Goal: Task Accomplishment & Management: Use online tool/utility

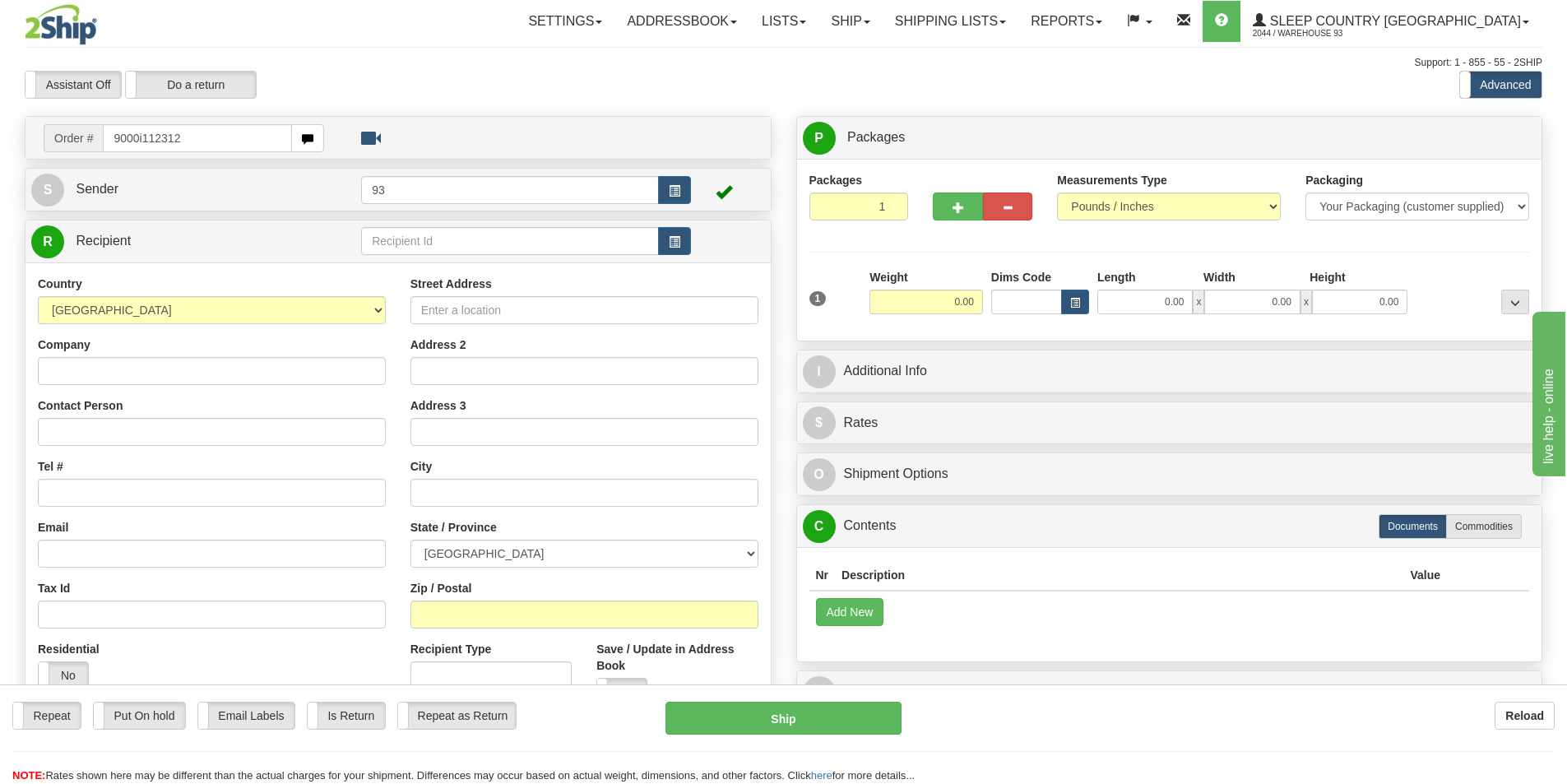
type input "9000i112312"
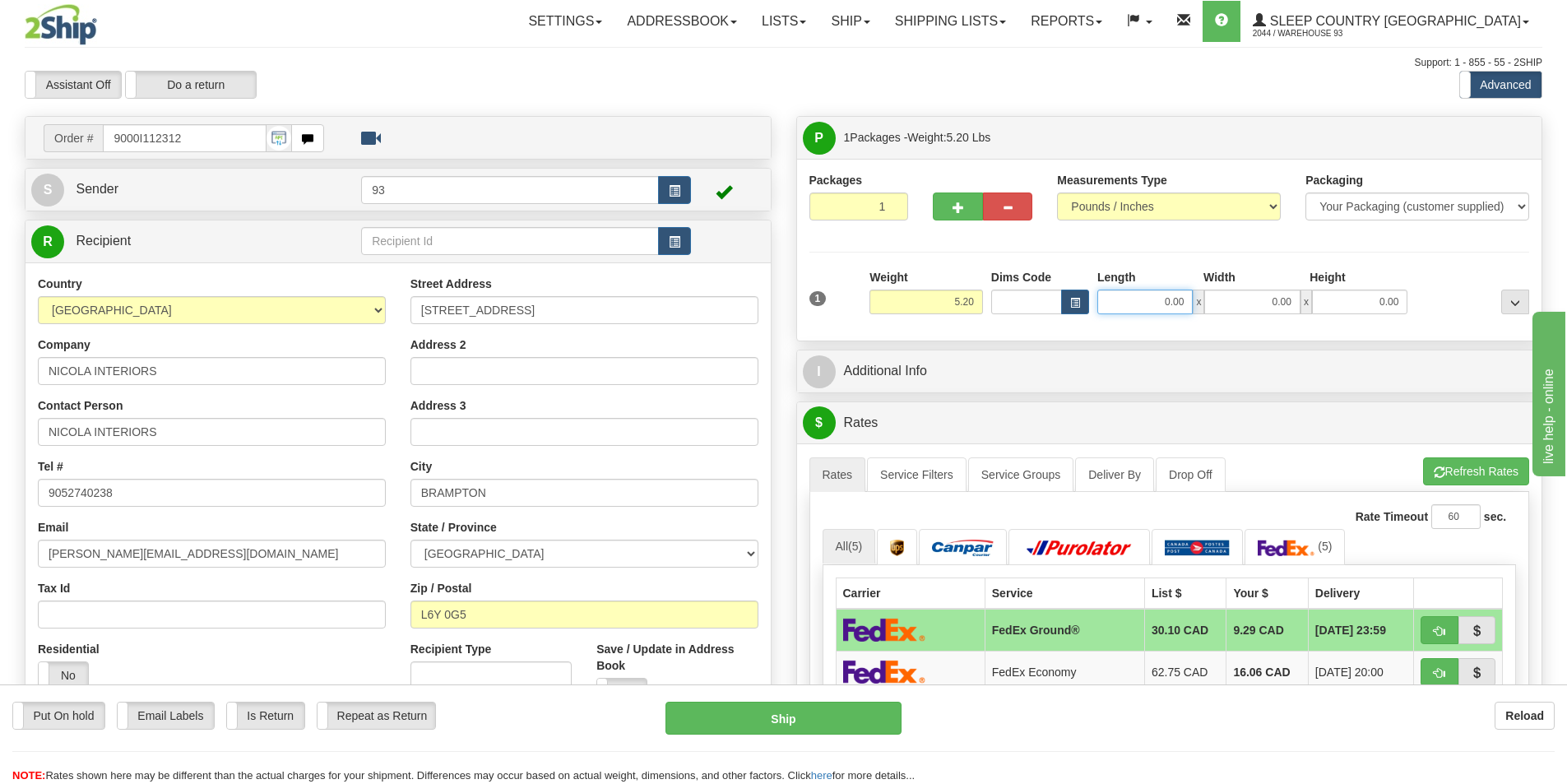
click at [1130, 300] on input "0.00" at bounding box center [1145, 301] width 95 height 25
type input "16.00"
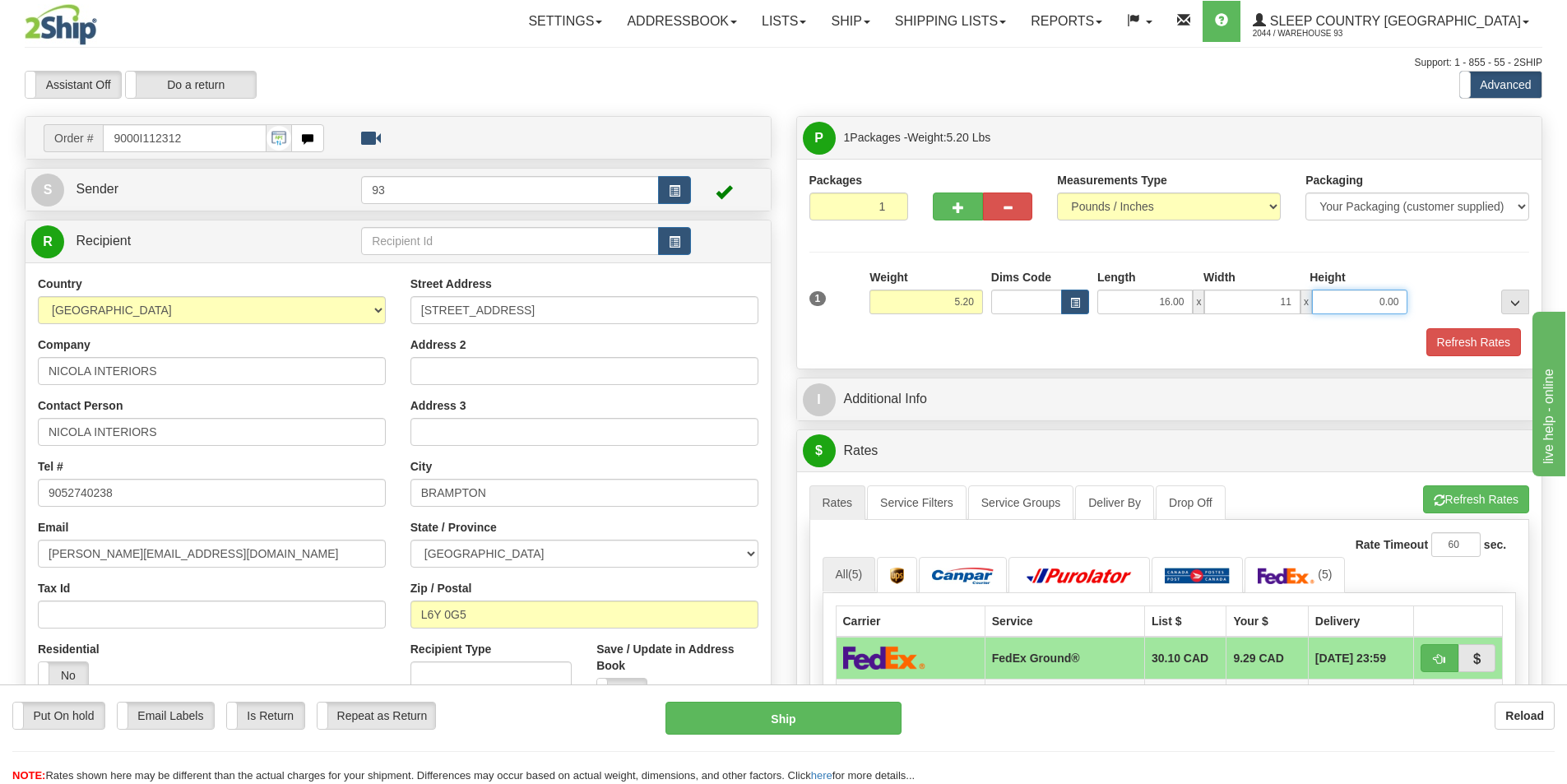
type input "11.00"
type input "4.00"
click at [1485, 330] on button "Refresh Rates" at bounding box center [1474, 342] width 94 height 28
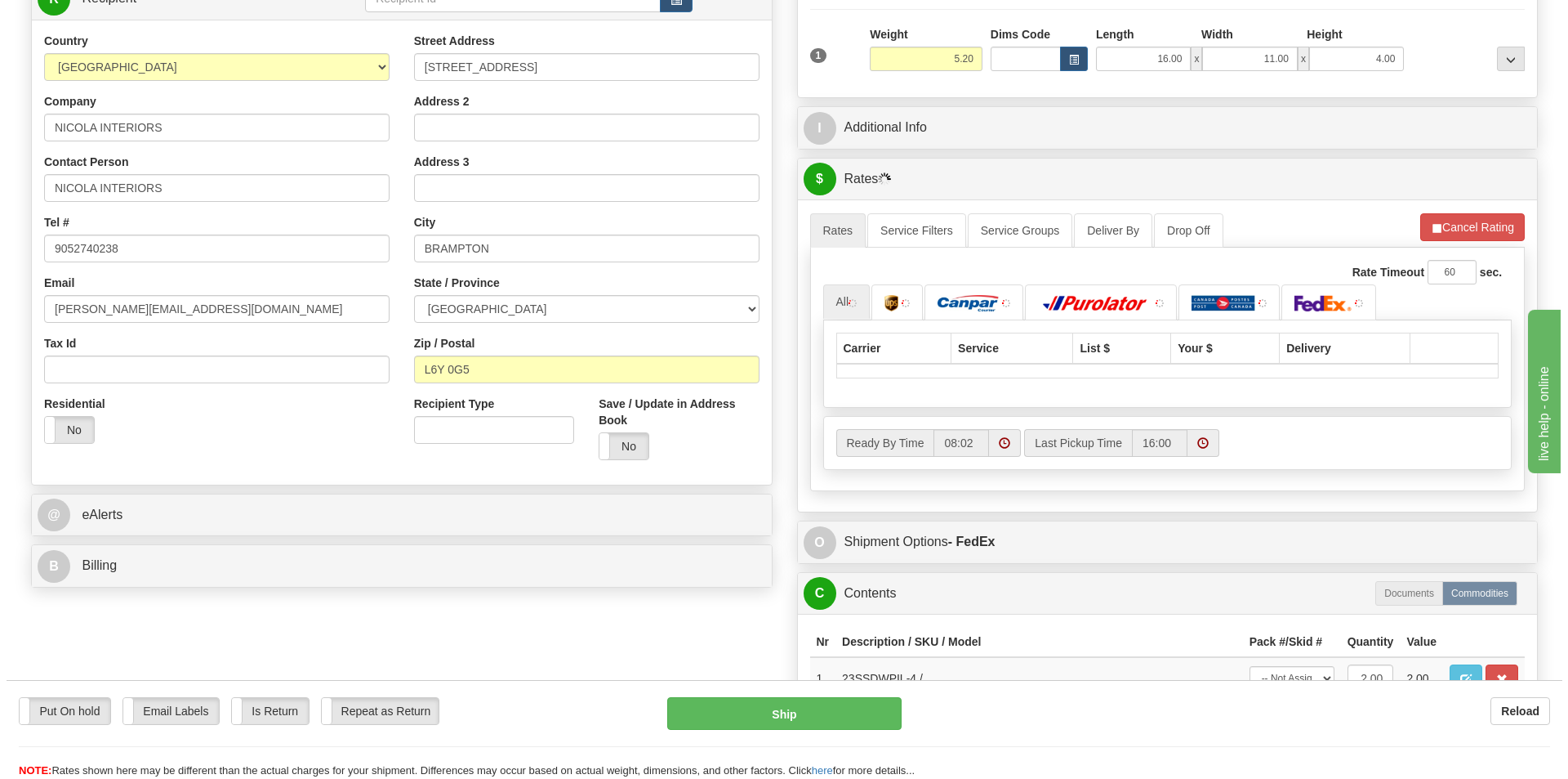
scroll to position [245, 0]
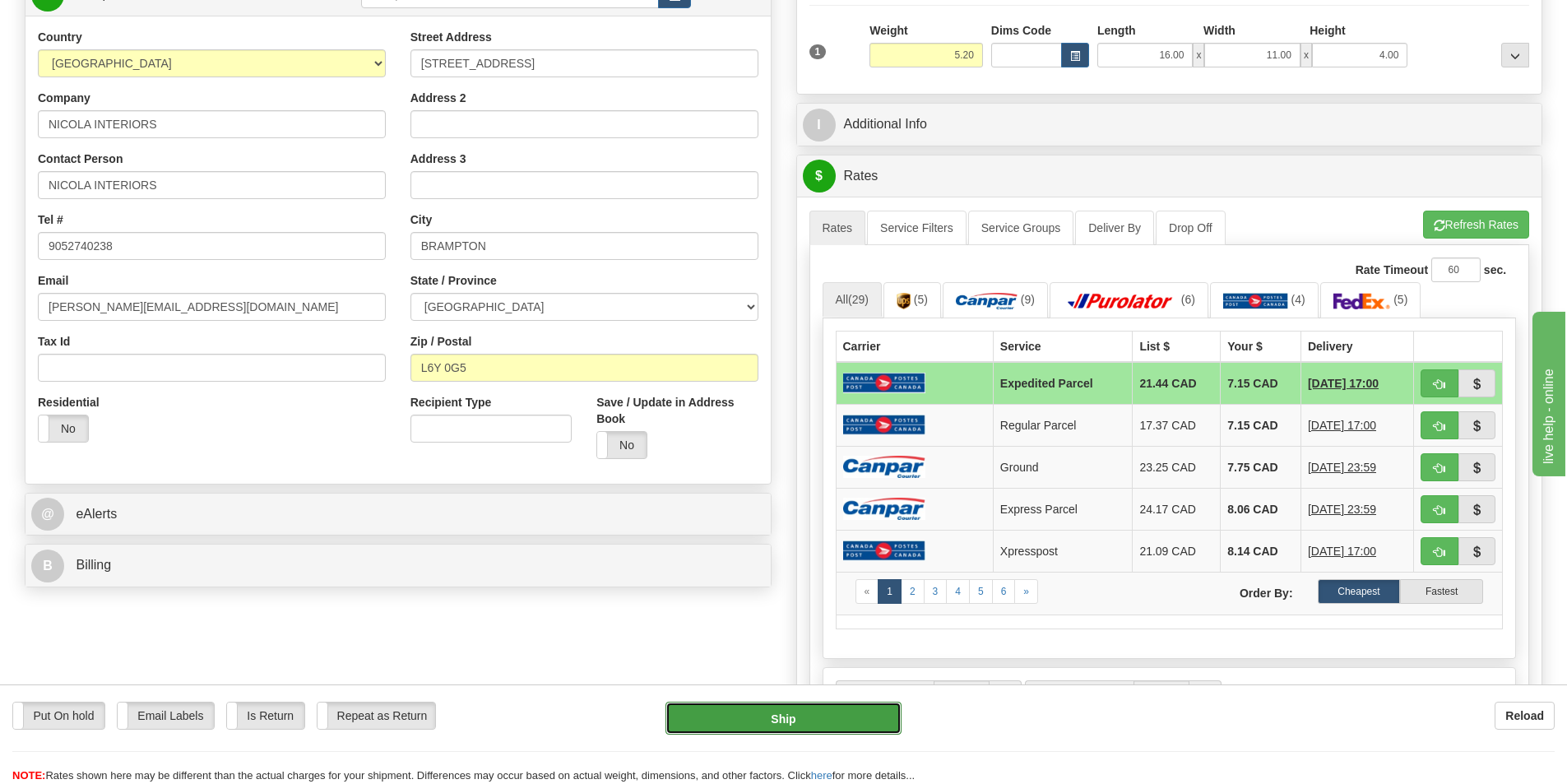
click at [786, 712] on button "Ship" at bounding box center [784, 718] width 236 height 33
type input "DOM.EP"
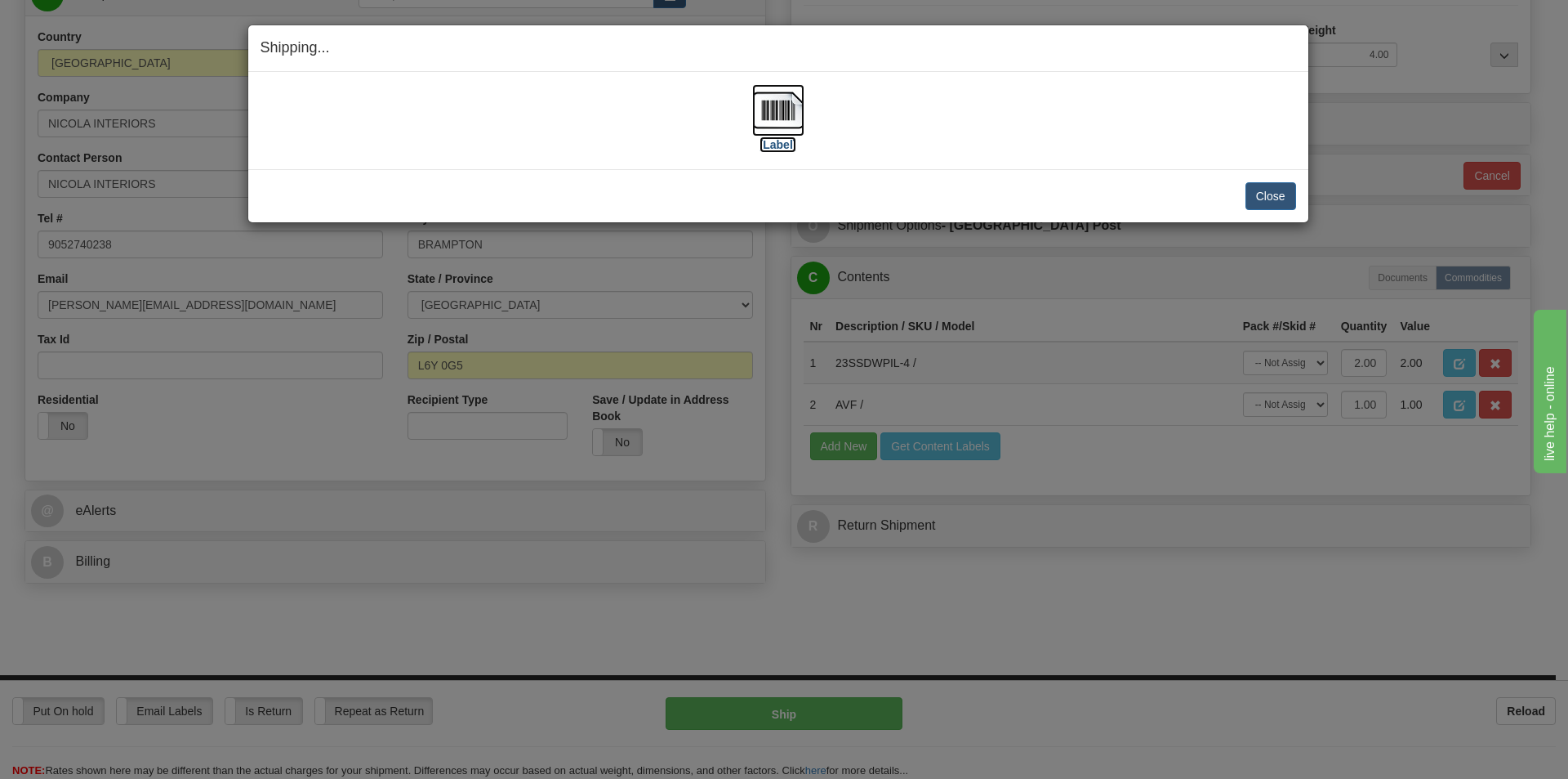
click at [773, 109] on img at bounding box center [778, 109] width 52 height 52
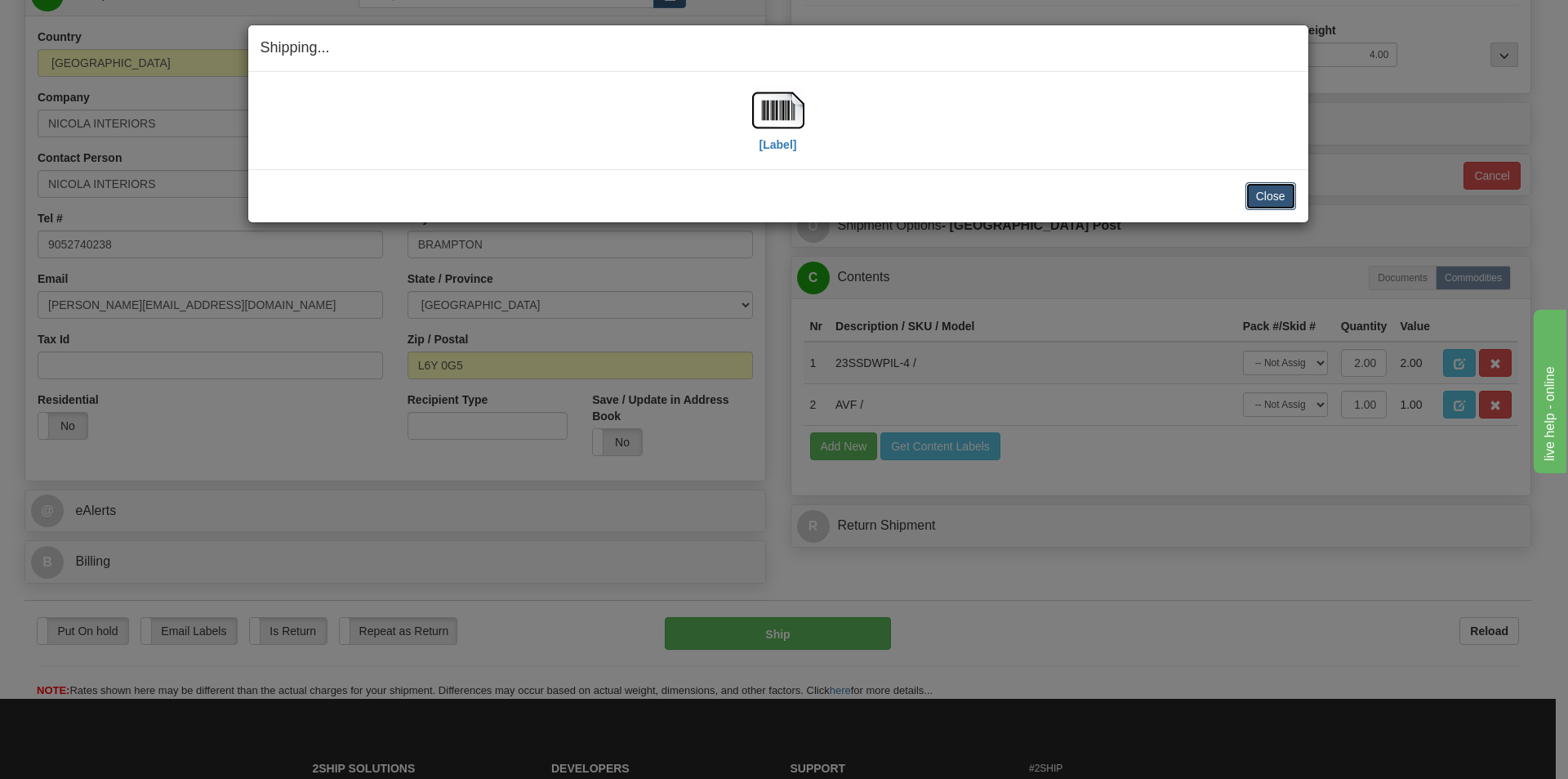
click at [1266, 194] on button "Close" at bounding box center [1270, 196] width 50 height 28
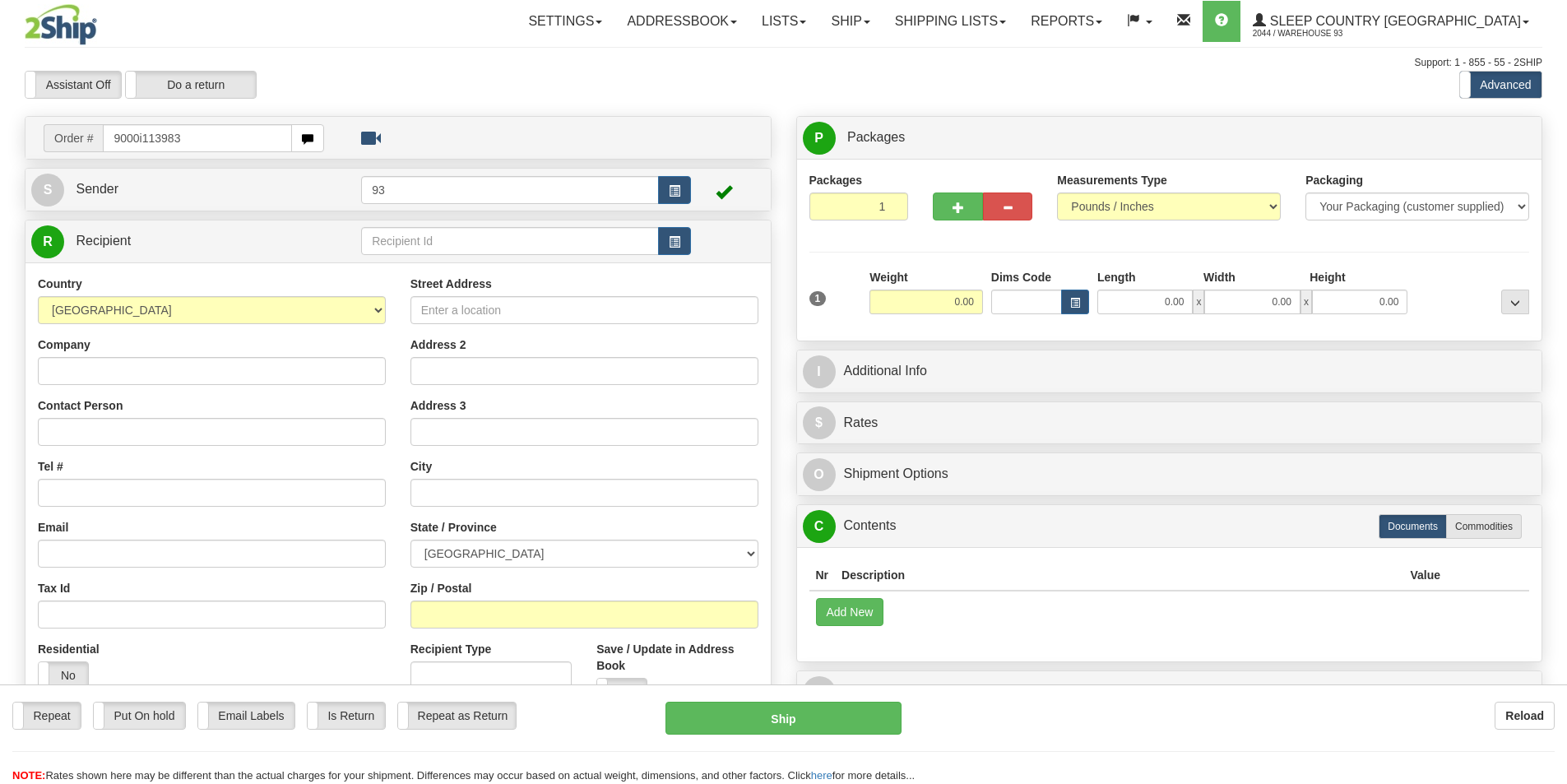
type input "9000i113983"
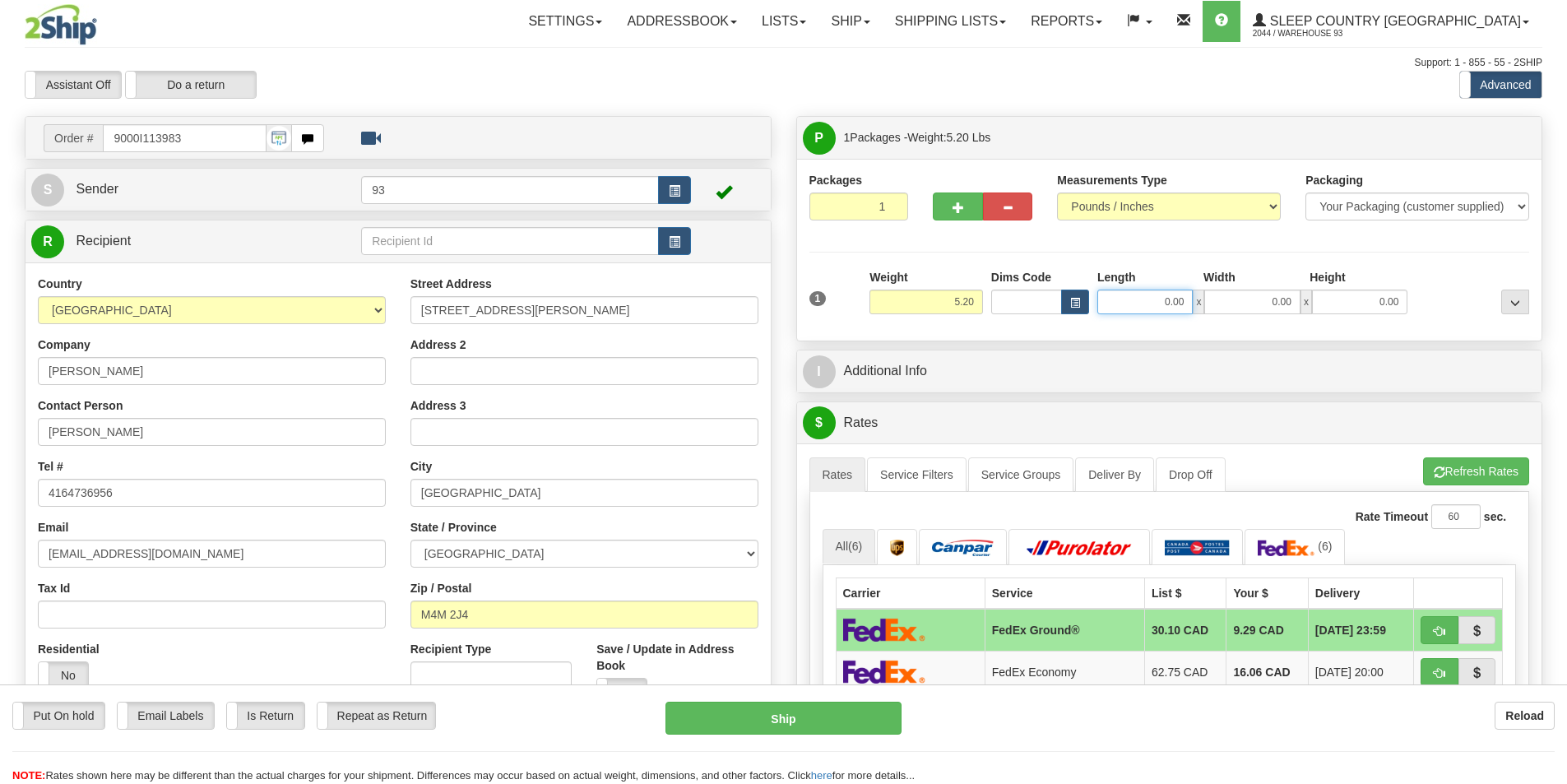
click at [1131, 296] on input "0.00" at bounding box center [1145, 301] width 95 height 25
type input "16.00"
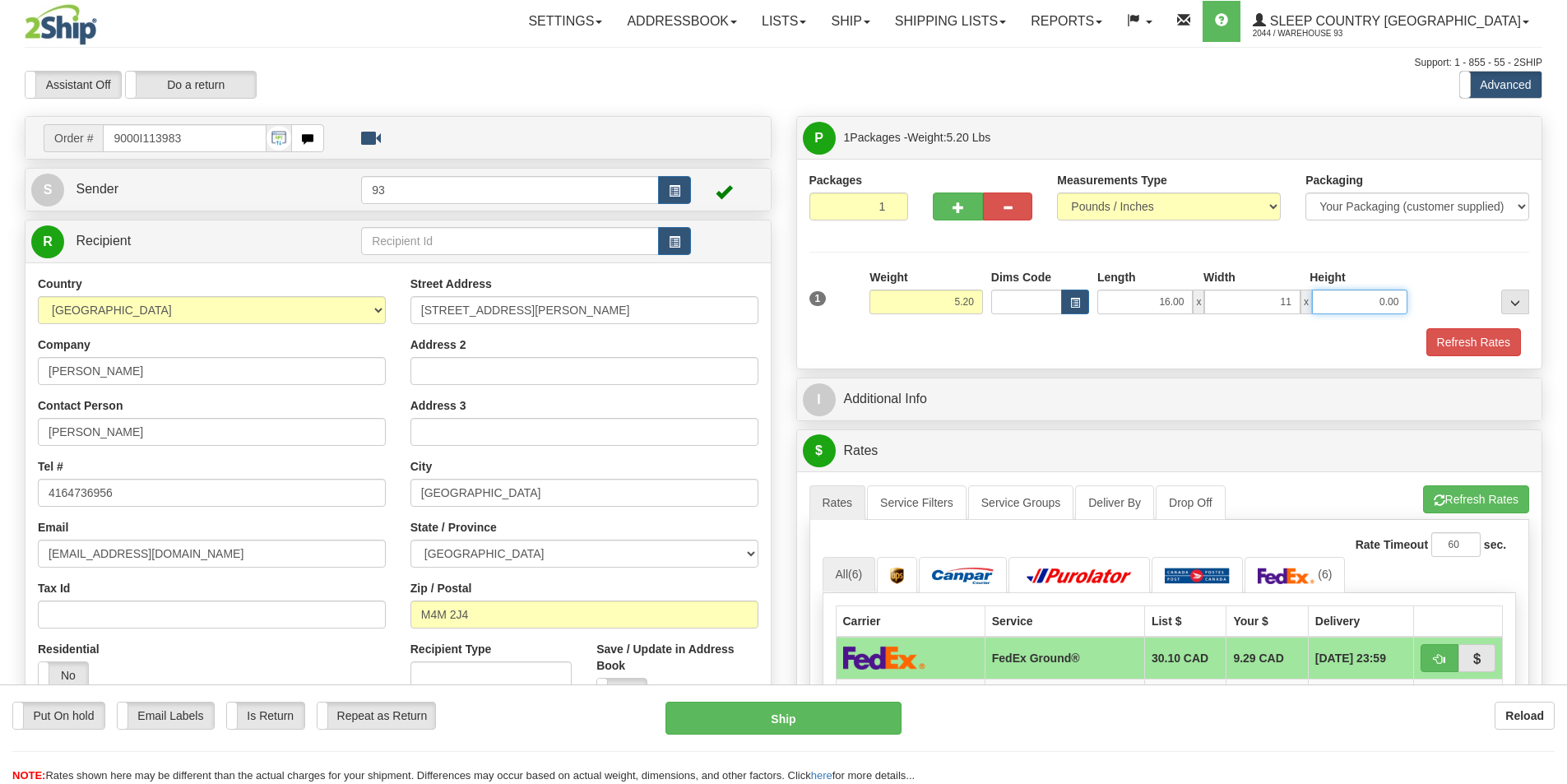
type input "11.00"
type input "4.00"
click at [1456, 338] on button "Refresh Rates" at bounding box center [1474, 342] width 94 height 28
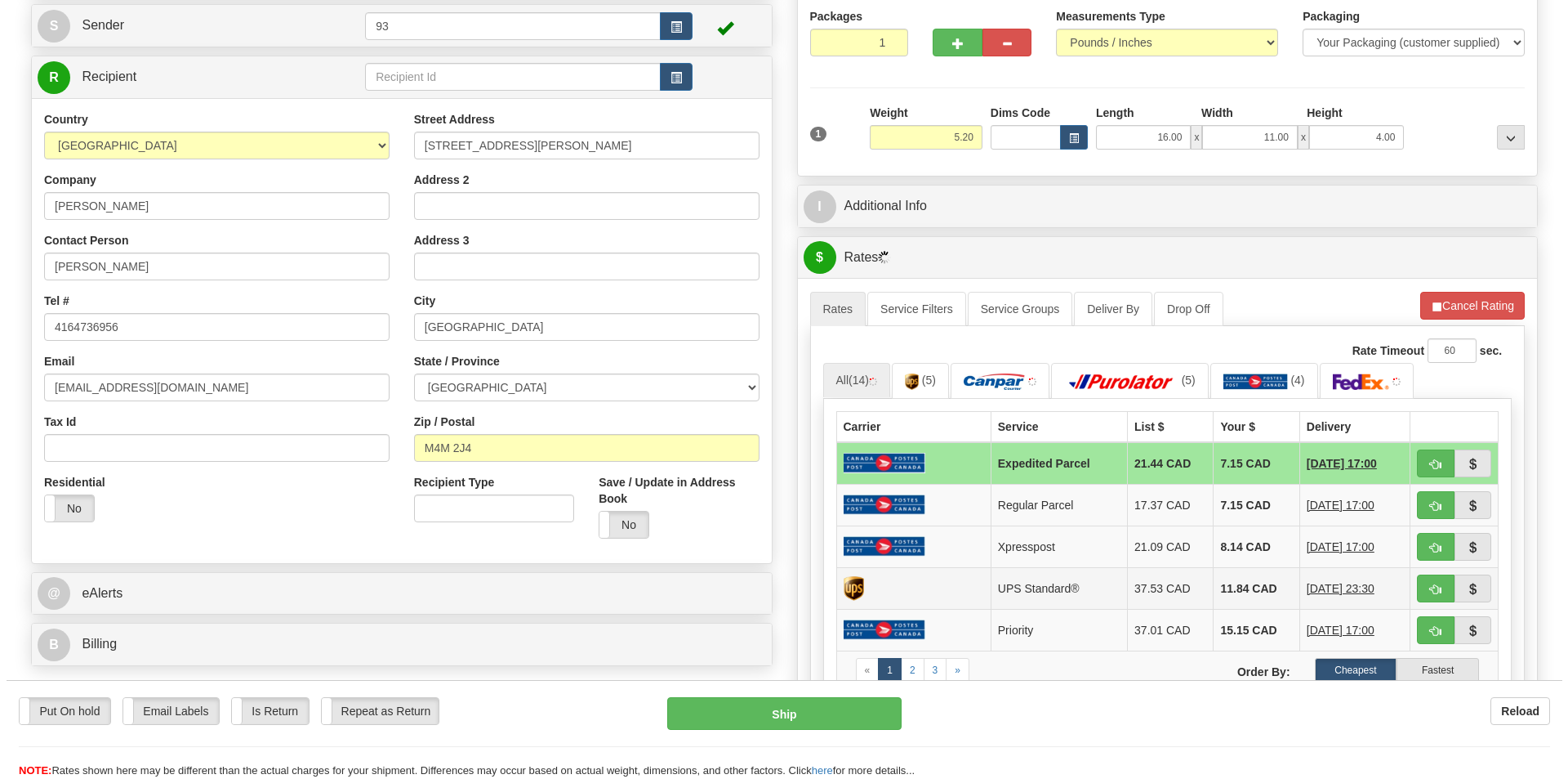
scroll to position [327, 0]
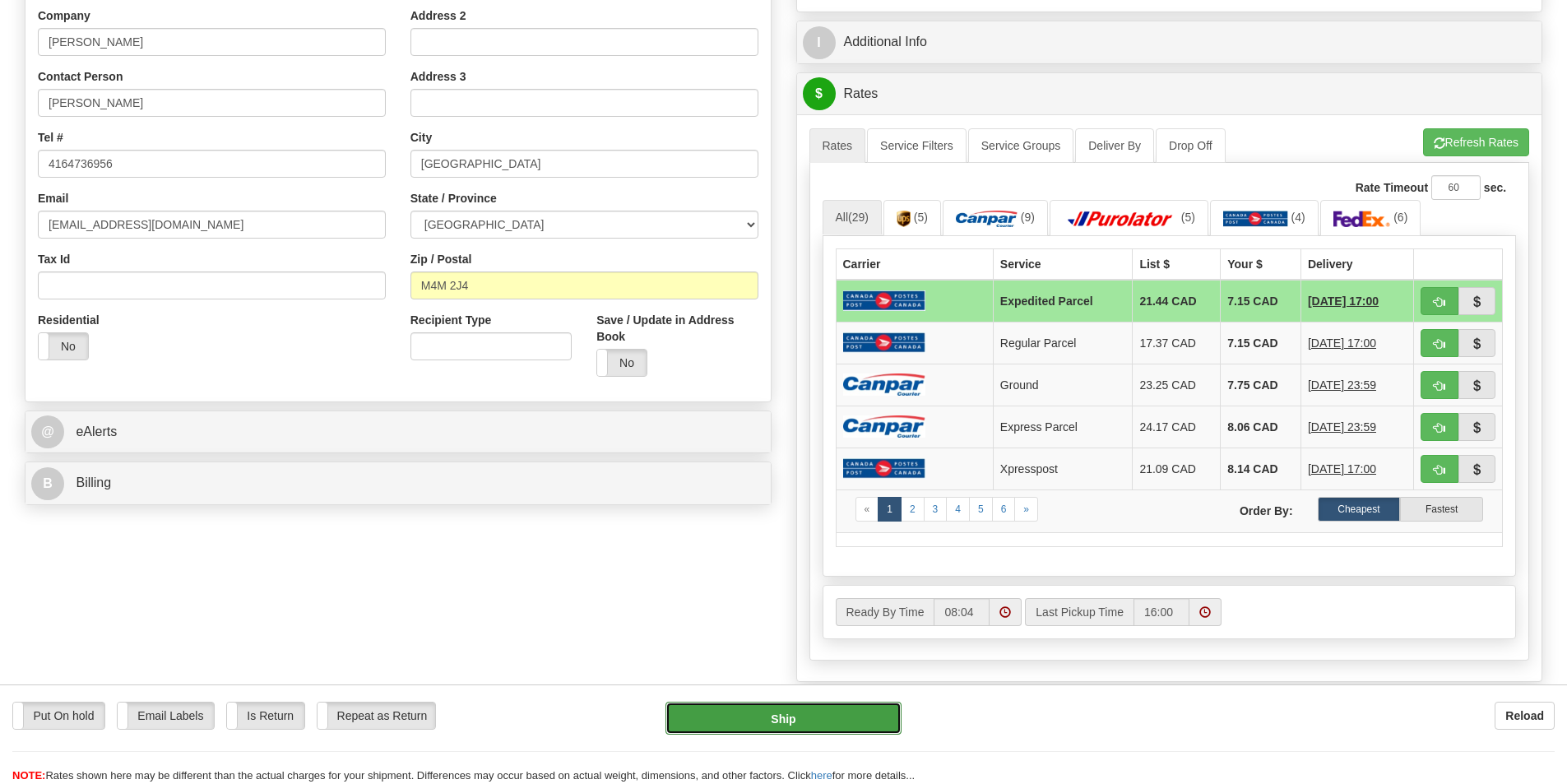
click at [801, 710] on button "Ship" at bounding box center [784, 718] width 236 height 33
type input "DOM.EP"
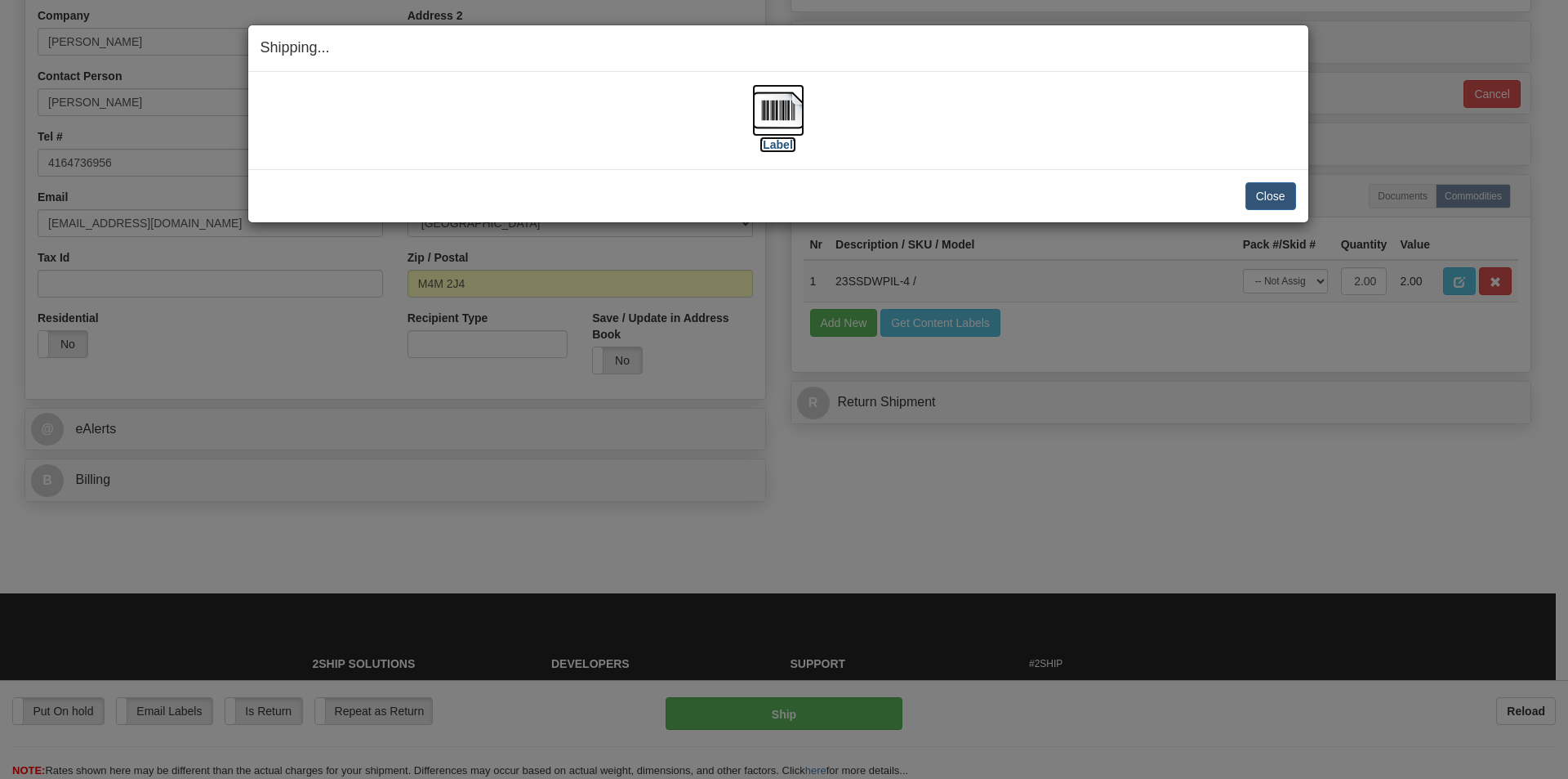
click at [788, 106] on img at bounding box center [778, 109] width 52 height 52
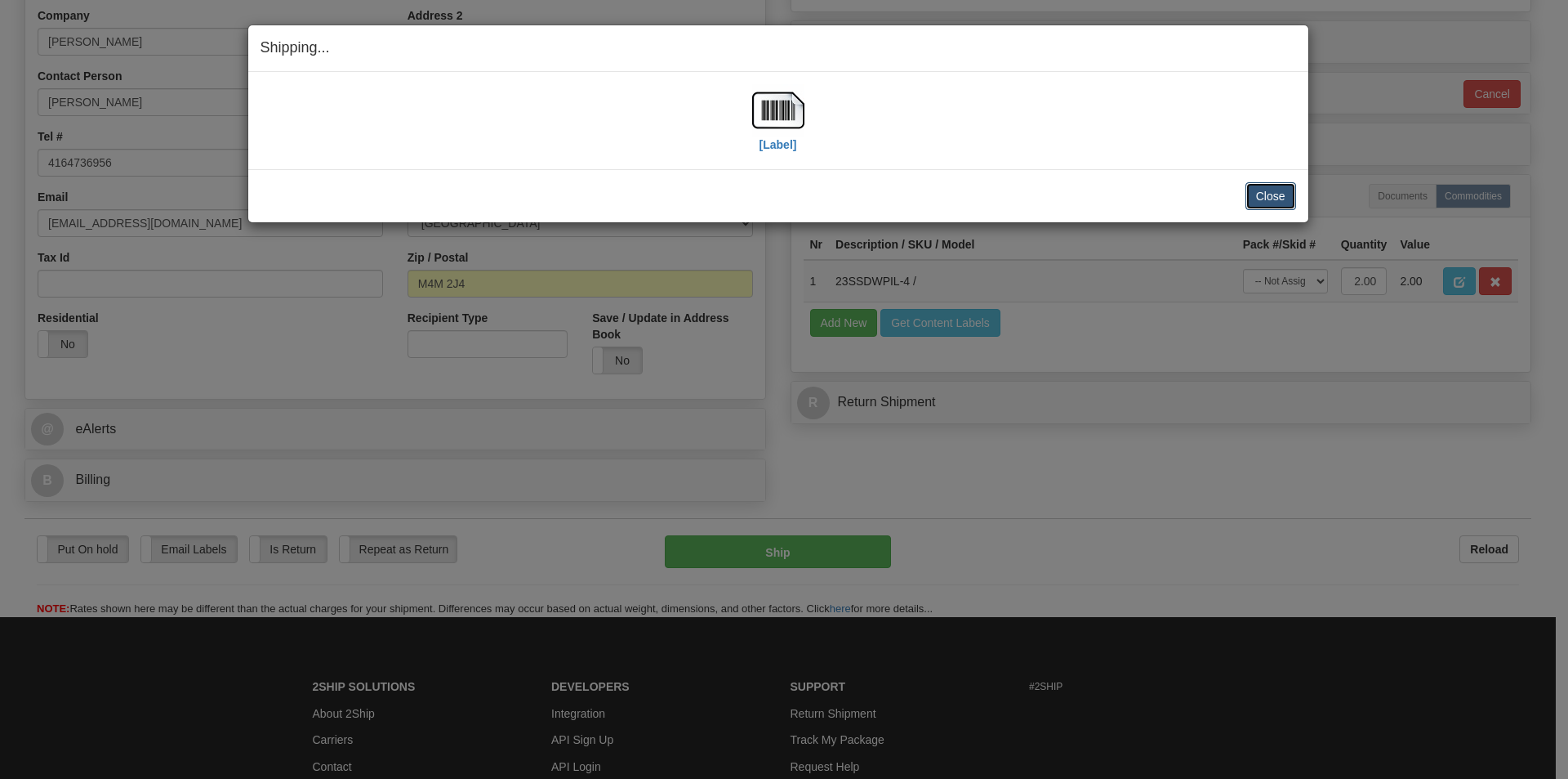
click at [1273, 195] on button "Close" at bounding box center [1270, 196] width 50 height 28
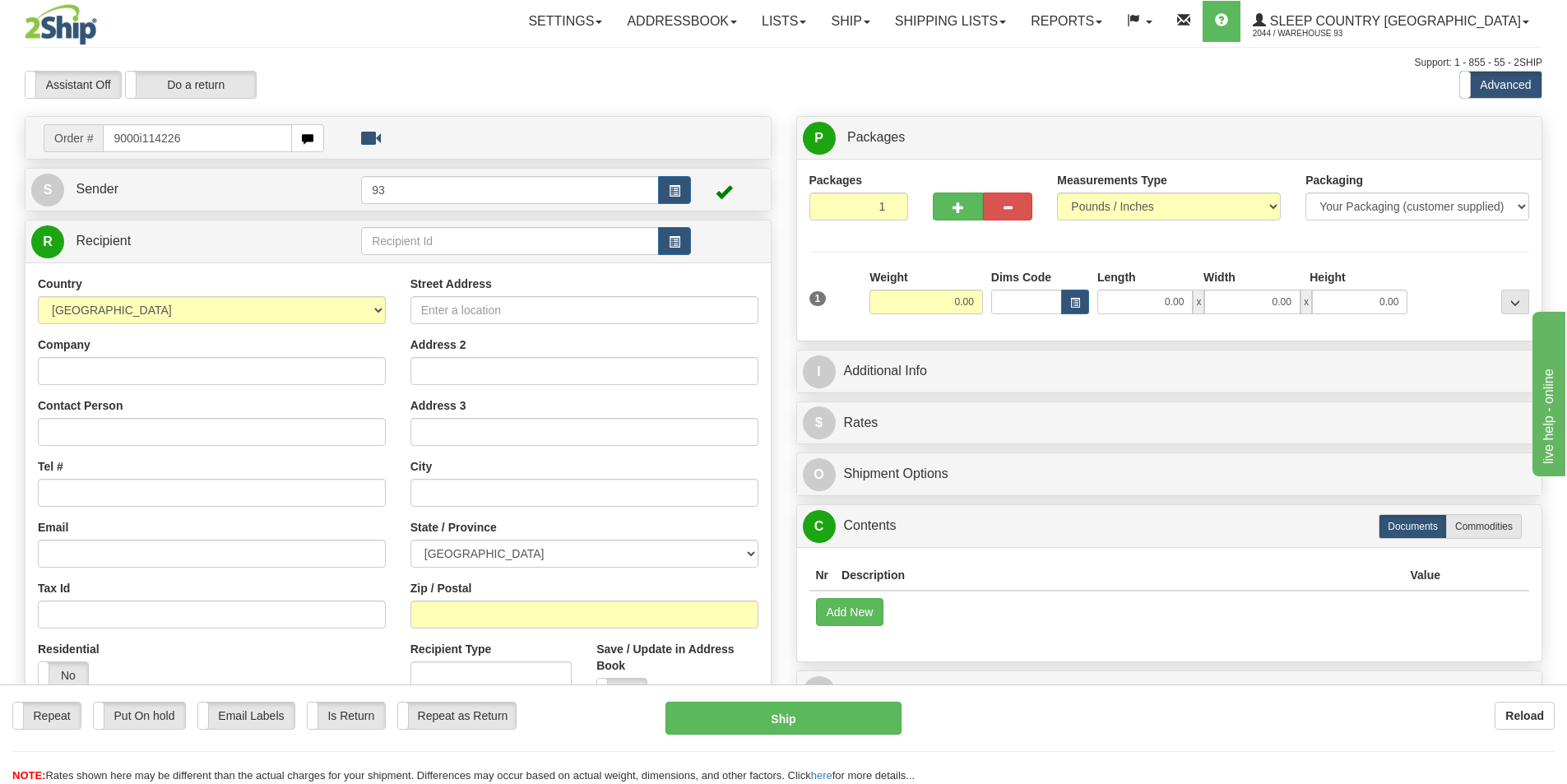
type input "9000i114226"
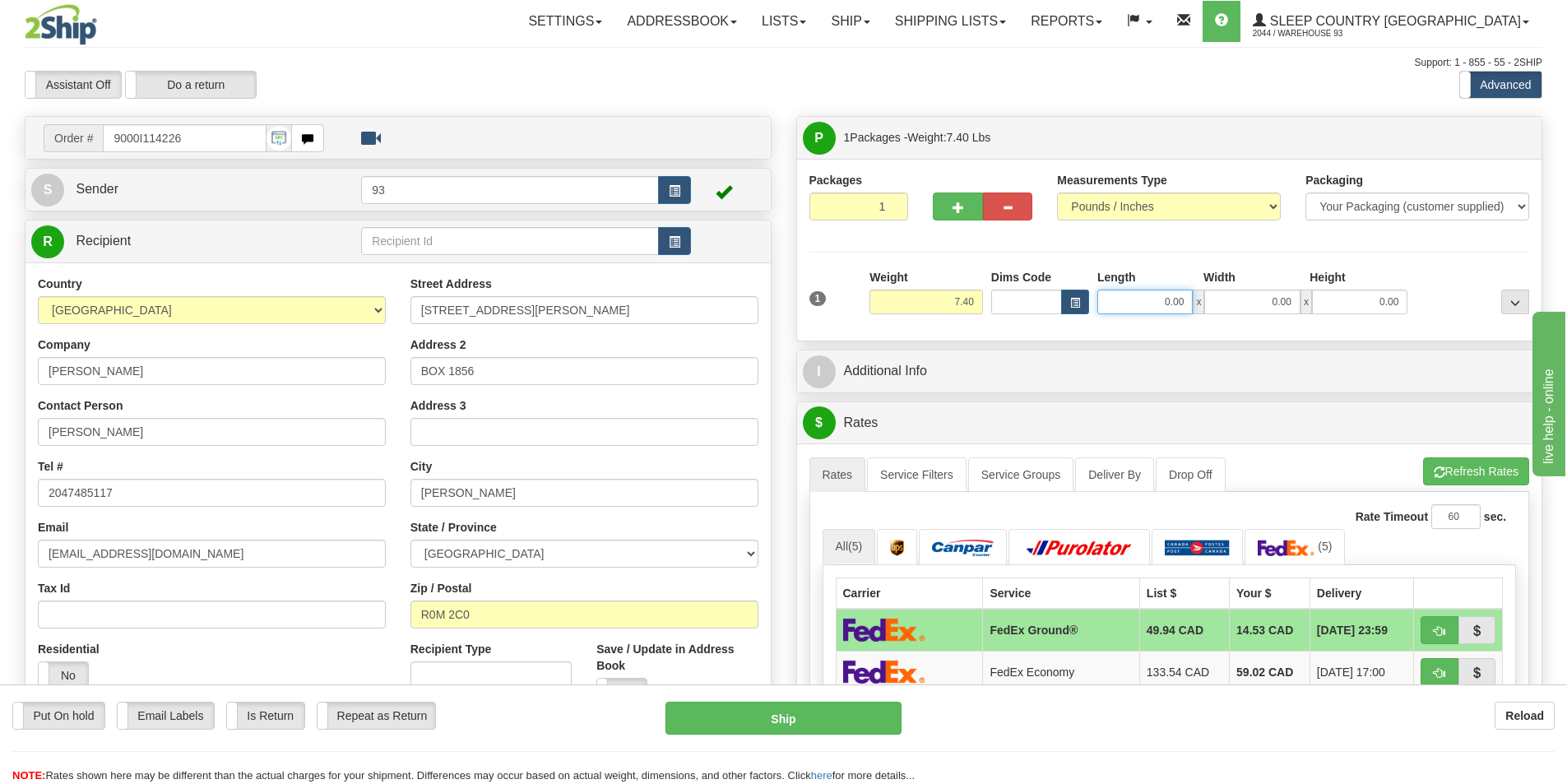
click at [1111, 296] on input "0.00" at bounding box center [1145, 301] width 95 height 25
type input "7.00"
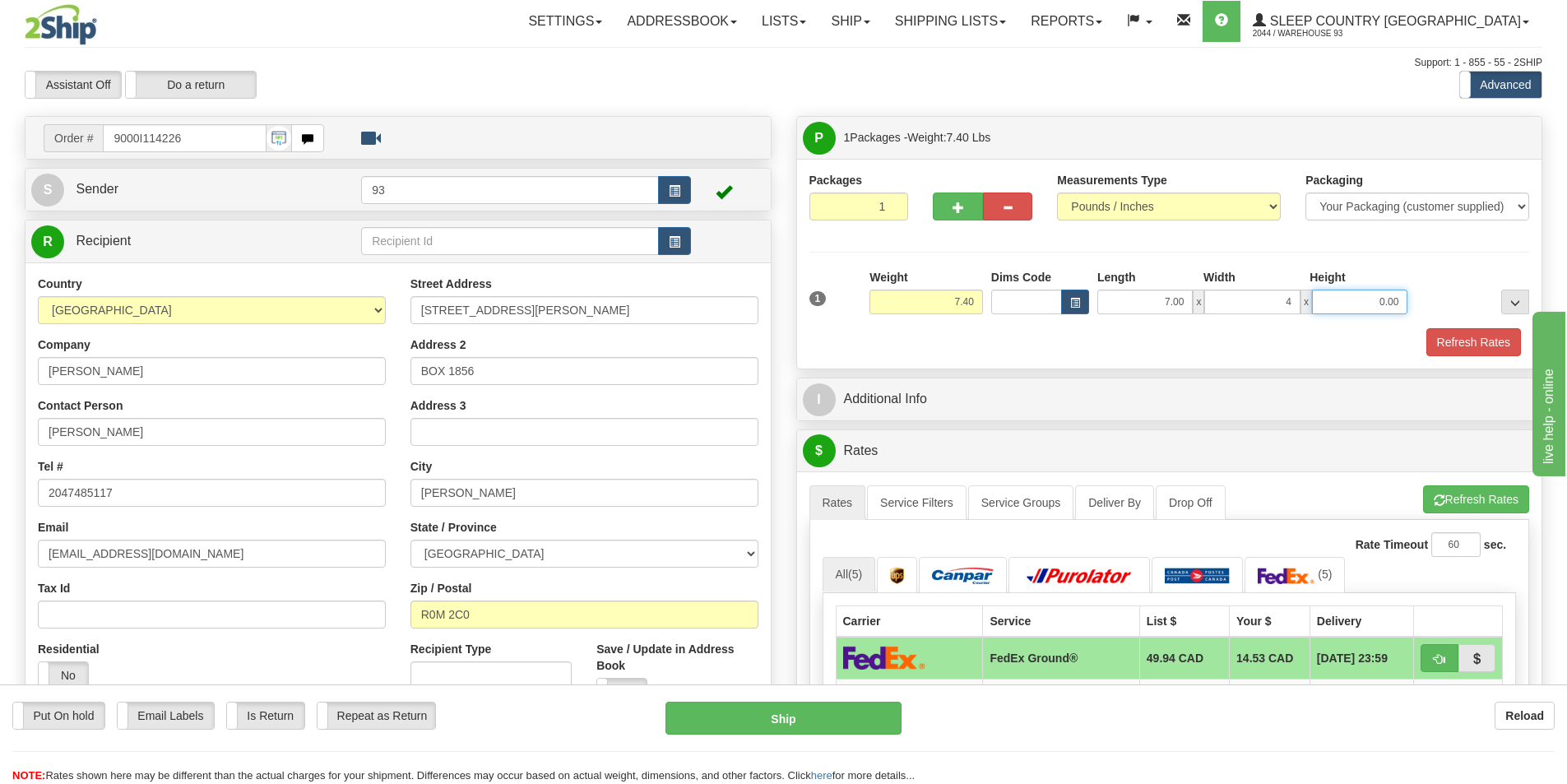
type input "4.00"
click at [1458, 334] on button "Refresh Rates" at bounding box center [1474, 342] width 94 height 28
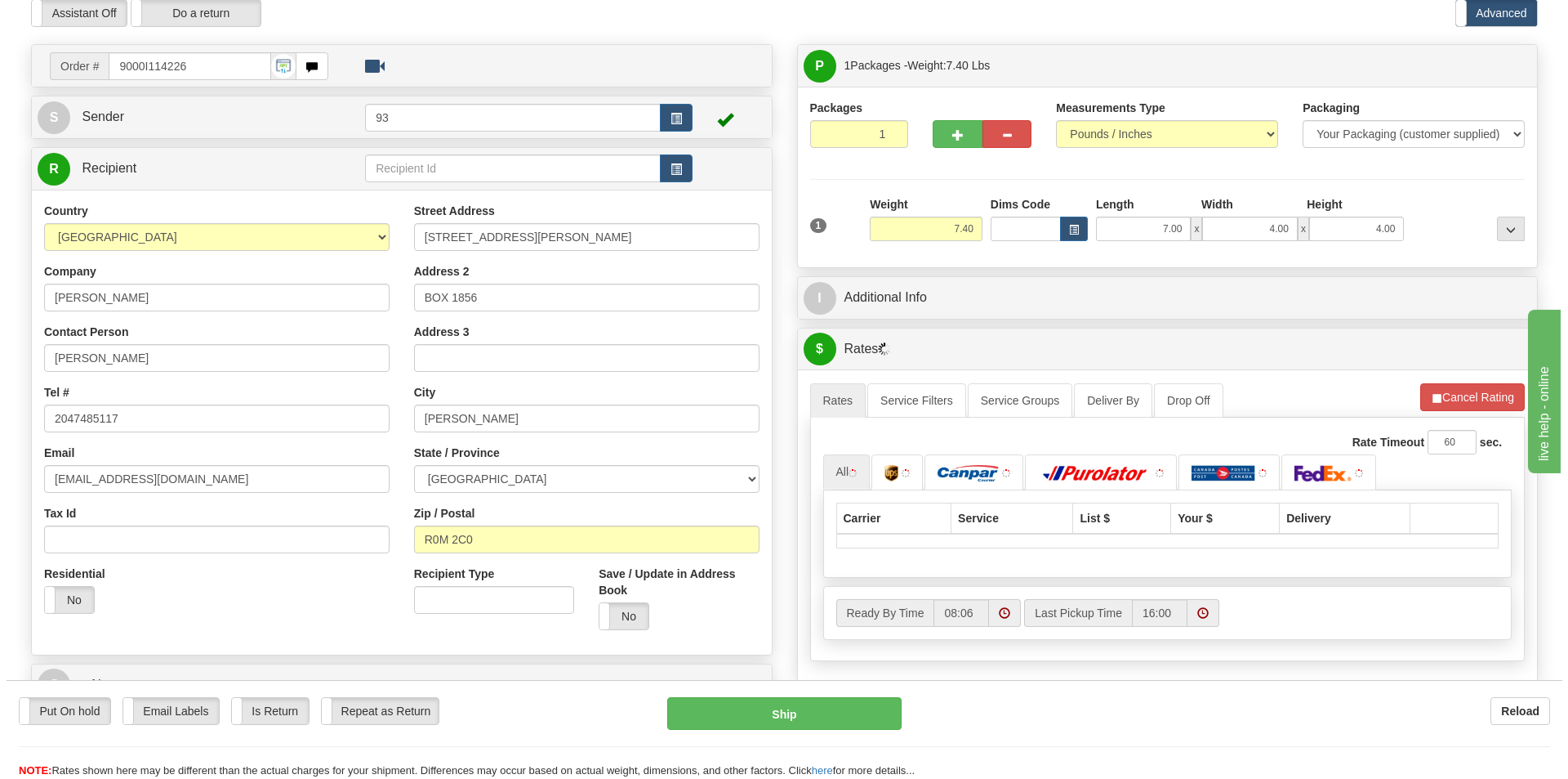
scroll to position [163, 0]
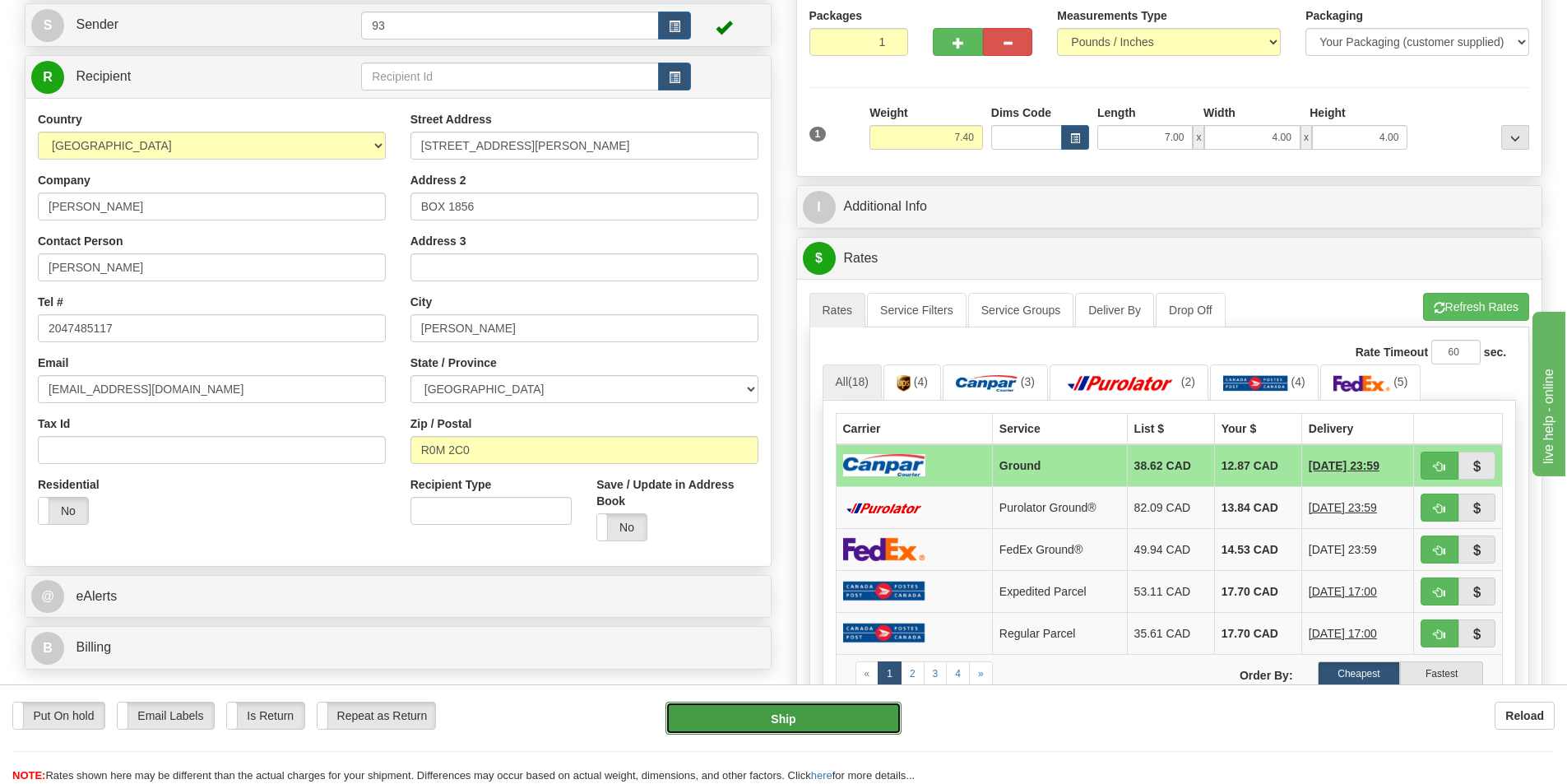
click at [776, 713] on button "Ship" at bounding box center [784, 718] width 236 height 33
type input "1"
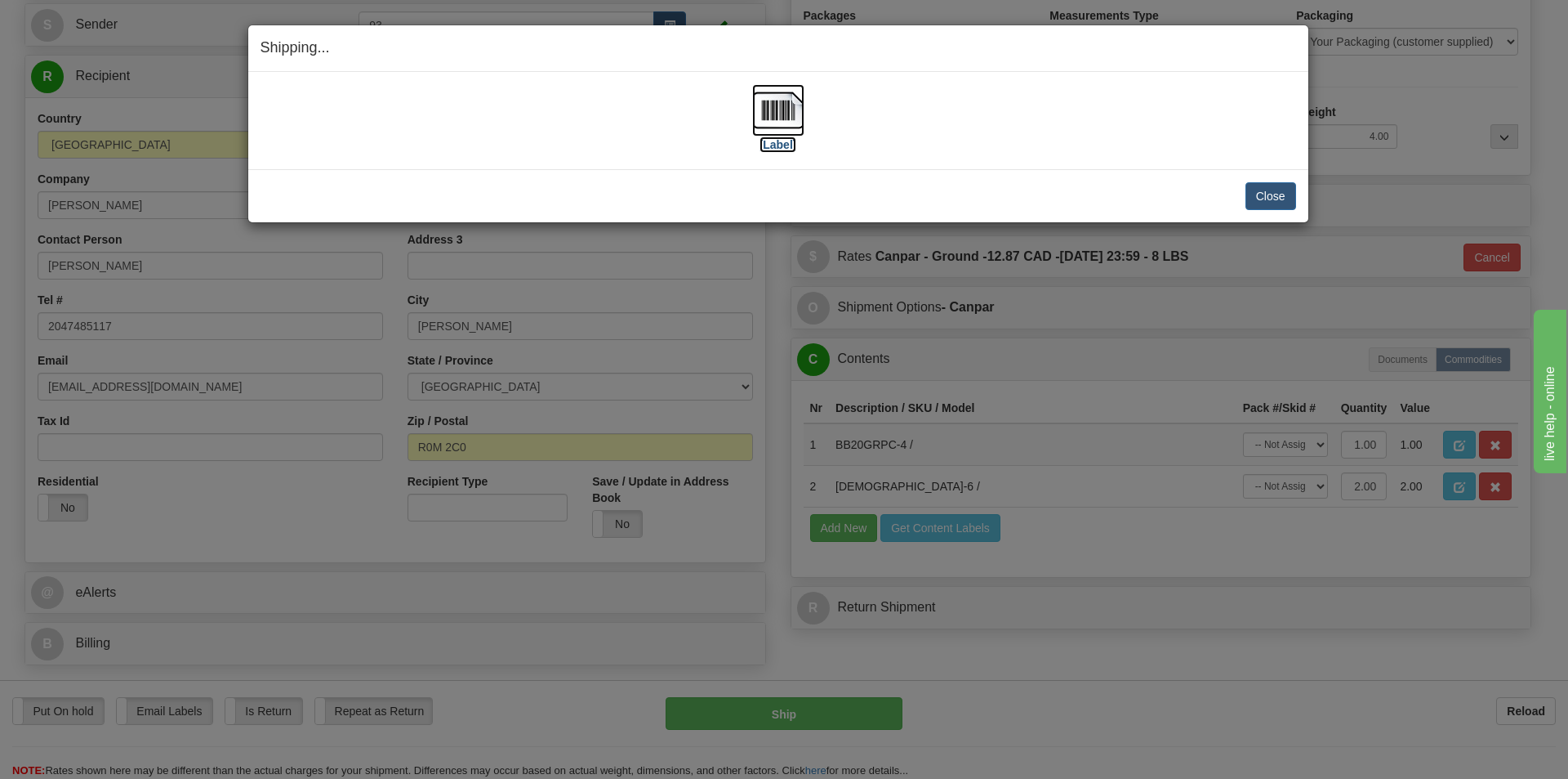
click at [776, 113] on img at bounding box center [778, 109] width 52 height 52
click at [1282, 197] on button "Close" at bounding box center [1270, 196] width 50 height 28
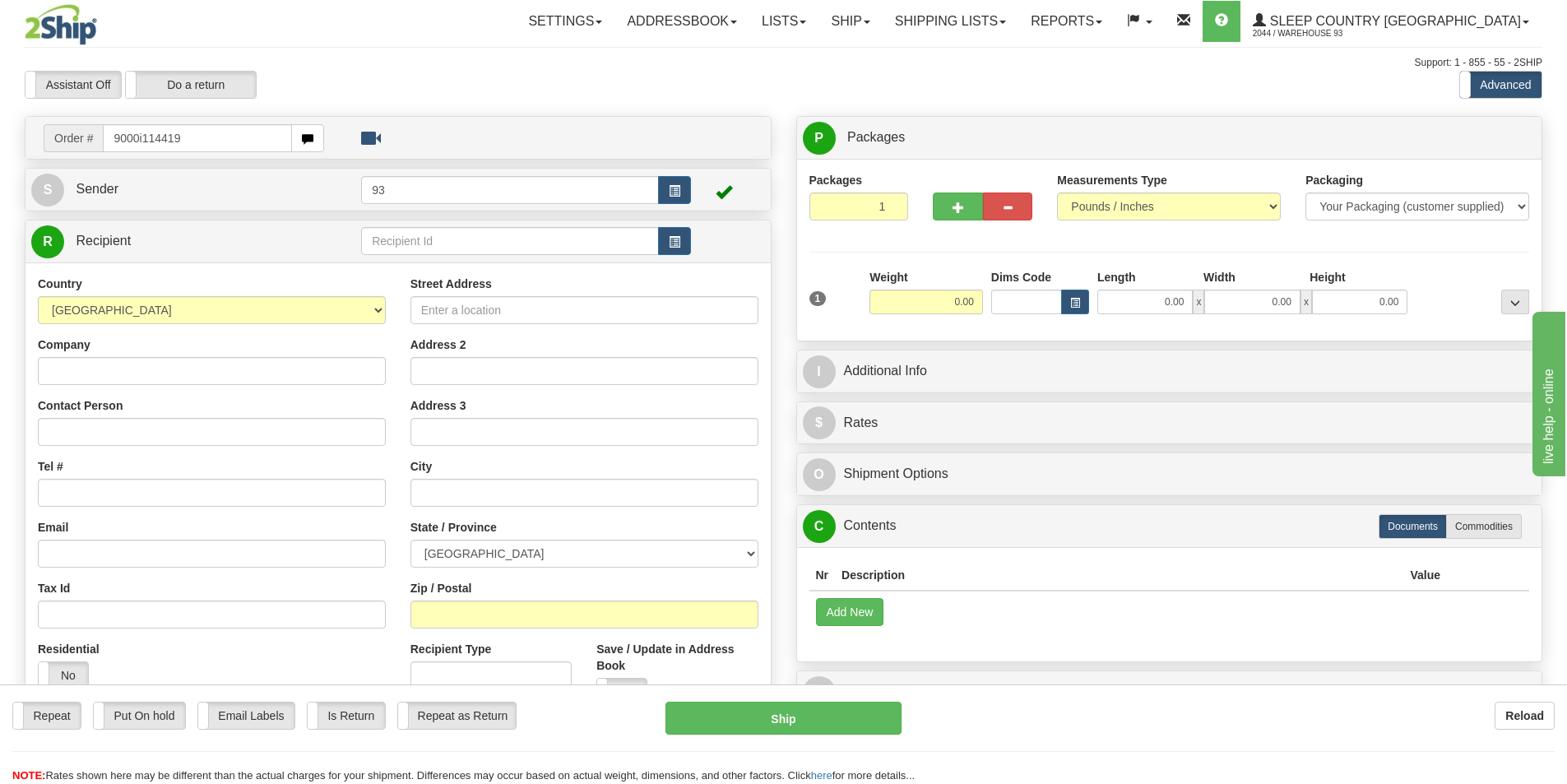
type input "9000i114419"
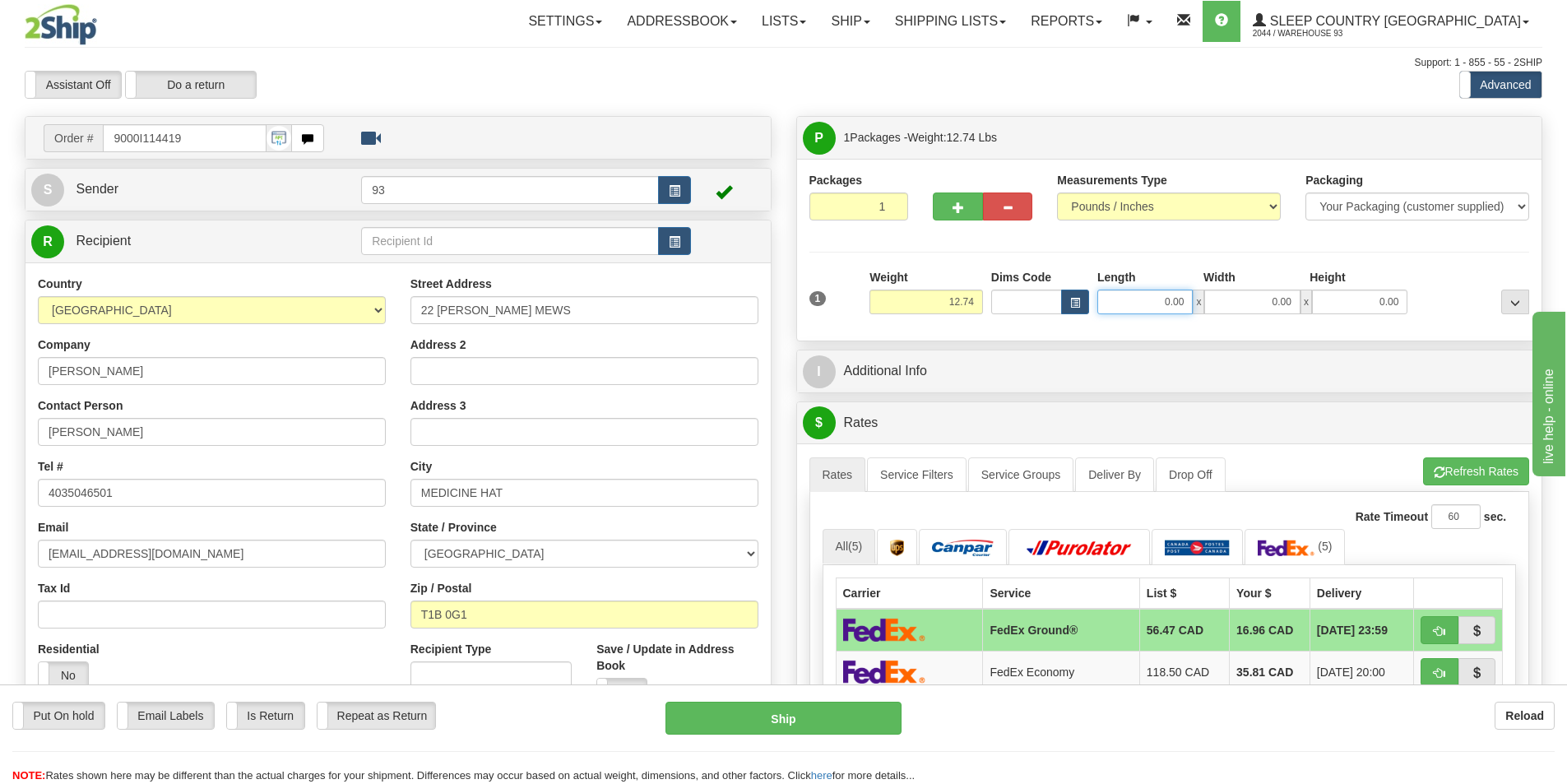
click at [1128, 297] on input "0.00" at bounding box center [1145, 301] width 95 height 25
type input "11.00"
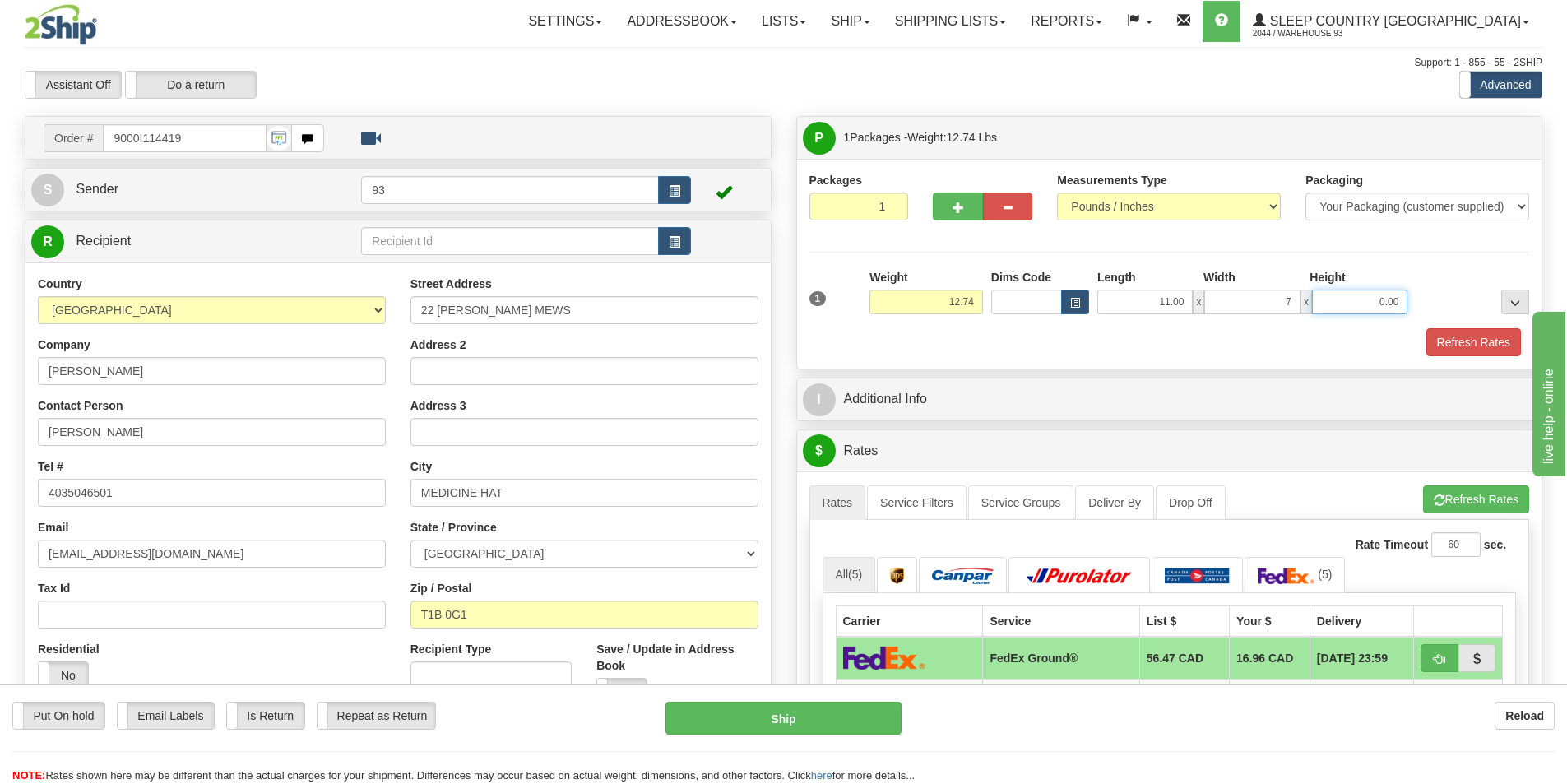
type input "7.00"
click at [1456, 338] on button "Refresh Rates" at bounding box center [1474, 342] width 94 height 28
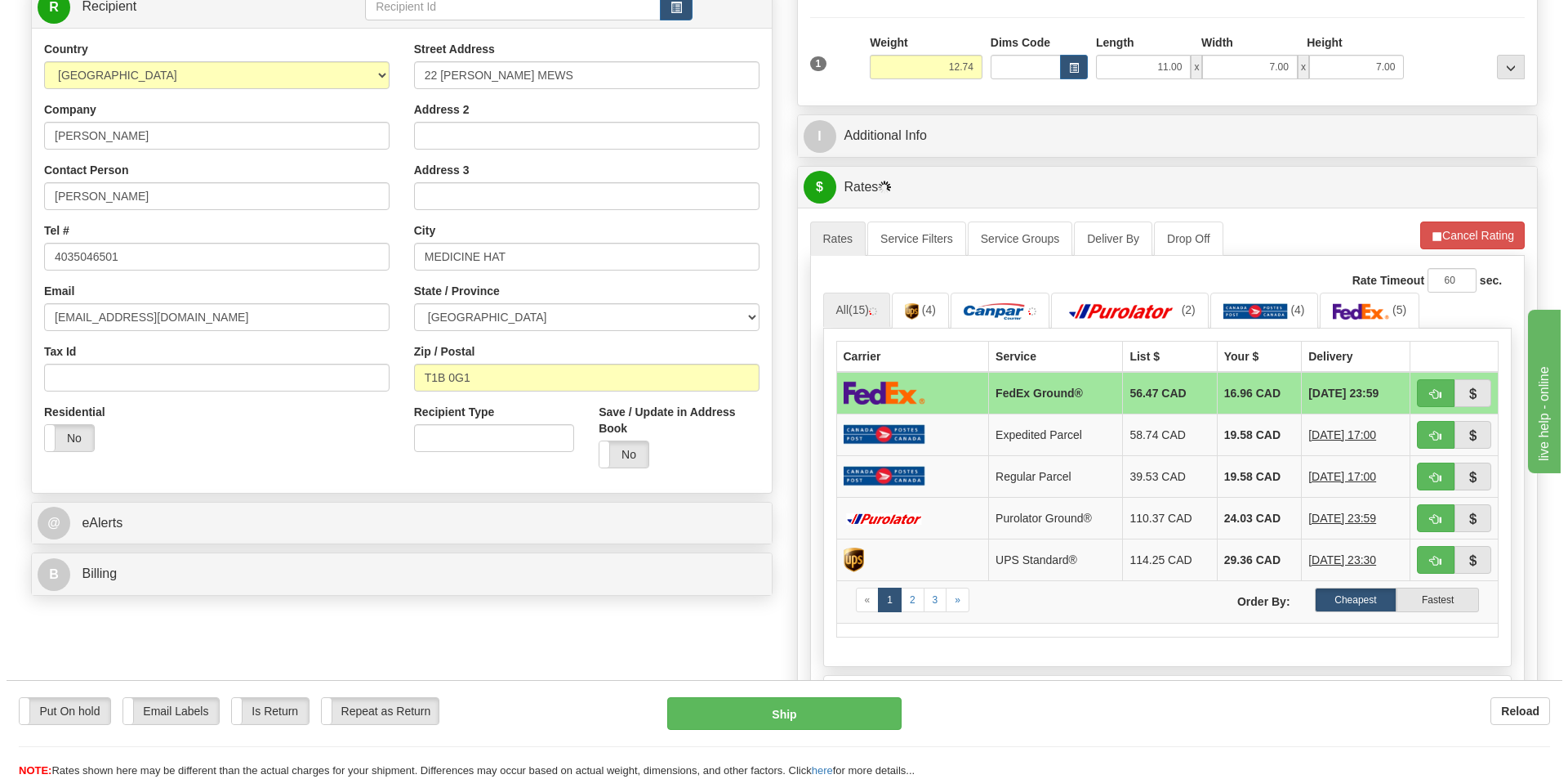
scroll to position [245, 0]
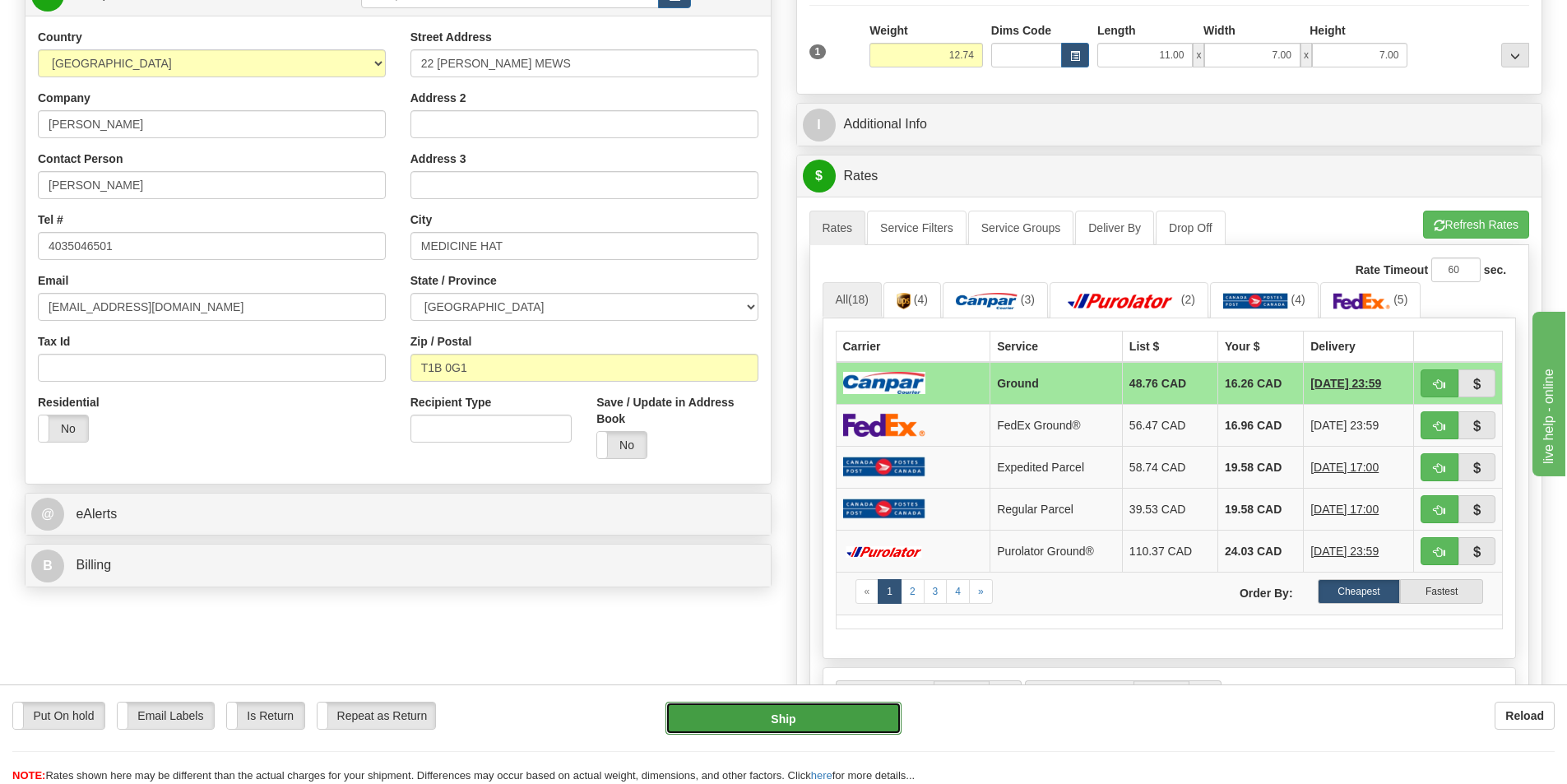
click at [796, 714] on button "Ship" at bounding box center [784, 718] width 236 height 33
type input "1"
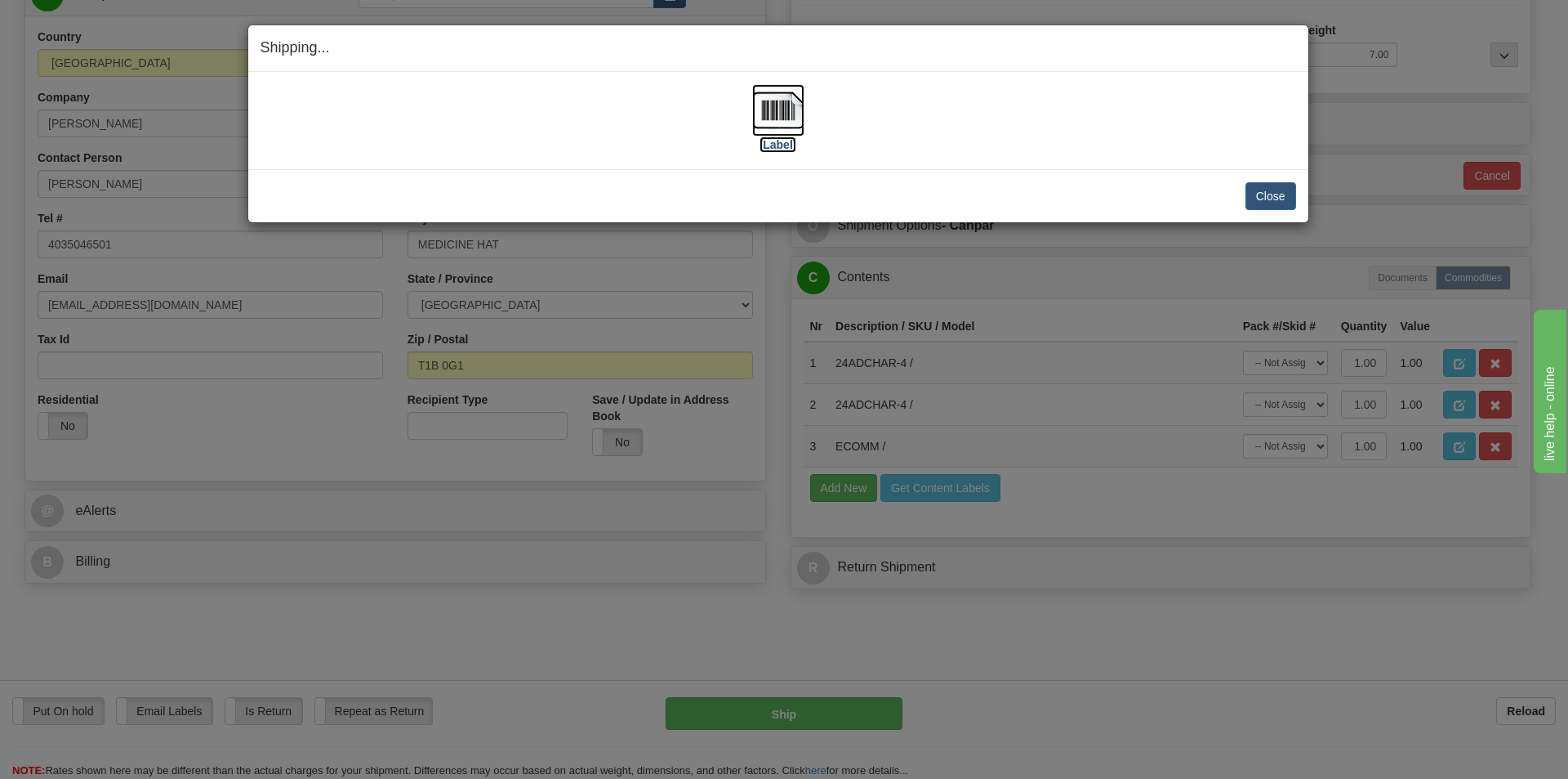
click at [767, 111] on img at bounding box center [778, 109] width 52 height 52
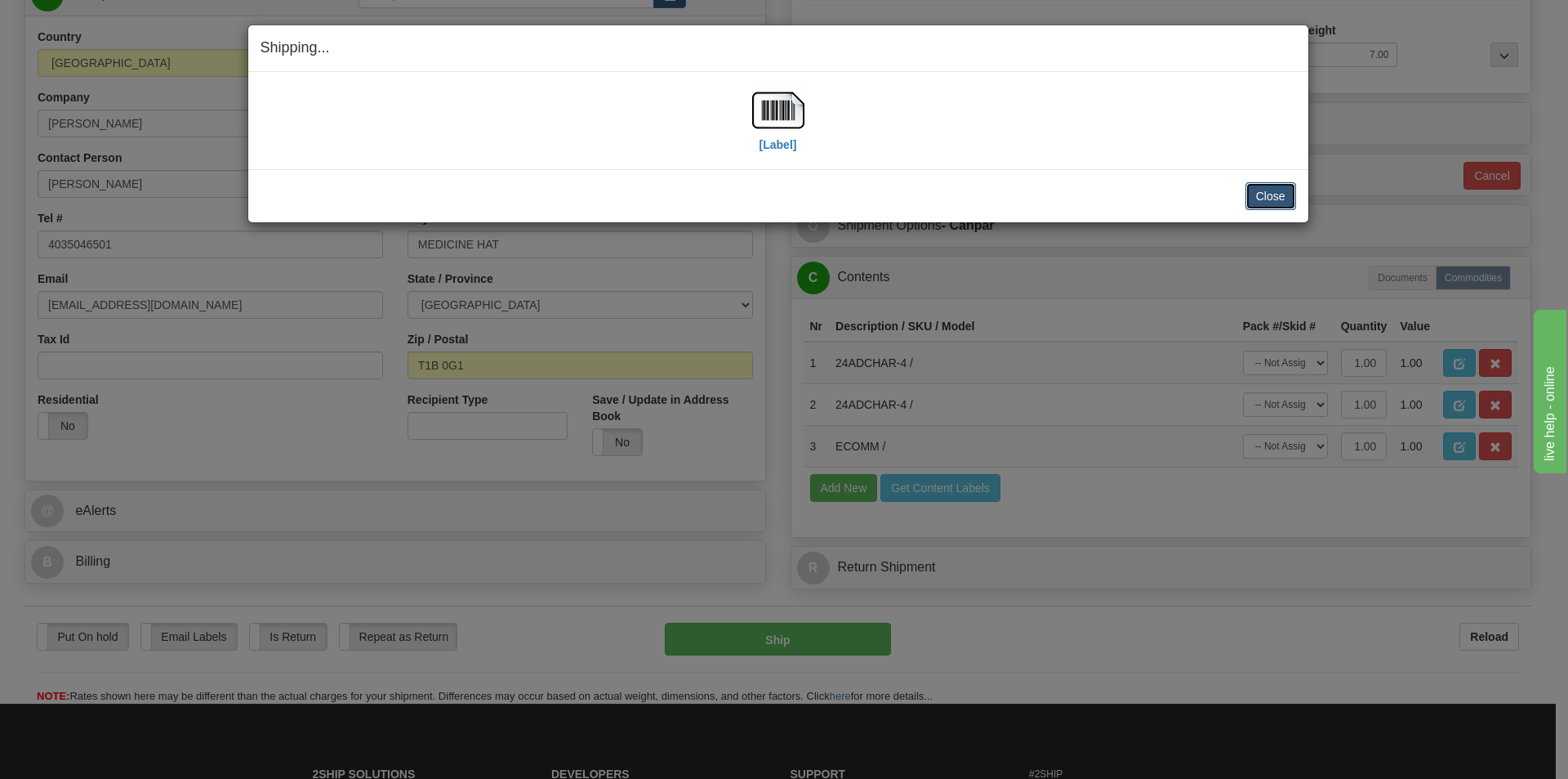
click at [1278, 194] on button "Close" at bounding box center [1270, 196] width 50 height 28
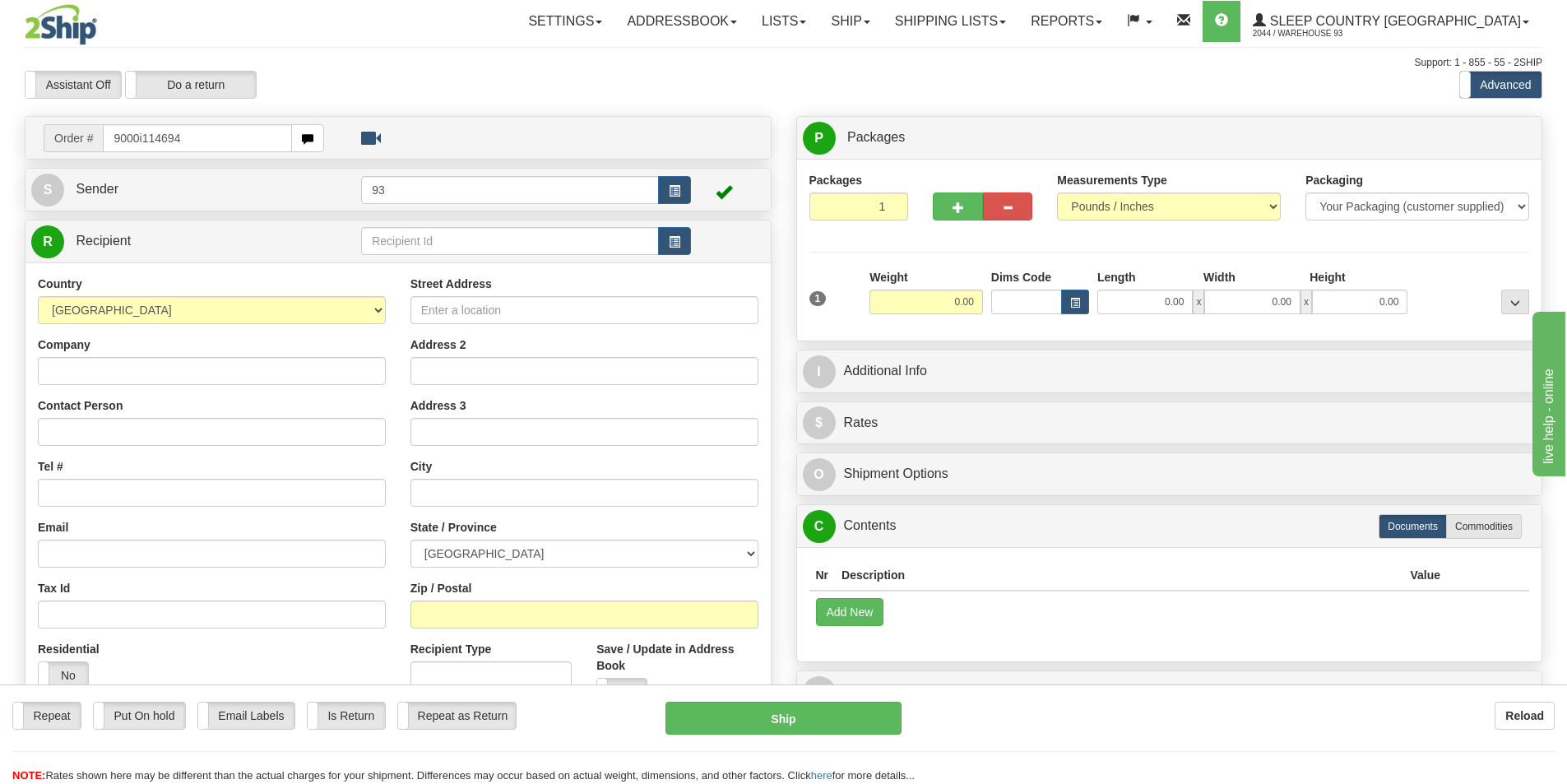
type input "9000i114694"
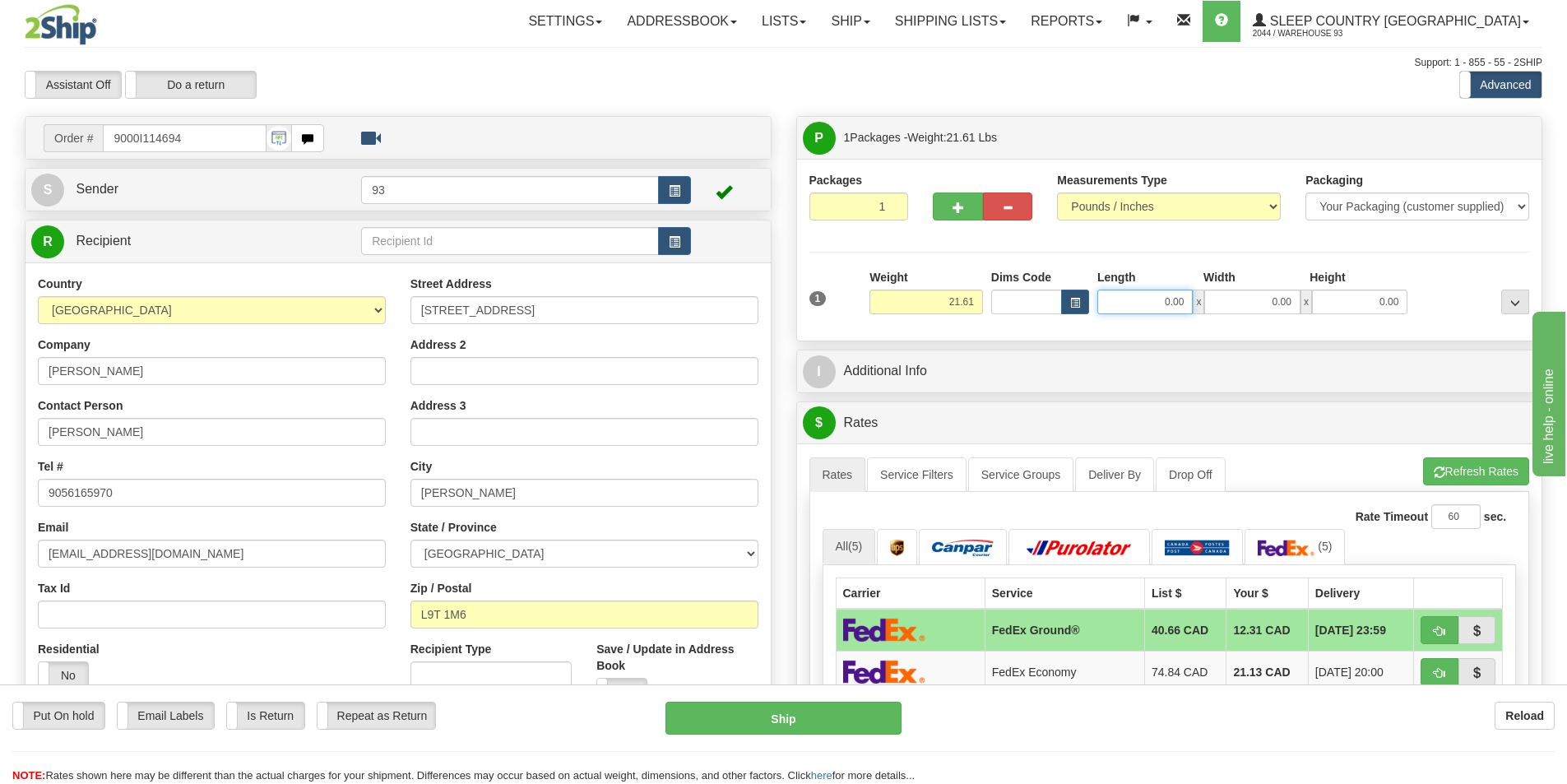
click at [1132, 297] on input "0.00" at bounding box center [1145, 301] width 95 height 25
type input "17.00"
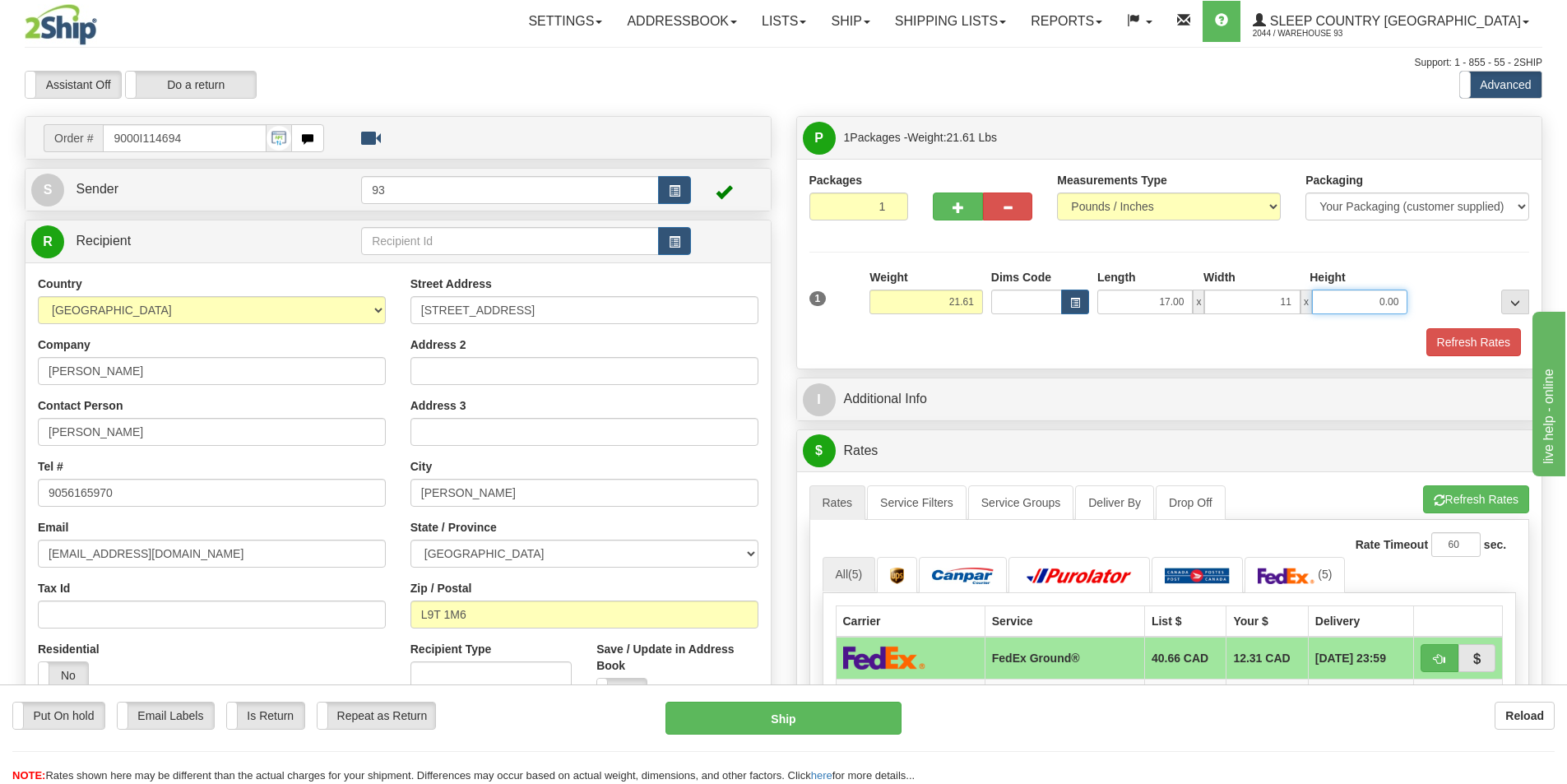
type input "11.00"
type input "4.00"
click at [1466, 343] on button "Refresh Rates" at bounding box center [1474, 342] width 94 height 28
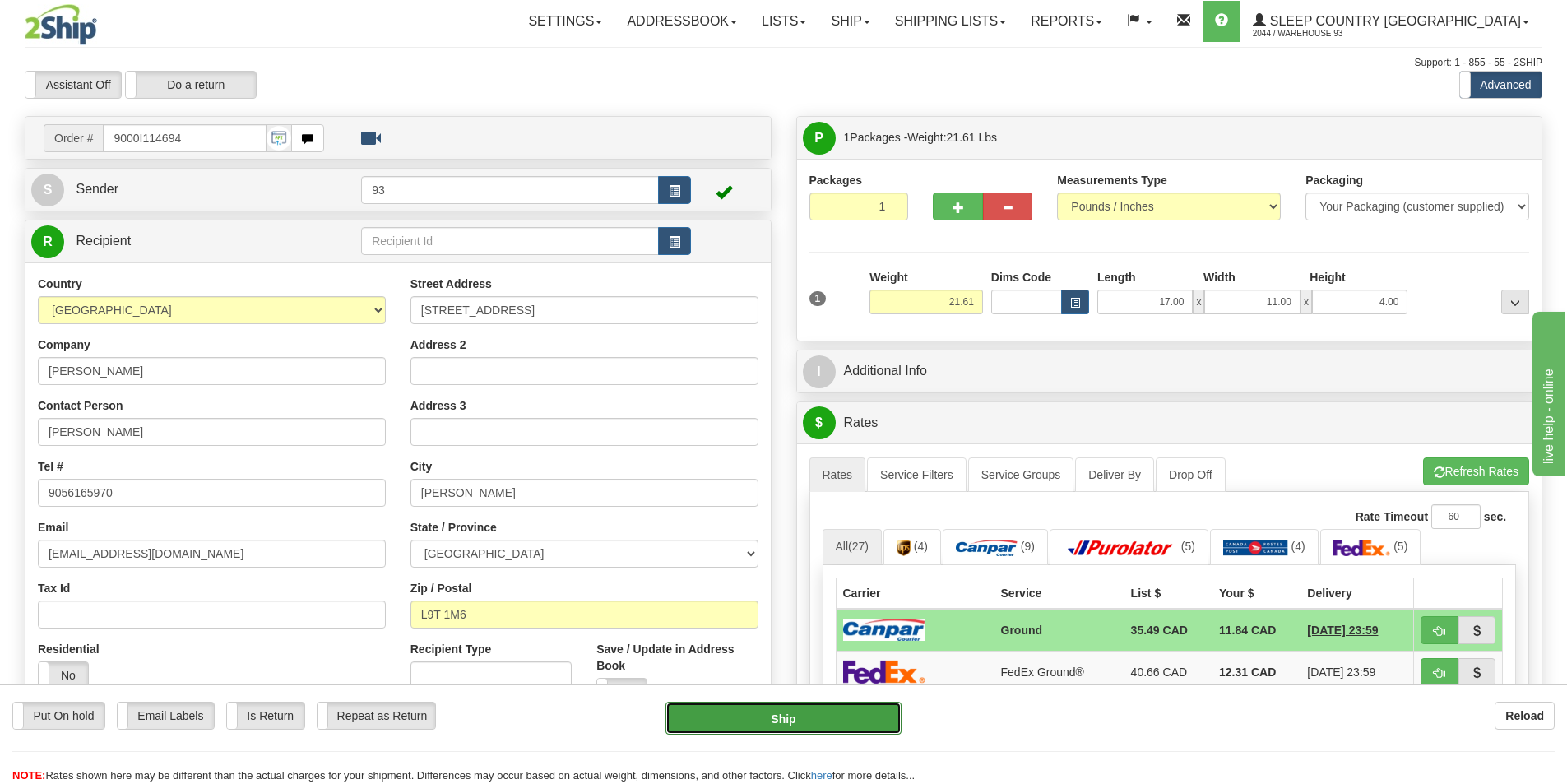
click at [784, 719] on button "Ship" at bounding box center [784, 718] width 236 height 33
type input "1"
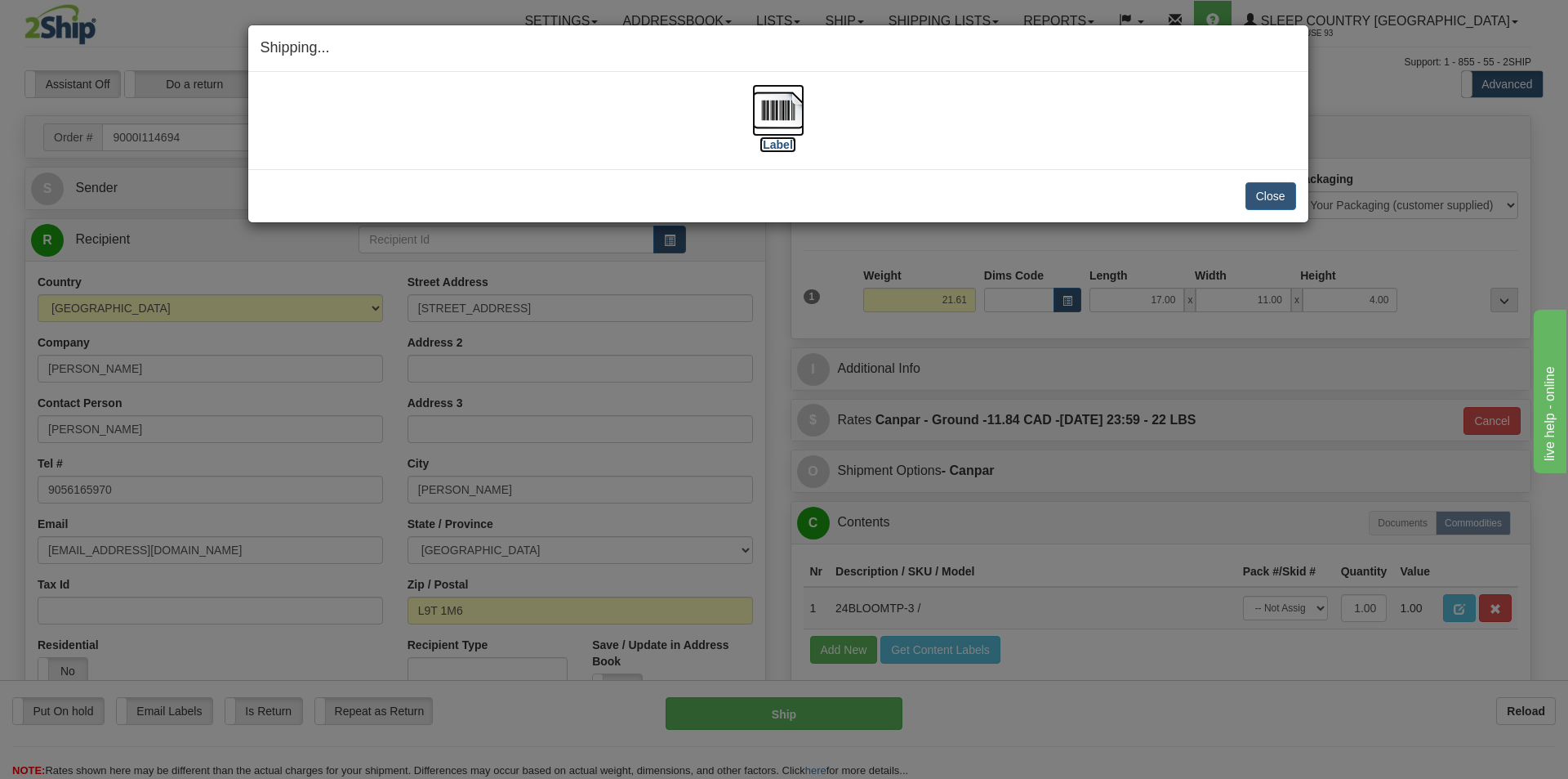
click at [775, 121] on img at bounding box center [778, 109] width 52 height 52
click at [1266, 189] on button "Close" at bounding box center [1270, 196] width 50 height 28
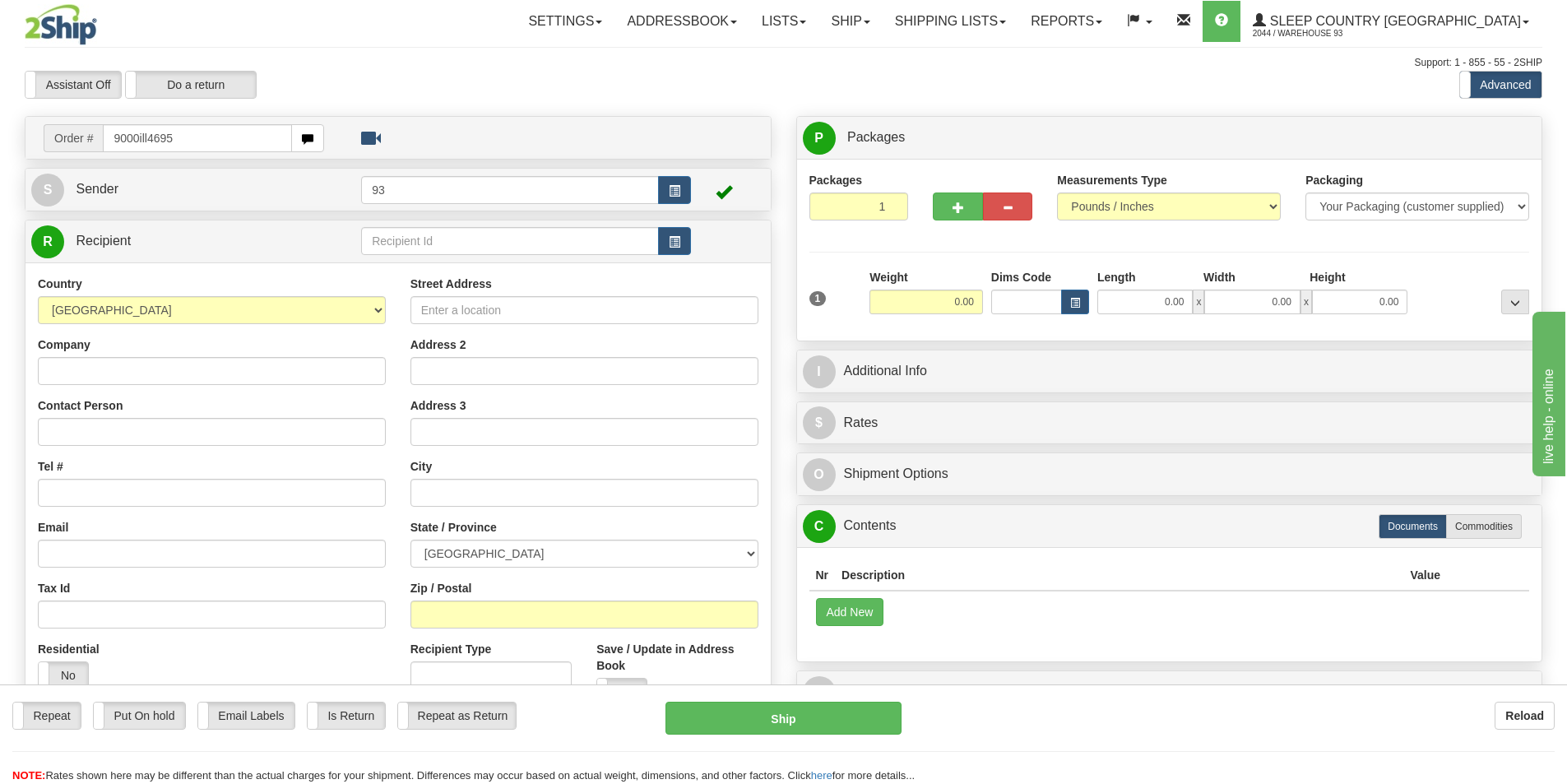
type input "9000ill4695"
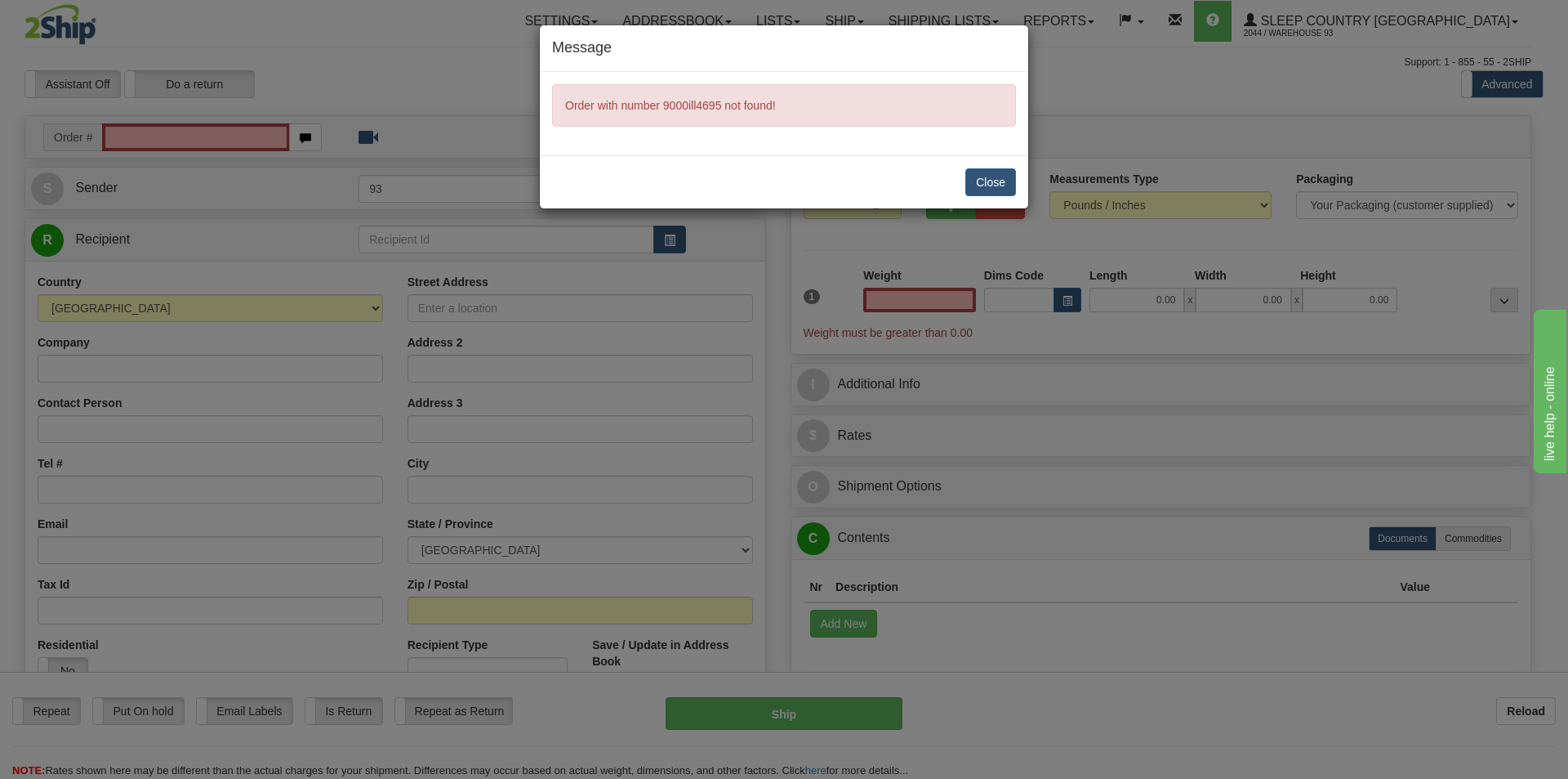
type input "0.00"
click at [981, 182] on button "Close" at bounding box center [990, 182] width 50 height 28
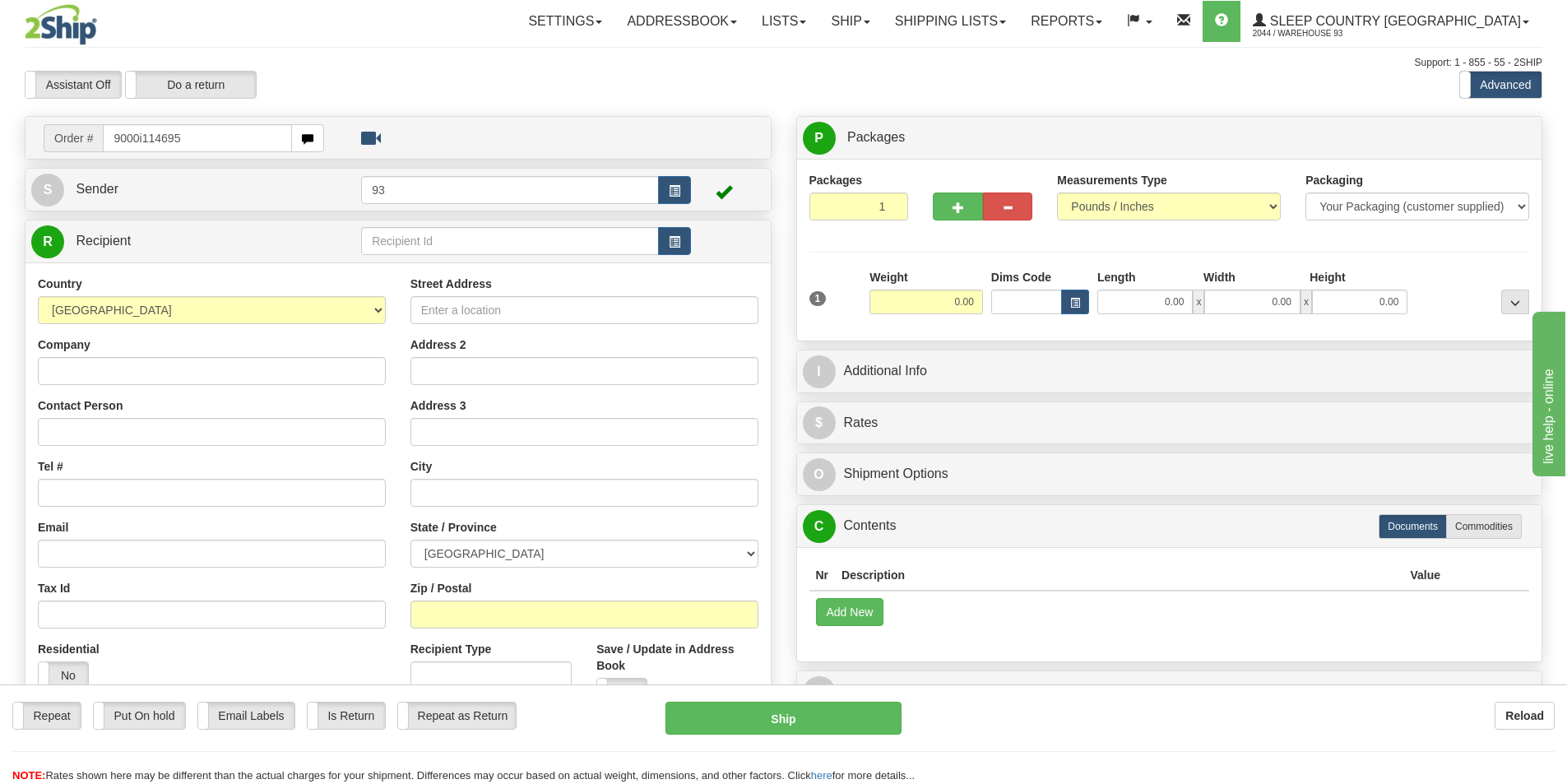
type input "9000i114695"
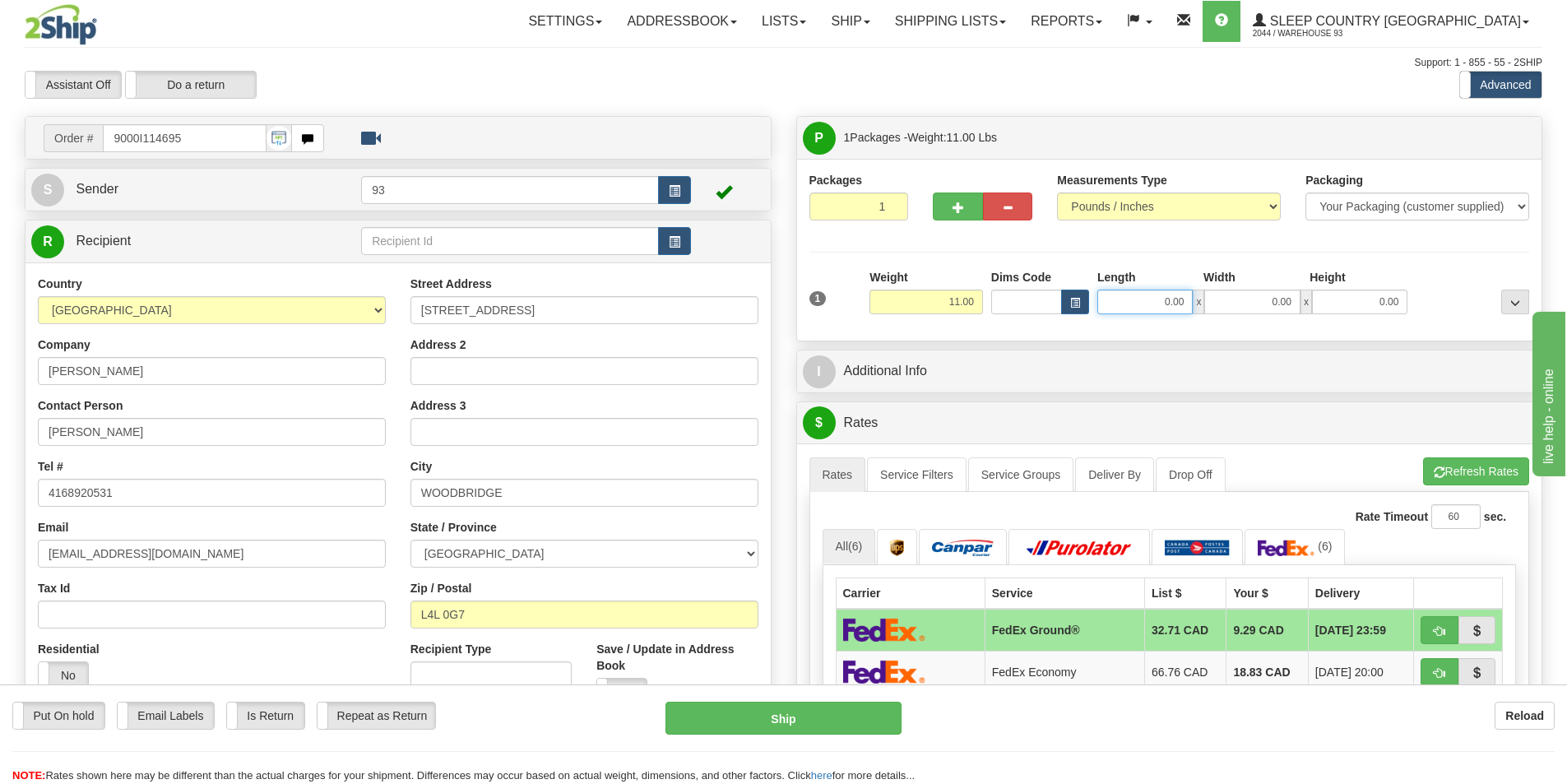
click at [1135, 301] on input "0.00" at bounding box center [1145, 301] width 95 height 25
type input "11.00"
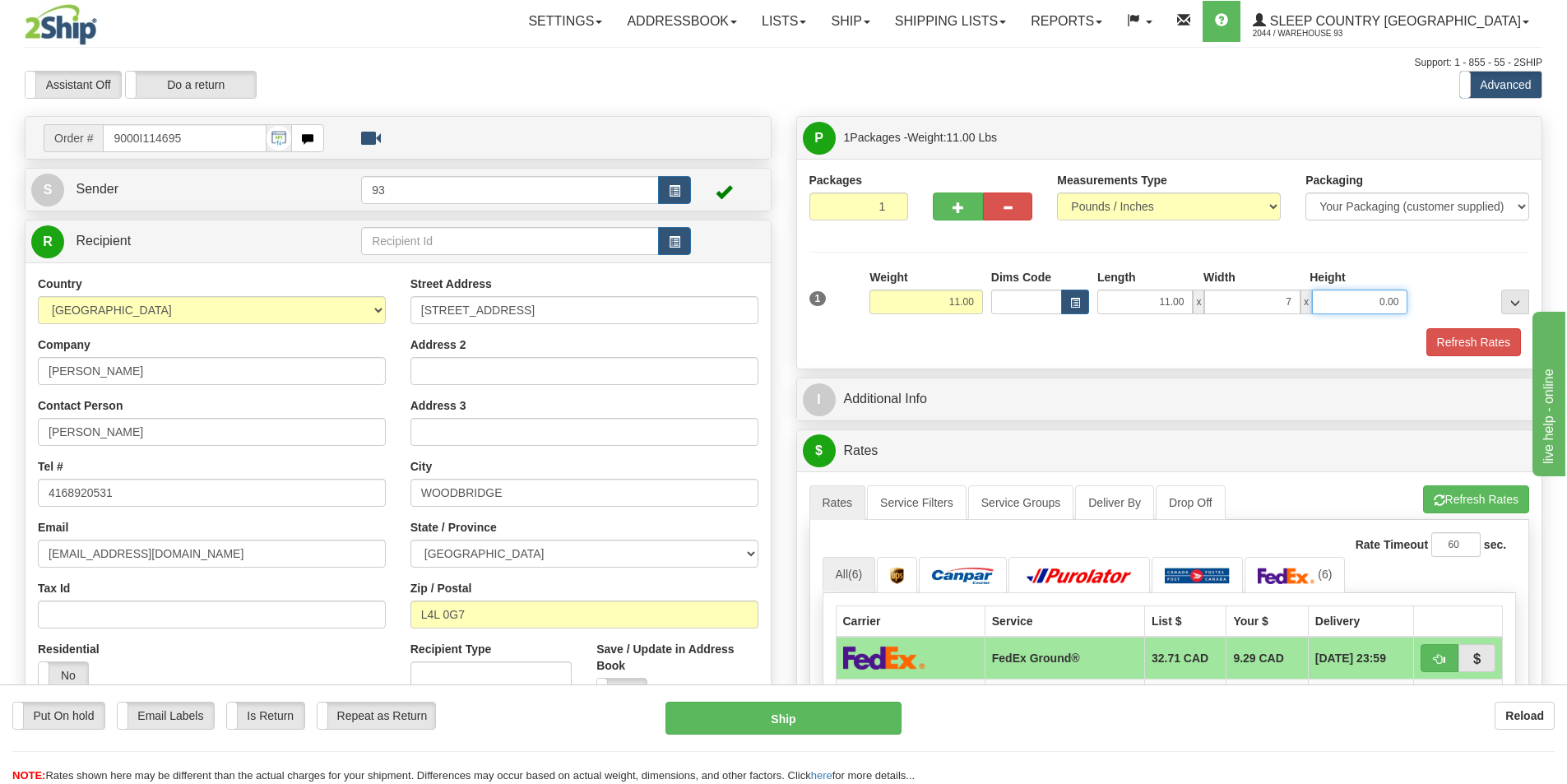
type input "7.00"
type input "4.00"
click at [1479, 338] on button "Refresh Rates" at bounding box center [1474, 342] width 94 height 28
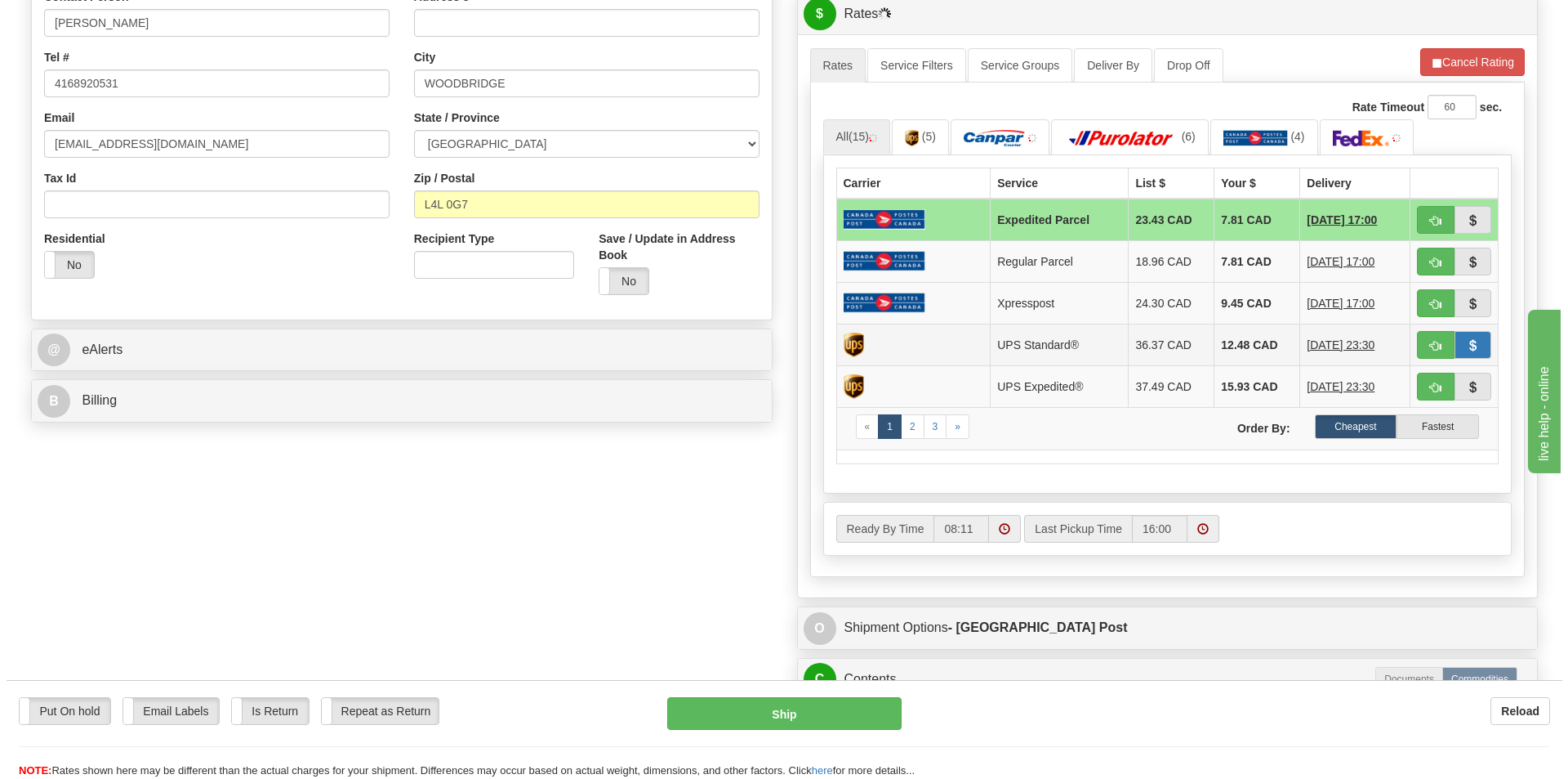
scroll to position [409, 0]
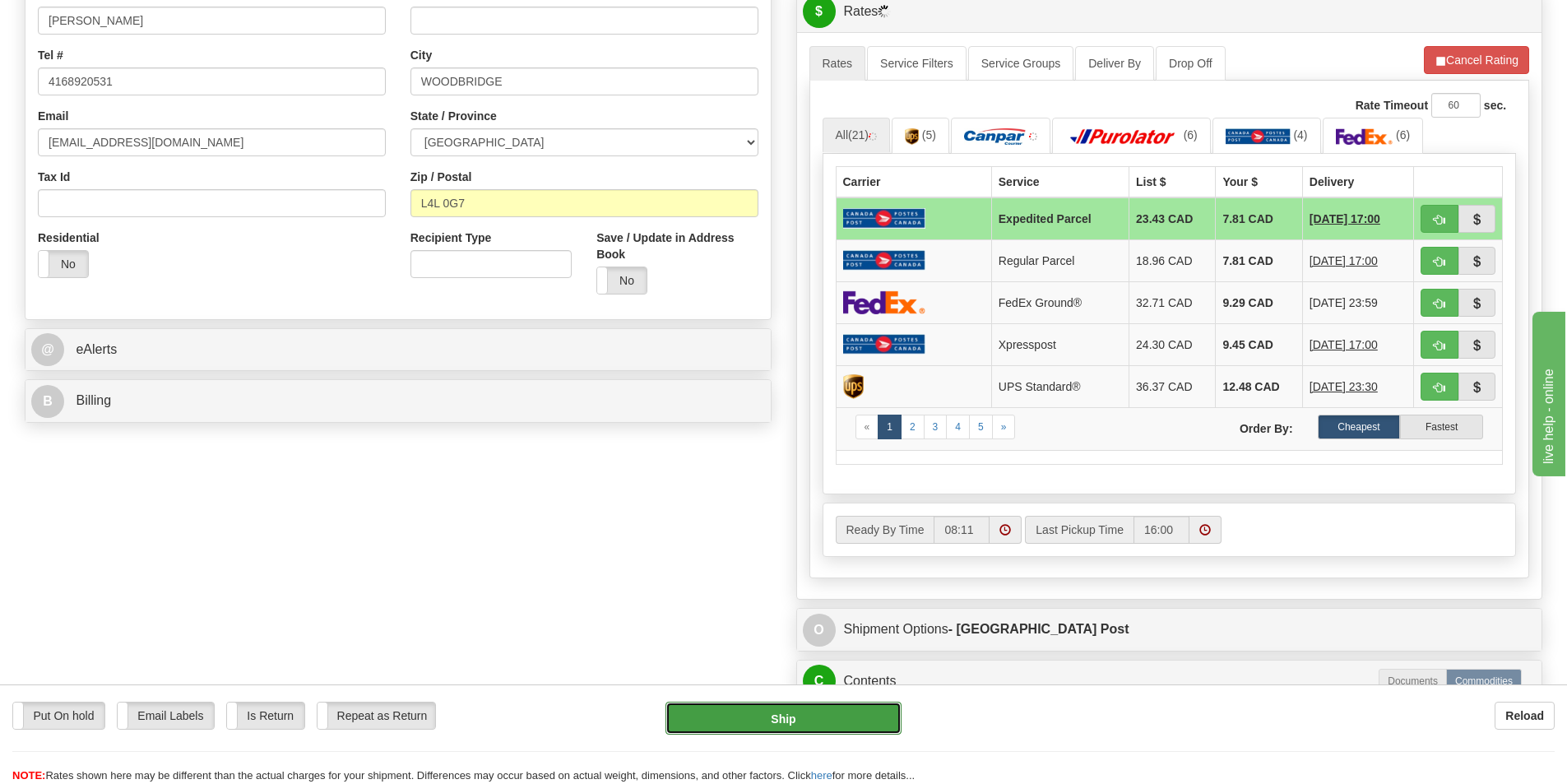
click at [789, 710] on button "Ship" at bounding box center [784, 718] width 236 height 33
type input "DOM.EP"
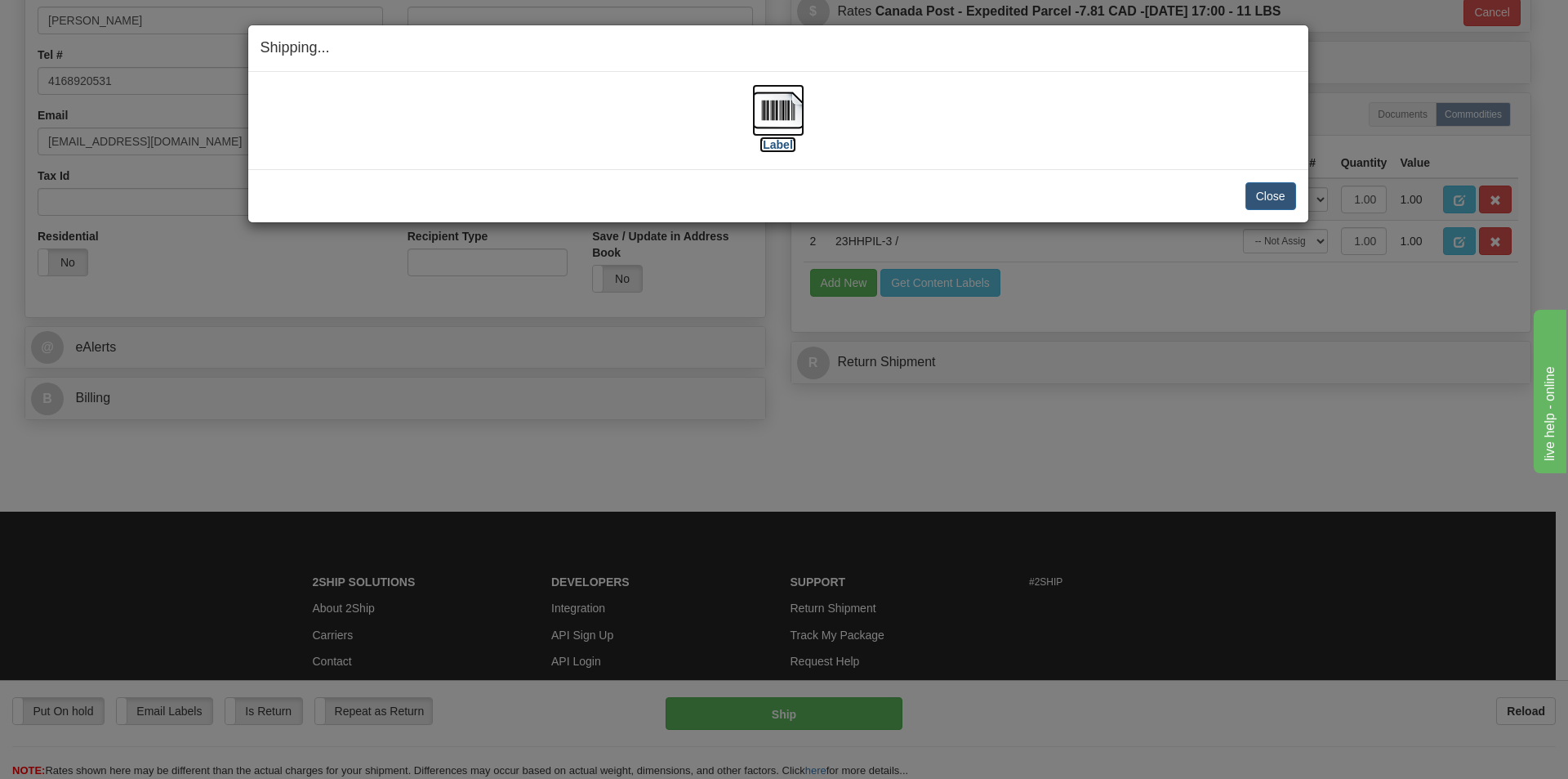
click at [774, 116] on img at bounding box center [778, 109] width 52 height 52
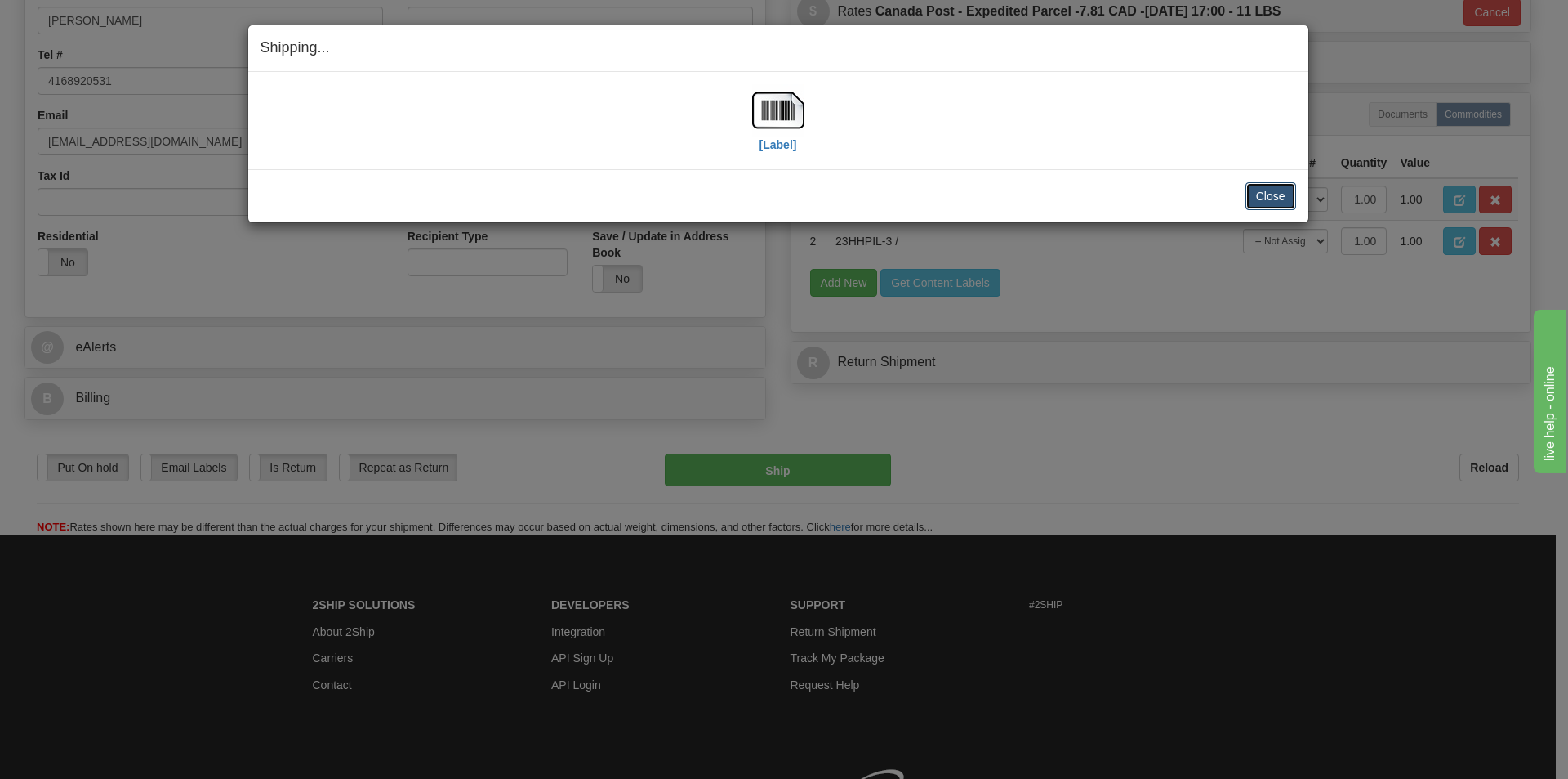
click at [1282, 191] on button "Close" at bounding box center [1270, 196] width 50 height 28
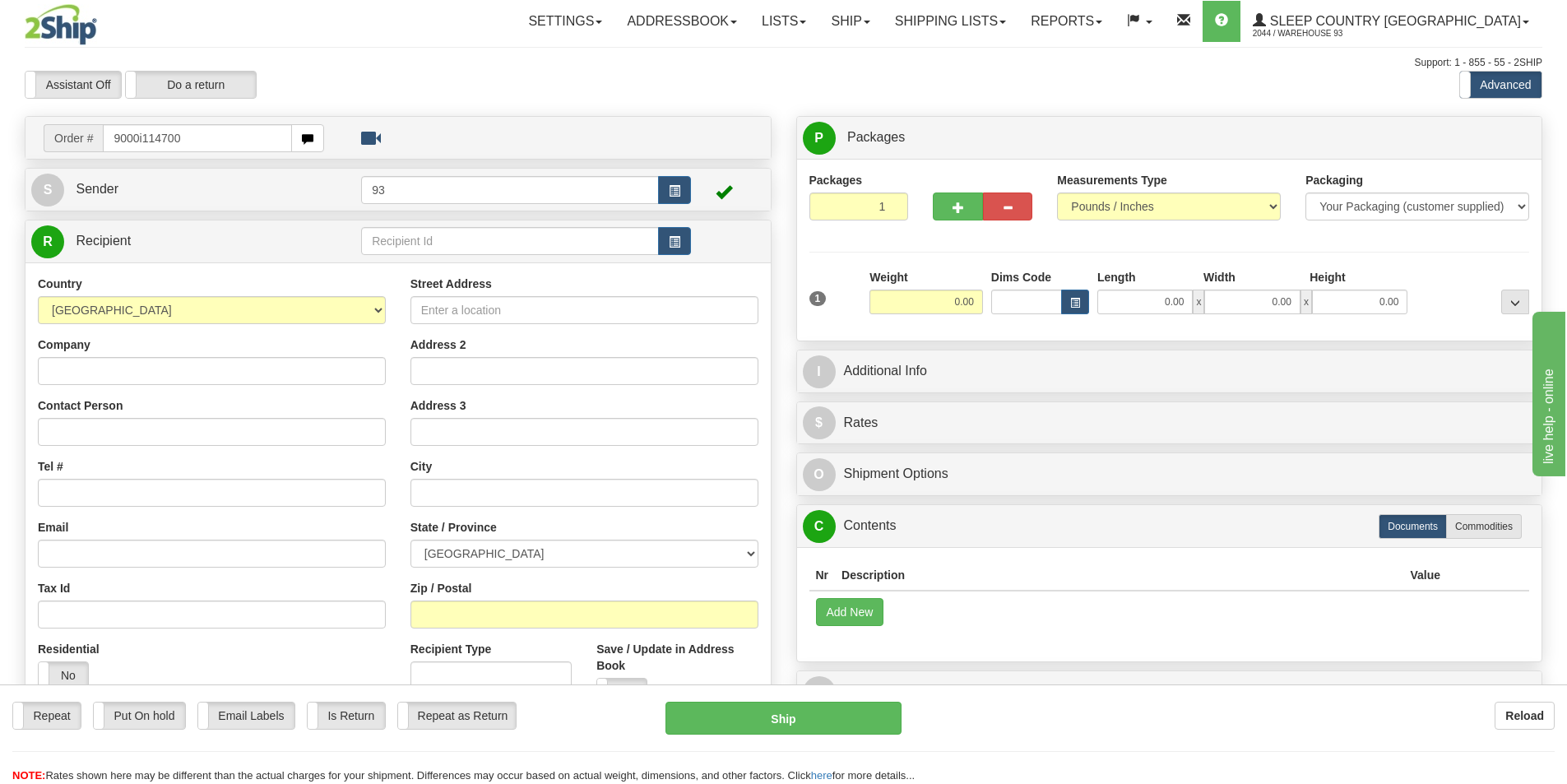
type input "9000i114700"
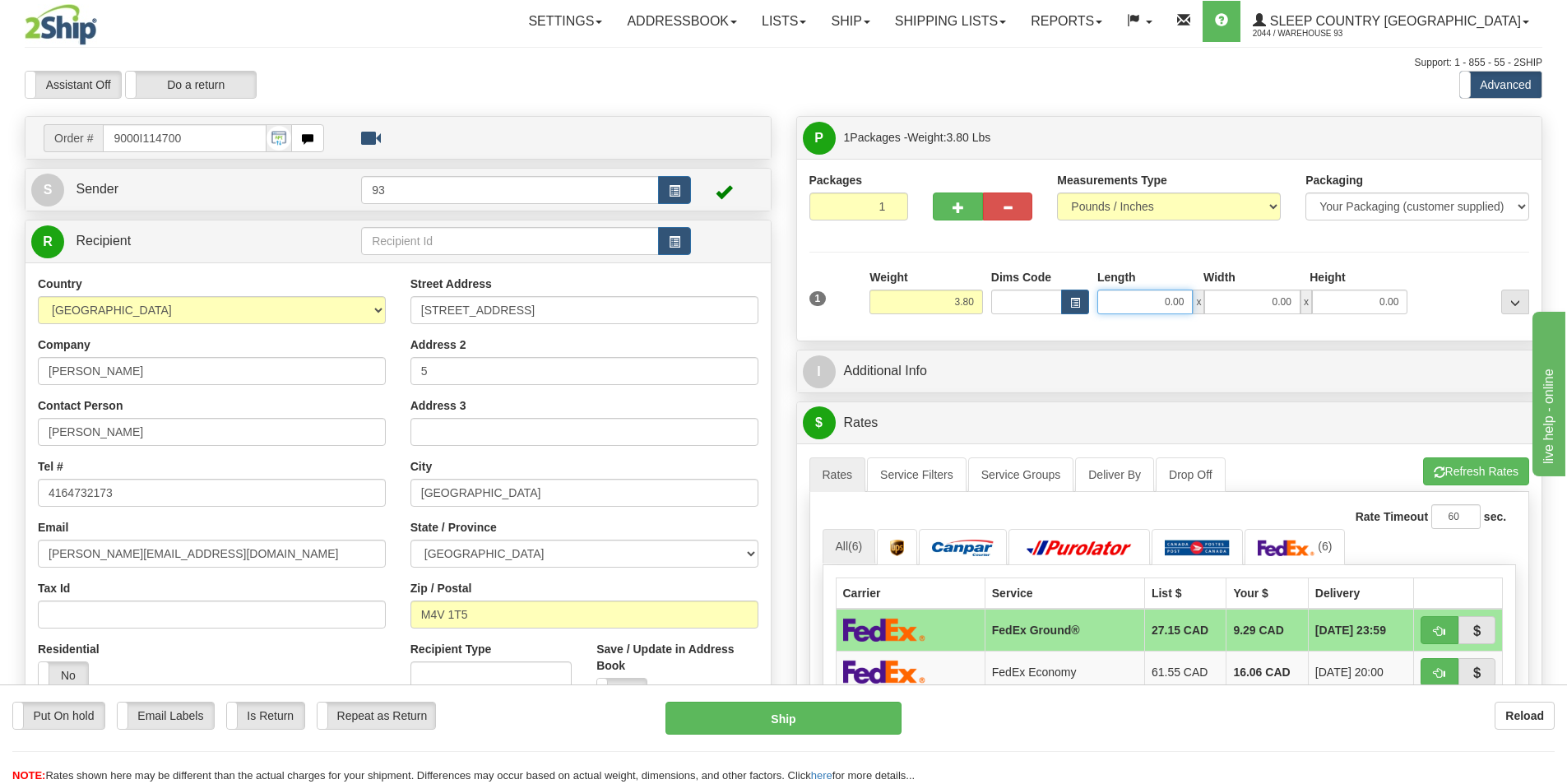
click at [1138, 299] on input "0.00" at bounding box center [1145, 301] width 95 height 25
type input "11.00"
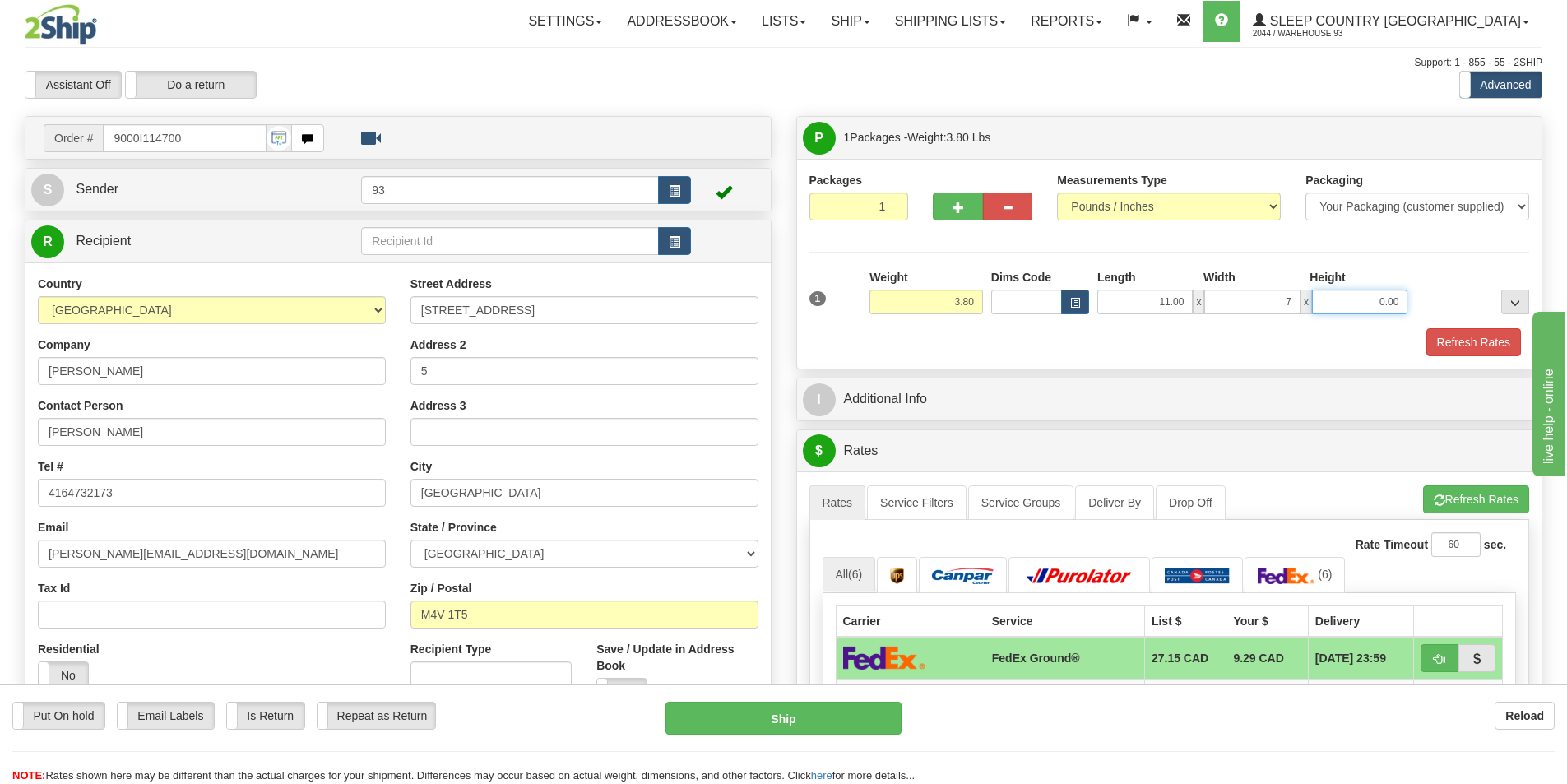
type input "7.00"
type input "4.00"
click at [1485, 345] on button "Refresh Rates" at bounding box center [1474, 342] width 94 height 28
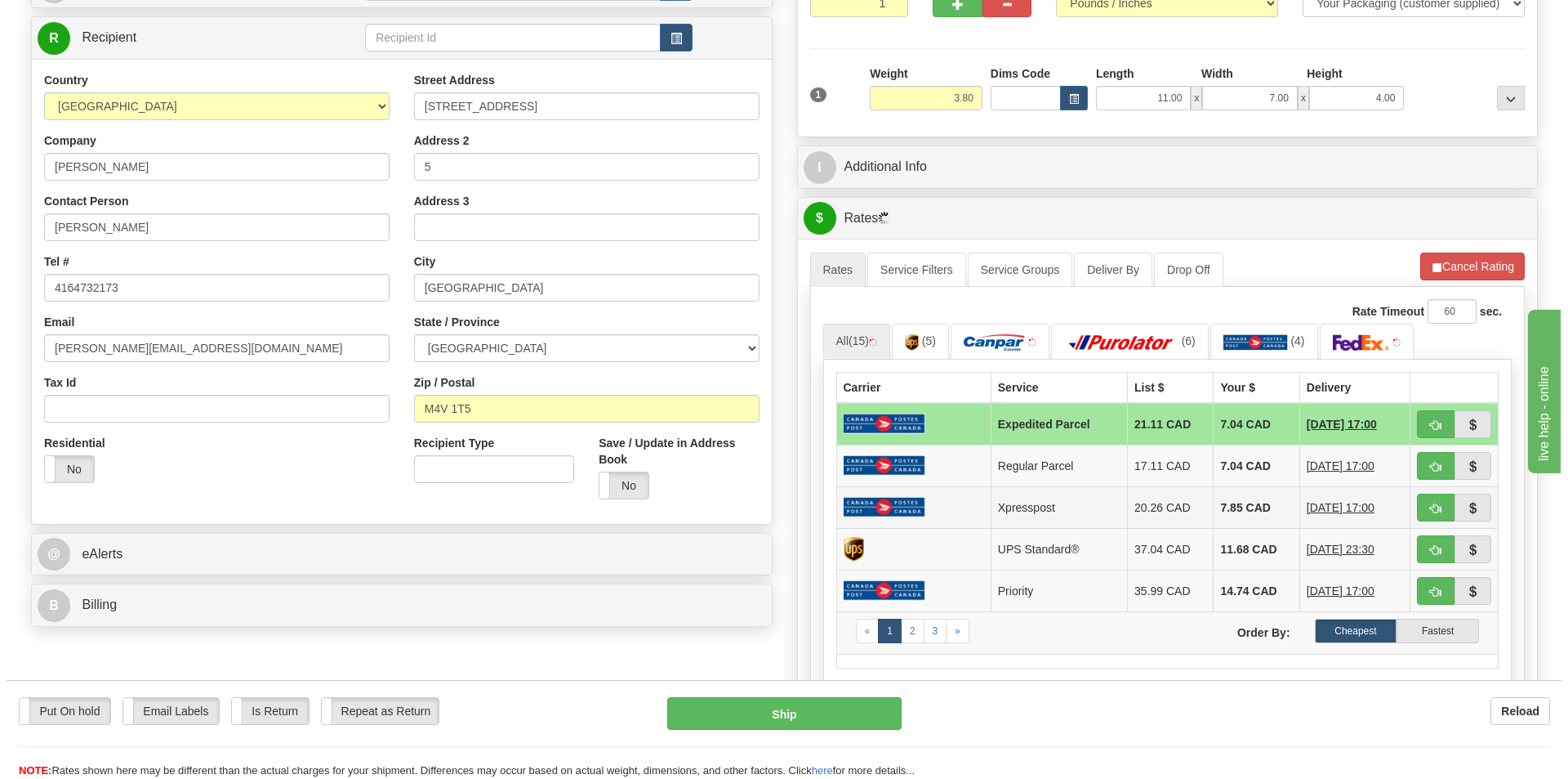
scroll to position [245, 0]
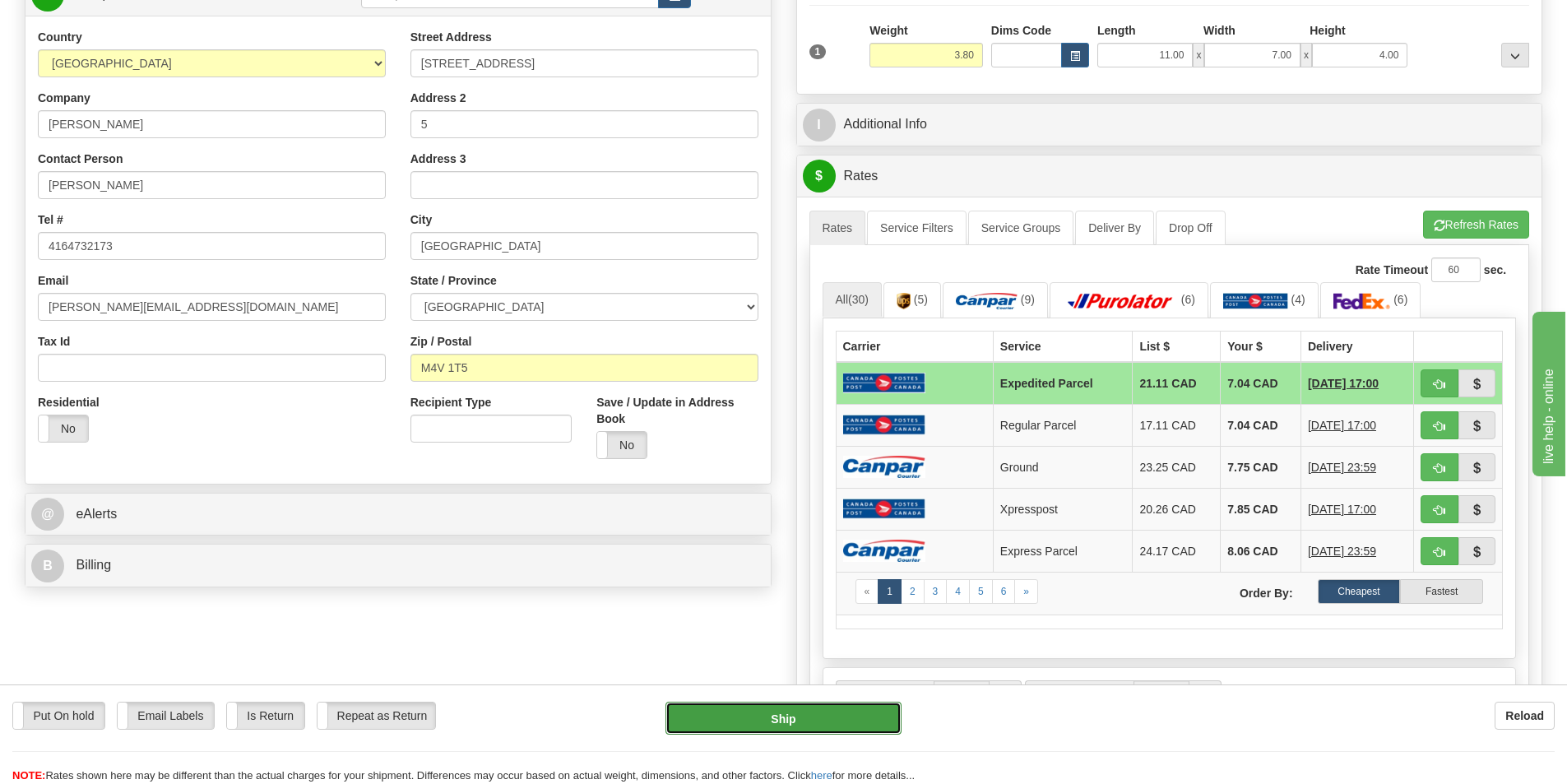
click at [766, 707] on button "Ship" at bounding box center [784, 718] width 236 height 33
type input "DOM.EP"
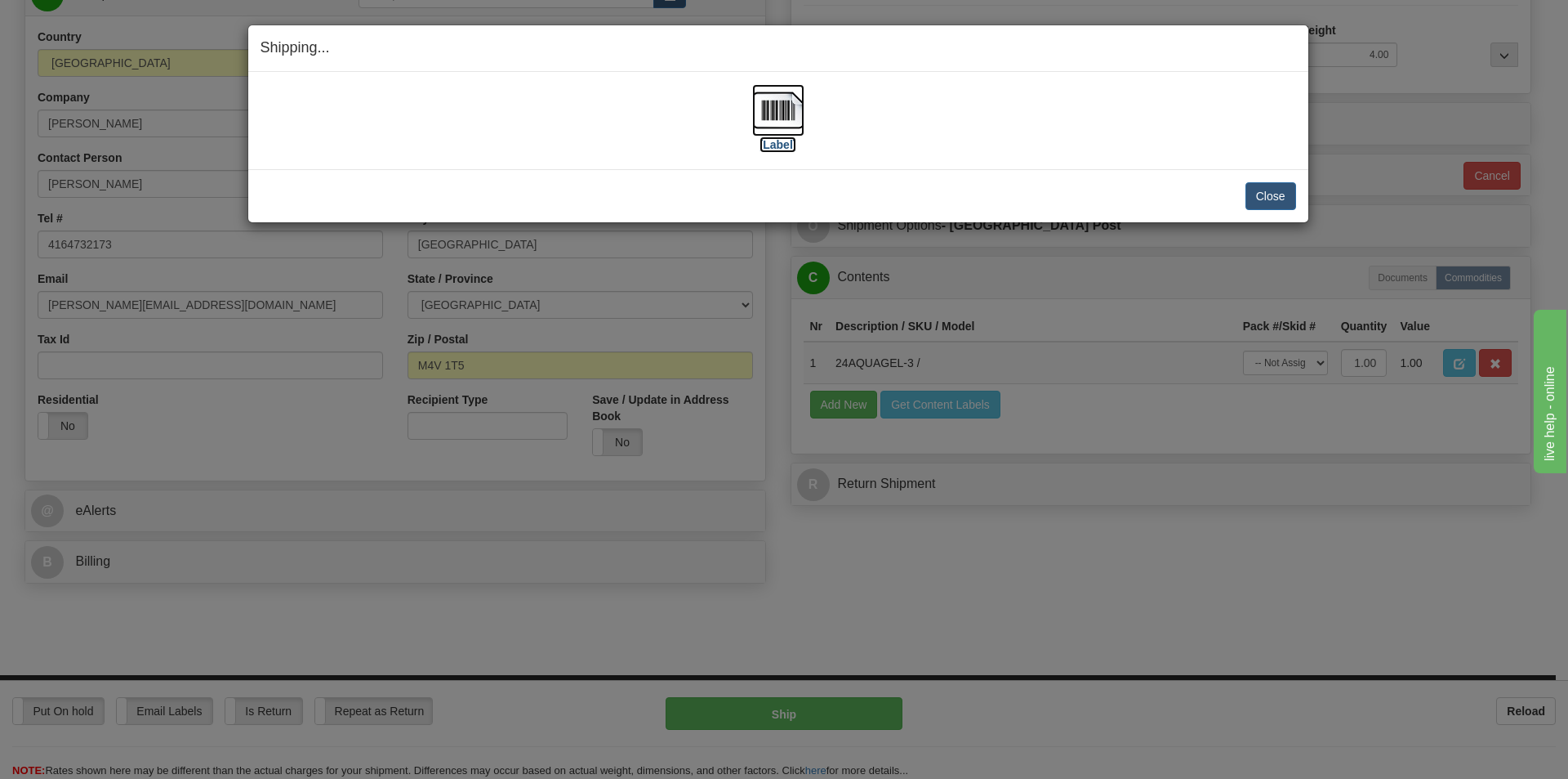
click at [784, 111] on img at bounding box center [778, 109] width 52 height 52
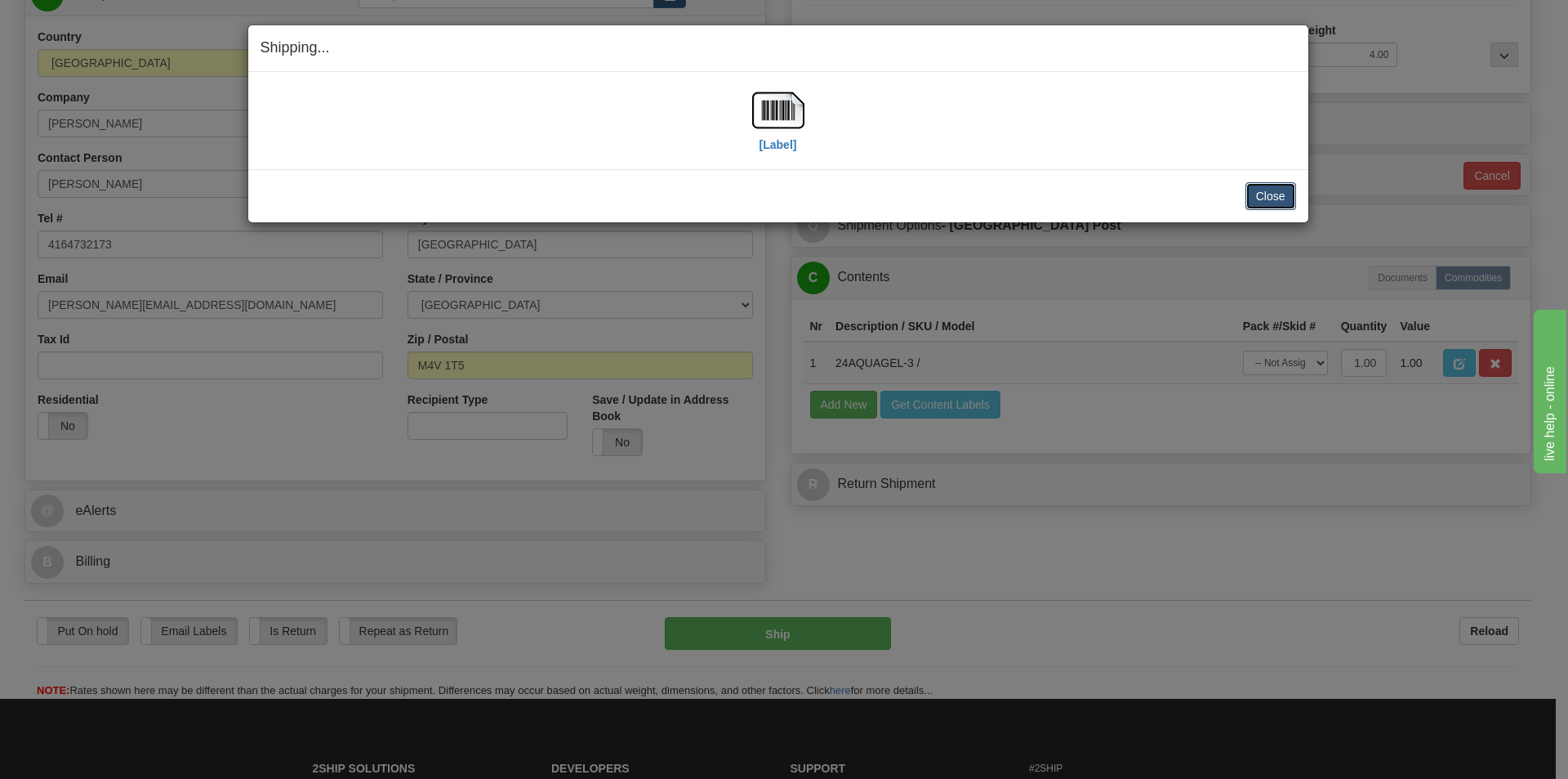
click at [1268, 193] on button "Close" at bounding box center [1270, 196] width 50 height 28
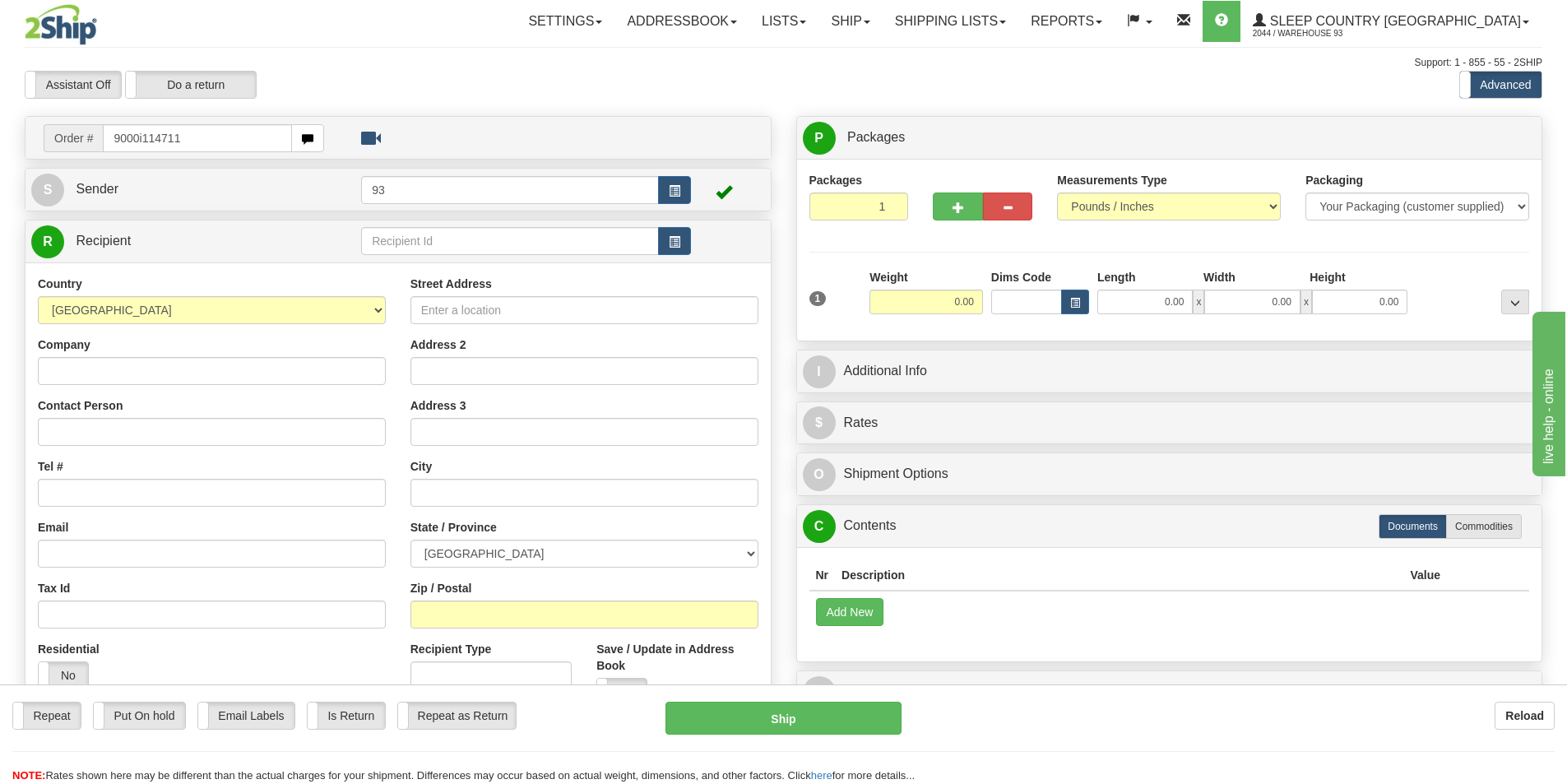
type input "9000i114711"
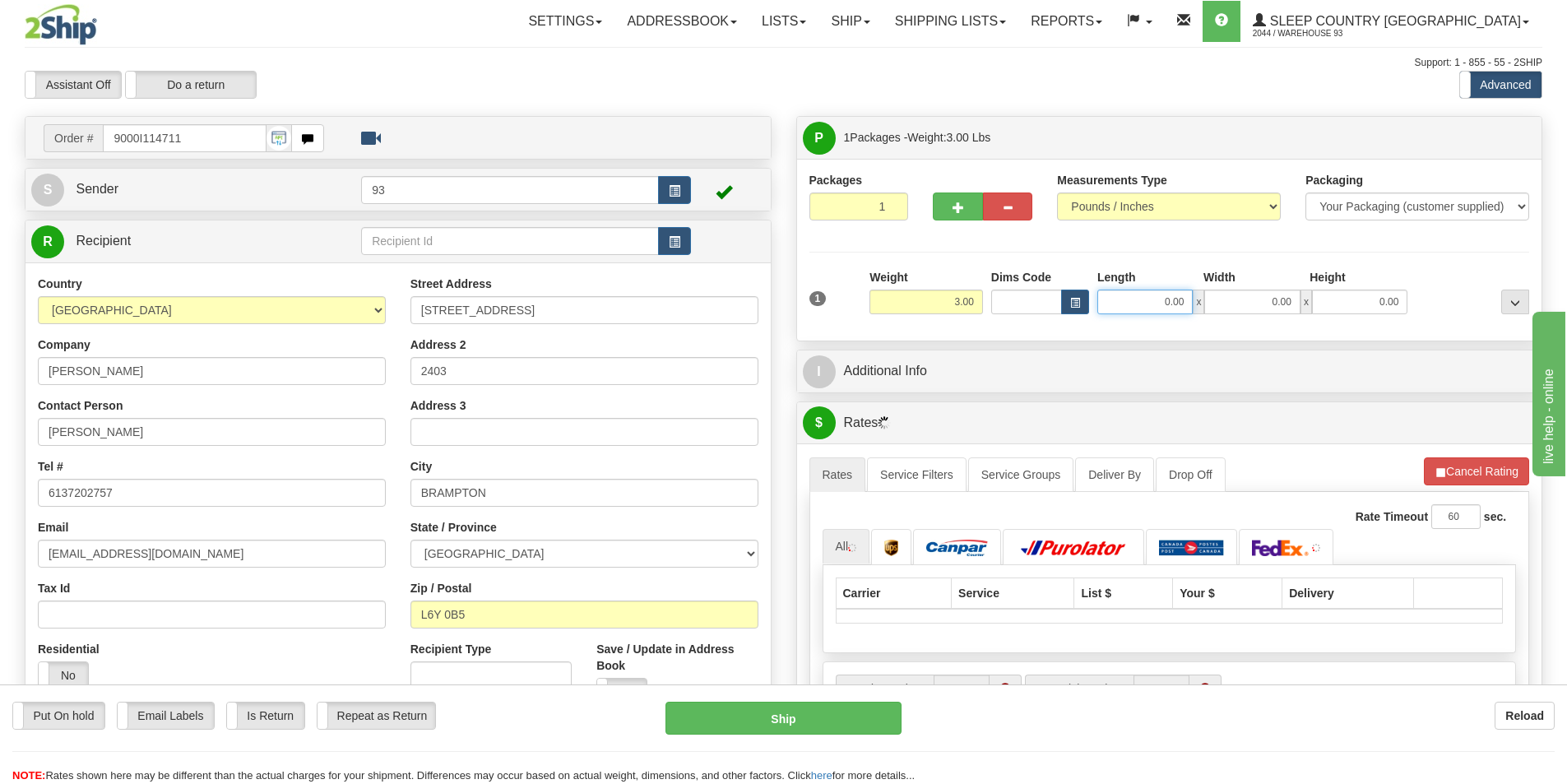
click at [1156, 296] on input "0.00" at bounding box center [1145, 301] width 95 height 25
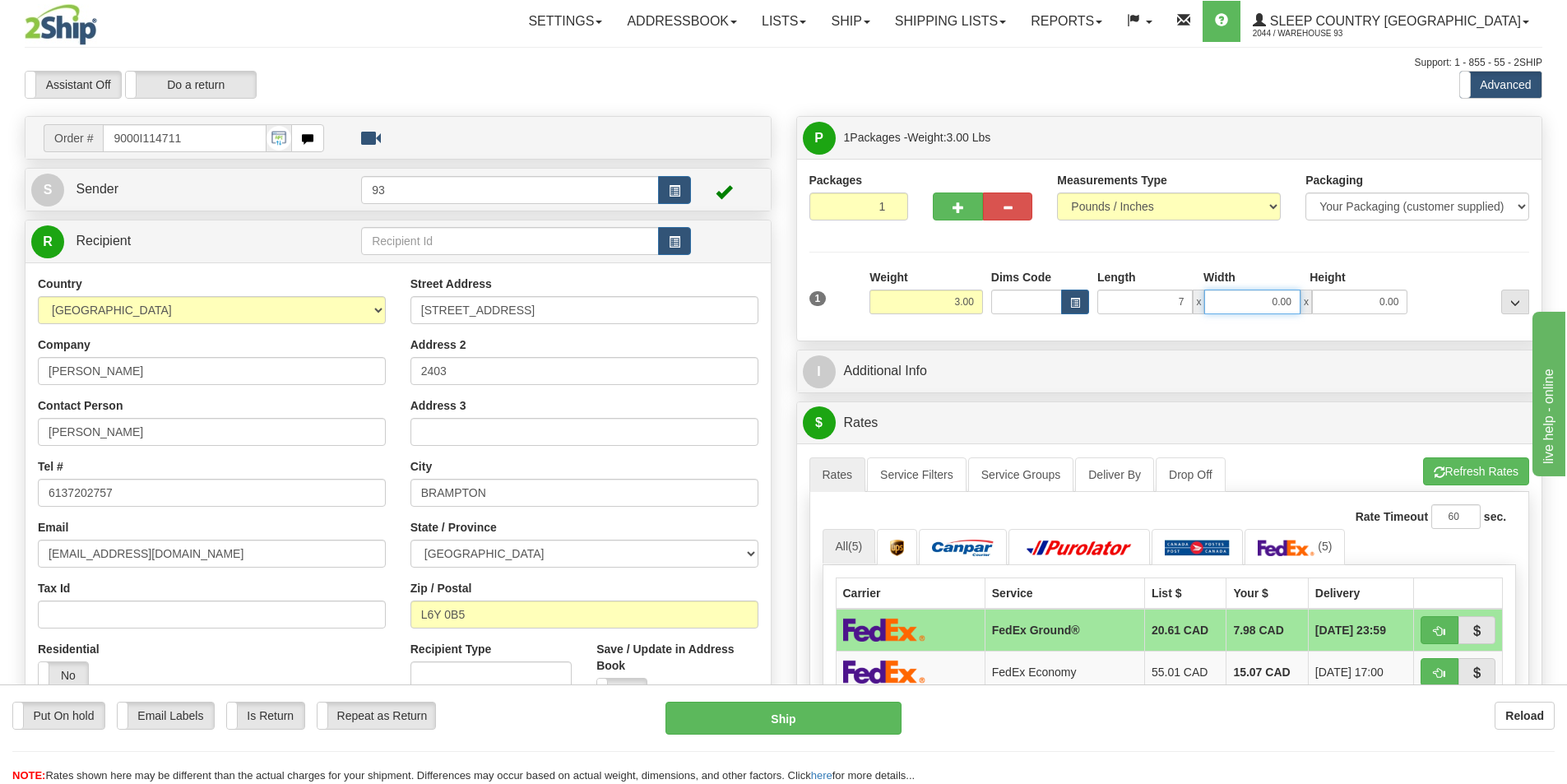
type input "7.00"
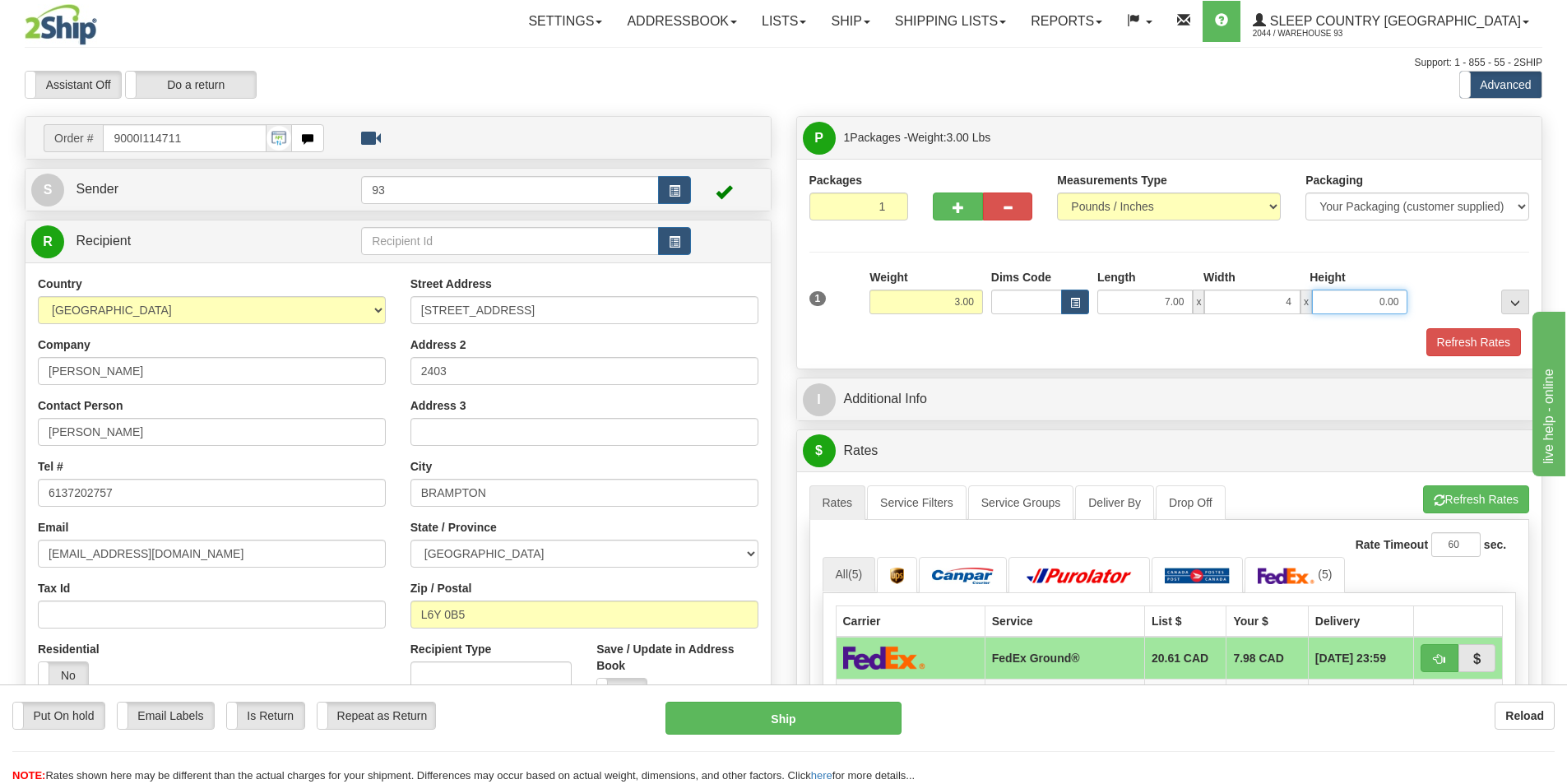
type input "4.00"
click at [1462, 338] on button "Refresh Rates" at bounding box center [1474, 342] width 94 height 28
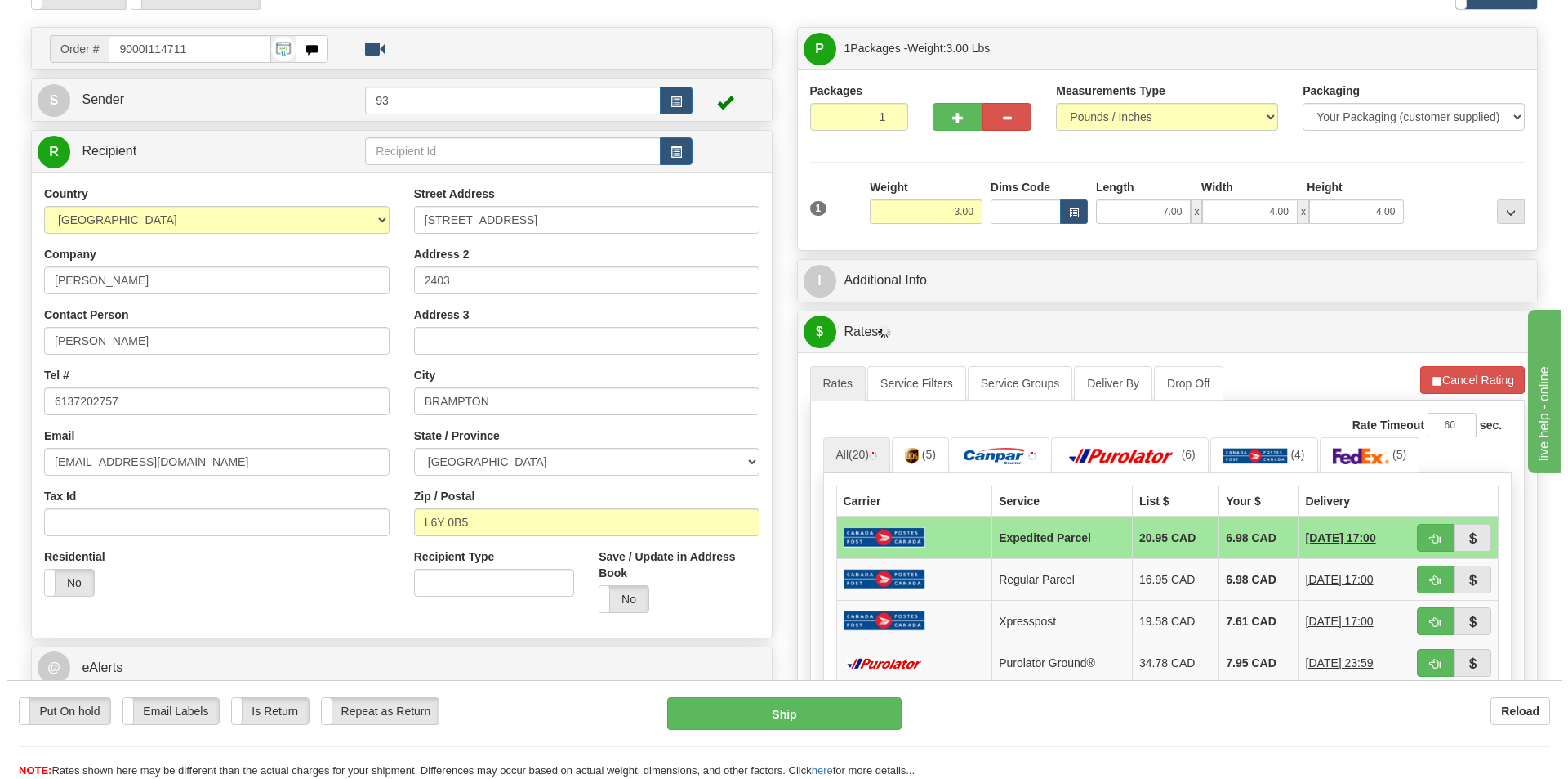
scroll to position [245, 0]
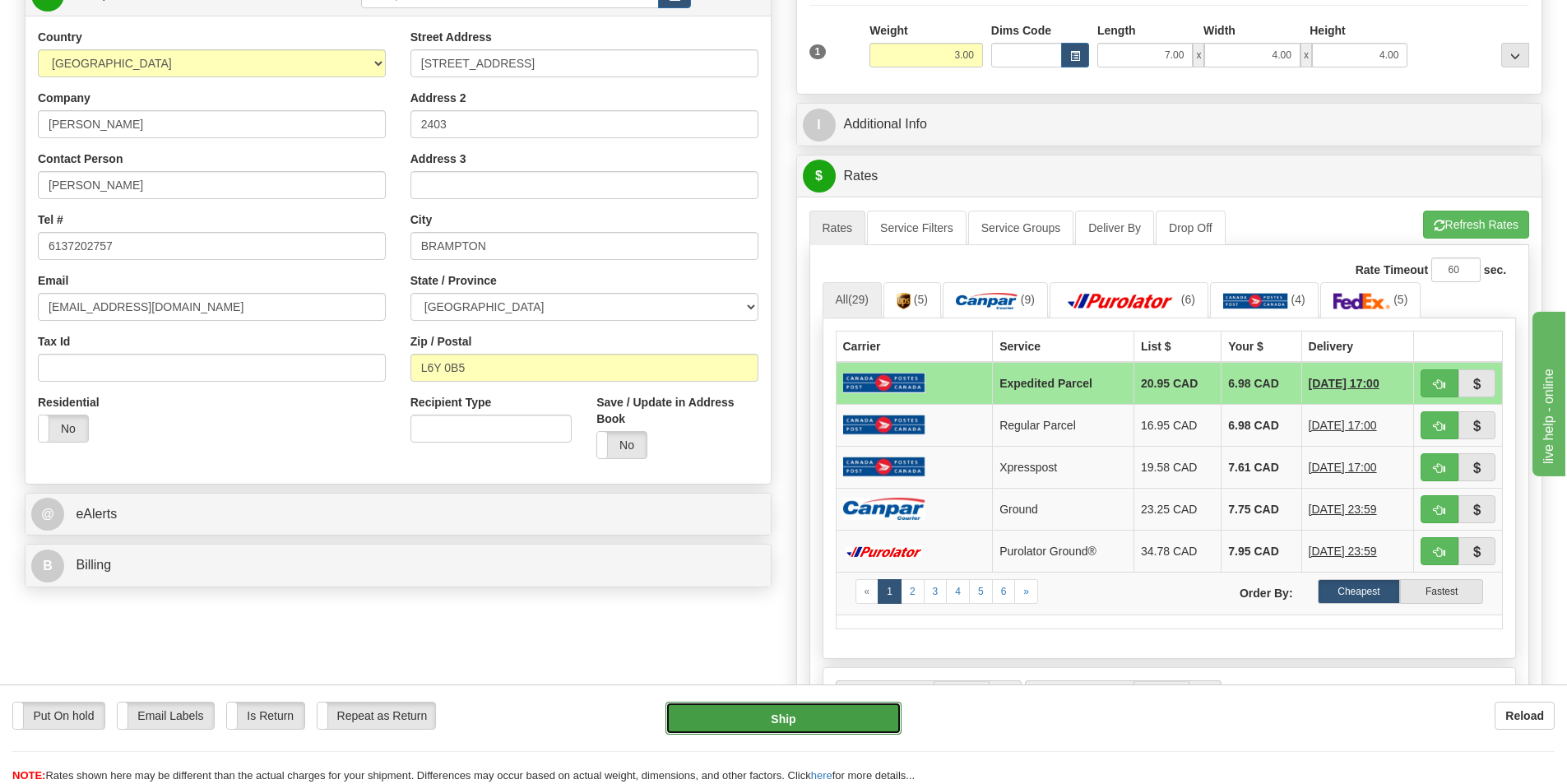
click at [755, 717] on button "Ship" at bounding box center [784, 718] width 236 height 33
type input "DOM.EP"
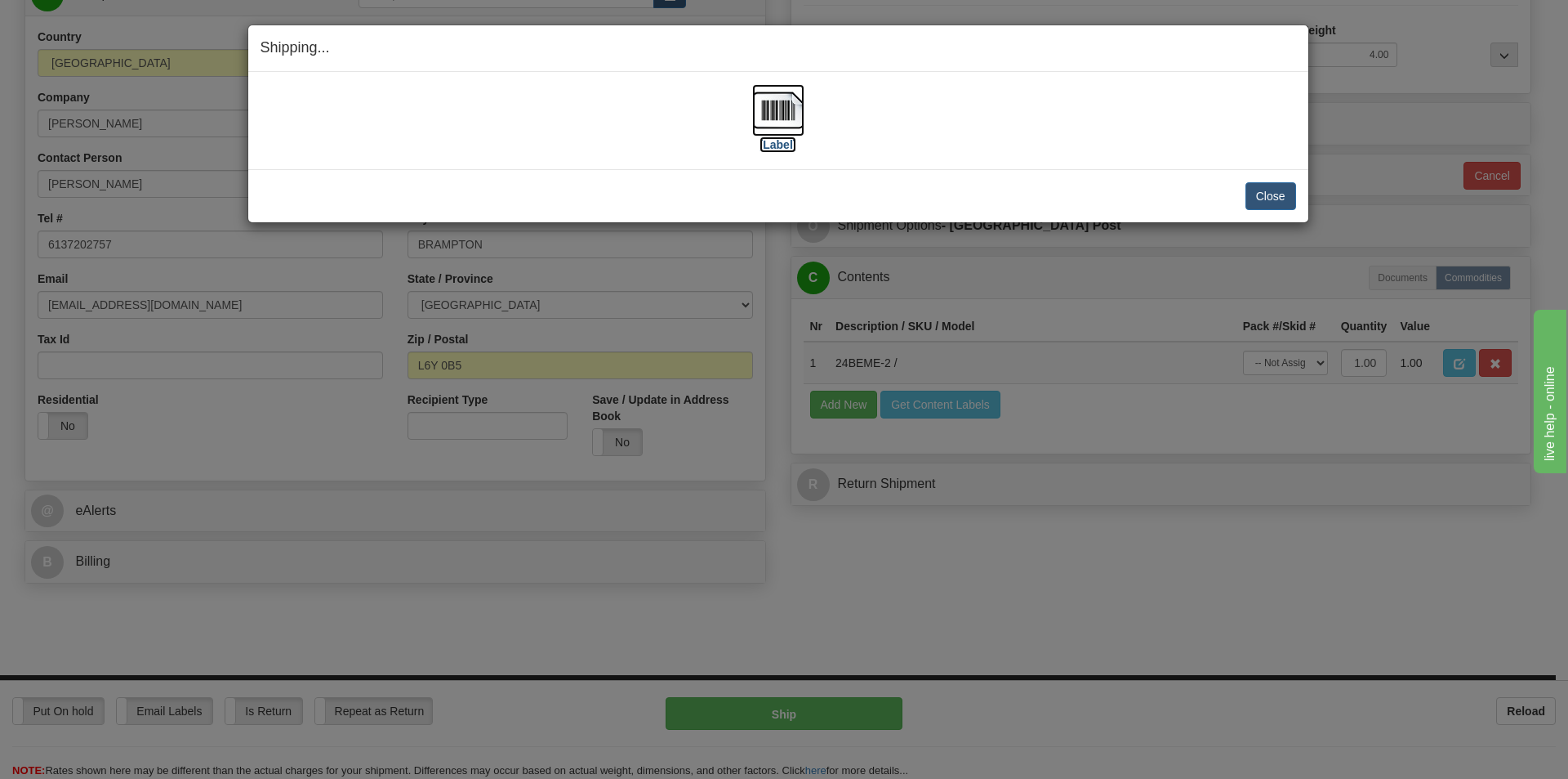
click at [762, 112] on img at bounding box center [778, 109] width 52 height 52
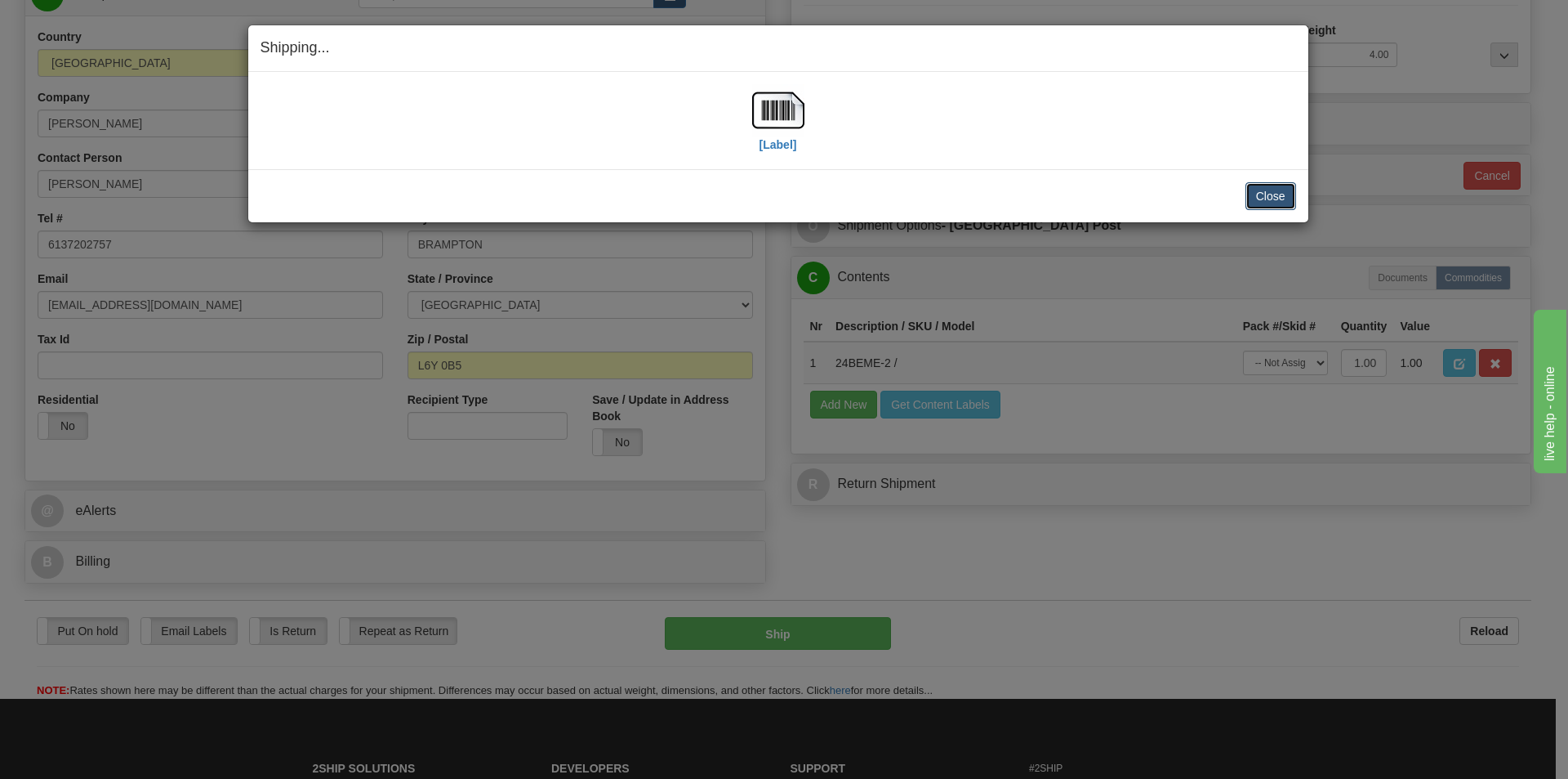
click at [1265, 193] on button "Close" at bounding box center [1270, 196] width 50 height 28
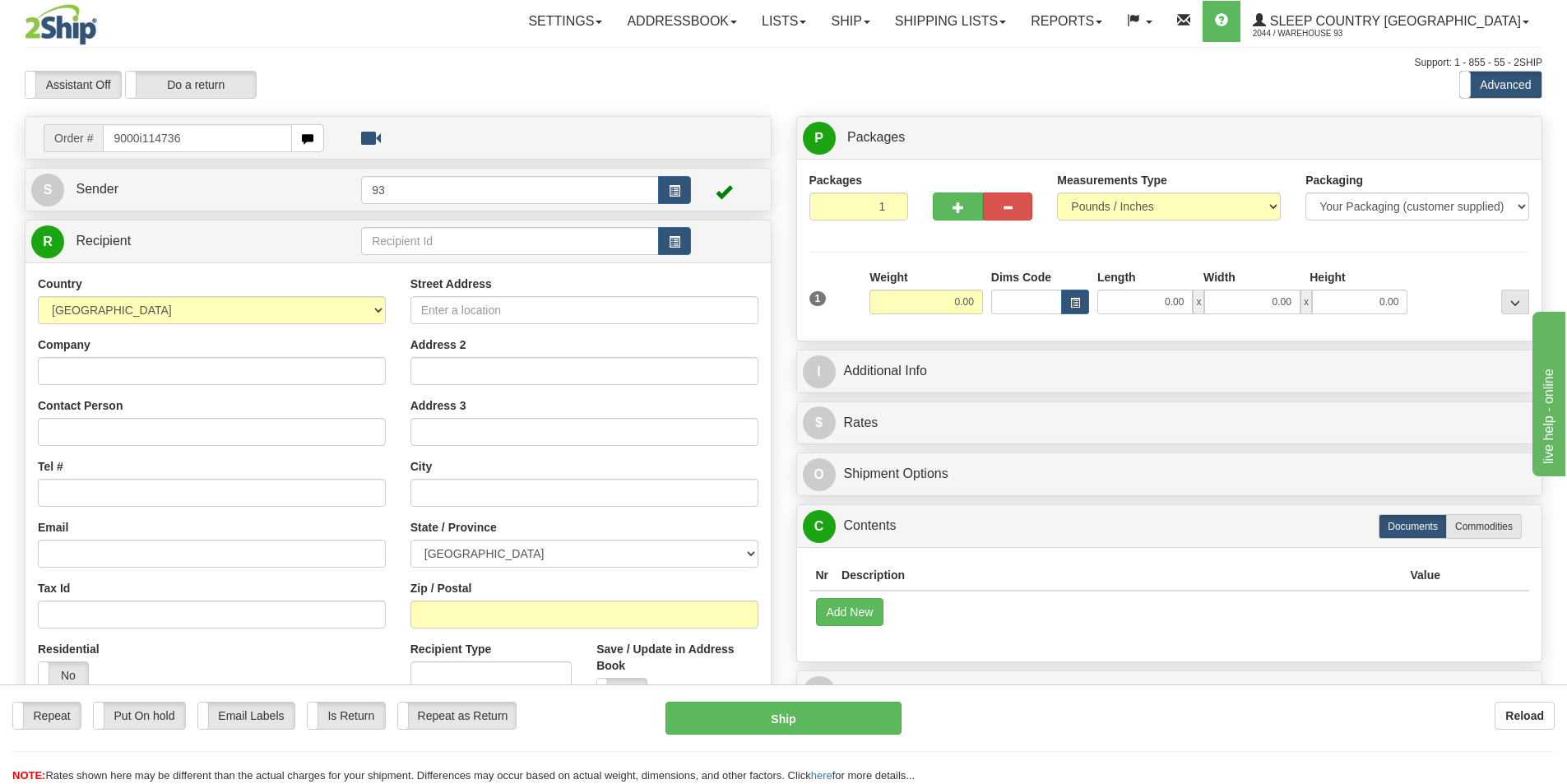
type input "9000i114736"
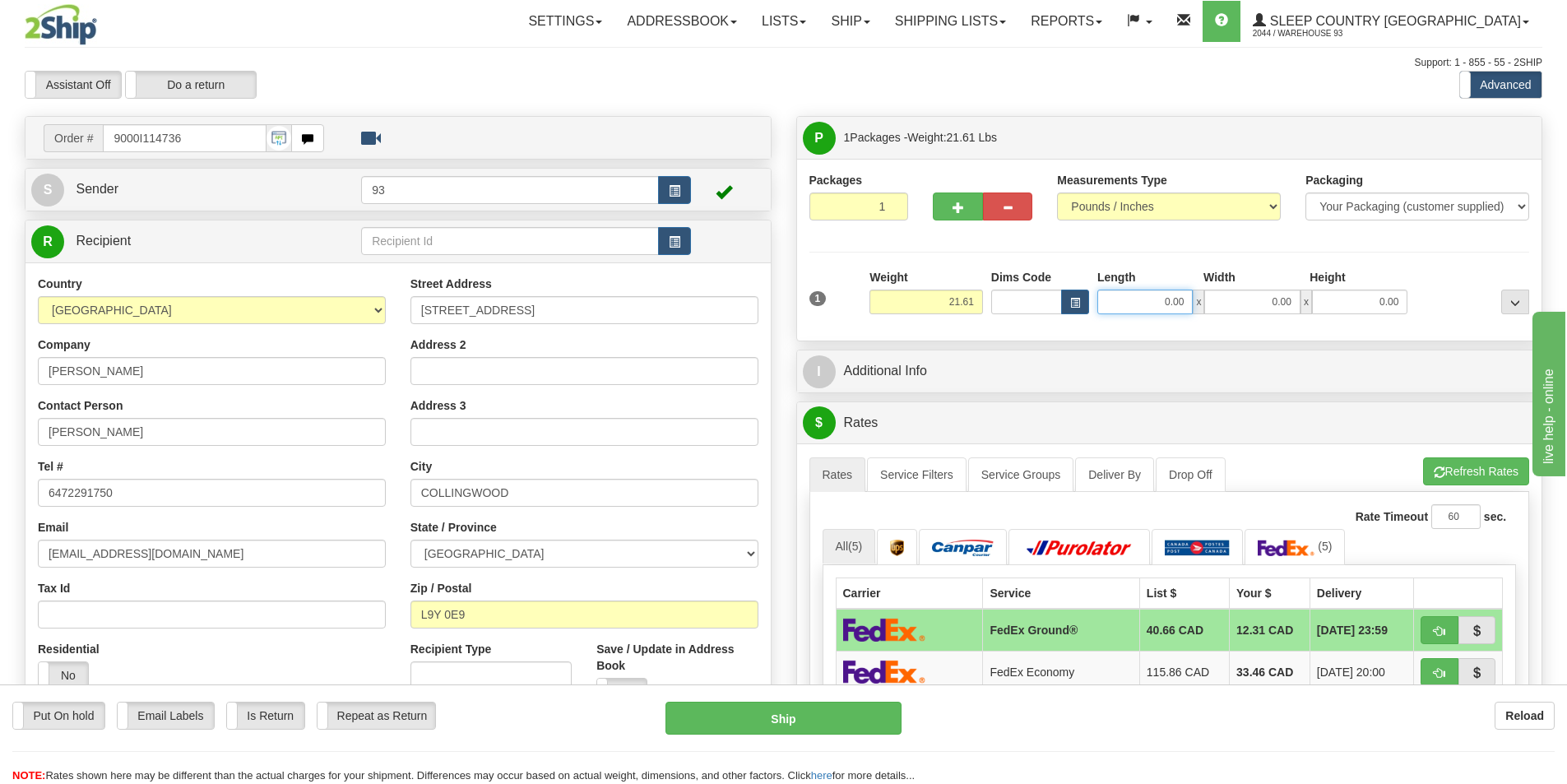
click at [1120, 295] on input "0.00" at bounding box center [1145, 301] width 95 height 25
type input "17.00"
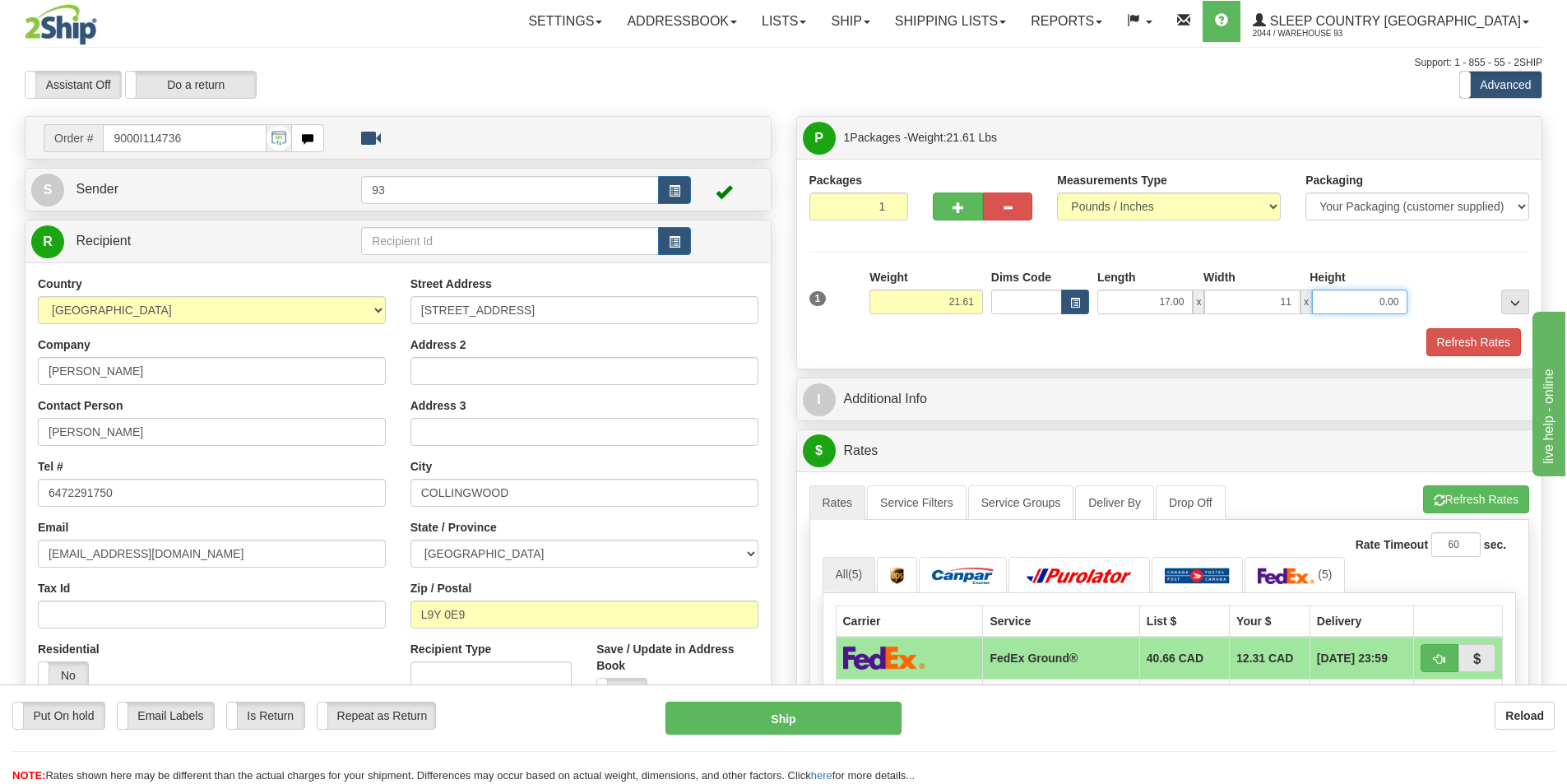
type input "11.00"
type input "7.00"
click at [1489, 340] on button "Refresh Rates" at bounding box center [1474, 342] width 94 height 28
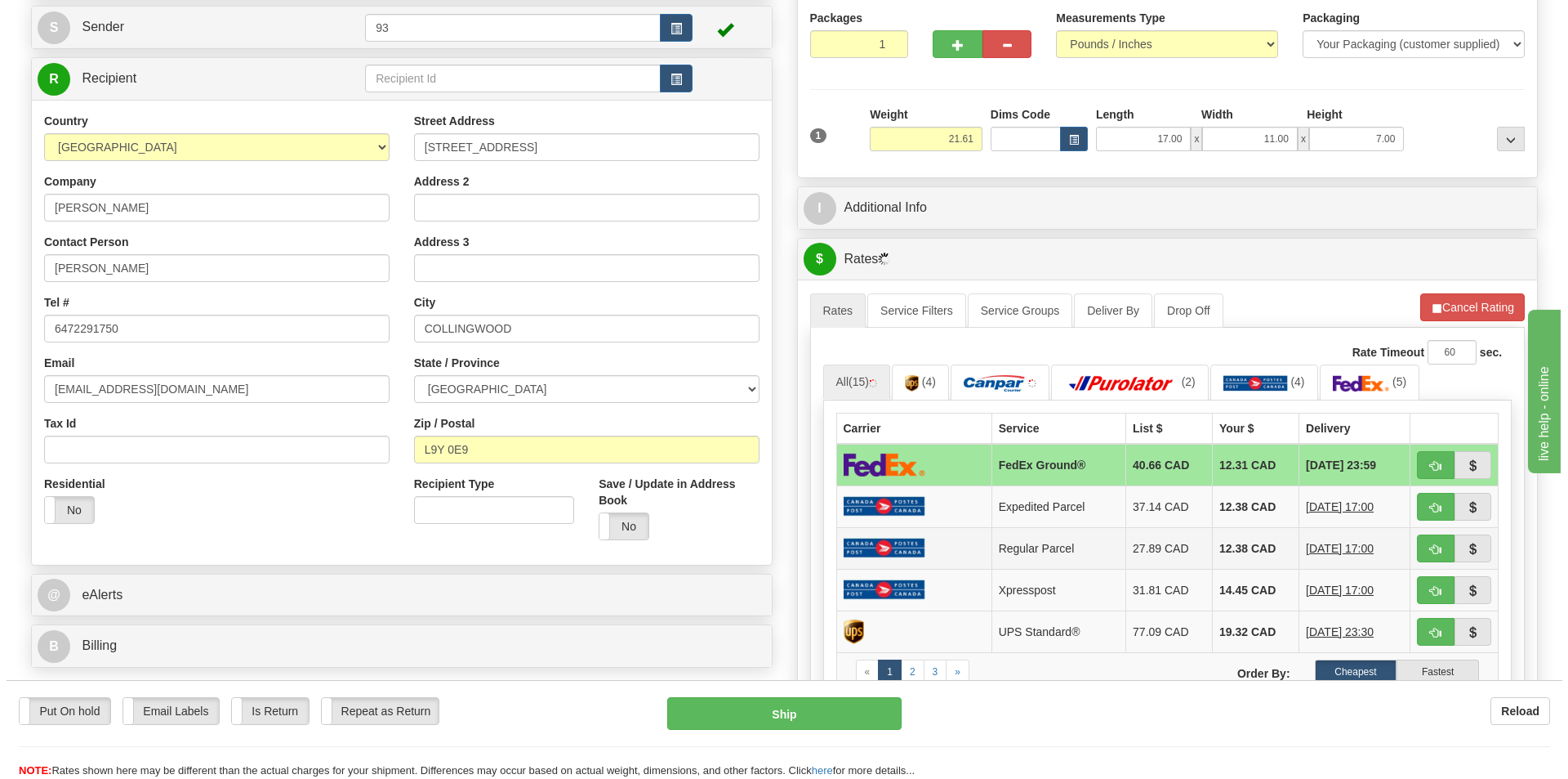
scroll to position [327, 0]
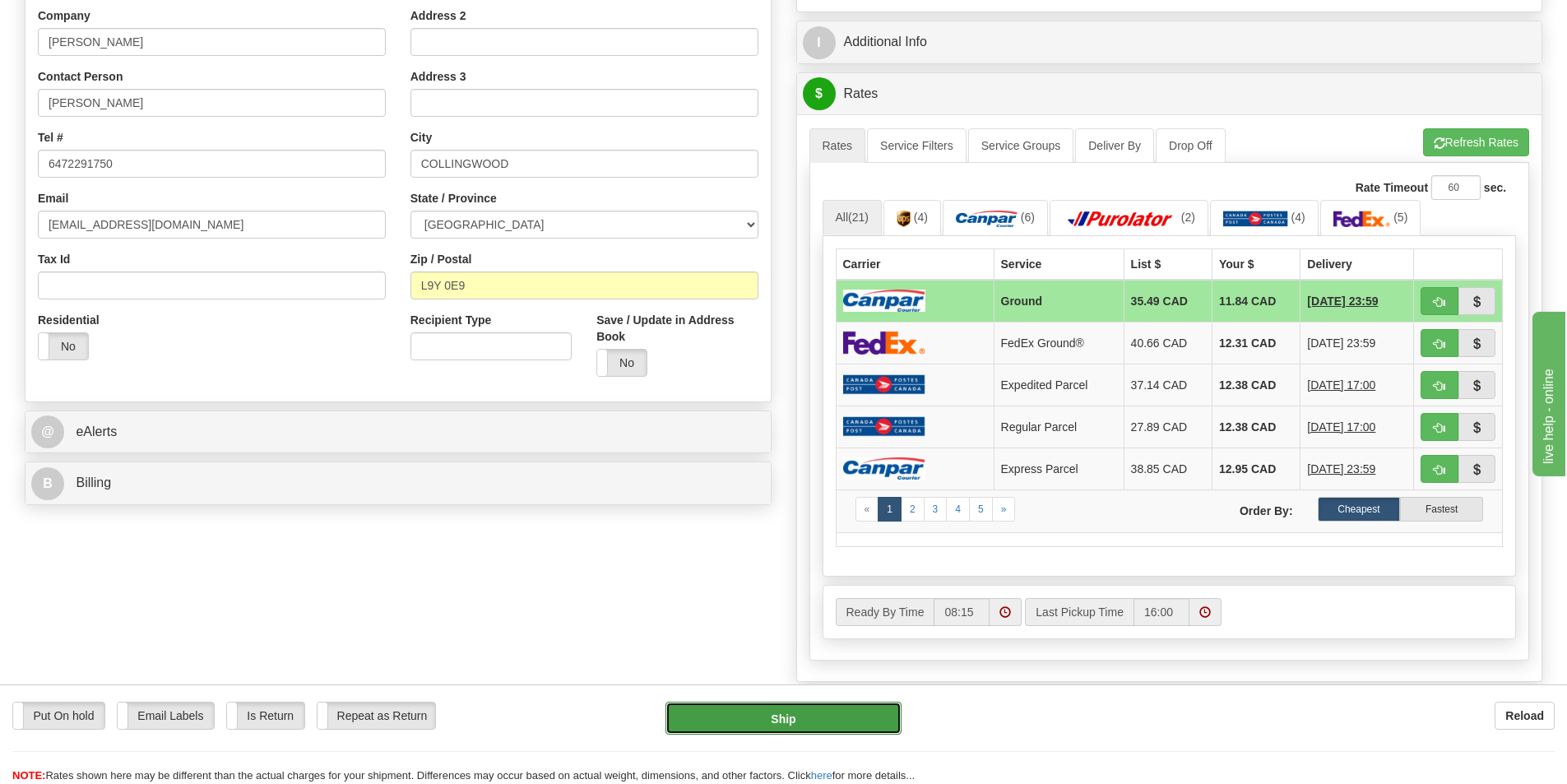
click at [760, 711] on button "Ship" at bounding box center [784, 718] width 236 height 33
type input "1"
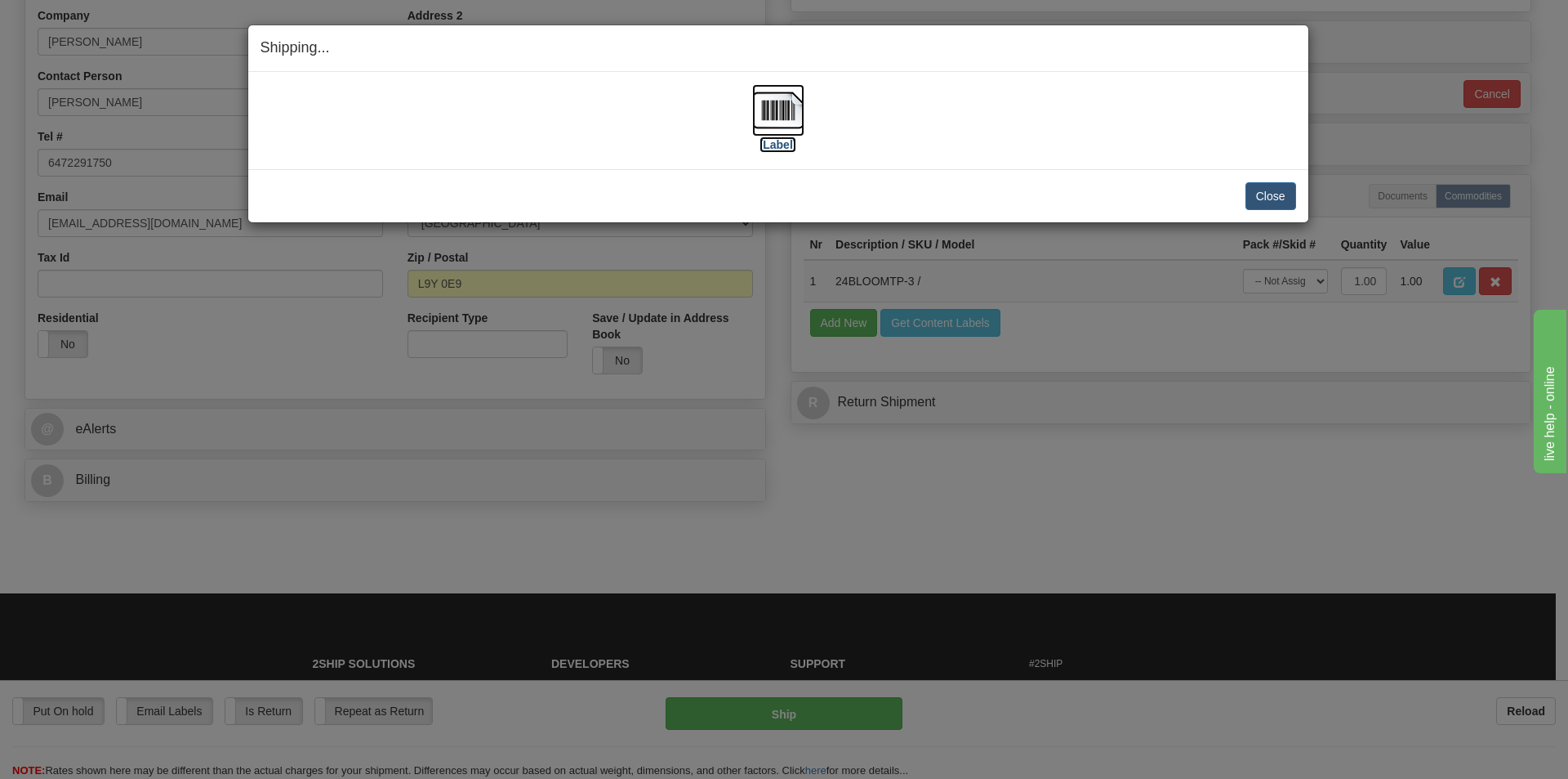
click at [775, 110] on img at bounding box center [778, 109] width 52 height 52
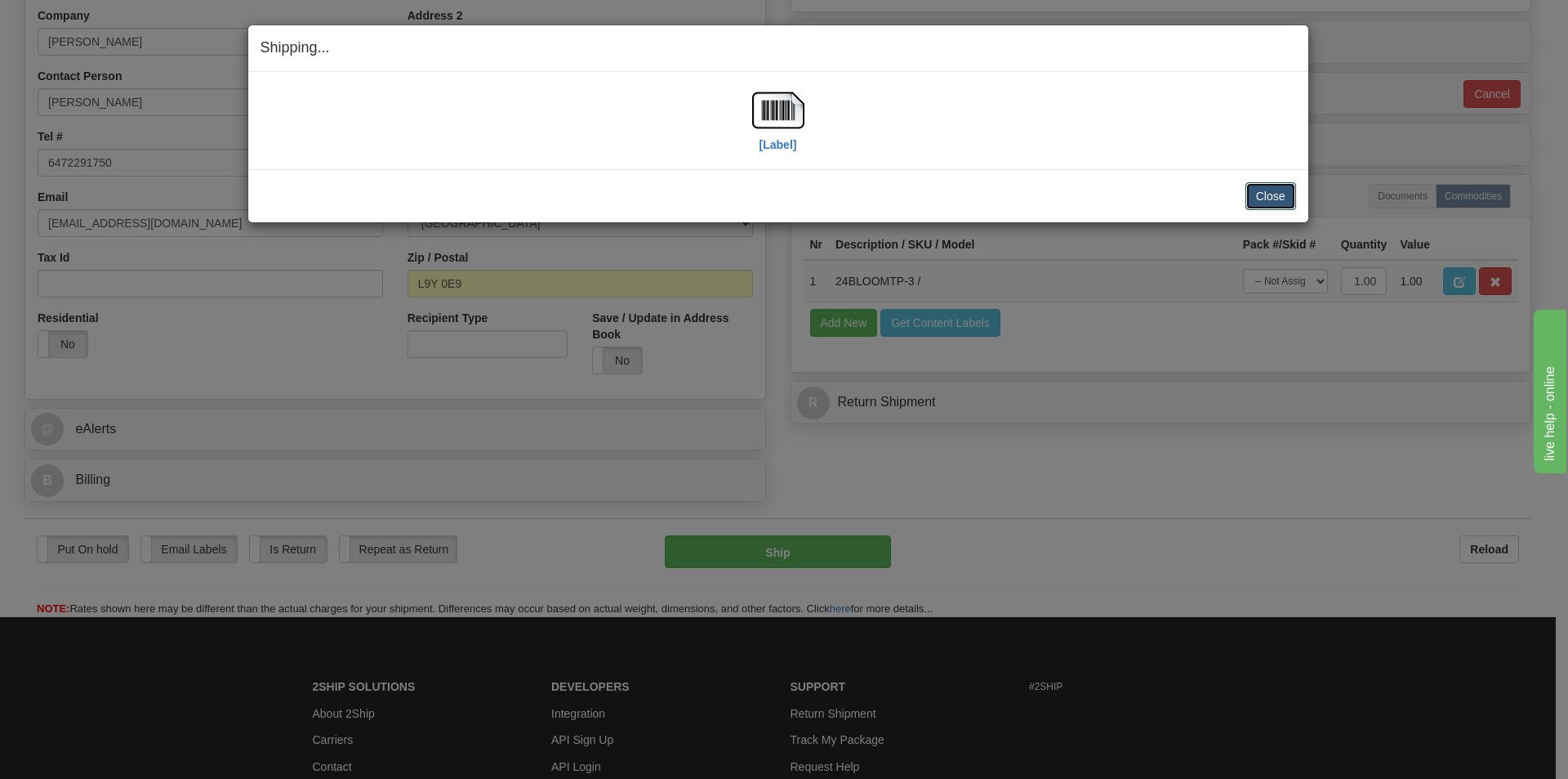
click at [1272, 190] on button "Close" at bounding box center [1270, 196] width 50 height 28
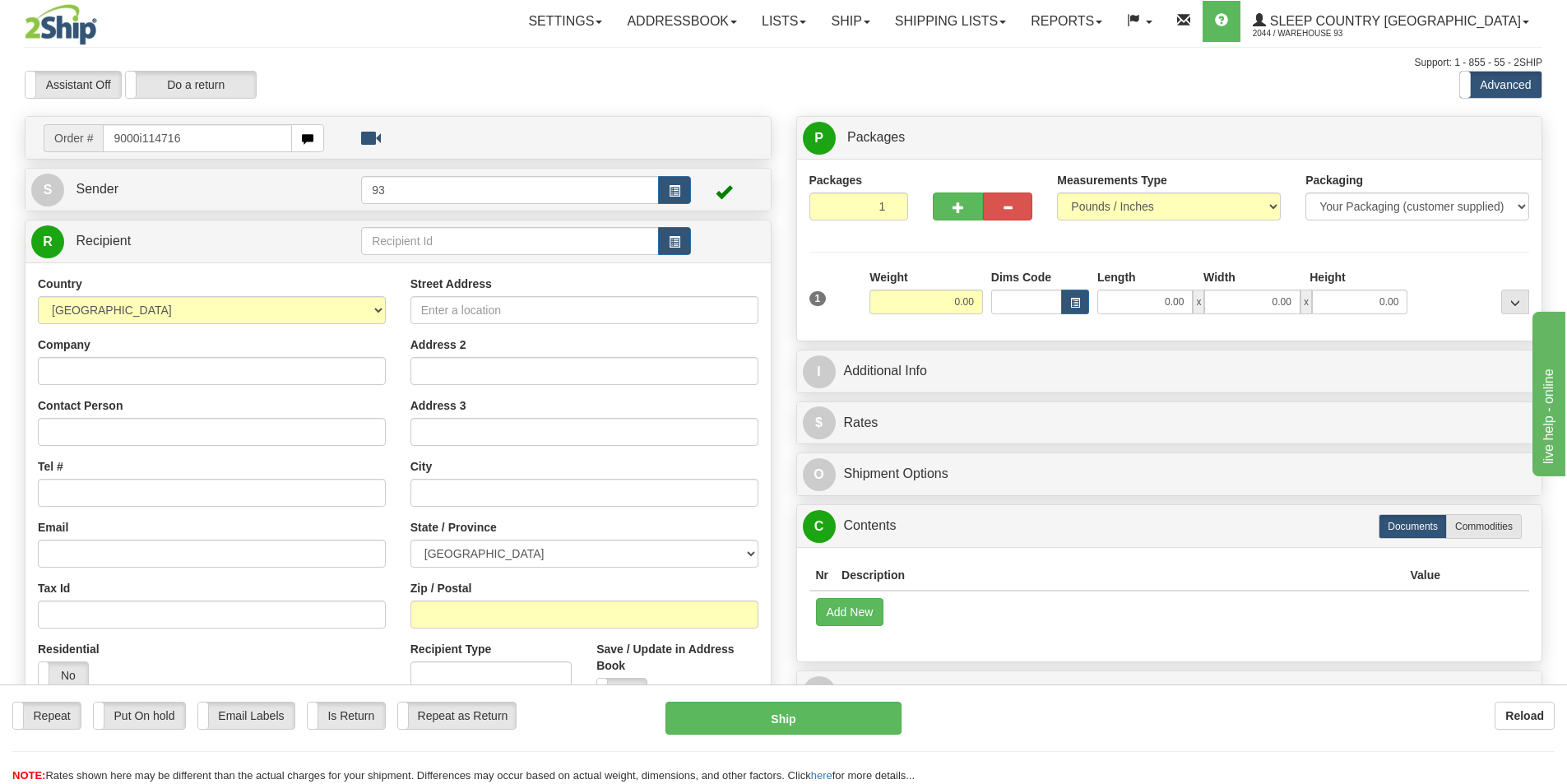
type input "9000i114716"
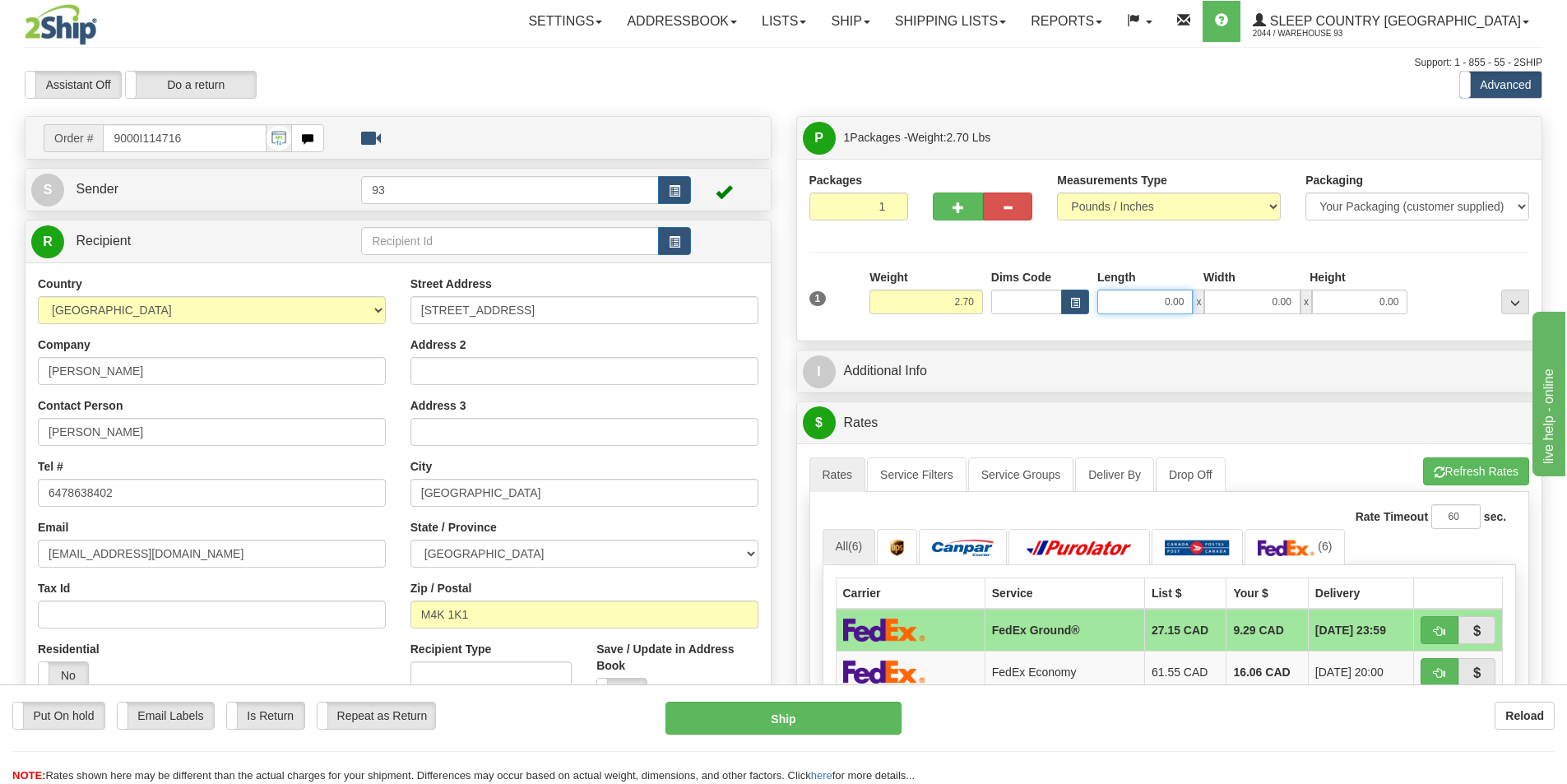
click at [1125, 300] on input "0.00" at bounding box center [1145, 301] width 95 height 25
type input "21.00"
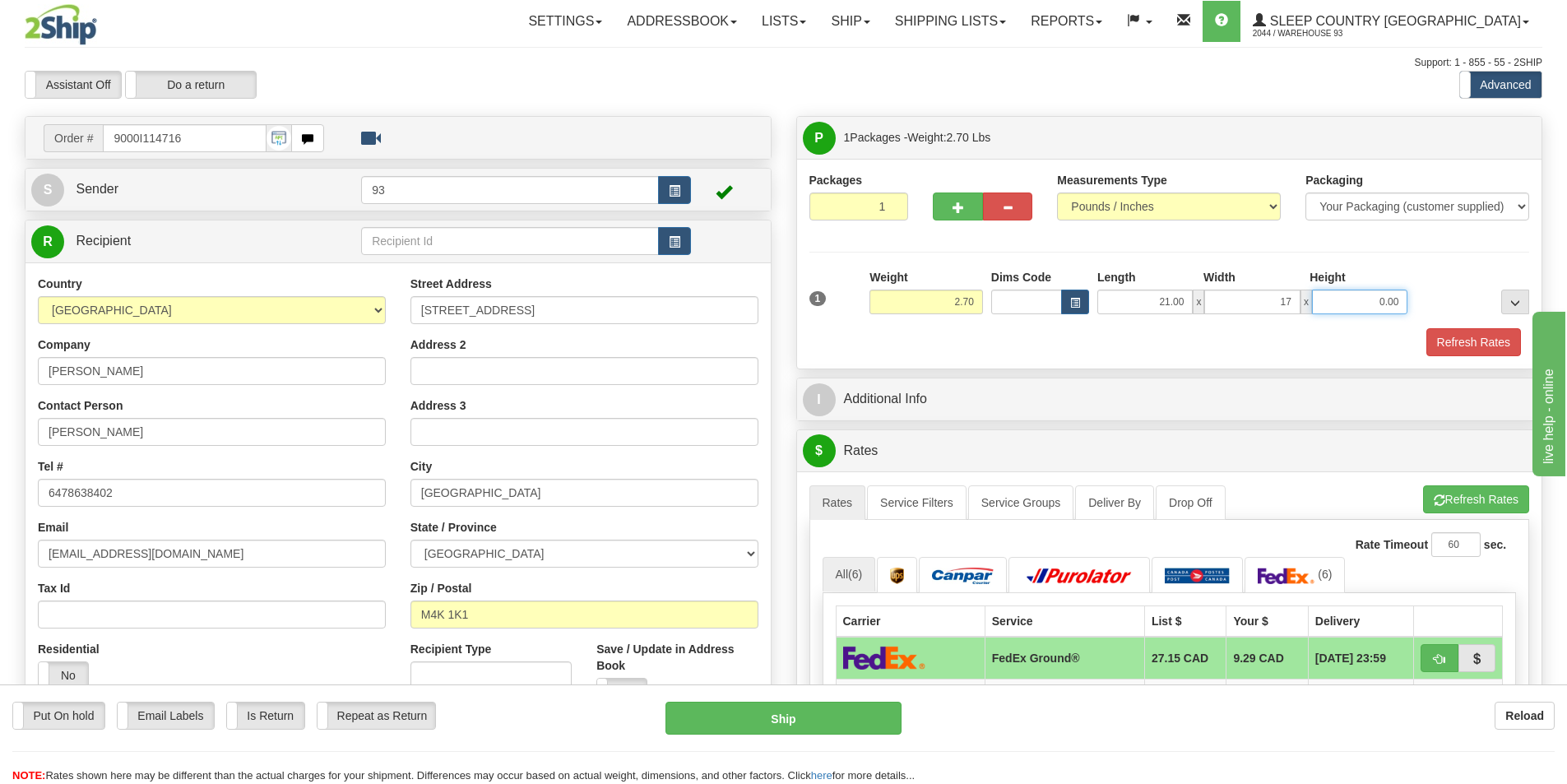
type input "17.00"
type input "7.00"
click at [1498, 340] on button "Refresh Rates" at bounding box center [1474, 342] width 94 height 28
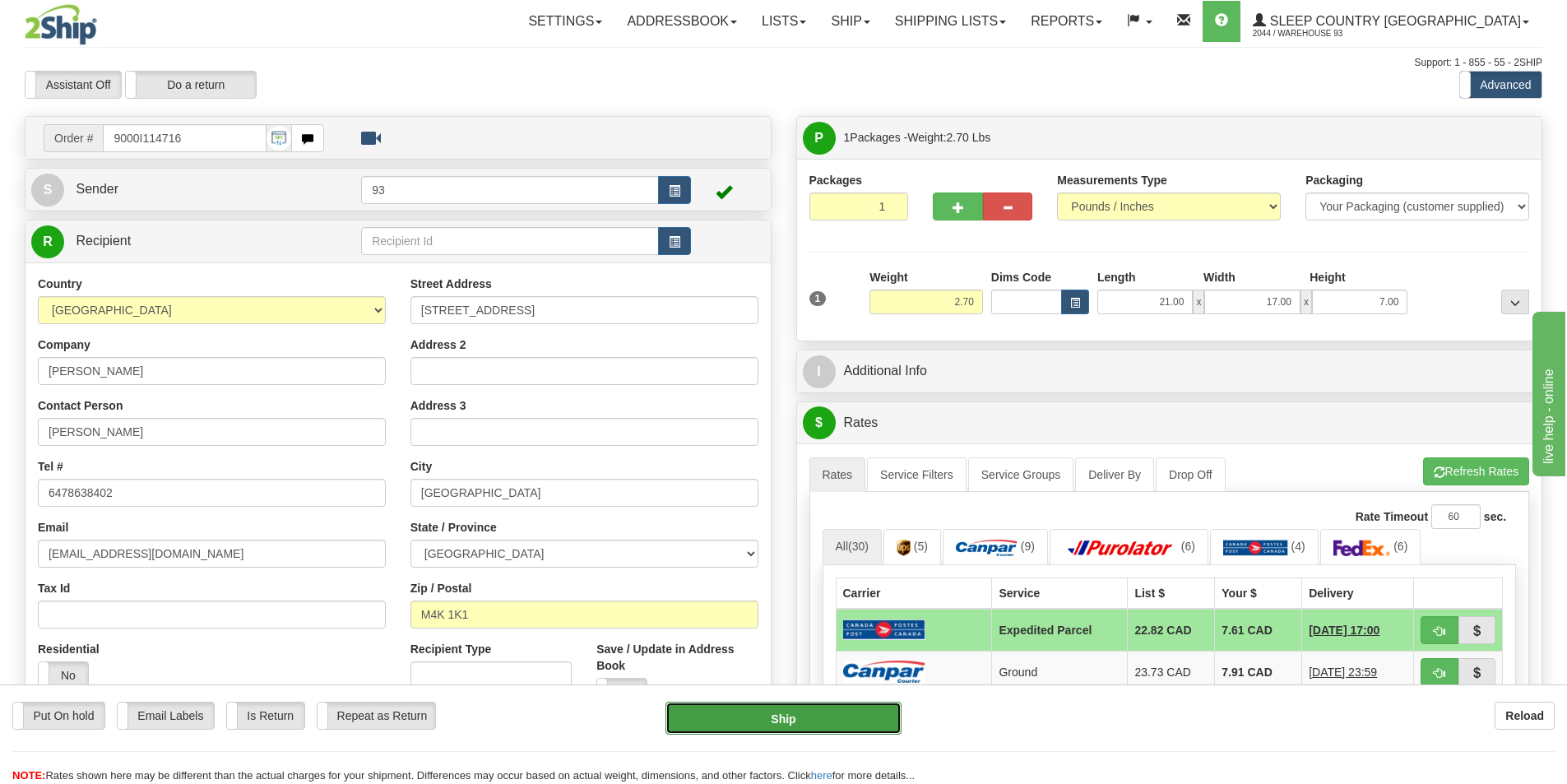
click at [767, 715] on button "Ship" at bounding box center [784, 718] width 236 height 33
type input "DOM.EP"
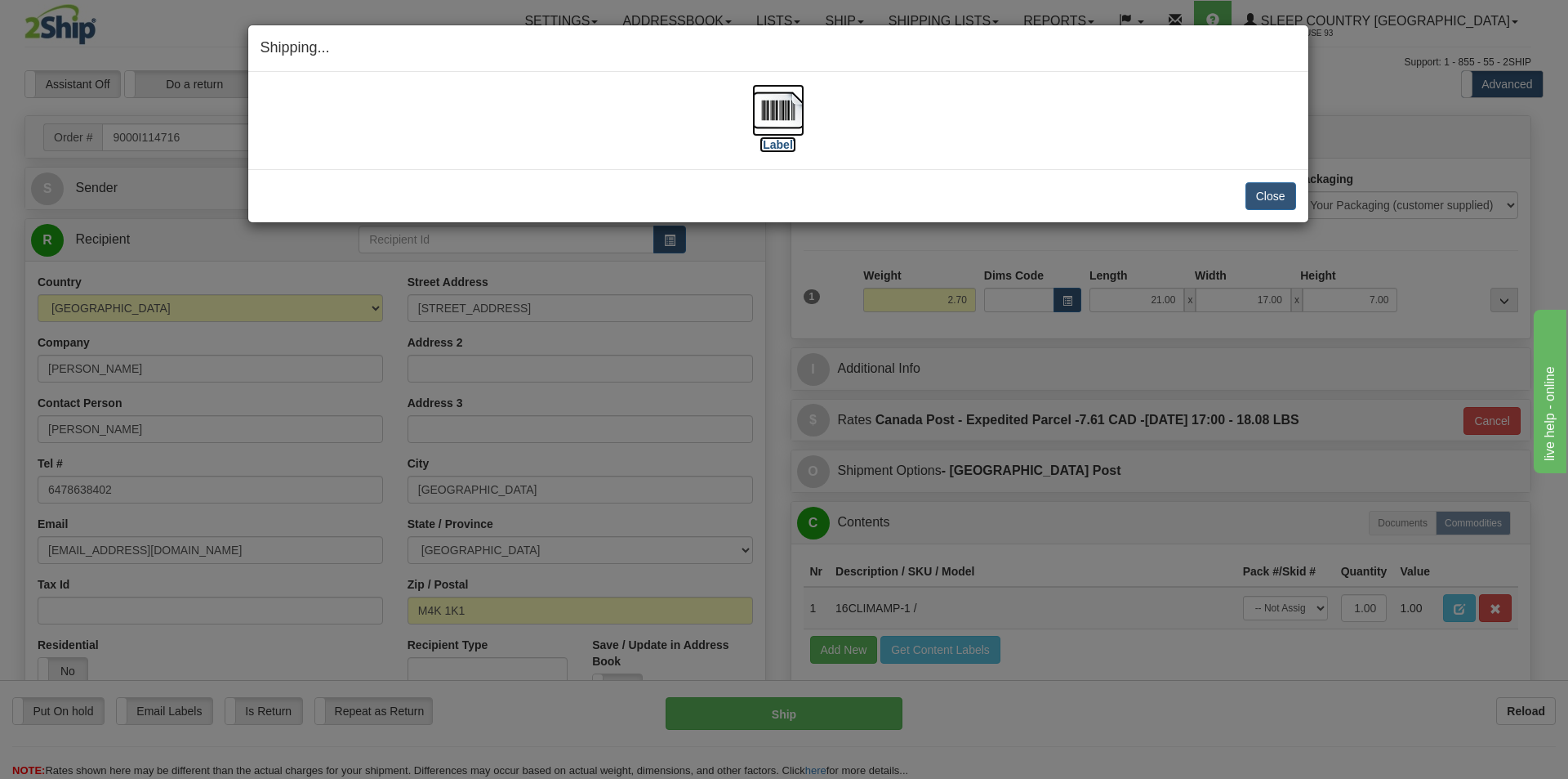
click at [775, 112] on img at bounding box center [778, 109] width 52 height 52
click at [772, 102] on img at bounding box center [778, 109] width 52 height 52
click at [1263, 188] on button "Close" at bounding box center [1270, 196] width 50 height 28
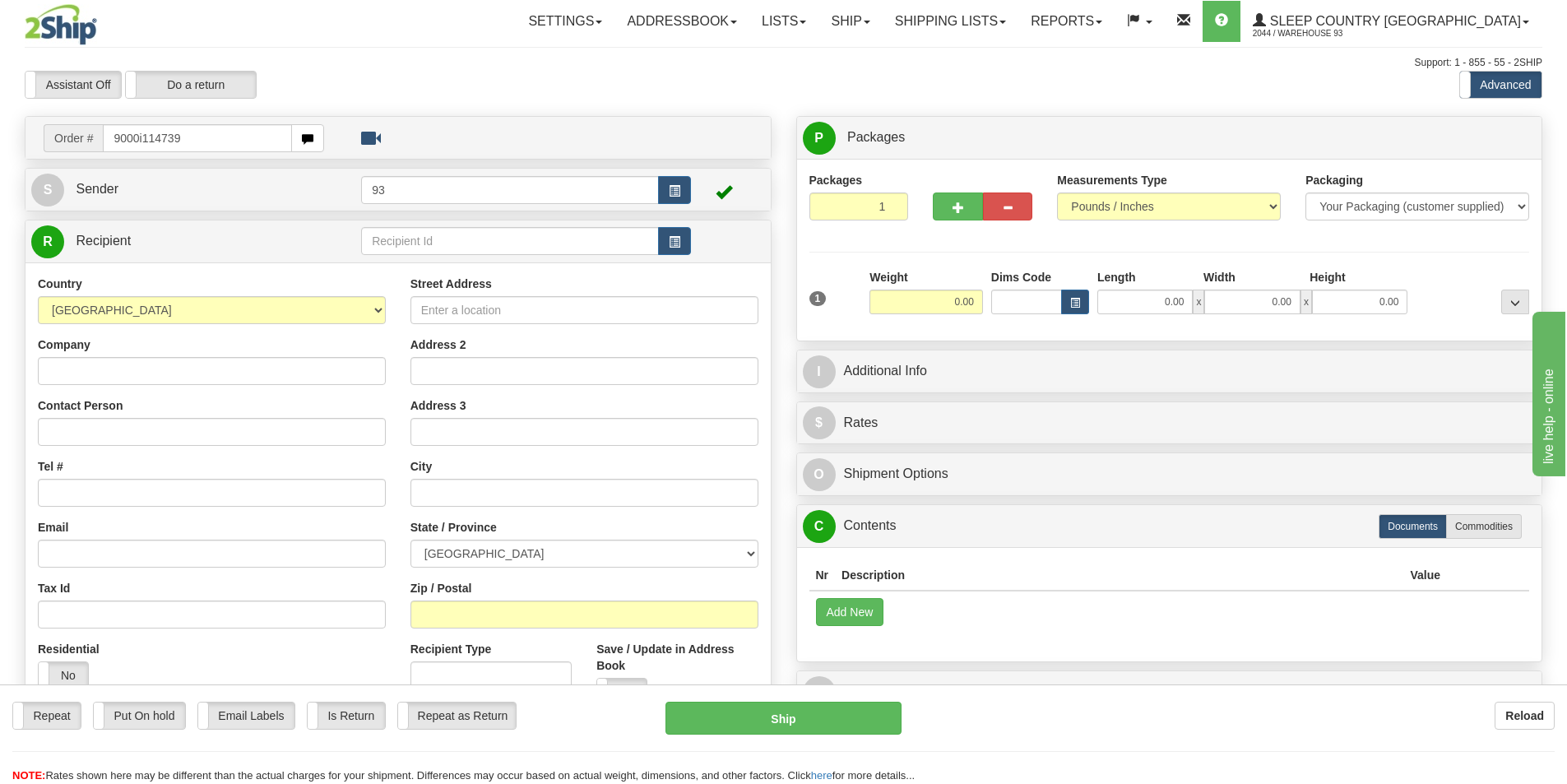
type input "9000i114739"
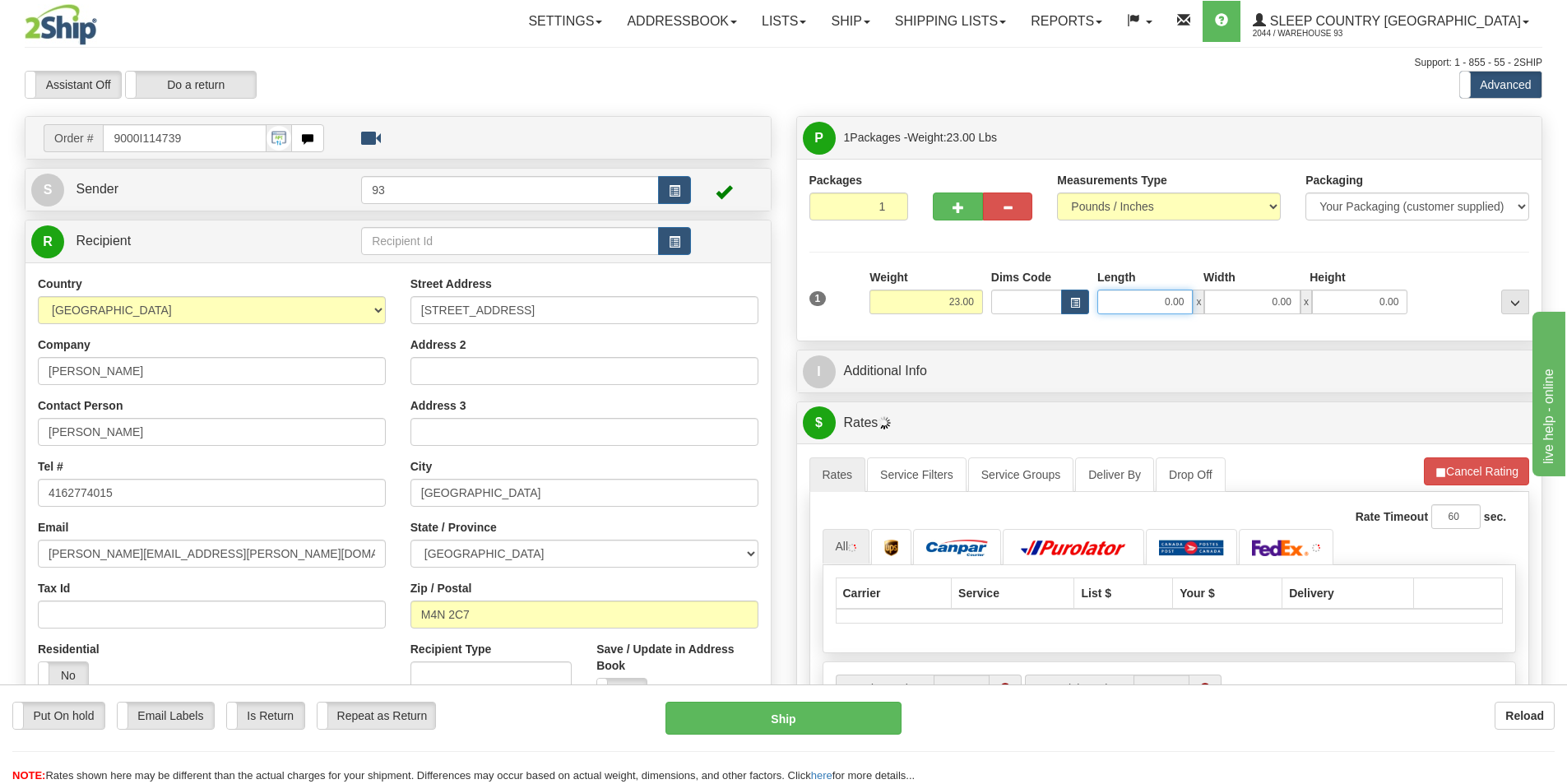
click at [1138, 300] on input "0.00" at bounding box center [1145, 301] width 95 height 25
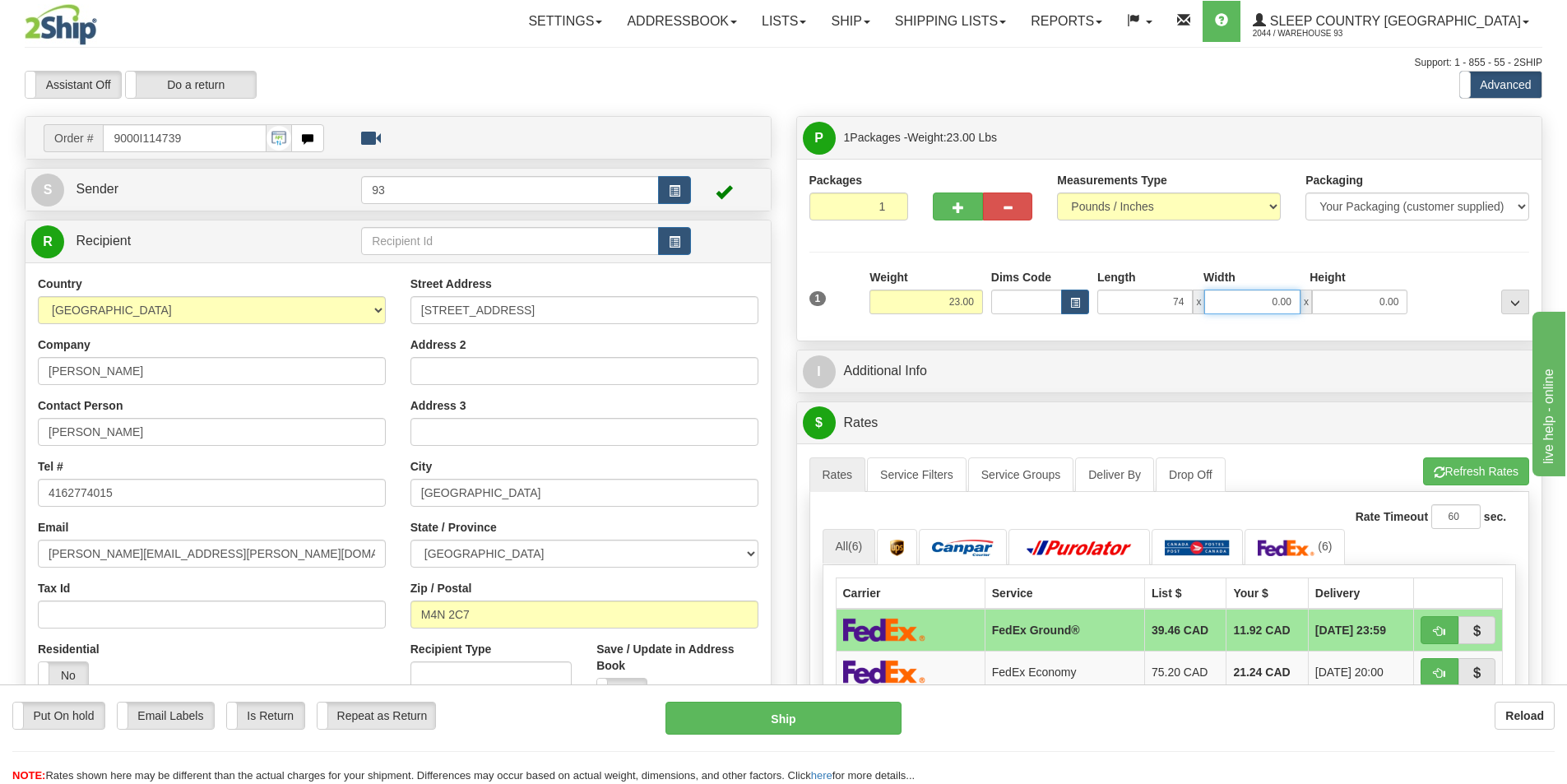
type input "74.00"
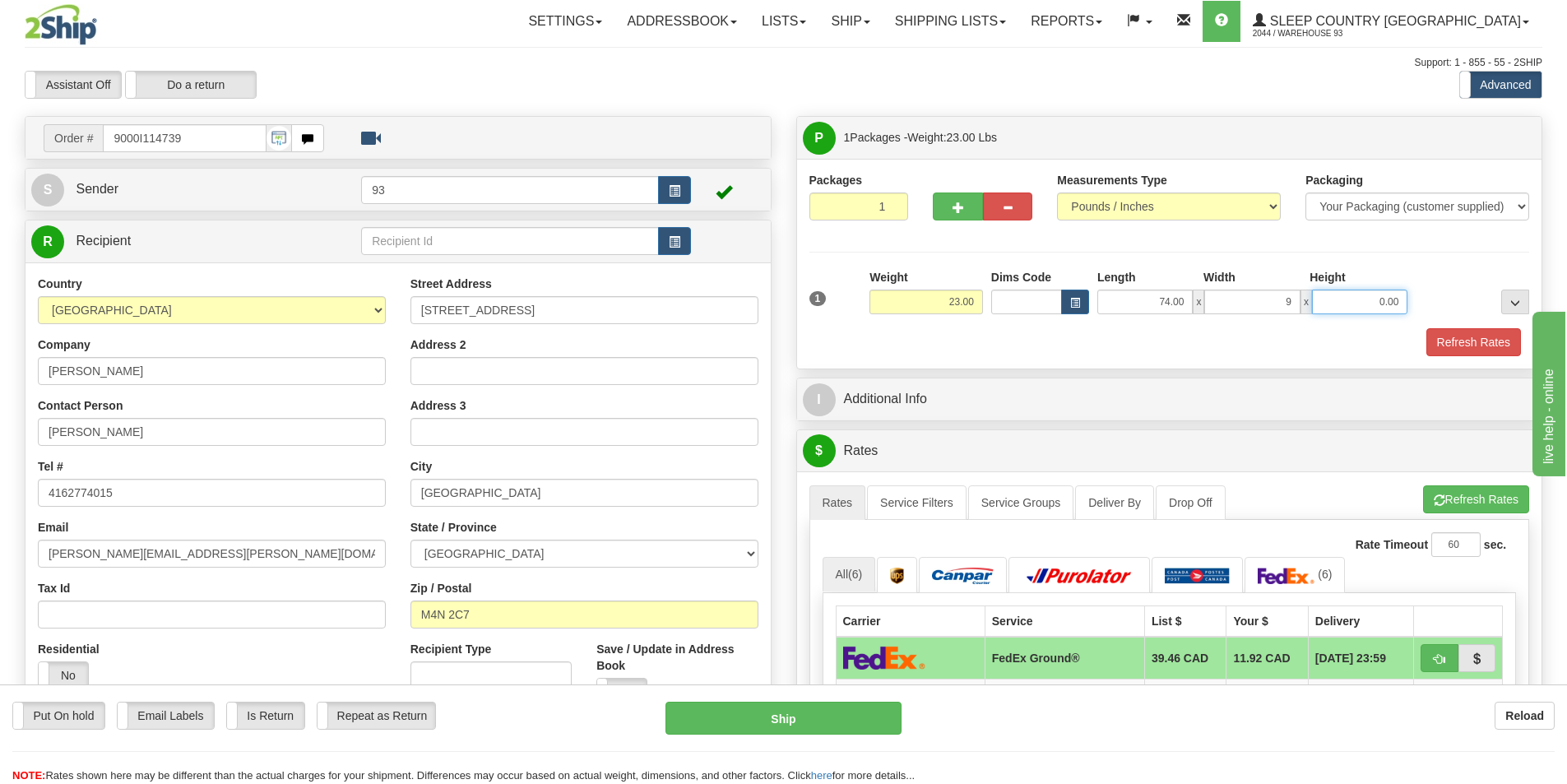
type input "9.00"
type input "2.00"
click at [1491, 340] on button "Refresh Rates" at bounding box center [1474, 342] width 94 height 28
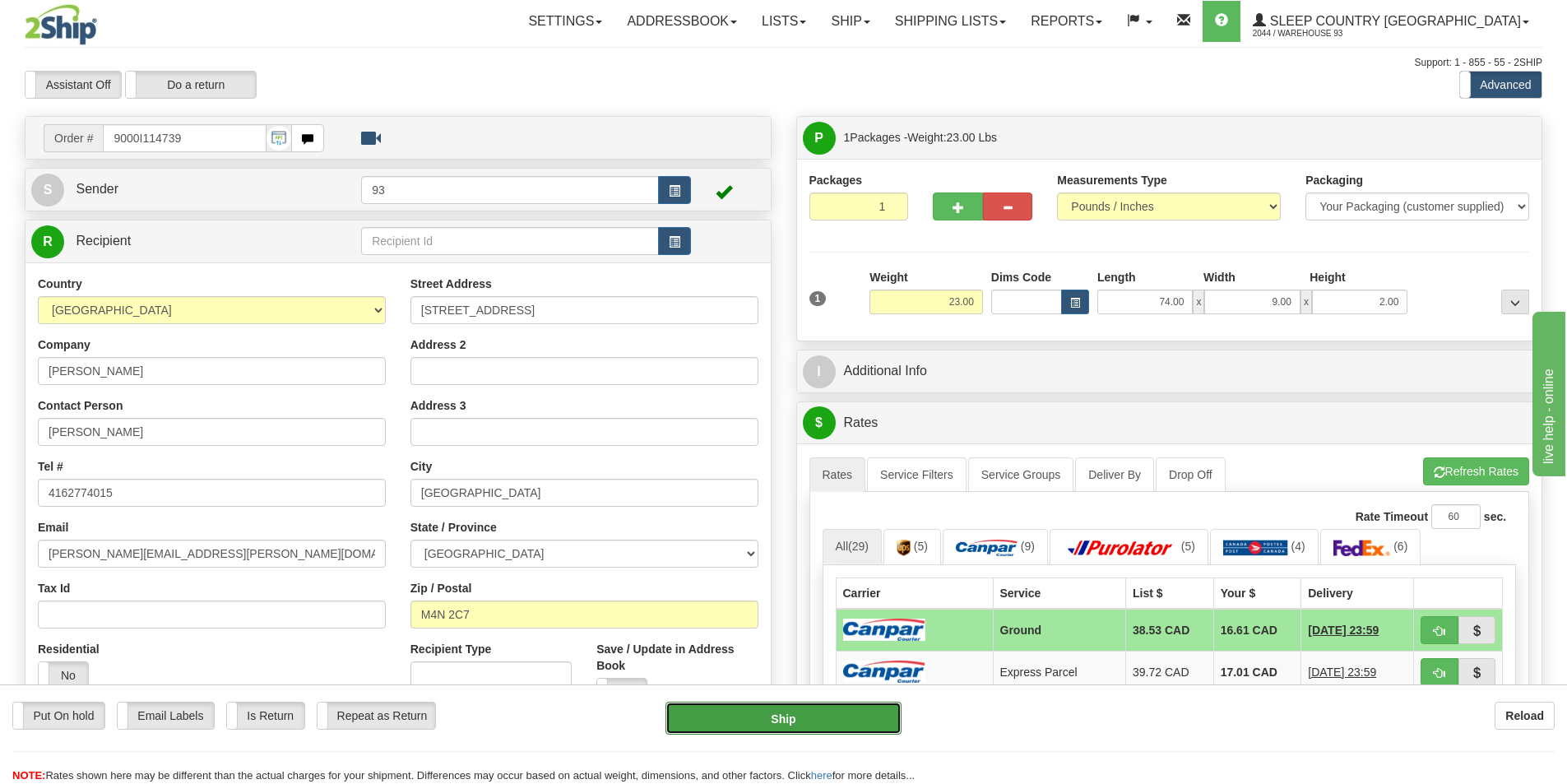
click at [825, 709] on button "Ship" at bounding box center [784, 718] width 236 height 33
type input "1"
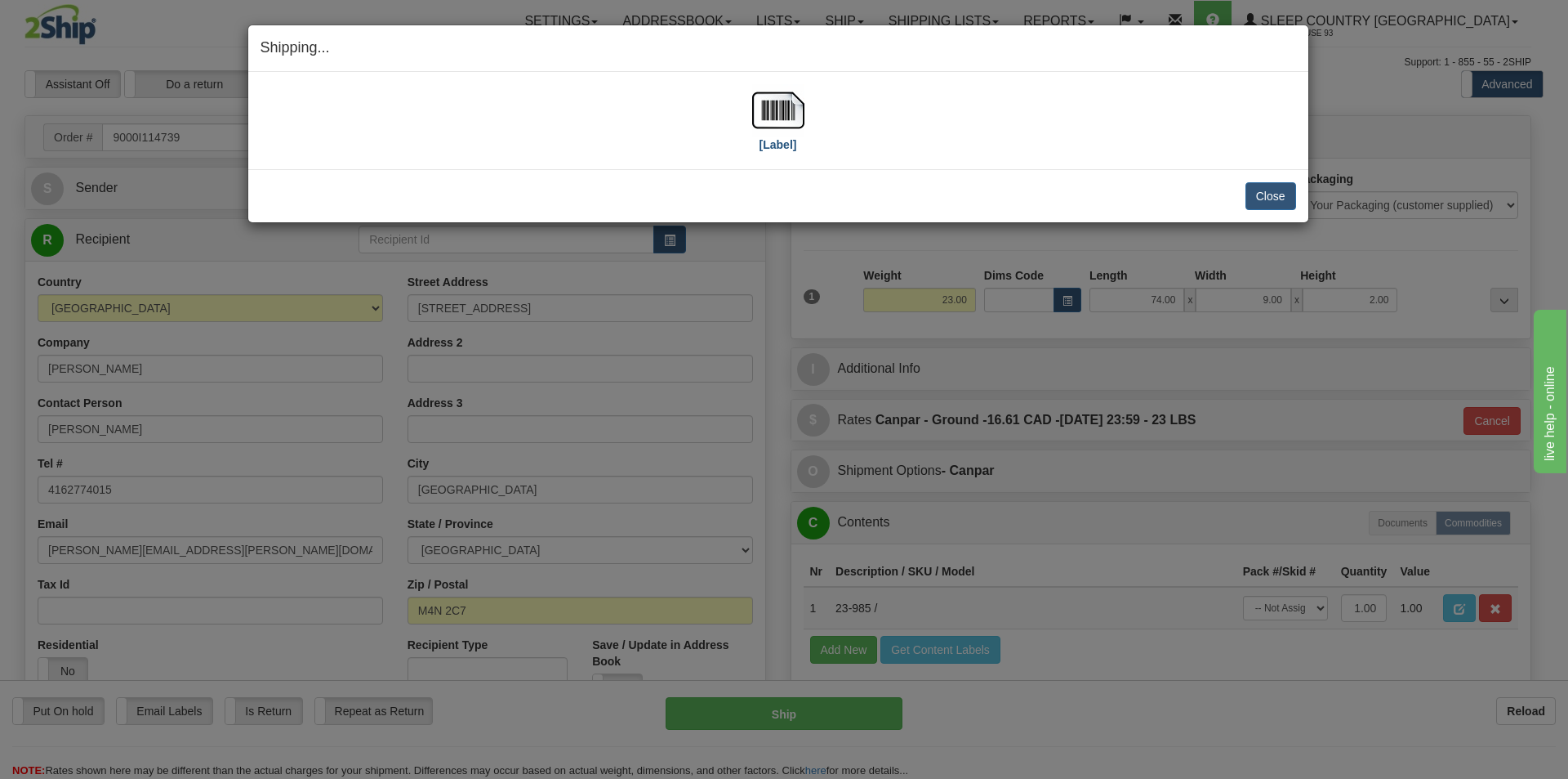
drag, startPoint x: 783, startPoint y: 78, endPoint x: 775, endPoint y: 107, distance: 30.1
click at [782, 79] on div "[Label] IMPORTANT NOTICE Embassy / Consulate / Government Building / Hospital C…" at bounding box center [778, 120] width 1060 height 97
click at [775, 111] on img at bounding box center [778, 109] width 52 height 52
click at [1261, 191] on button "Close" at bounding box center [1270, 196] width 50 height 28
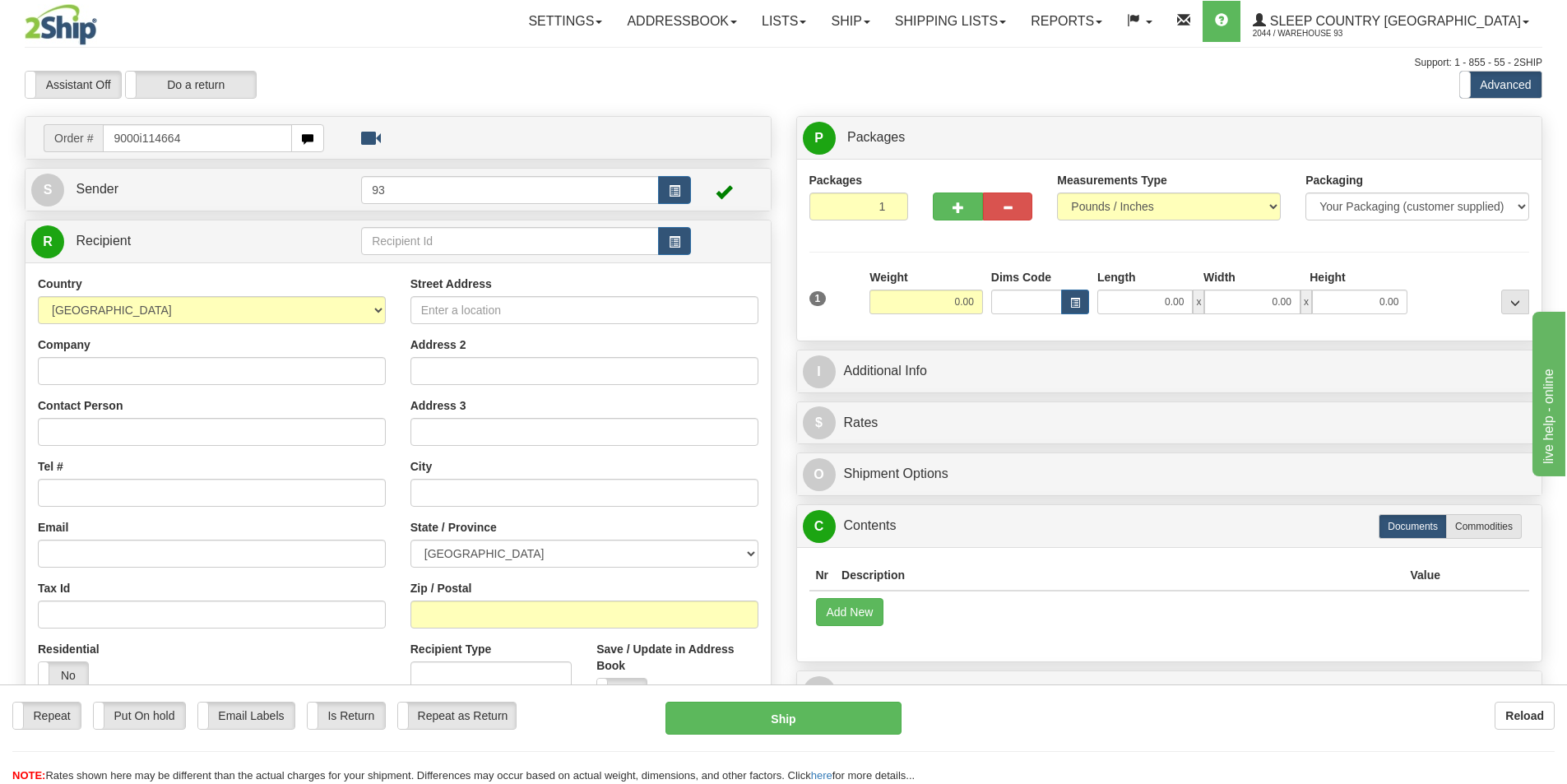
type input "9000i114664"
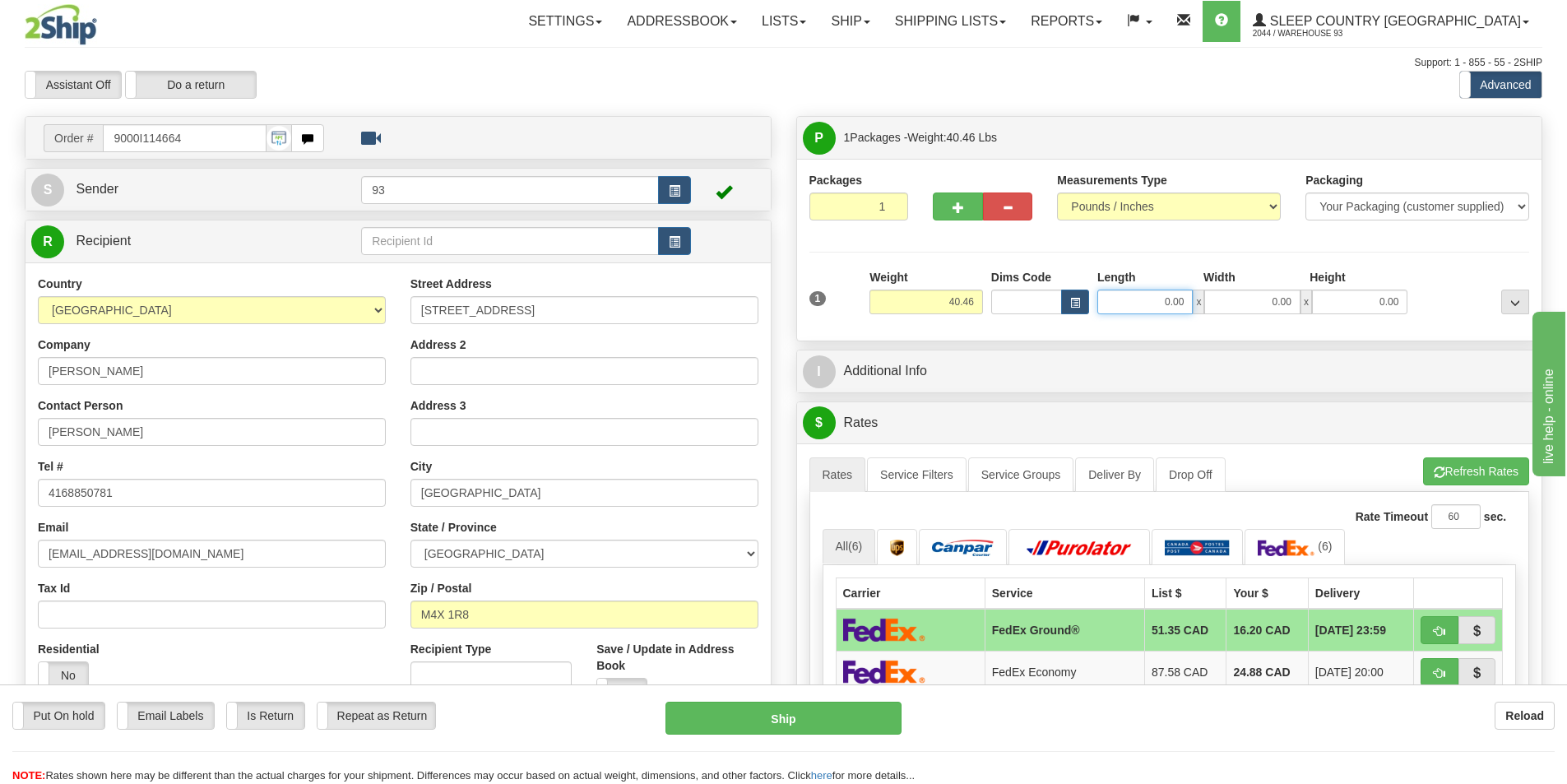
click at [1142, 298] on input "0.00" at bounding box center [1145, 301] width 95 height 25
type input "40.00"
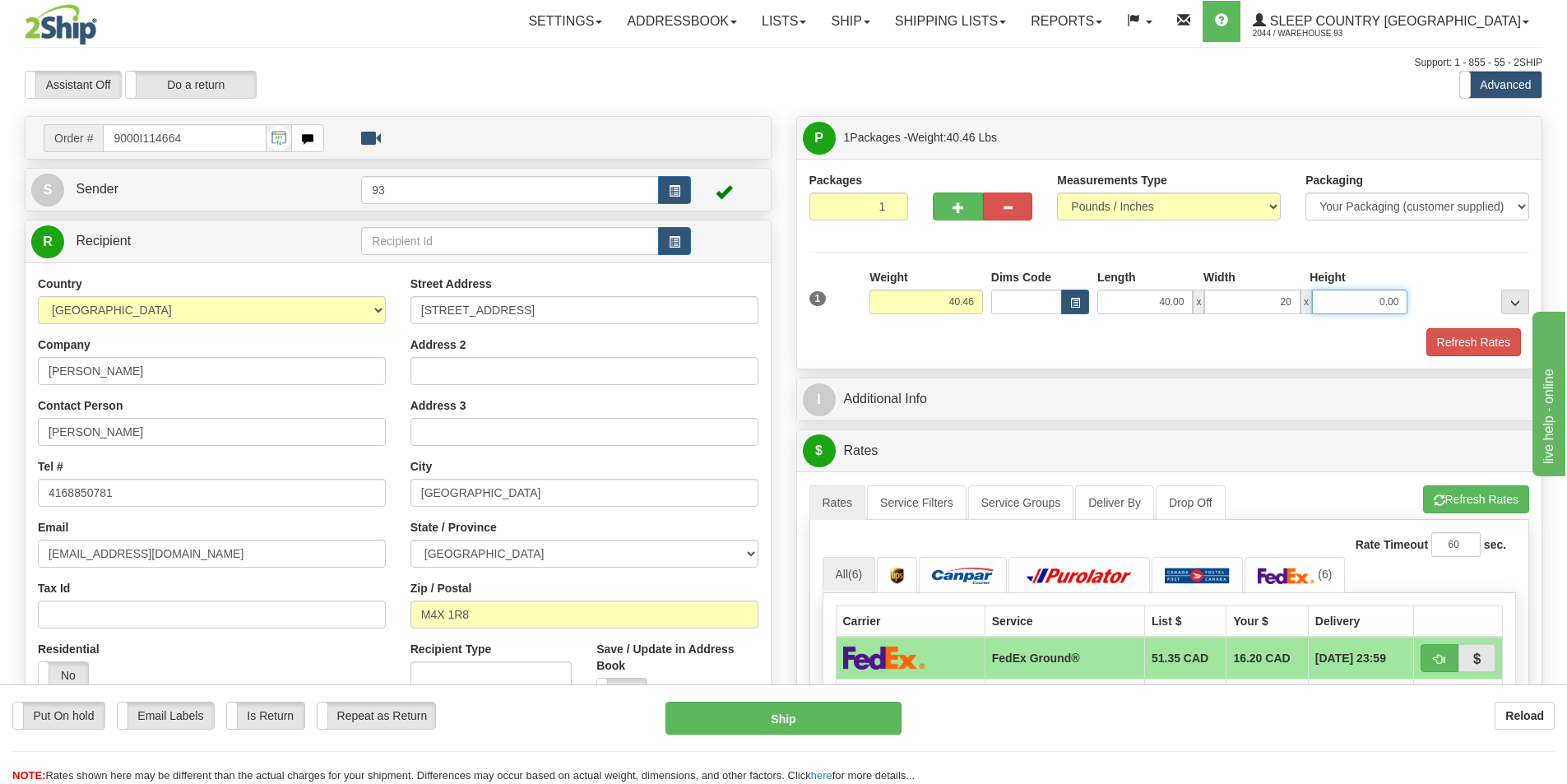
type input "20.00"
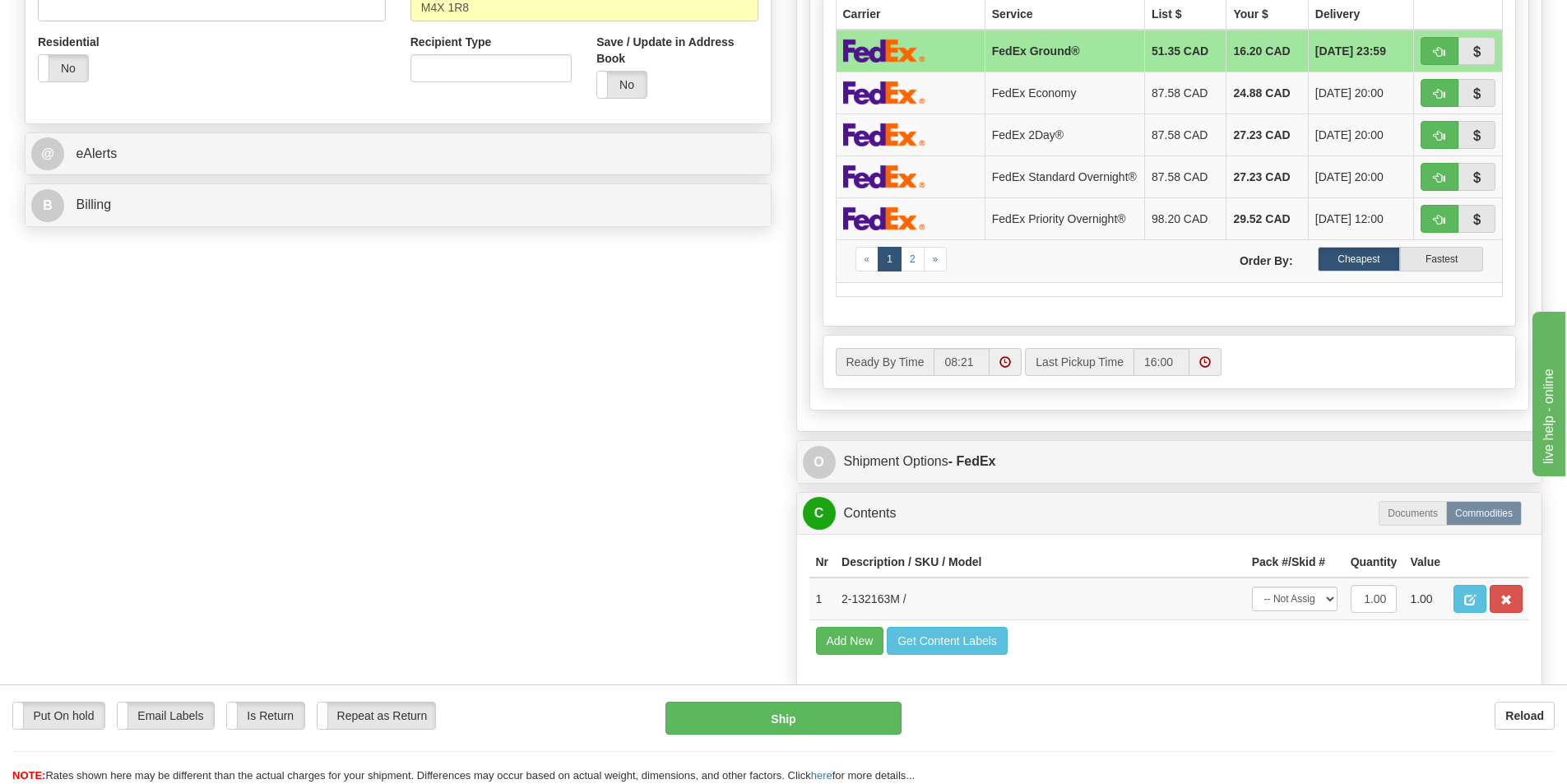
scroll to position [658, 0]
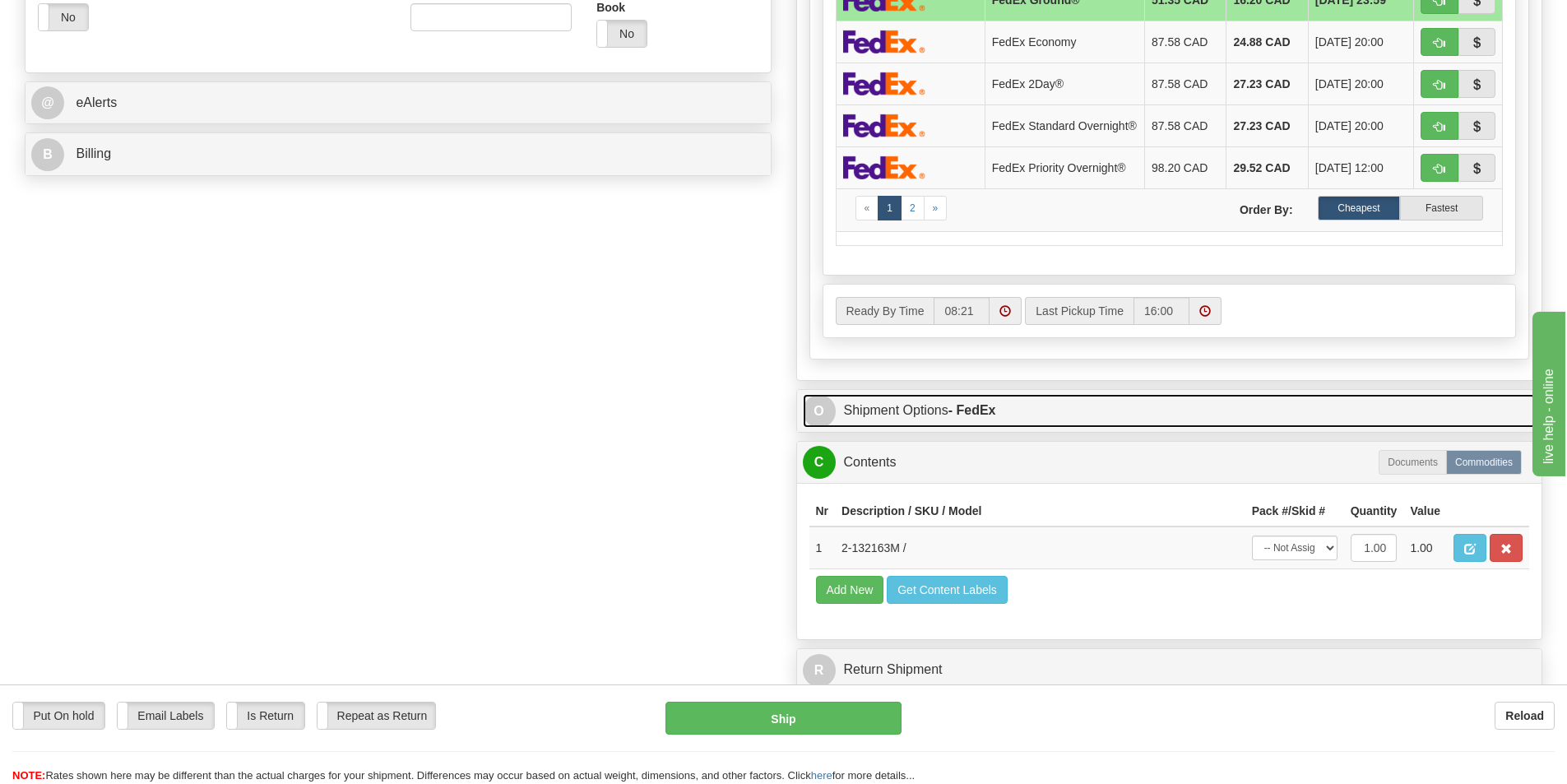
type input "20.00"
click at [940, 411] on link "O Shipment Options - FedEx" at bounding box center [1170, 410] width 734 height 34
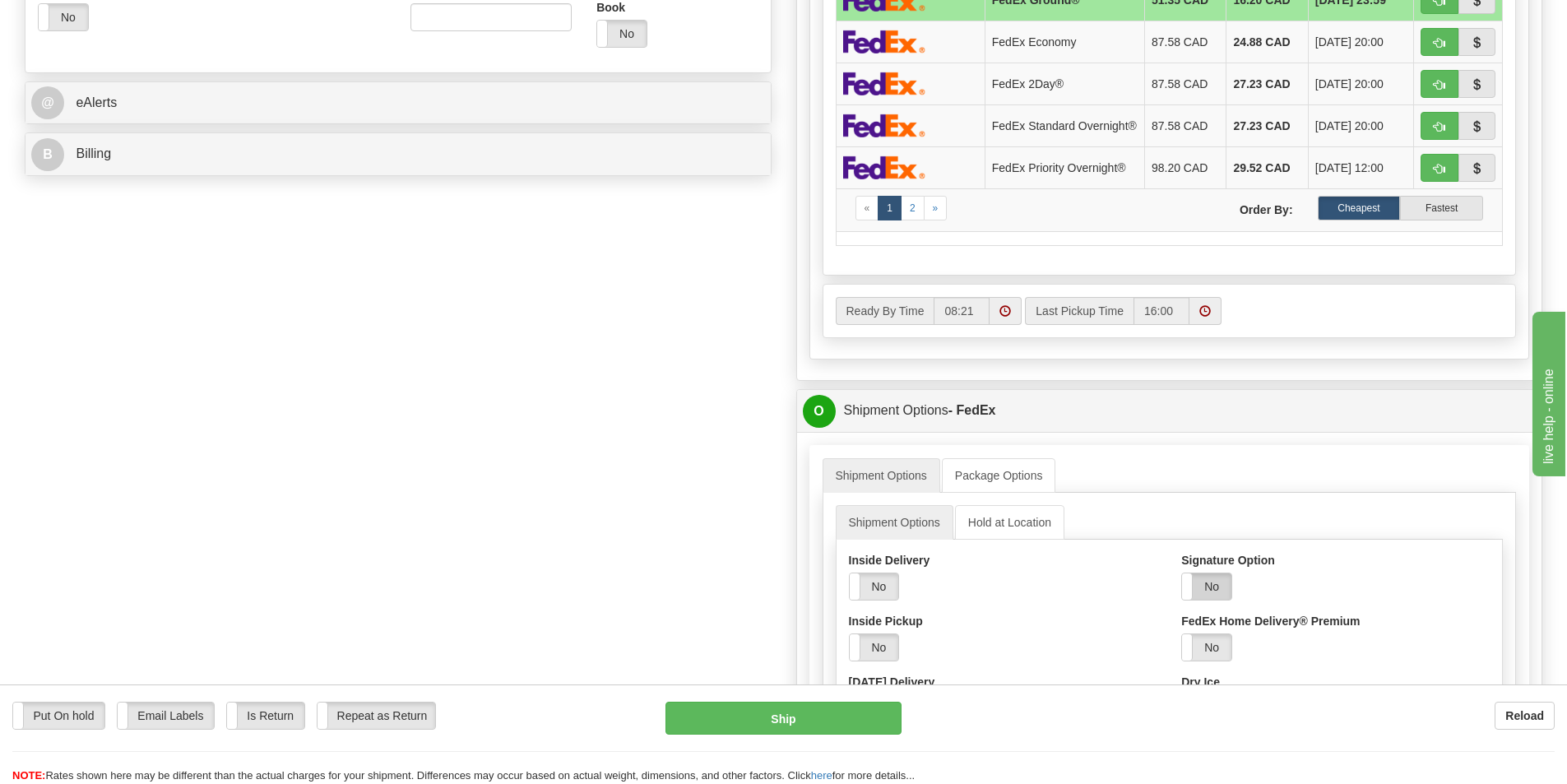
click at [1219, 589] on label "No" at bounding box center [1207, 586] width 50 height 27
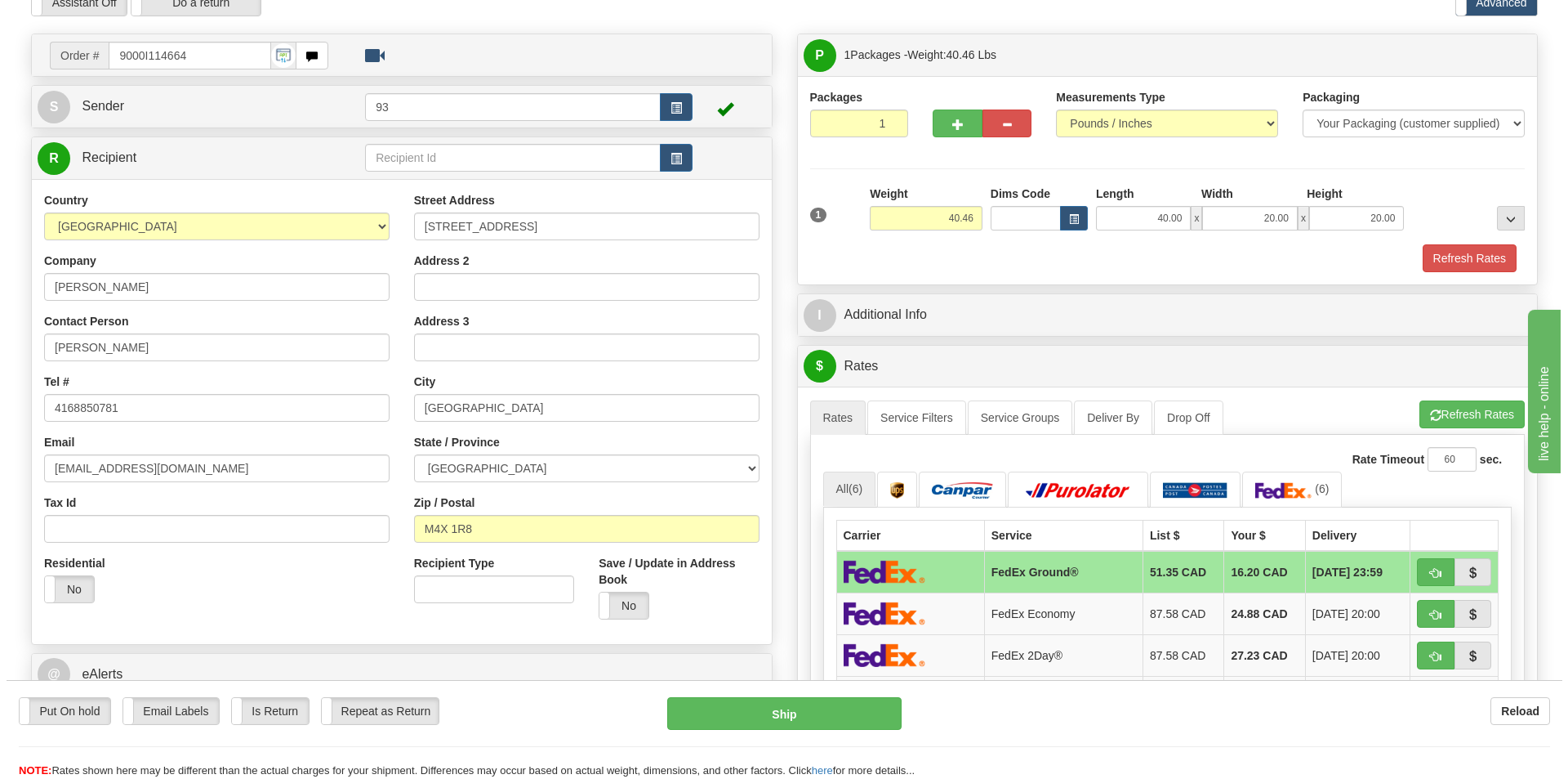
scroll to position [0, 0]
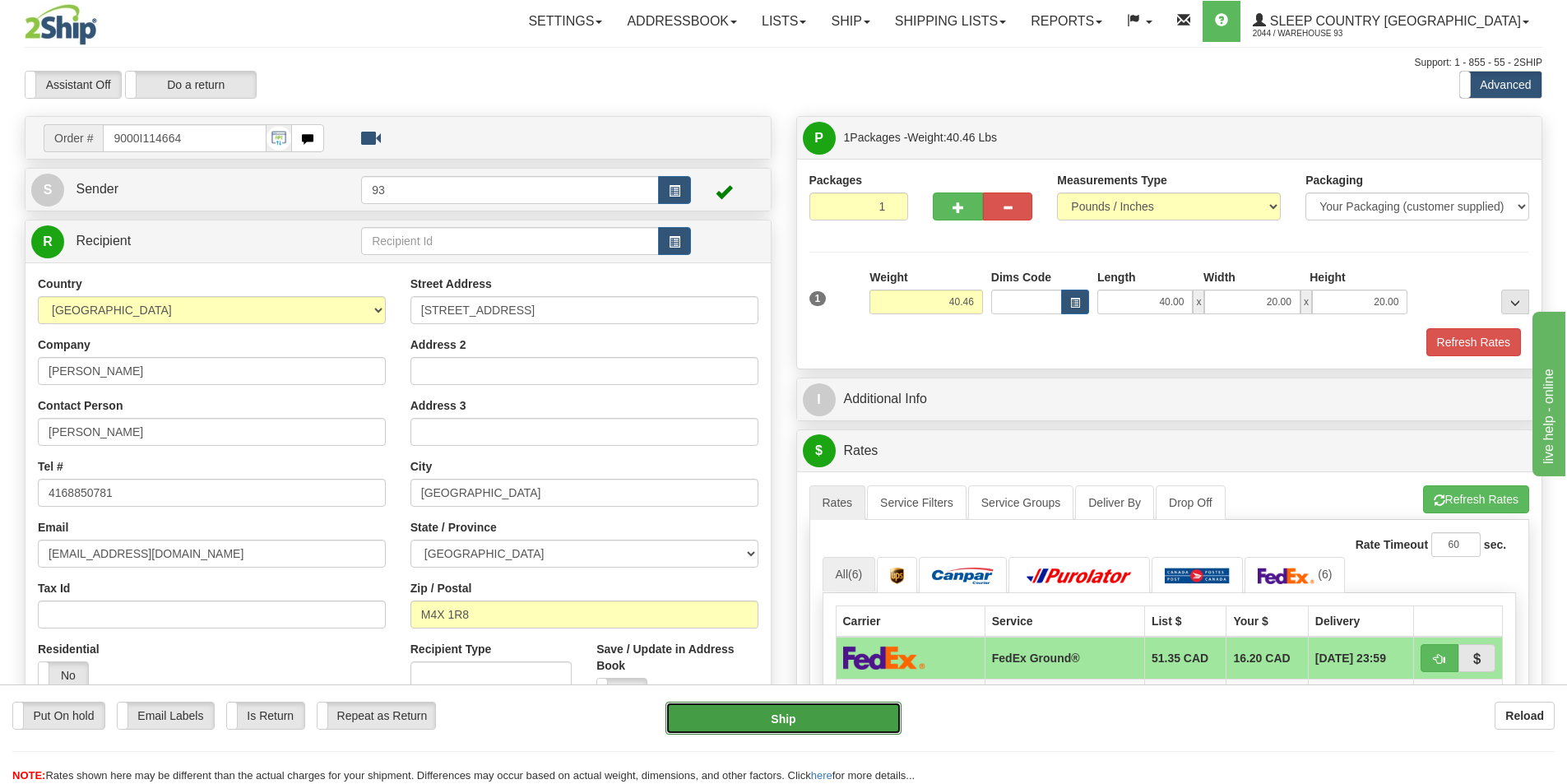
click at [813, 713] on button "Ship" at bounding box center [784, 718] width 236 height 33
type input "92"
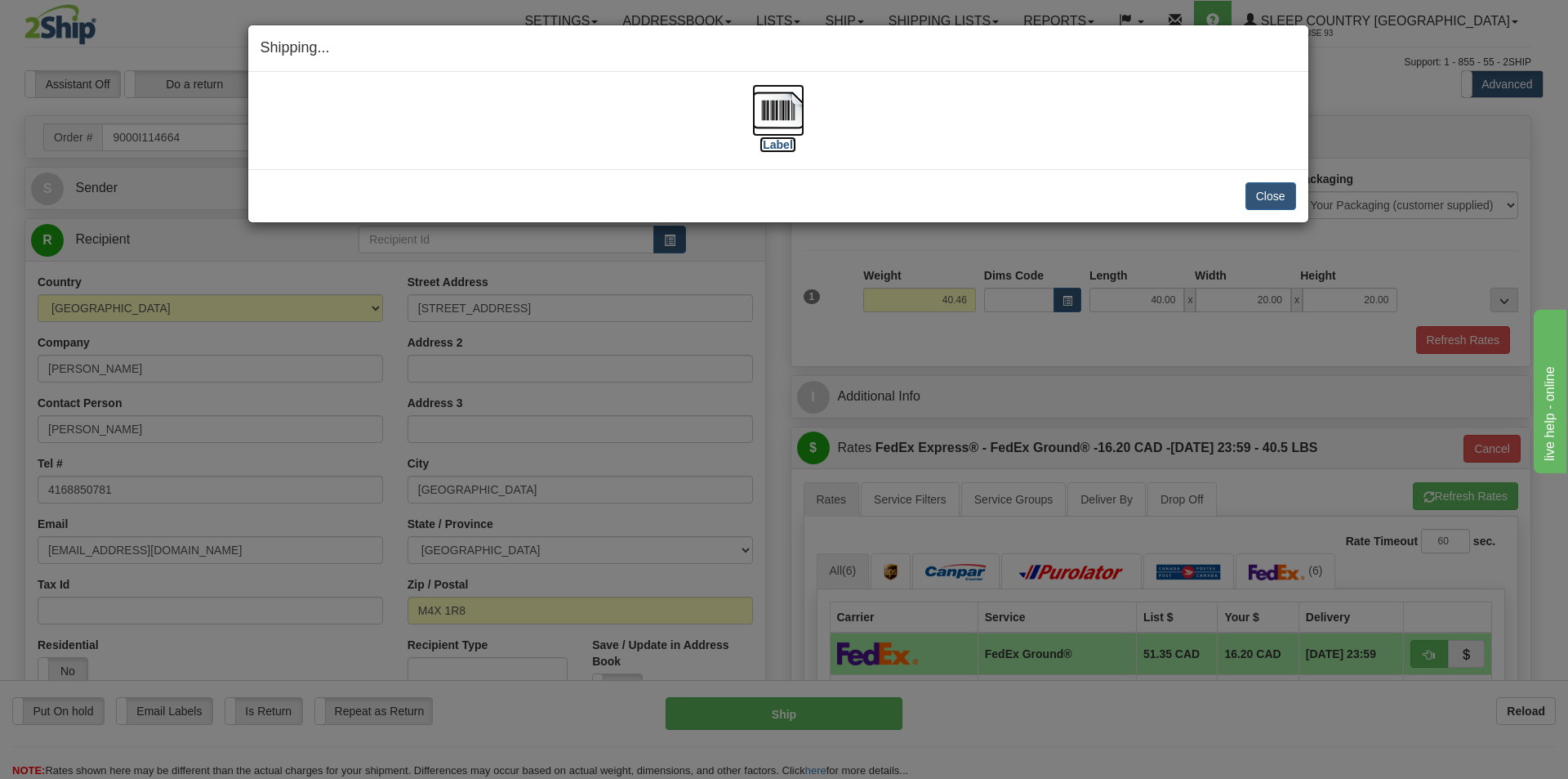
click at [779, 112] on img at bounding box center [778, 109] width 52 height 52
click at [1266, 193] on button "Close" at bounding box center [1270, 196] width 50 height 28
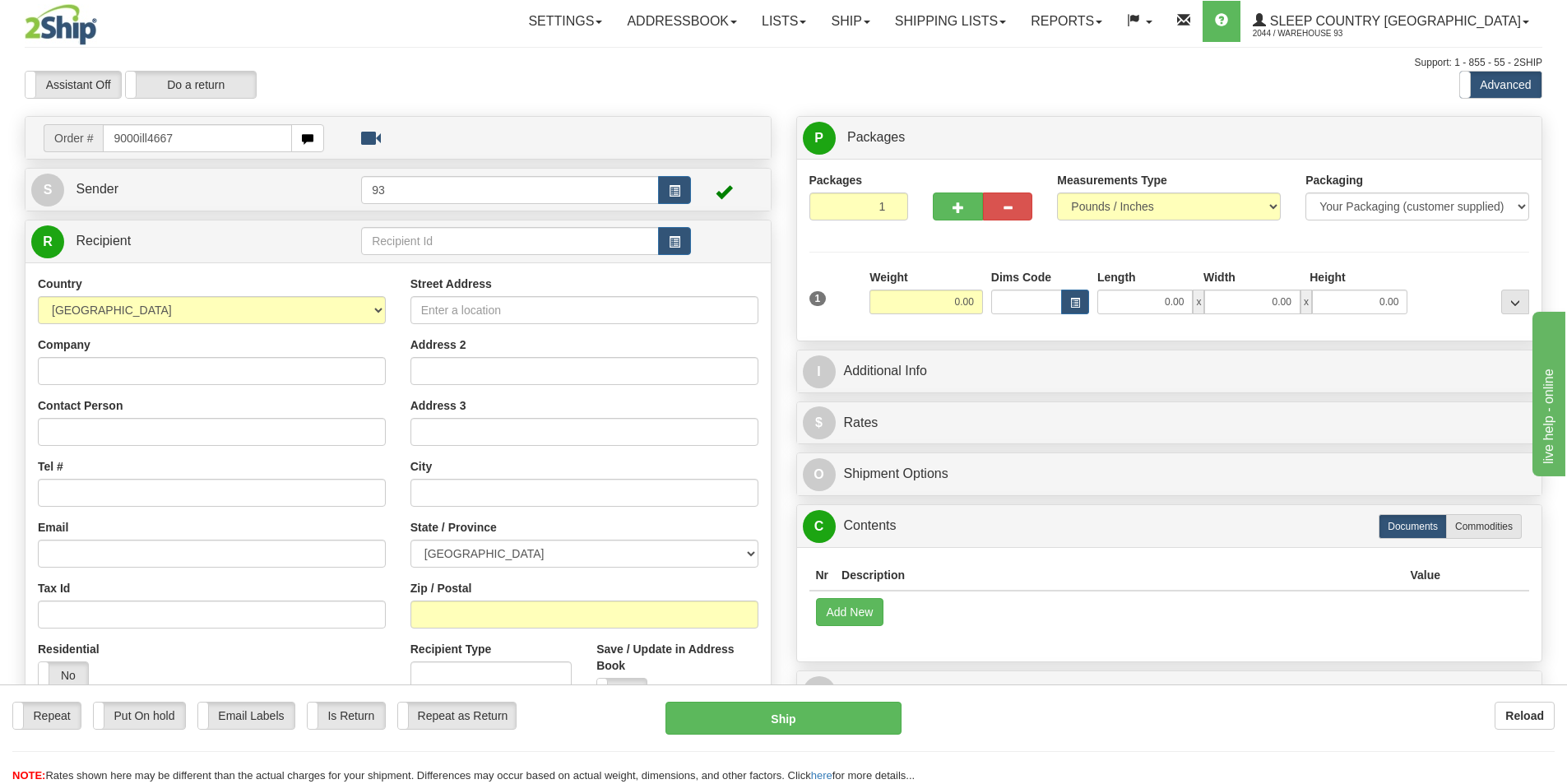
type input "9000ill4667"
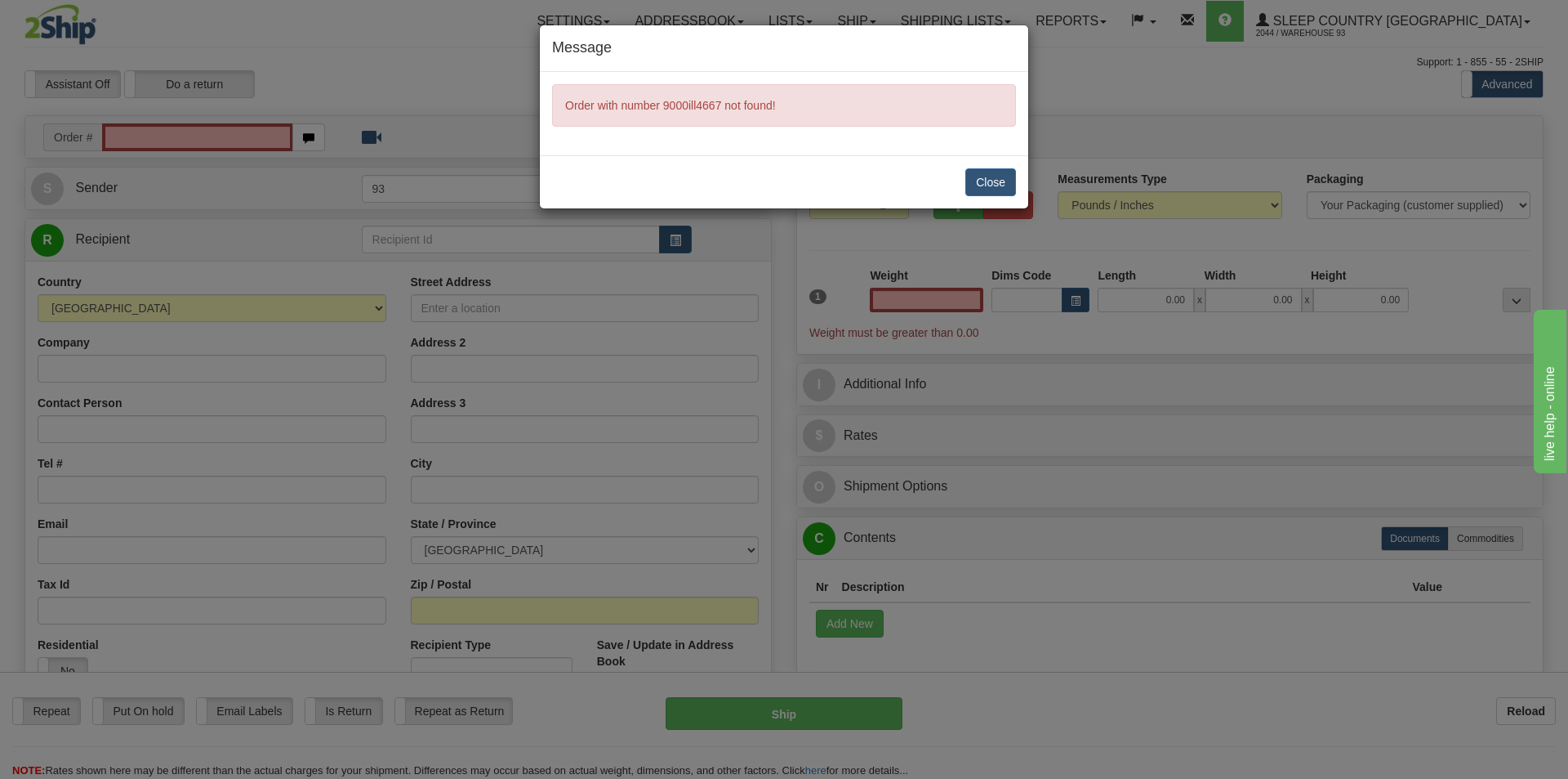
type input "0.00"
click at [987, 179] on button "Close" at bounding box center [990, 182] width 50 height 28
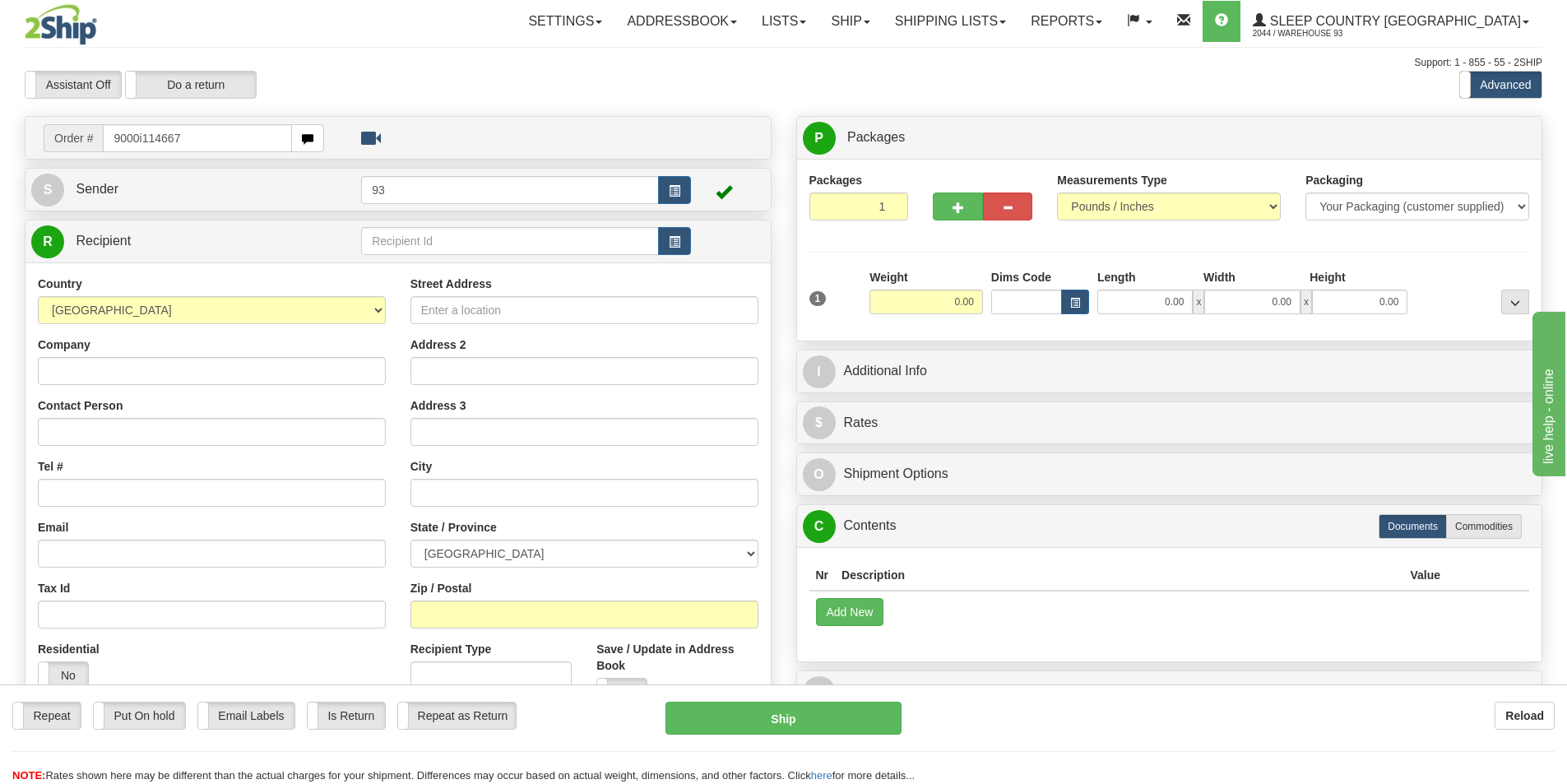
type input "9000i114667"
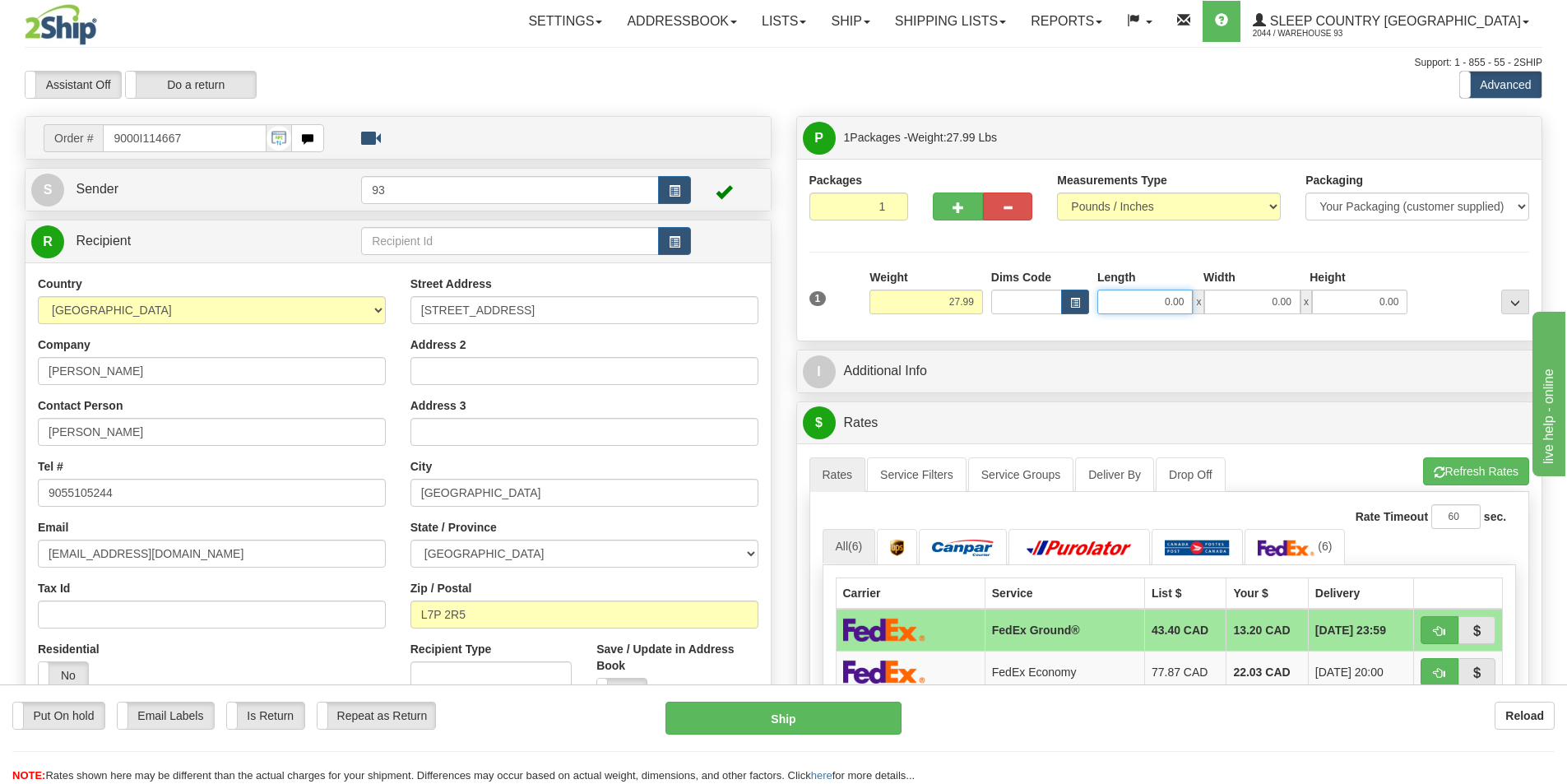
click at [1117, 301] on input "0.00" at bounding box center [1145, 301] width 95 height 25
type input "40.00"
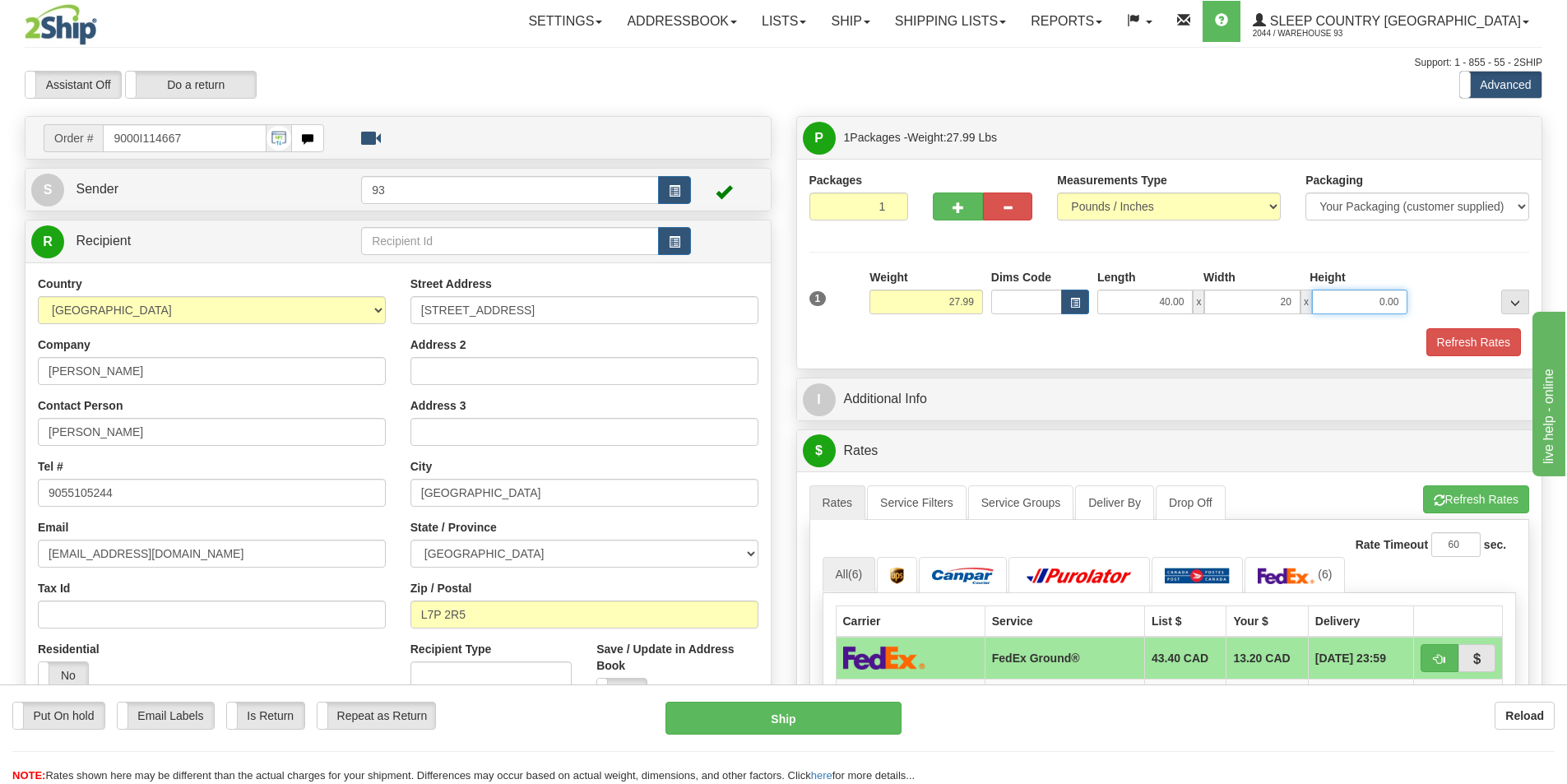
type input "20.00"
click at [1490, 339] on button "Refresh Rates" at bounding box center [1474, 342] width 94 height 28
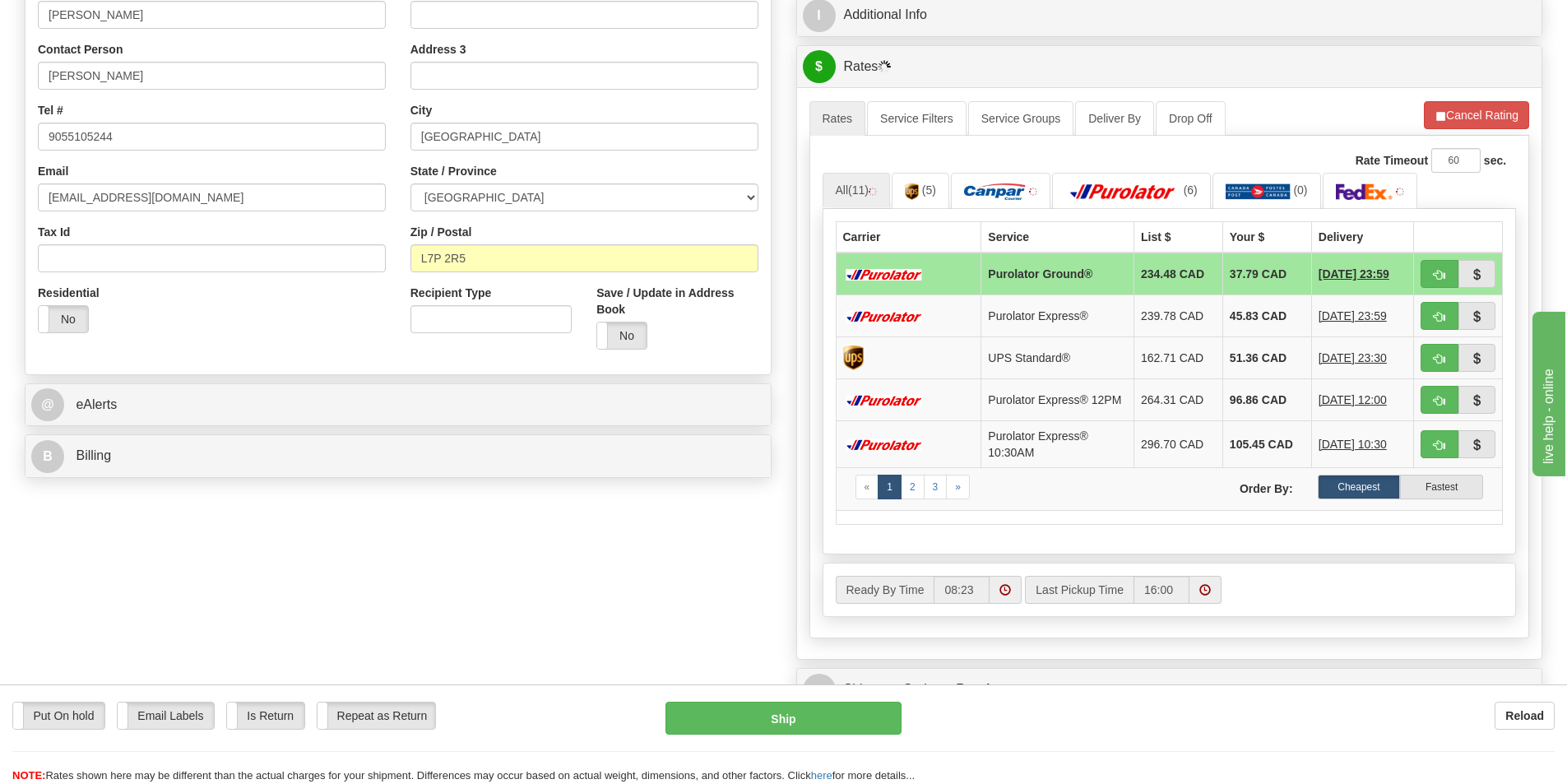
scroll to position [494, 0]
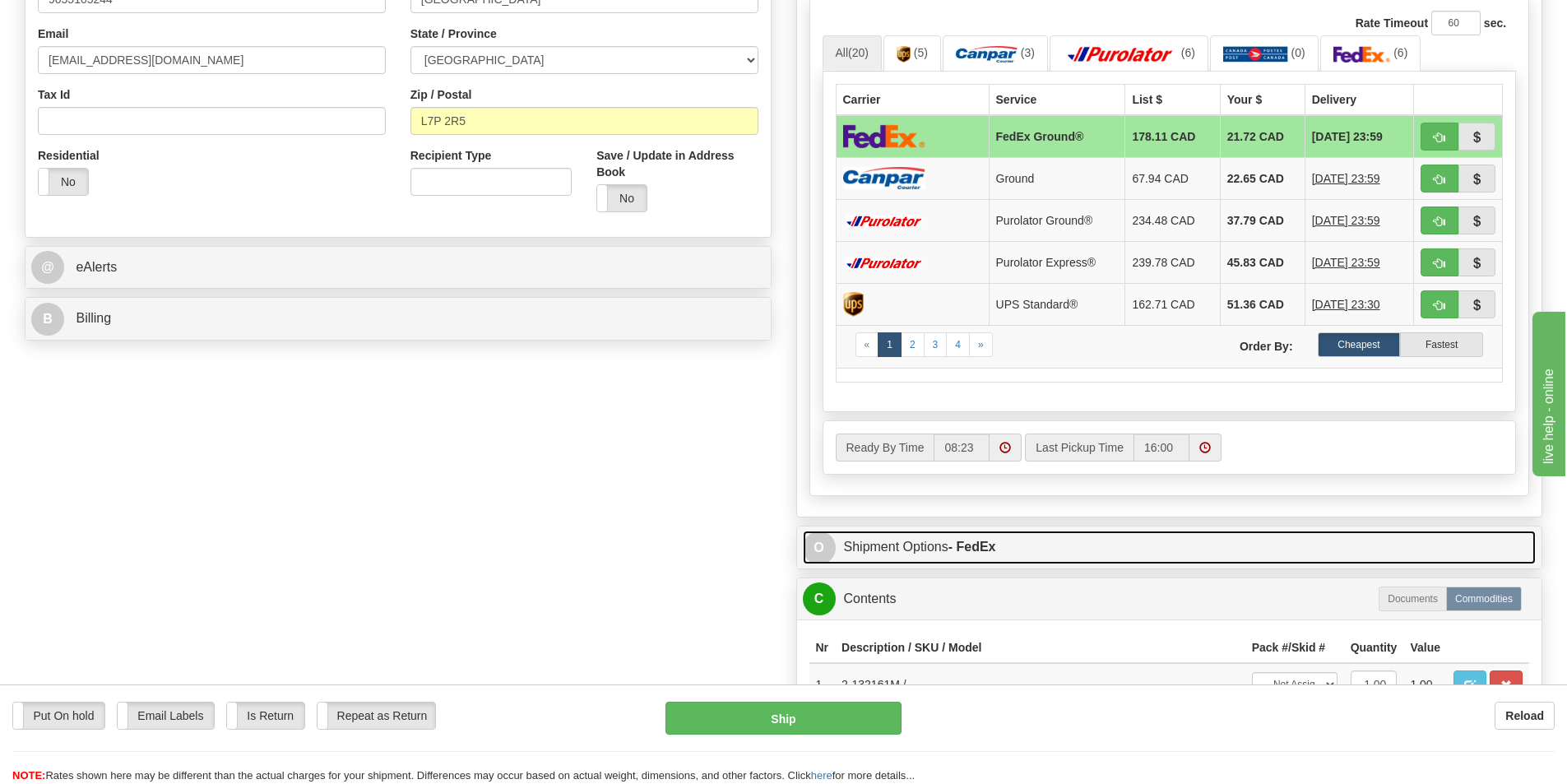
click at [879, 543] on link "O Shipment Options - FedEx" at bounding box center [1170, 547] width 734 height 34
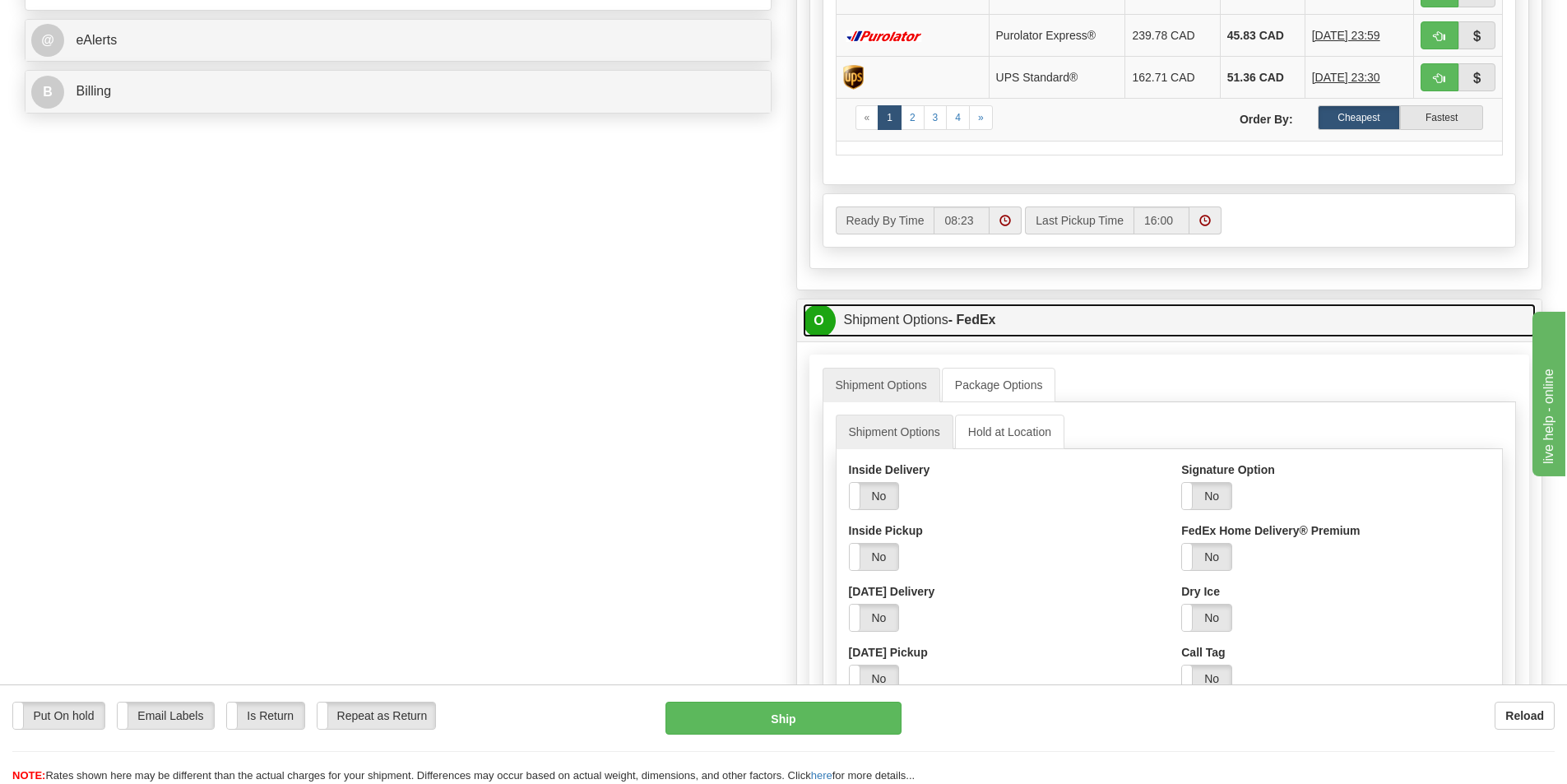
scroll to position [740, 0]
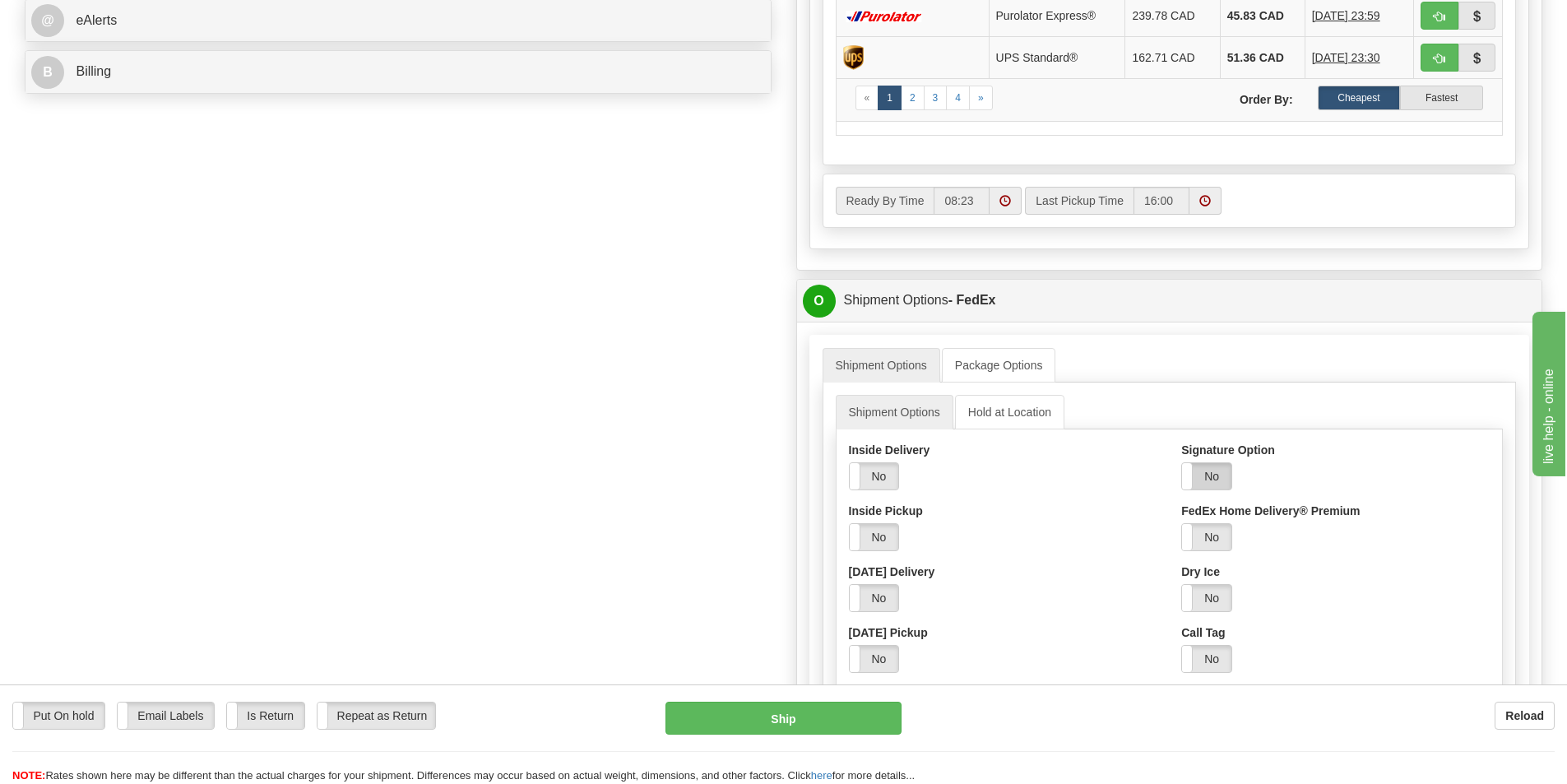
click at [1208, 477] on label "No" at bounding box center [1207, 476] width 50 height 27
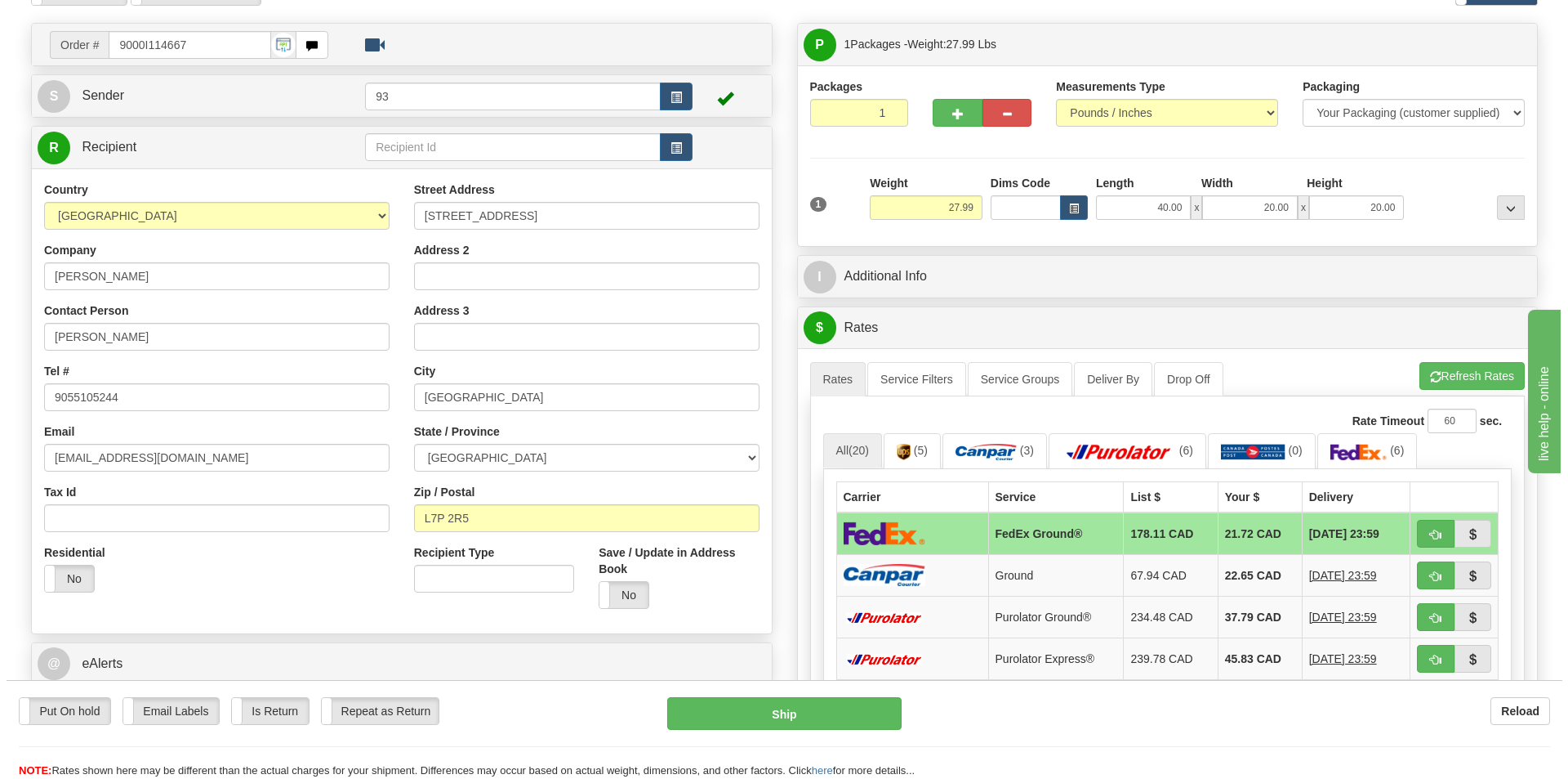
scroll to position [82, 0]
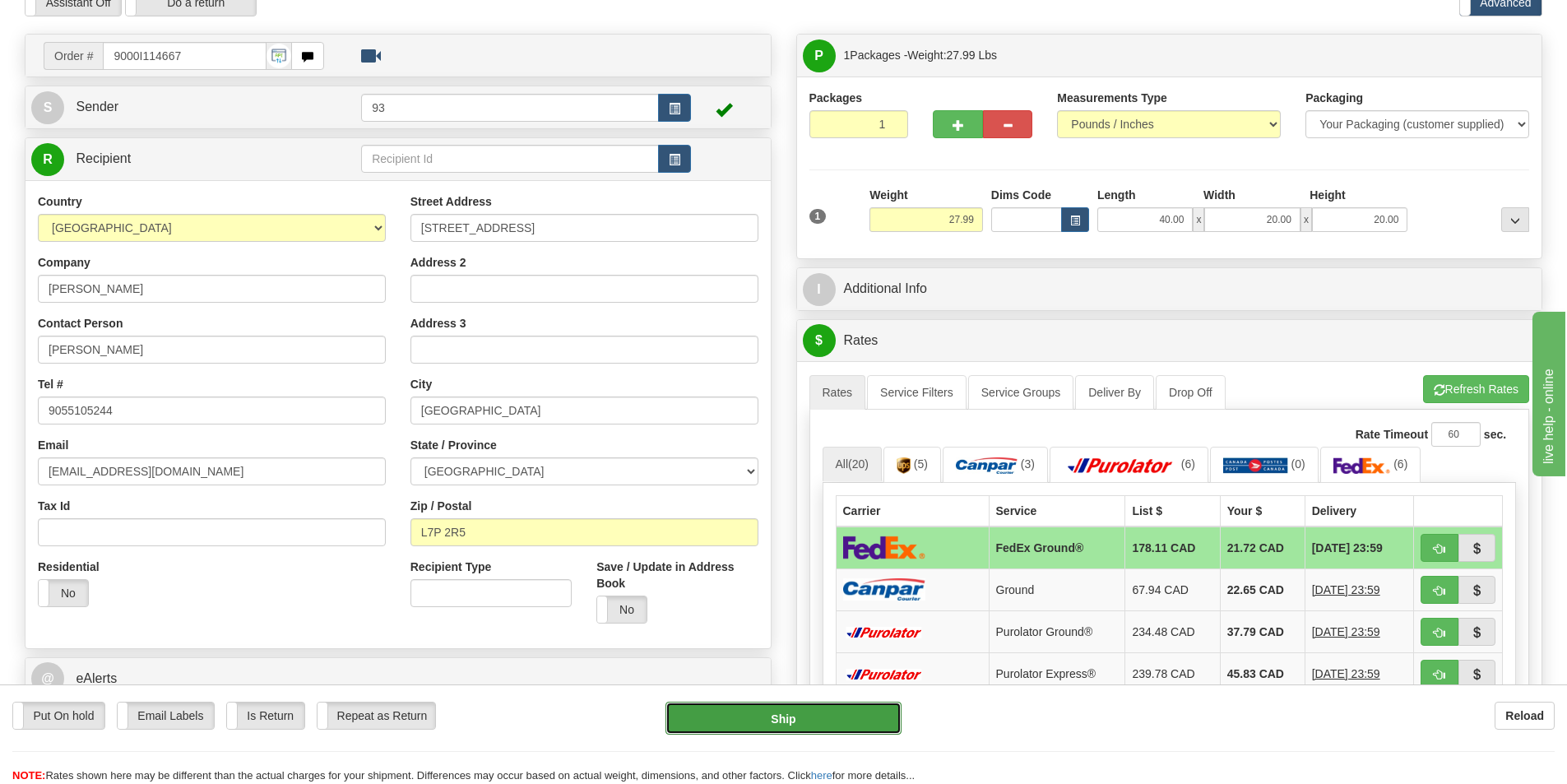
click at [789, 707] on button "Ship" at bounding box center [784, 718] width 236 height 33
type input "92"
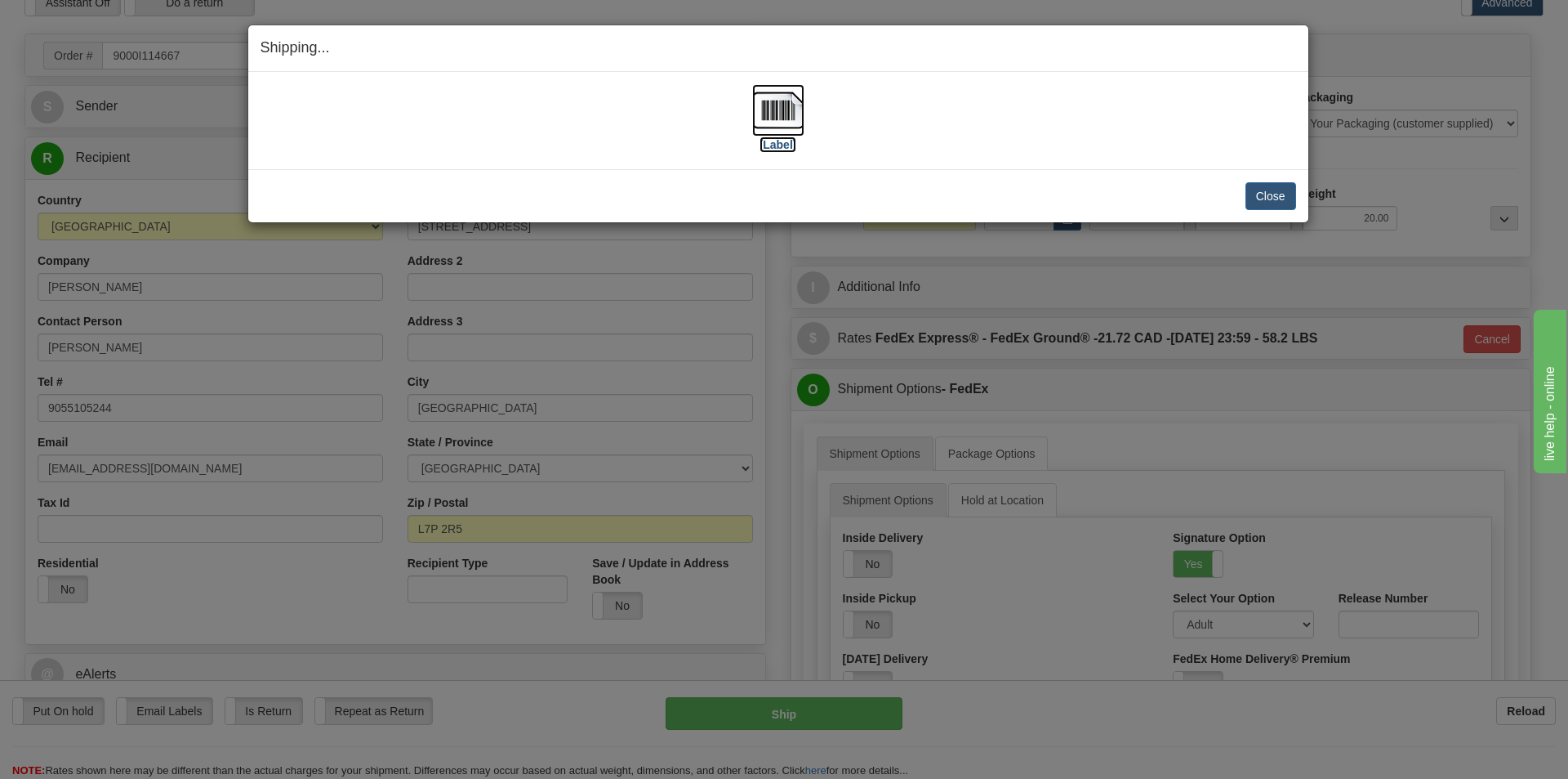
click at [779, 108] on img at bounding box center [778, 109] width 52 height 52
click at [1284, 190] on button "Close" at bounding box center [1270, 196] width 50 height 28
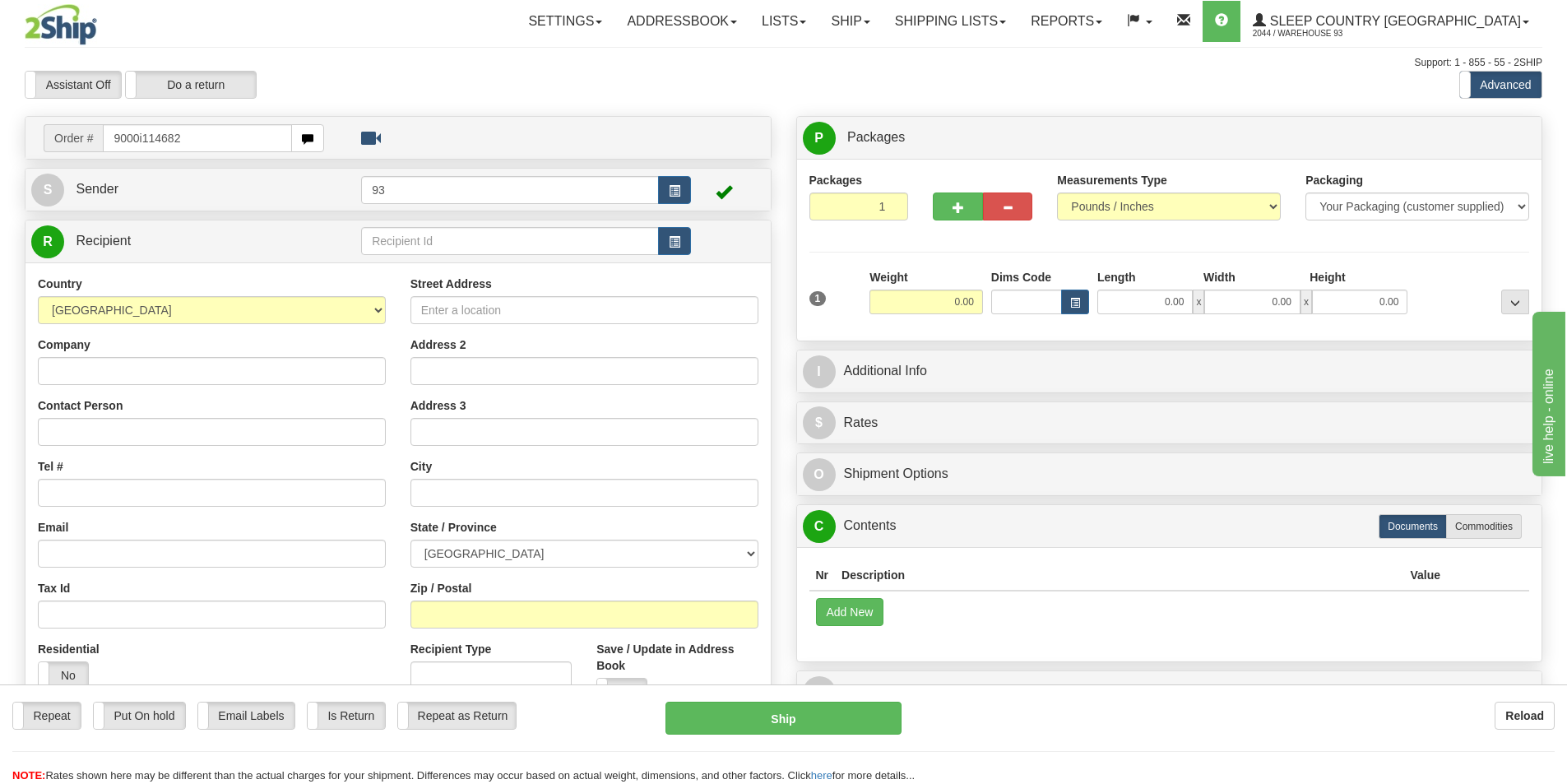
type input "9000i114682"
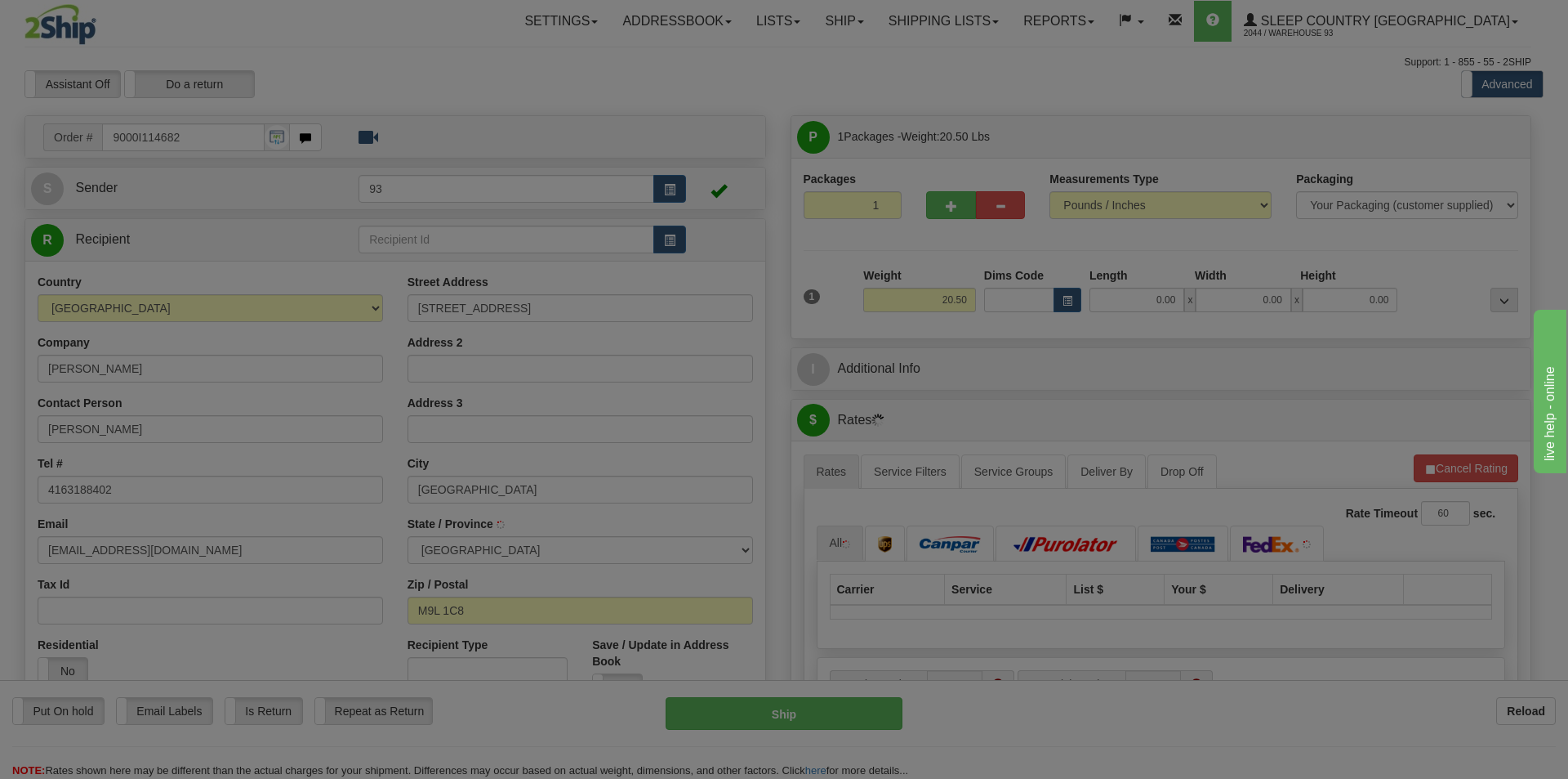
type input "[GEOGRAPHIC_DATA]"
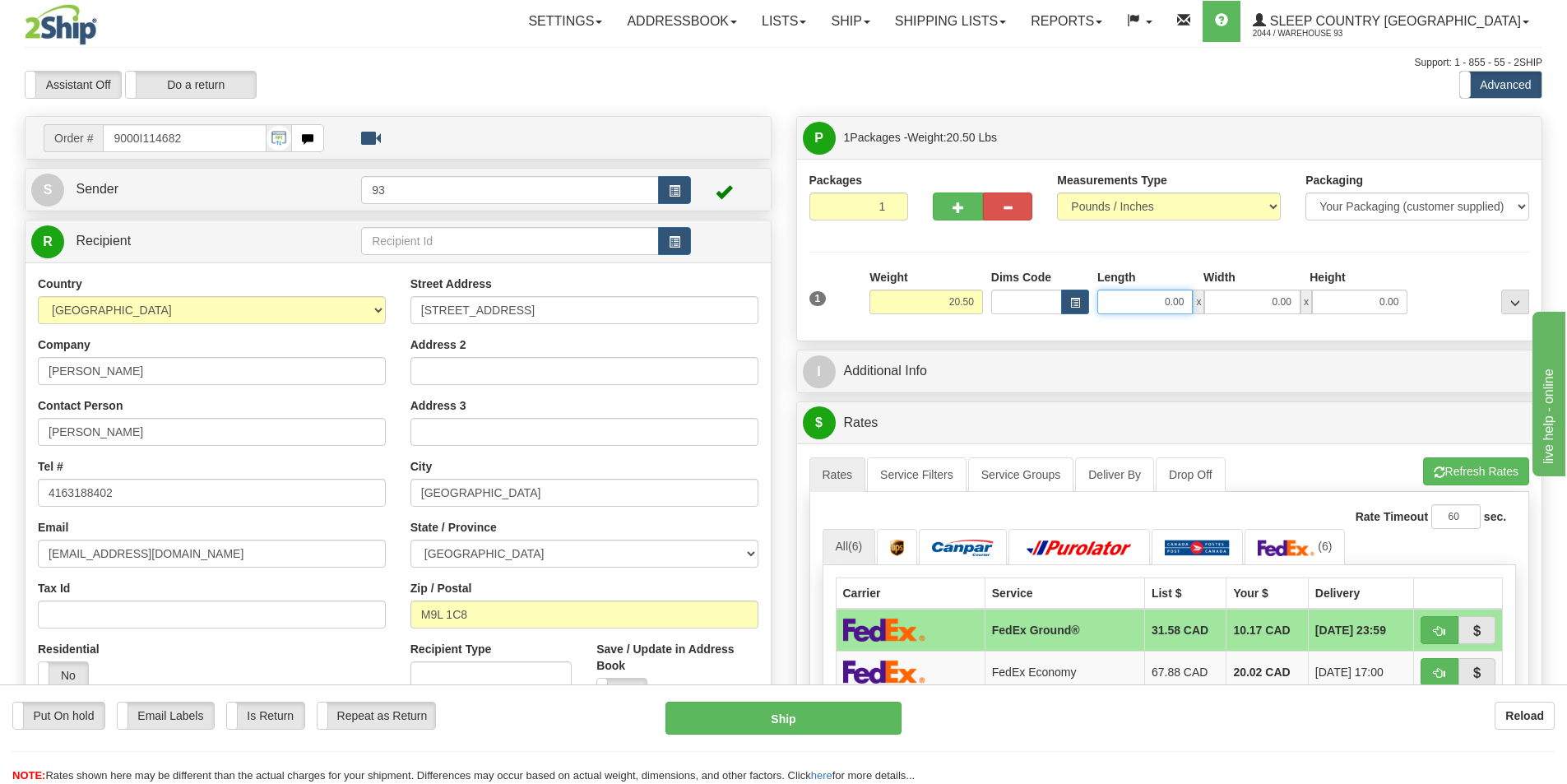
click at [1118, 299] on input "0.00" at bounding box center [1145, 301] width 95 height 25
type input "0.00"
click at [959, 207] on span "button" at bounding box center [959, 207] width 12 height 11
type input "2"
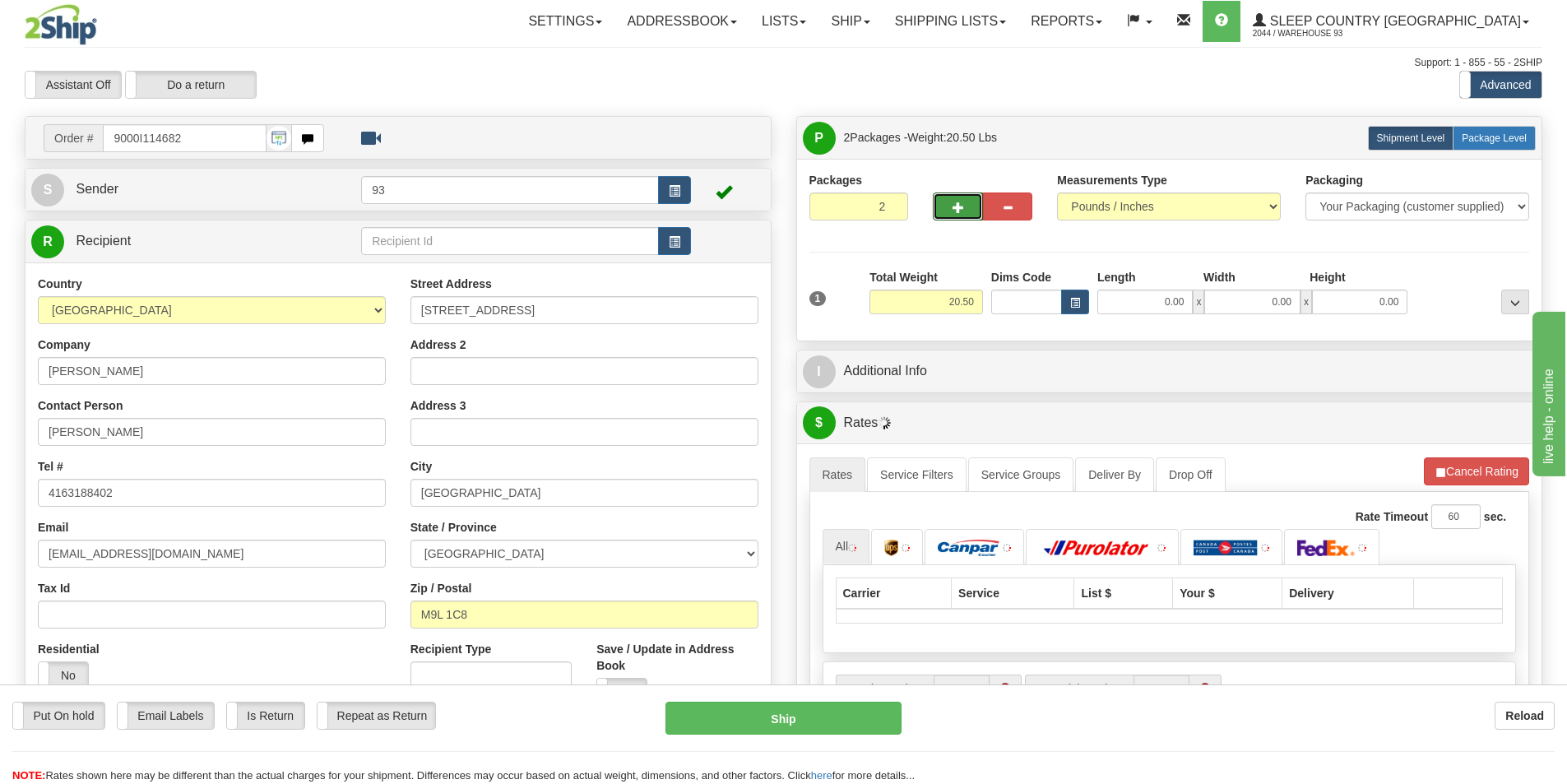
click at [1475, 137] on span "Package Level" at bounding box center [1495, 139] width 65 height 12
radio input "true"
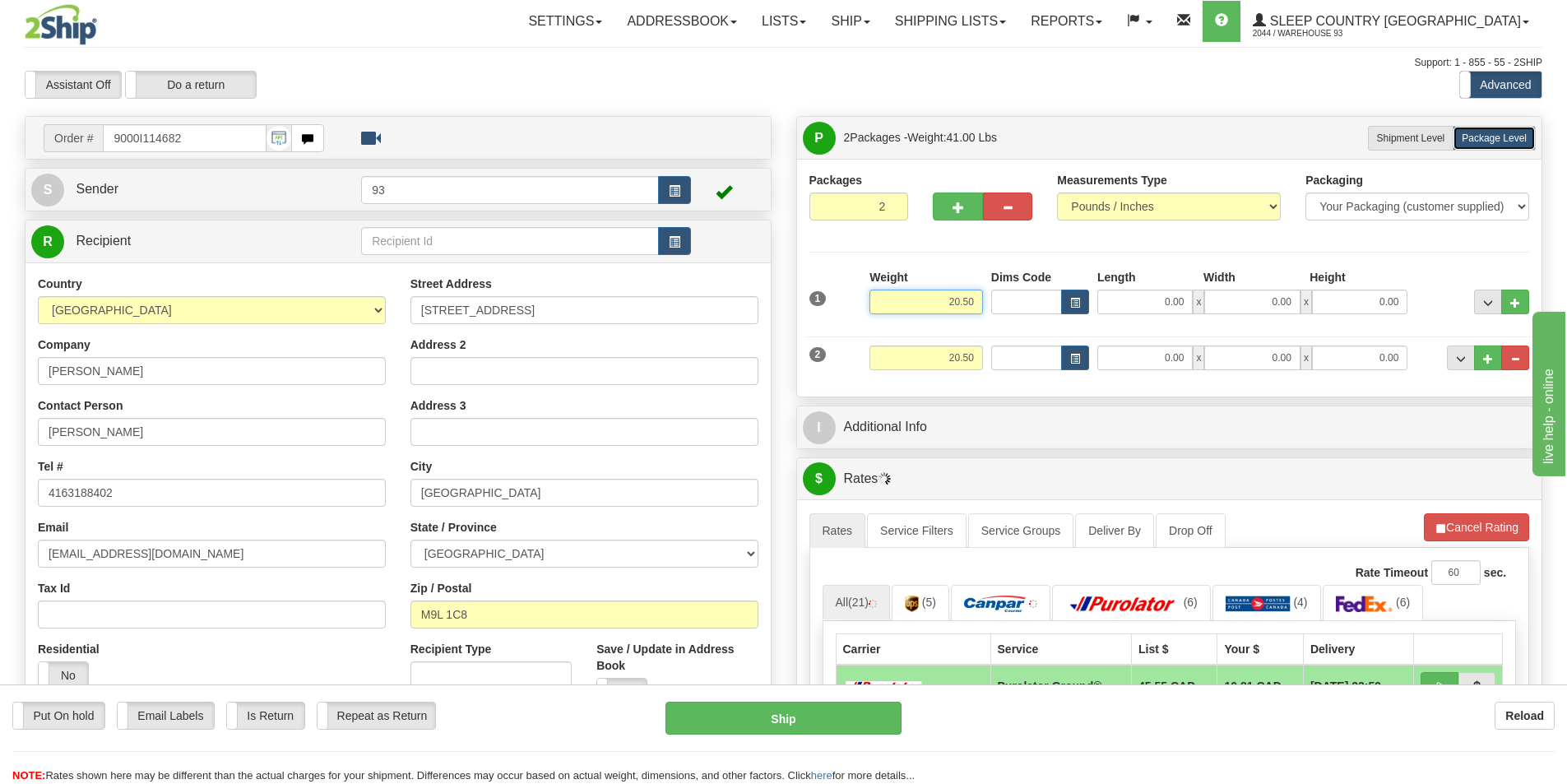
click at [981, 298] on input "20.50" at bounding box center [926, 301] width 113 height 25
type input "2"
type input "13.00"
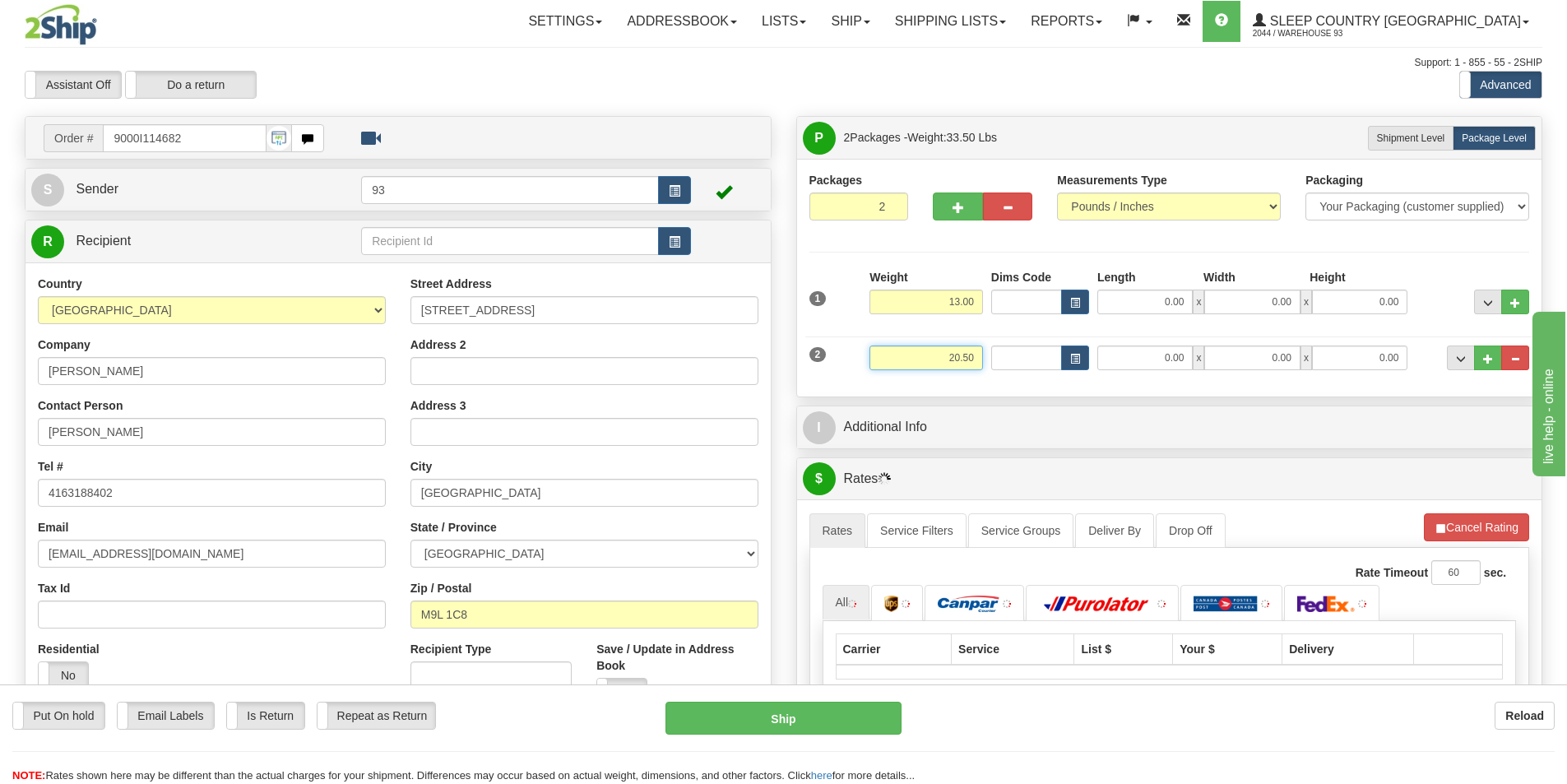
click at [978, 351] on input "20.50" at bounding box center [926, 357] width 113 height 25
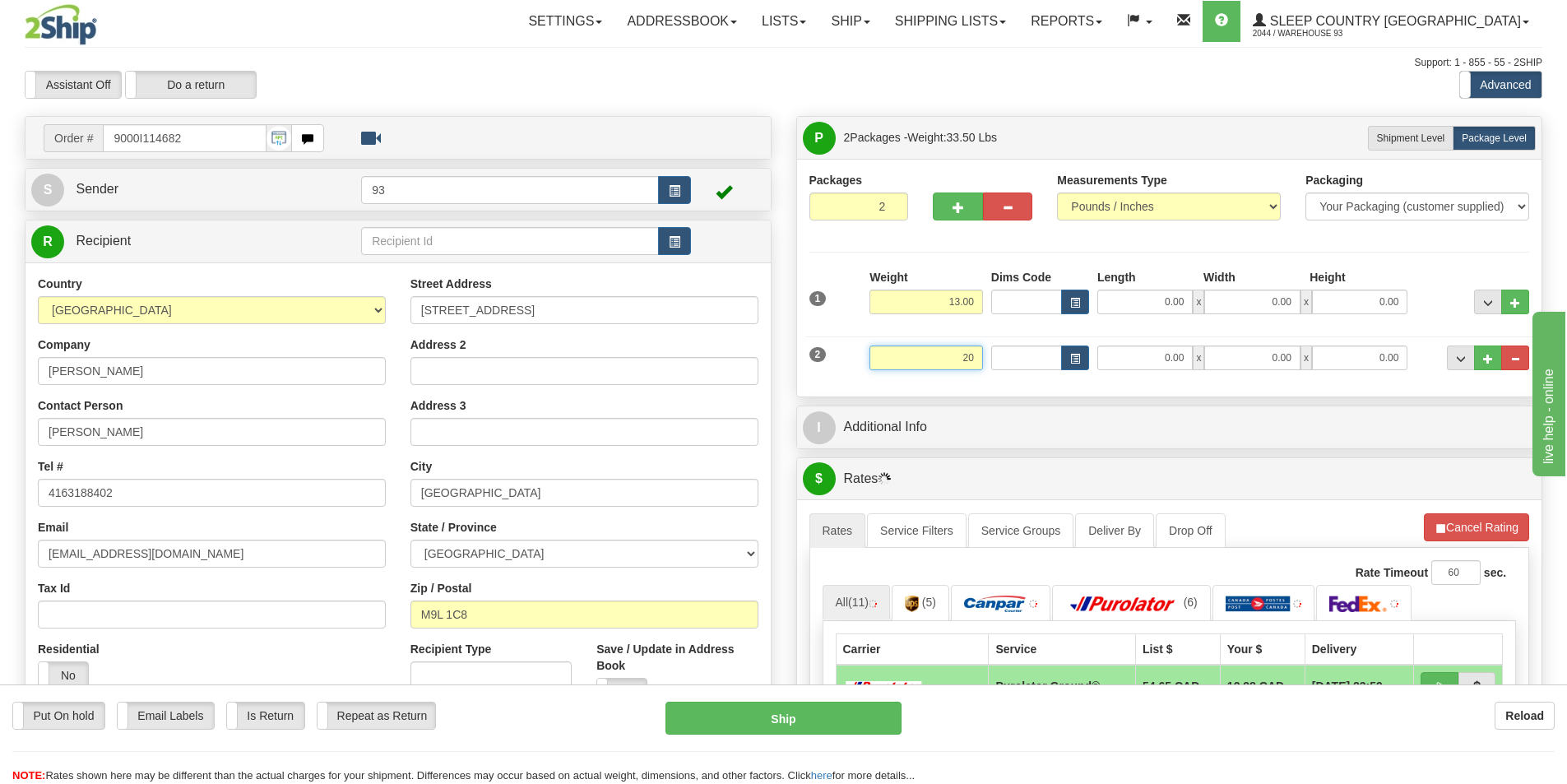
type input "2"
type input "7.00"
click at [1145, 292] on input "0.00" at bounding box center [1145, 301] width 95 height 25
type input "21.00"
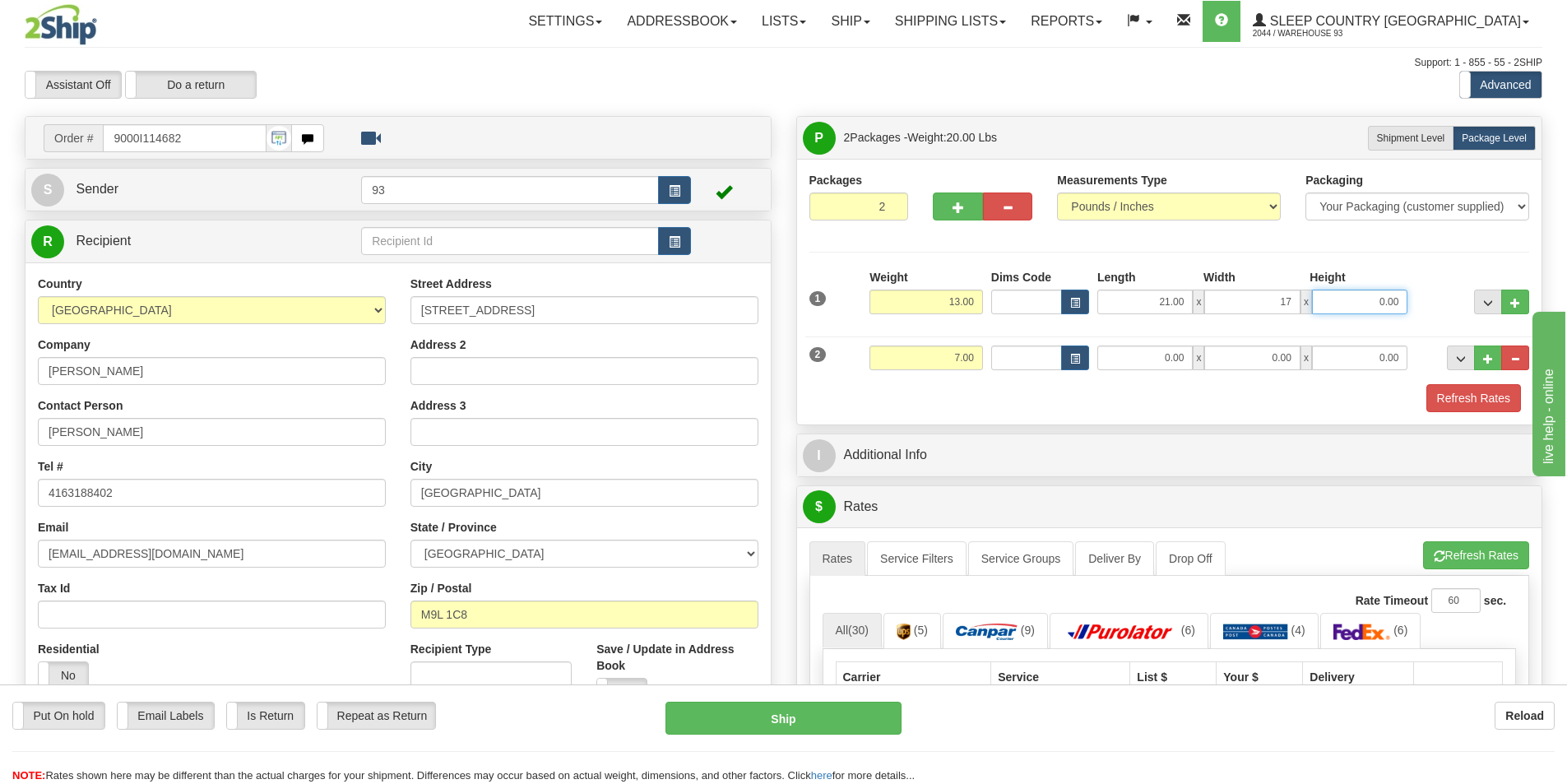
type input "17.00"
type input "7.00"
click at [1153, 360] on input "0.00" at bounding box center [1145, 357] width 95 height 25
type input "21.00"
type input "17.00"
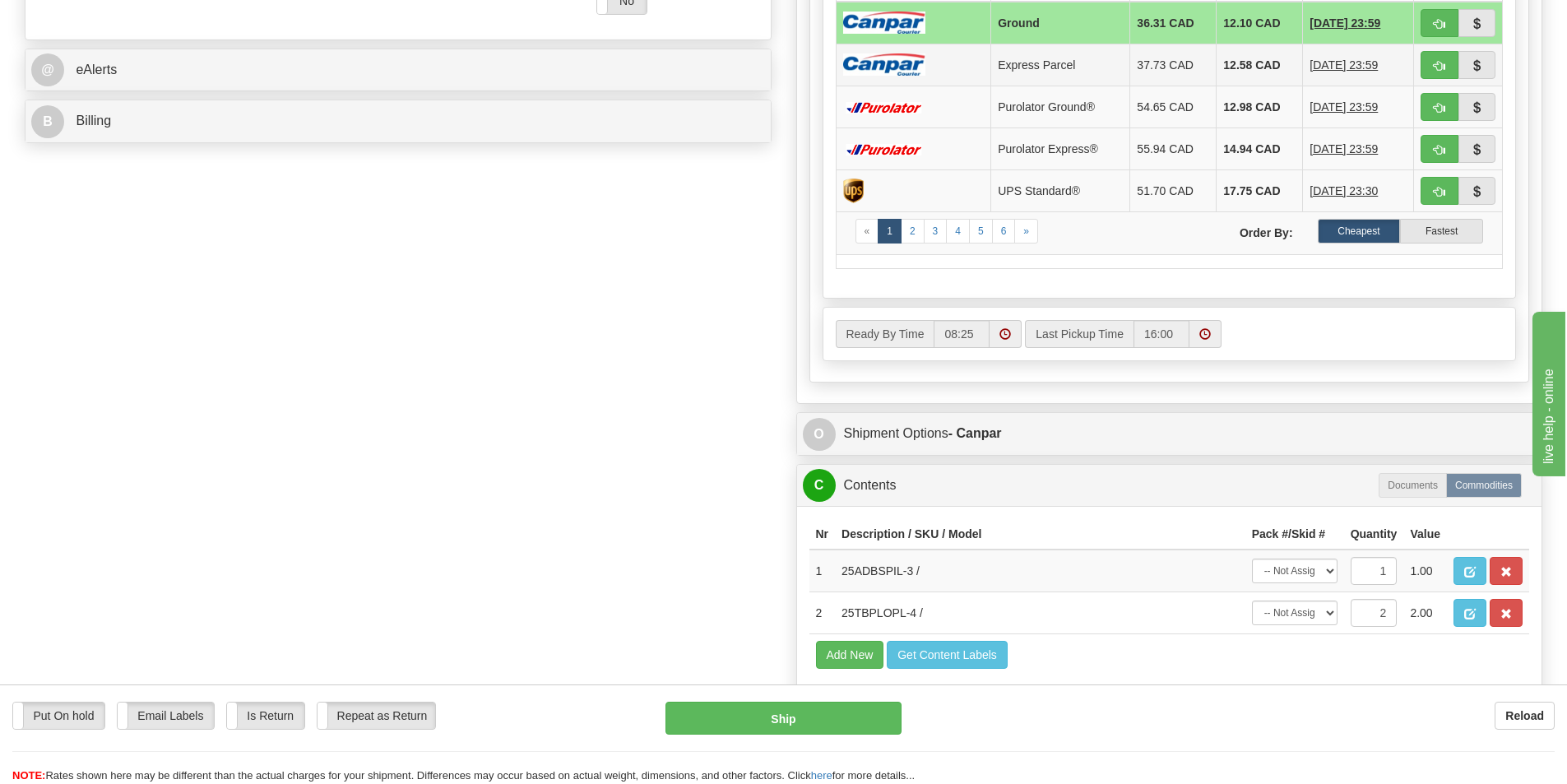
scroll to position [740, 0]
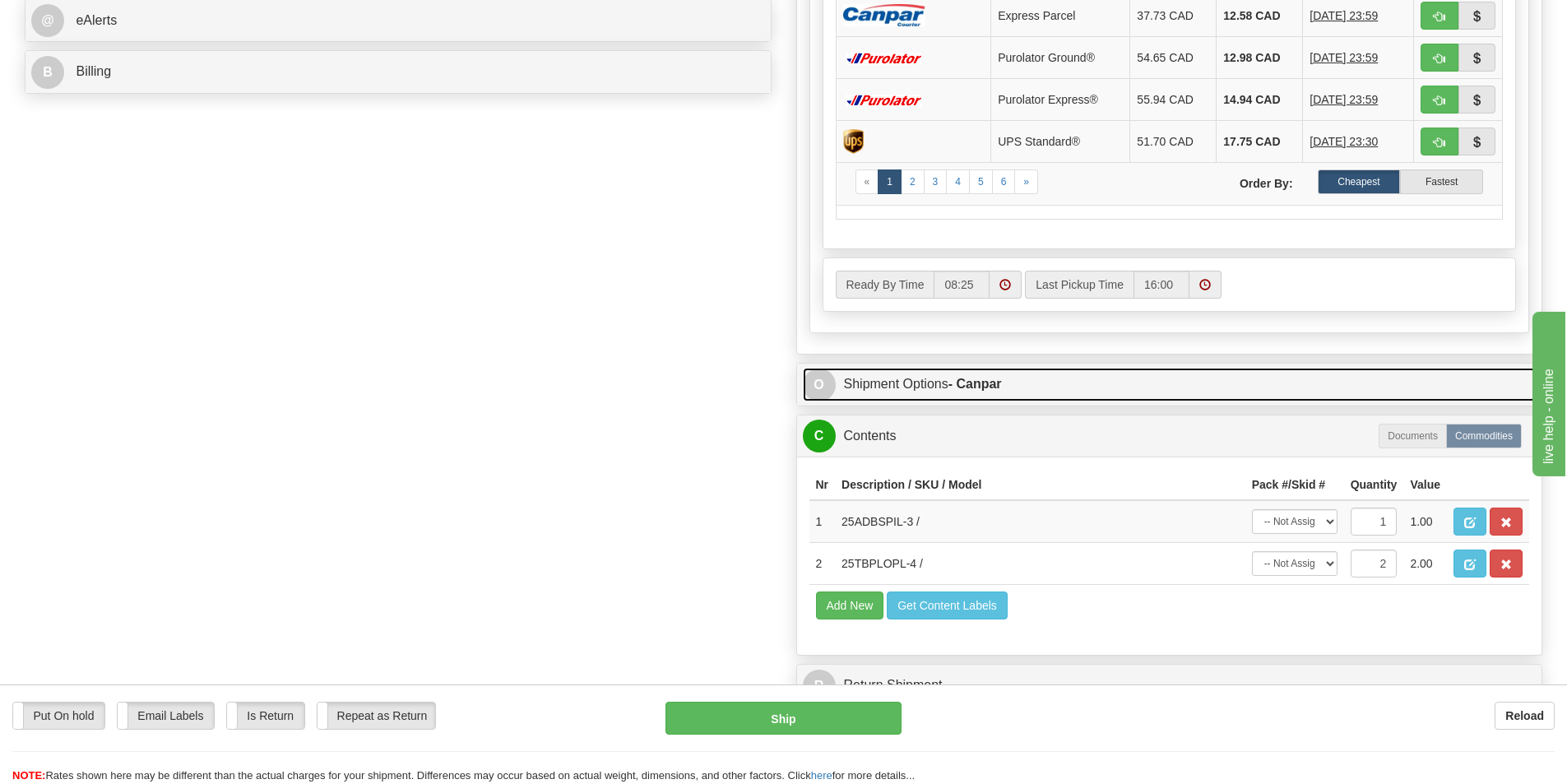
type input "7.00"
click at [888, 374] on link "O Shipment Options - Canpar" at bounding box center [1170, 385] width 734 height 34
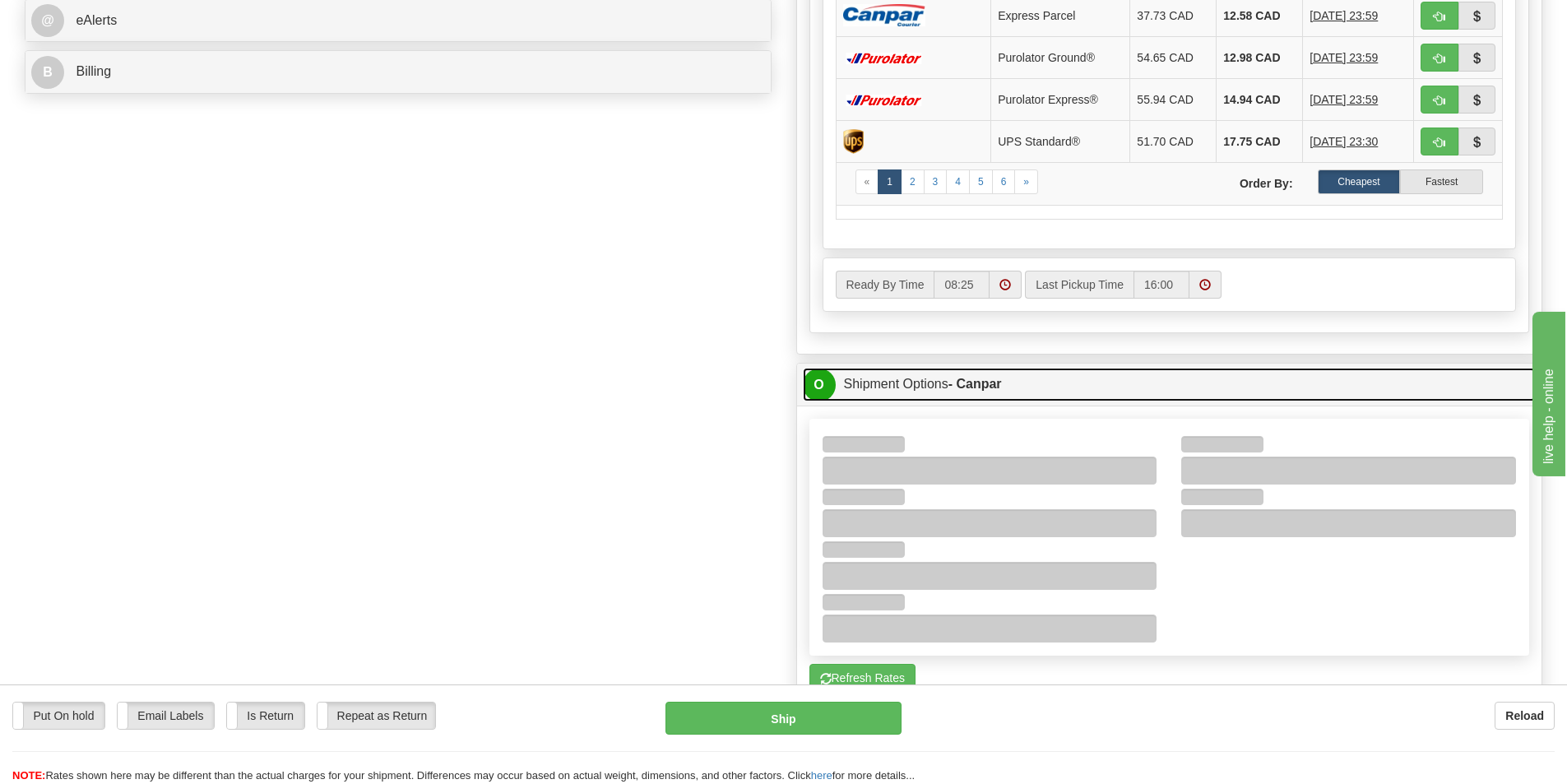
click at [895, 380] on link "O Shipment Options - Canpar" at bounding box center [1170, 385] width 734 height 34
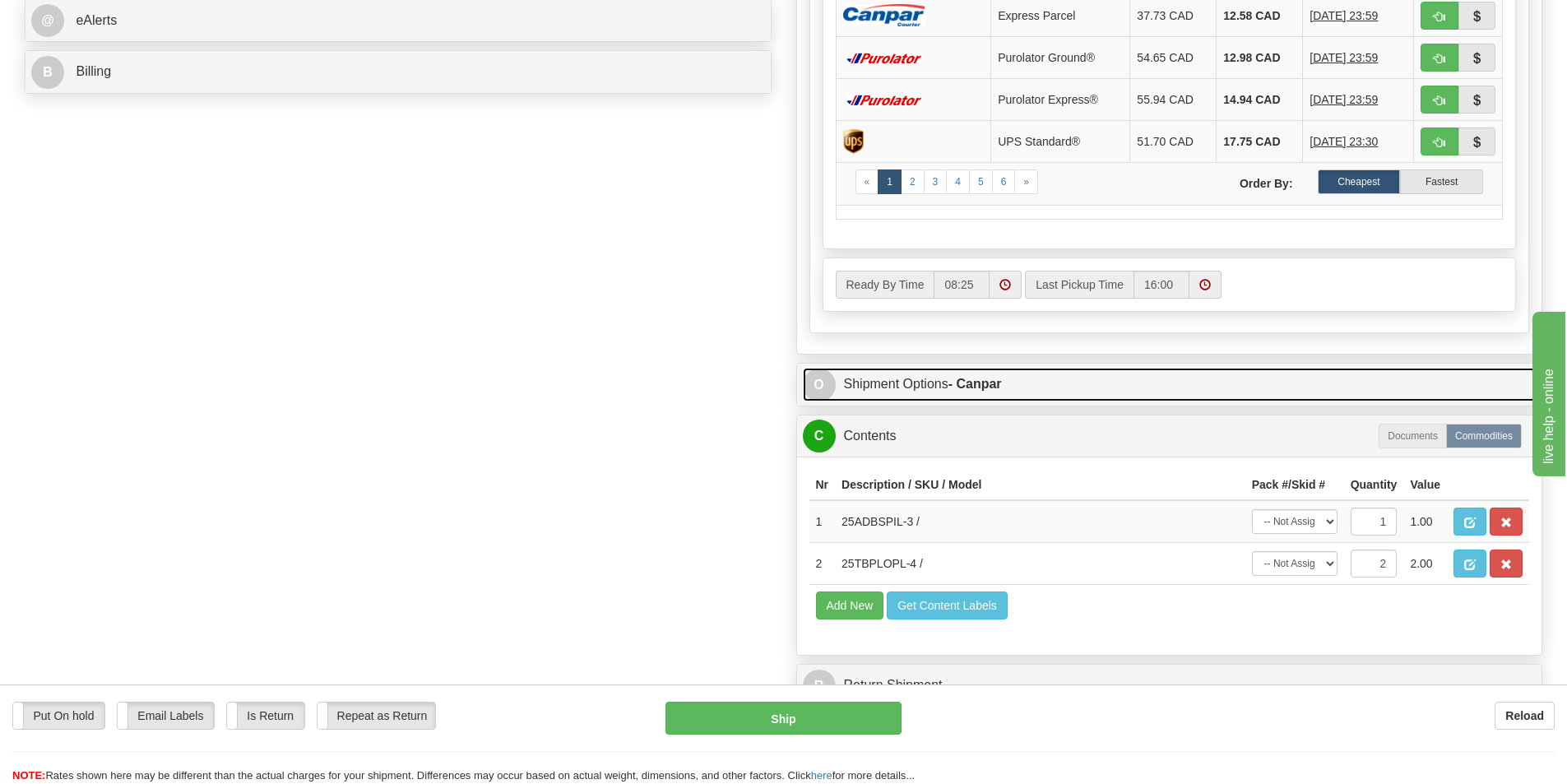
click at [895, 380] on link "O Shipment Options - Canpar" at bounding box center [1170, 385] width 734 height 34
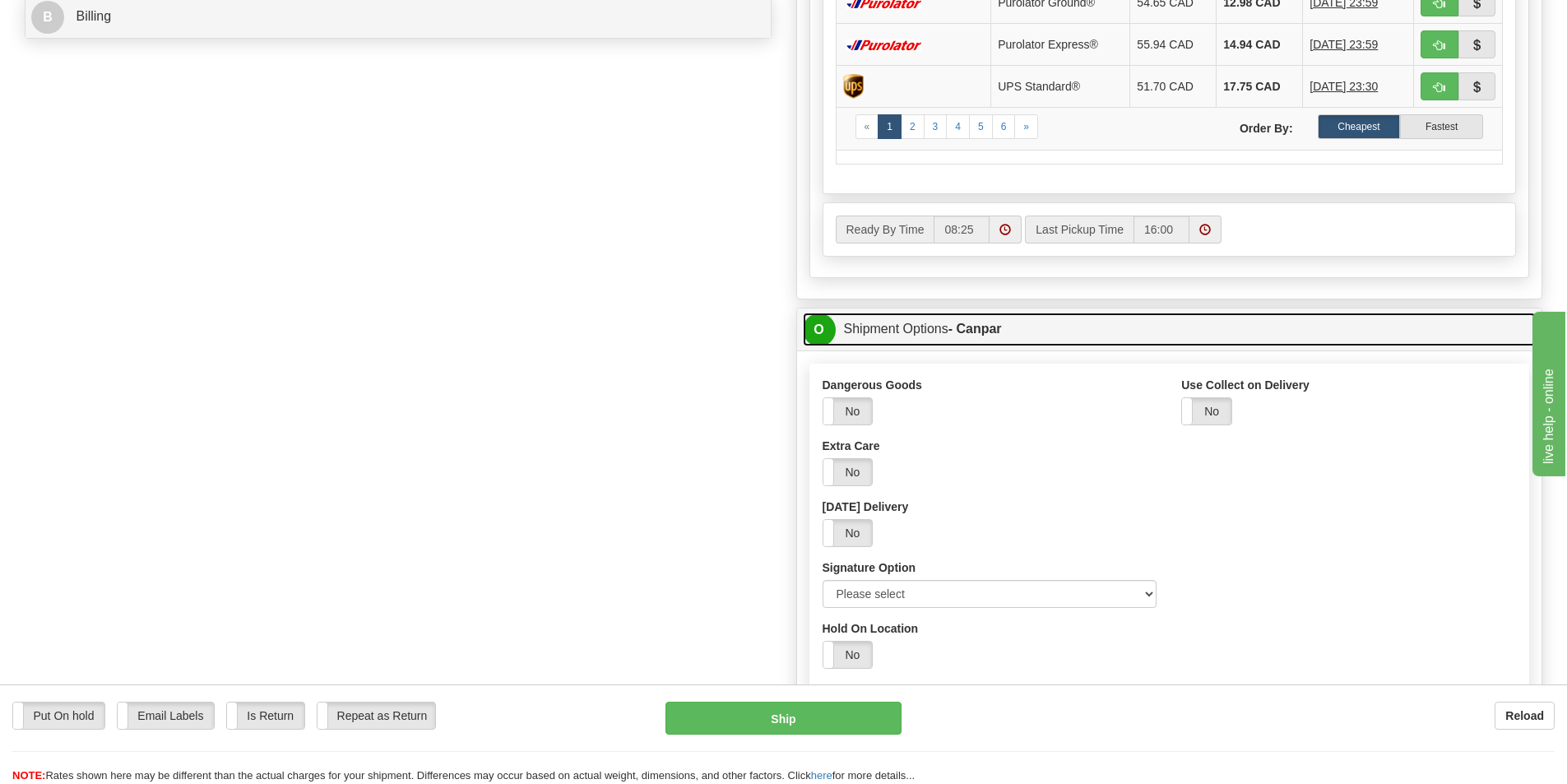
scroll to position [905, 0]
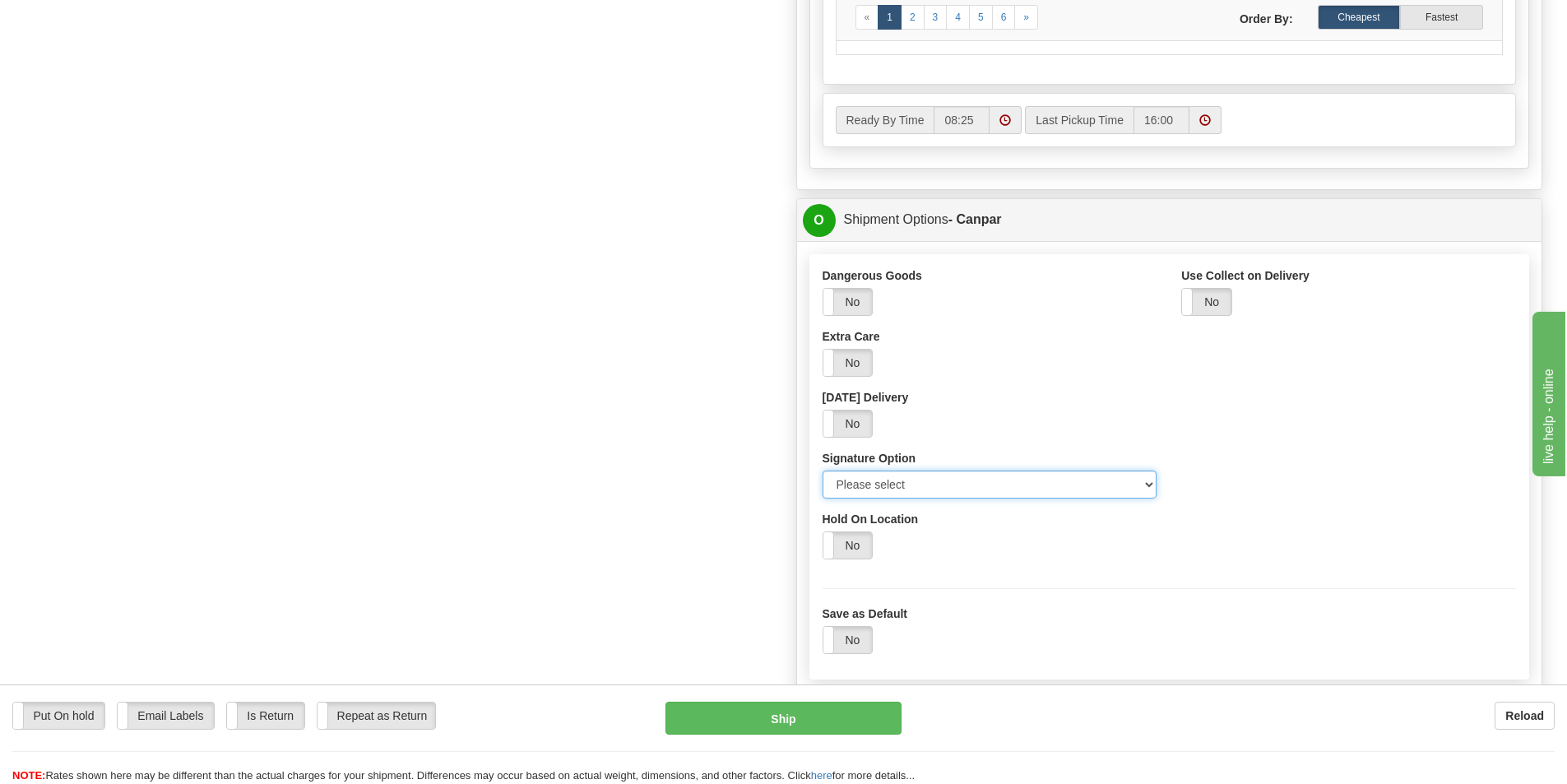
click at [1151, 483] on select "Please select No Signature Required Signature Required Adult Signature" at bounding box center [991, 485] width 335 height 28
select select "2"
click at [823, 471] on select "Please select No Signature Required Signature Required Adult Signature" at bounding box center [991, 485] width 335 height 28
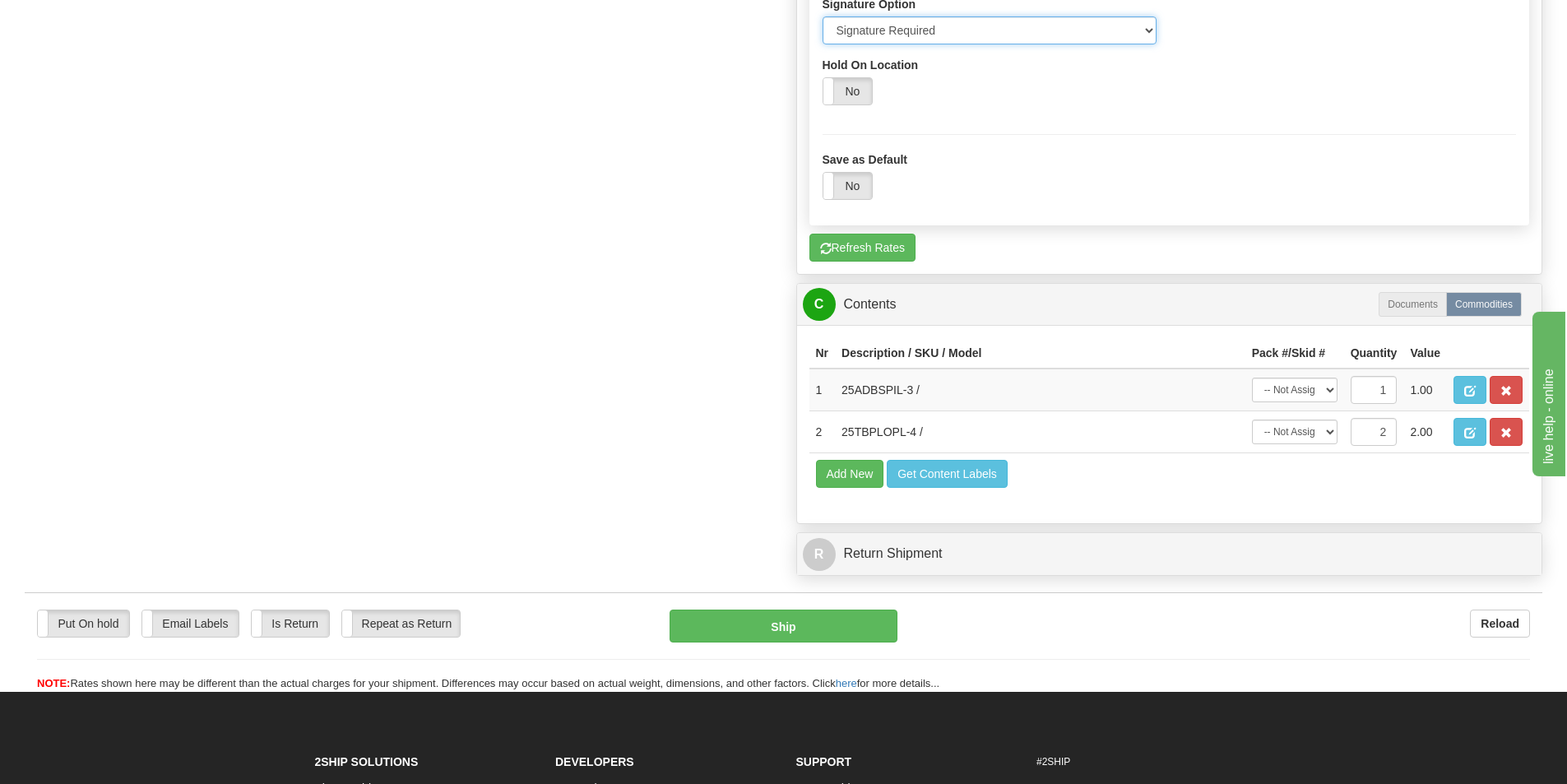
scroll to position [1398, 0]
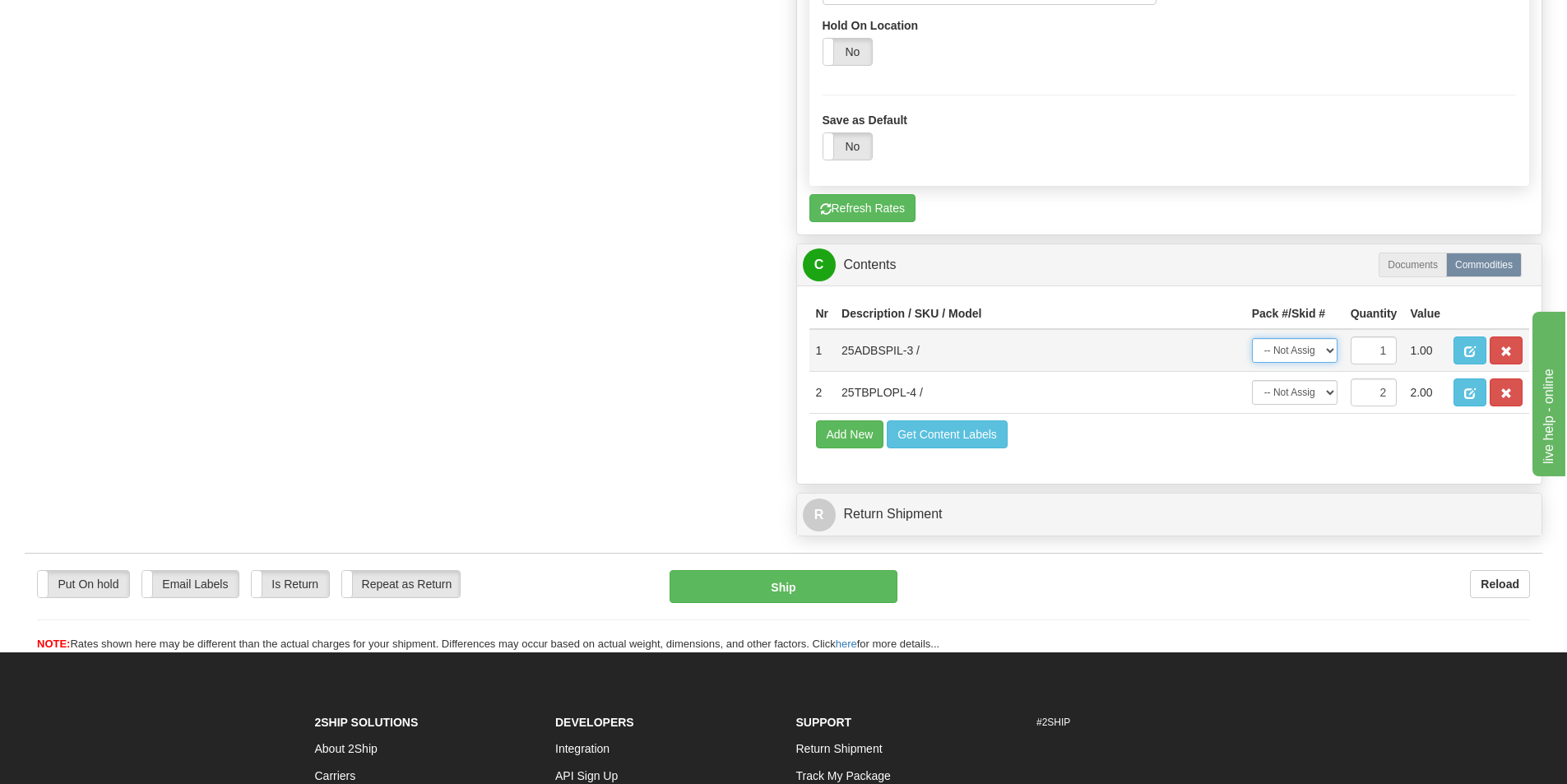
click at [1331, 349] on select "-- Not Assigned -- Package 1 Package 2" at bounding box center [1295, 350] width 85 height 25
select select "0"
click at [1253, 338] on select "-- Not Assigned -- Package 1 Package 2" at bounding box center [1295, 350] width 85 height 25
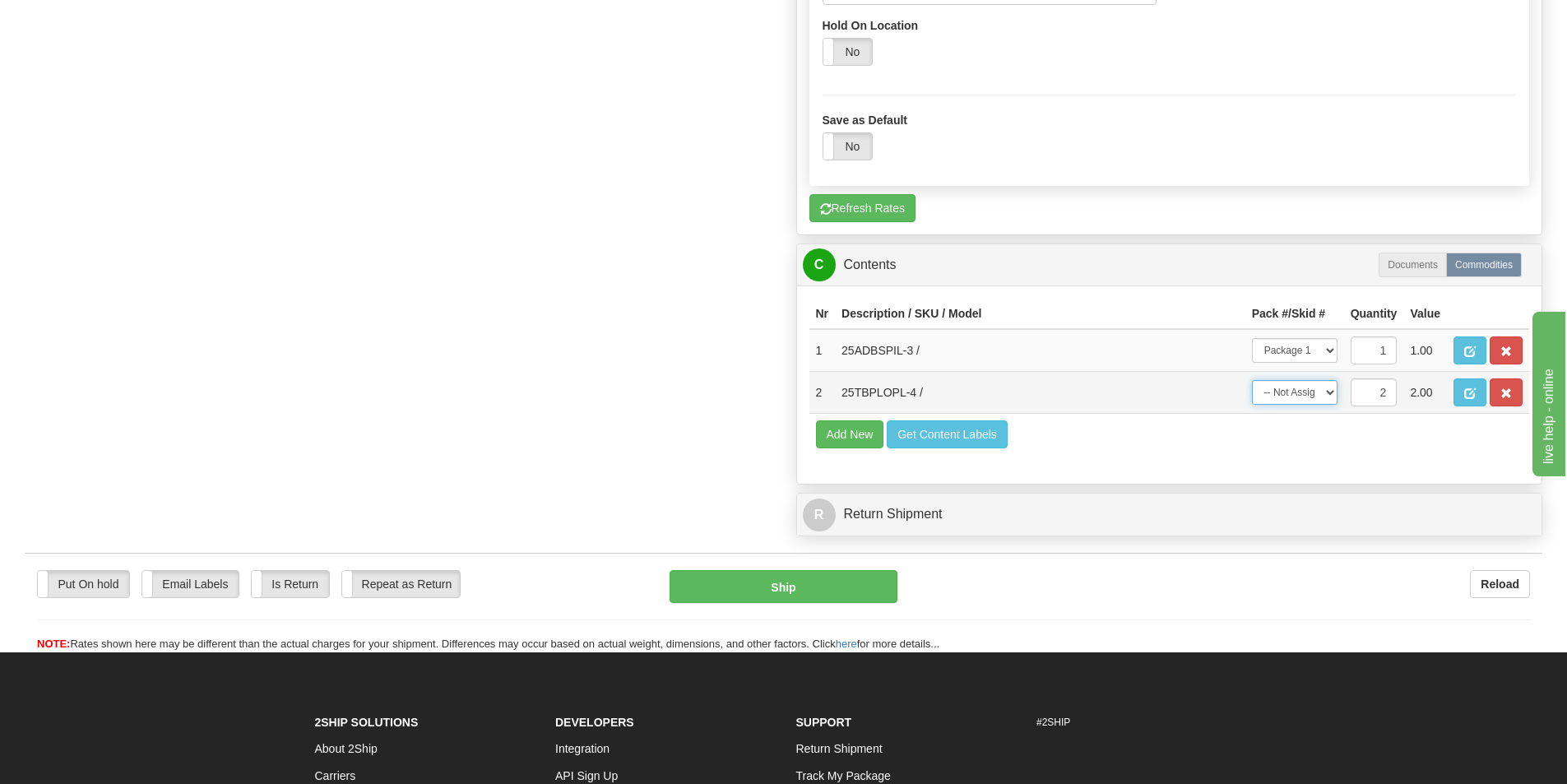
click at [1329, 395] on select "-- Not Assigned -- Package 1 Package 2 Split" at bounding box center [1295, 392] width 85 height 25
select select "1"
click at [1253, 380] on select "-- Not Assigned -- Package 1 Package 2 Split" at bounding box center [1295, 392] width 85 height 25
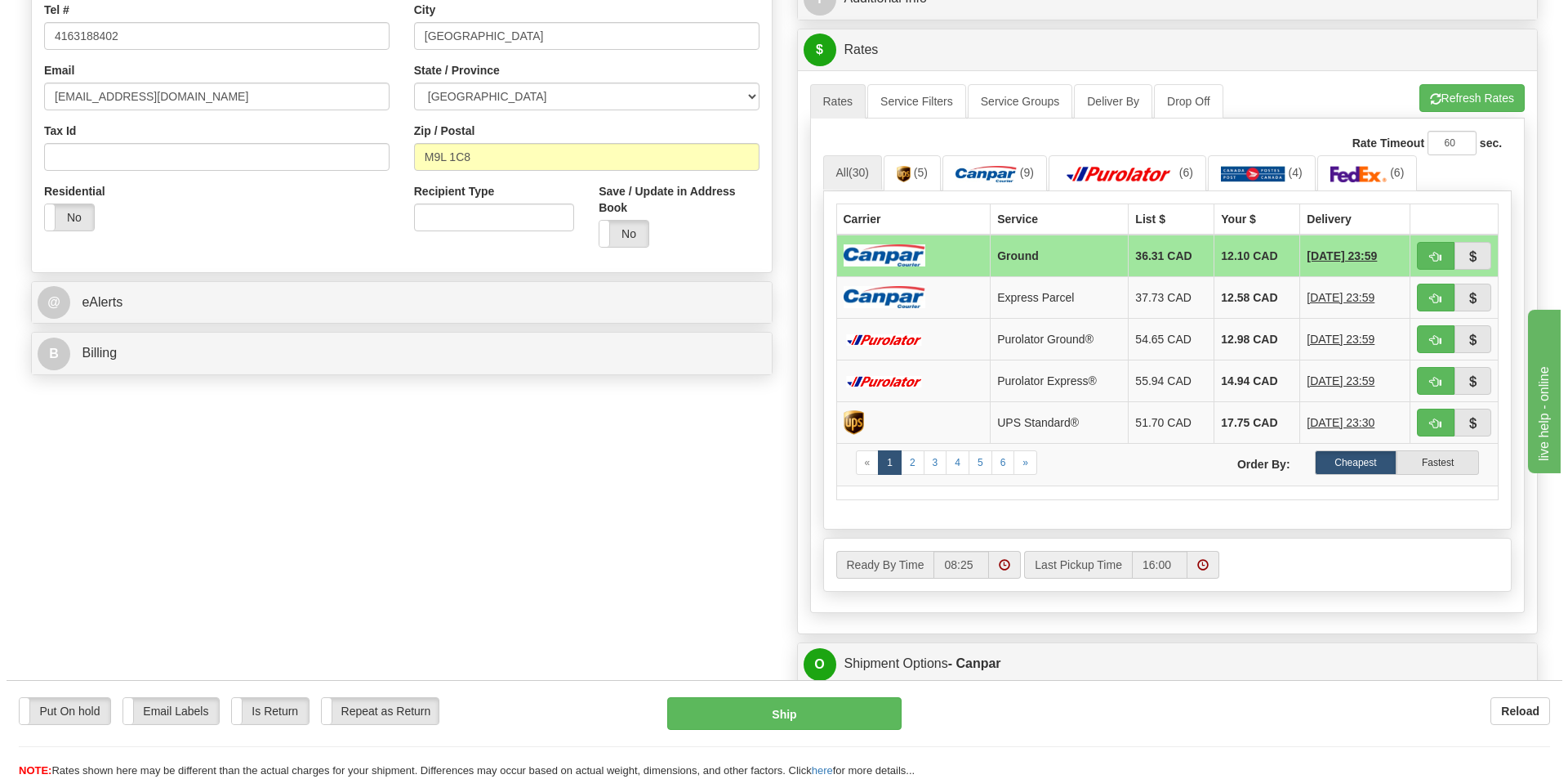
scroll to position [163, 0]
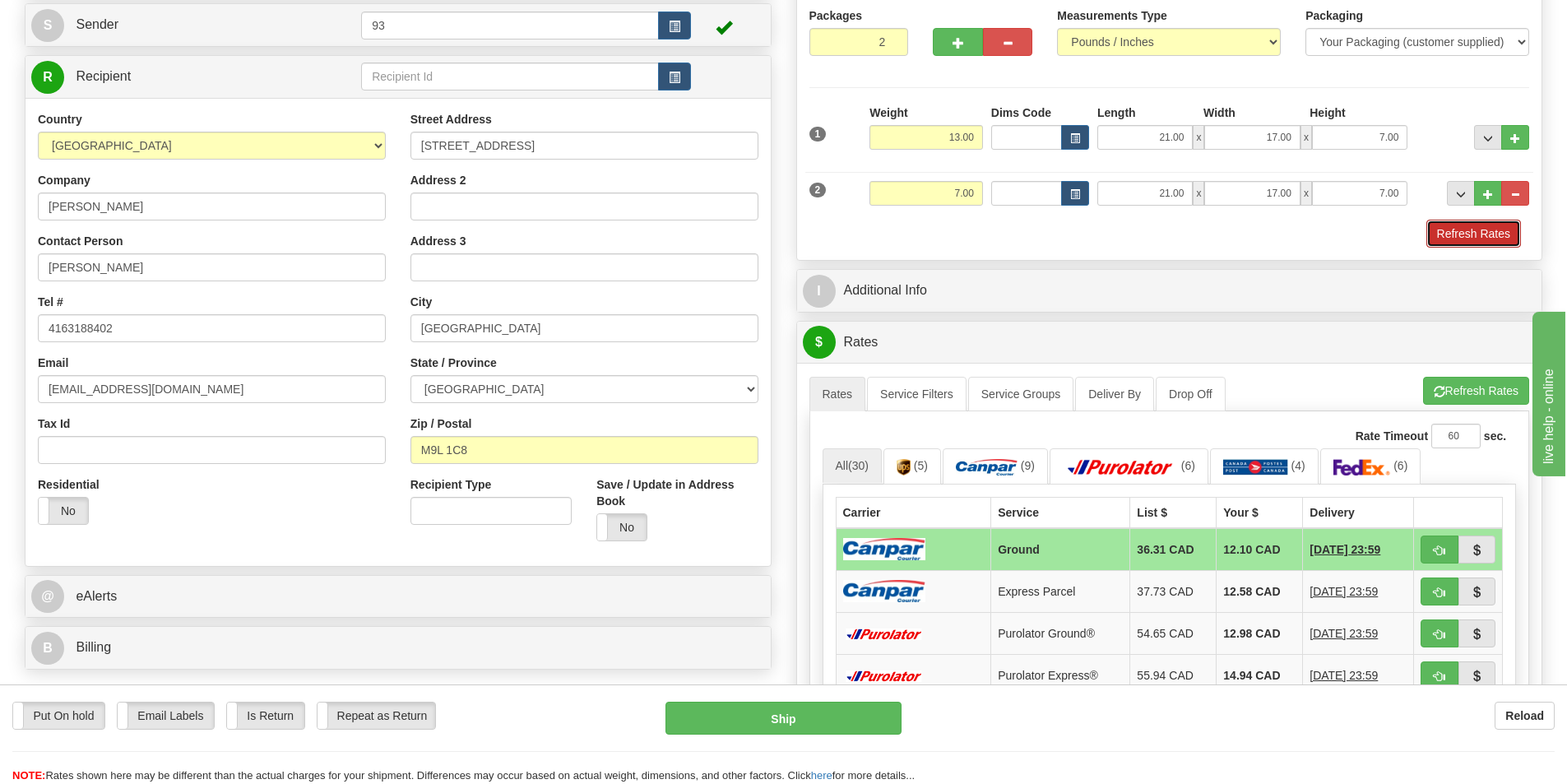
click at [1475, 231] on button "Refresh Rates" at bounding box center [1474, 234] width 94 height 28
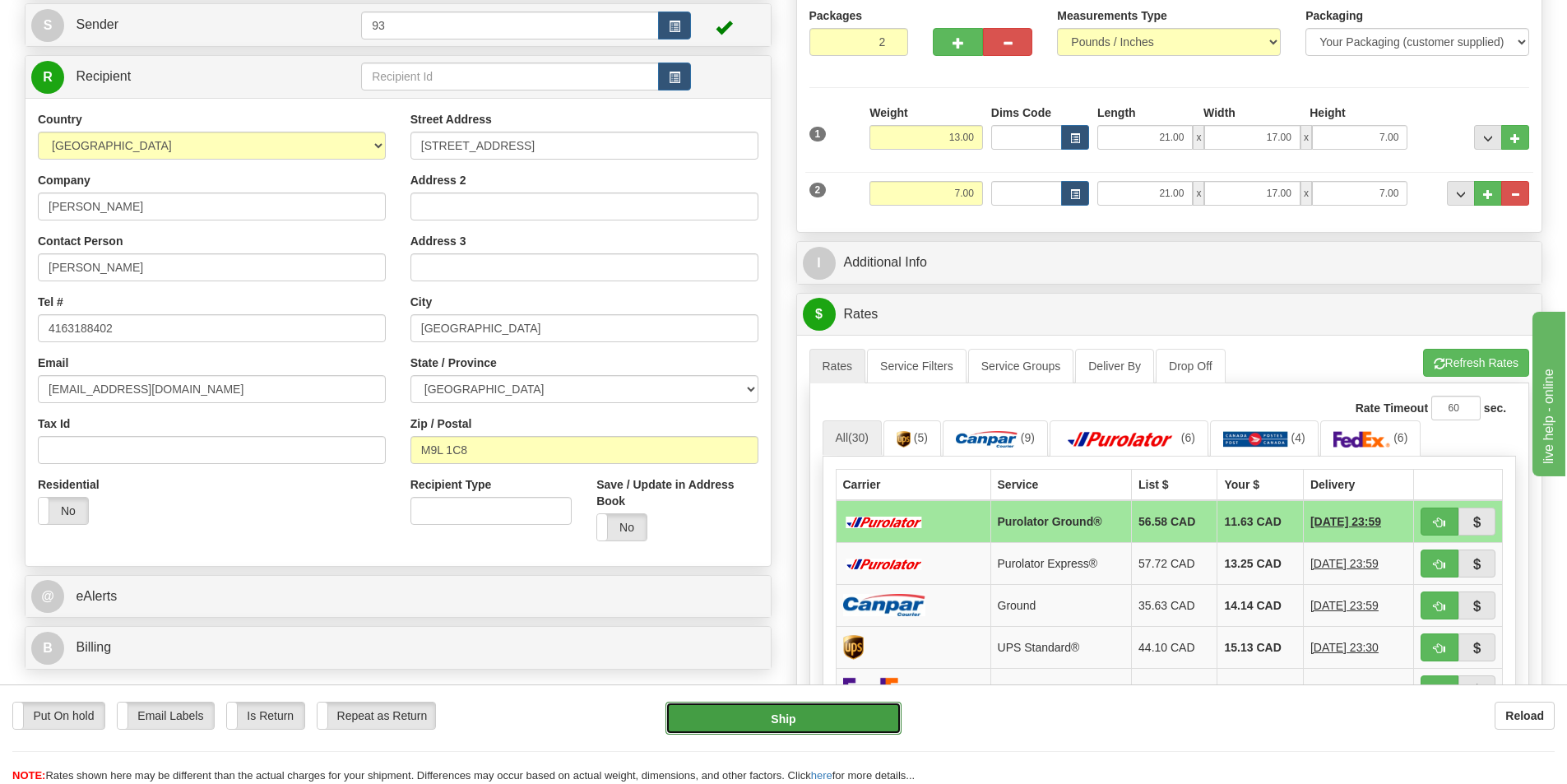
click at [770, 712] on button "Ship" at bounding box center [784, 718] width 236 height 33
type input "260"
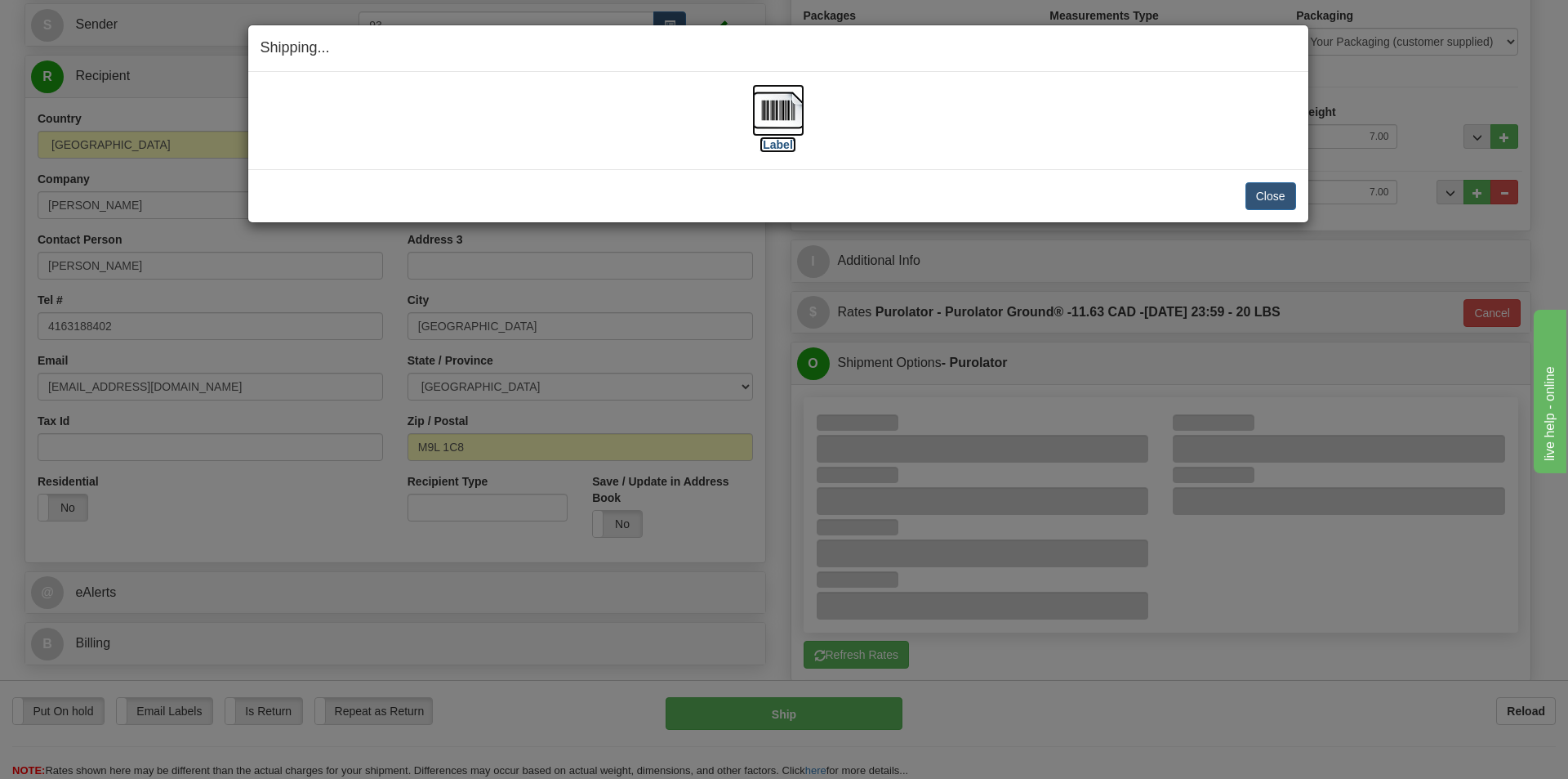
click at [779, 109] on img at bounding box center [778, 109] width 52 height 52
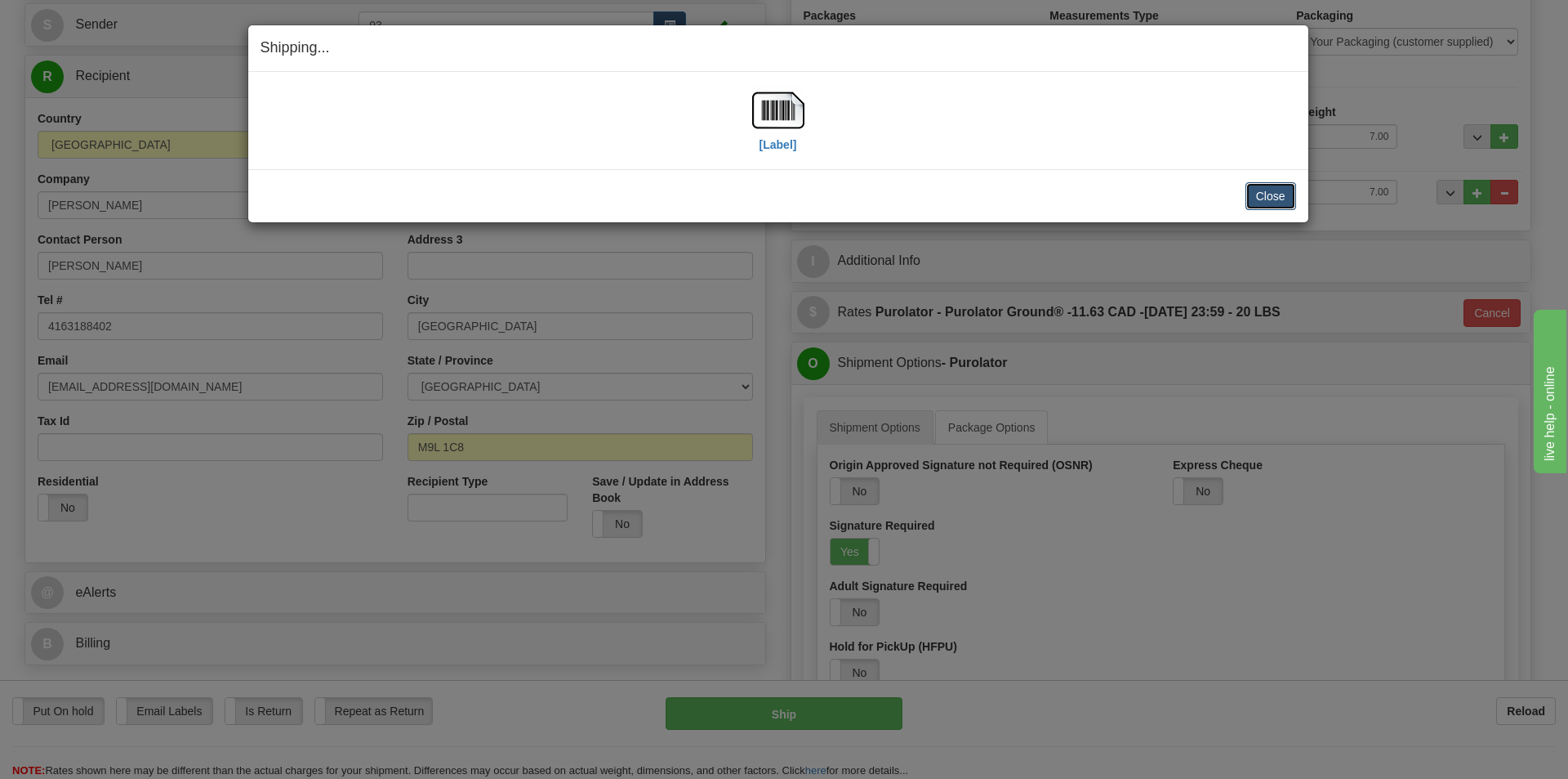
click at [1268, 196] on button "Close" at bounding box center [1270, 196] width 50 height 28
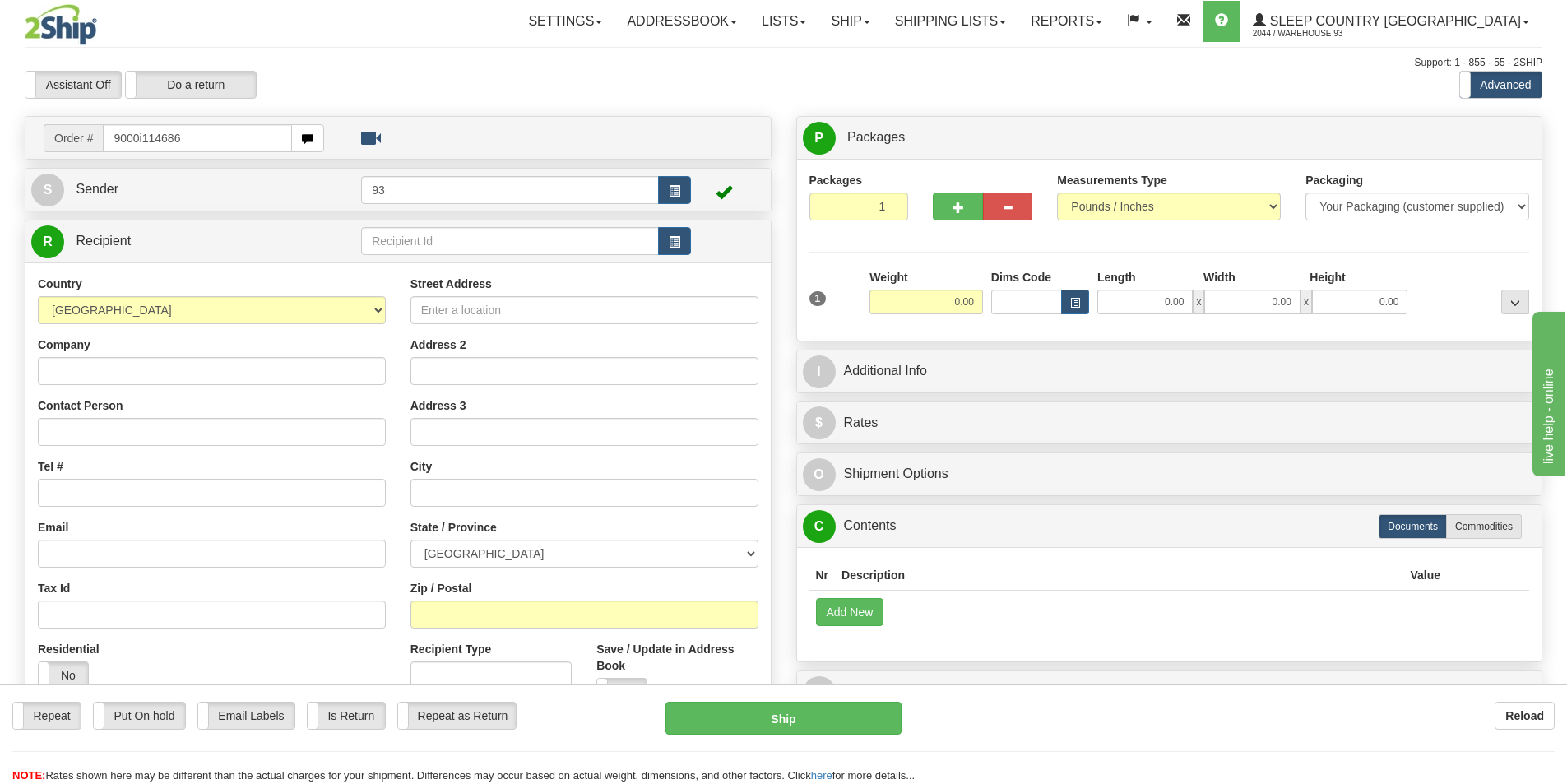
type input "9000i114686"
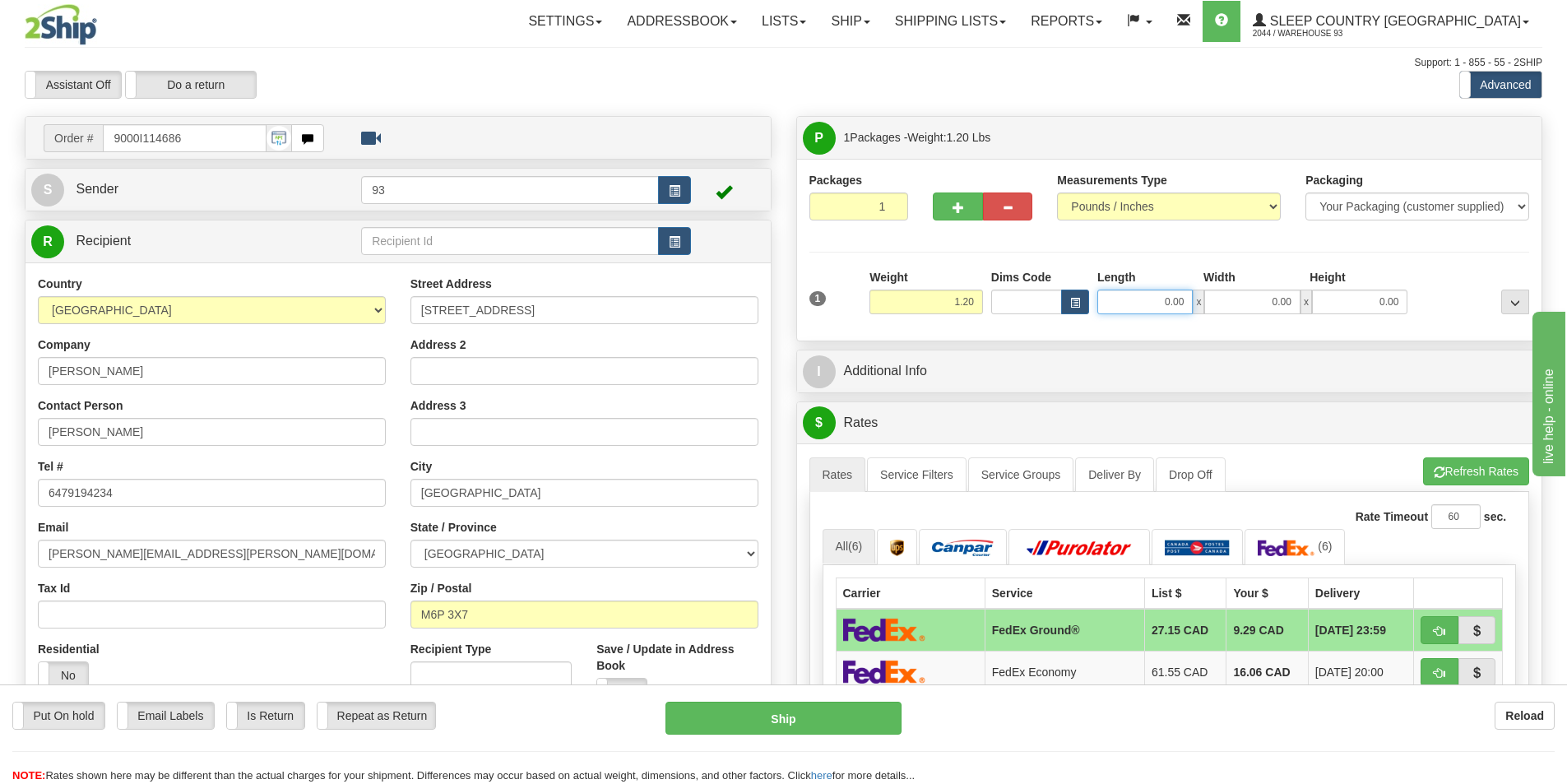
click at [1163, 303] on input "0.00" at bounding box center [1145, 301] width 95 height 25
type input "4.00"
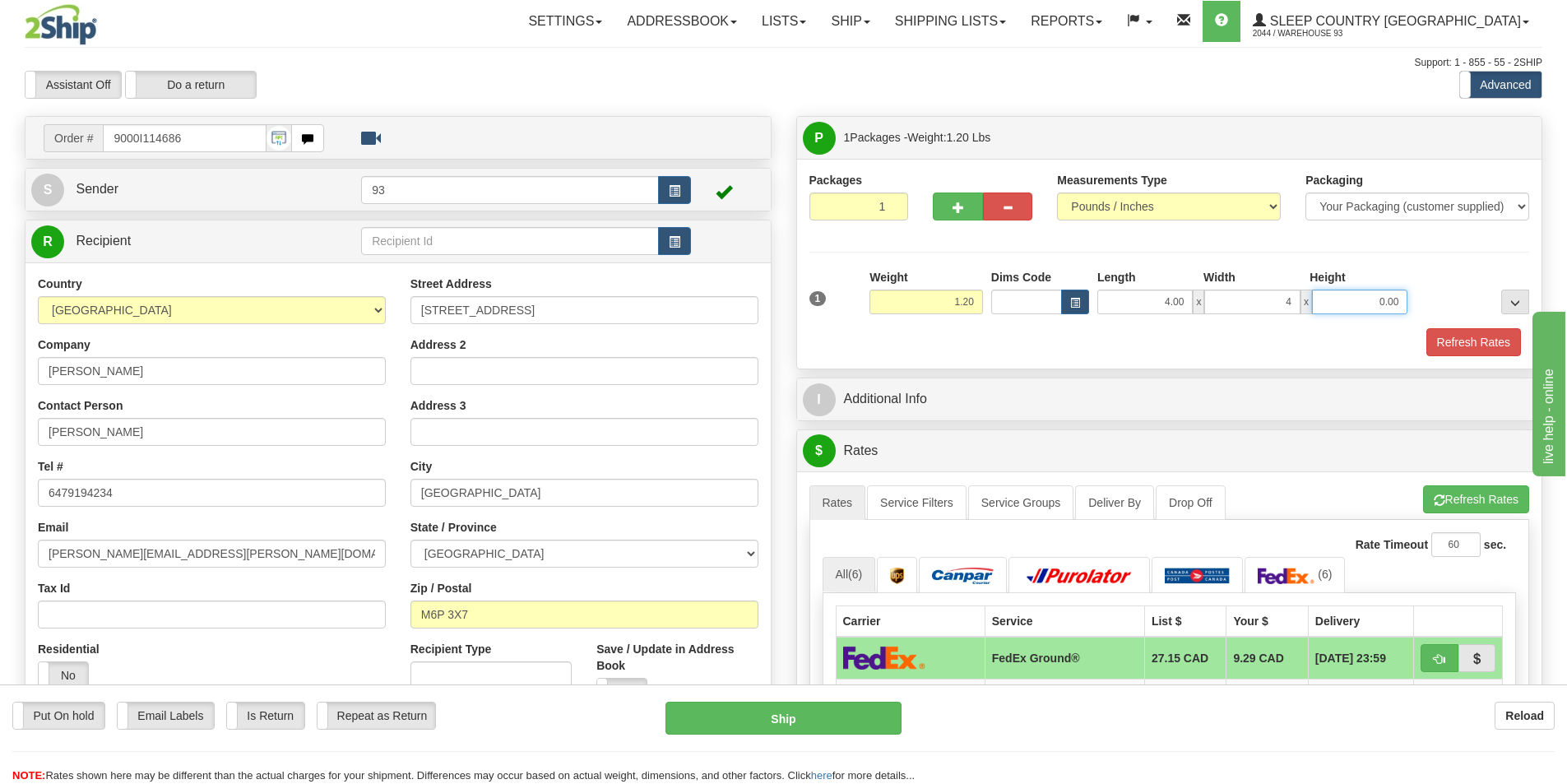
type input "4.00"
type input "2.00"
click at [1485, 336] on button "Refresh Rates" at bounding box center [1474, 342] width 94 height 28
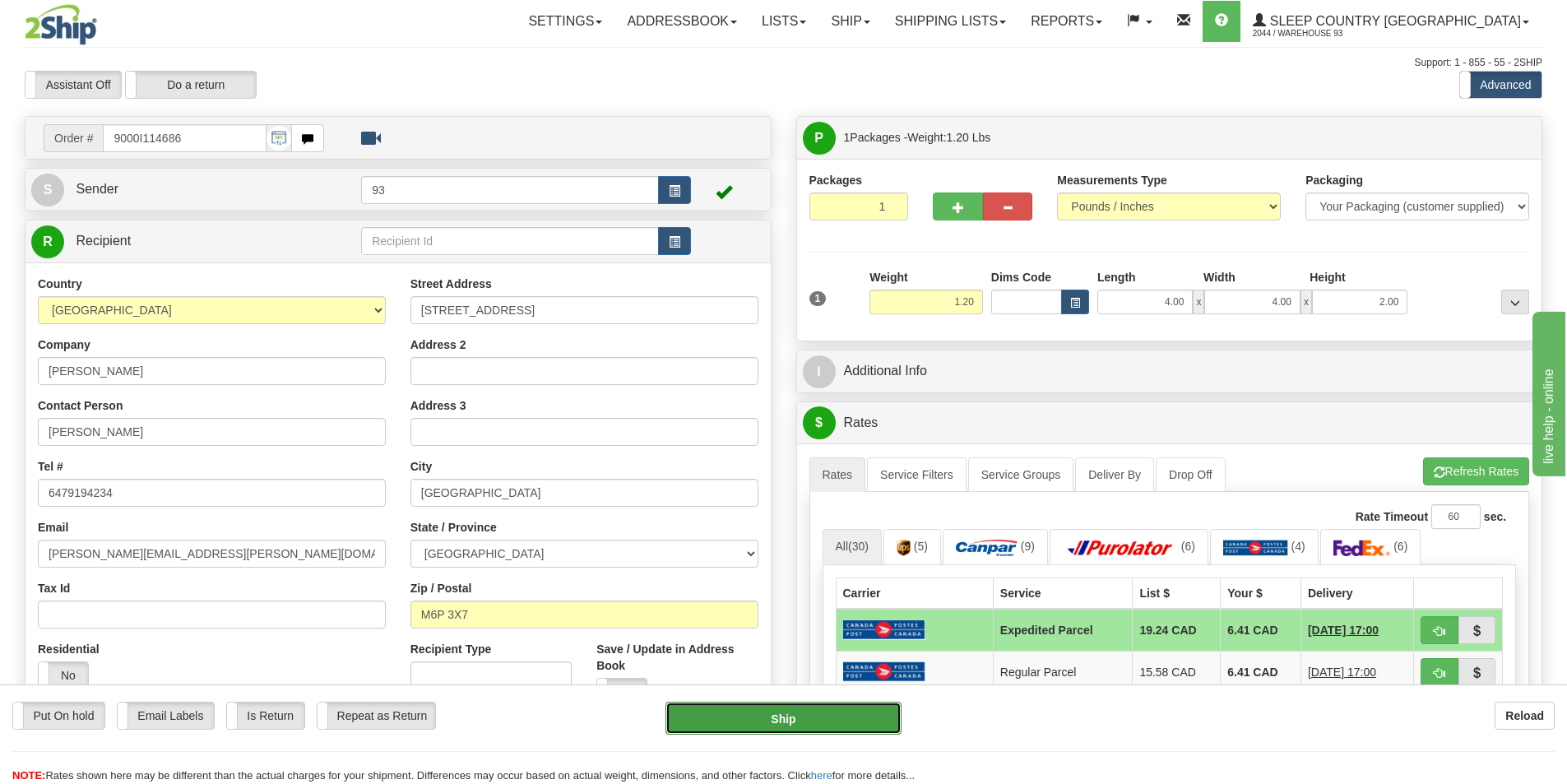
click at [801, 713] on button "Ship" at bounding box center [784, 718] width 236 height 33
type input "DOM.EP"
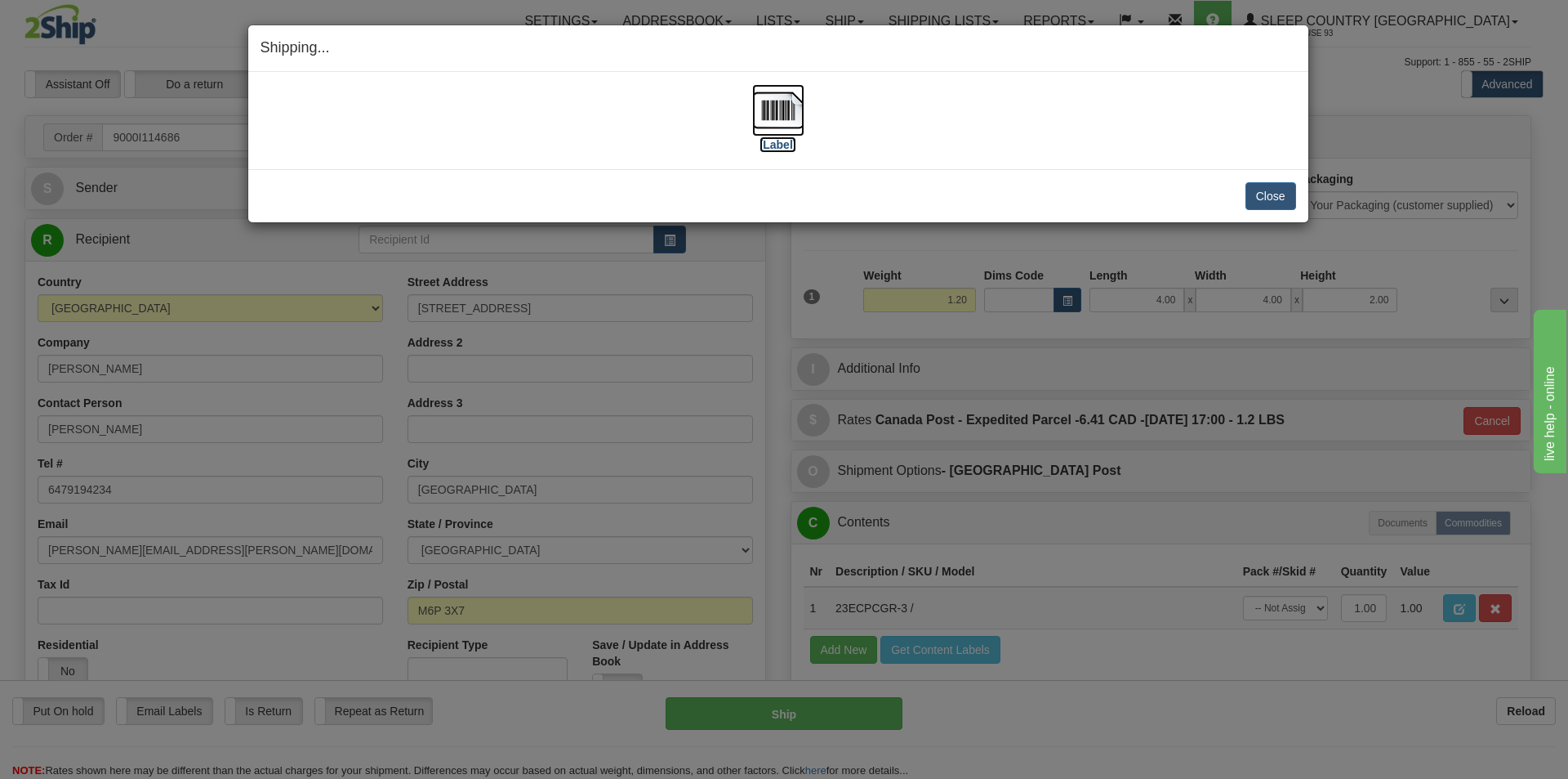
click at [784, 103] on img at bounding box center [778, 109] width 52 height 52
click at [1262, 189] on button "Close" at bounding box center [1270, 196] width 50 height 28
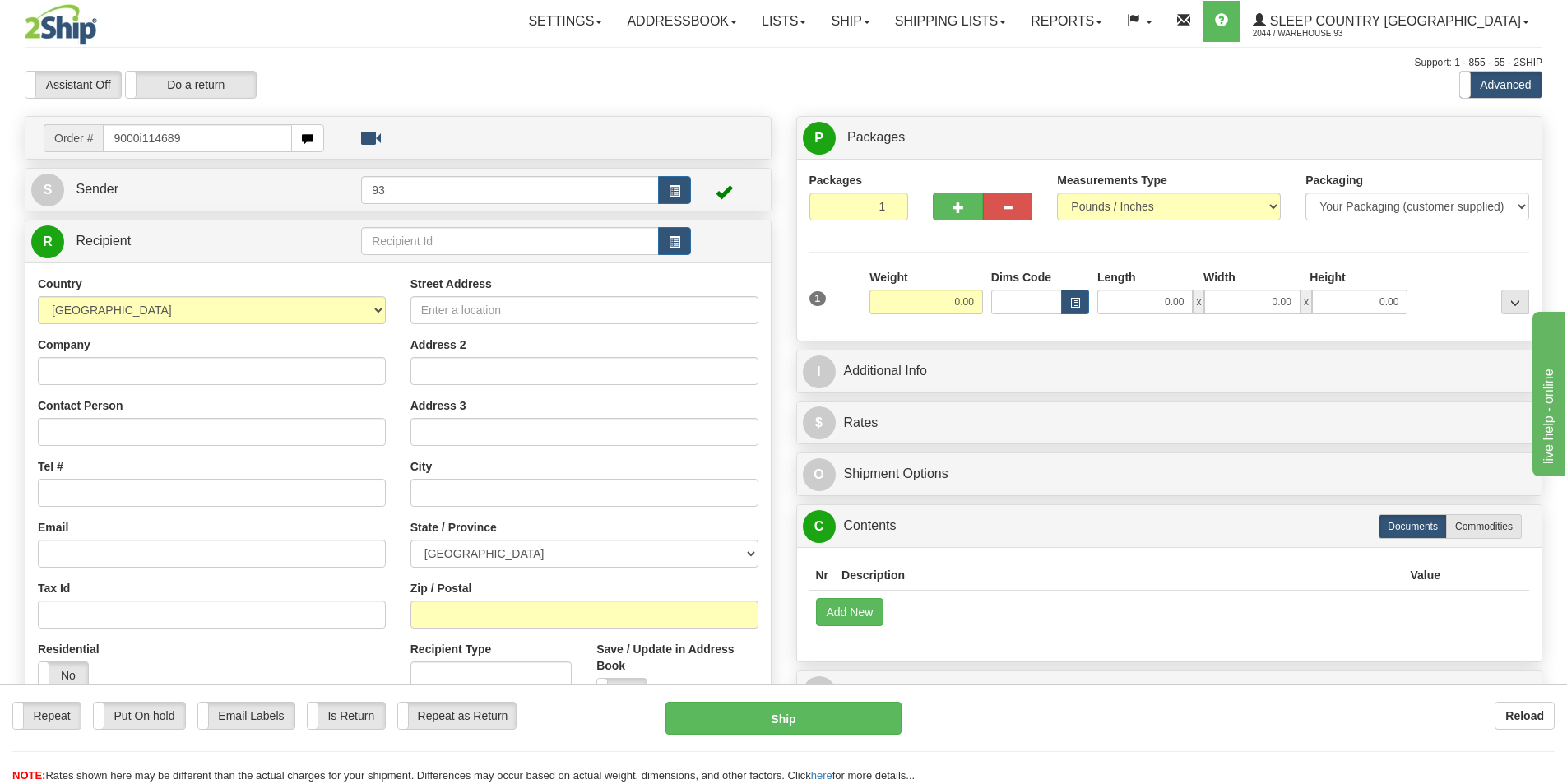
type input "9000i114689"
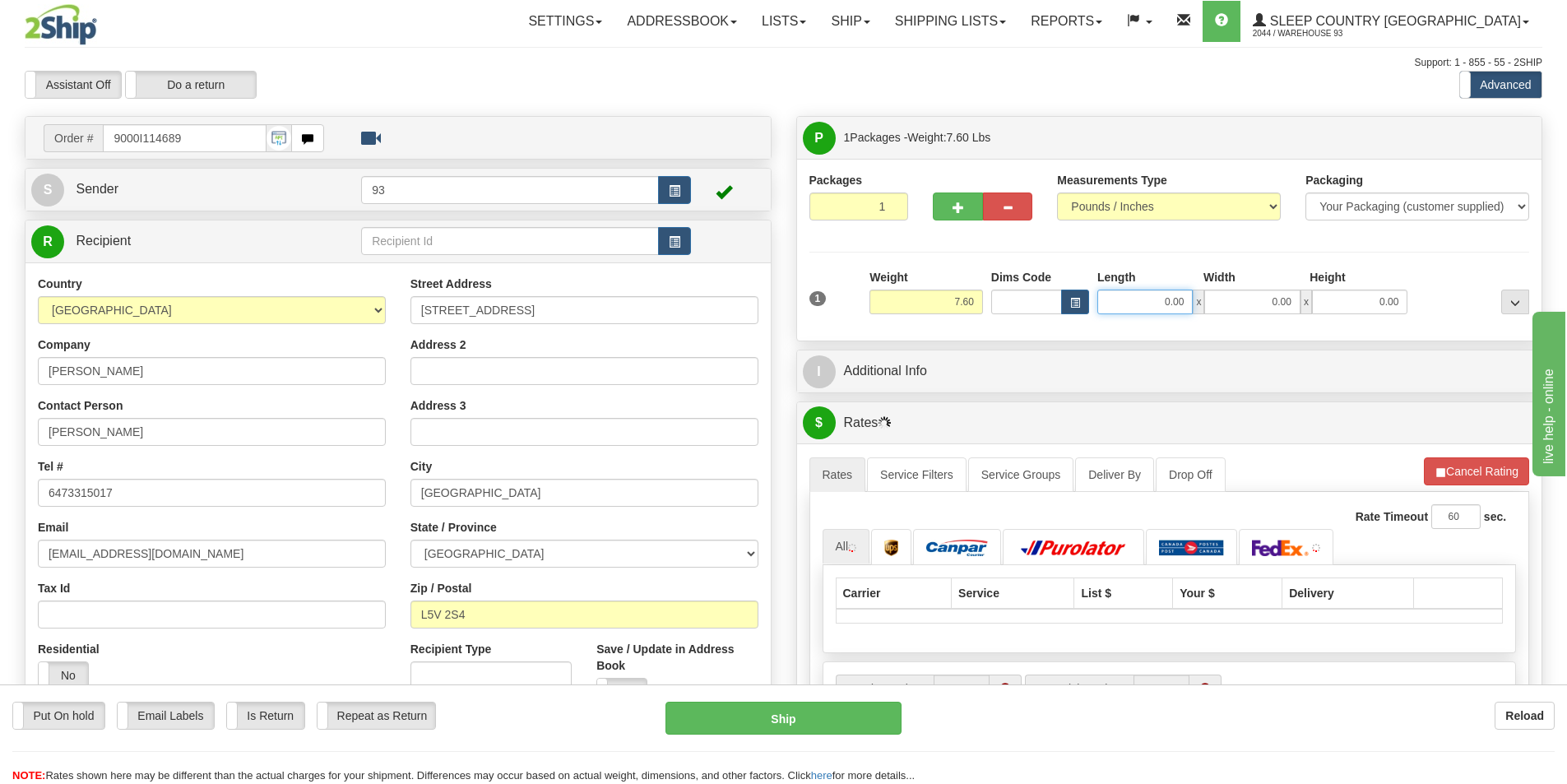
click at [1123, 300] on input "0.00" at bounding box center [1145, 301] width 95 height 25
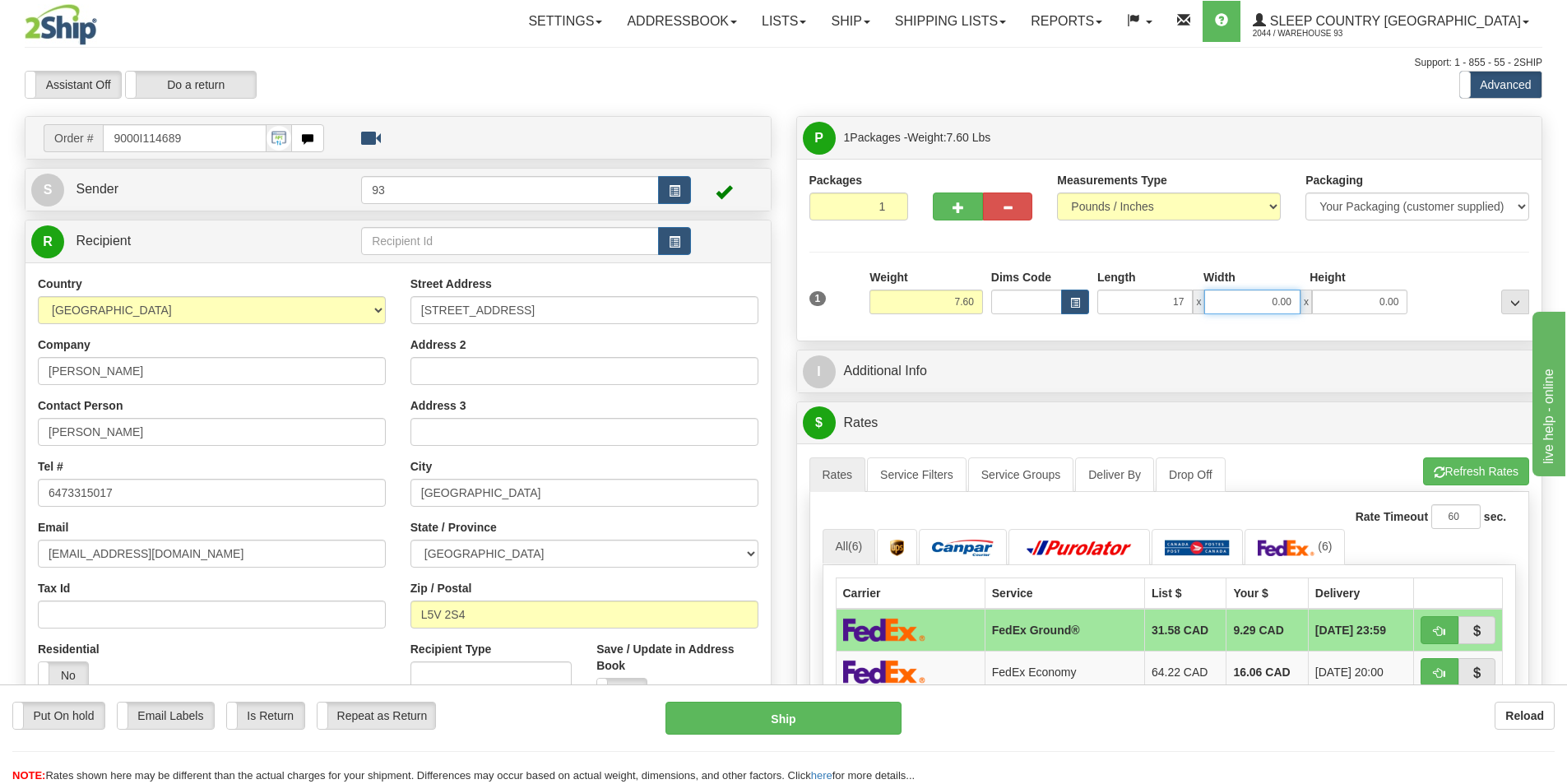
type input "17.00"
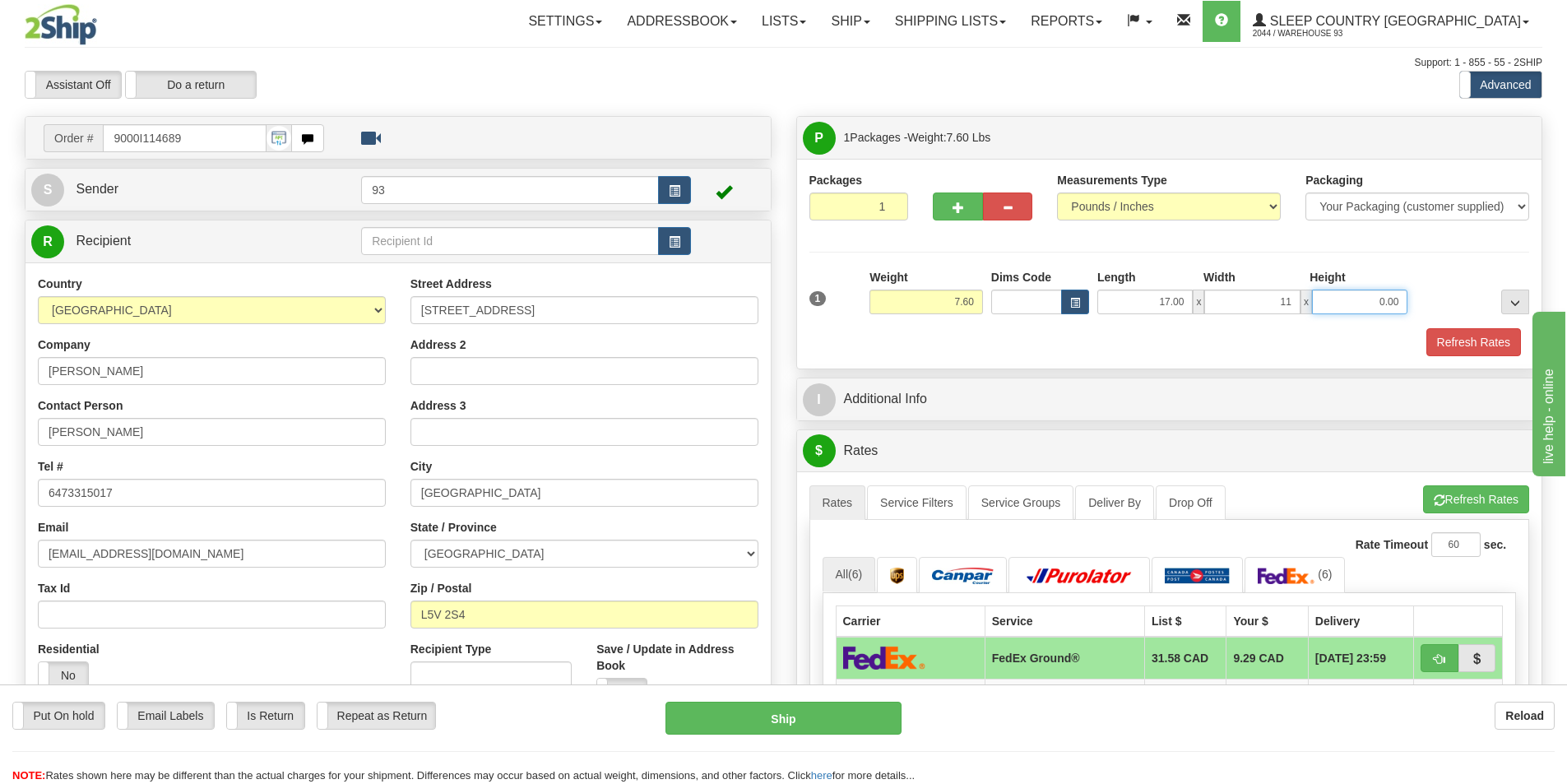
type input "11.00"
type input "4.00"
click at [1469, 338] on button "Refresh Rates" at bounding box center [1474, 342] width 94 height 28
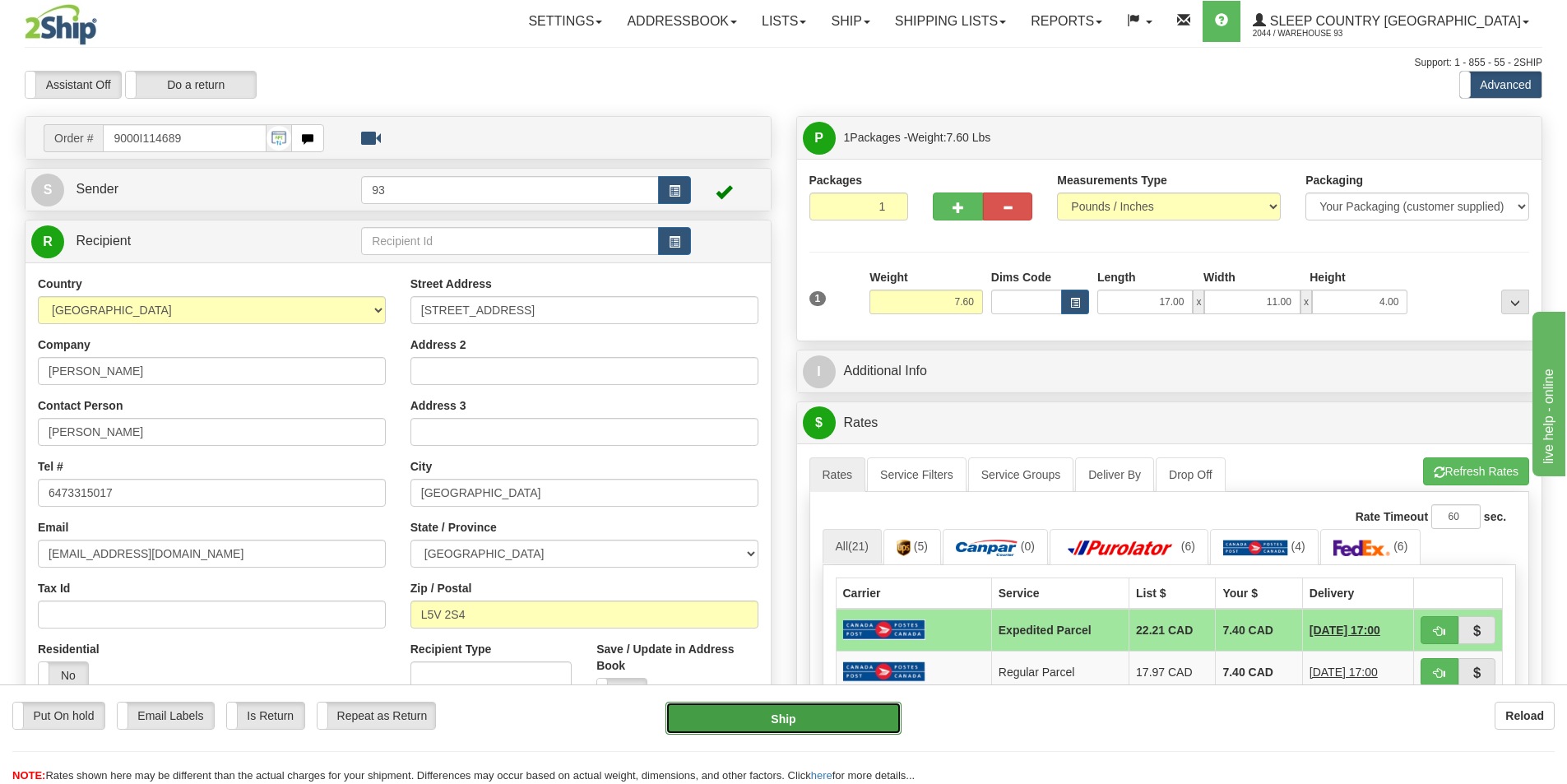
click at [786, 709] on button "Ship" at bounding box center [784, 718] width 236 height 33
type input "DOM.EP"
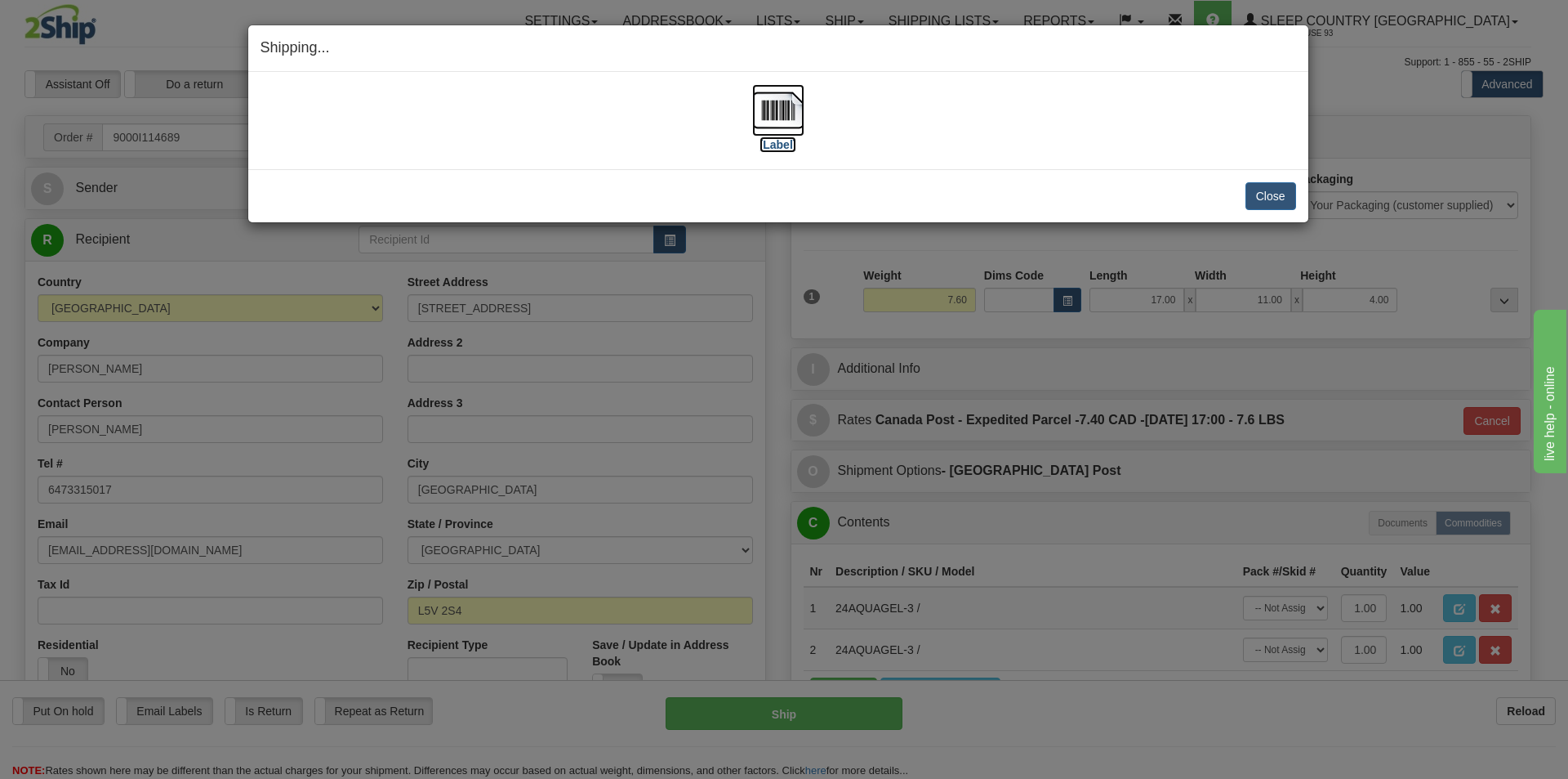
click at [777, 113] on img at bounding box center [778, 109] width 52 height 52
click at [1277, 189] on button "Close" at bounding box center [1270, 196] width 50 height 28
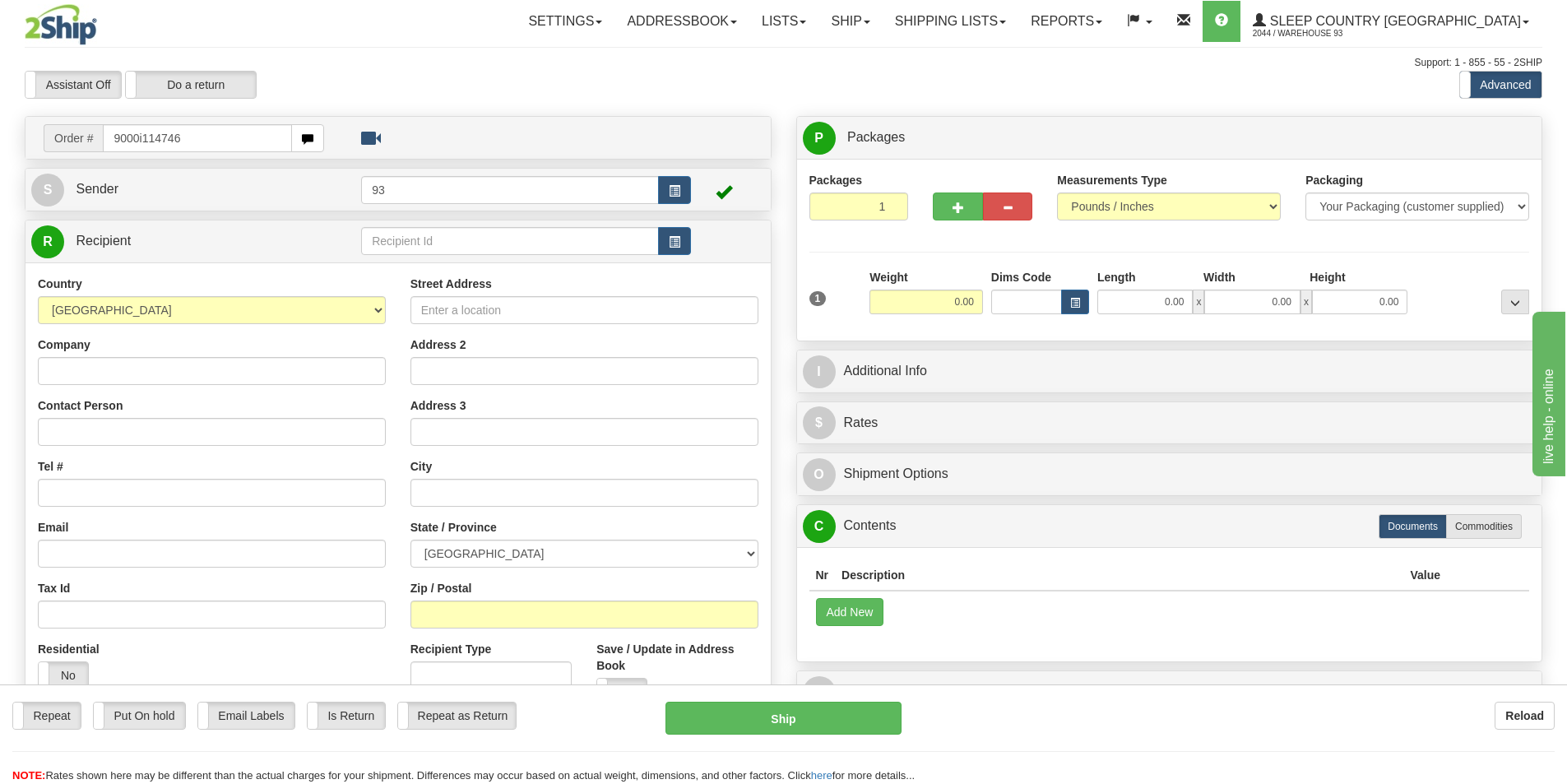
type input "9000i114746"
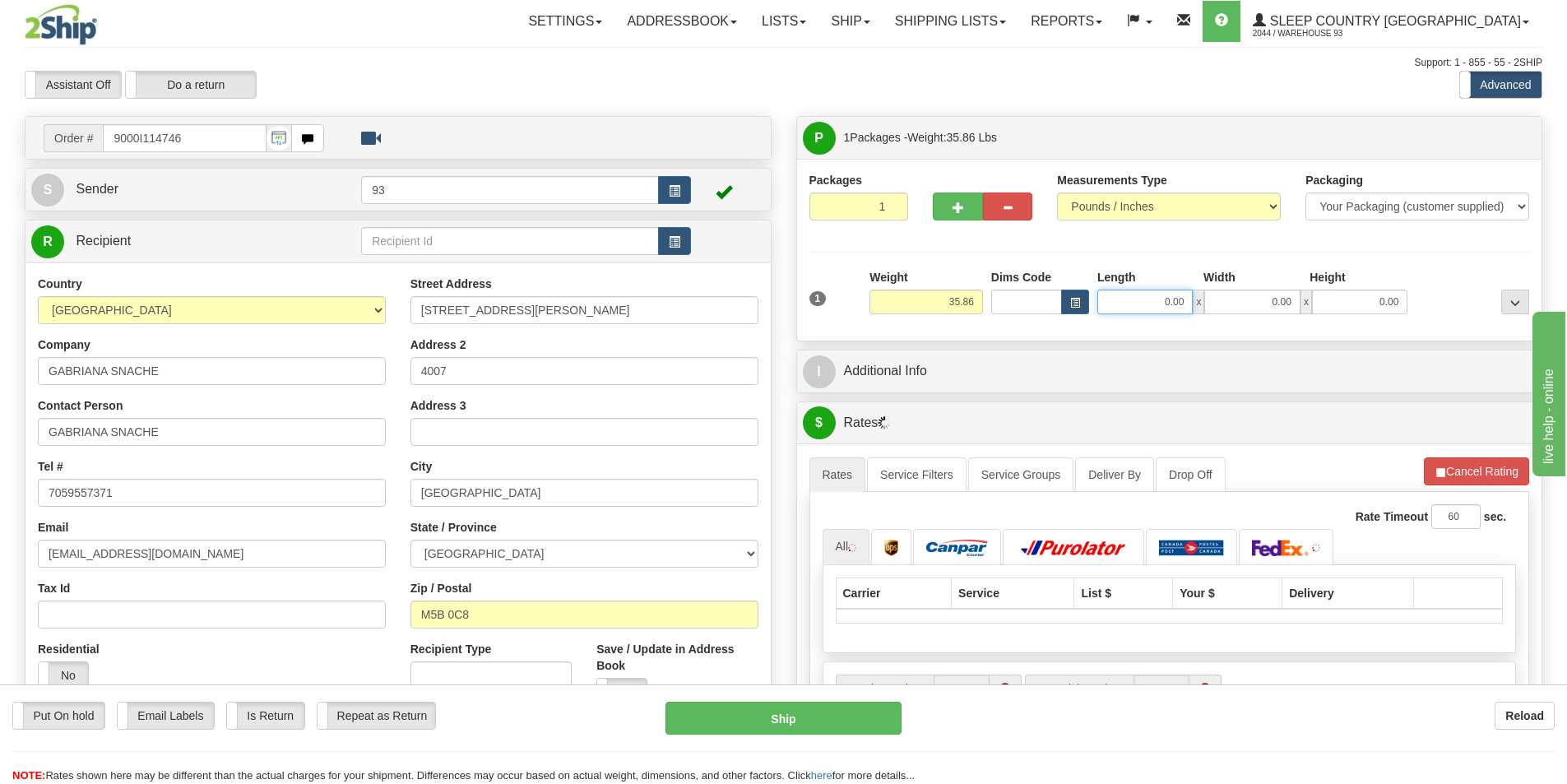
click at [1142, 292] on input "0.00" at bounding box center [1145, 301] width 95 height 25
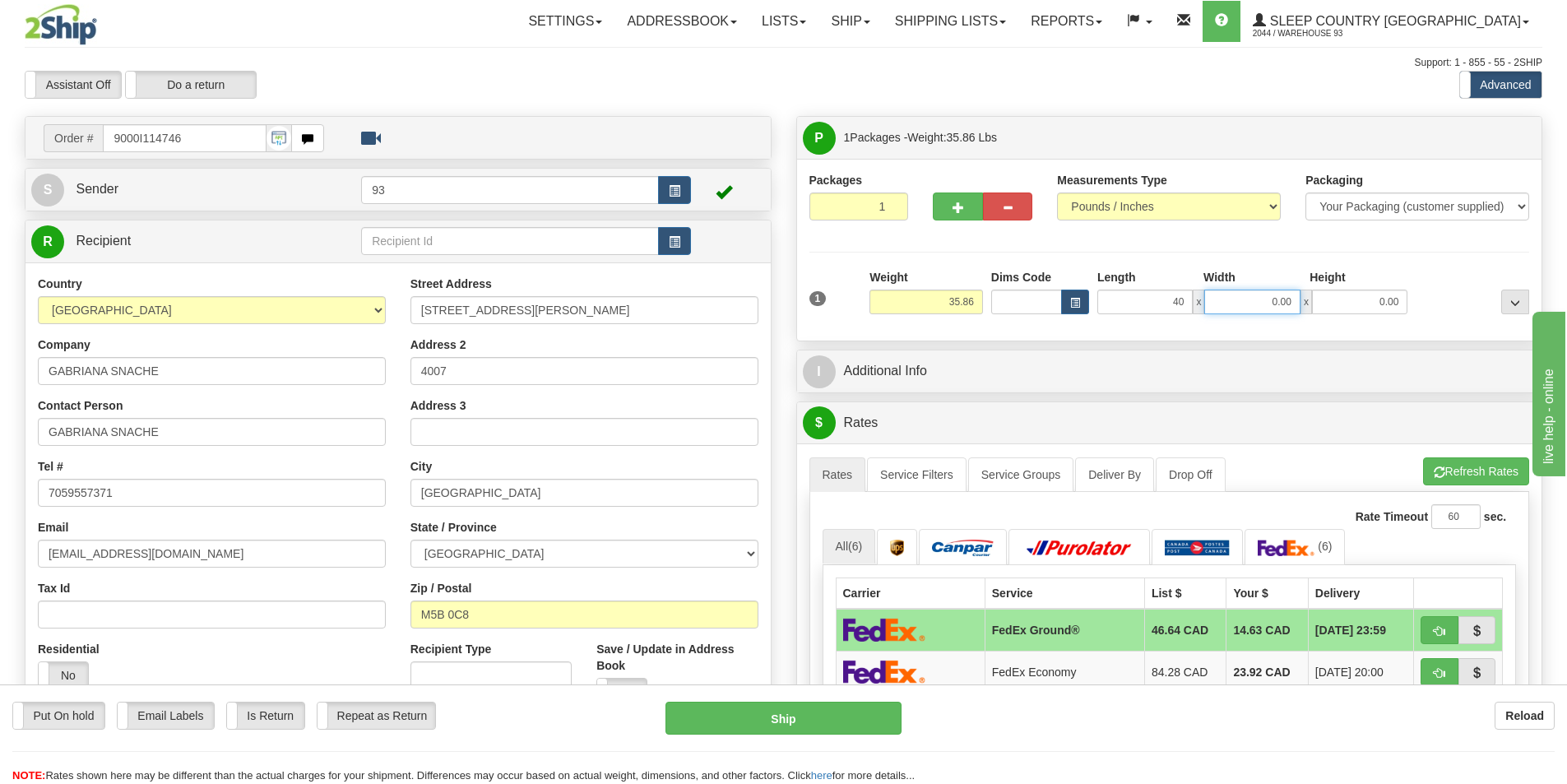
type input "40.00"
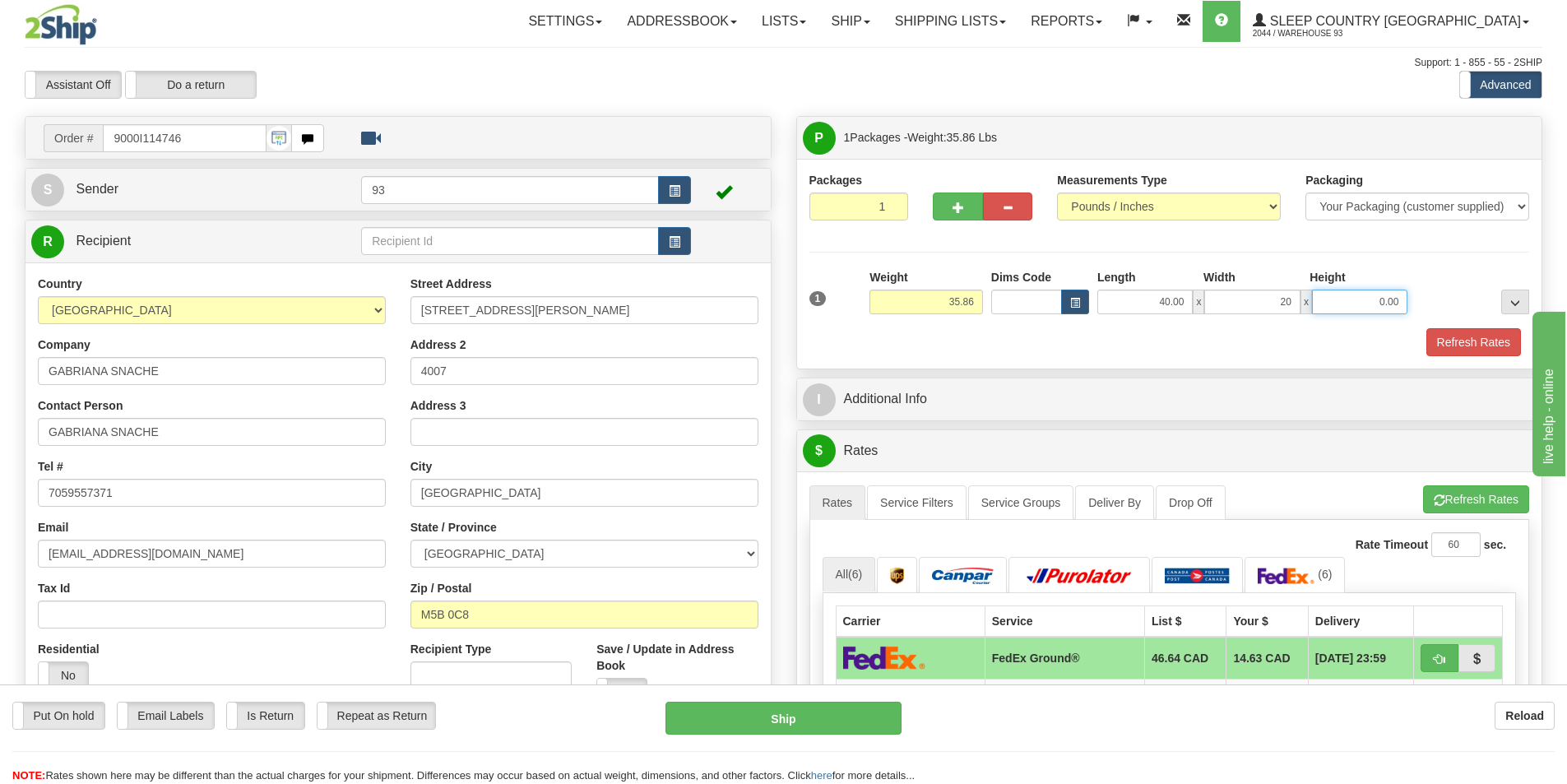
type input "20.00"
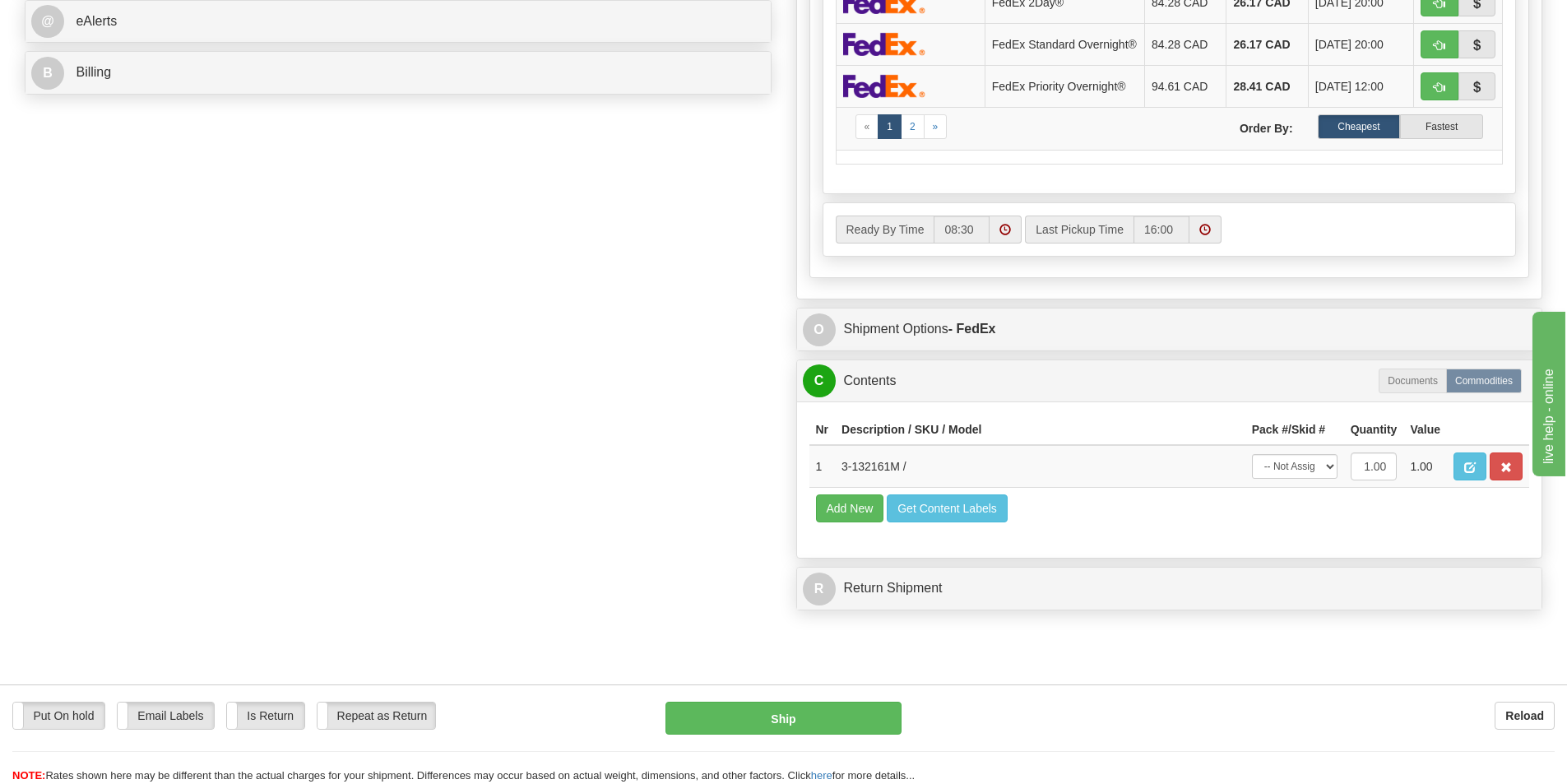
scroll to position [740, 0]
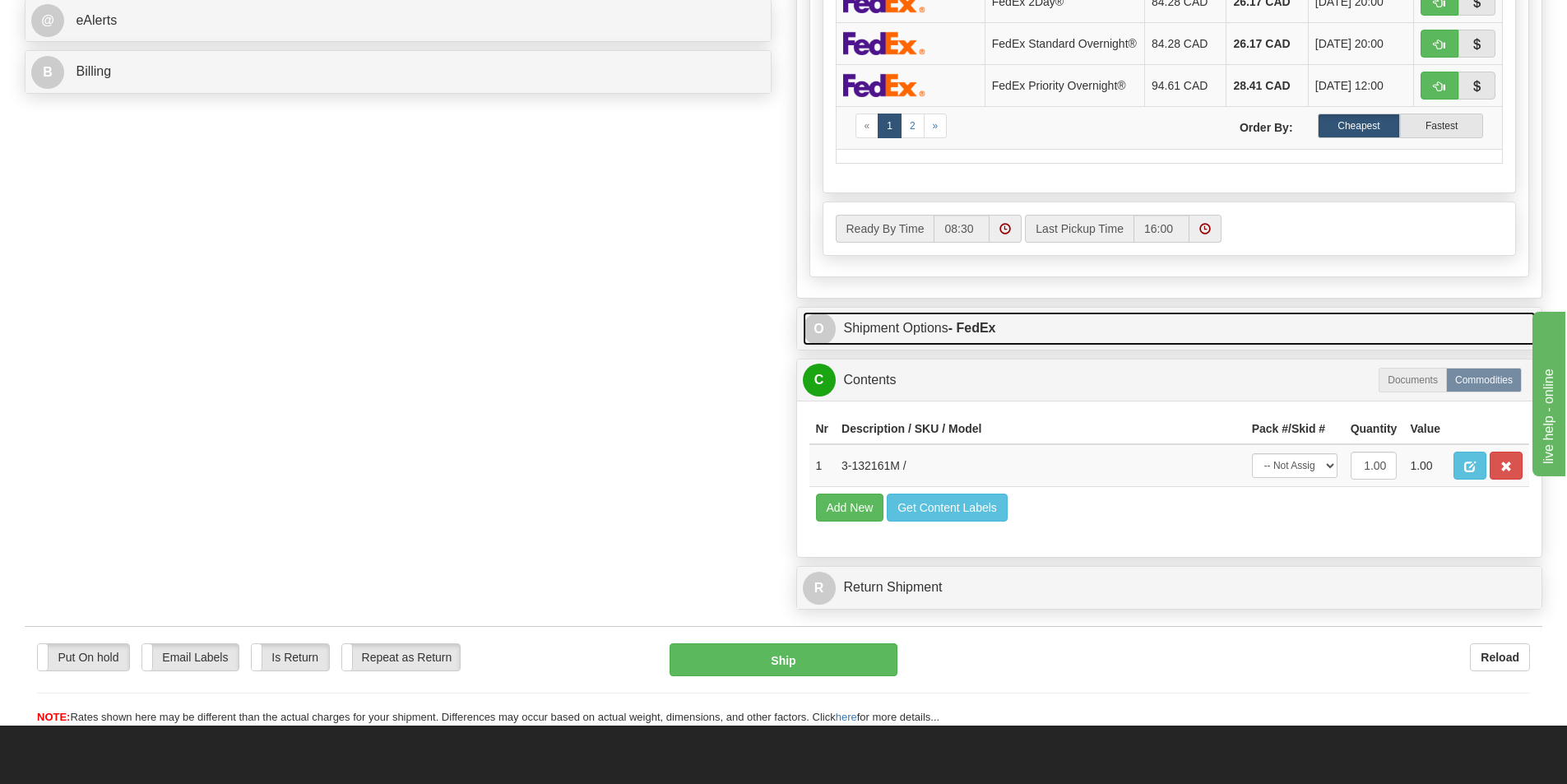
type input "20.00"
click at [922, 327] on link "O Shipment Options - FedEx" at bounding box center [1170, 328] width 734 height 34
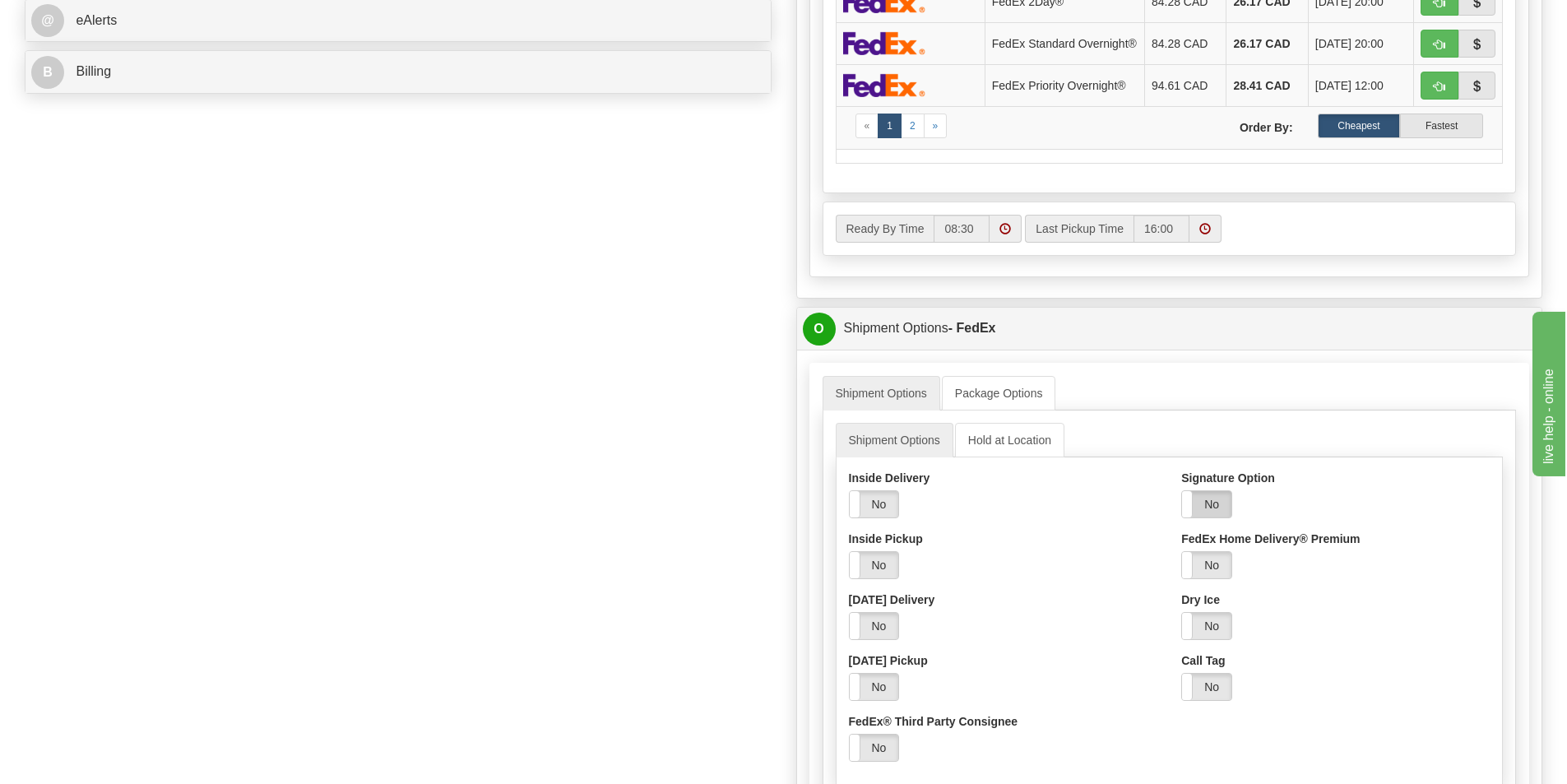
click at [1203, 504] on label "No" at bounding box center [1207, 504] width 50 height 27
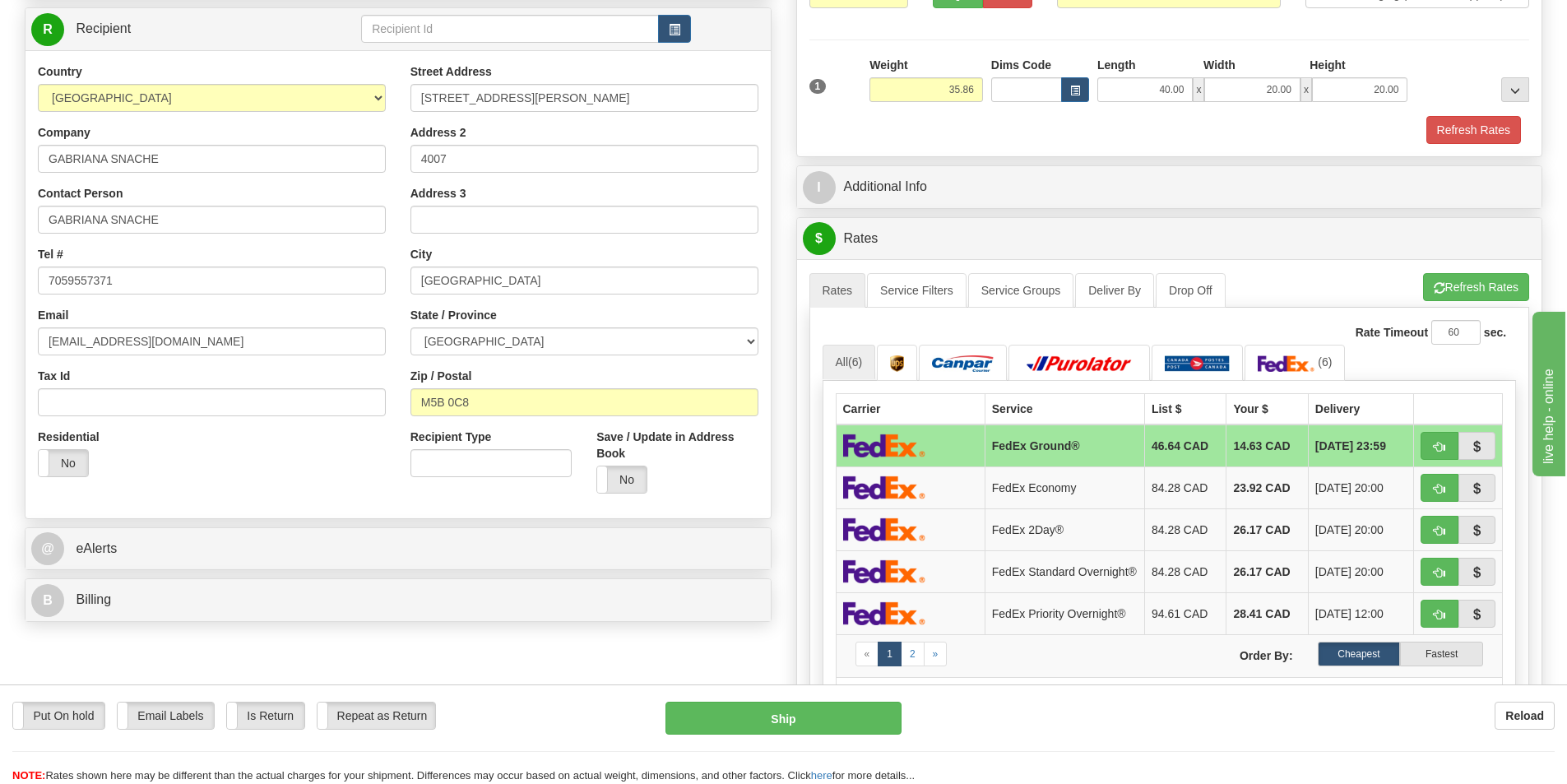
scroll to position [0, 0]
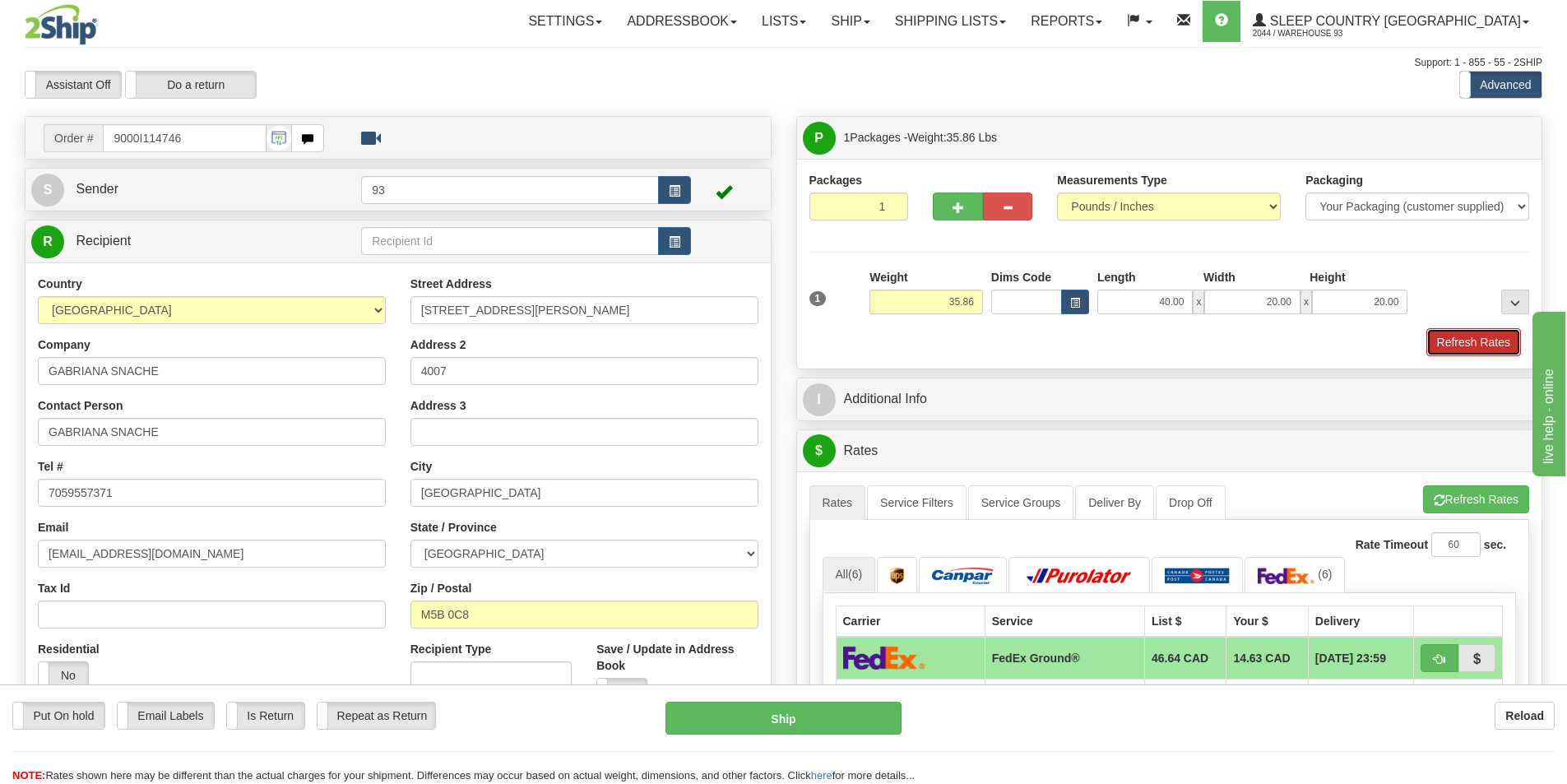
click at [1485, 340] on button "Refresh Rates" at bounding box center [1474, 342] width 94 height 28
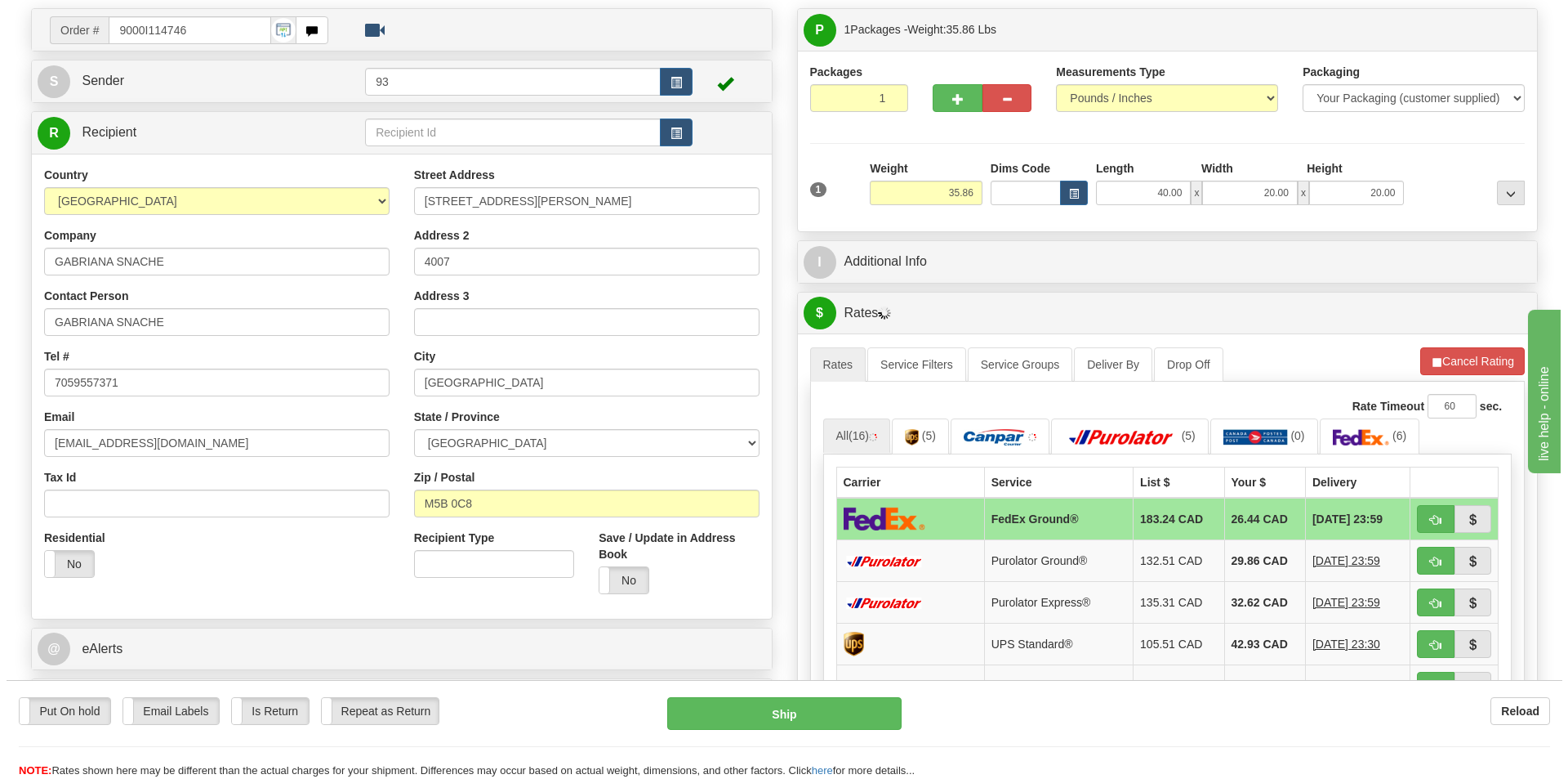
scroll to position [245, 0]
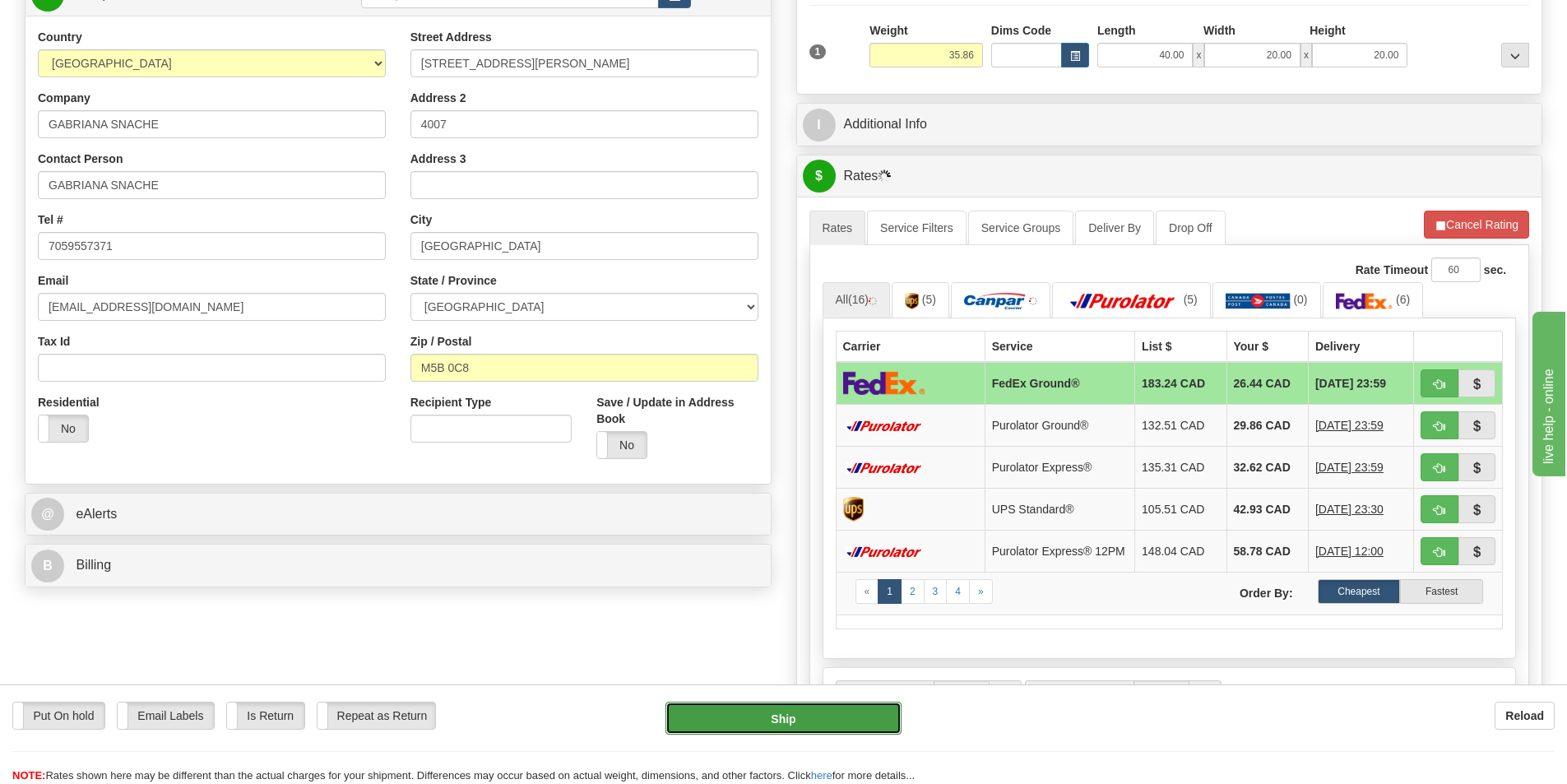
click at [793, 707] on button "Ship" at bounding box center [784, 718] width 236 height 33
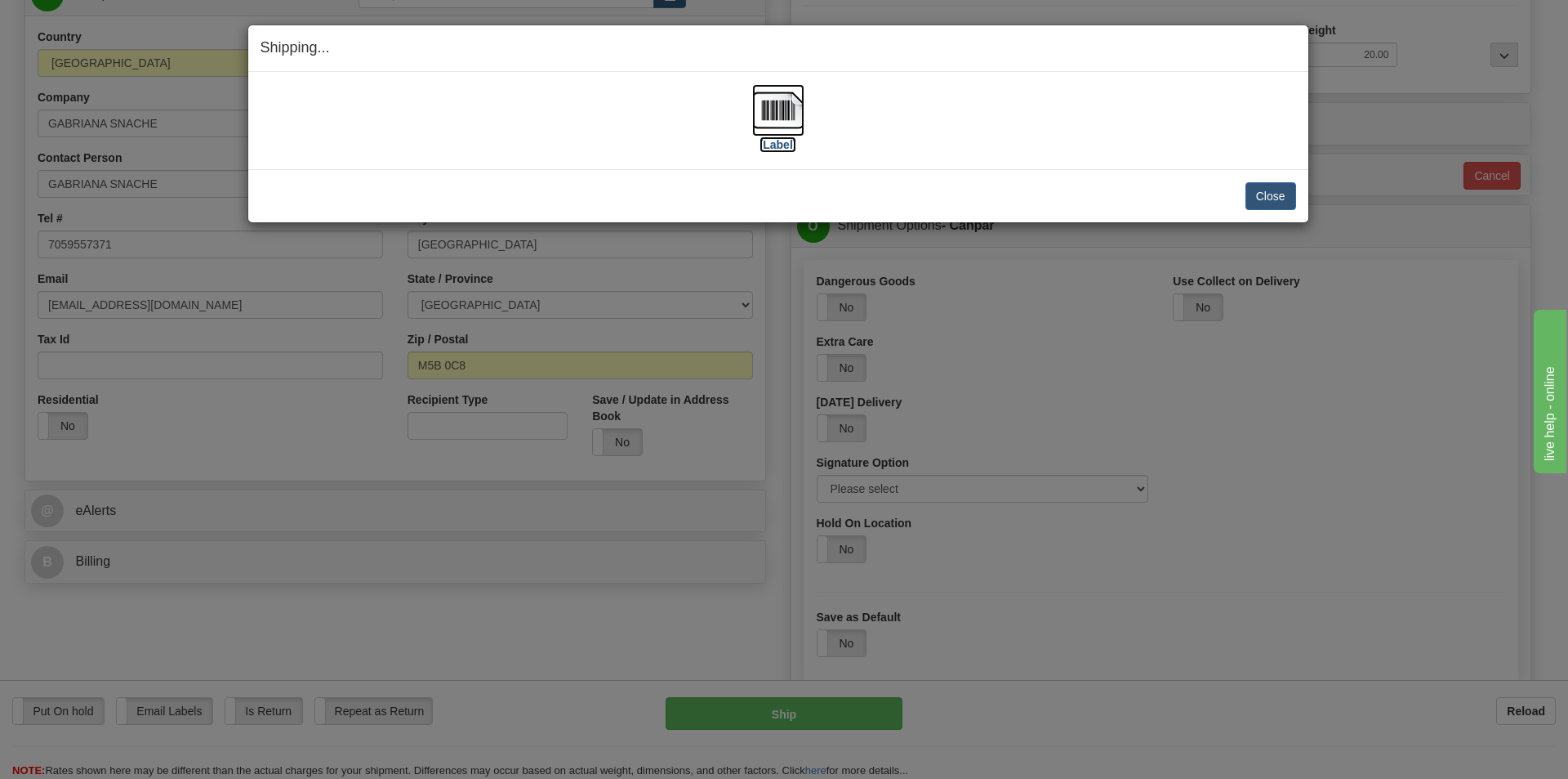
click at [782, 112] on img at bounding box center [778, 109] width 52 height 52
click at [1271, 189] on button "Close" at bounding box center [1270, 196] width 50 height 28
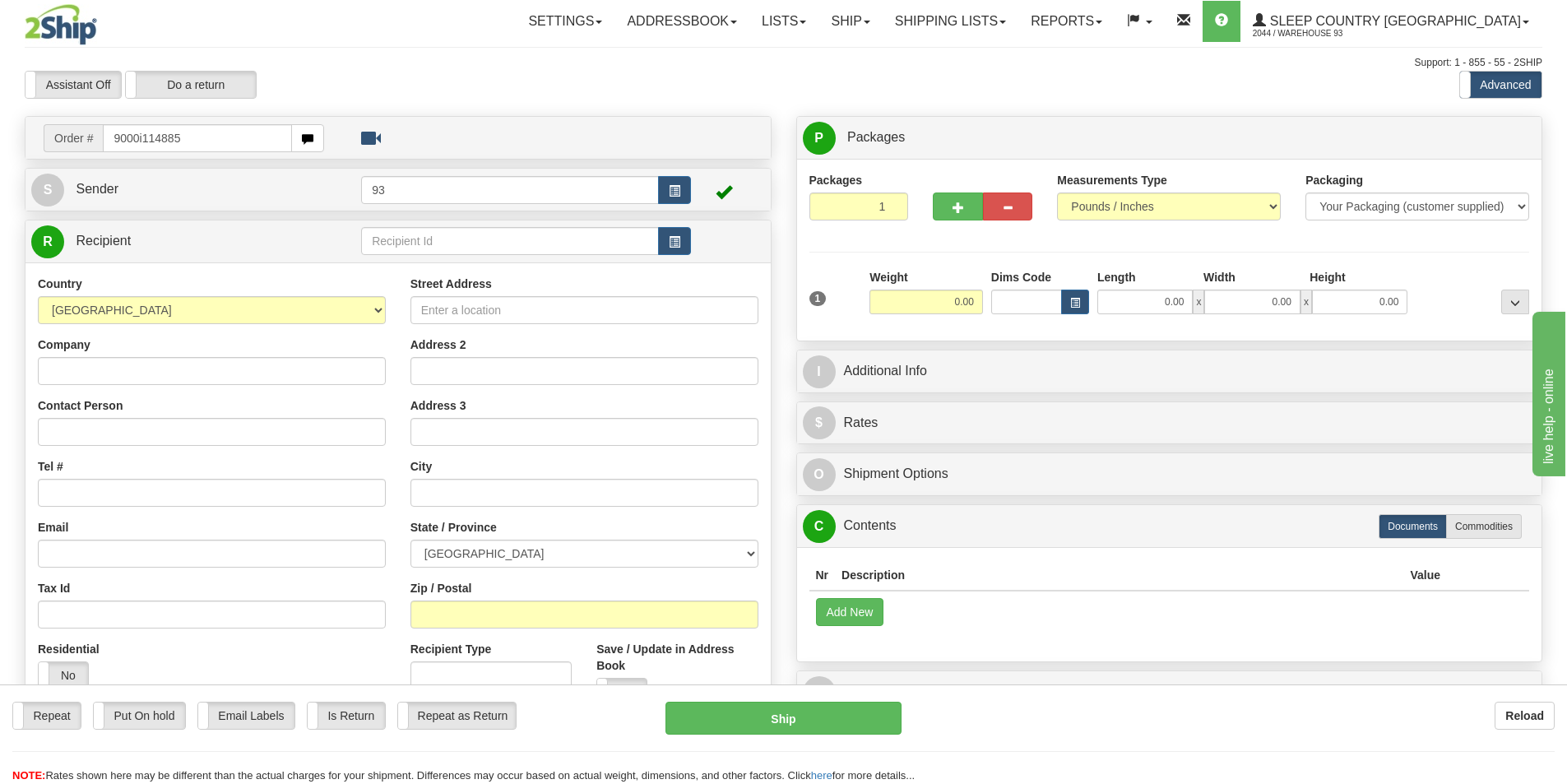
type input "9000i114885"
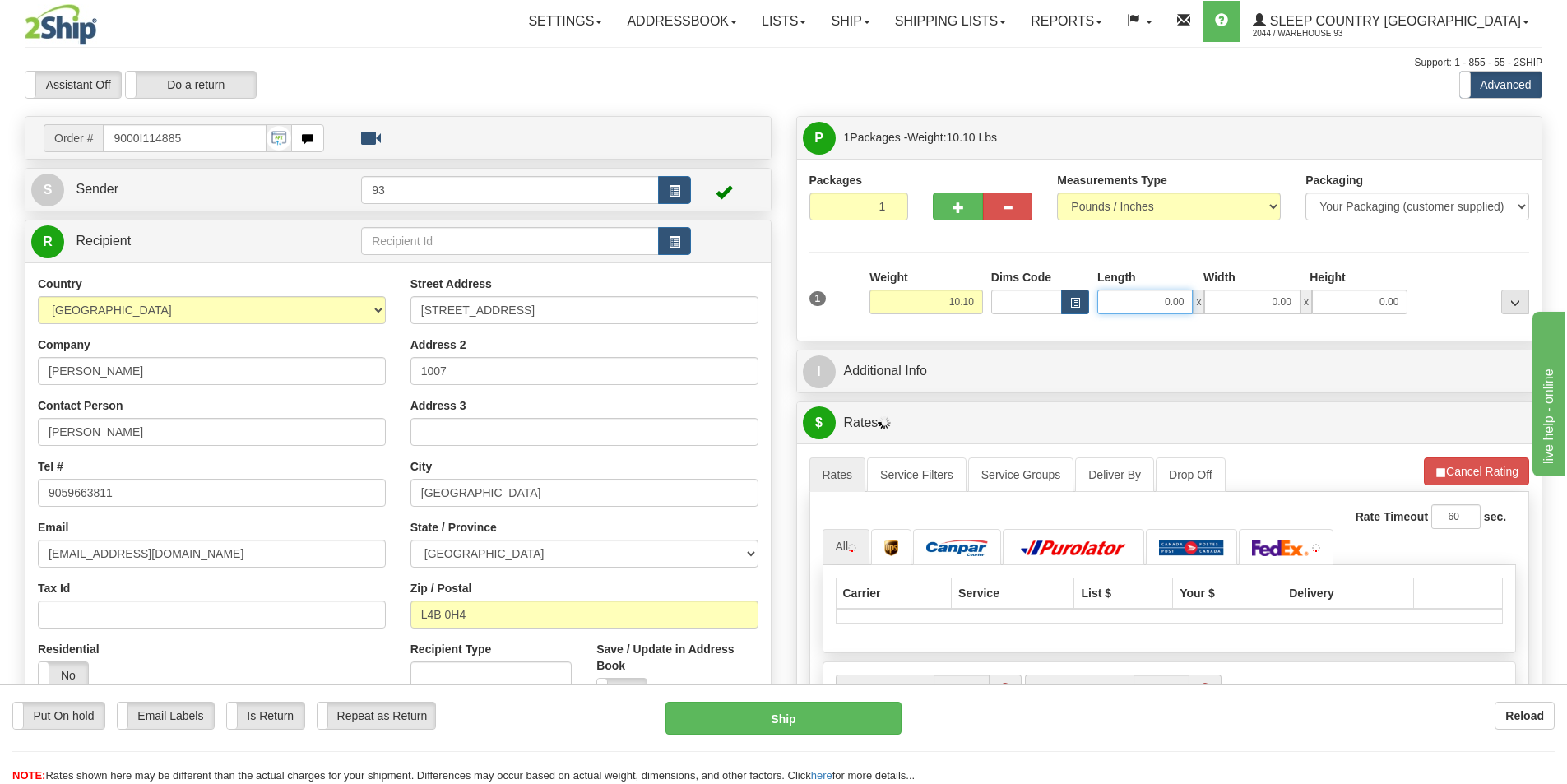
click at [1145, 296] on input "0.00" at bounding box center [1145, 301] width 95 height 25
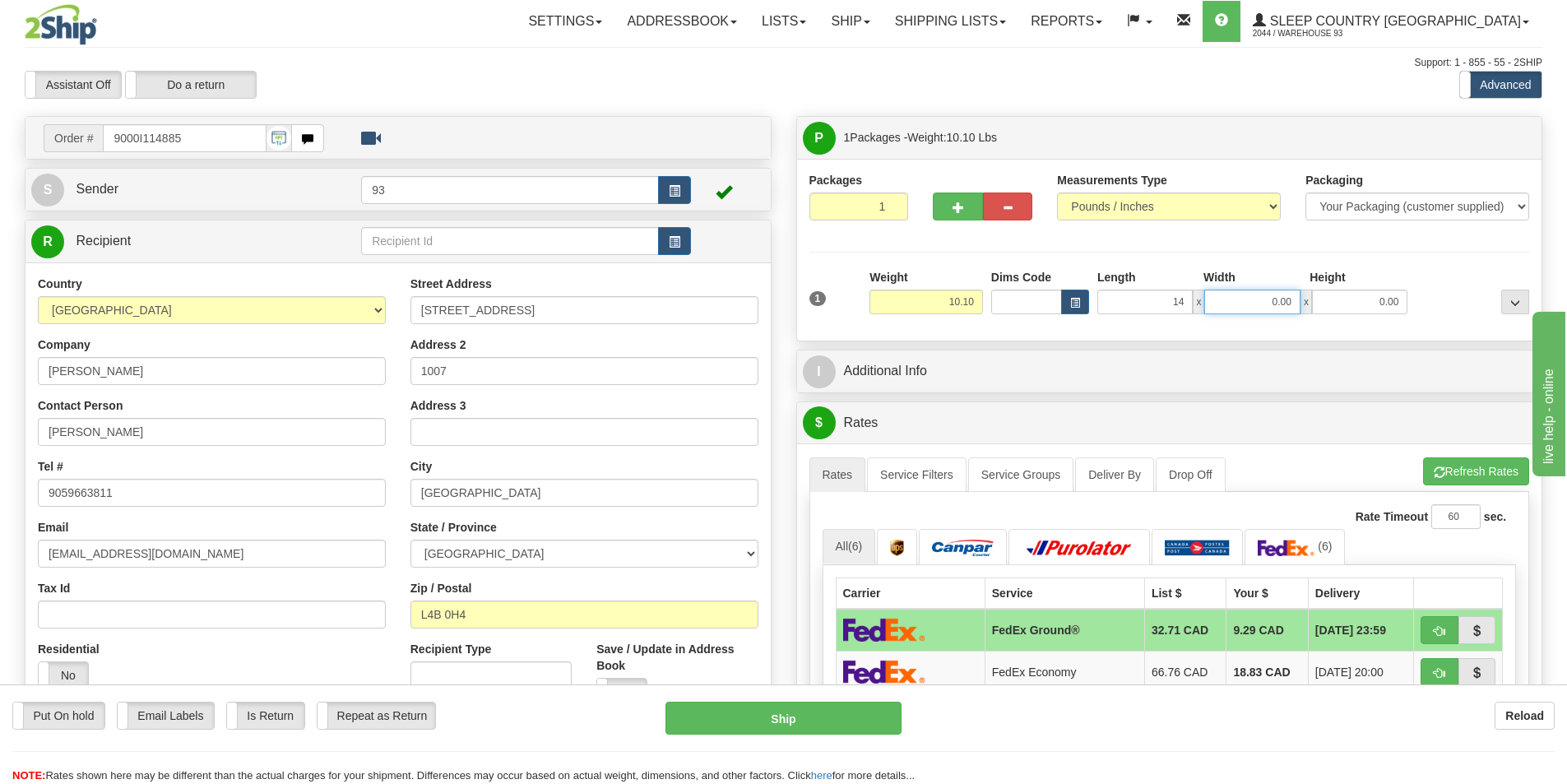
type input "14.00"
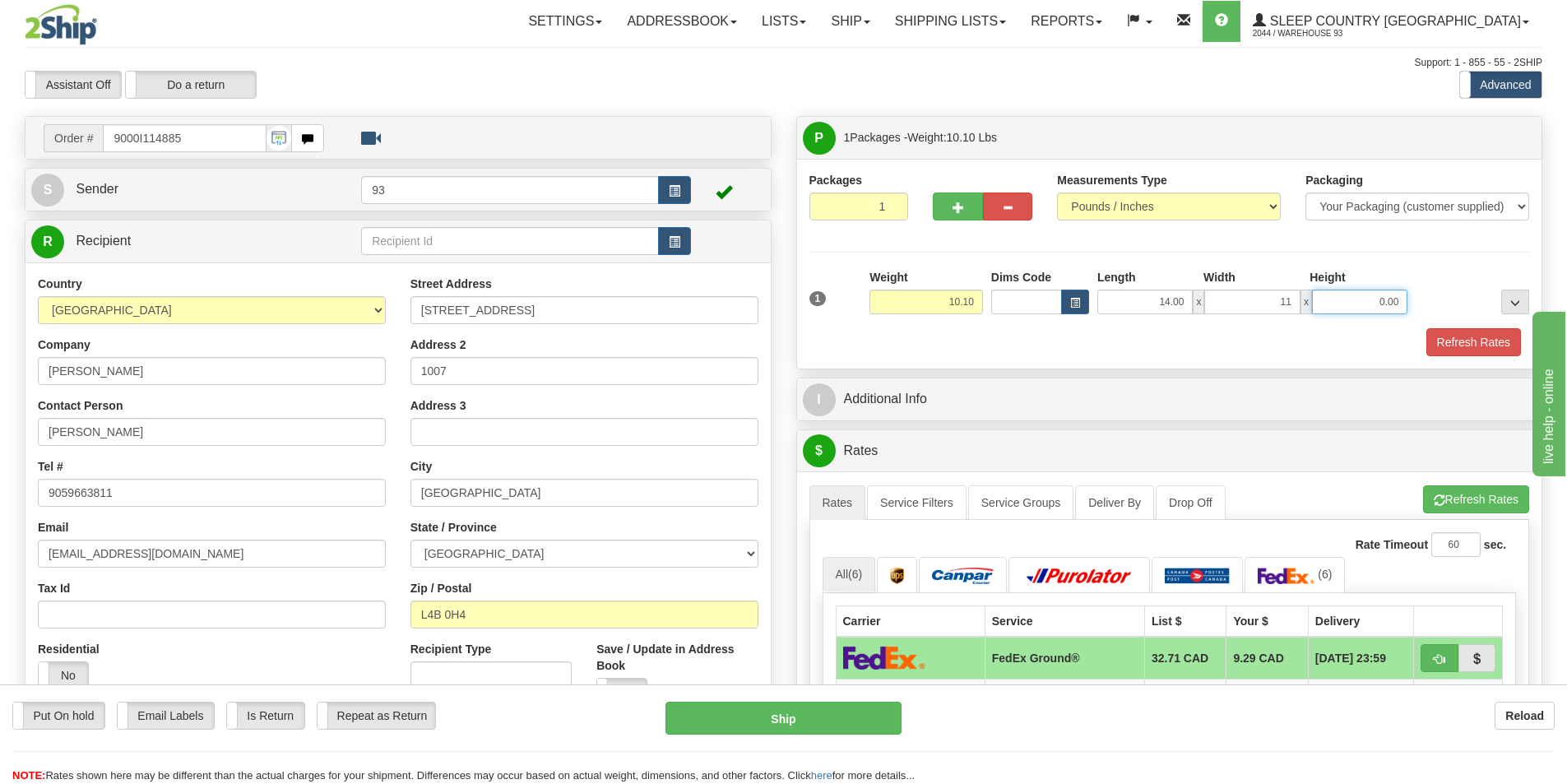
type input "11.00"
type input "7.00"
click at [1489, 338] on button "Refresh Rates" at bounding box center [1474, 342] width 94 height 28
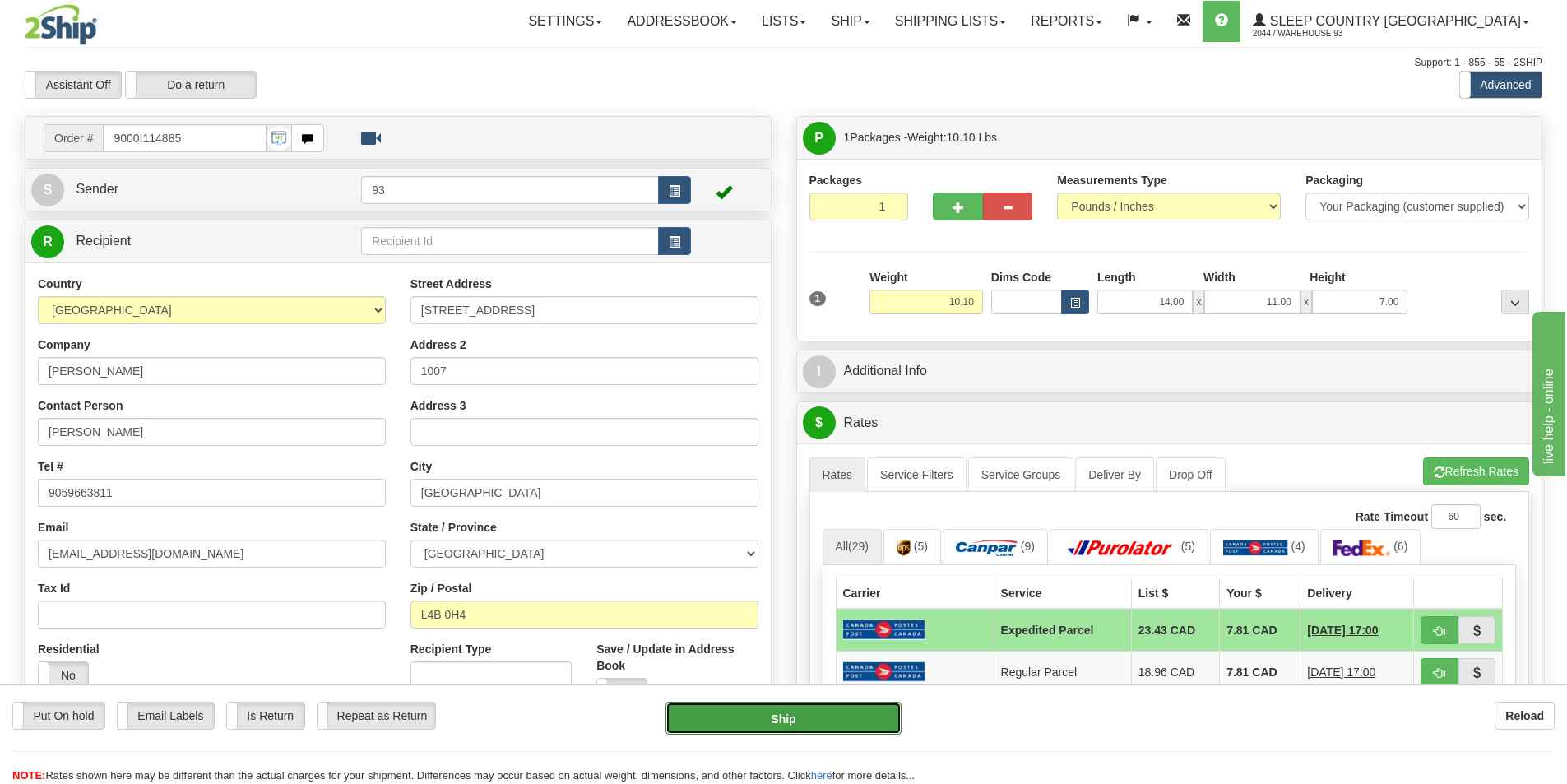
click at [779, 710] on button "Ship" at bounding box center [784, 718] width 236 height 33
type input "DOM.EP"
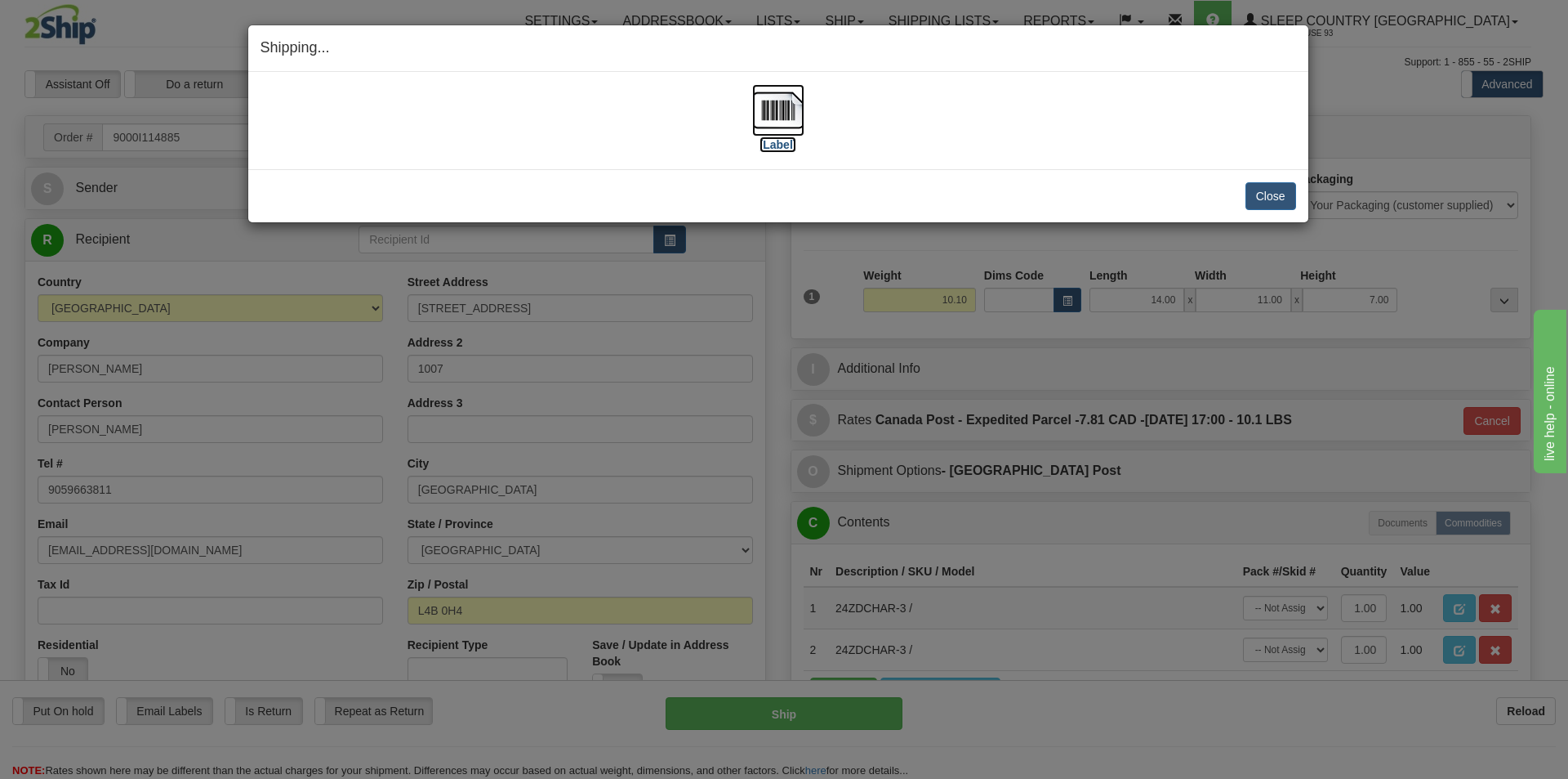
click at [784, 114] on img at bounding box center [778, 109] width 52 height 52
click at [1274, 190] on button "Close" at bounding box center [1270, 196] width 50 height 28
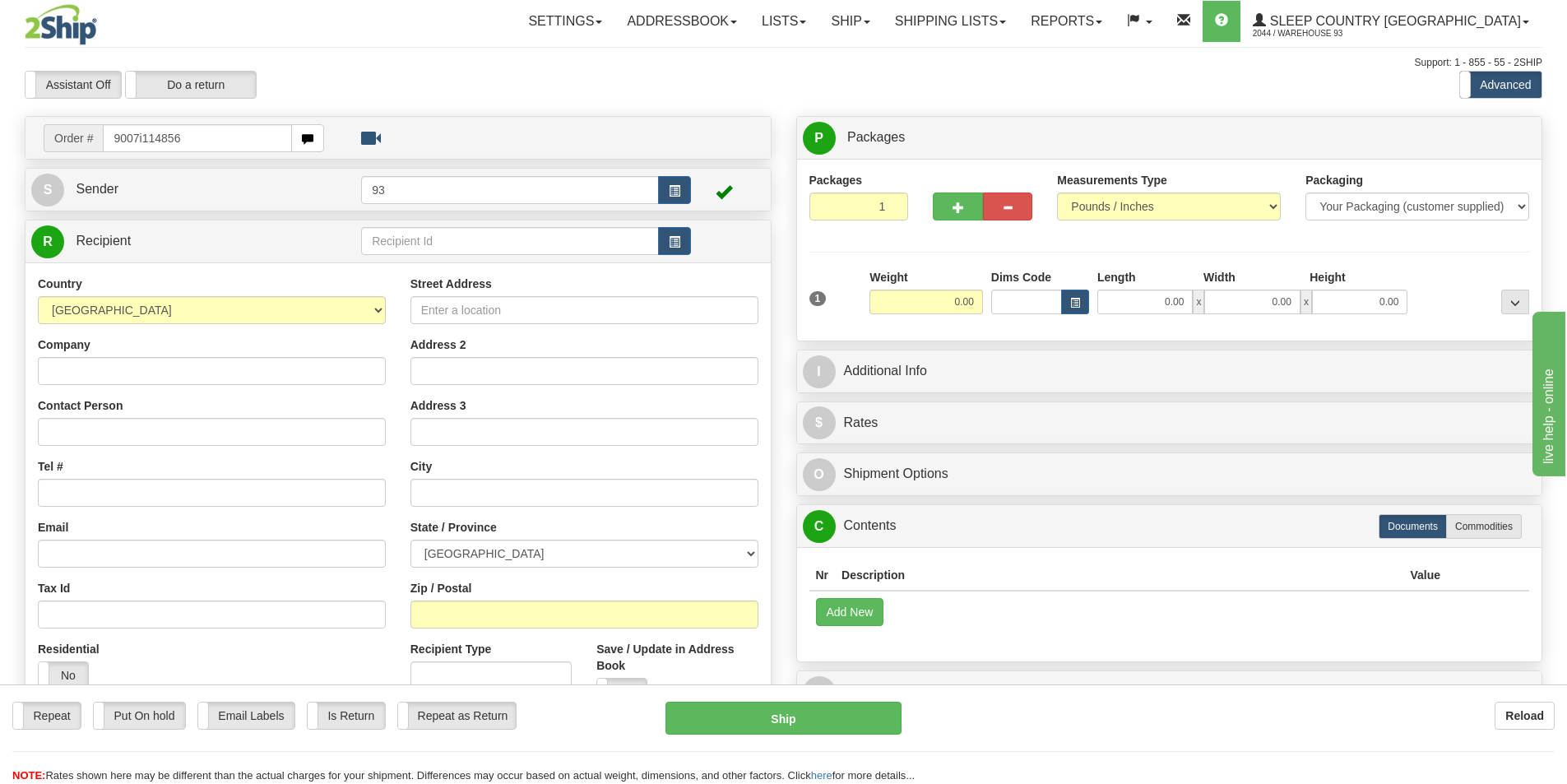
type input "9007i114856"
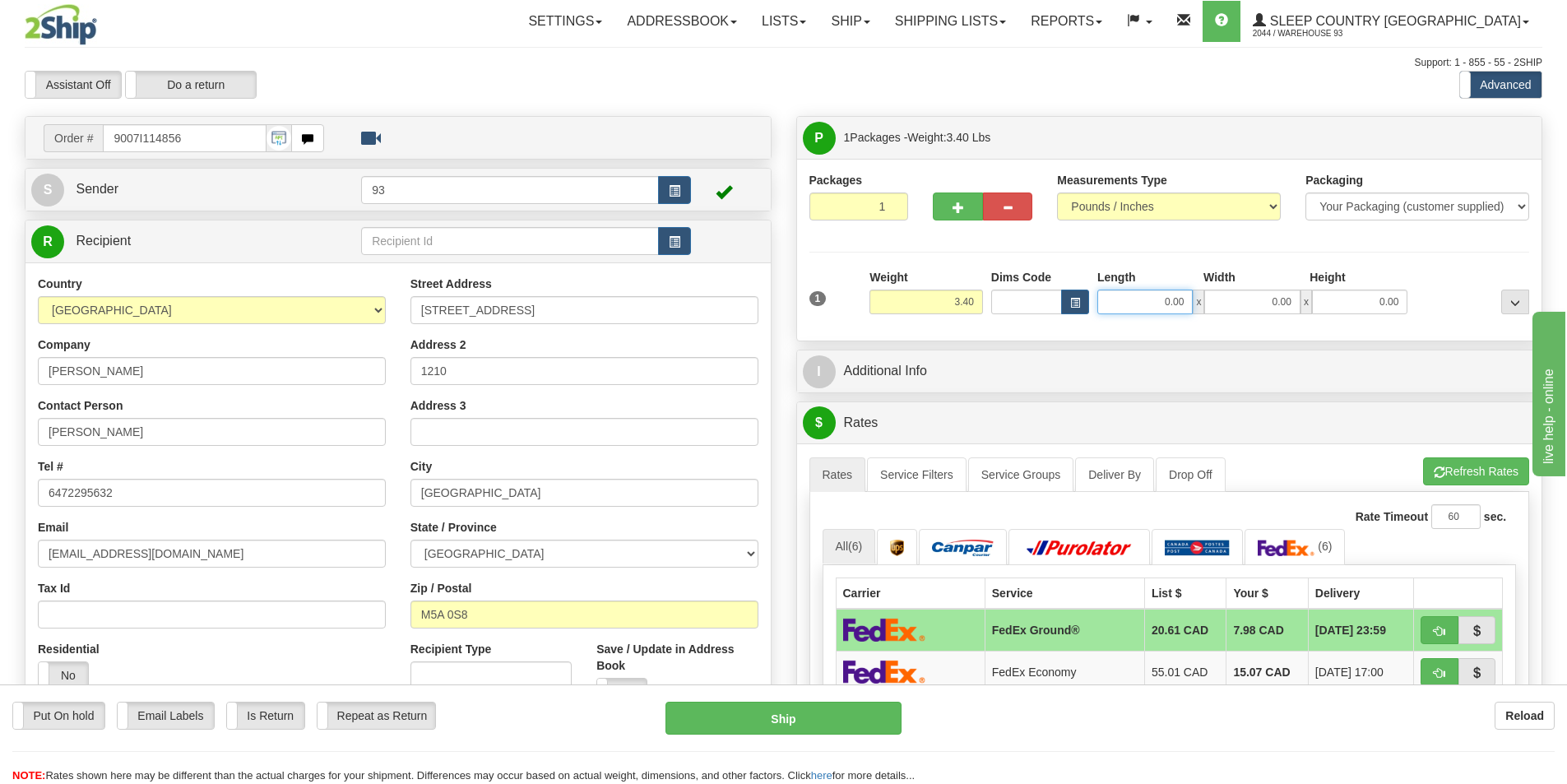
click at [1151, 296] on input "0.00" at bounding box center [1145, 301] width 95 height 25
type input "7.00"
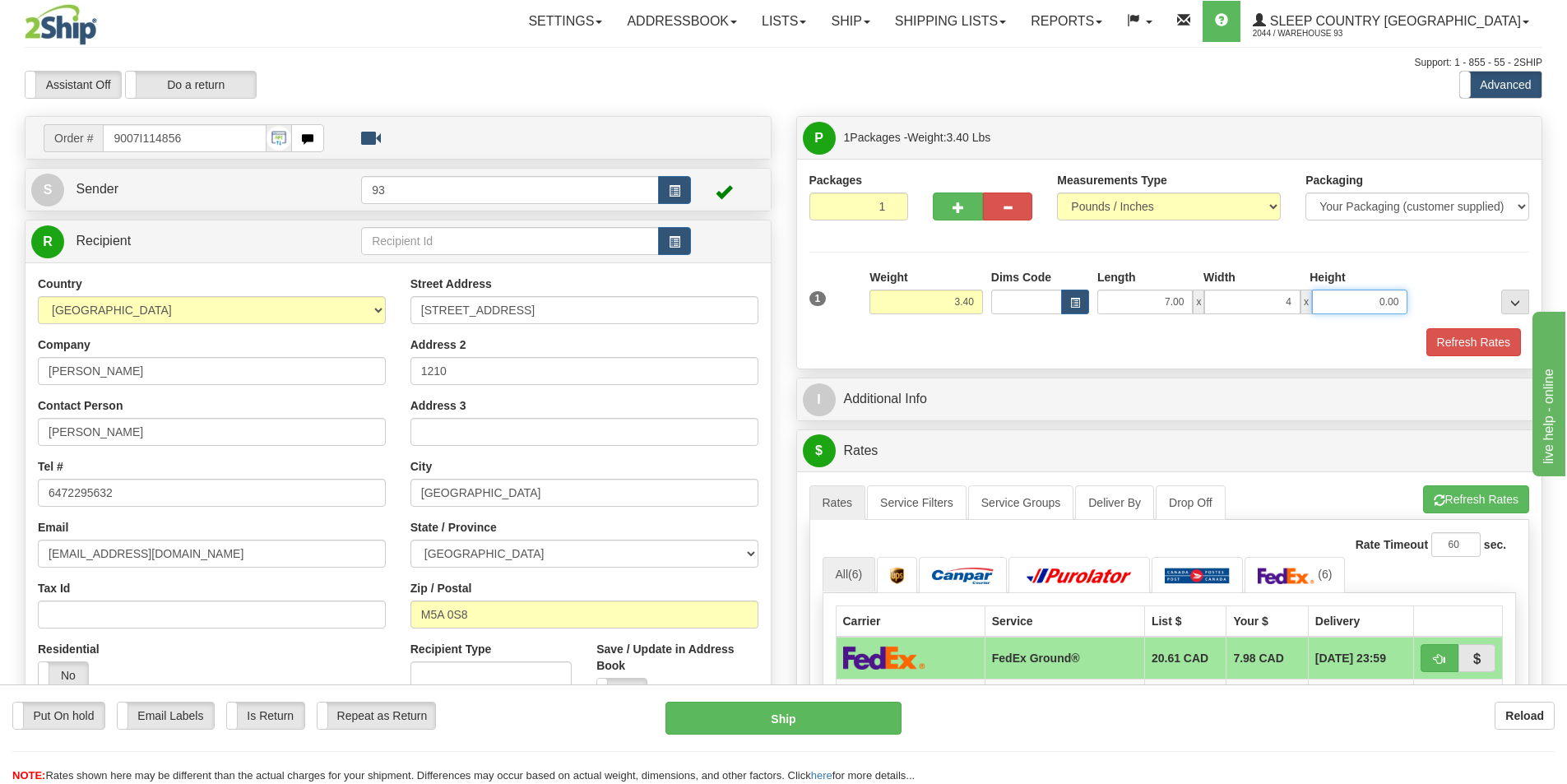
type input "4.00"
click at [1469, 342] on button "Refresh Rates" at bounding box center [1474, 342] width 94 height 28
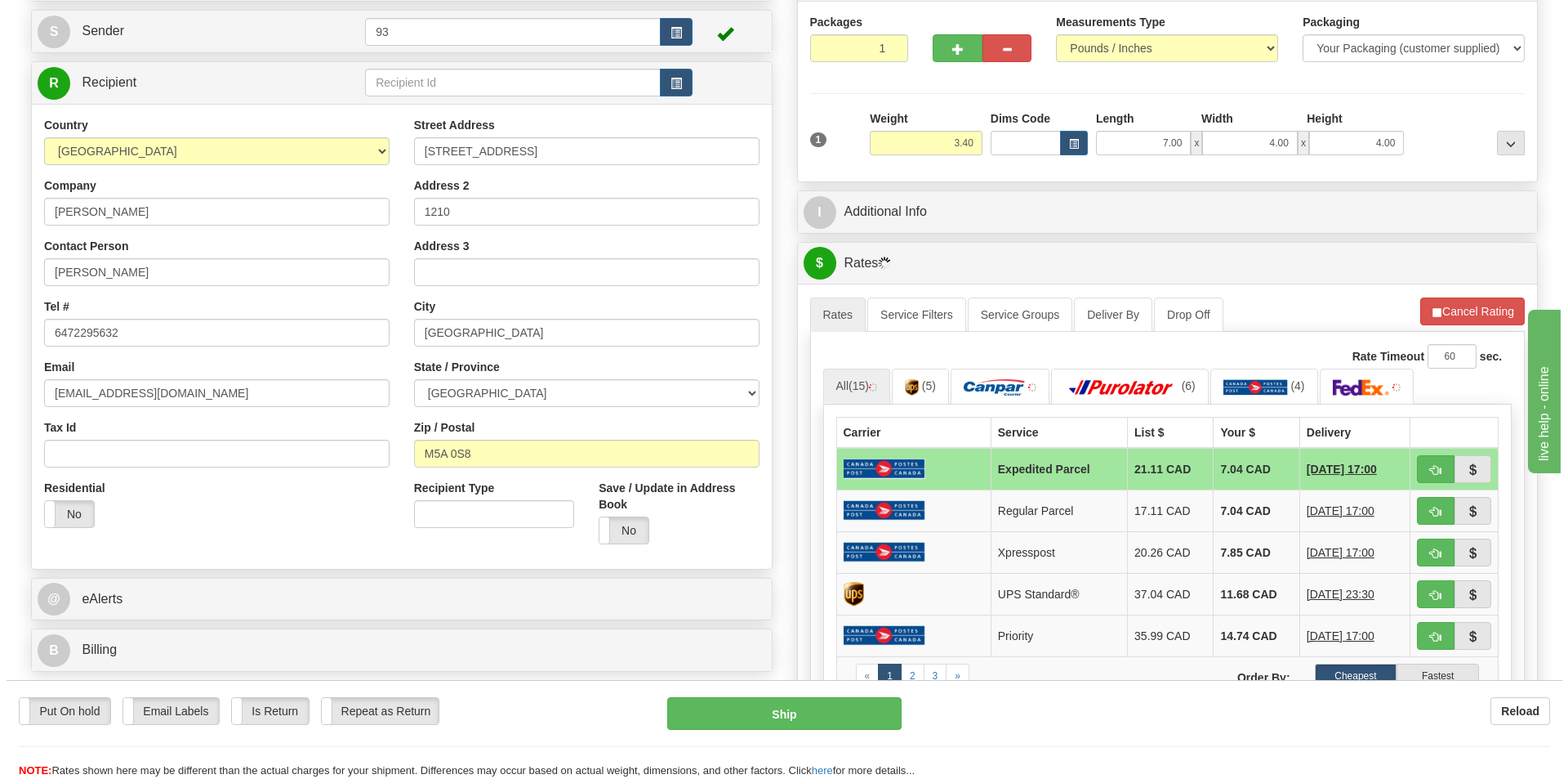
scroll to position [163, 0]
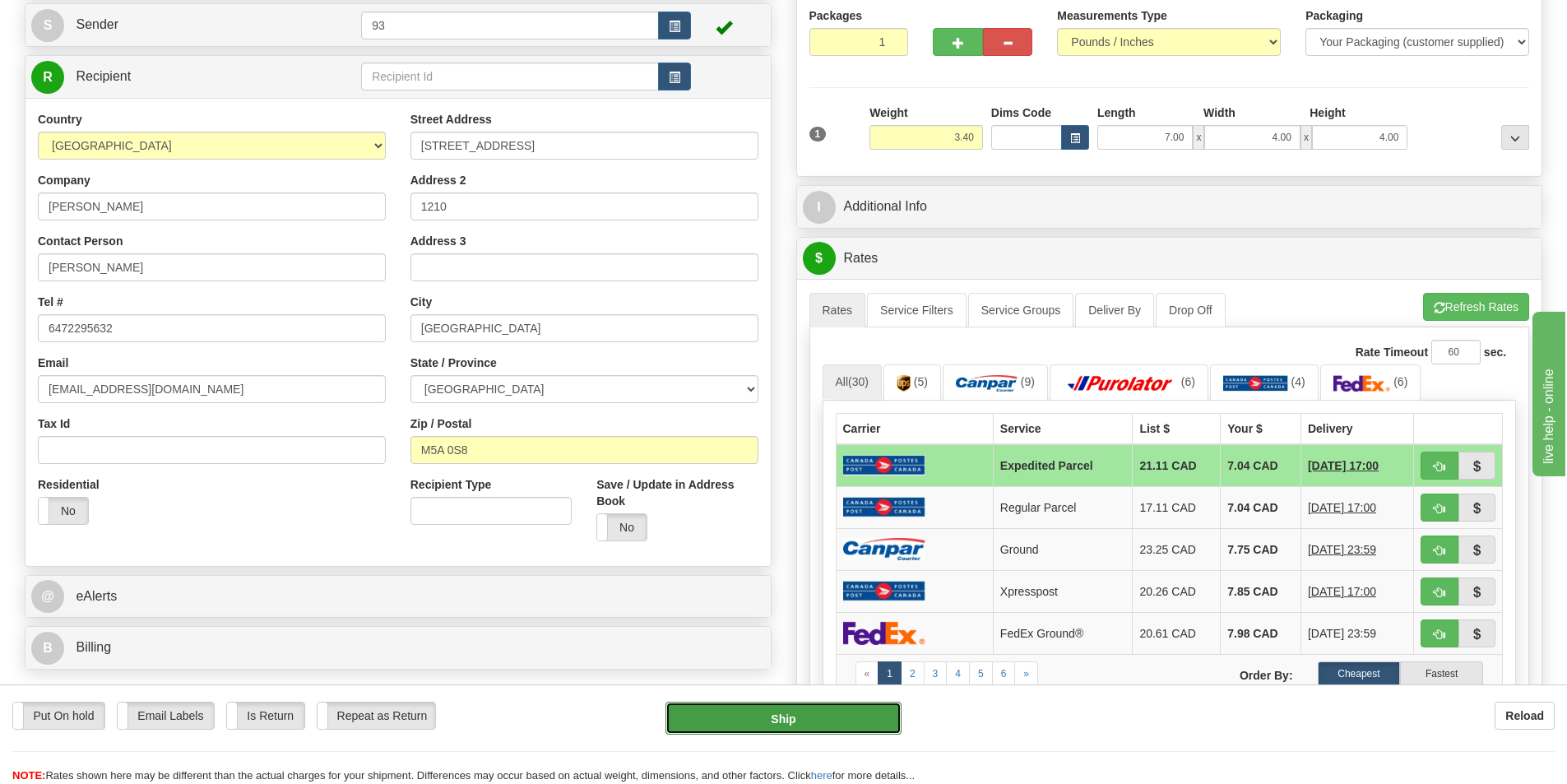
click at [760, 718] on button "Ship" at bounding box center [784, 718] width 236 height 33
type input "DOM.EP"
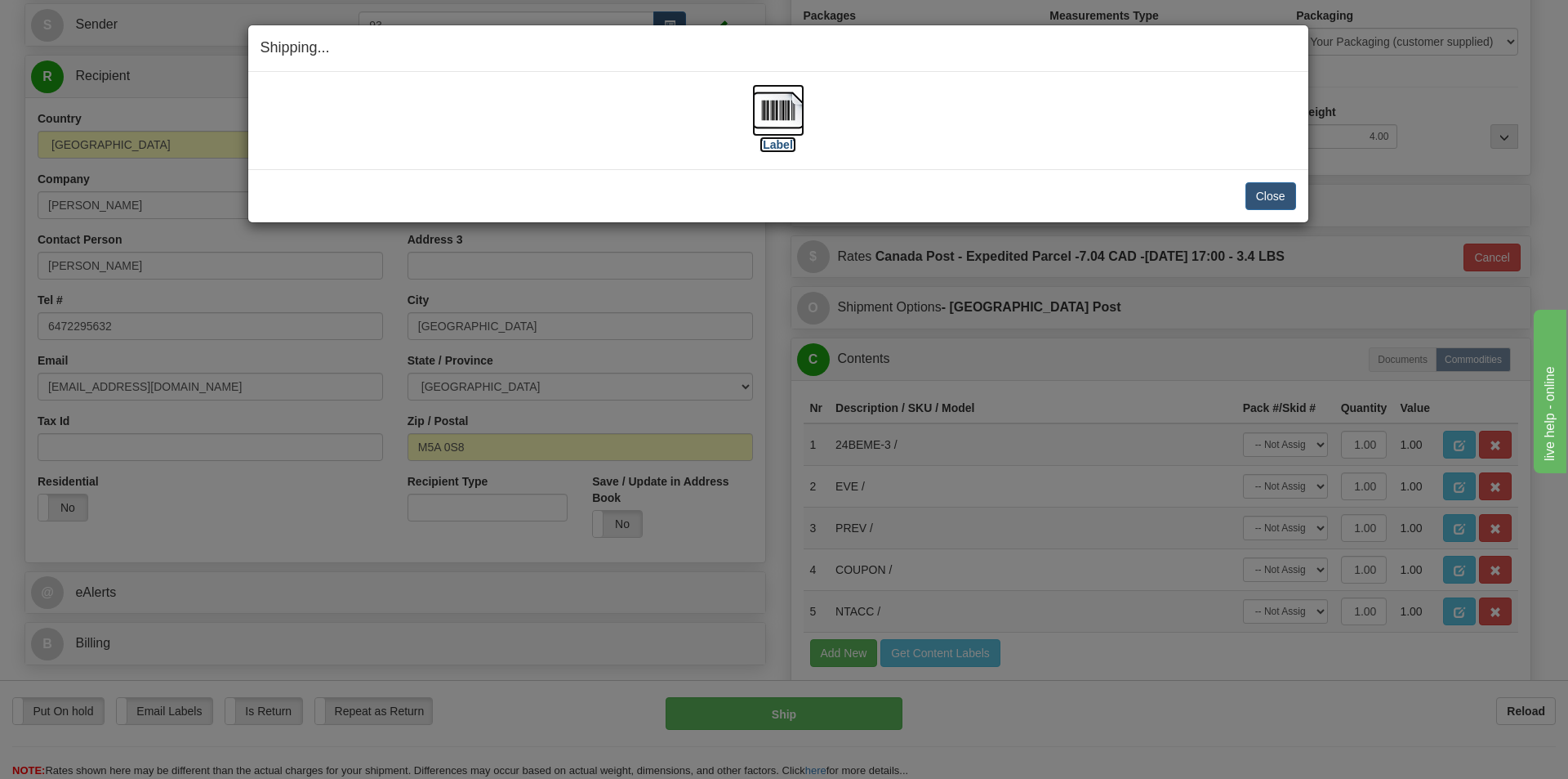
click at [783, 103] on img at bounding box center [778, 109] width 52 height 52
click at [1266, 194] on button "Close" at bounding box center [1270, 196] width 50 height 28
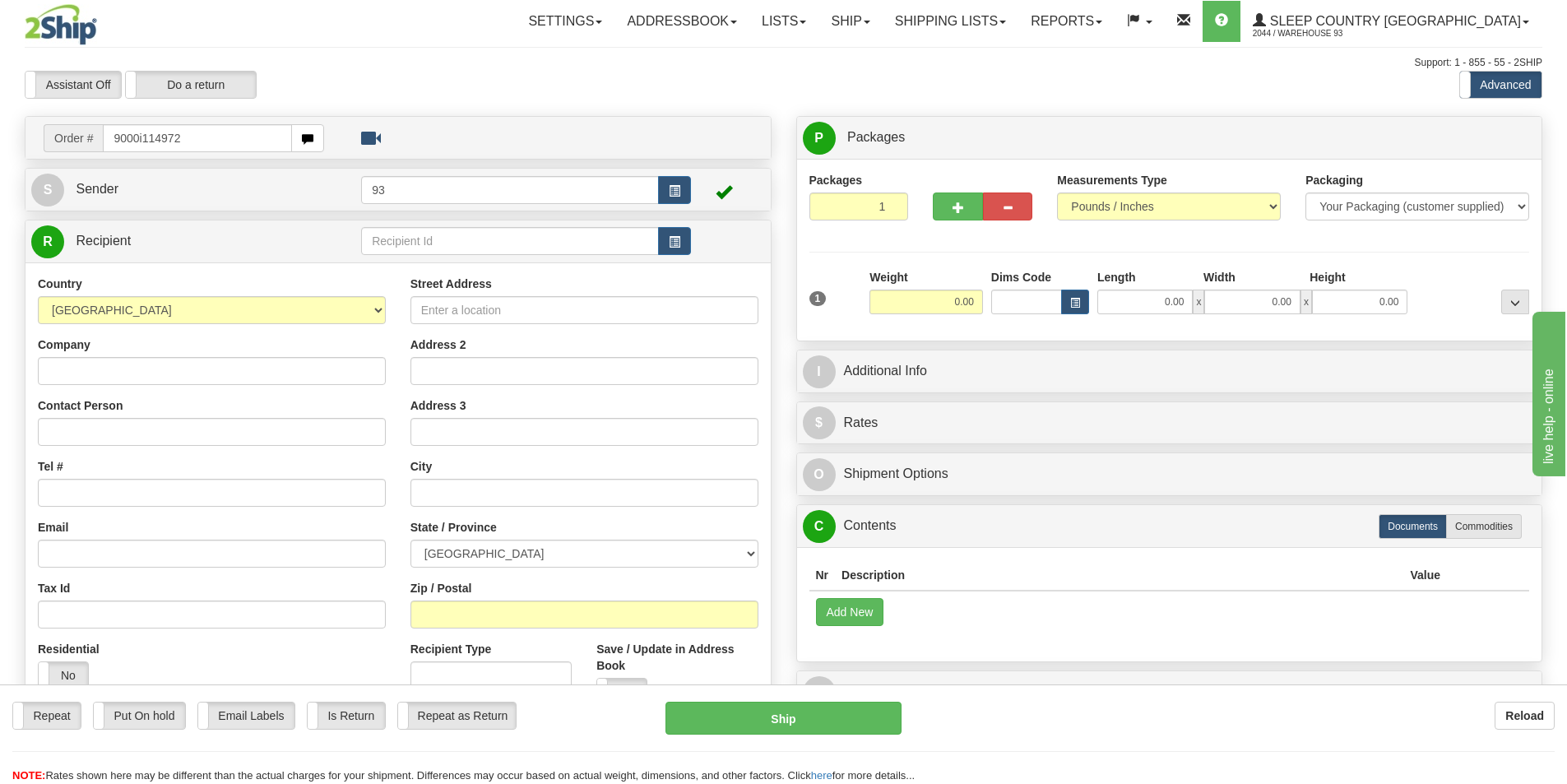
type input "9000i114972"
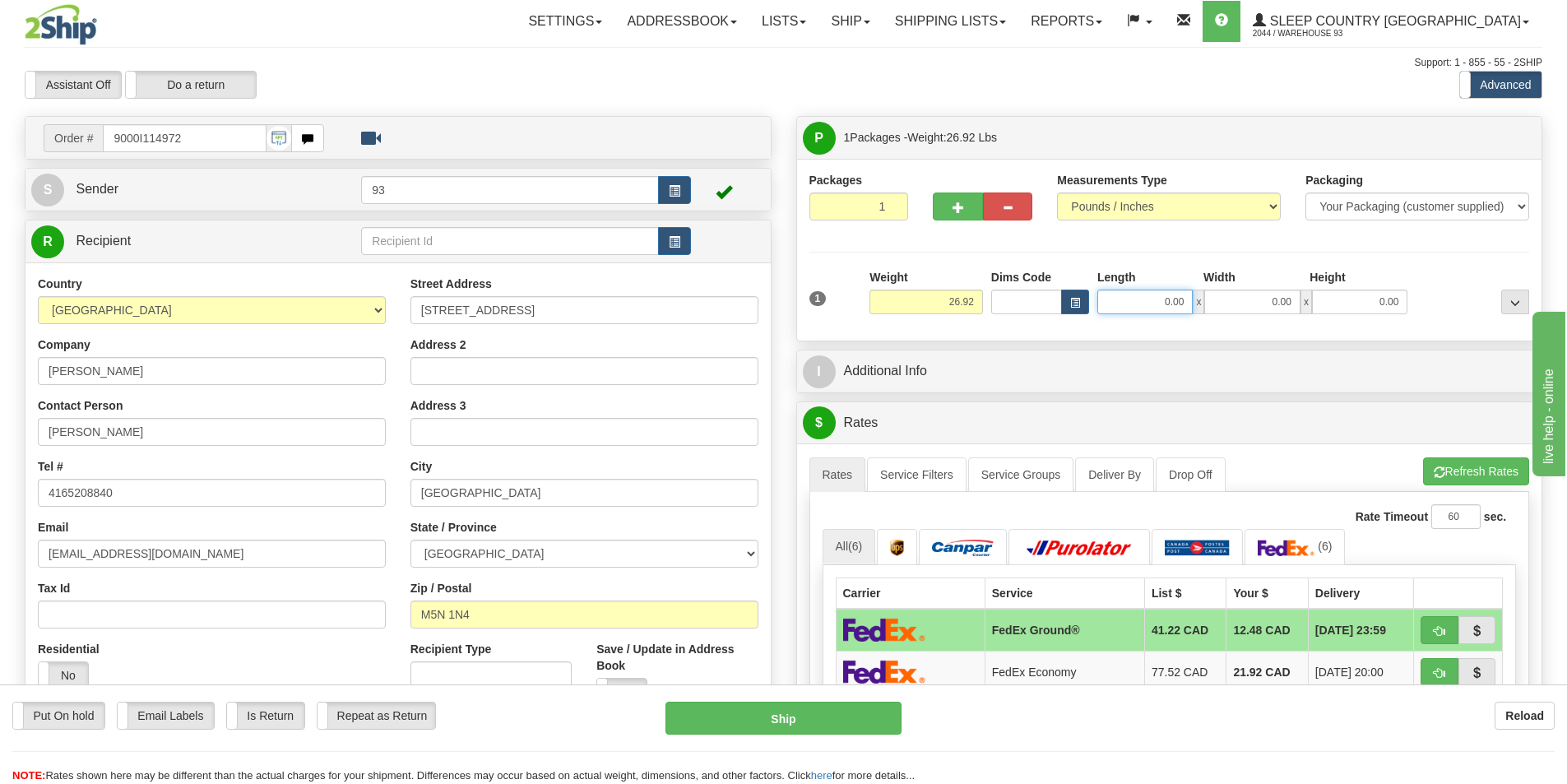
click at [1147, 307] on input "0.00" at bounding box center [1145, 301] width 95 height 25
type input "17.00"
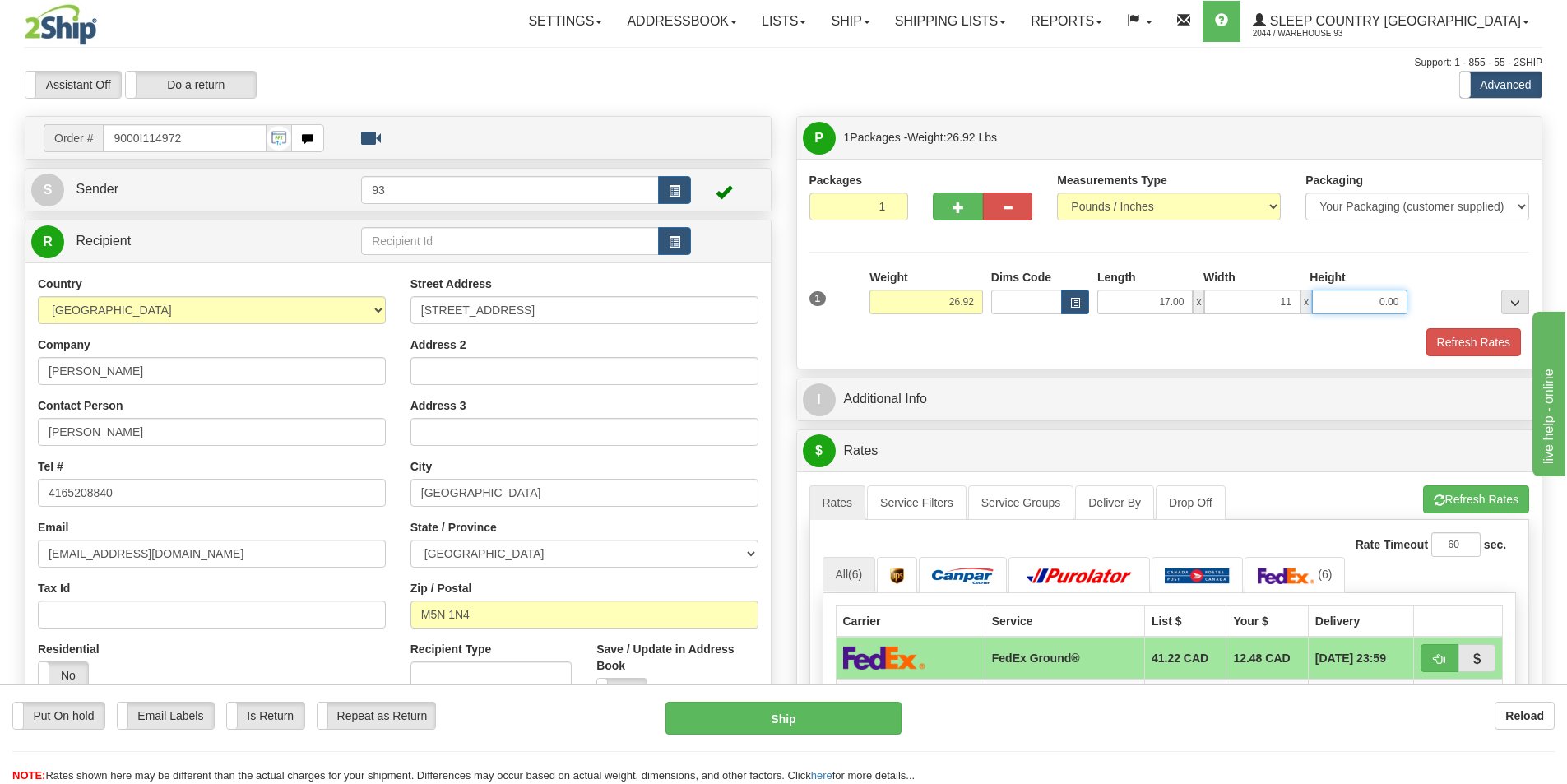
type input "11.00"
type input "7.00"
click at [1498, 342] on button "Refresh Rates" at bounding box center [1474, 342] width 94 height 28
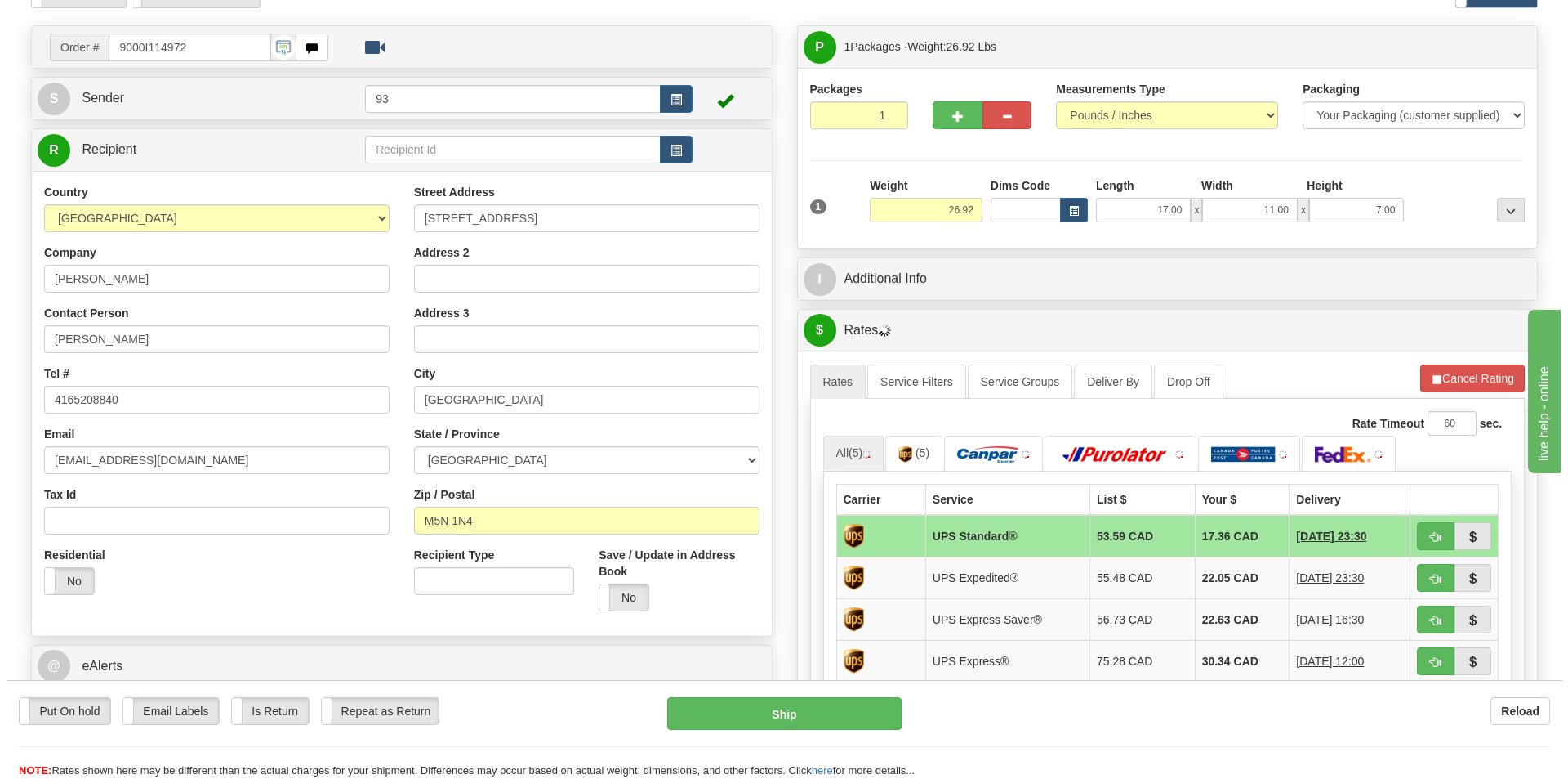
scroll to position [245, 0]
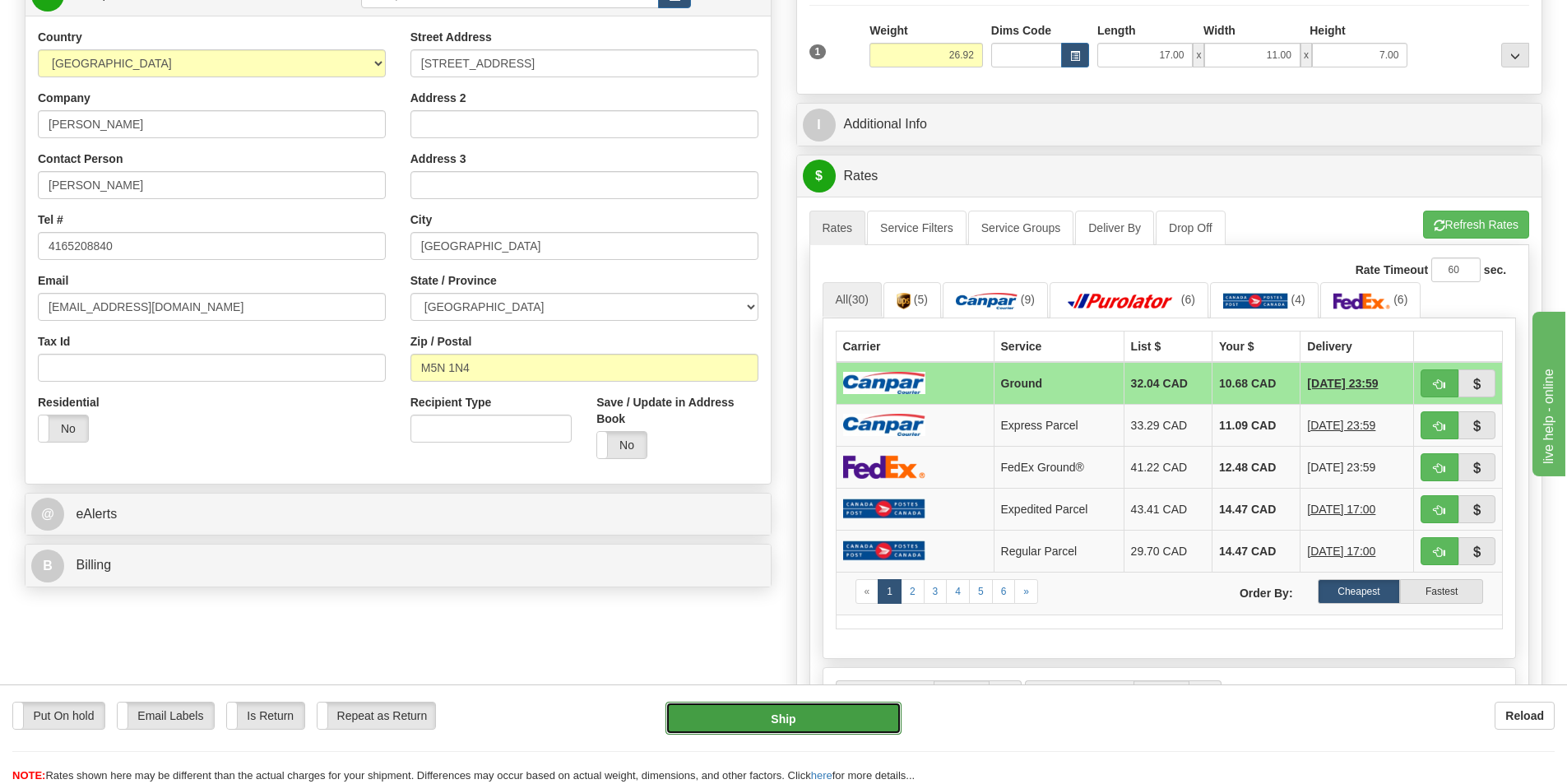
click at [784, 724] on button "Ship" at bounding box center [784, 718] width 236 height 33
type input "1"
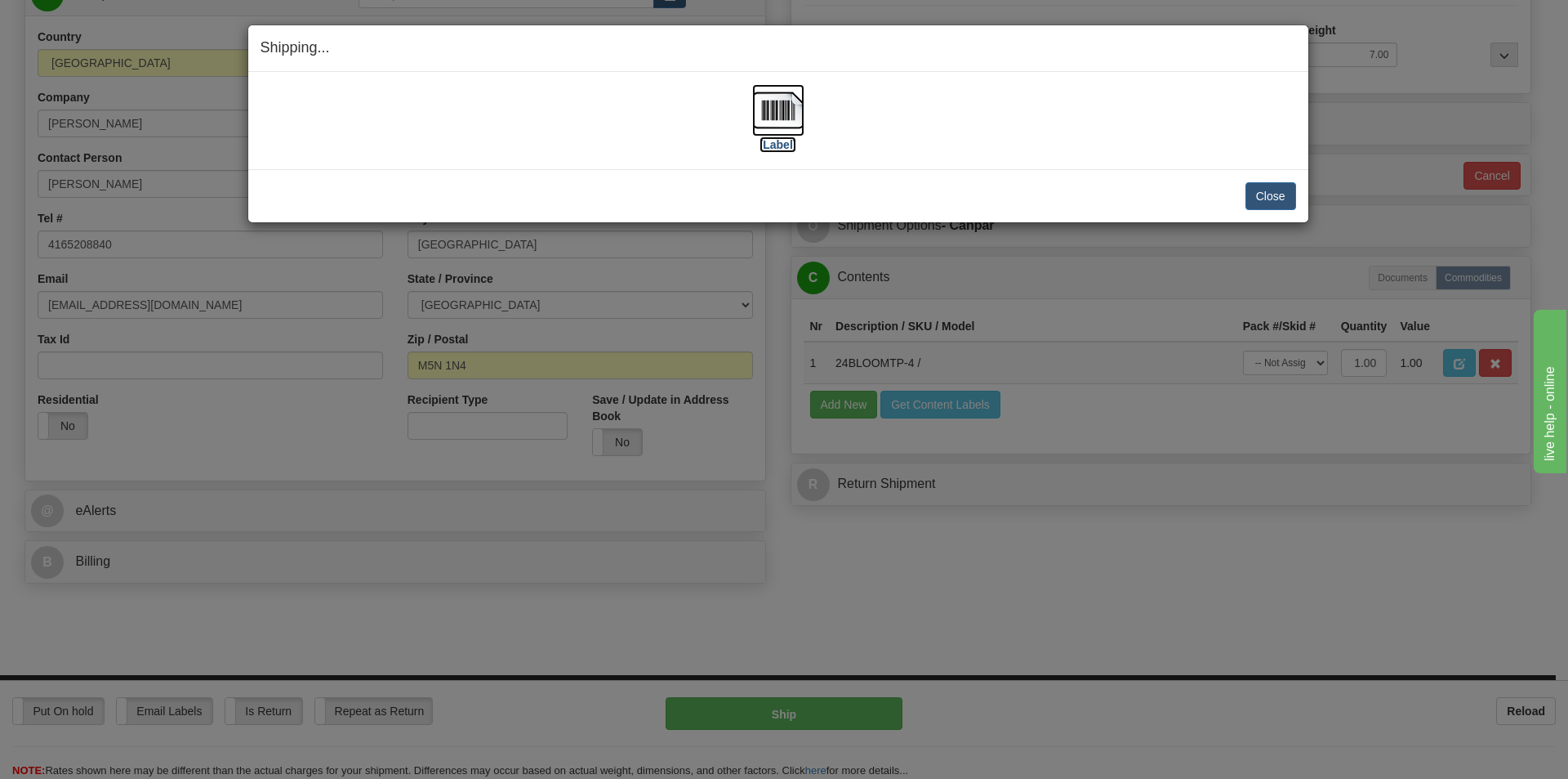
click at [781, 112] on img at bounding box center [778, 109] width 52 height 52
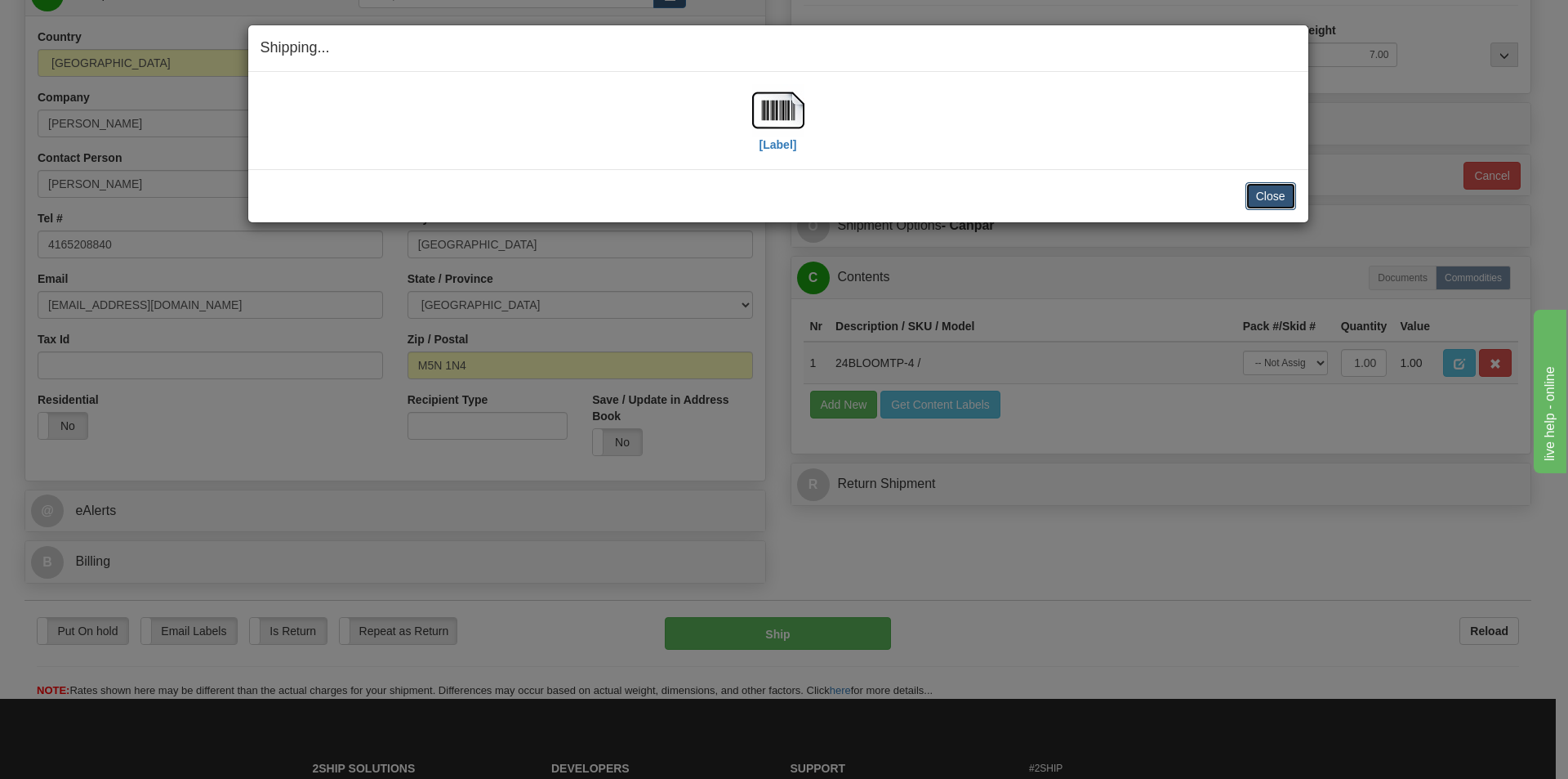
click at [1263, 189] on button "Close" at bounding box center [1270, 196] width 50 height 28
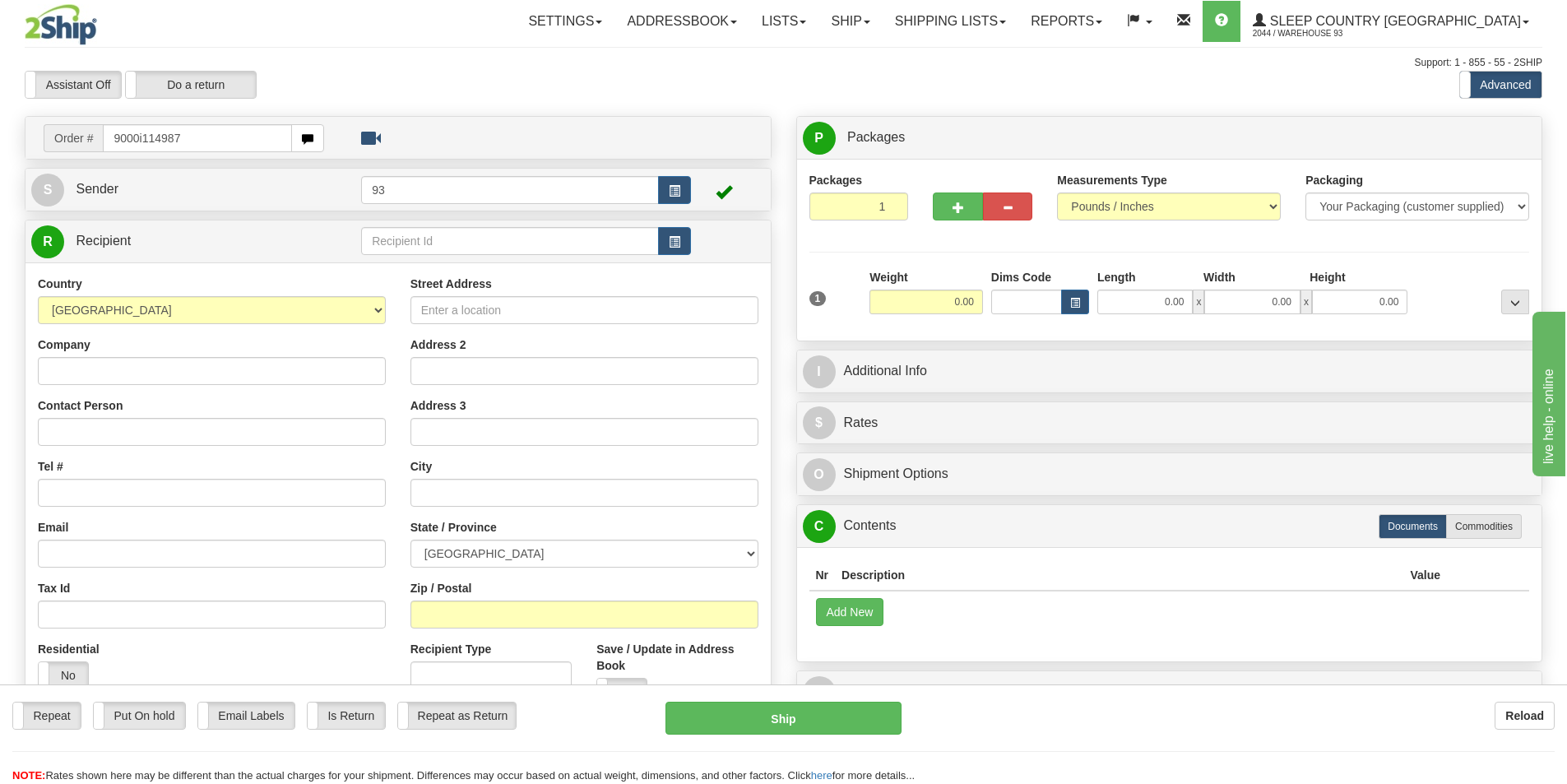
type input "9000i114987"
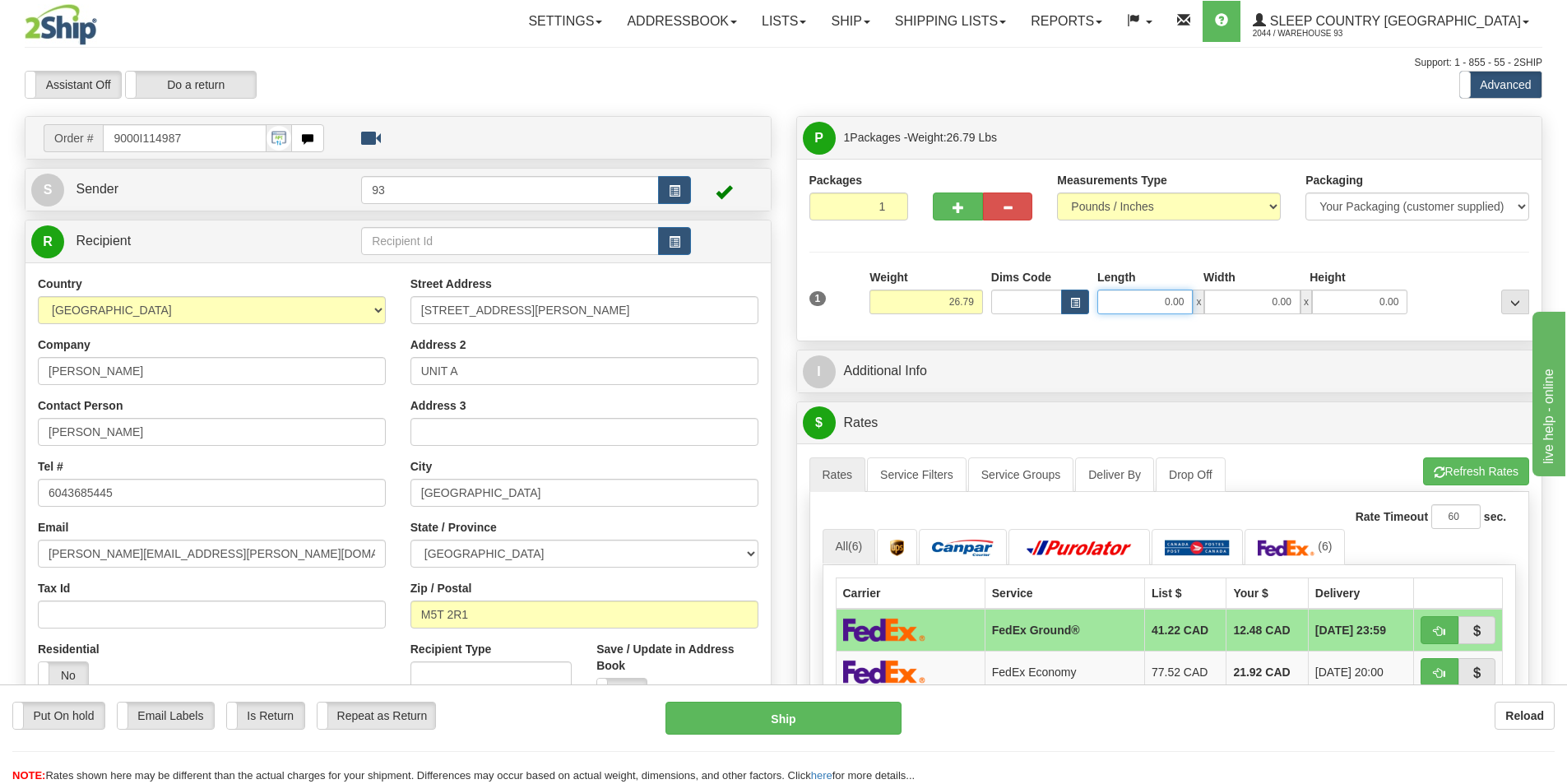
click at [1150, 289] on input "0.00" at bounding box center [1145, 301] width 95 height 25
type input "40.00"
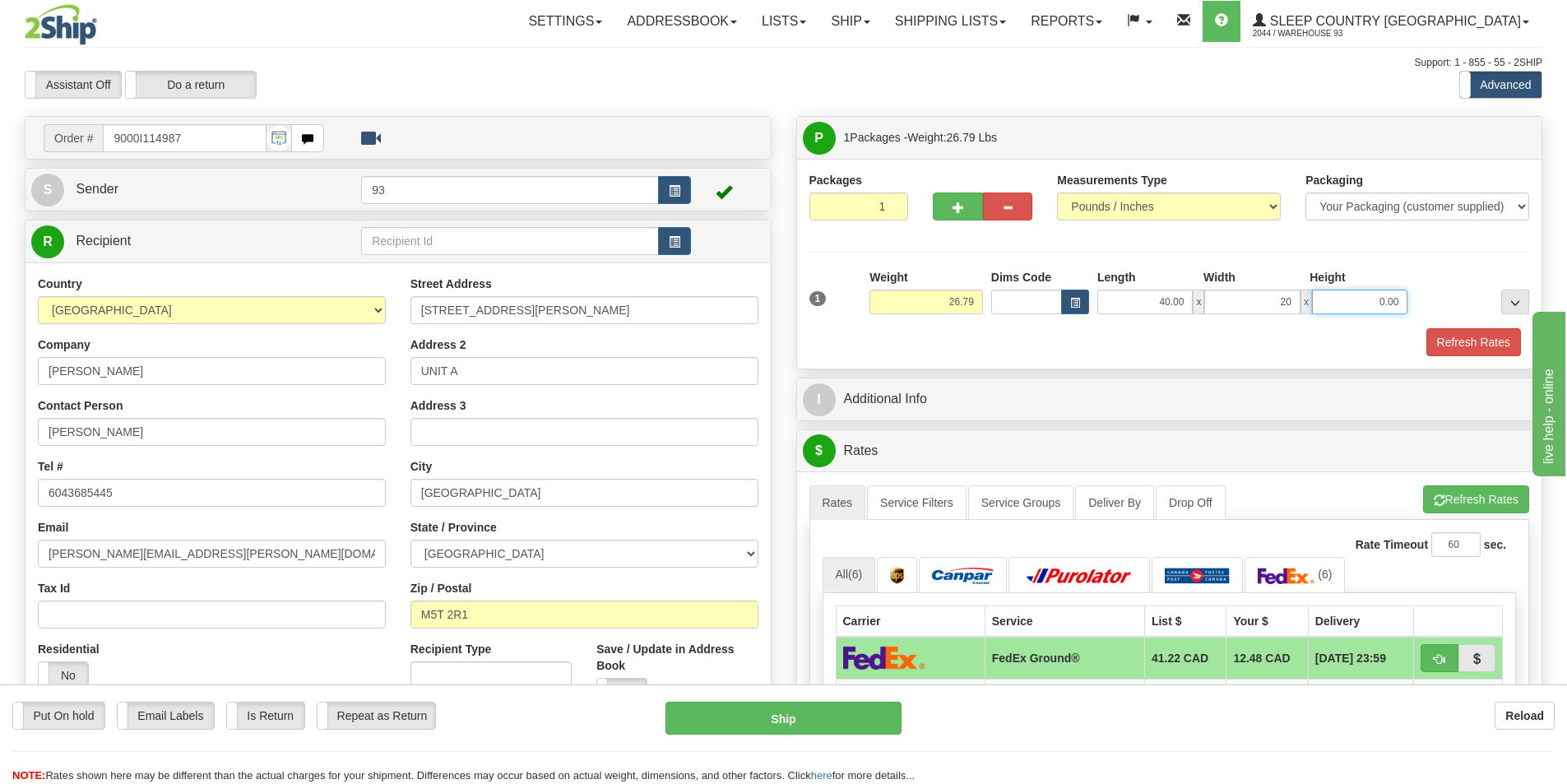
type input "20.00"
click at [1474, 337] on button "Refresh Rates" at bounding box center [1474, 342] width 94 height 28
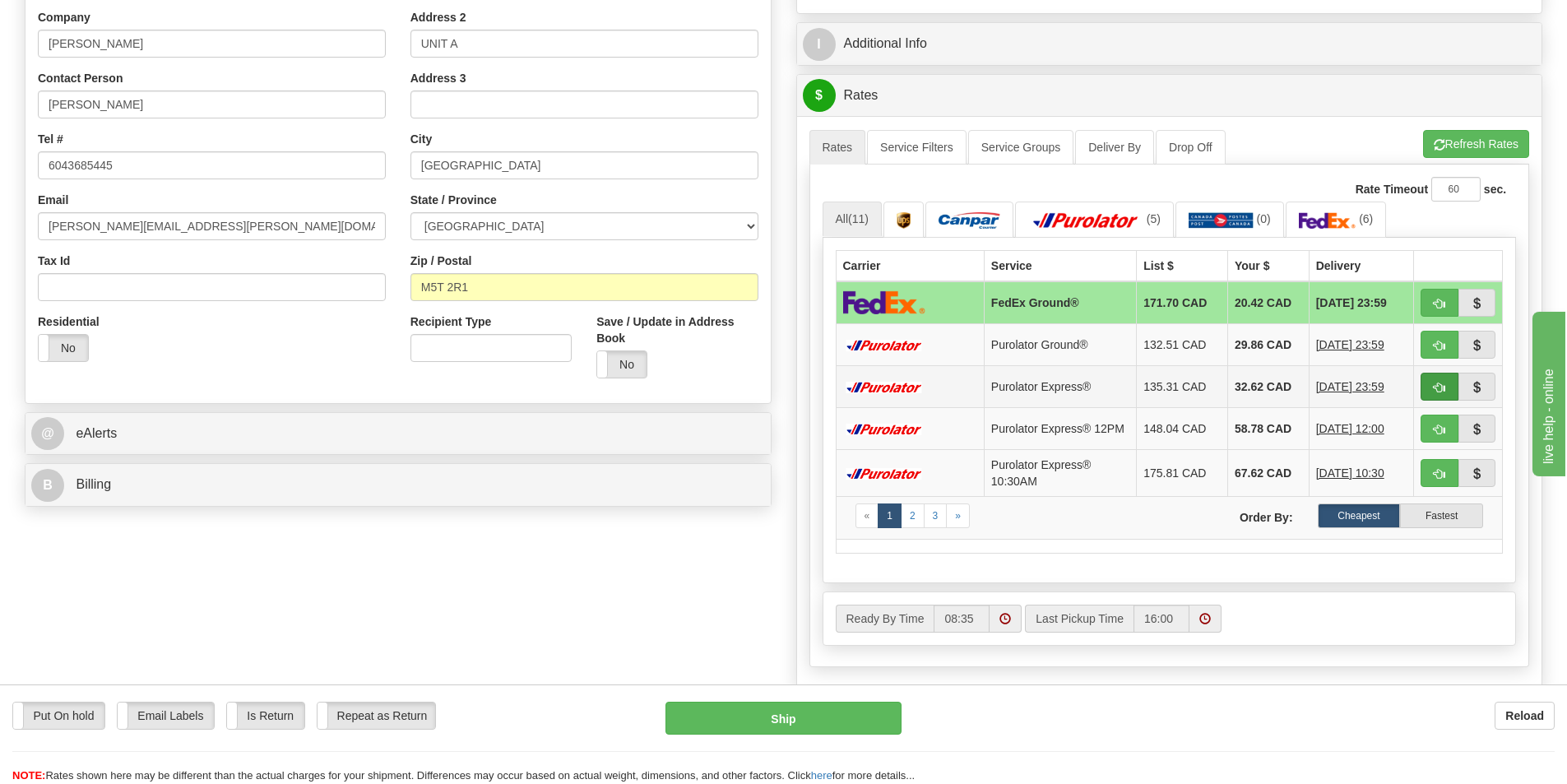
scroll to position [576, 0]
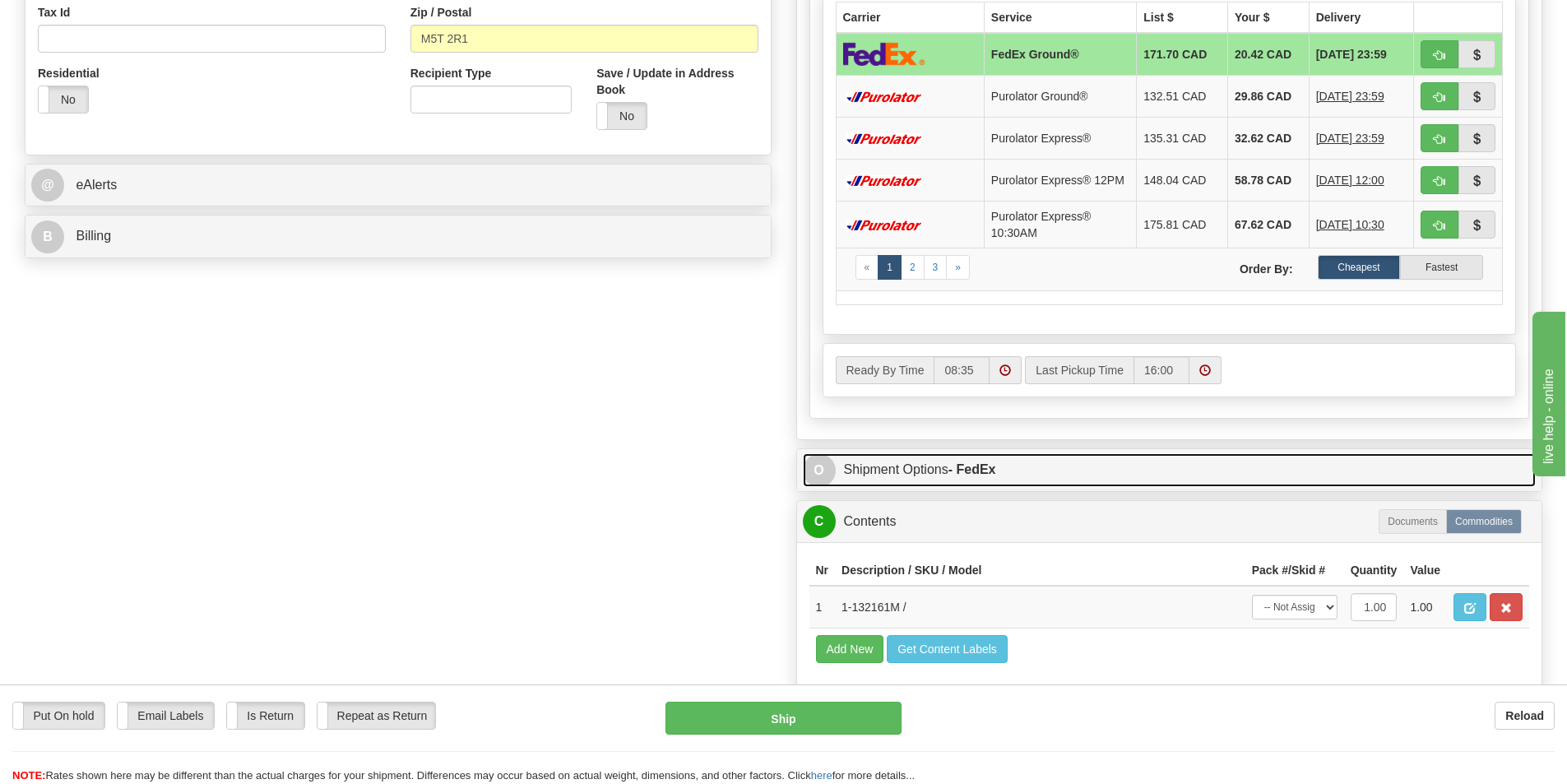
click at [925, 474] on link "O Shipment Options - FedEx" at bounding box center [1170, 470] width 734 height 34
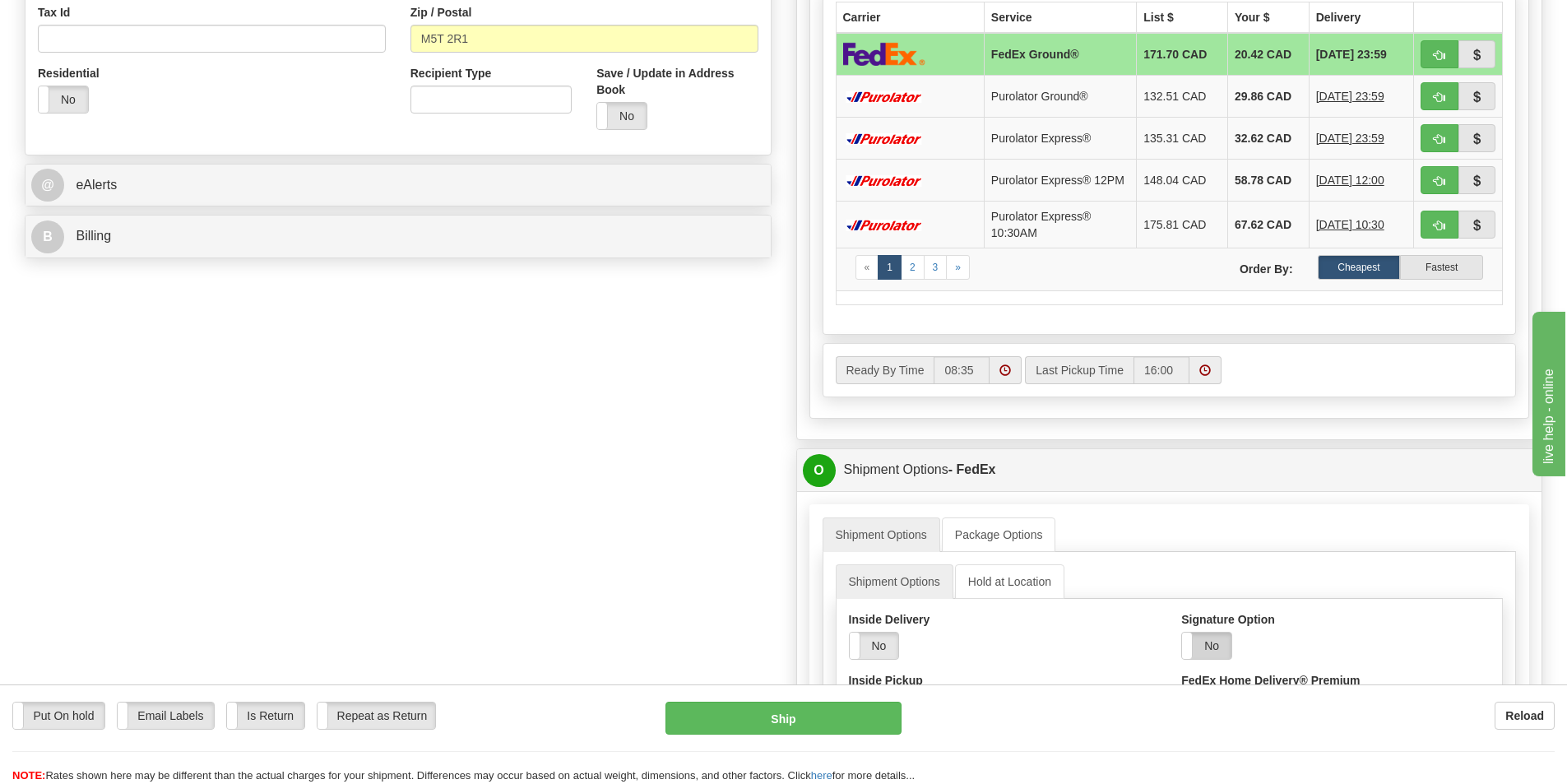
click at [1212, 645] on label "No" at bounding box center [1207, 645] width 50 height 27
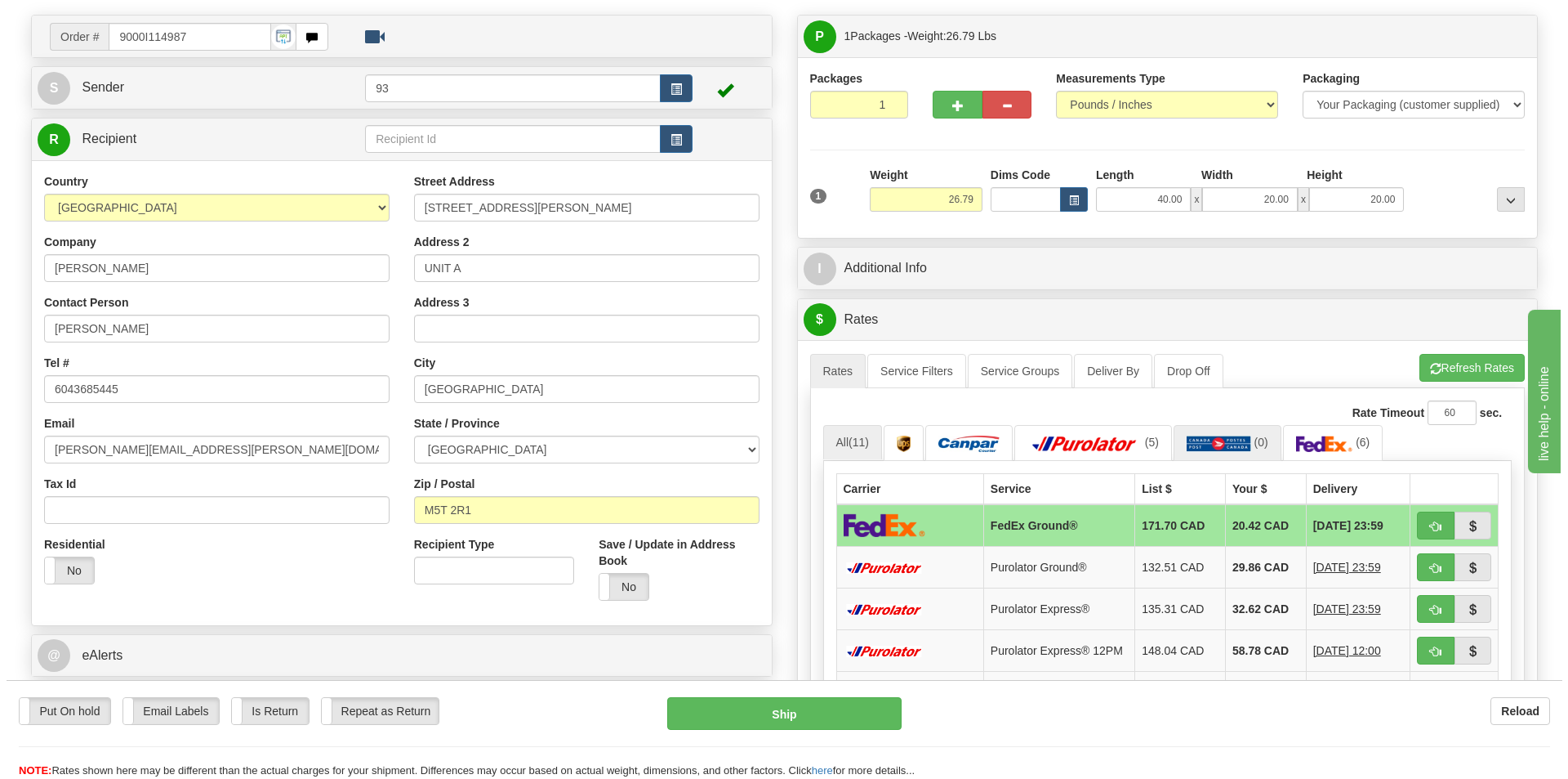
scroll to position [245, 0]
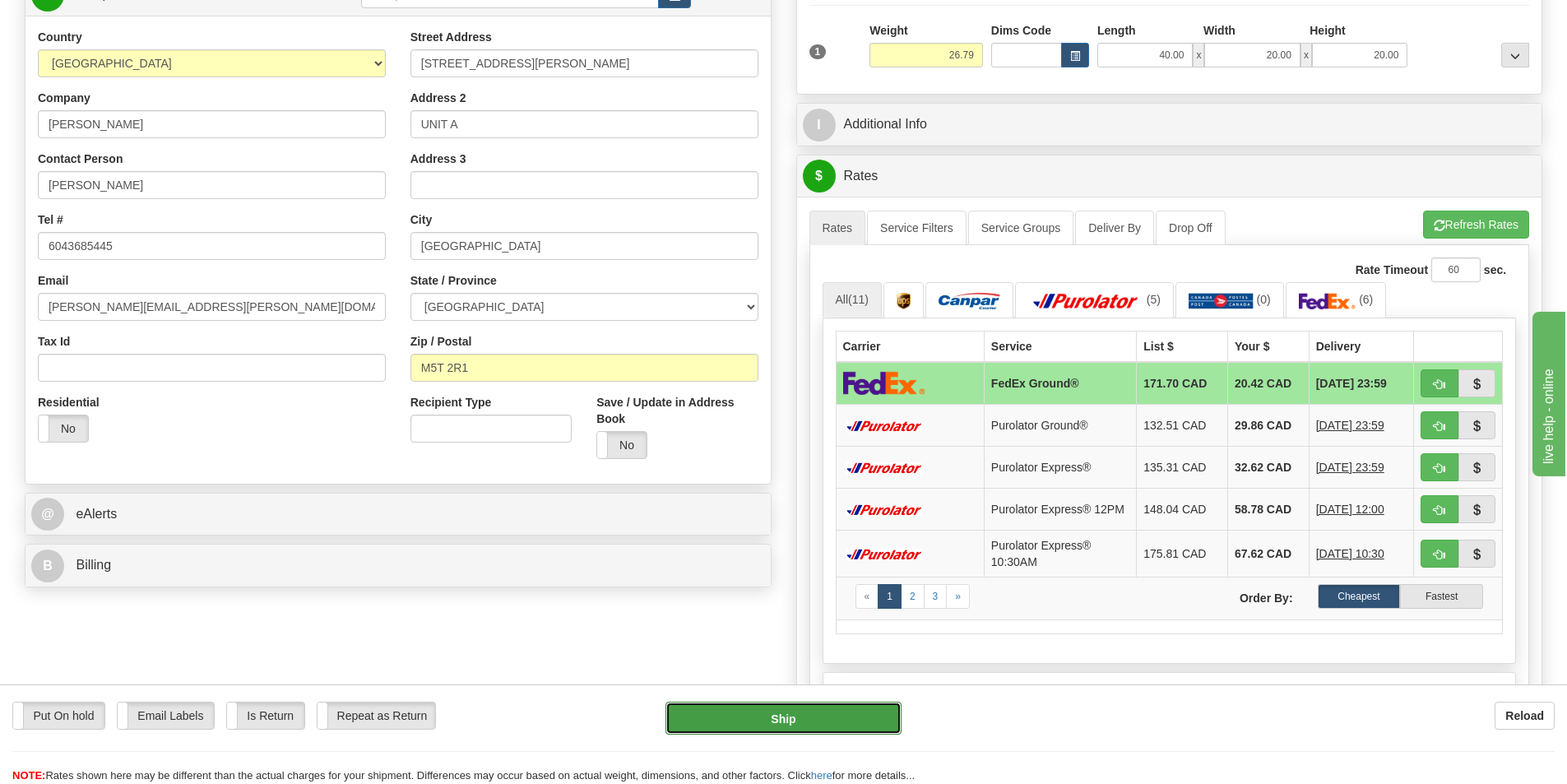
click at [781, 712] on button "Ship" at bounding box center [784, 718] width 236 height 33
type input "92"
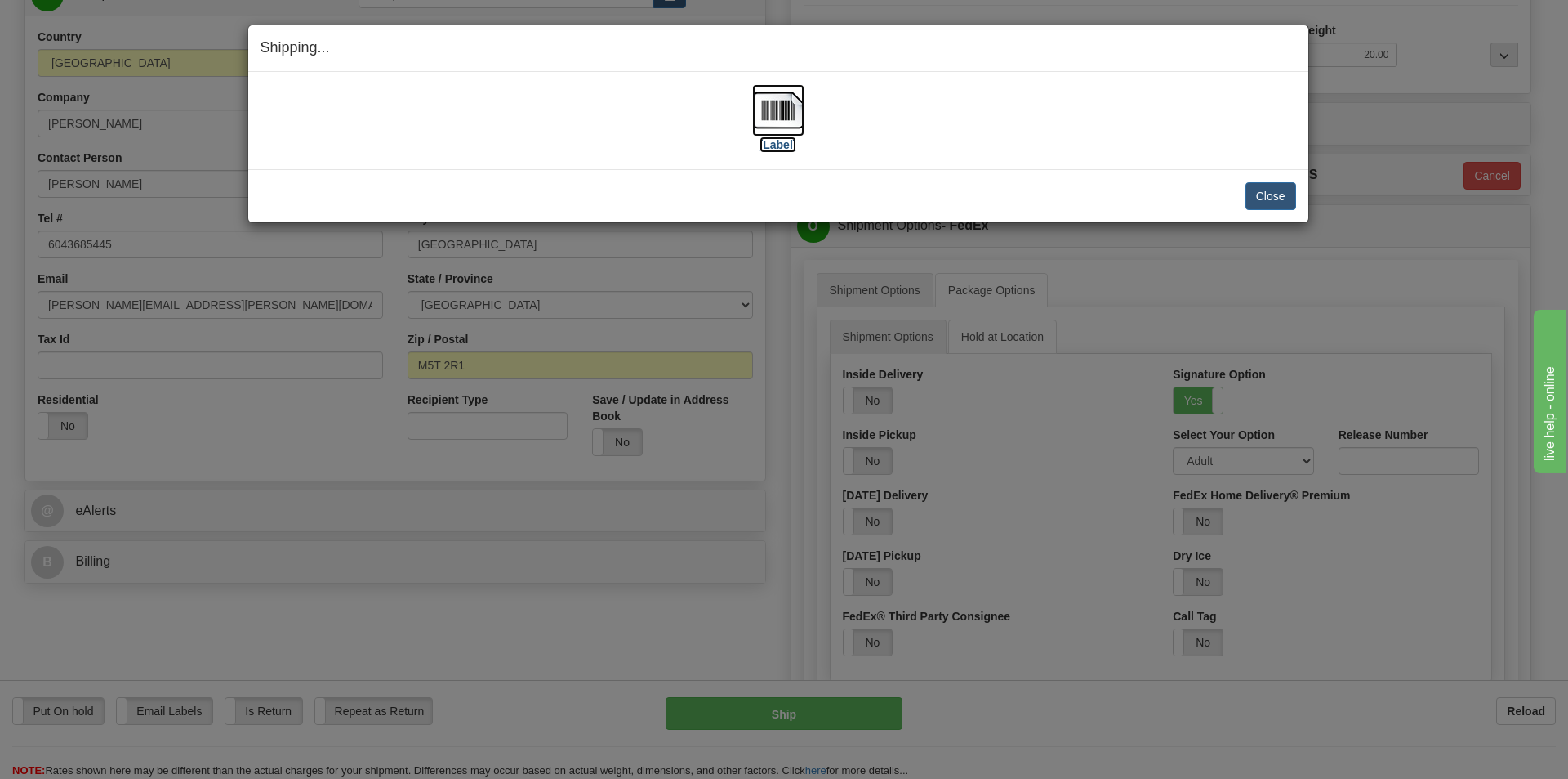
click at [780, 109] on img at bounding box center [778, 109] width 52 height 52
click at [1253, 187] on button "Close" at bounding box center [1270, 196] width 50 height 28
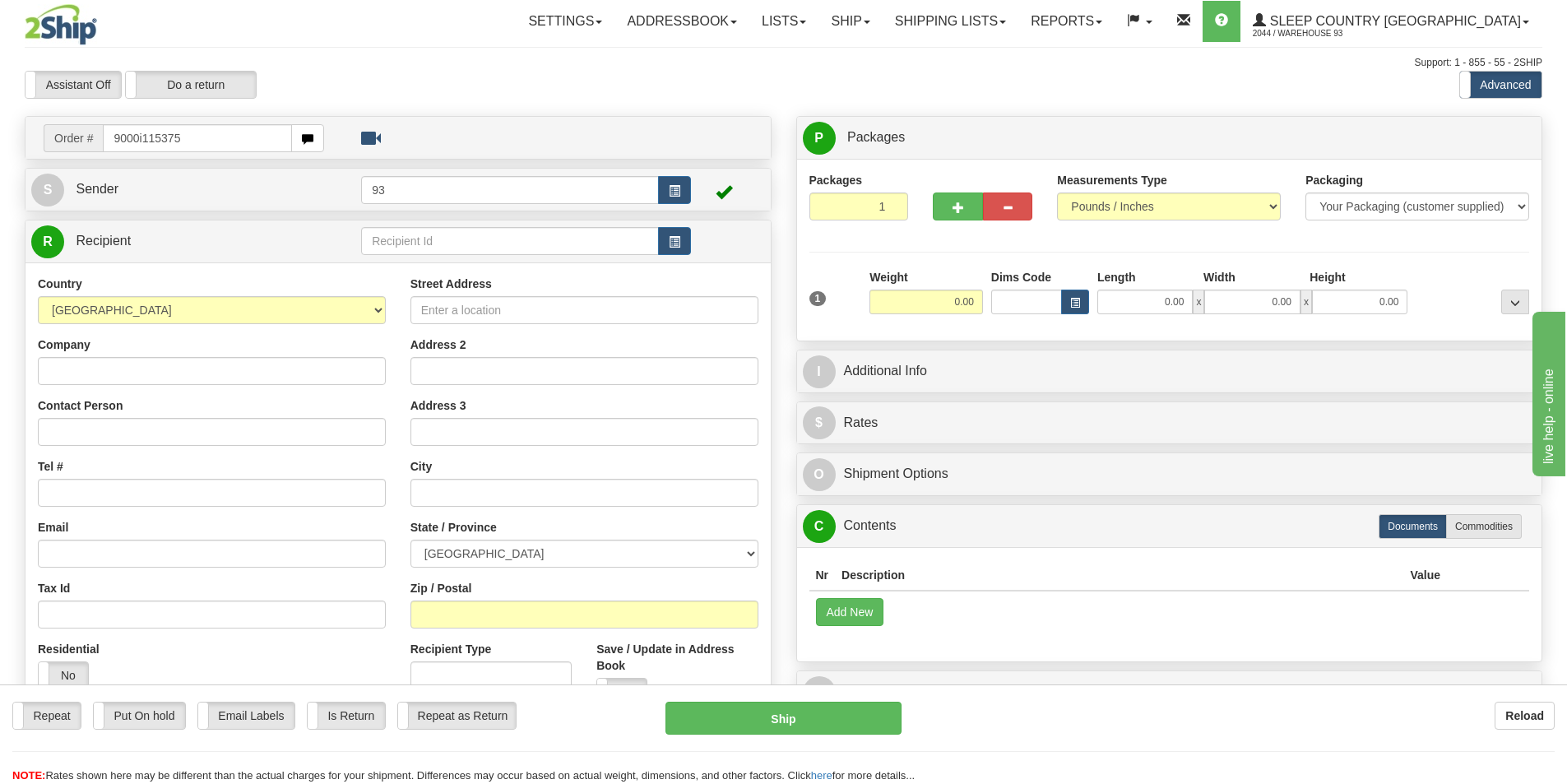
type input "9000i115375"
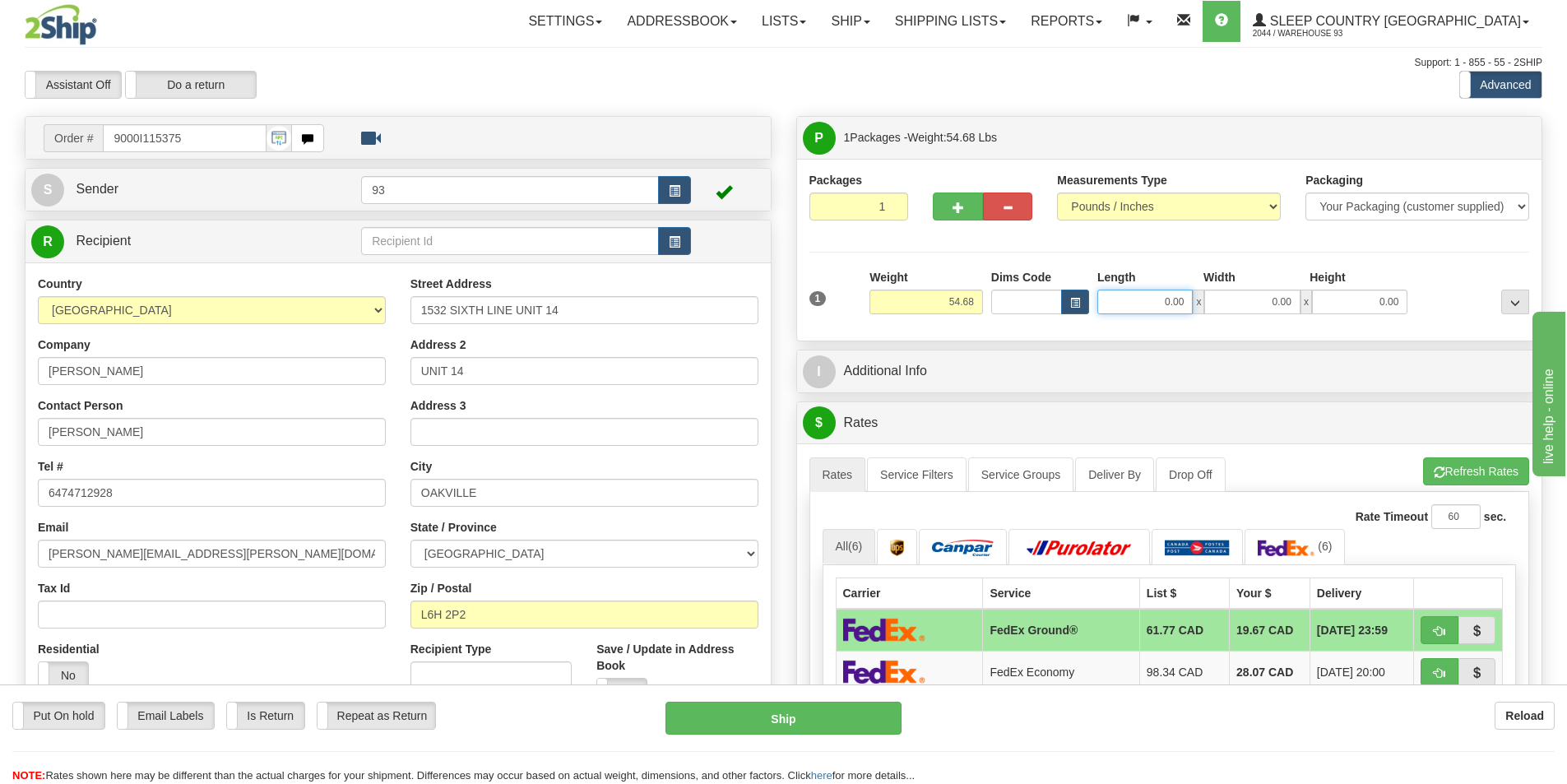
click at [1133, 294] on input "0.00" at bounding box center [1145, 301] width 95 height 25
type input "40.00"
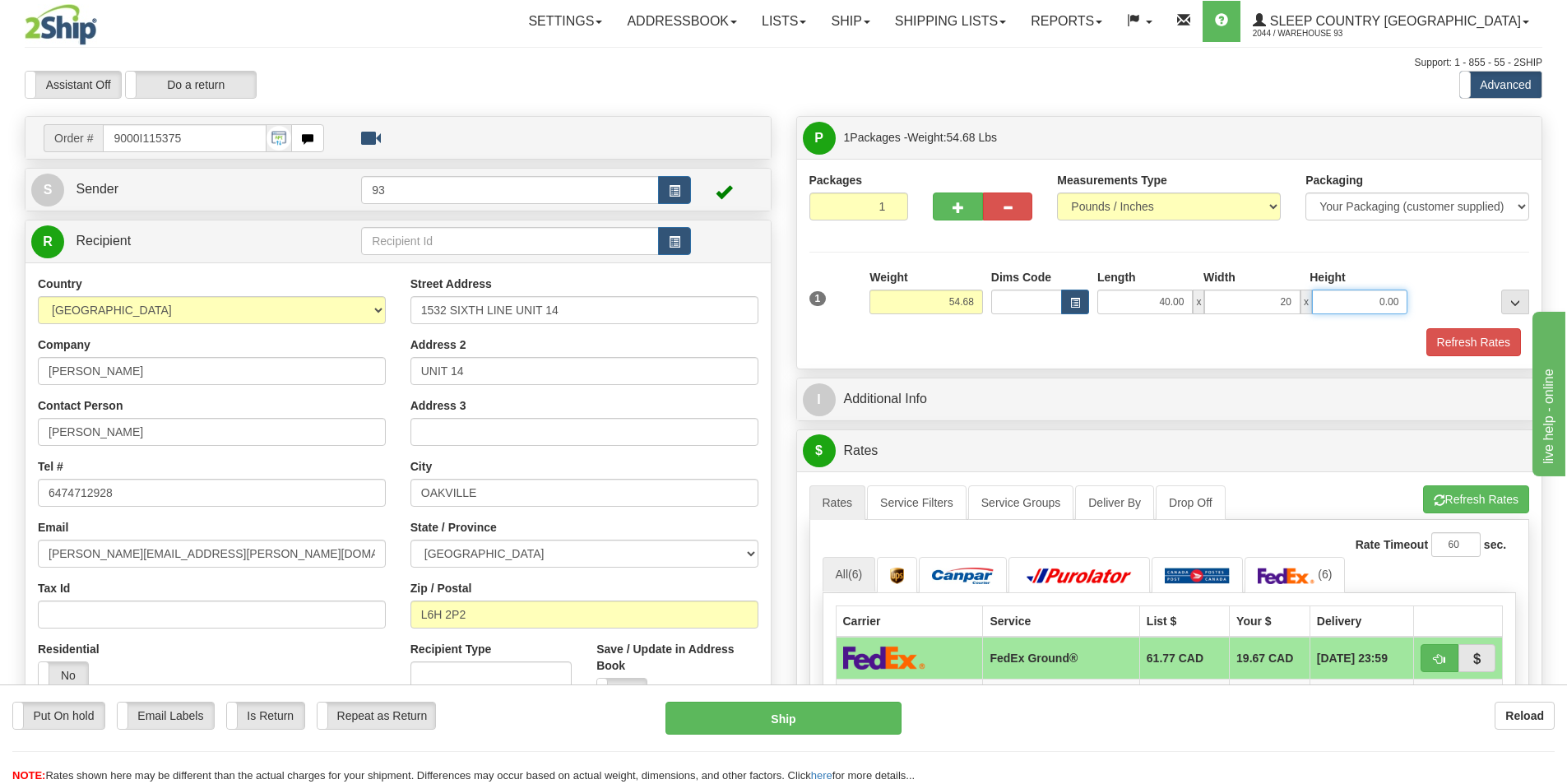
type input "20.00"
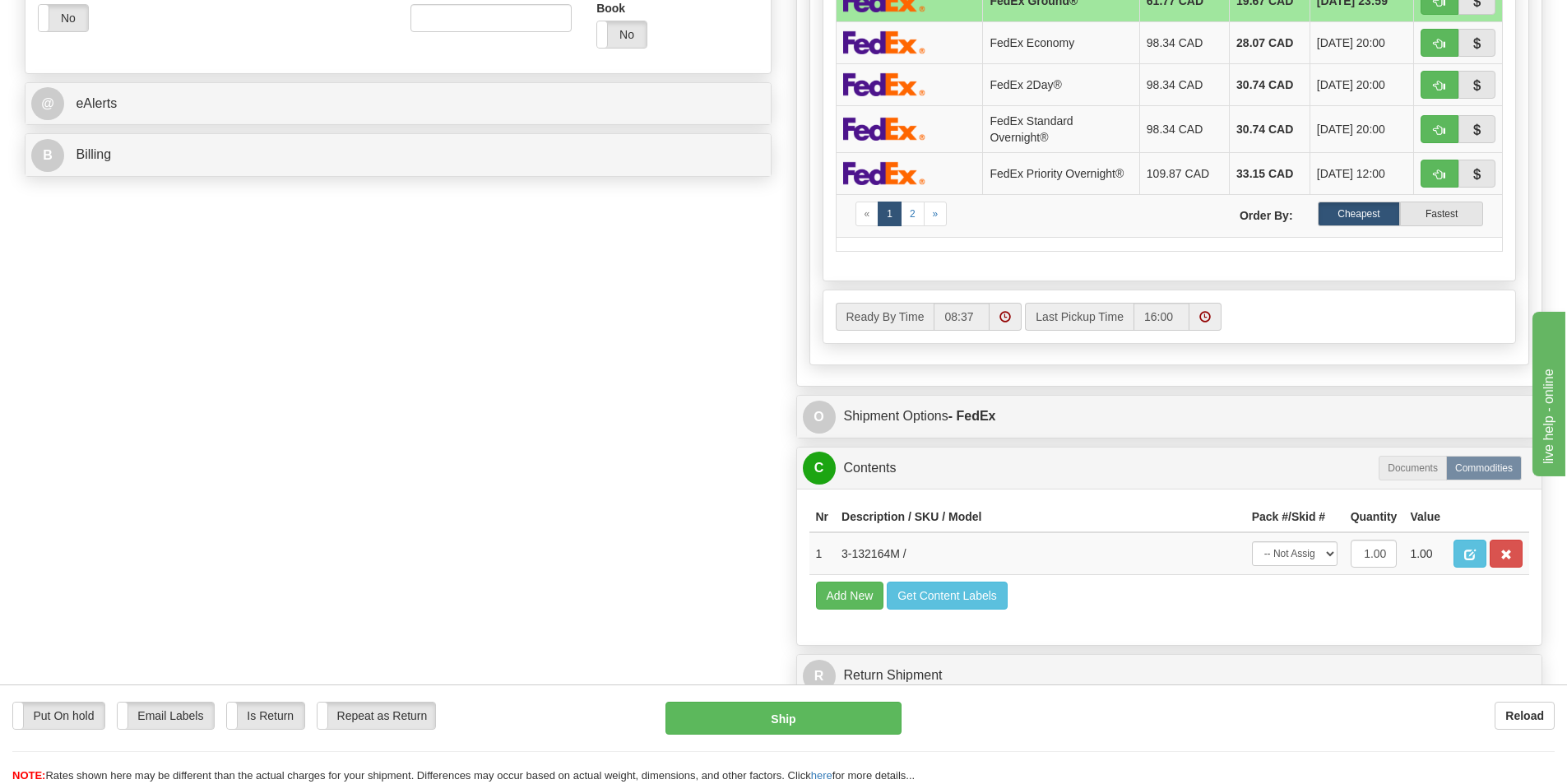
scroll to position [658, 0]
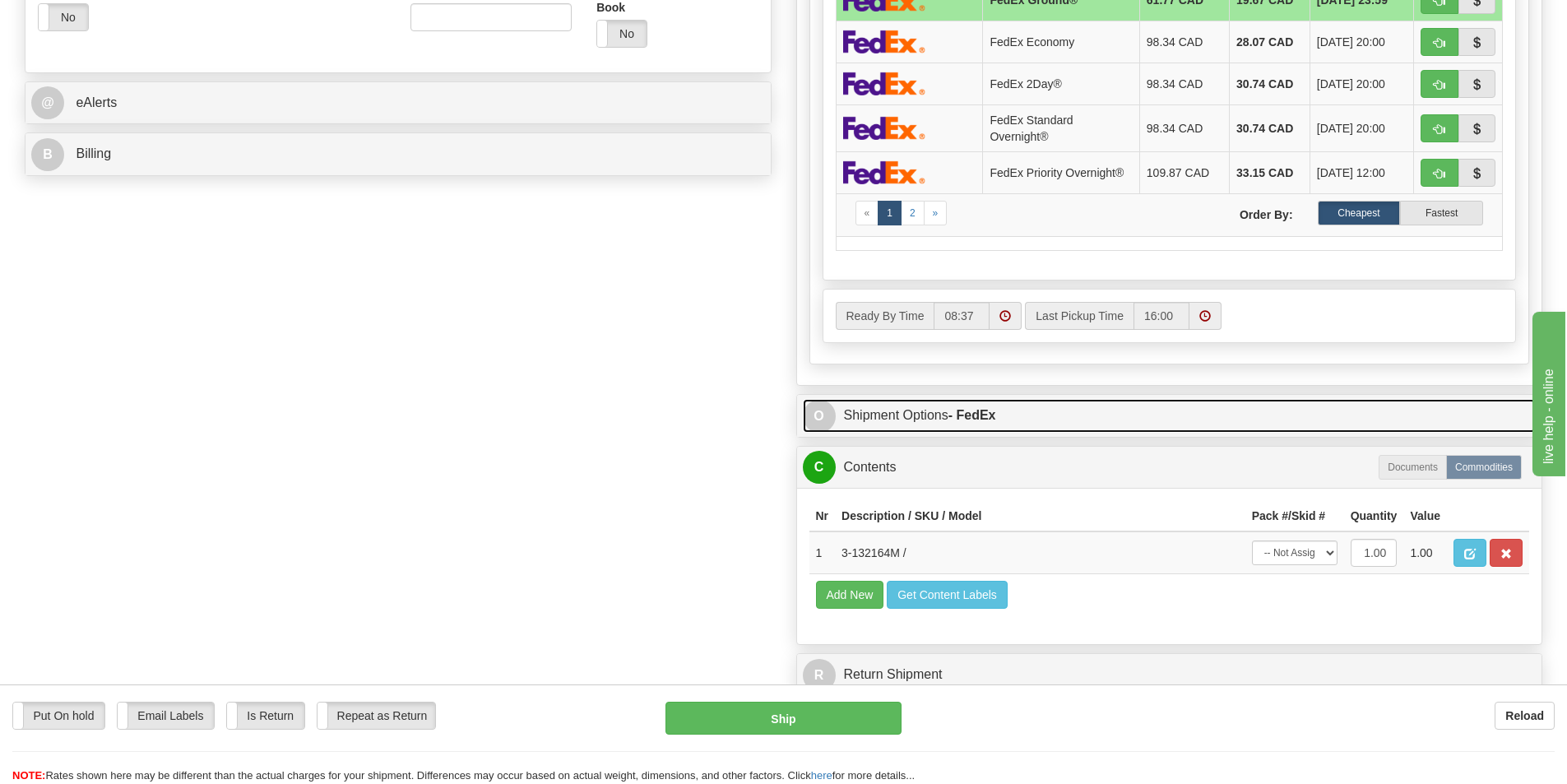
type input "20.00"
click at [886, 403] on link "O Shipment Options - FedEx" at bounding box center [1170, 415] width 734 height 34
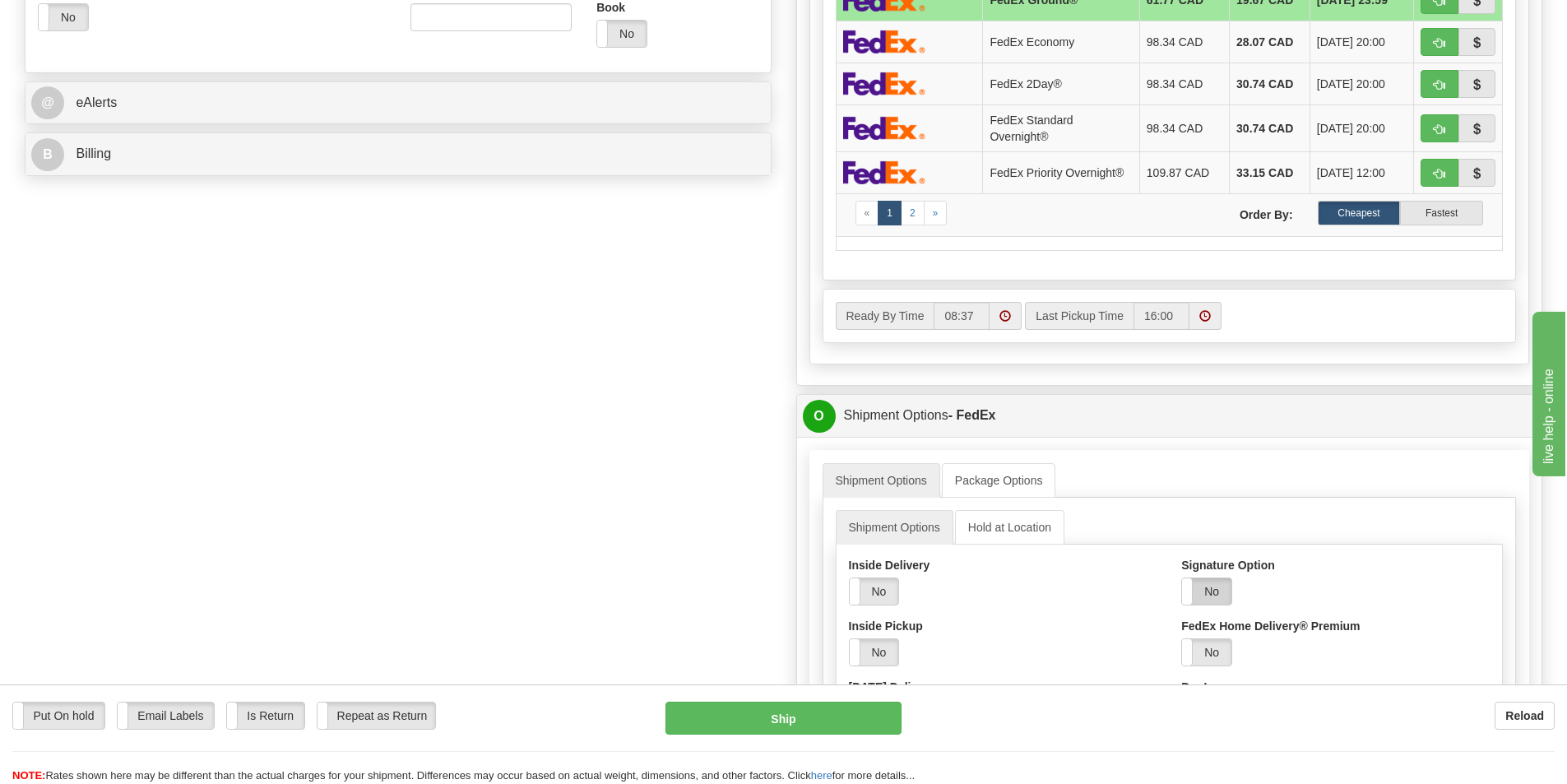
click at [1212, 589] on label "No" at bounding box center [1207, 591] width 50 height 27
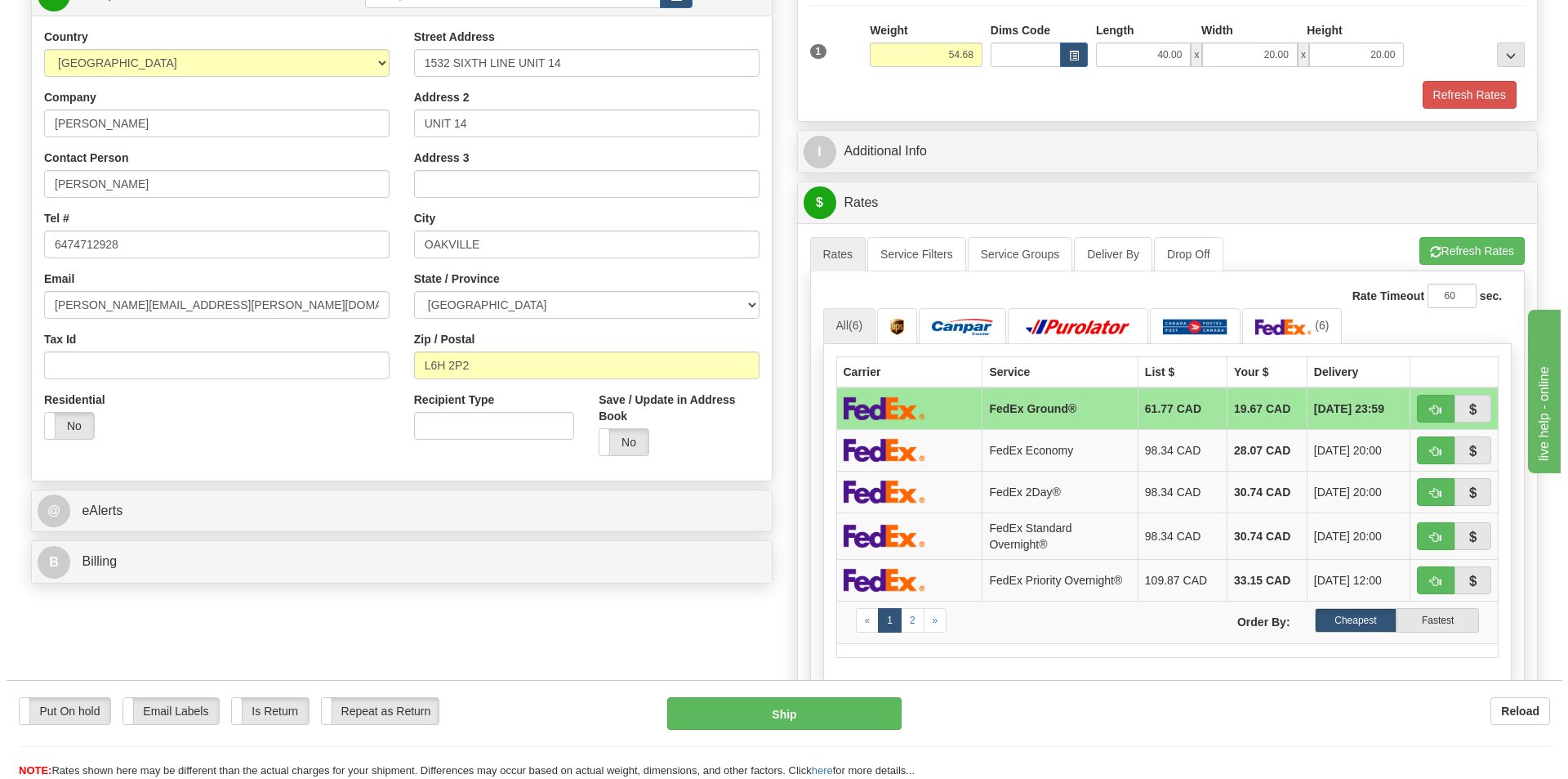
scroll to position [0, 0]
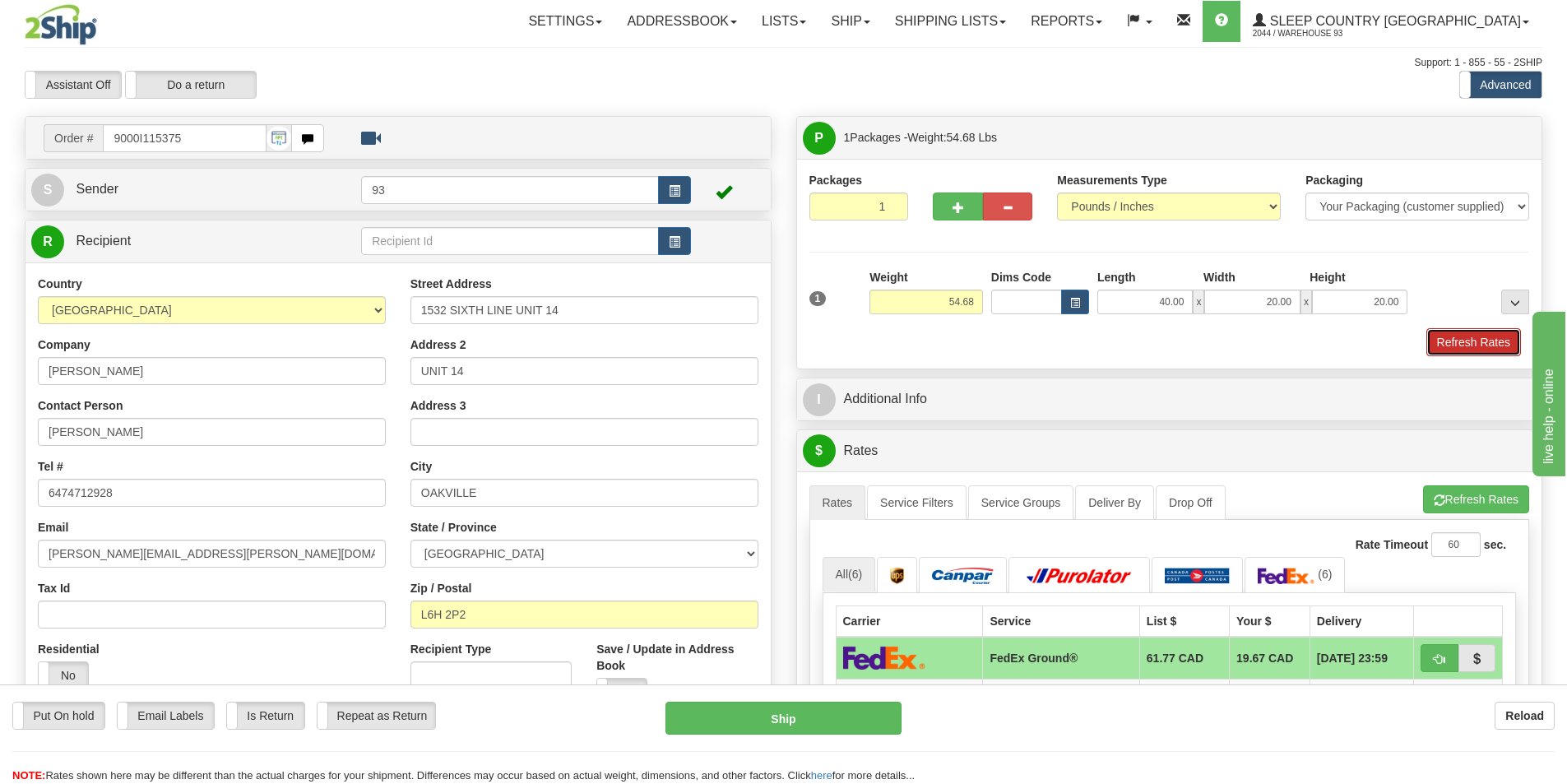
click at [1482, 334] on button "Refresh Rates" at bounding box center [1474, 342] width 94 height 28
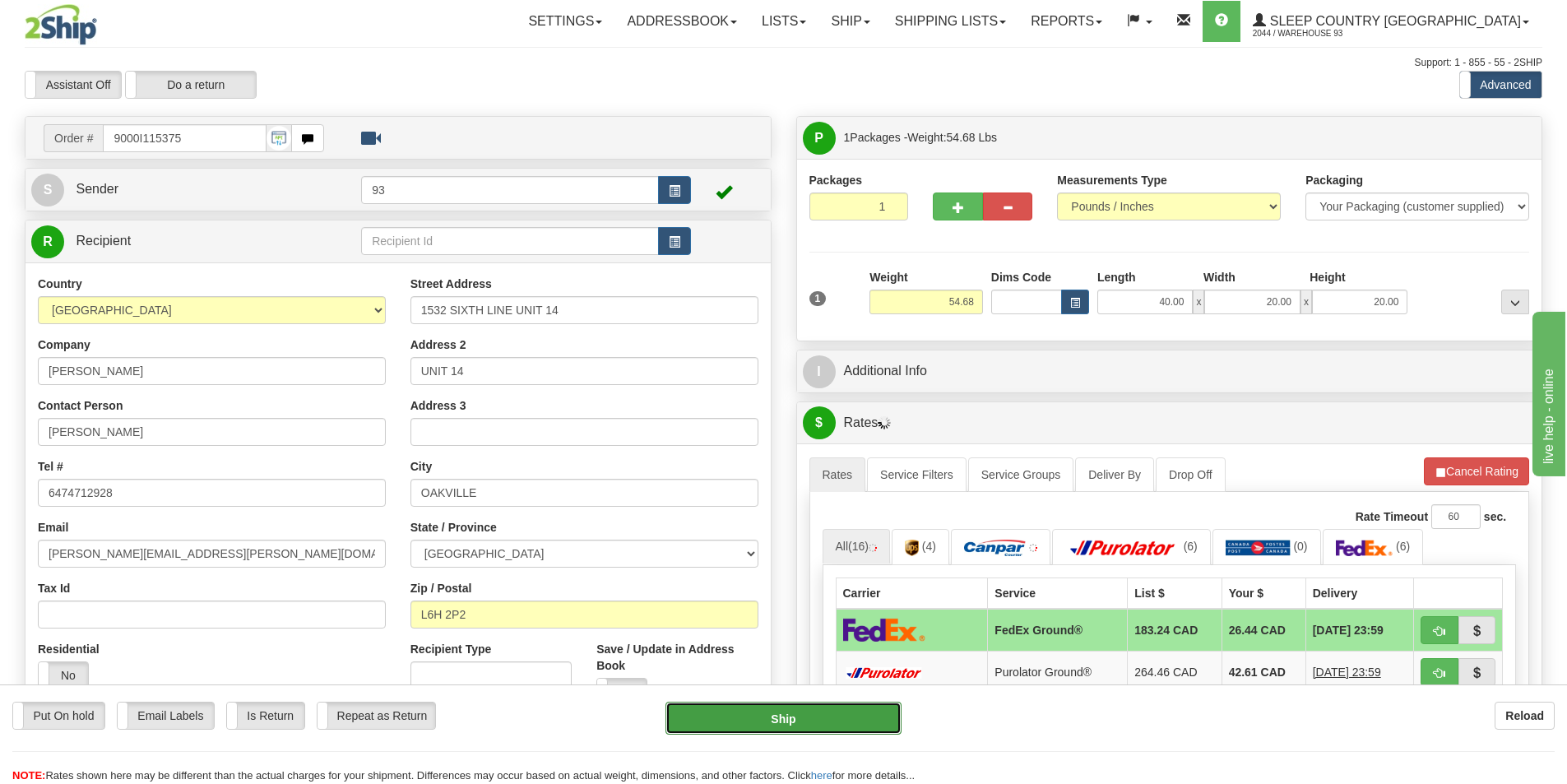
click at [835, 710] on button "Ship" at bounding box center [784, 718] width 236 height 33
type input "92"
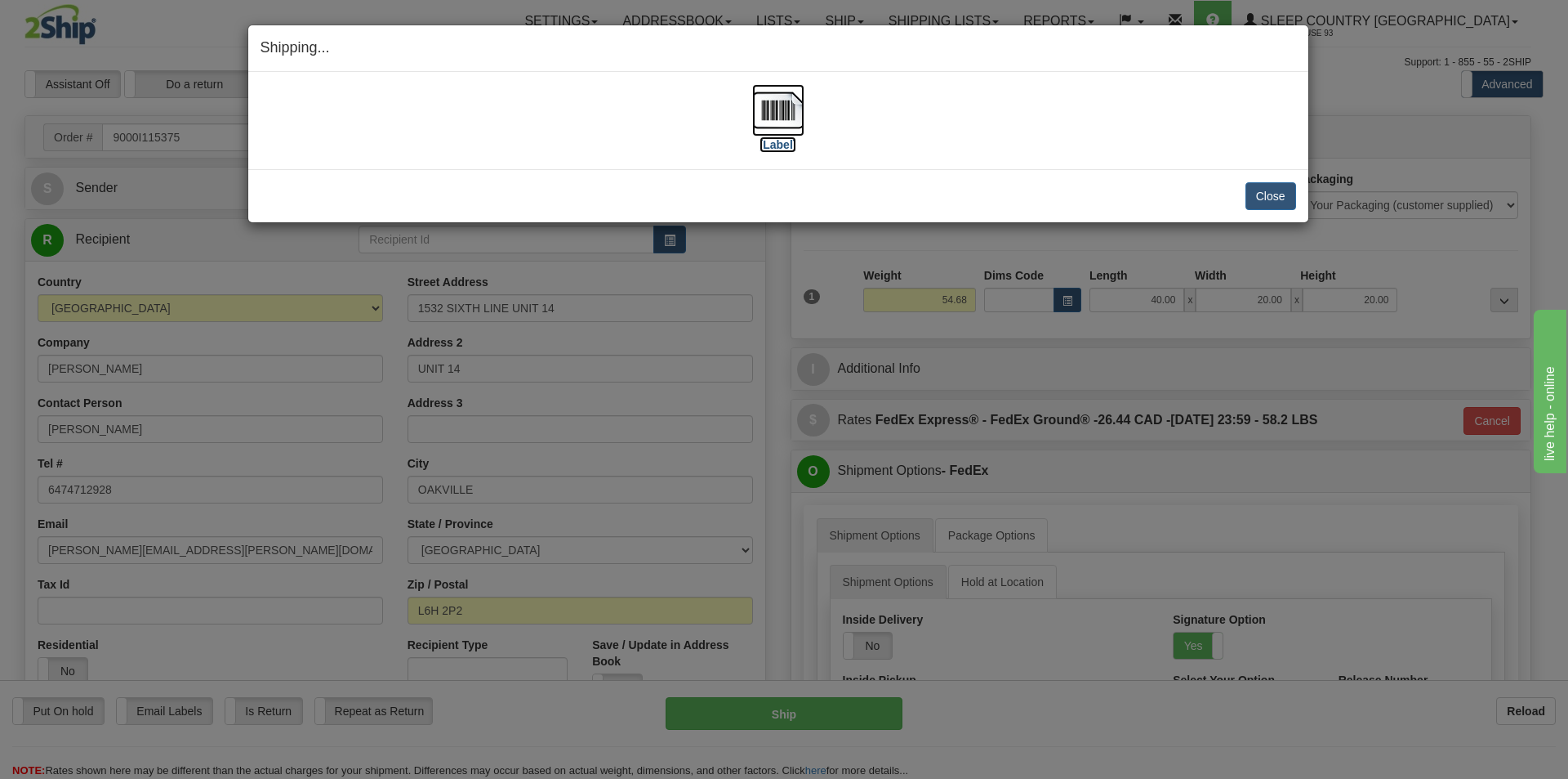
click at [769, 102] on img at bounding box center [778, 109] width 52 height 52
click at [1274, 189] on button "Close" at bounding box center [1270, 196] width 50 height 28
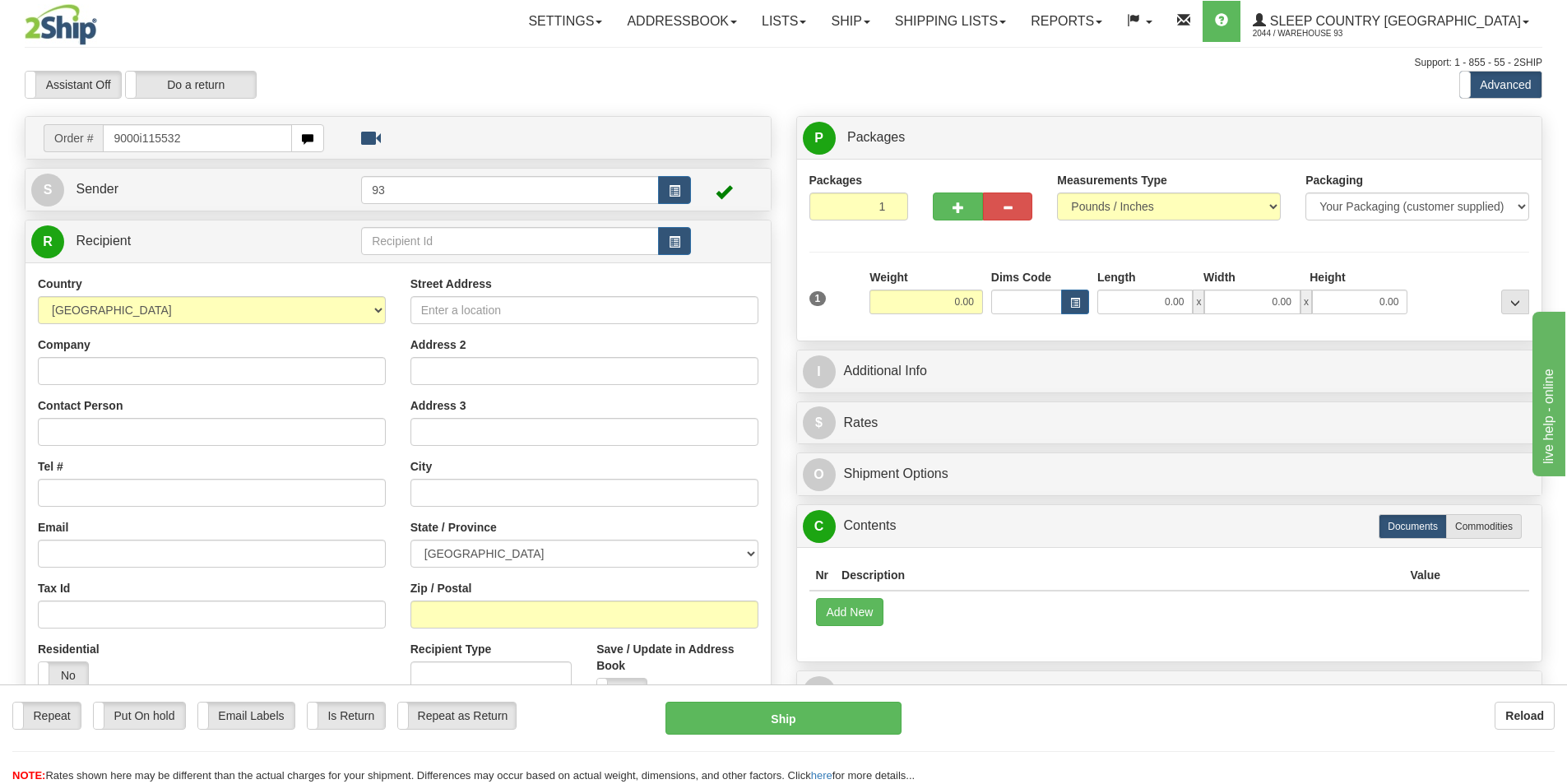
type input "9000i115532"
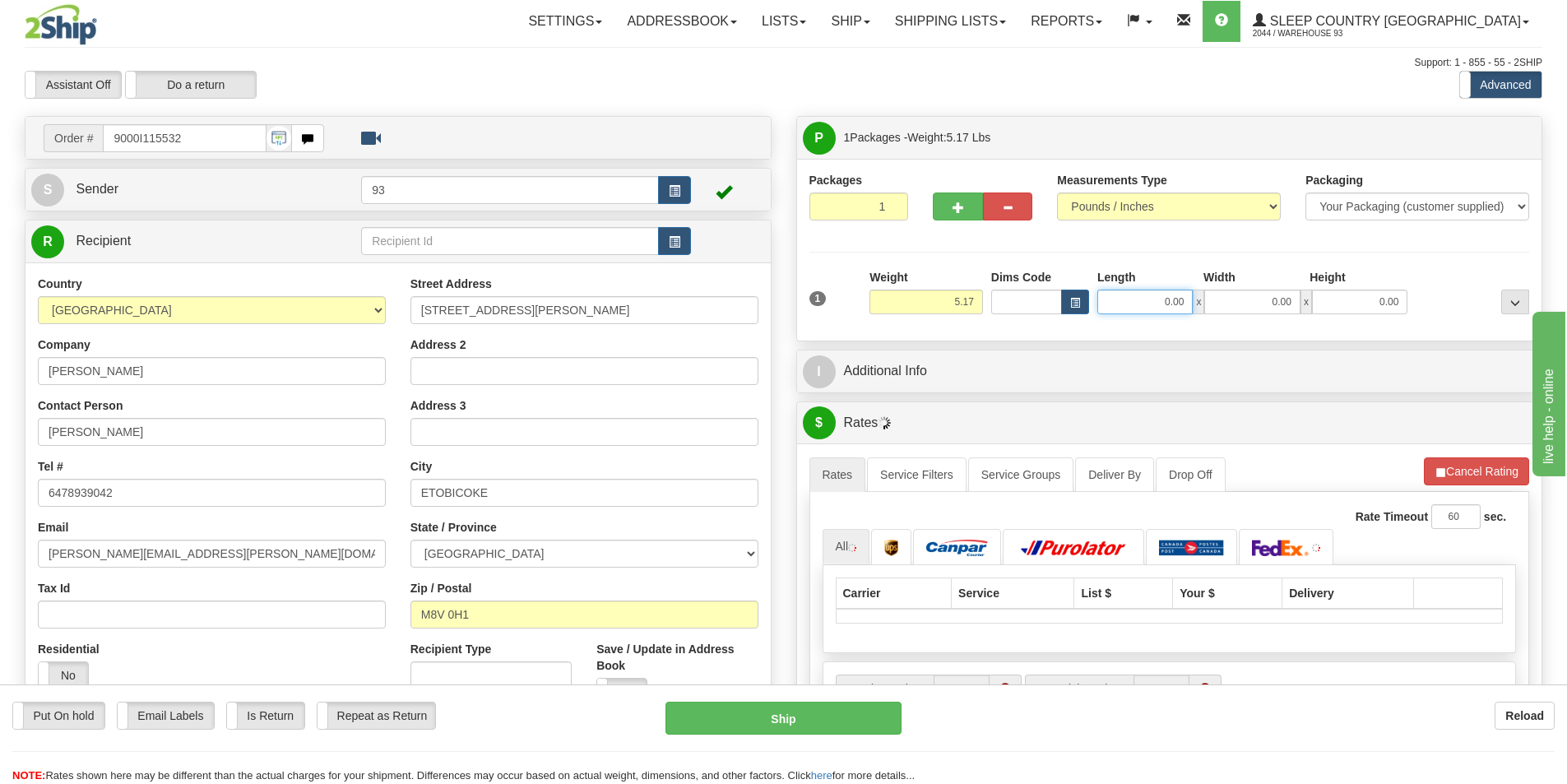
click at [1134, 296] on input "0.00" at bounding box center [1145, 301] width 95 height 25
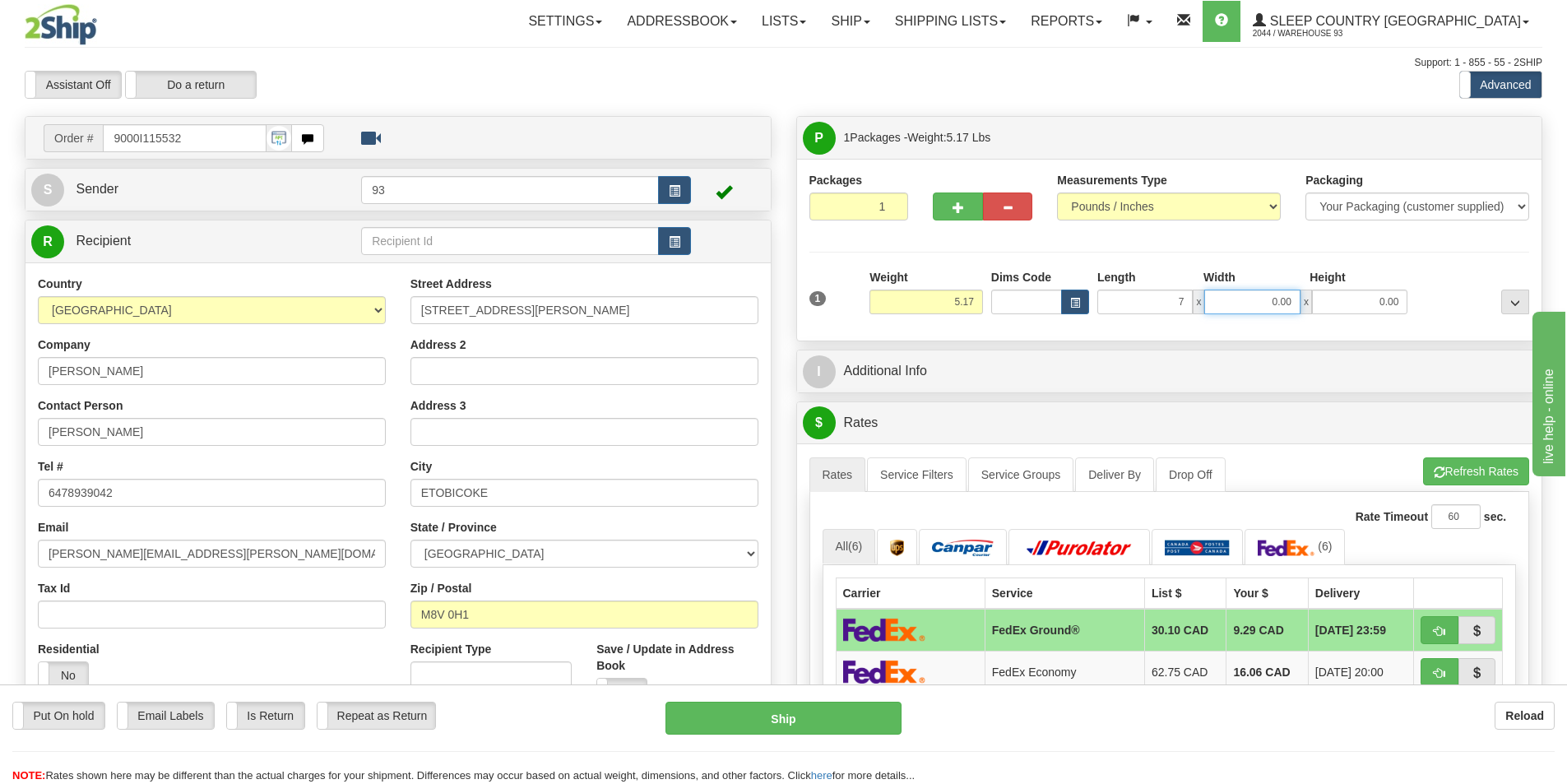
type input "7.00"
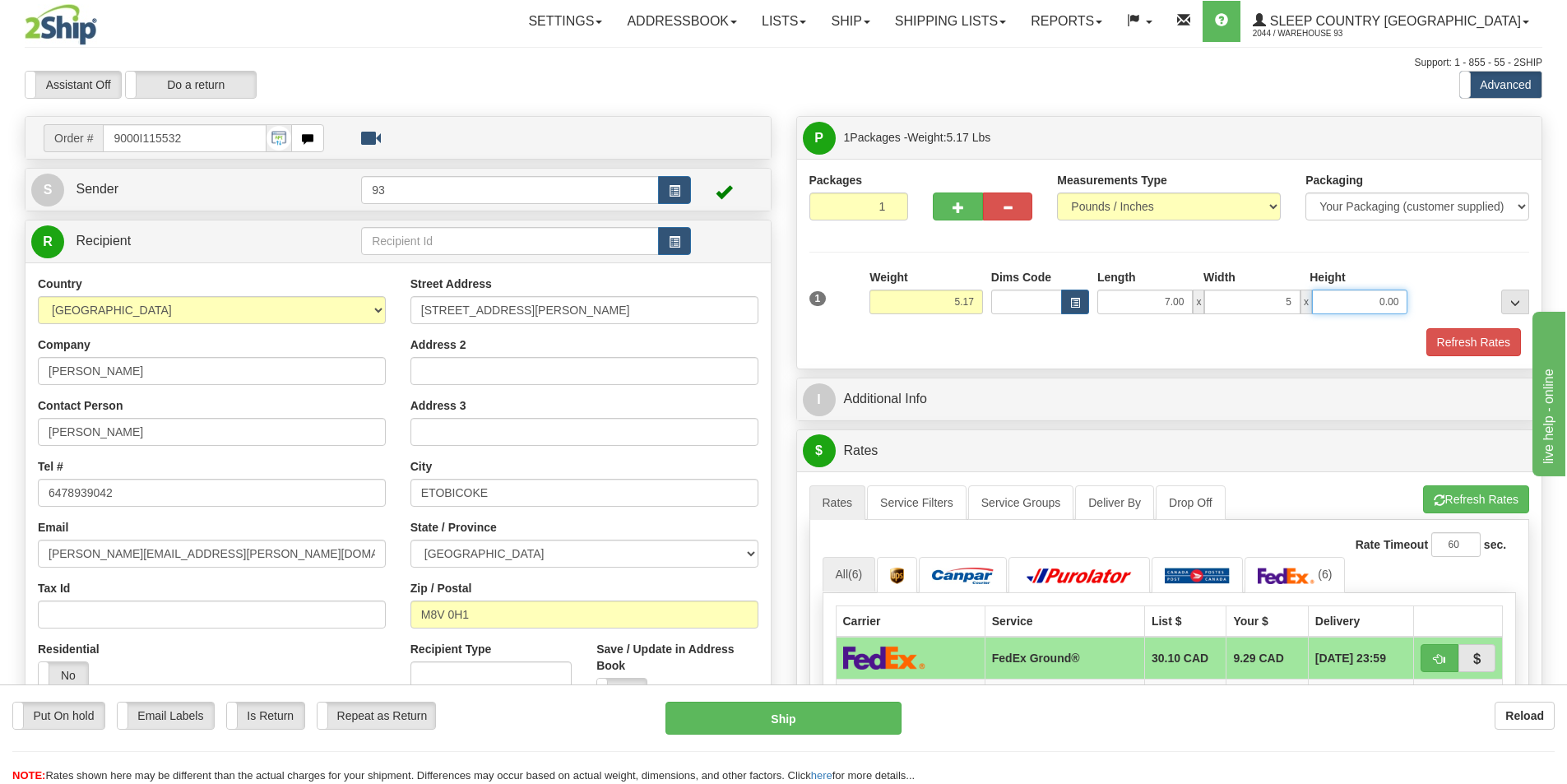
type input "5.00"
type input "4.00"
click at [1472, 330] on button "Refresh Rates" at bounding box center [1474, 342] width 94 height 28
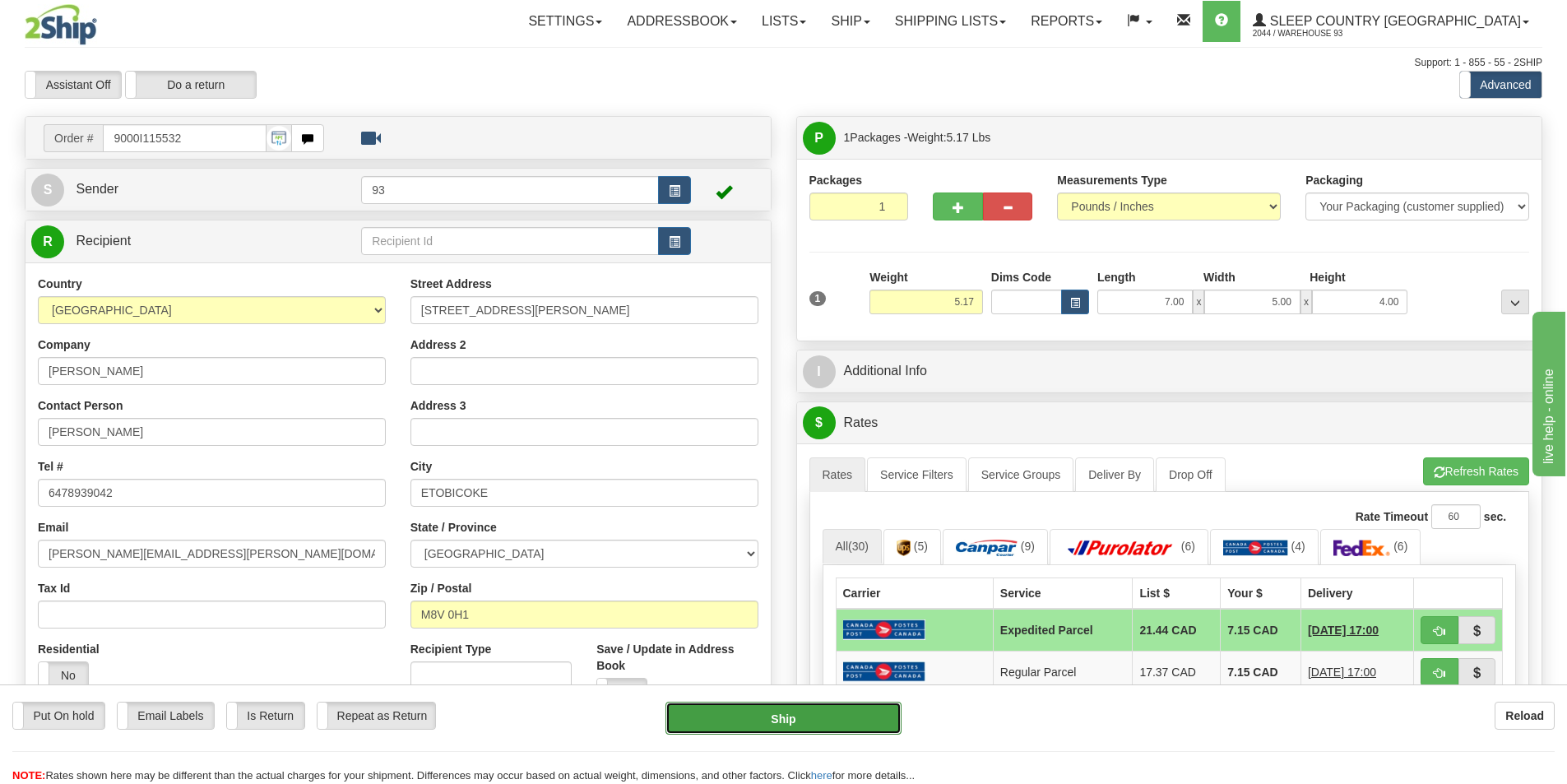
click at [784, 721] on button "Ship" at bounding box center [784, 718] width 236 height 33
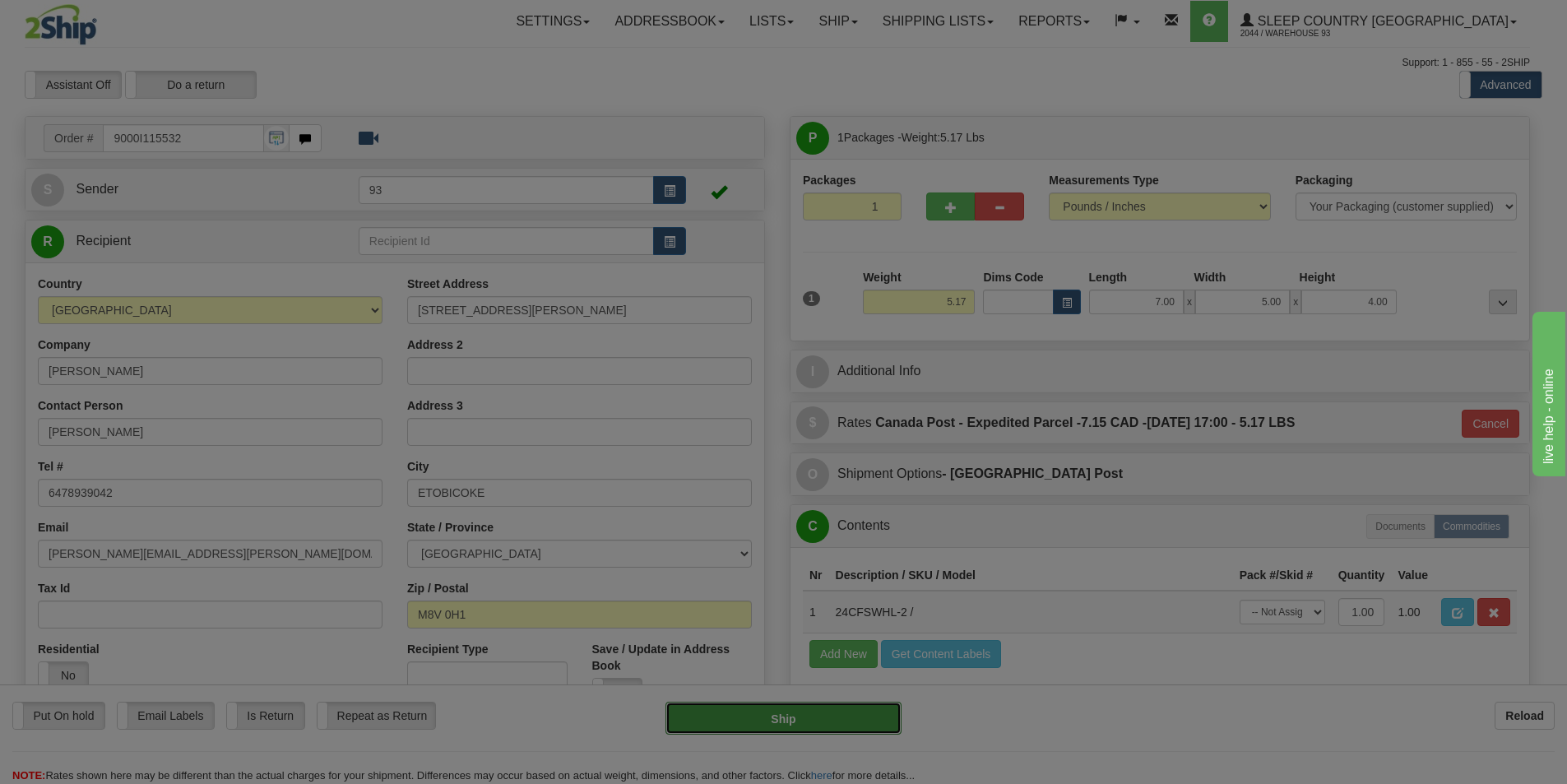
type input "DOM.EP"
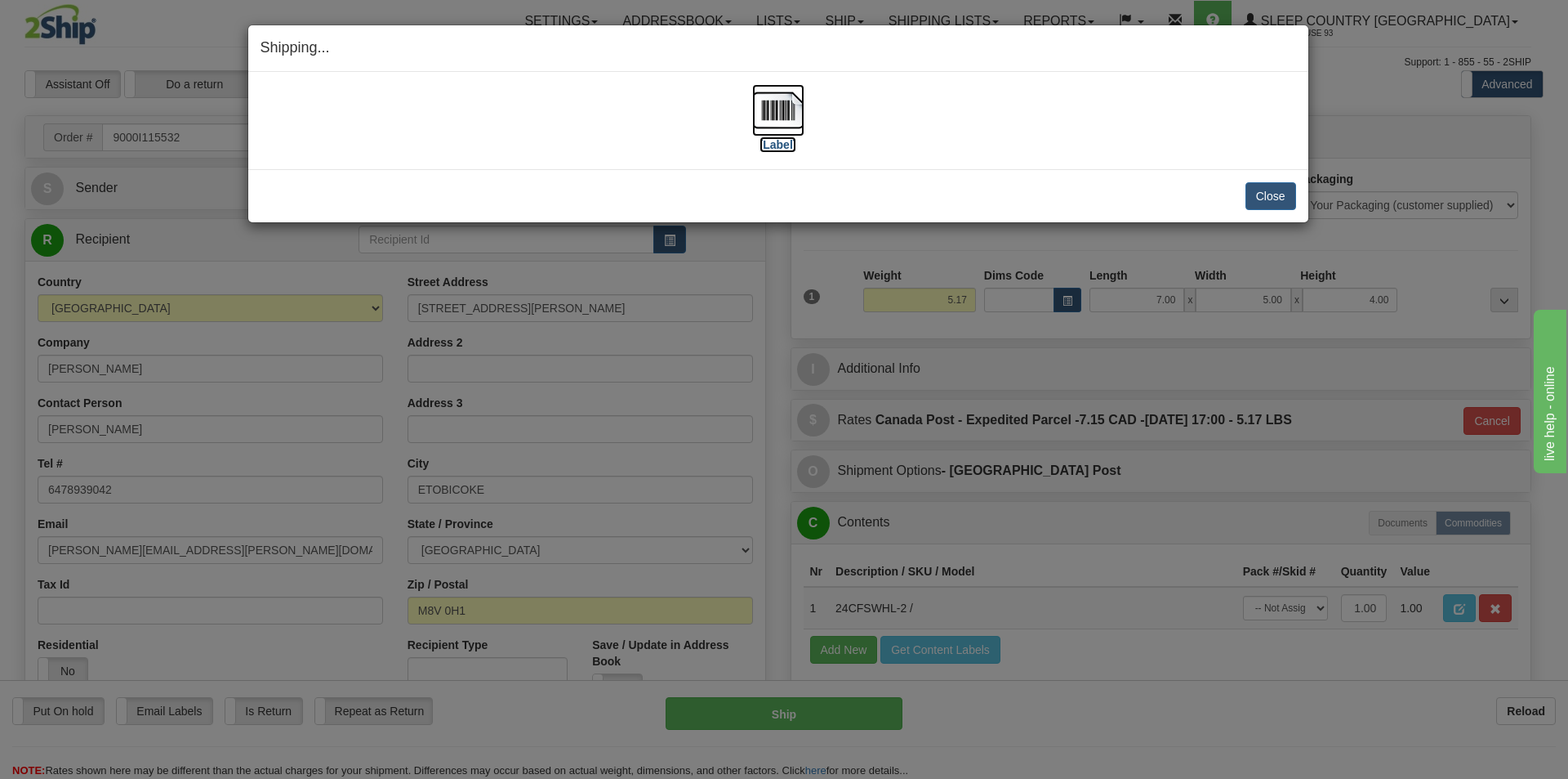
click at [762, 103] on img at bounding box center [778, 109] width 52 height 52
click at [1268, 198] on button "Close" at bounding box center [1270, 196] width 50 height 28
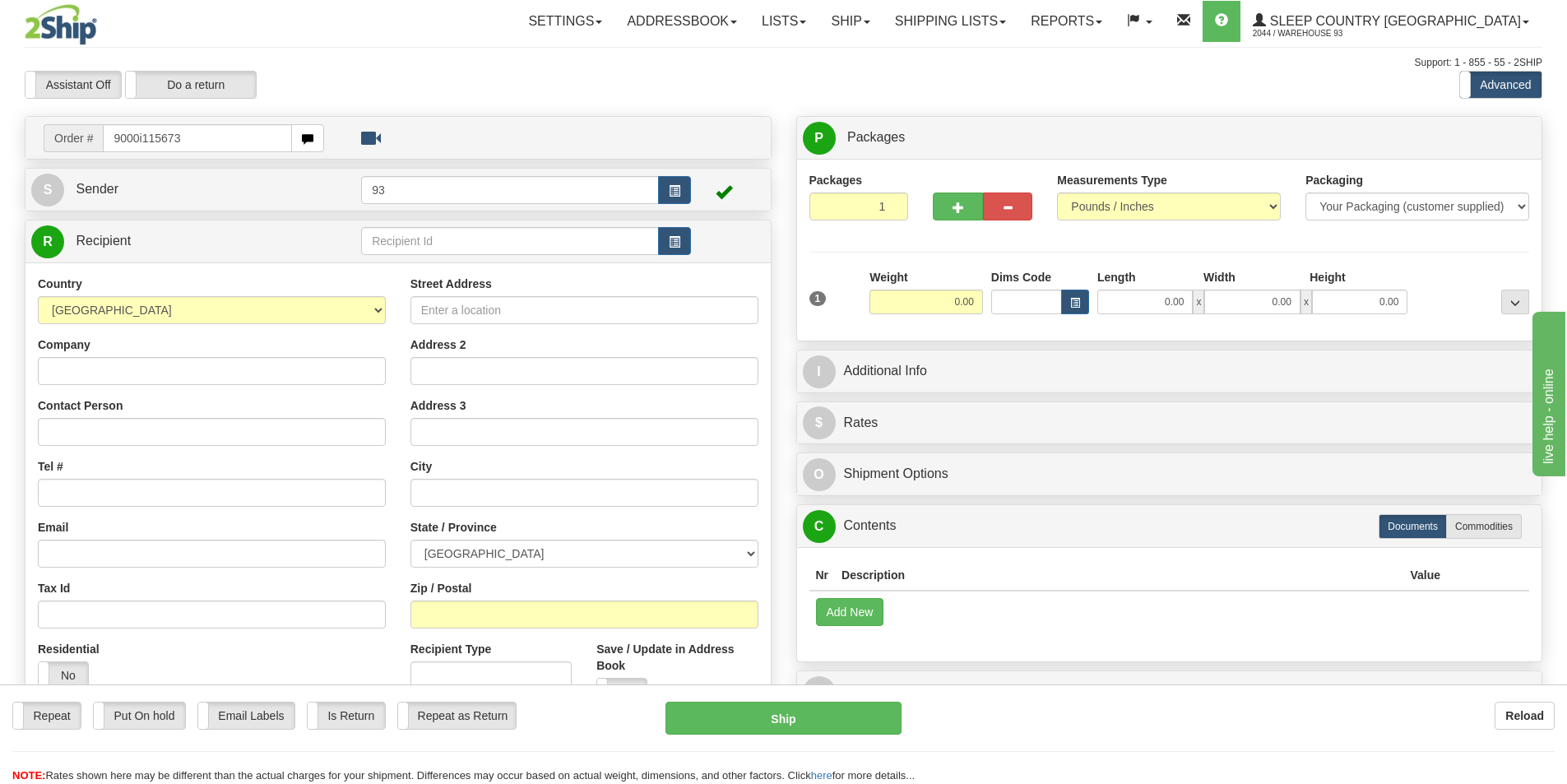
type input "9000i115673"
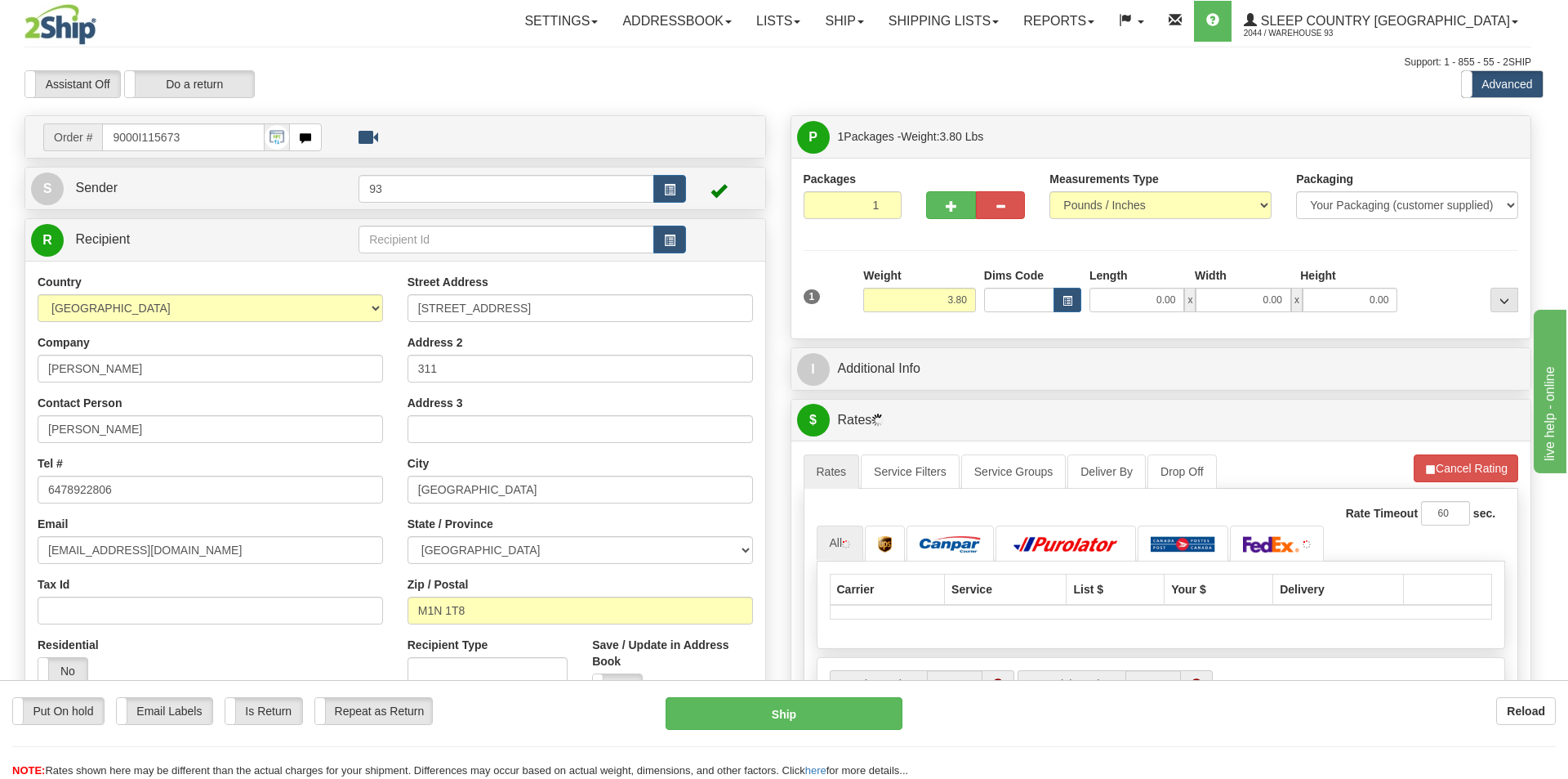
type input "[GEOGRAPHIC_DATA]"
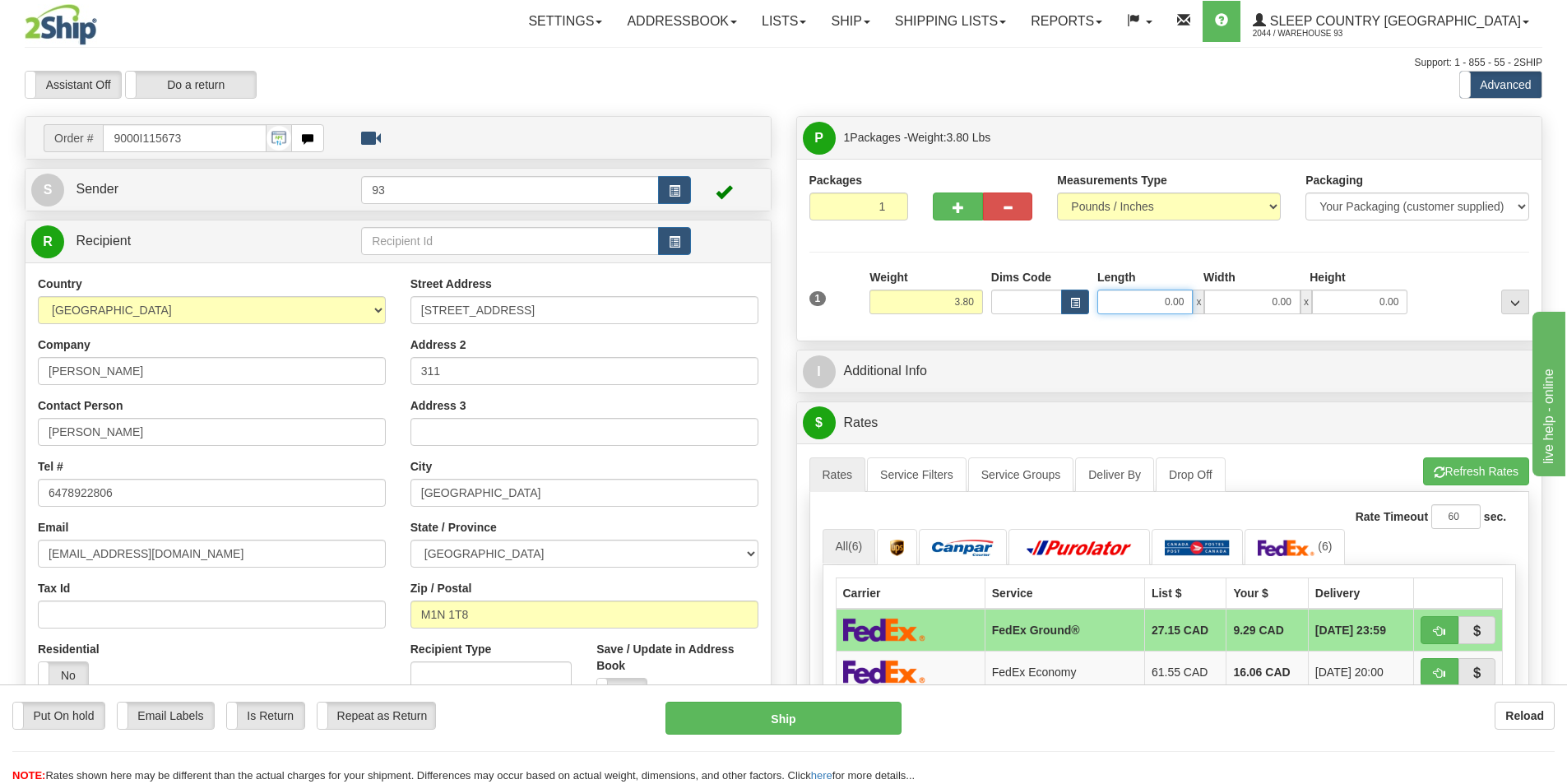
click at [1130, 300] on input "0.00" at bounding box center [1145, 301] width 95 height 25
type input "7.00"
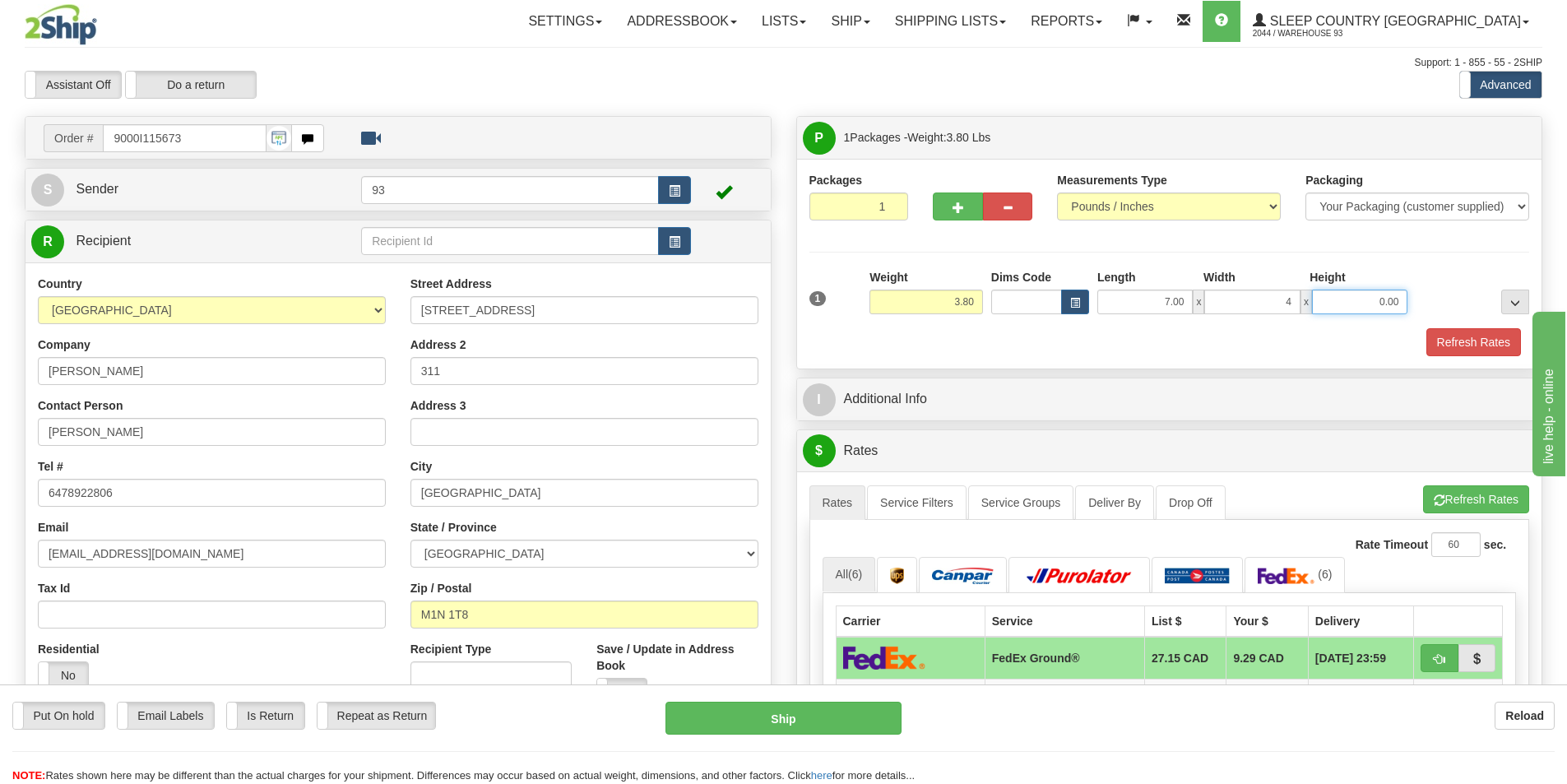
type input "4.00"
click at [1487, 341] on button "Refresh Rates" at bounding box center [1474, 342] width 94 height 28
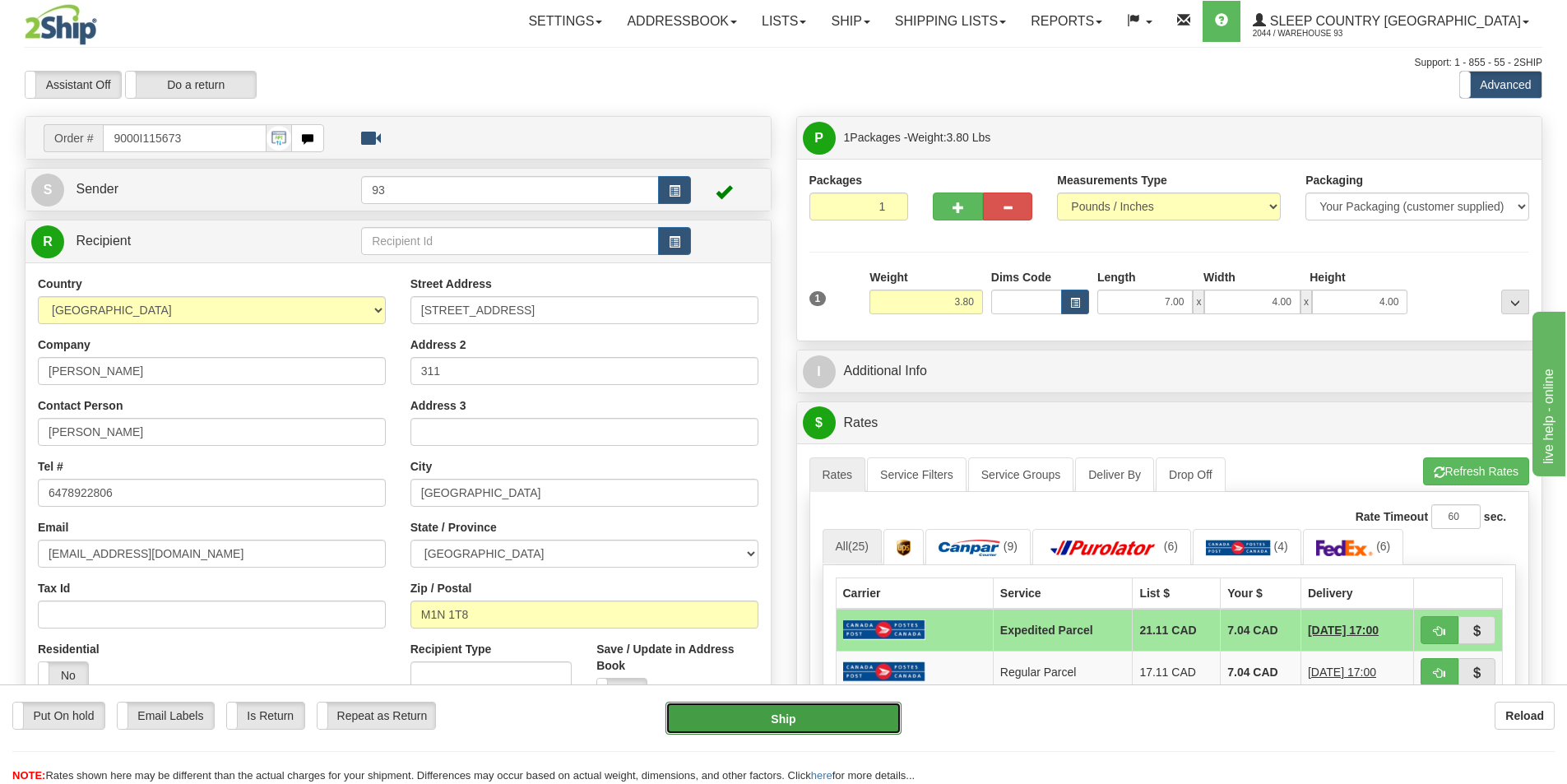
click at [804, 721] on button "Ship" at bounding box center [784, 718] width 236 height 33
type input "DOM.EP"
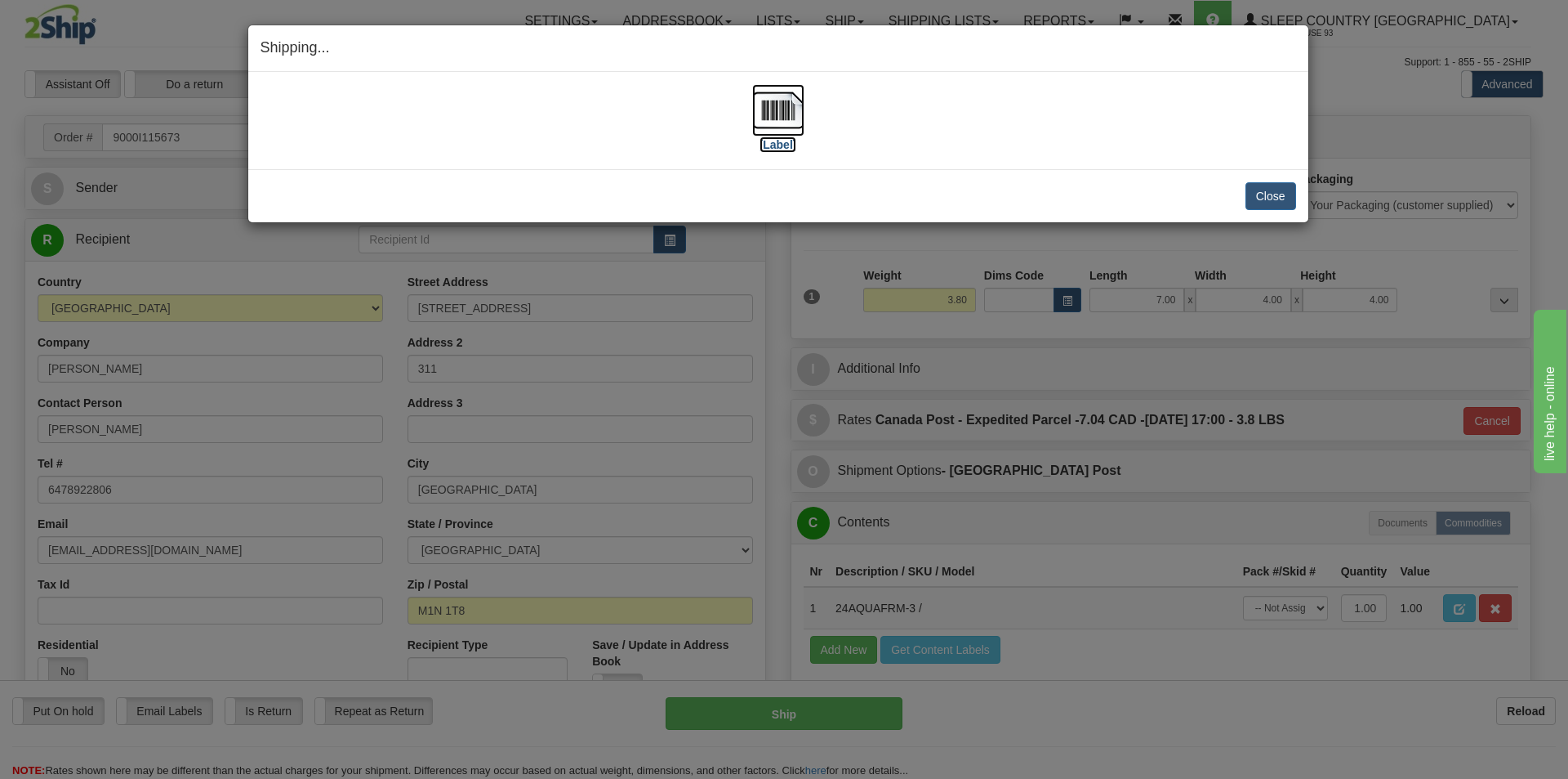
click at [784, 108] on img at bounding box center [778, 109] width 52 height 52
click at [1280, 197] on button "Close" at bounding box center [1270, 196] width 50 height 28
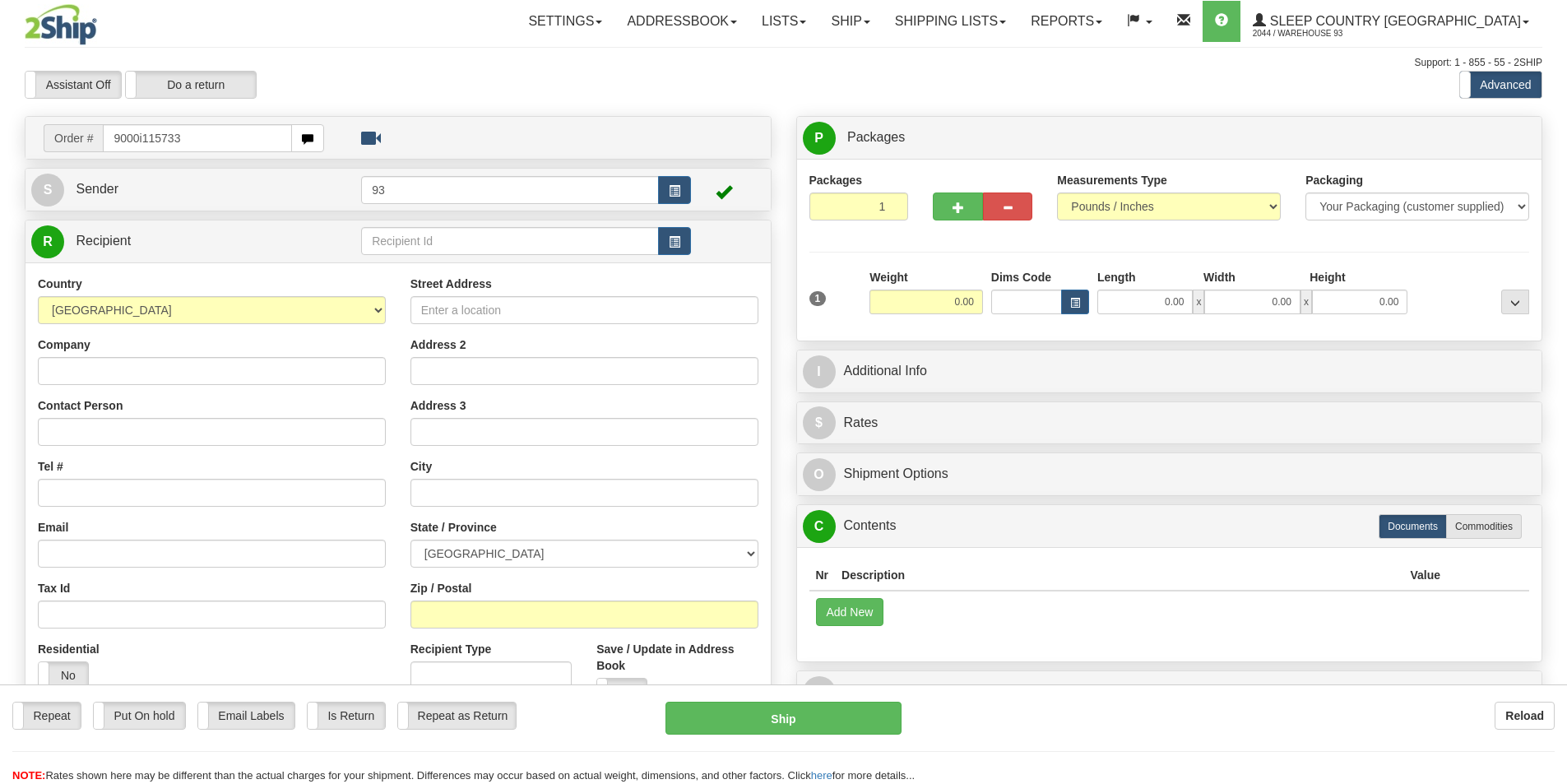
type input "9000i115733"
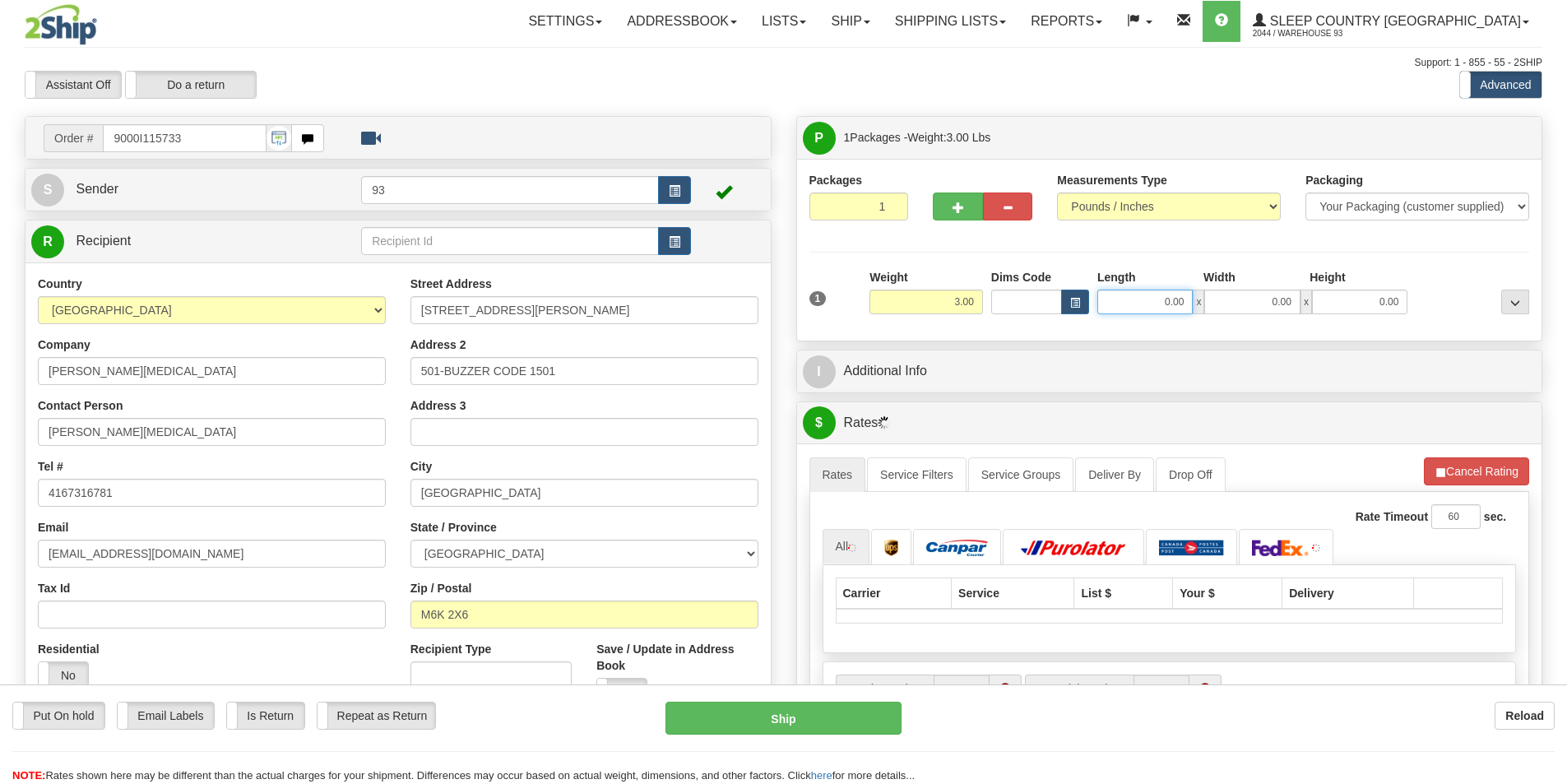
click at [1147, 301] on input "0.00" at bounding box center [1145, 301] width 95 height 25
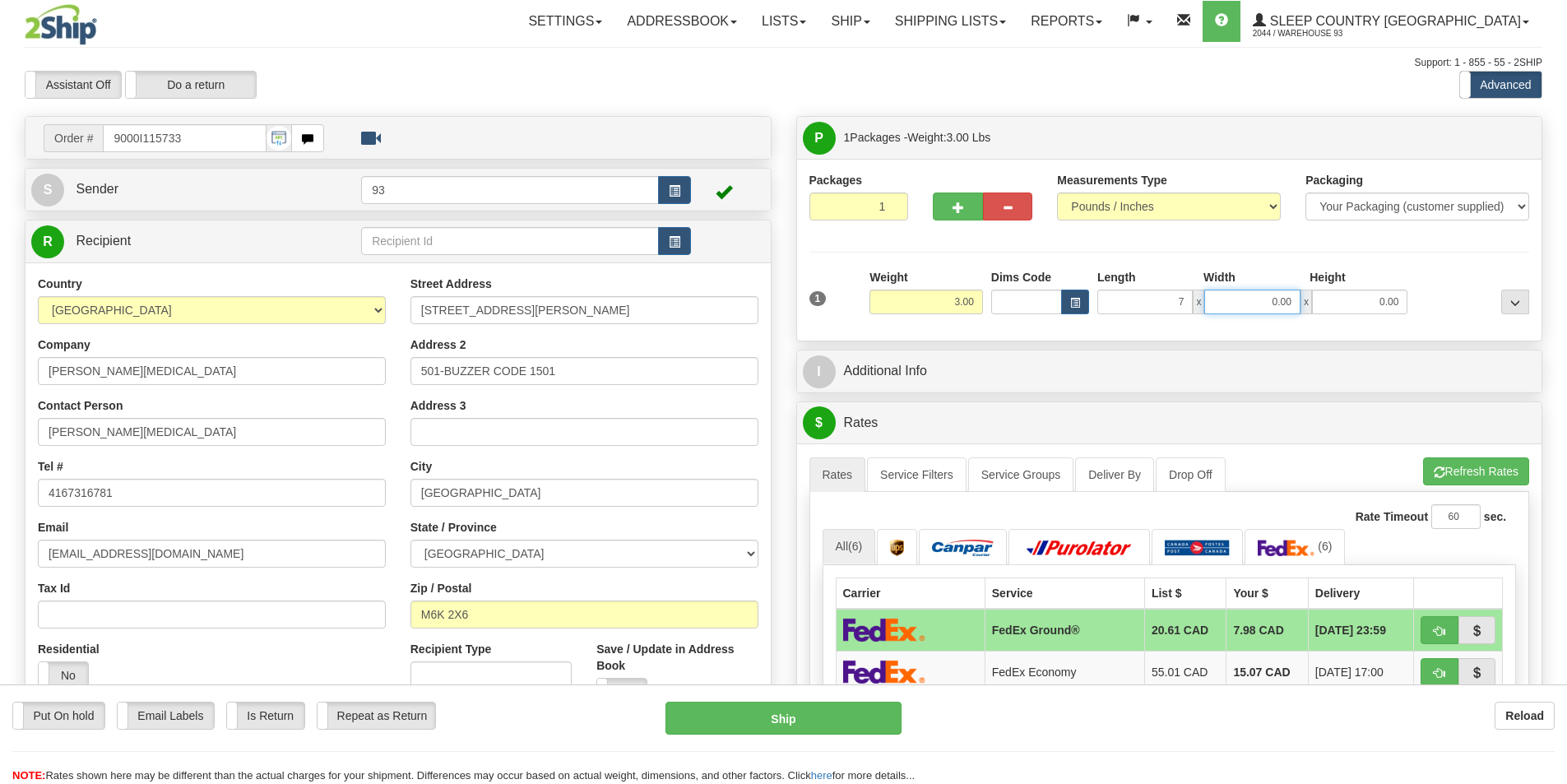
type input "7.00"
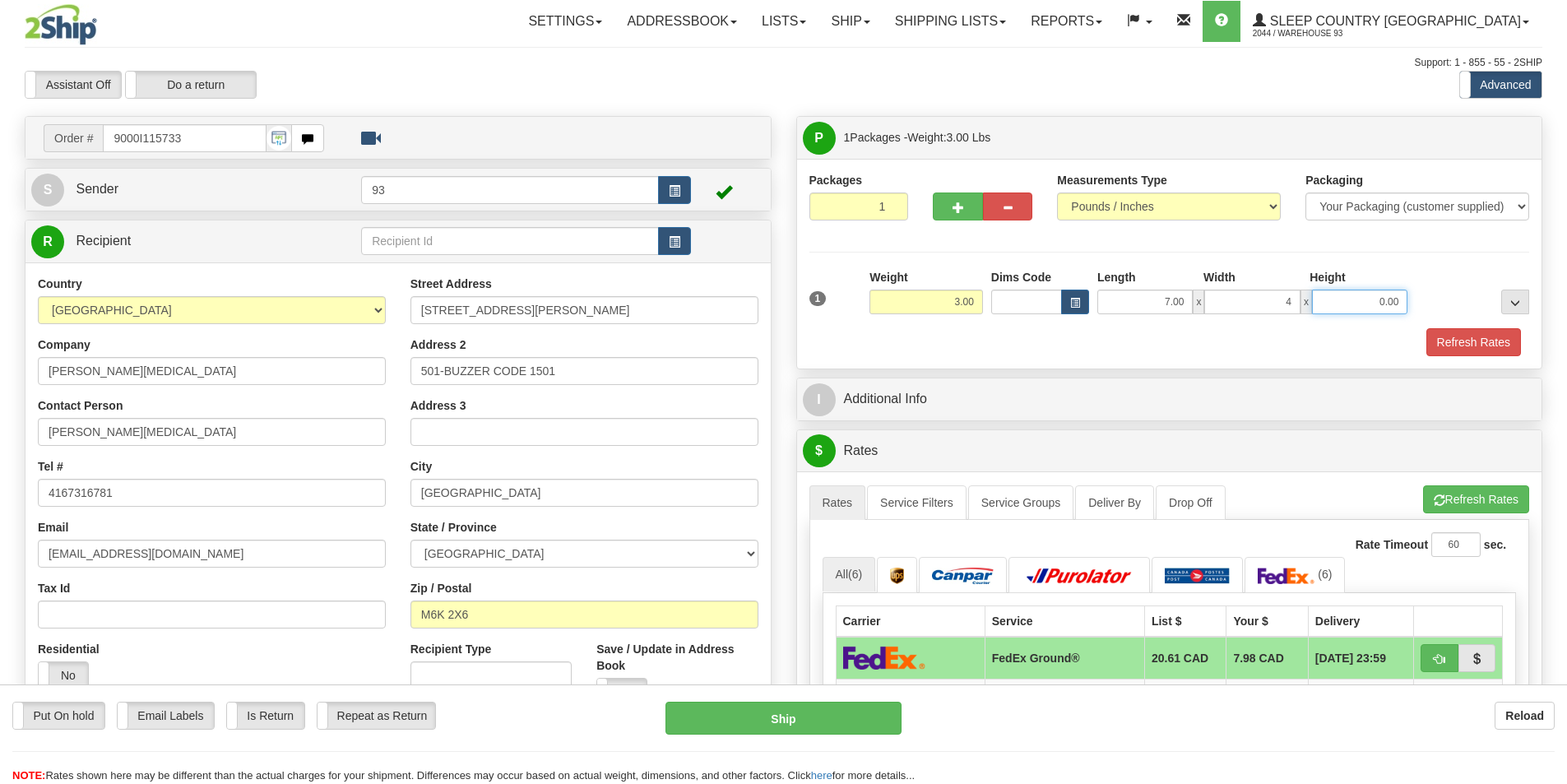
type input "4.00"
click at [1493, 335] on button "Refresh Rates" at bounding box center [1474, 342] width 94 height 28
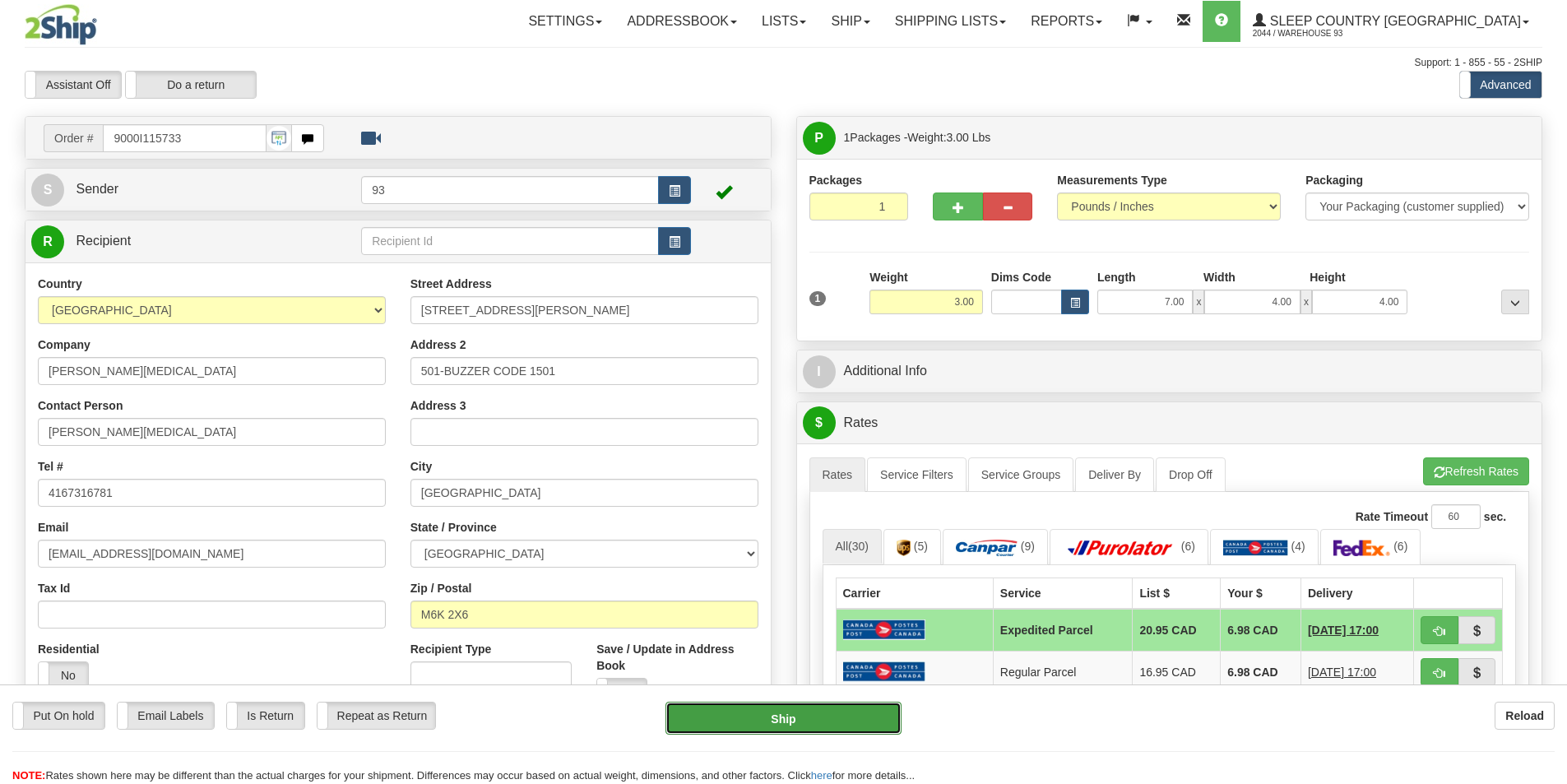
click at [791, 714] on button "Ship" at bounding box center [784, 718] width 236 height 33
type input "DOM.EP"
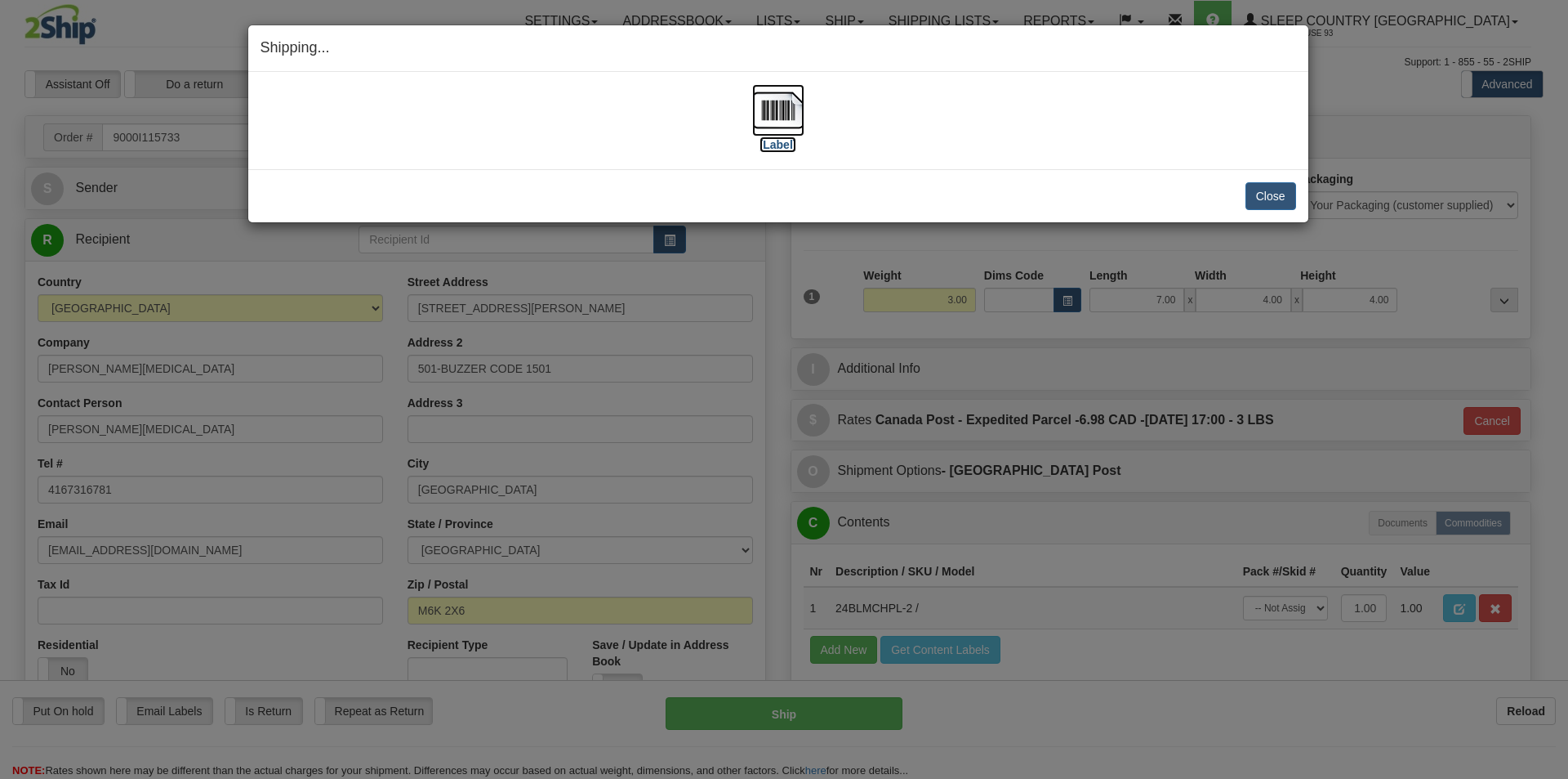
click at [786, 108] on img at bounding box center [778, 109] width 52 height 52
click at [1264, 192] on button "Close" at bounding box center [1270, 196] width 50 height 28
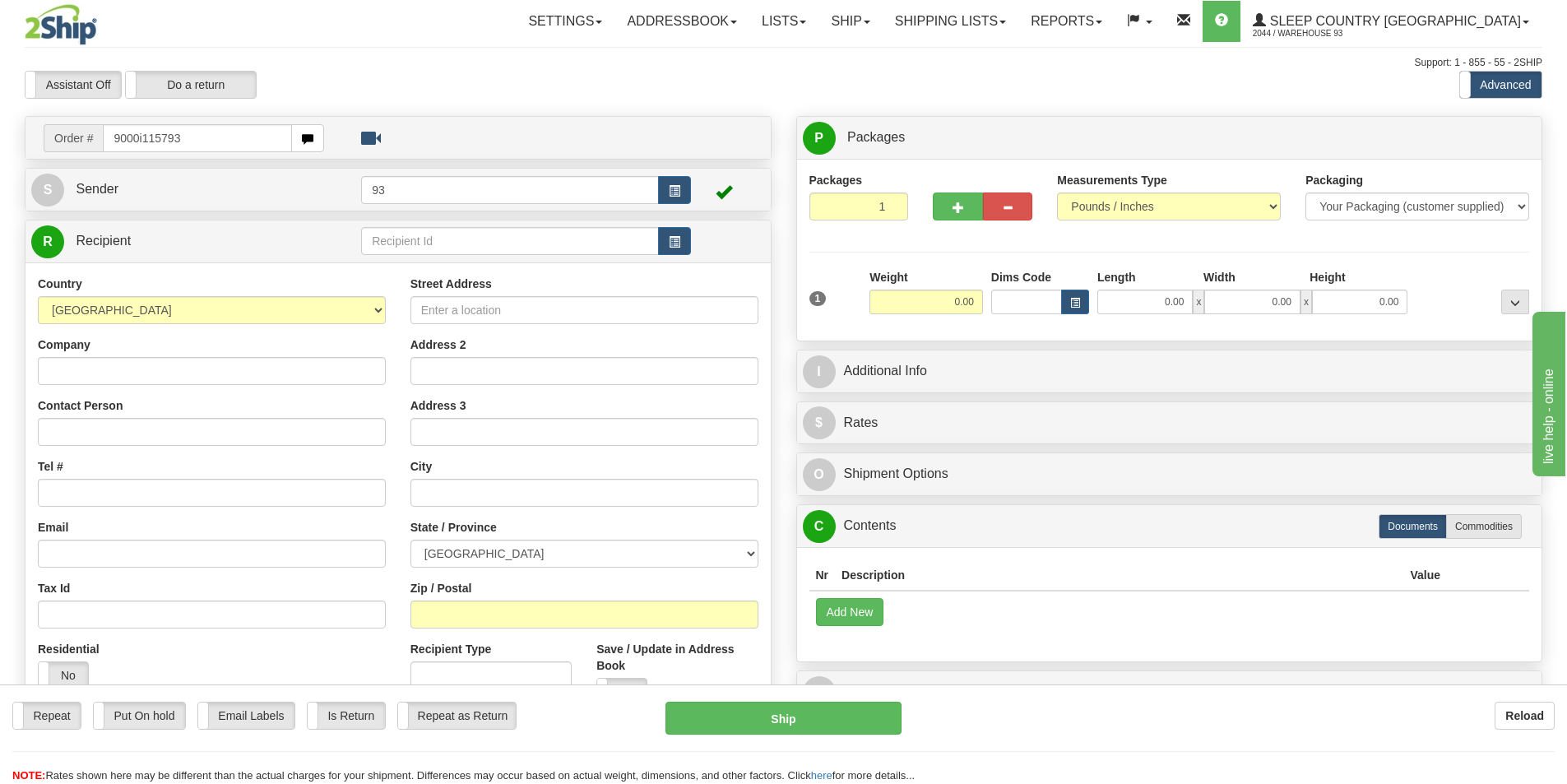
type input "9000i115793"
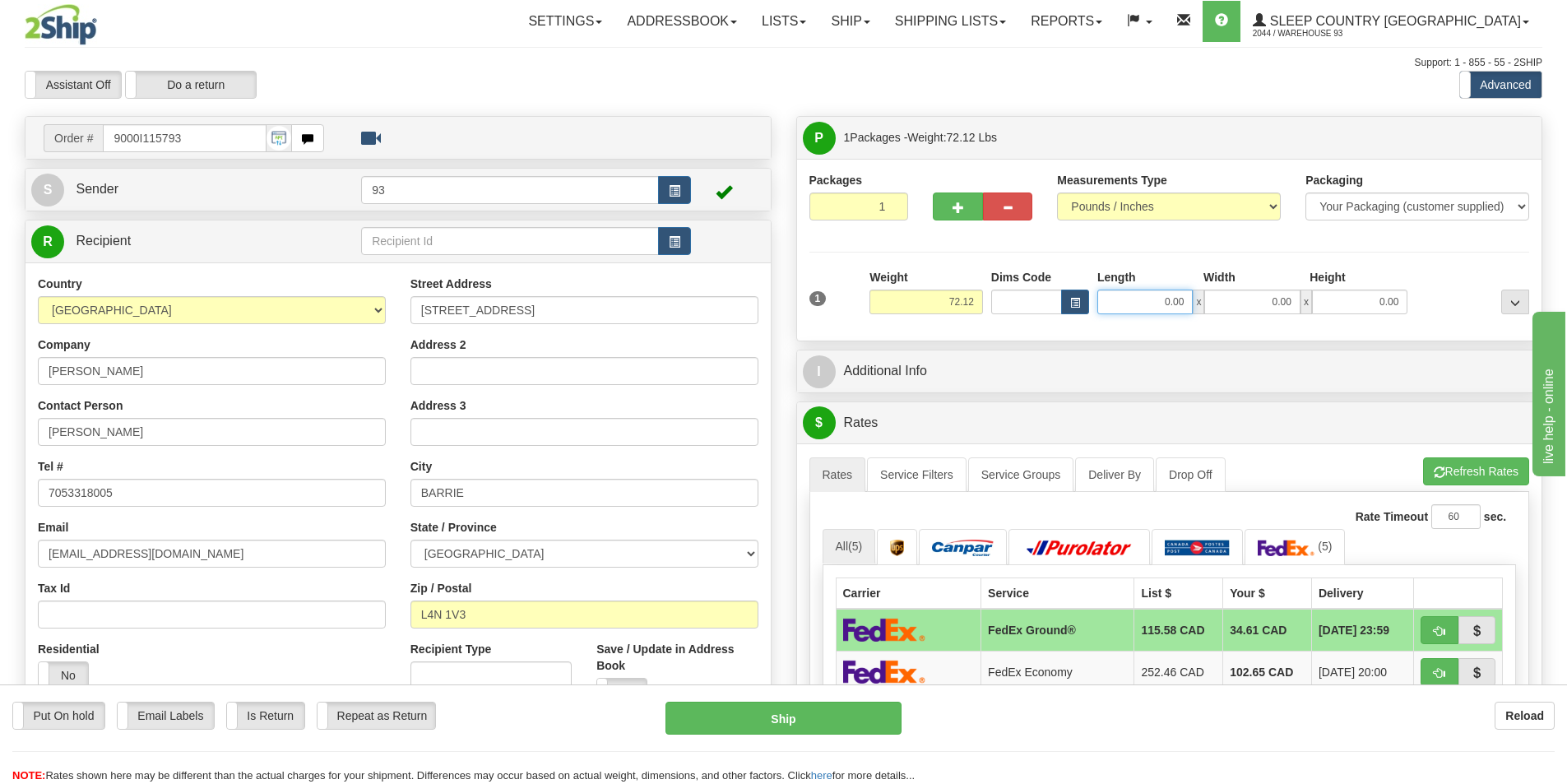
click at [1114, 301] on input "0.00" at bounding box center [1145, 301] width 95 height 25
type input "40.00"
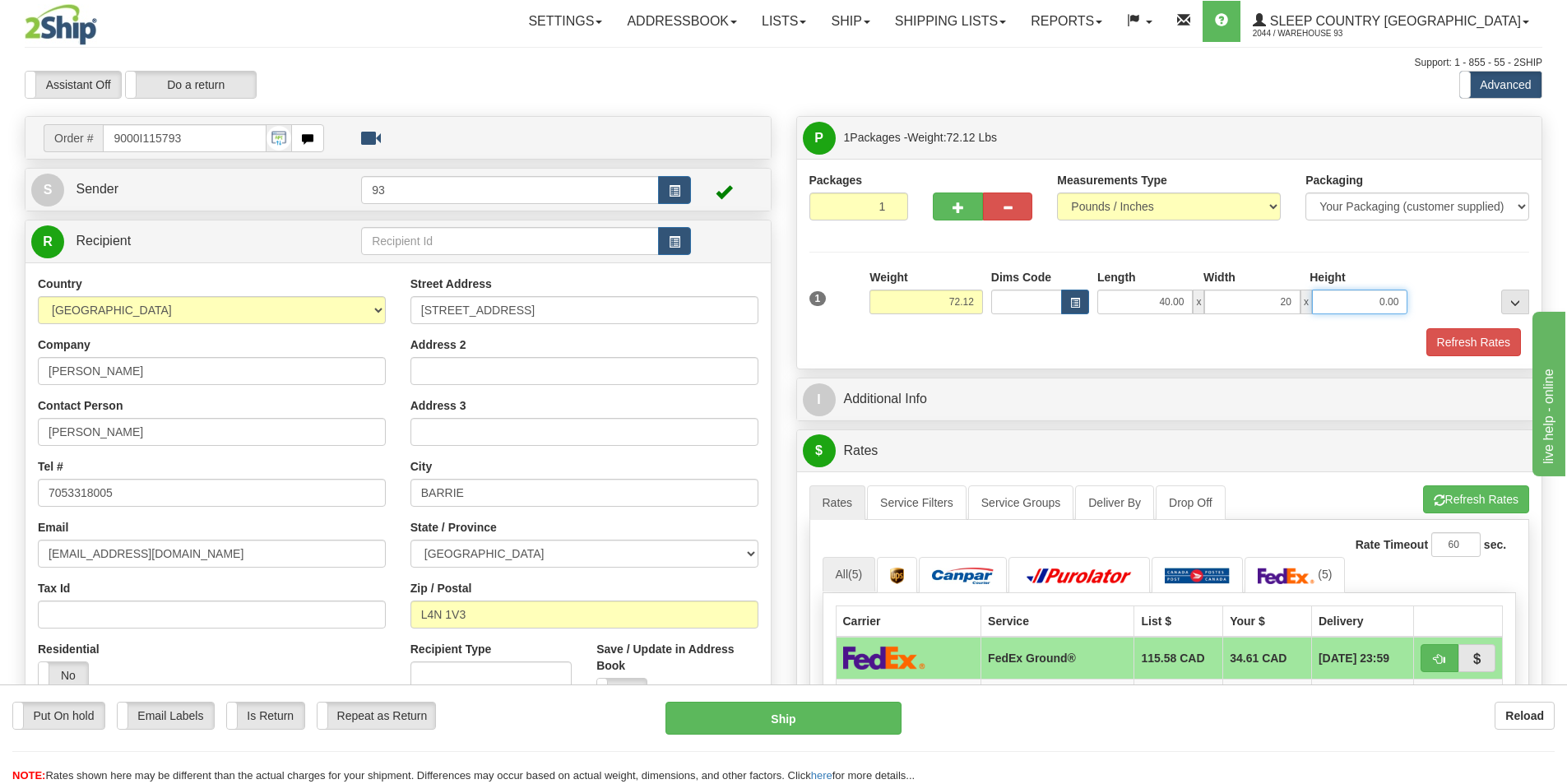
type input "20.00"
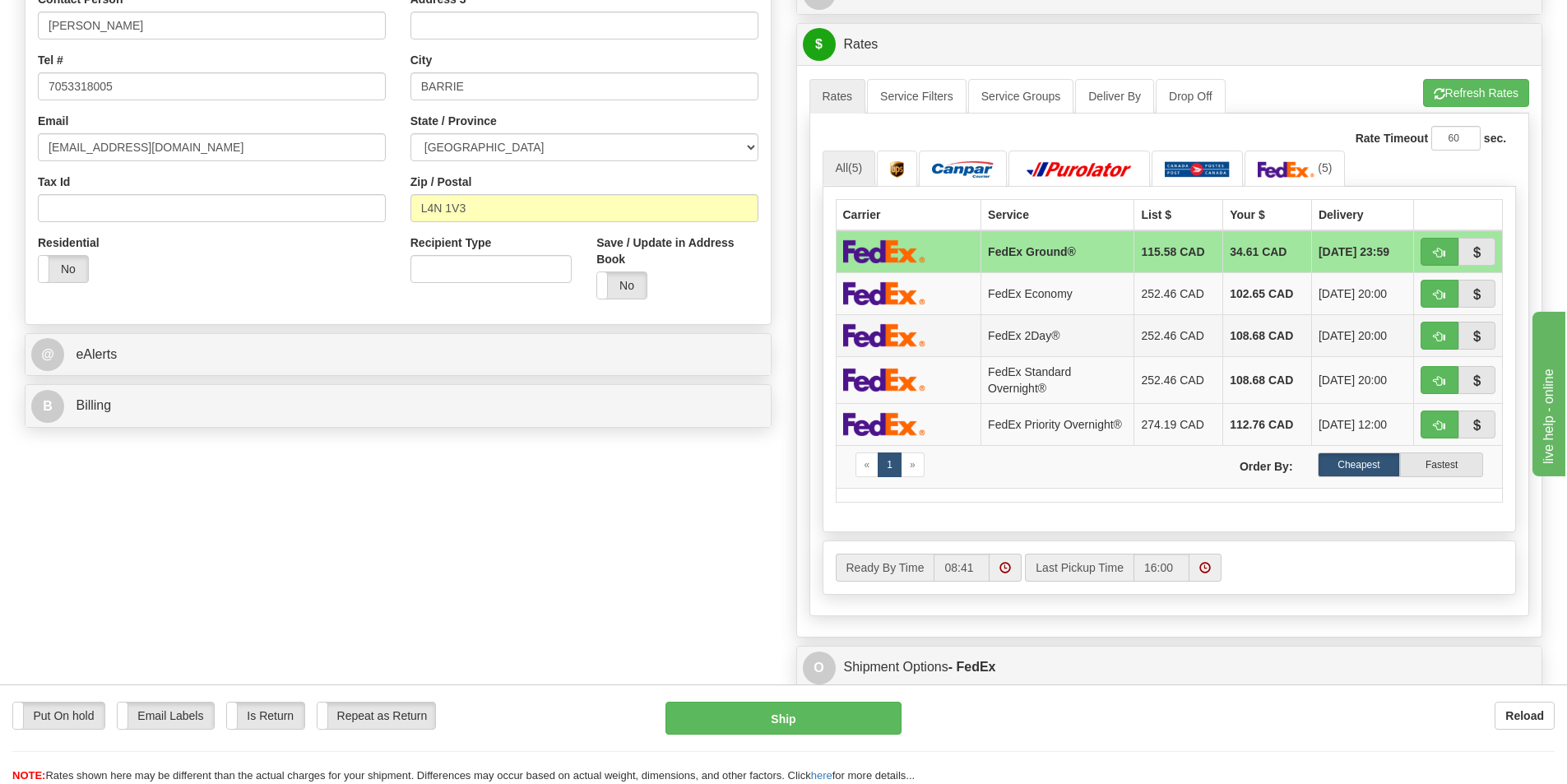
scroll to position [658, 0]
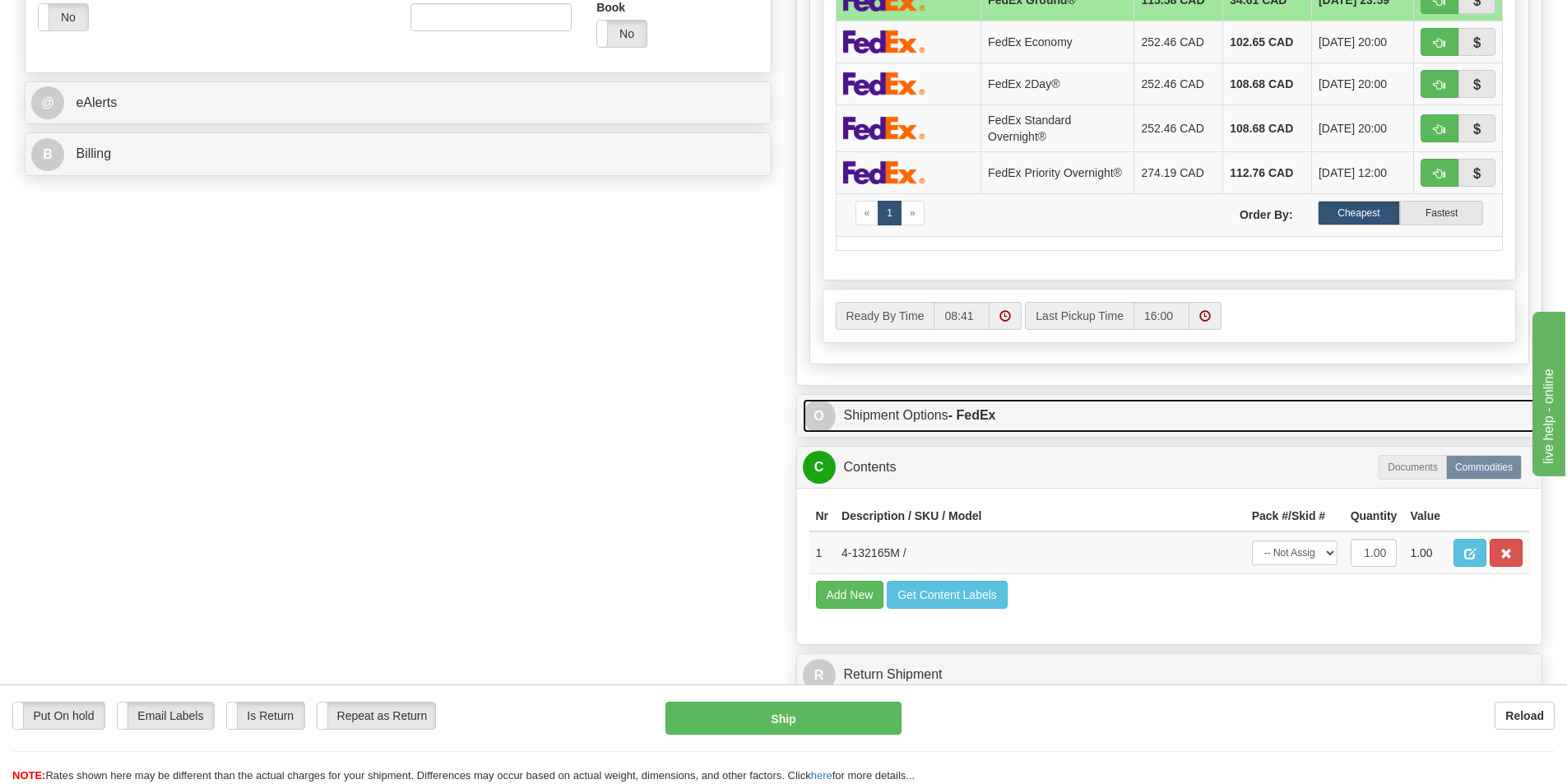
type input "20.00"
click at [888, 416] on link "O Shipment Options - FedEx" at bounding box center [1170, 415] width 734 height 34
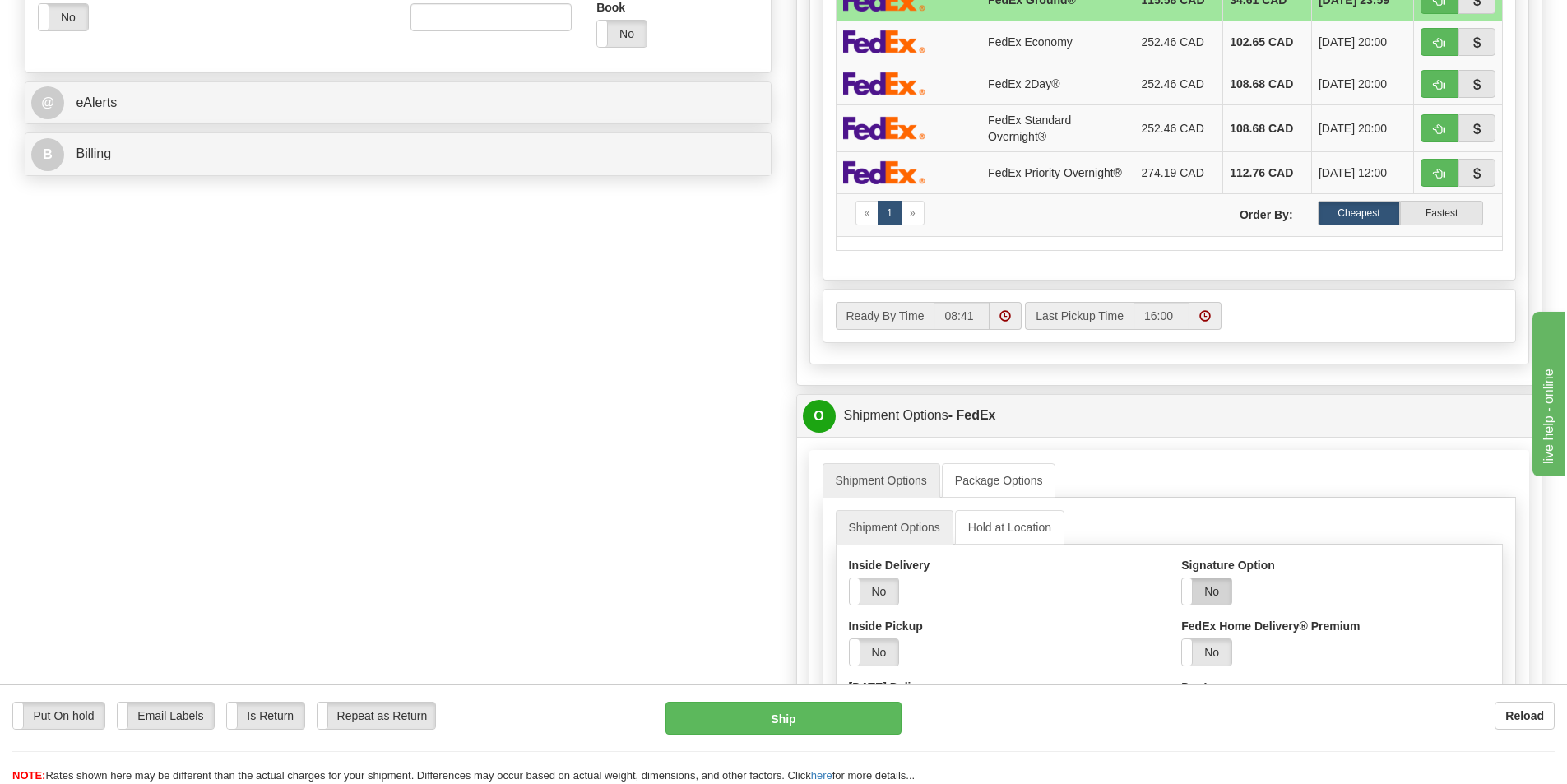
click at [1214, 590] on label "No" at bounding box center [1207, 591] width 50 height 27
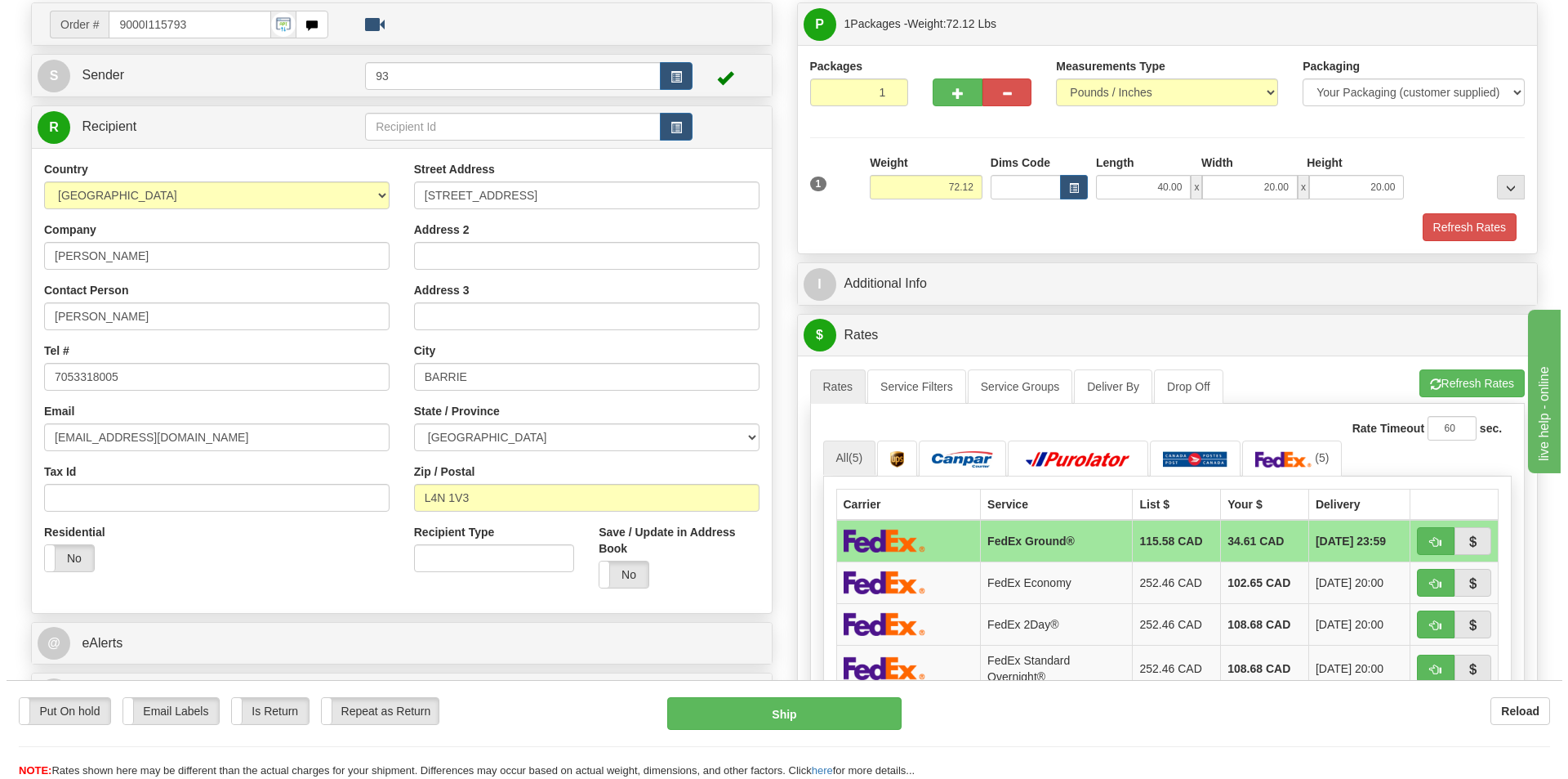
scroll to position [0, 0]
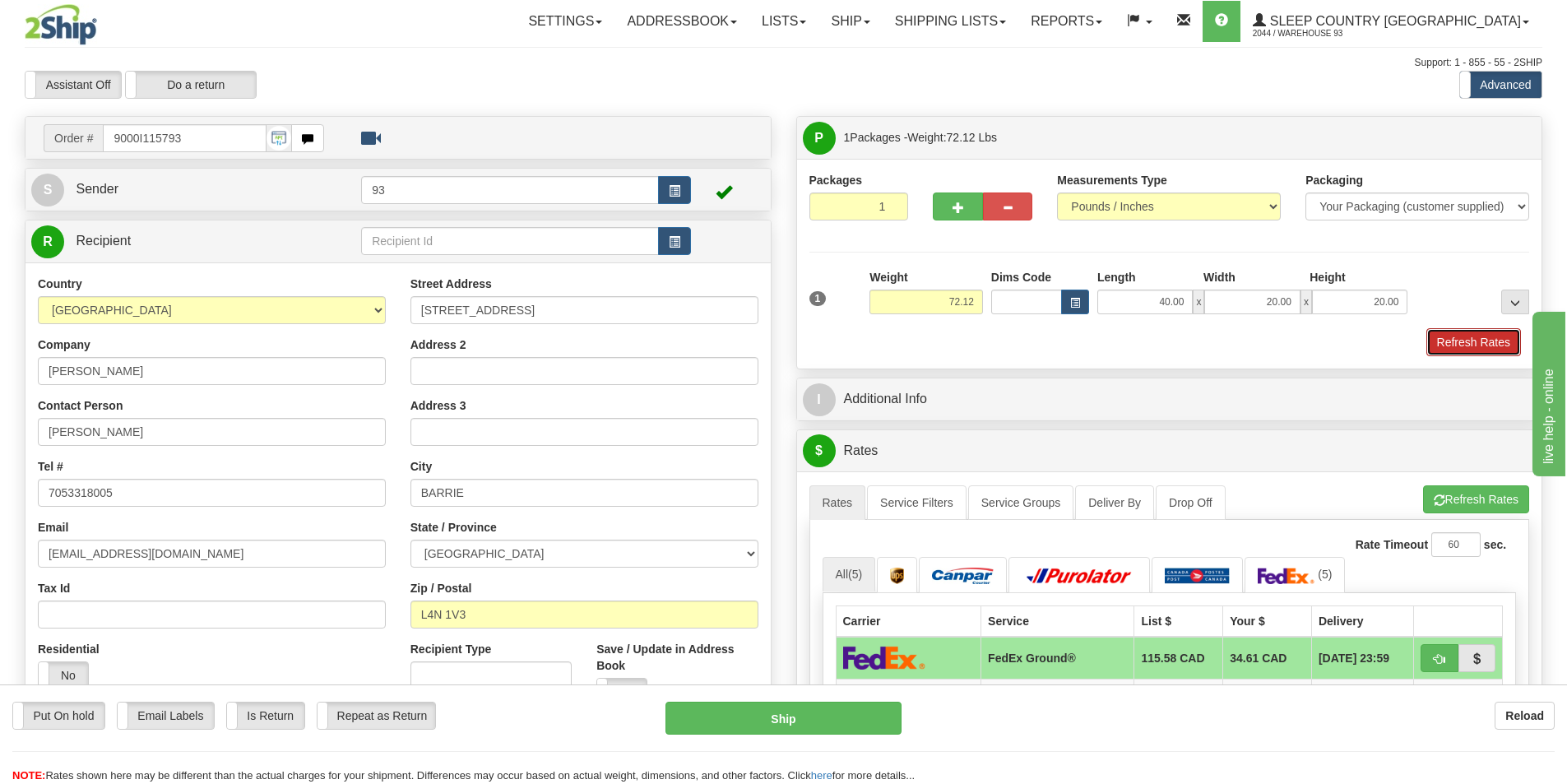
click at [1459, 338] on button "Refresh Rates" at bounding box center [1474, 342] width 94 height 28
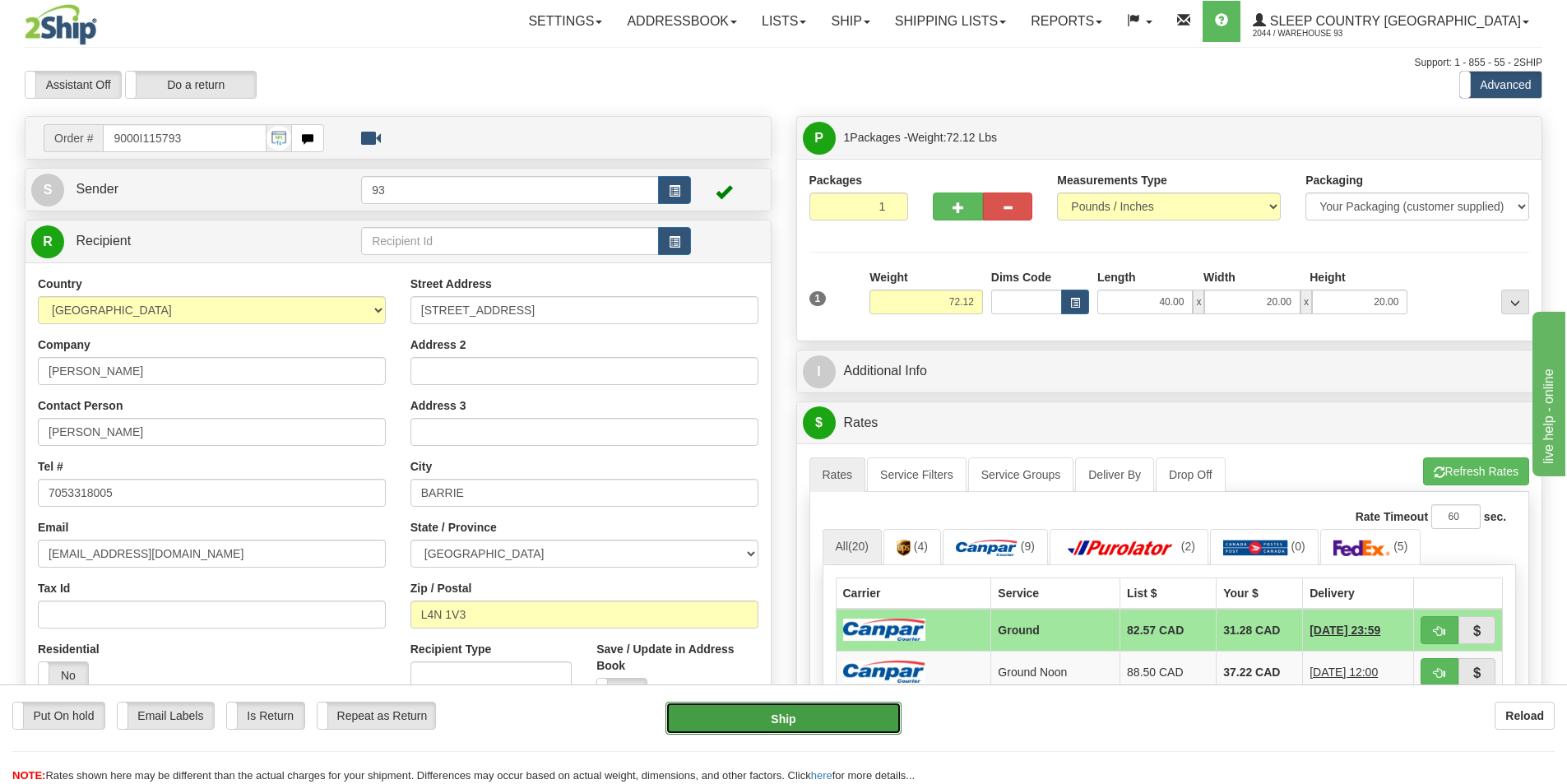
click at [786, 714] on button "Ship" at bounding box center [784, 718] width 236 height 33
type input "1"
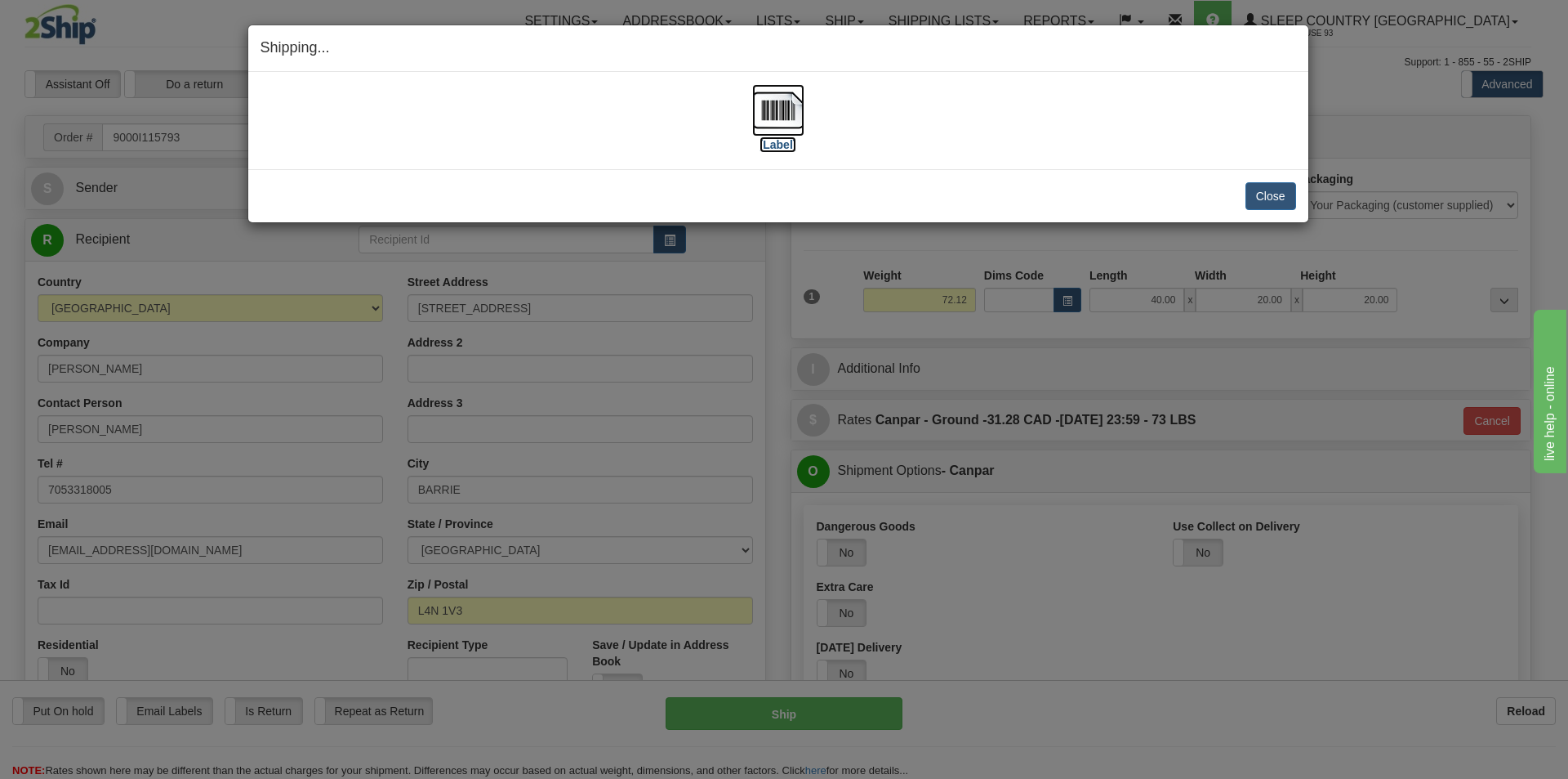
click at [775, 105] on img at bounding box center [778, 109] width 52 height 52
click at [1263, 190] on button "Close" at bounding box center [1270, 196] width 50 height 28
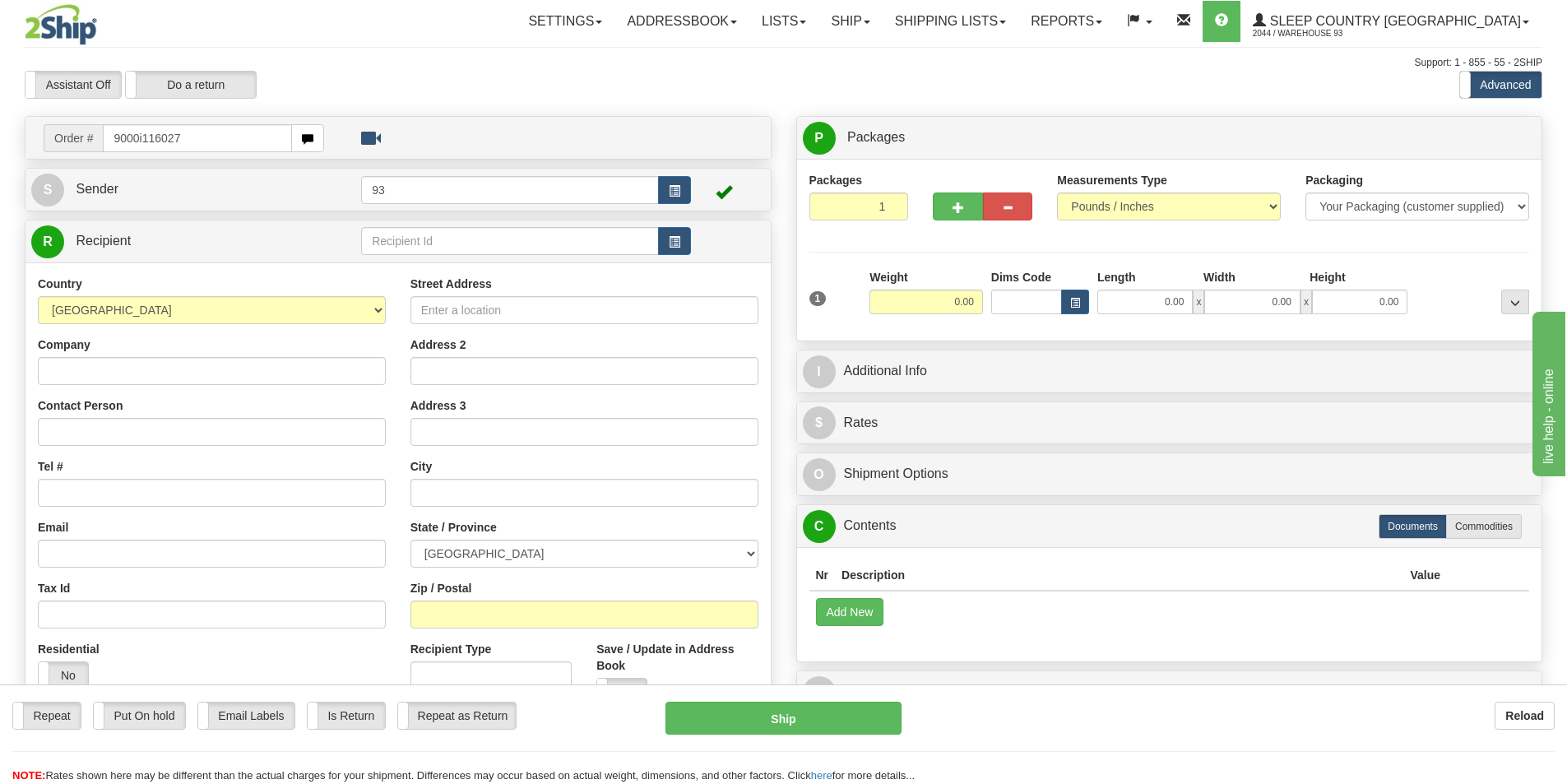
type input "9000i116027"
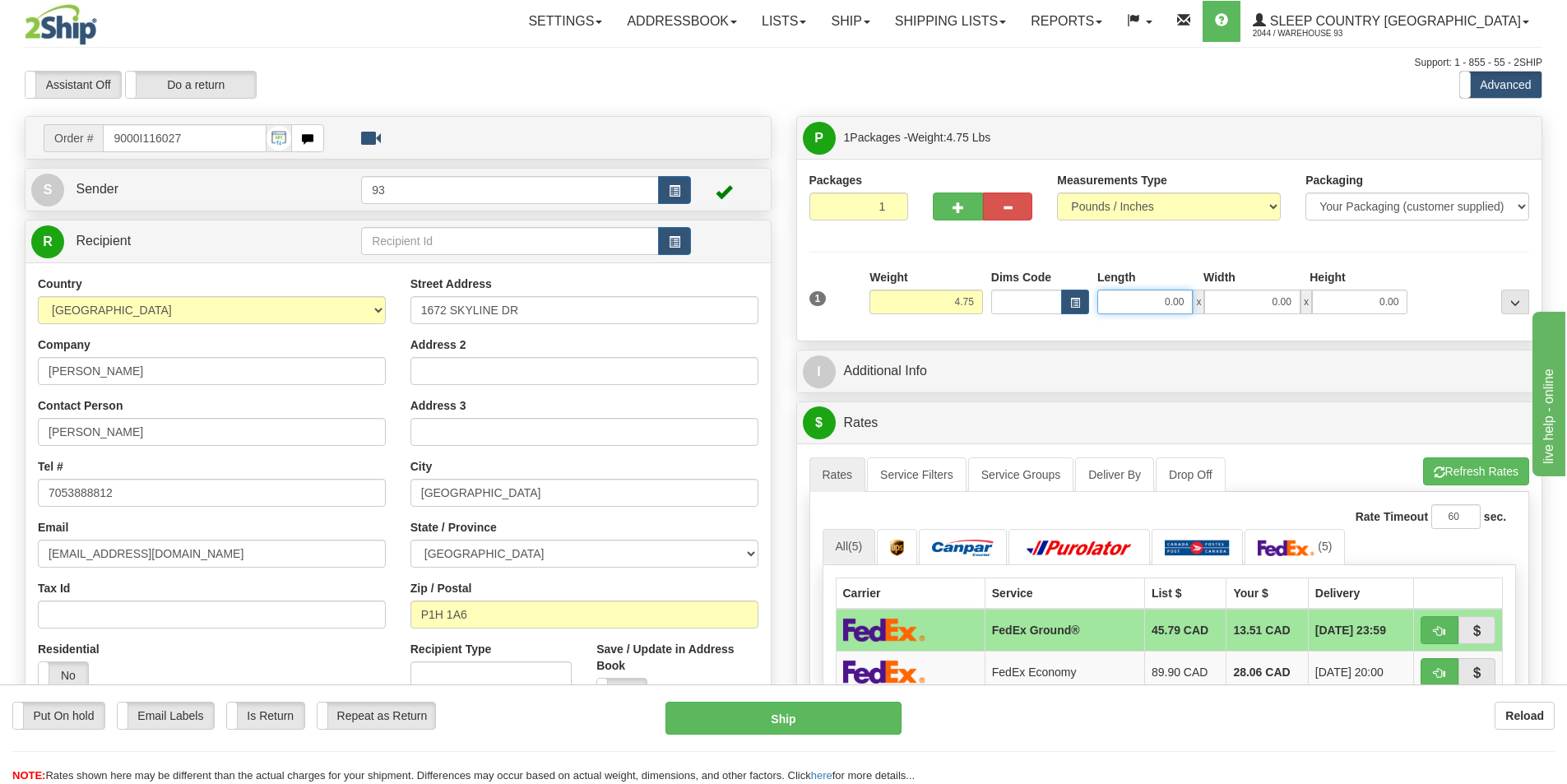
click at [1134, 297] on input "0.00" at bounding box center [1145, 301] width 95 height 25
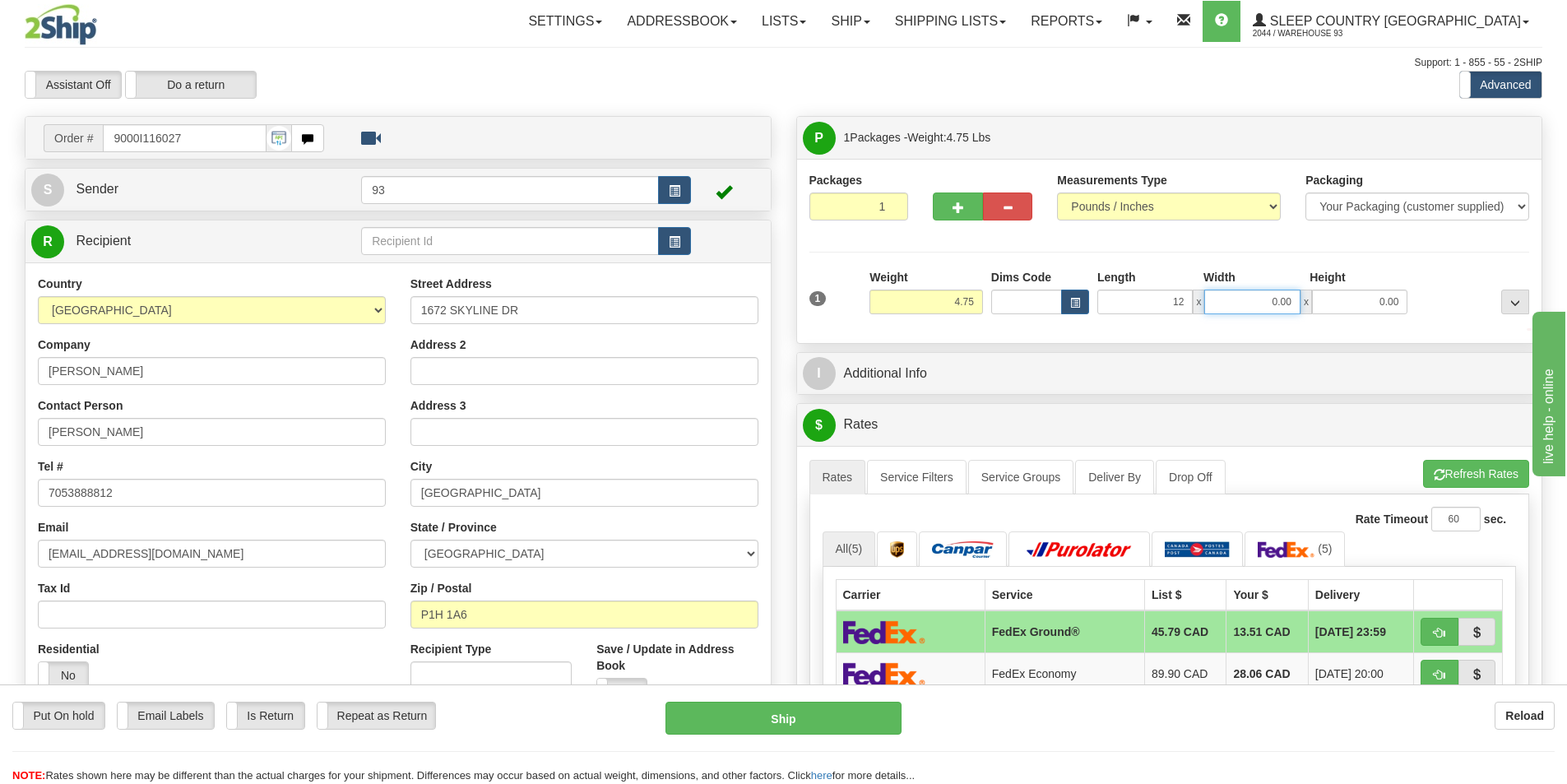
type input "12.00"
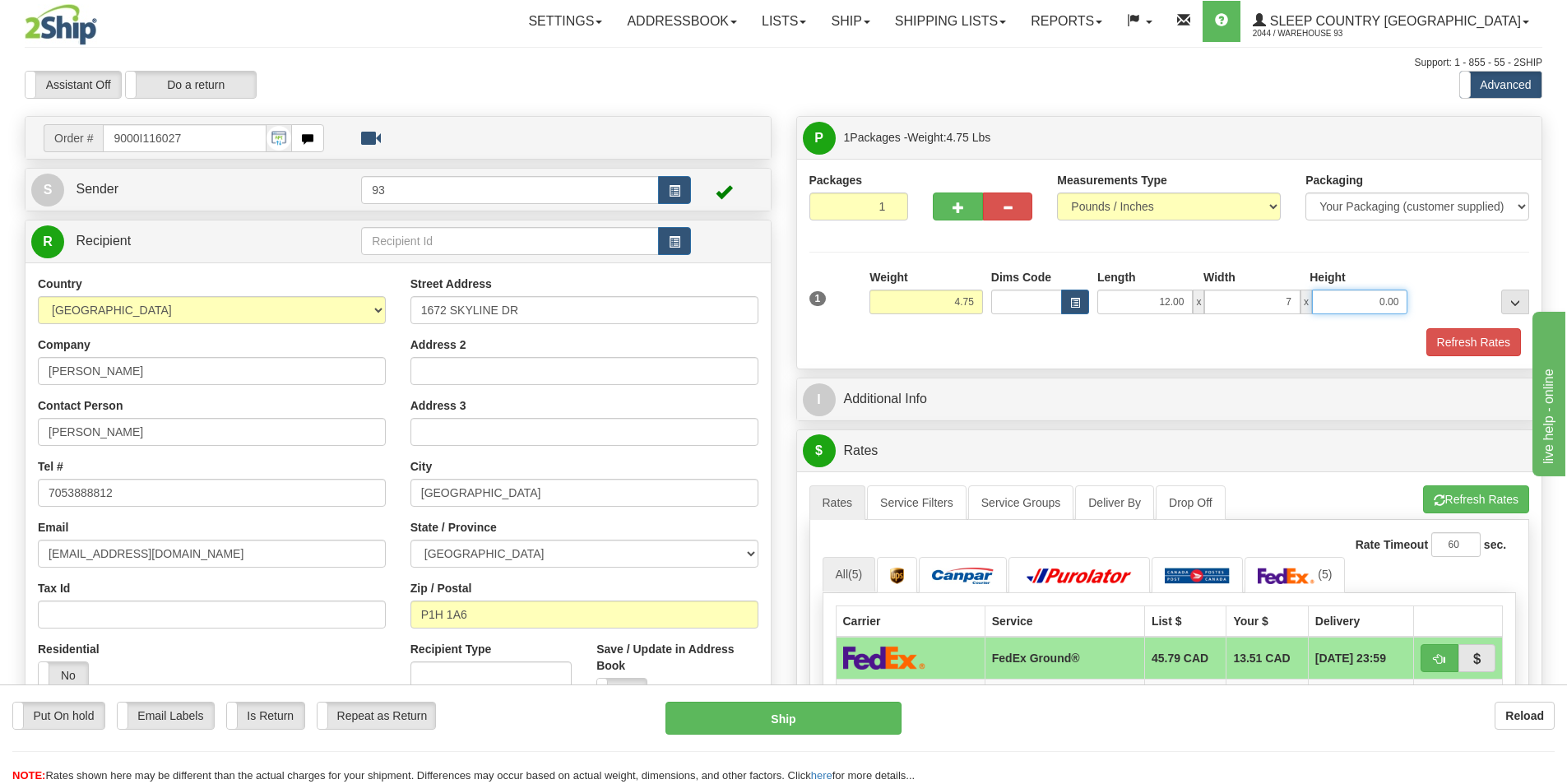
type input "7.00"
type input "4.00"
click at [1480, 344] on button "Refresh Rates" at bounding box center [1474, 342] width 94 height 28
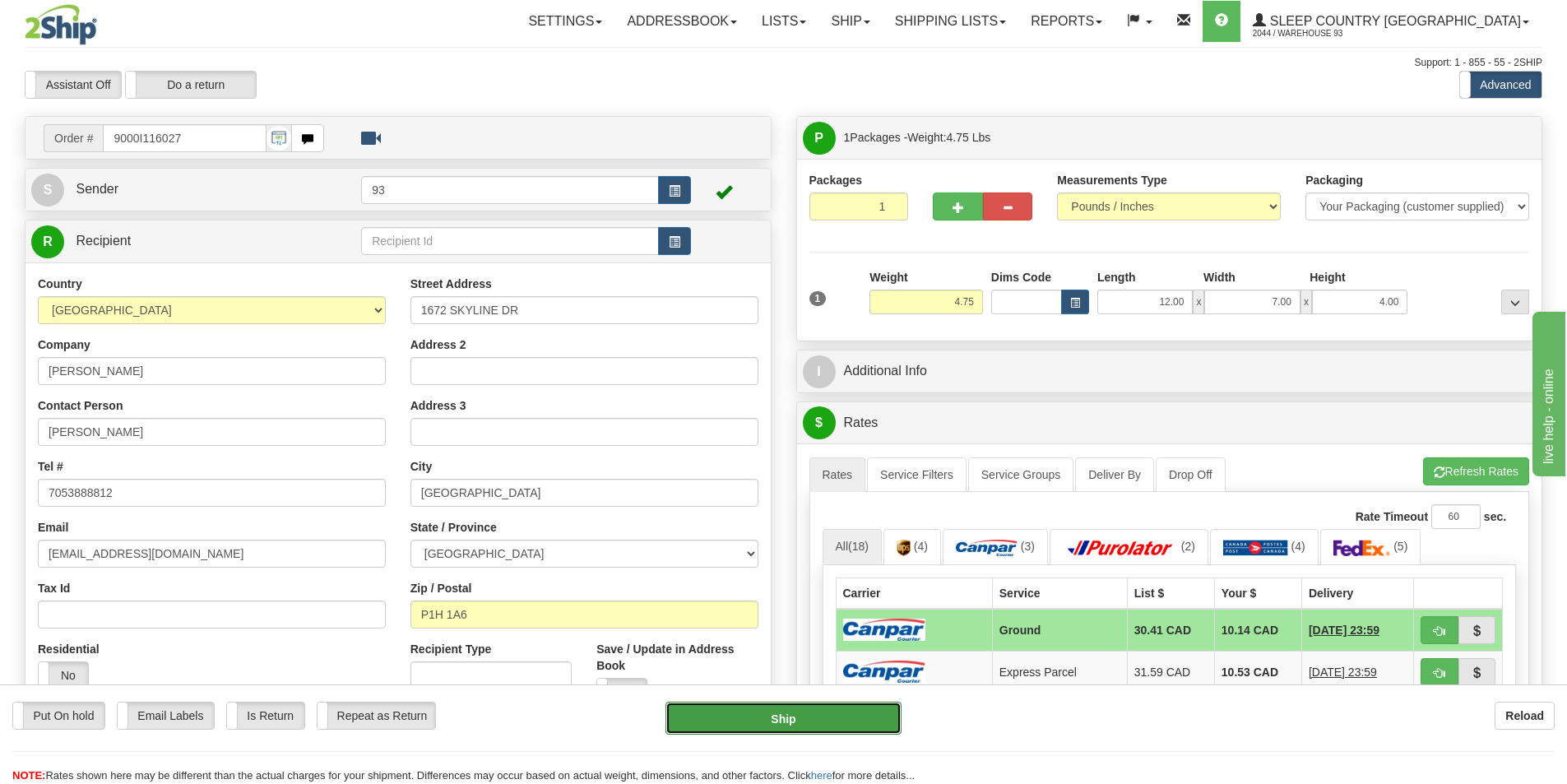
click at [792, 718] on button "Ship" at bounding box center [784, 718] width 236 height 33
type input "1"
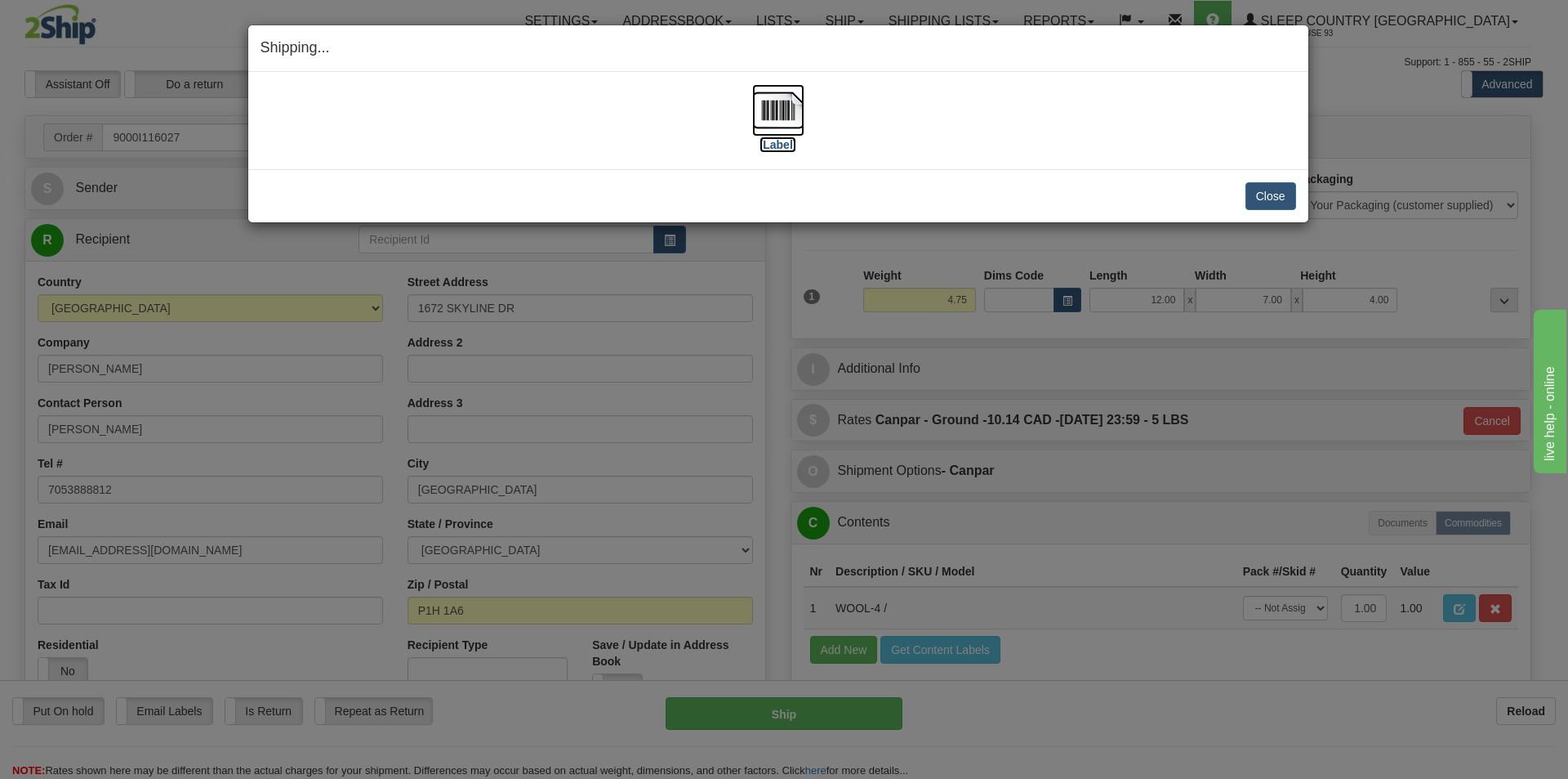
click at [779, 103] on img at bounding box center [778, 109] width 52 height 52
click at [1268, 197] on button "Close" at bounding box center [1270, 196] width 50 height 28
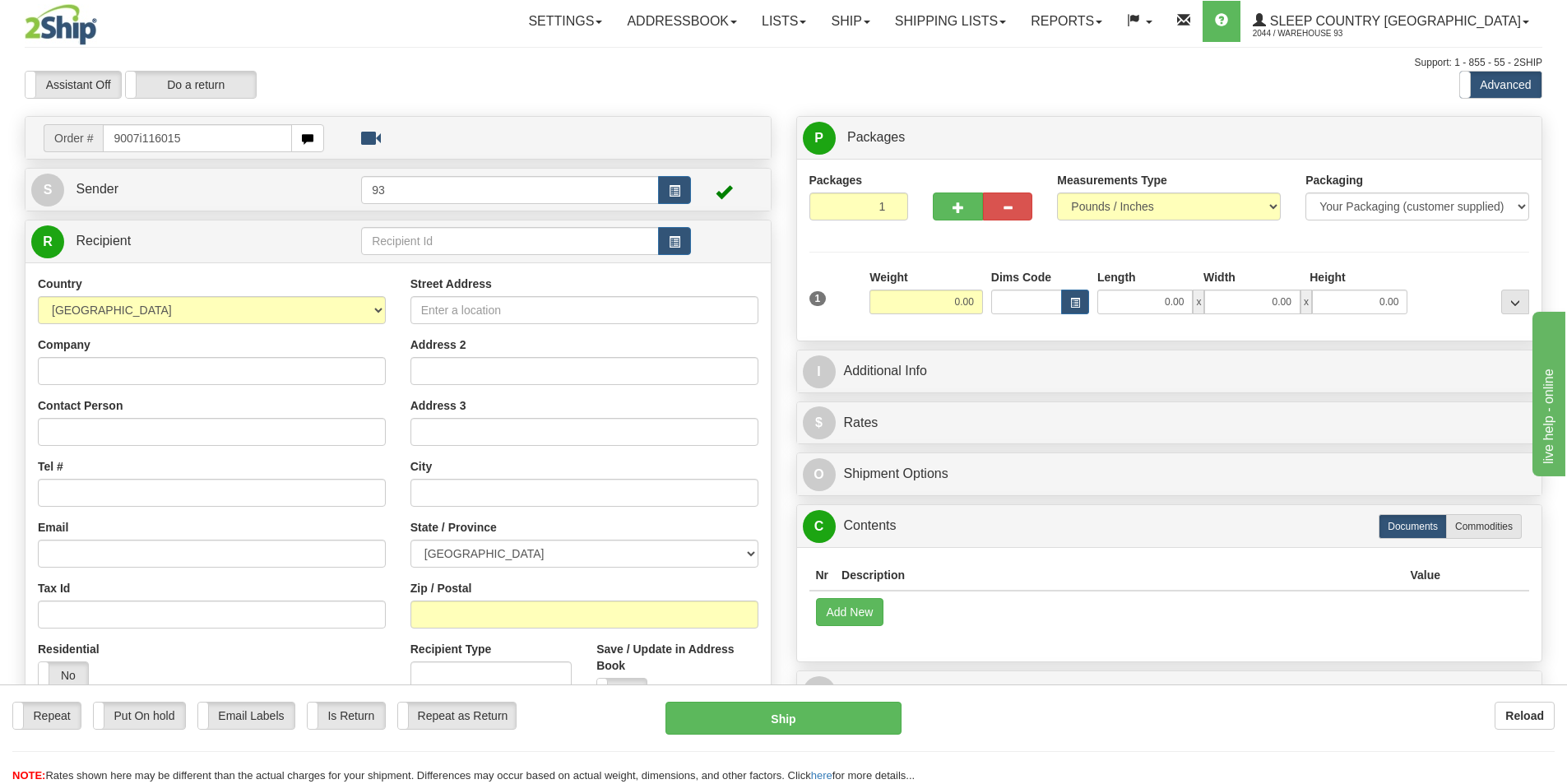
type input "9007i116015"
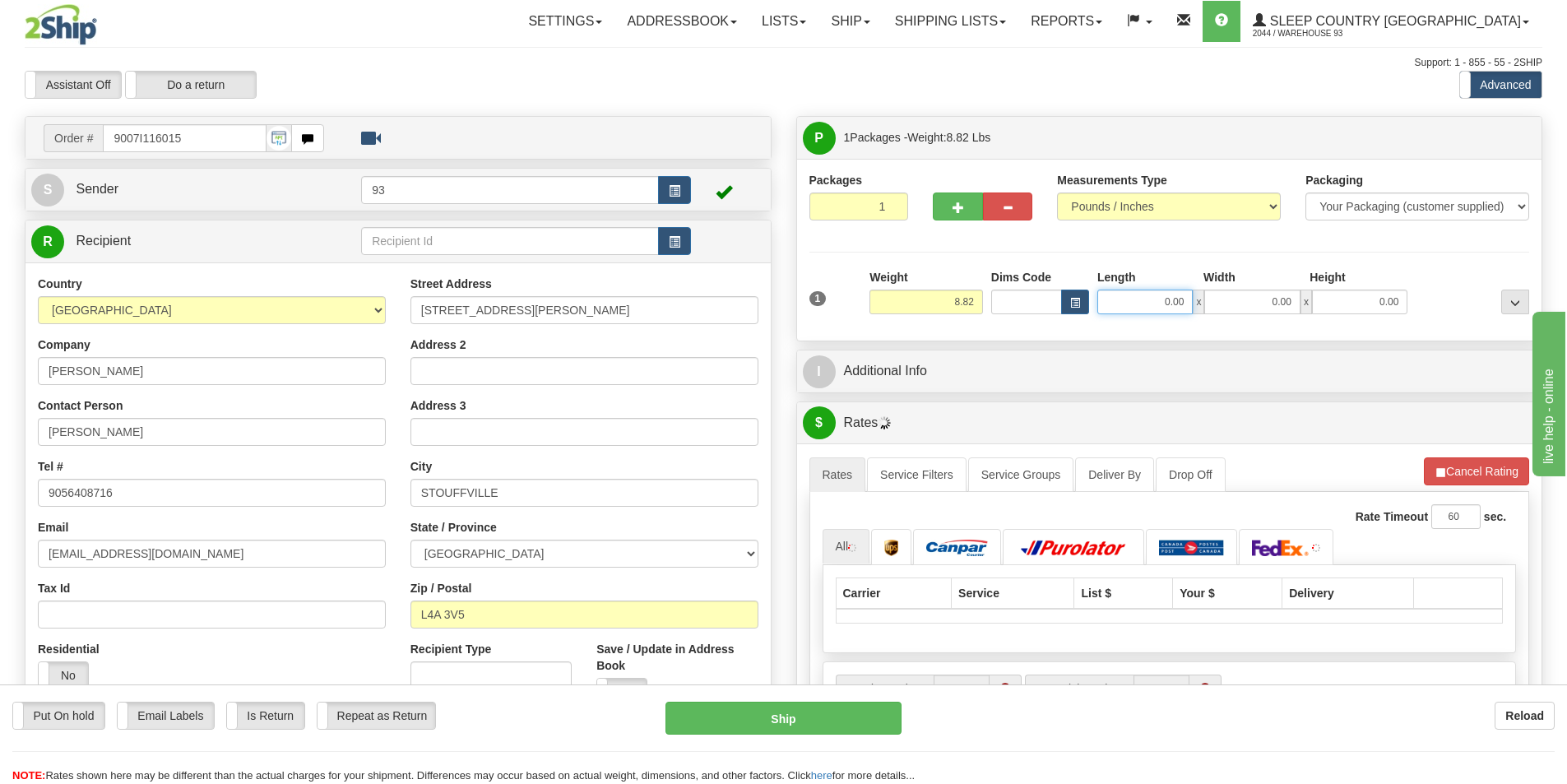
click at [1122, 298] on input "0.00" at bounding box center [1145, 301] width 95 height 25
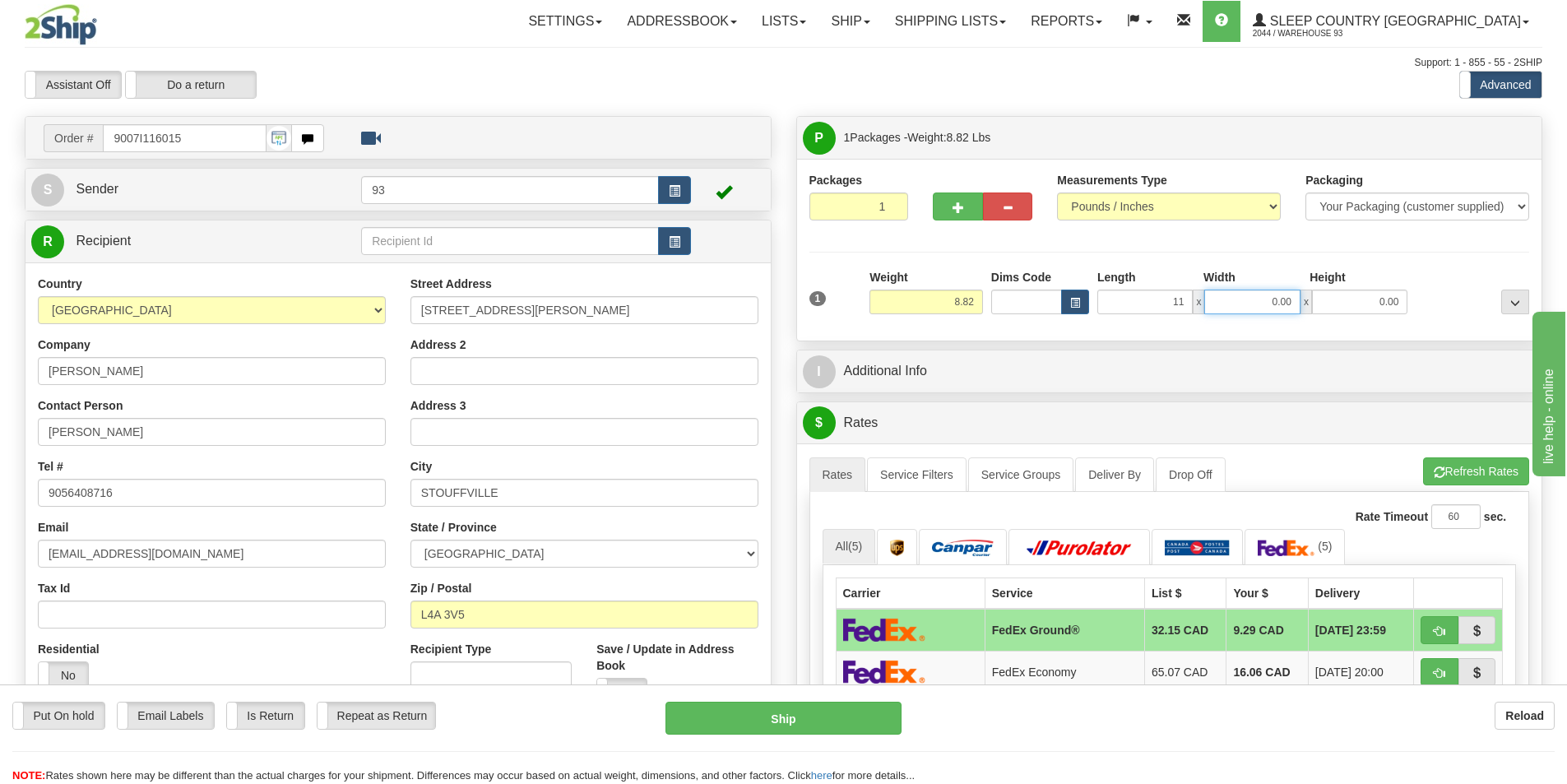
type input "11.00"
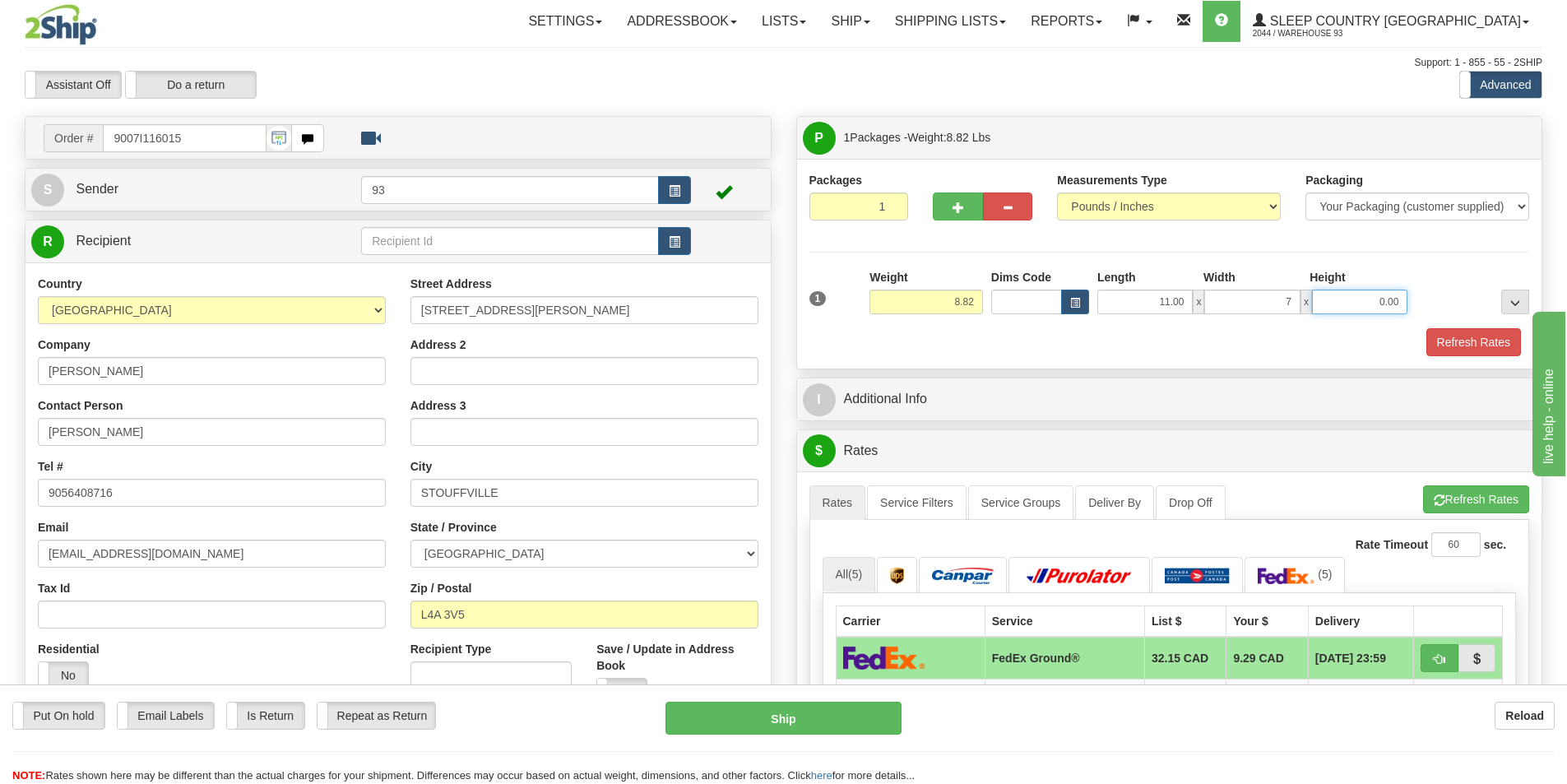
type input "7.00"
type input "4.00"
click at [1466, 338] on button "Refresh Rates" at bounding box center [1474, 342] width 94 height 28
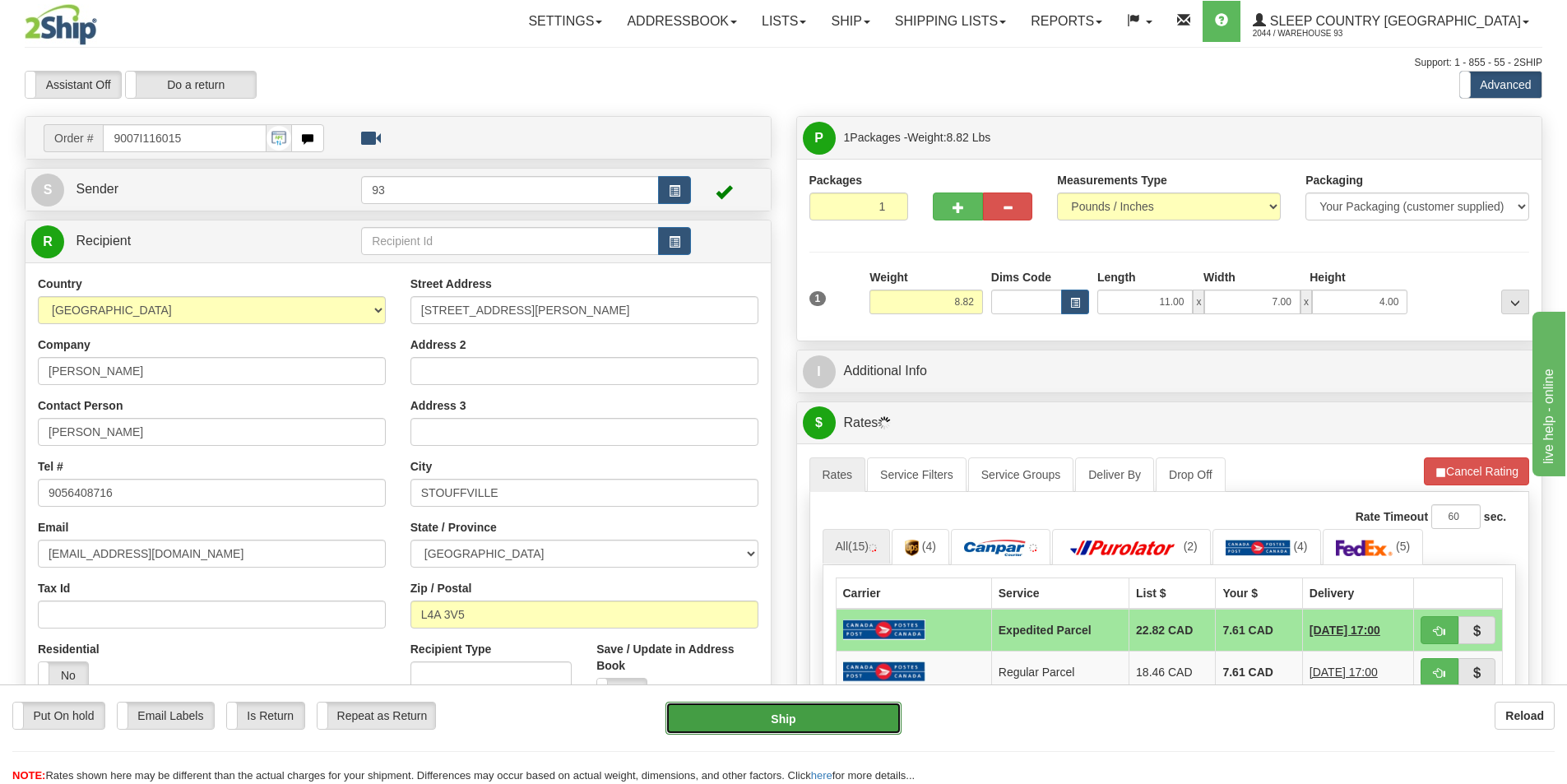
click at [783, 708] on button "Ship" at bounding box center [784, 718] width 236 height 33
type input "DOM.EP"
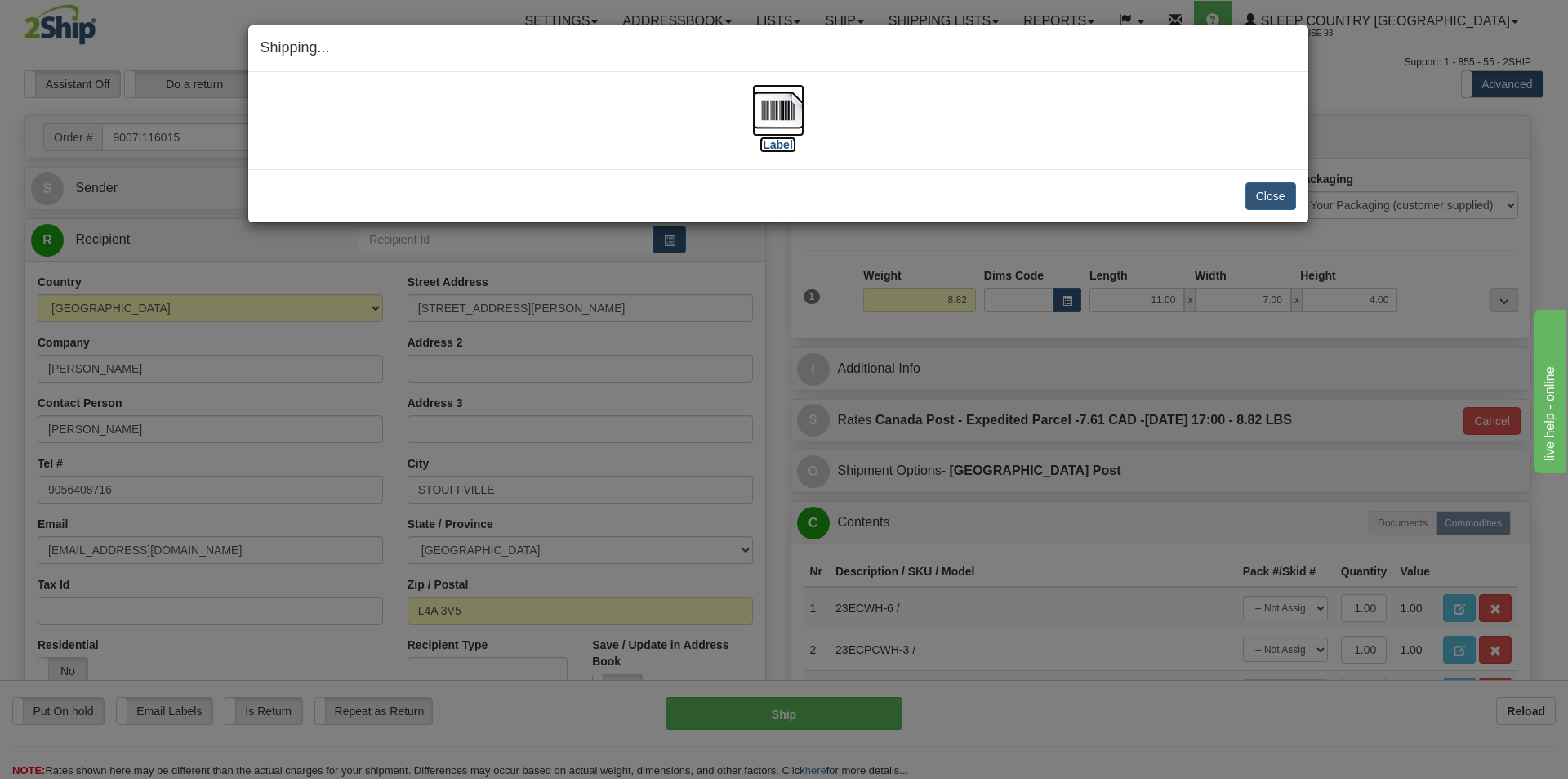
click at [766, 102] on img at bounding box center [778, 109] width 52 height 52
click at [1265, 194] on button "Close" at bounding box center [1270, 196] width 50 height 28
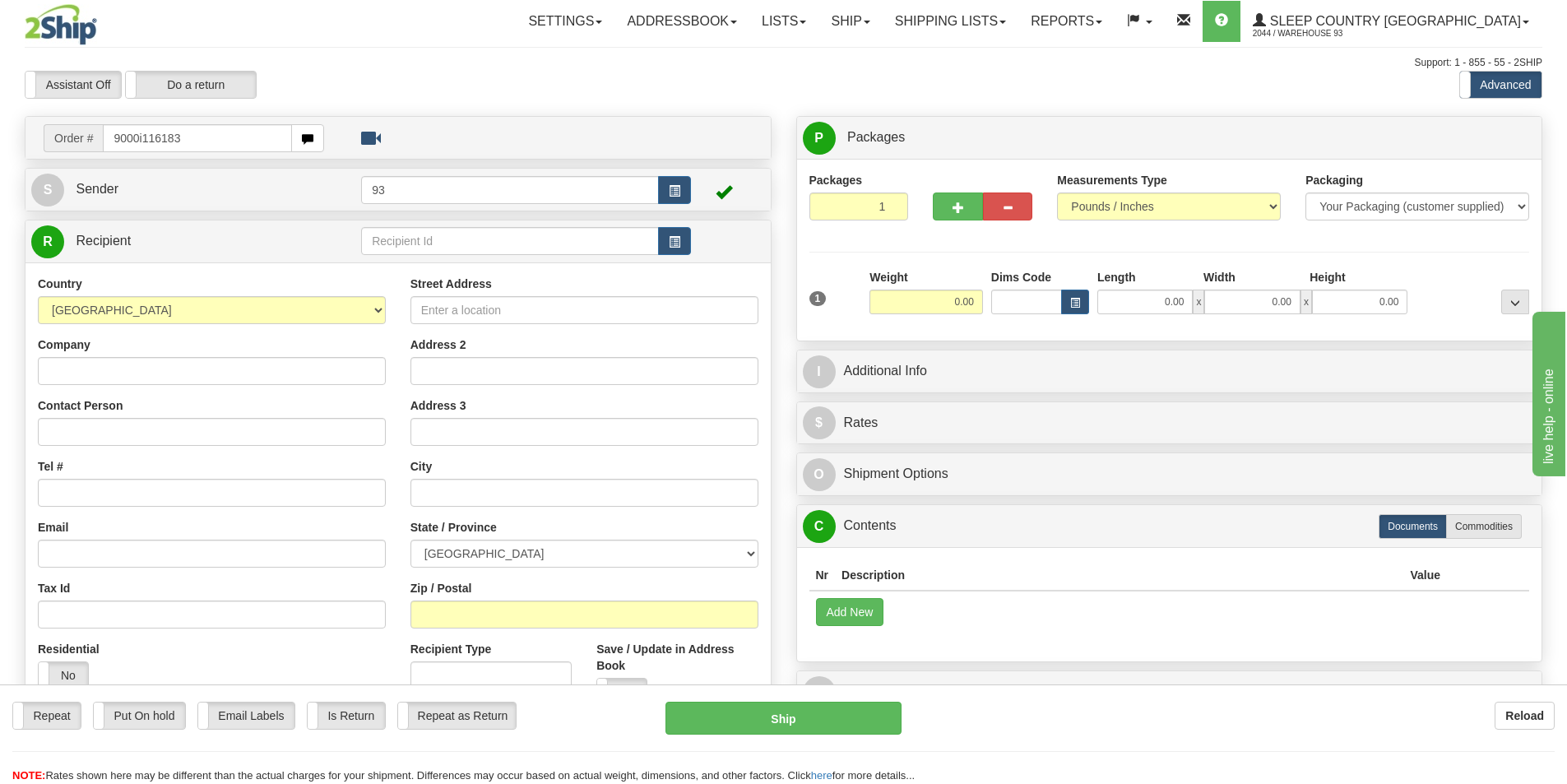
type input "9000i116183"
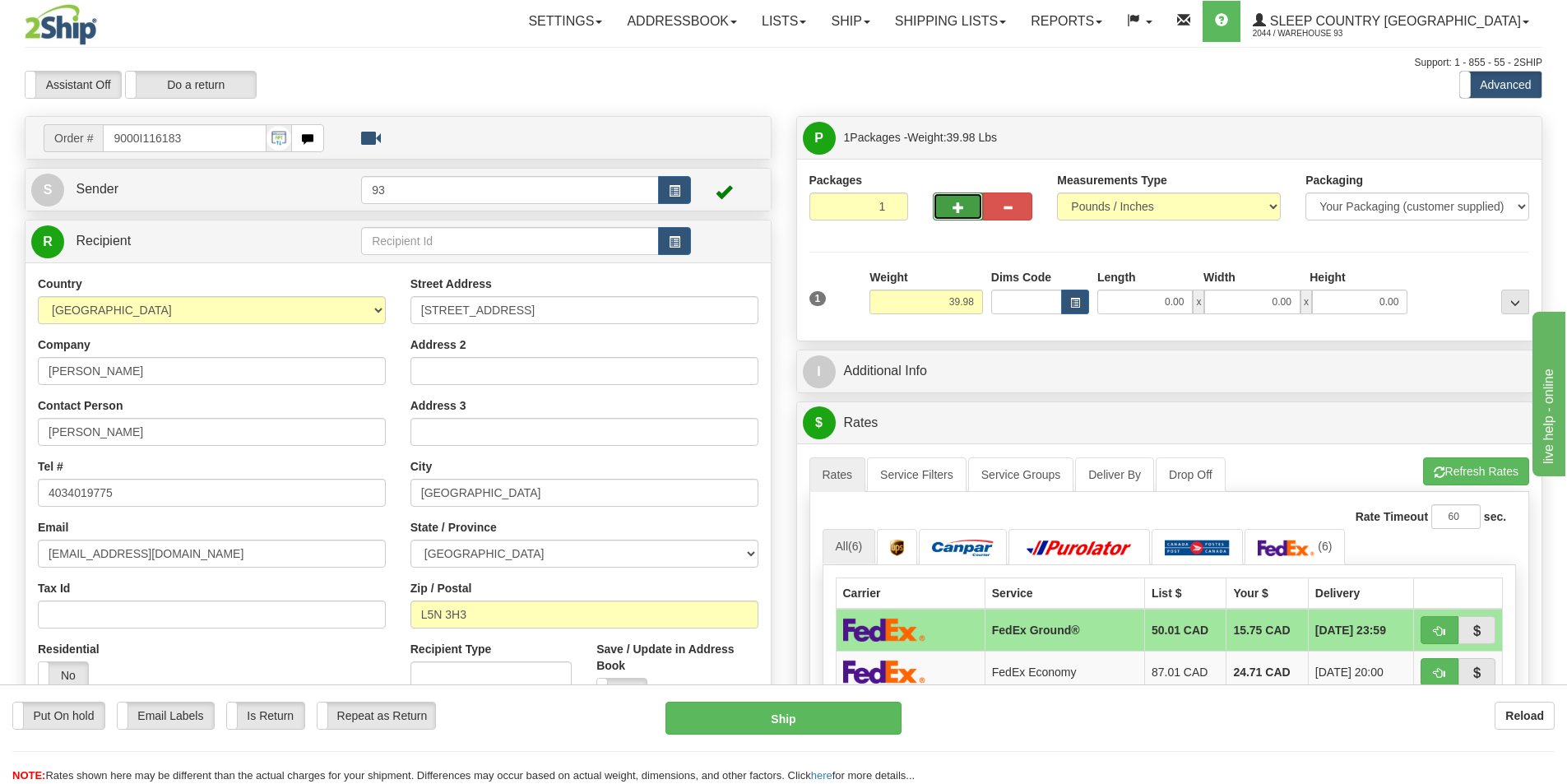
click at [950, 193] on button "button" at bounding box center [958, 206] width 50 height 28
type input "2"
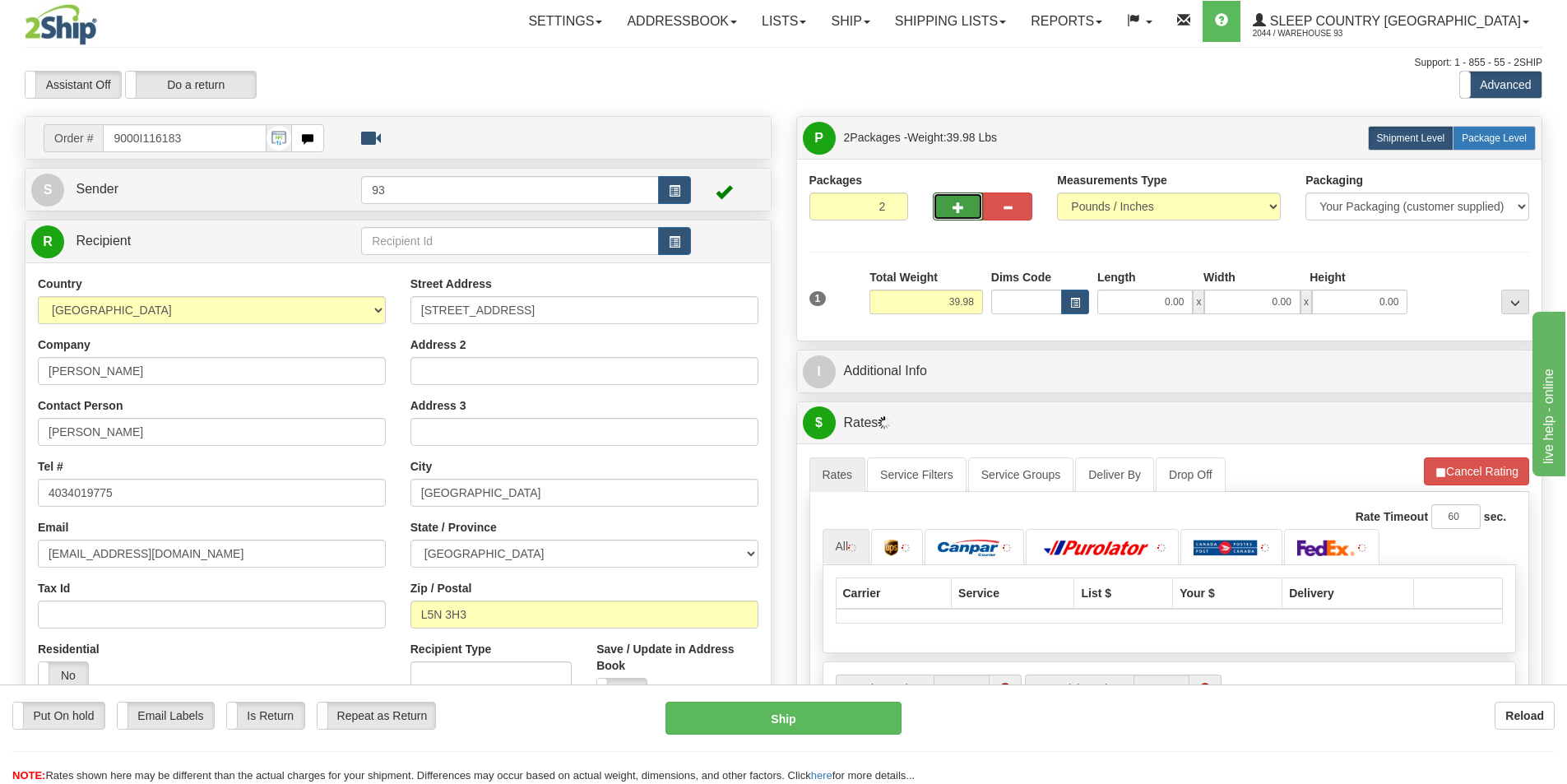
click at [1500, 134] on span "Package Level" at bounding box center [1495, 139] width 65 height 12
radio input "true"
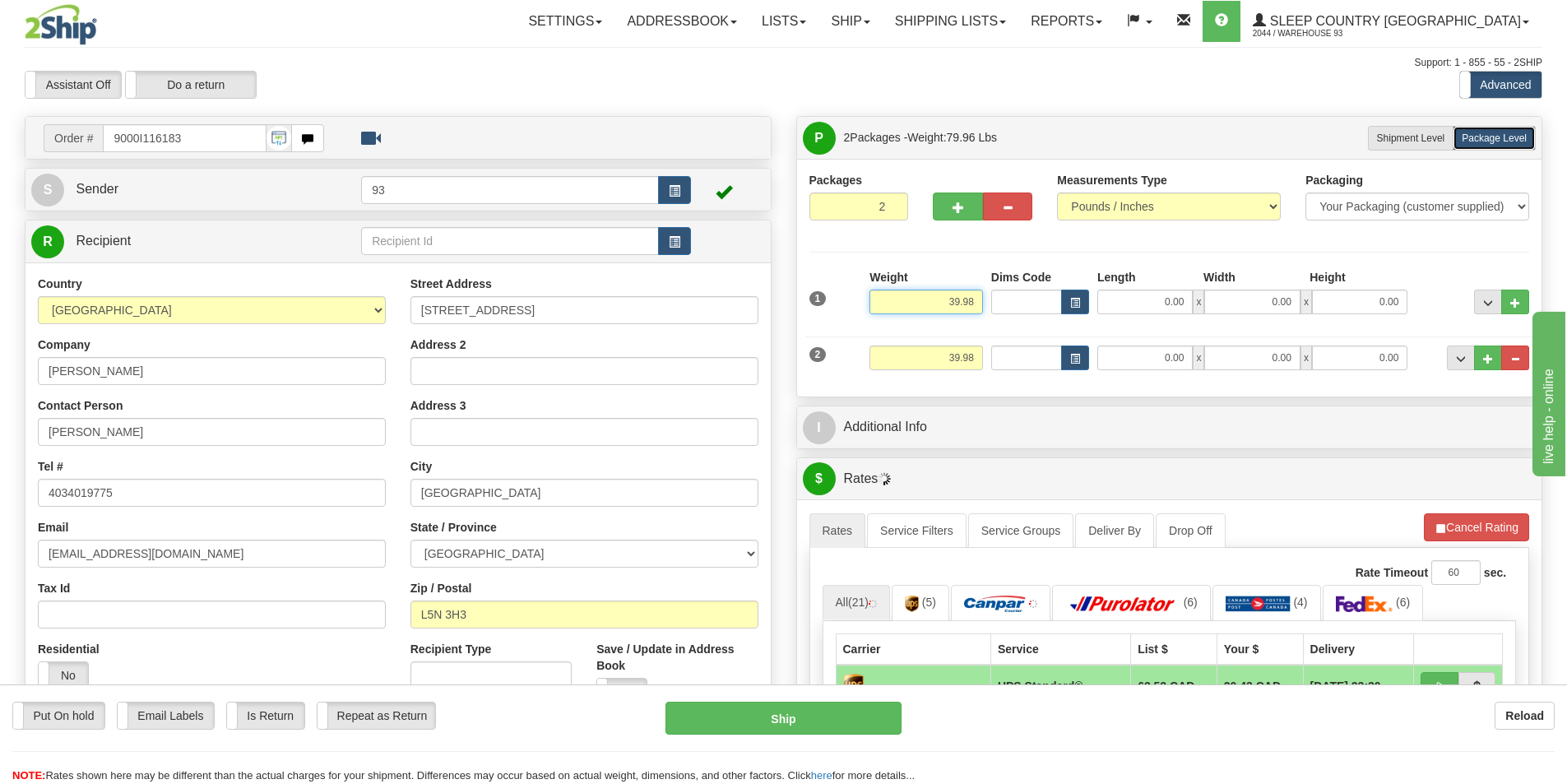
click at [974, 301] on input "39.98" at bounding box center [926, 301] width 113 height 25
type input "3"
type input "35.00"
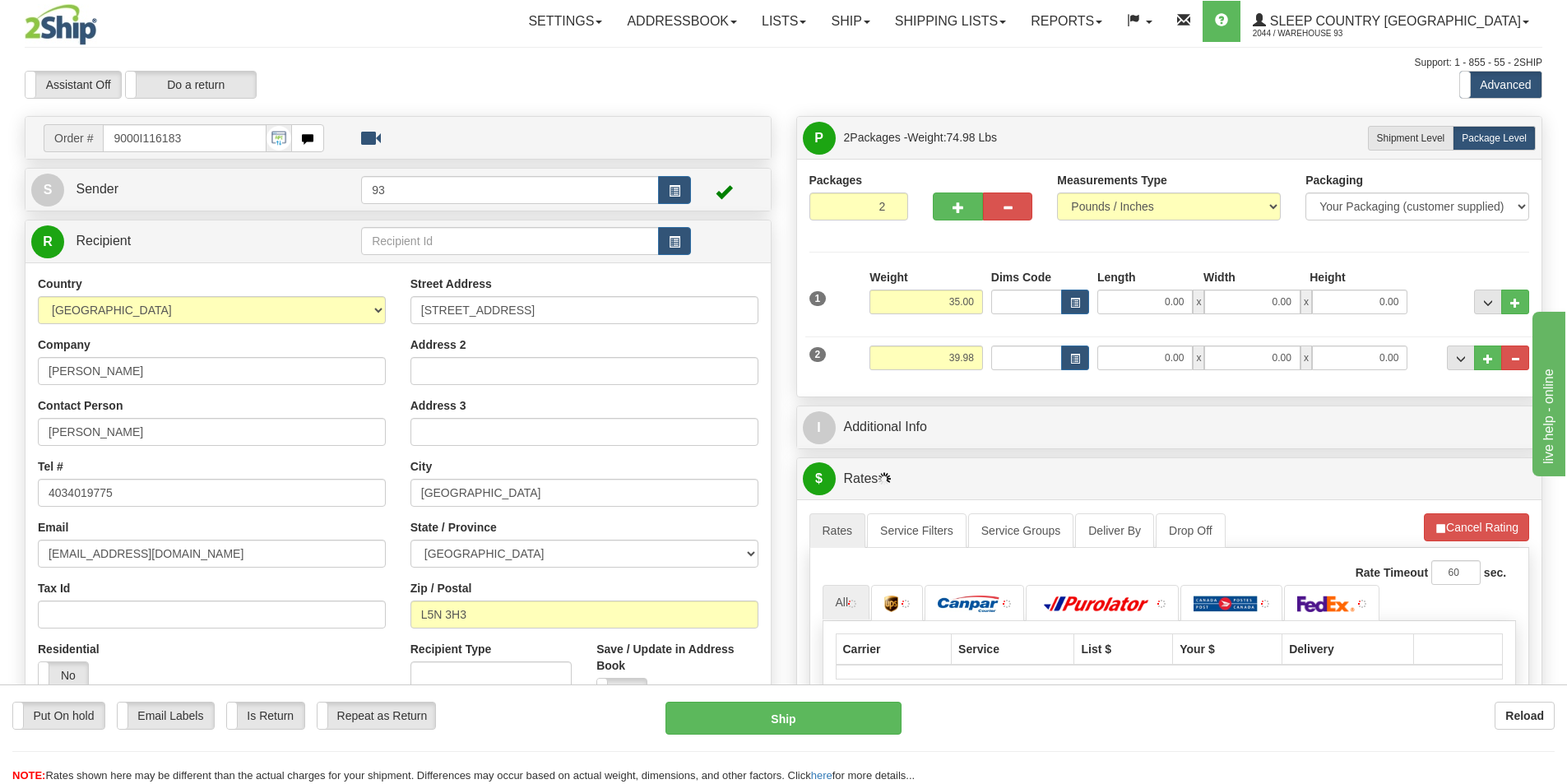
click at [983, 354] on div "Weight 39.98" at bounding box center [926, 363] width 122 height 37
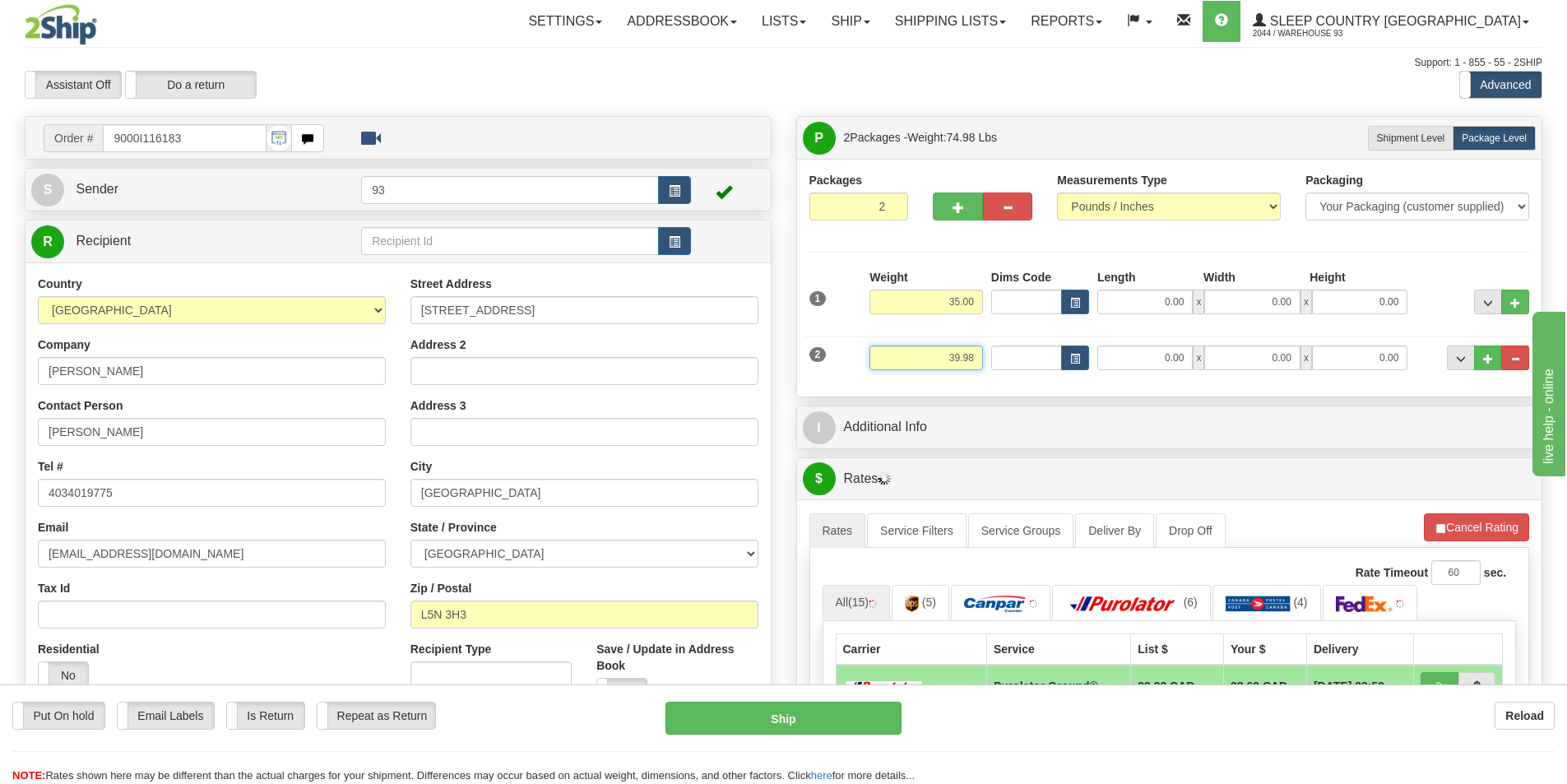
click at [973, 354] on input "39.98" at bounding box center [926, 357] width 113 height 25
type input "3"
type input "4.00"
click at [1156, 303] on input "0.00" at bounding box center [1145, 301] width 95 height 25
type input "40.00"
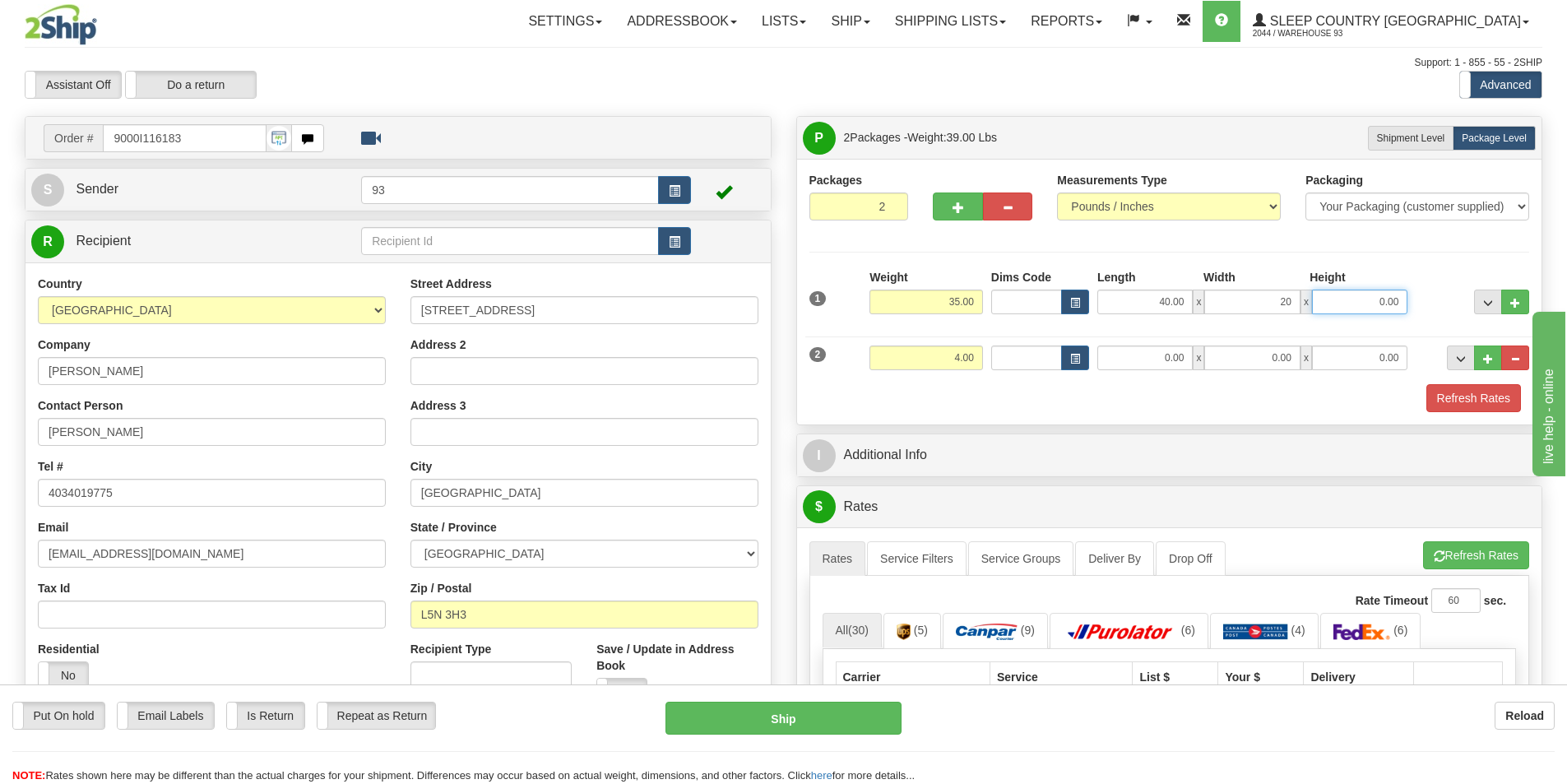
type input "20.00"
click at [1147, 355] on input "0.00" at bounding box center [1145, 357] width 95 height 25
type input "14.00"
type input "7.00"
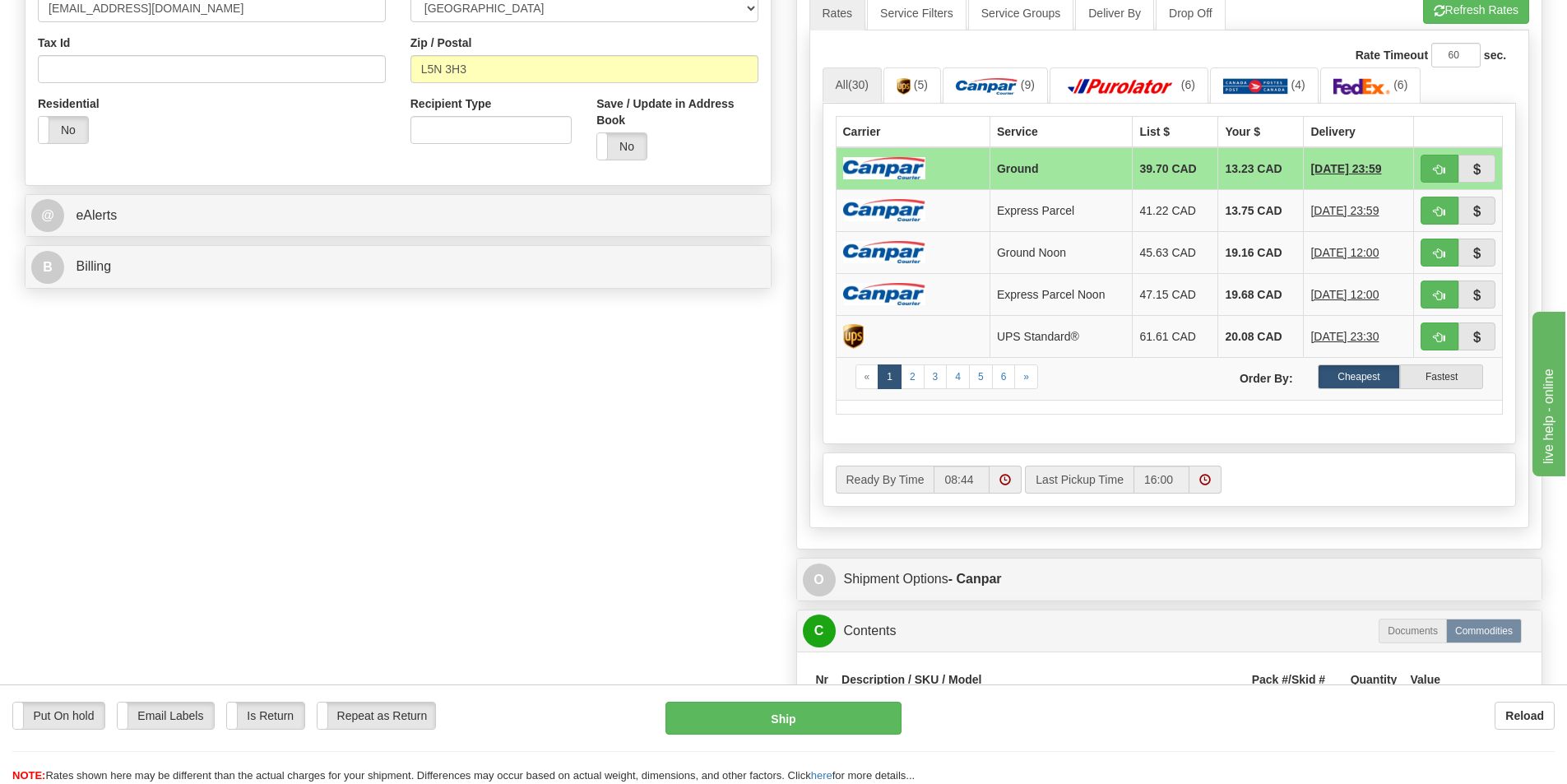
scroll to position [658, 0]
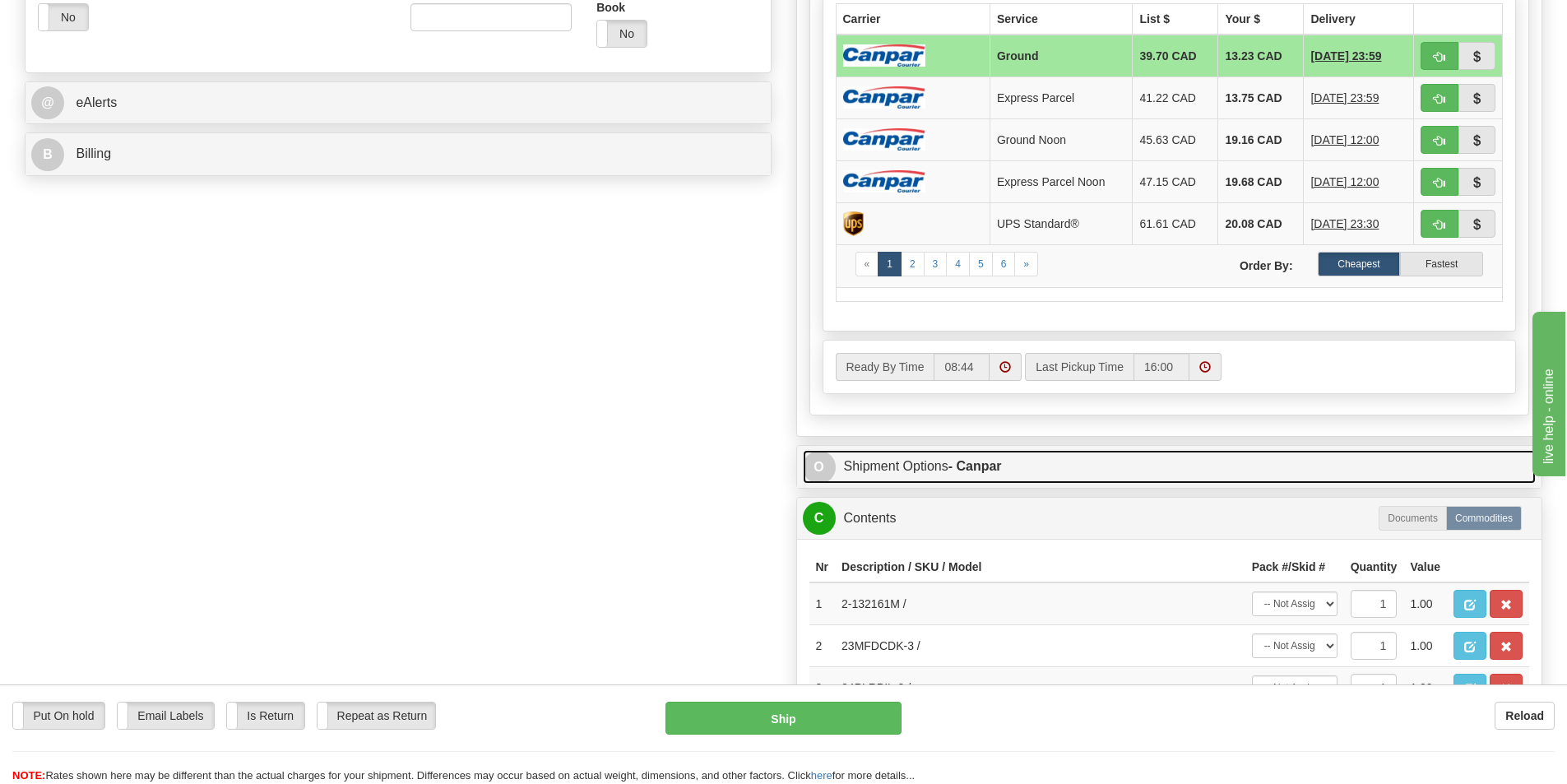
type input "7.00"
click at [889, 457] on link "O Shipment Options - Canpar" at bounding box center [1170, 467] width 734 height 34
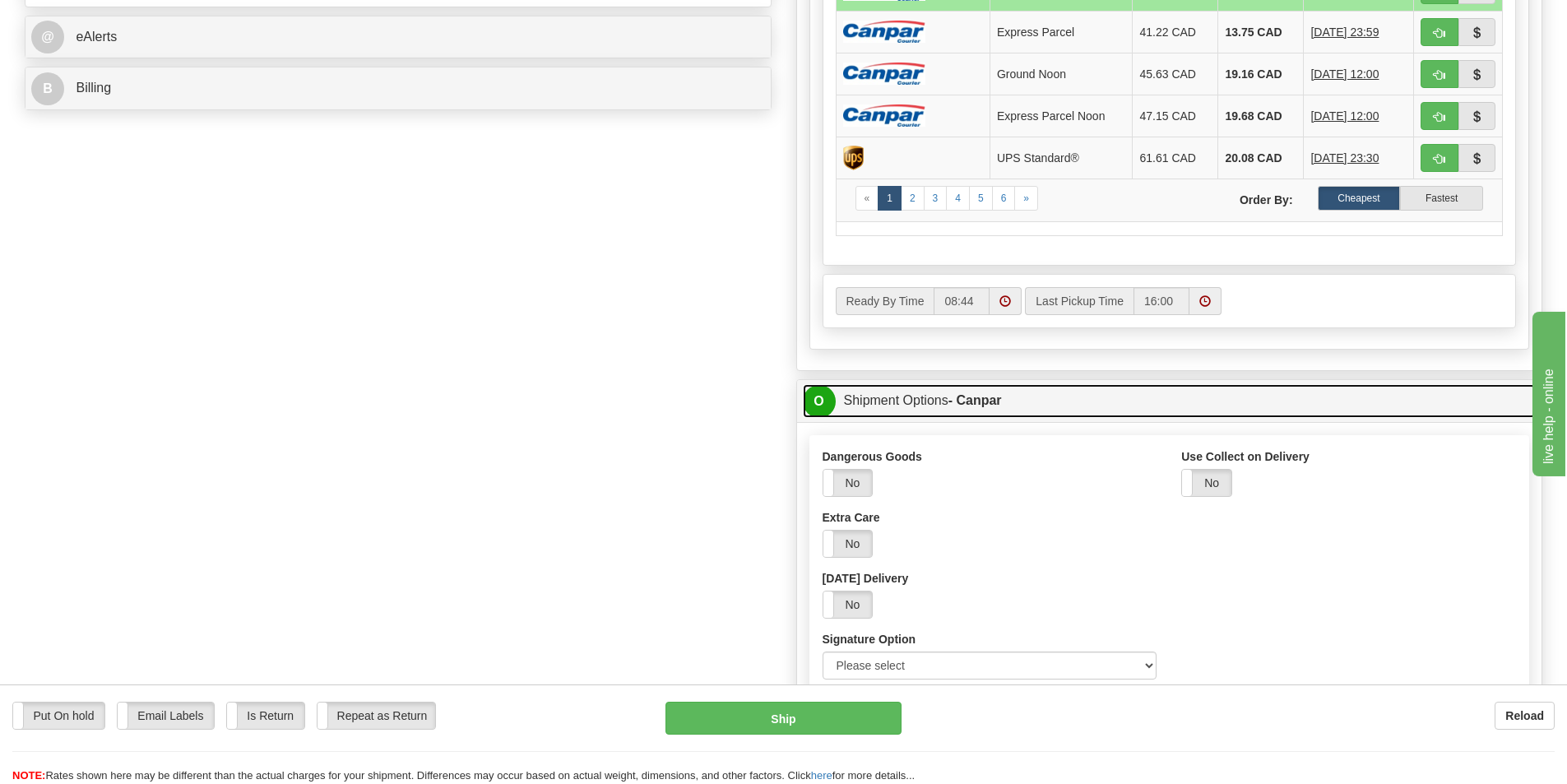
scroll to position [823, 0]
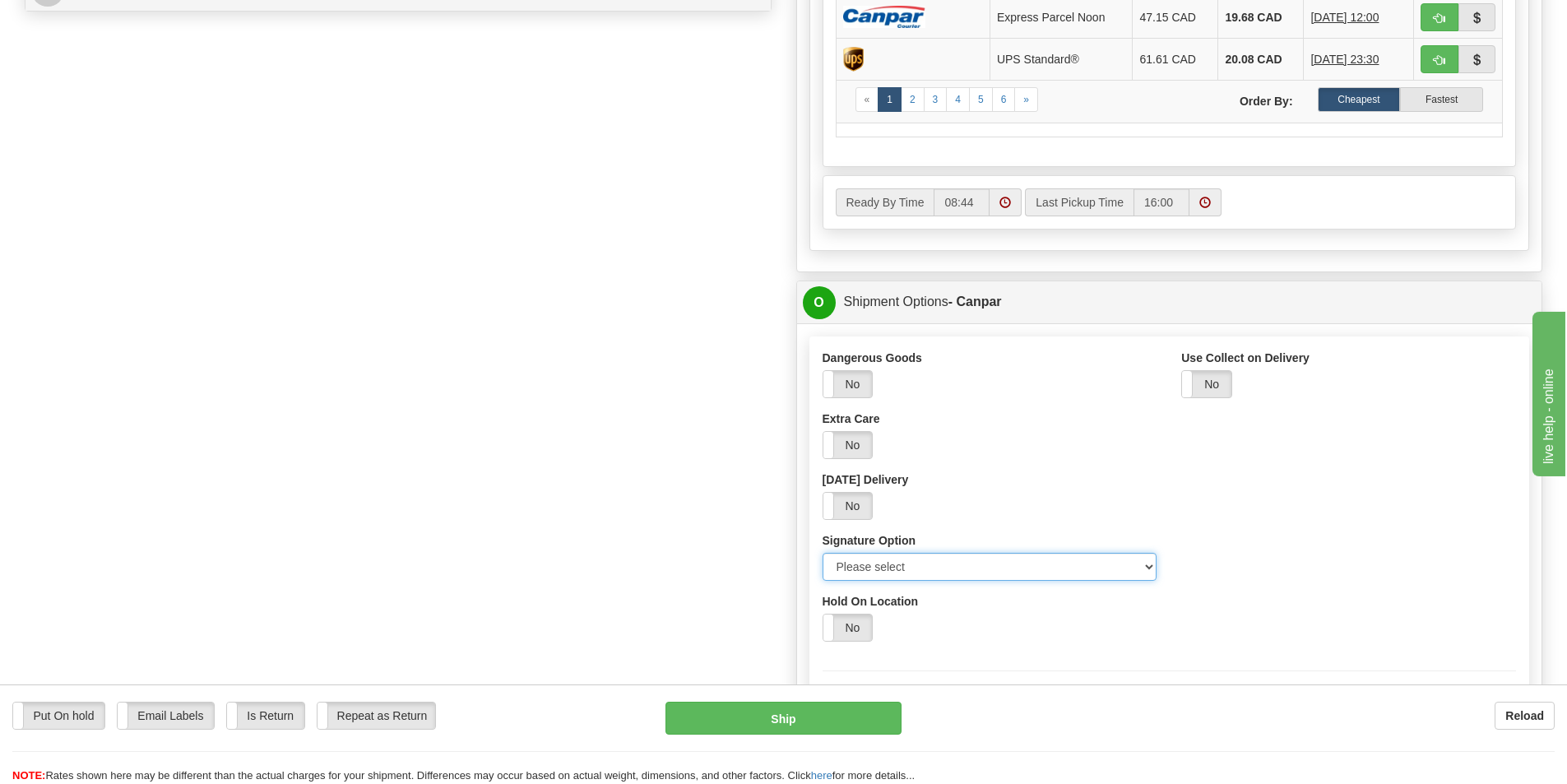
click at [1144, 564] on select "Please select No Signature Required Signature Required Adult Signature" at bounding box center [991, 566] width 335 height 28
select select "2"
click at [823, 552] on select "Please select No Signature Required Signature Required Adult Signature" at bounding box center [991, 566] width 335 height 28
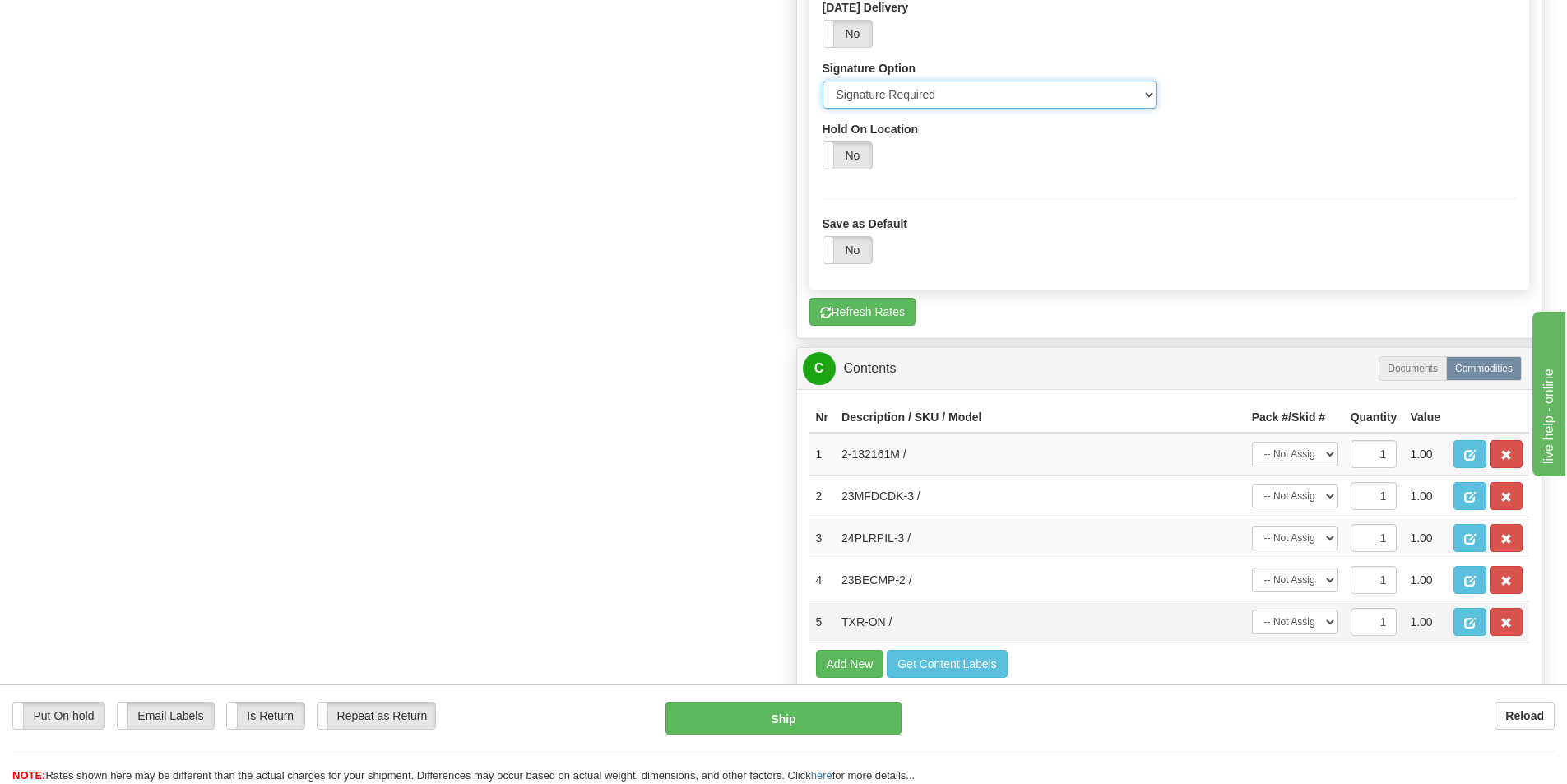
scroll to position [1315, 0]
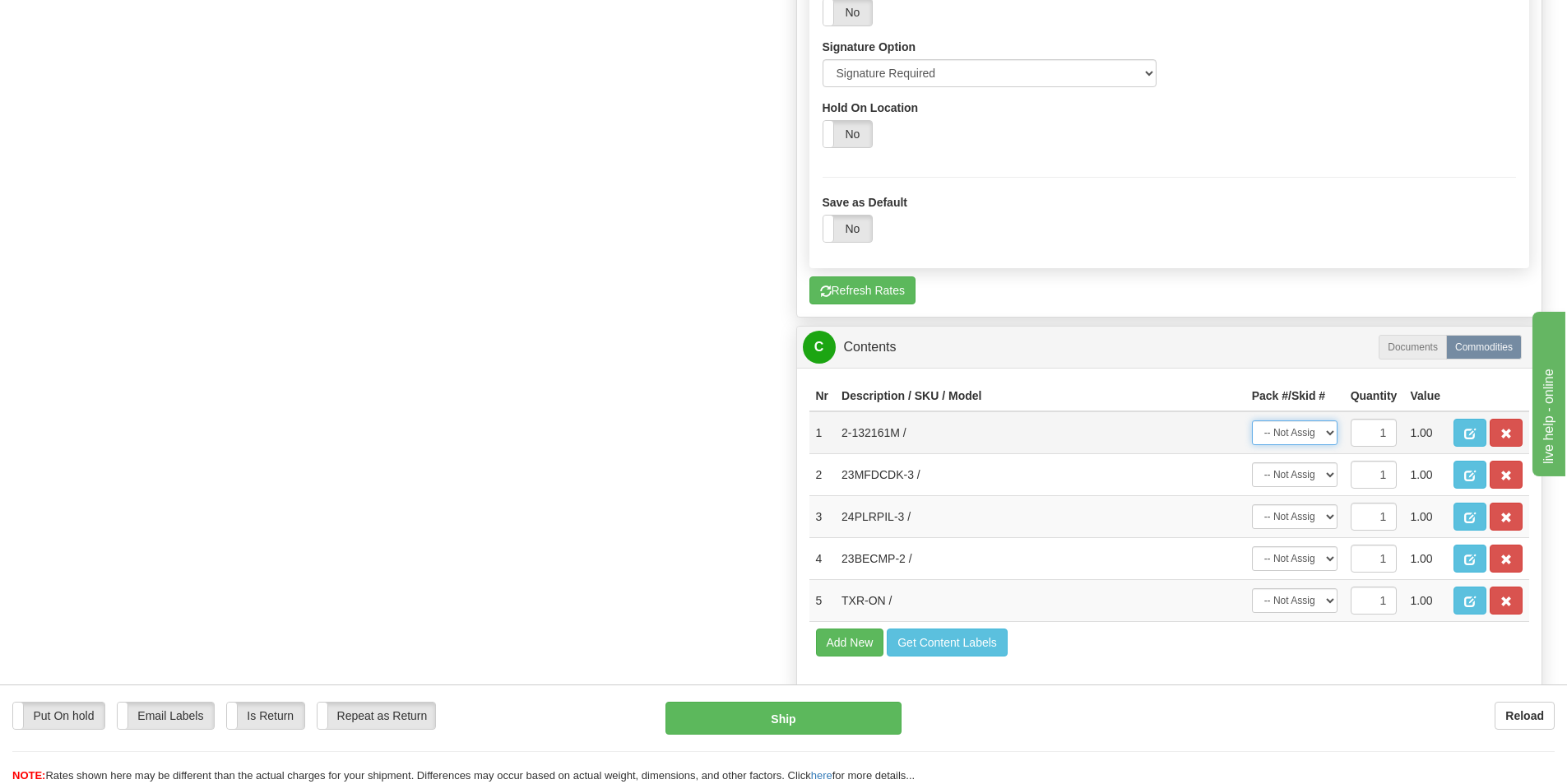
click at [1328, 436] on select "-- Not Assigned -- Package 1 Package 2" at bounding box center [1295, 432] width 85 height 25
select select "0"
click at [1253, 420] on select "-- Not Assigned -- Package 1 Package 2" at bounding box center [1295, 432] width 85 height 25
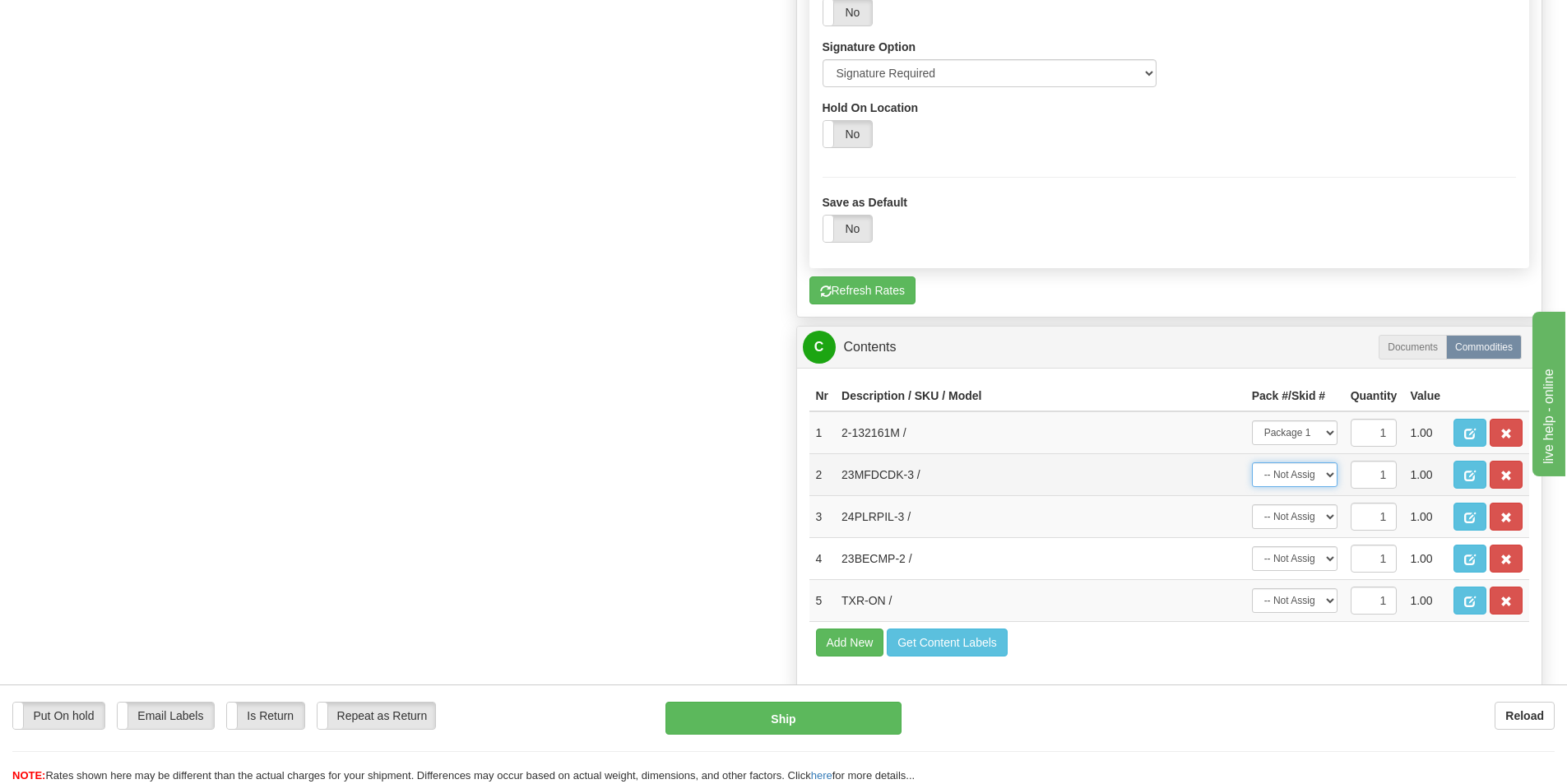
click at [1329, 478] on select "-- Not Assigned -- Package 1 Package 2" at bounding box center [1295, 474] width 85 height 25
select select "1"
click at [1253, 462] on select "-- Not Assigned -- Package 1 Package 2" at bounding box center [1295, 474] width 85 height 25
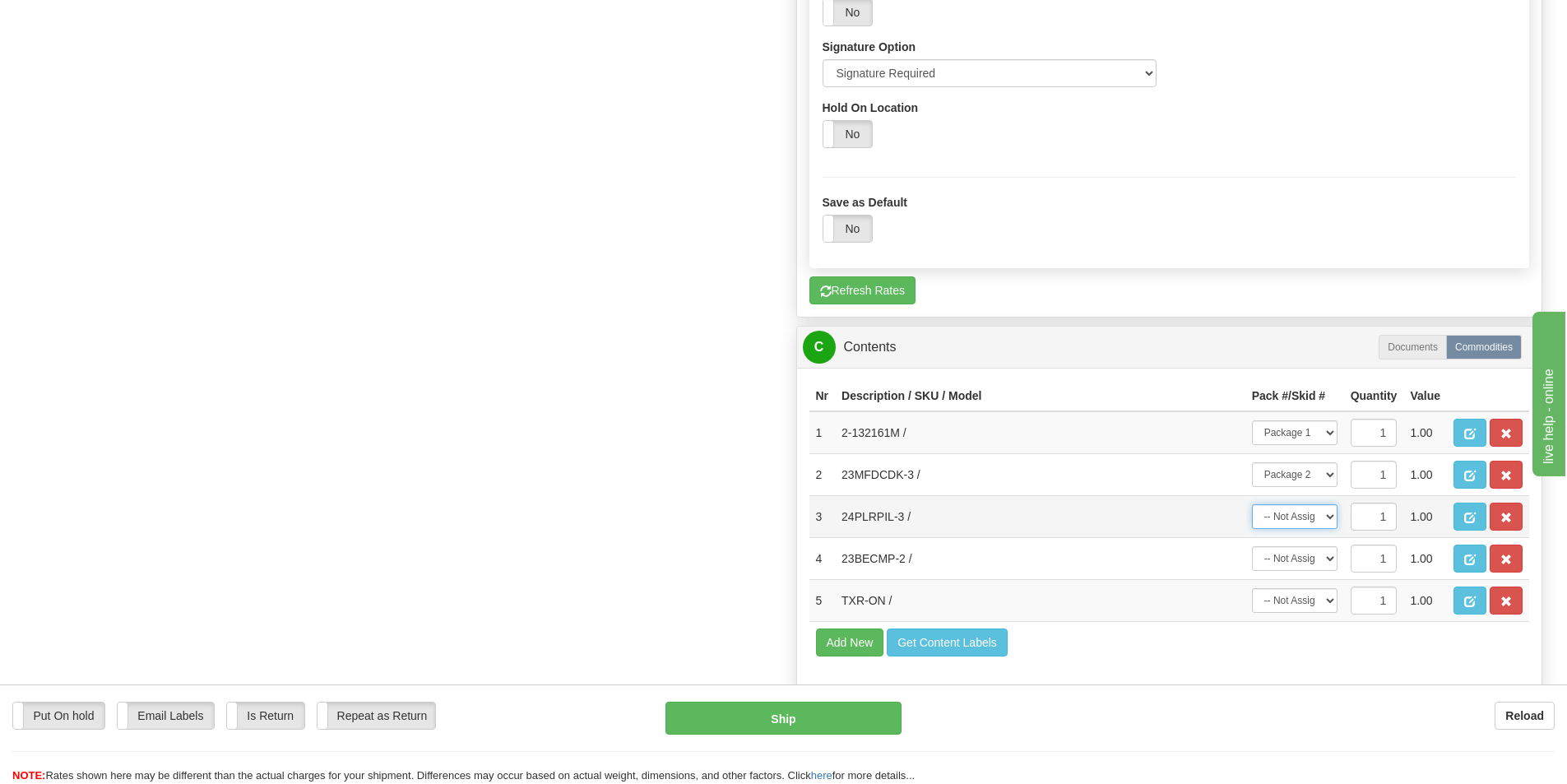
click at [1330, 518] on select "-- Not Assigned -- Package 1 Package 2" at bounding box center [1295, 516] width 85 height 25
select select "1"
click at [1253, 504] on select "-- Not Assigned -- Package 1 Package 2" at bounding box center [1295, 516] width 85 height 25
click at [1328, 558] on select "-- Not Assigned -- Package 1 Package 2" at bounding box center [1295, 558] width 85 height 25
select select "1"
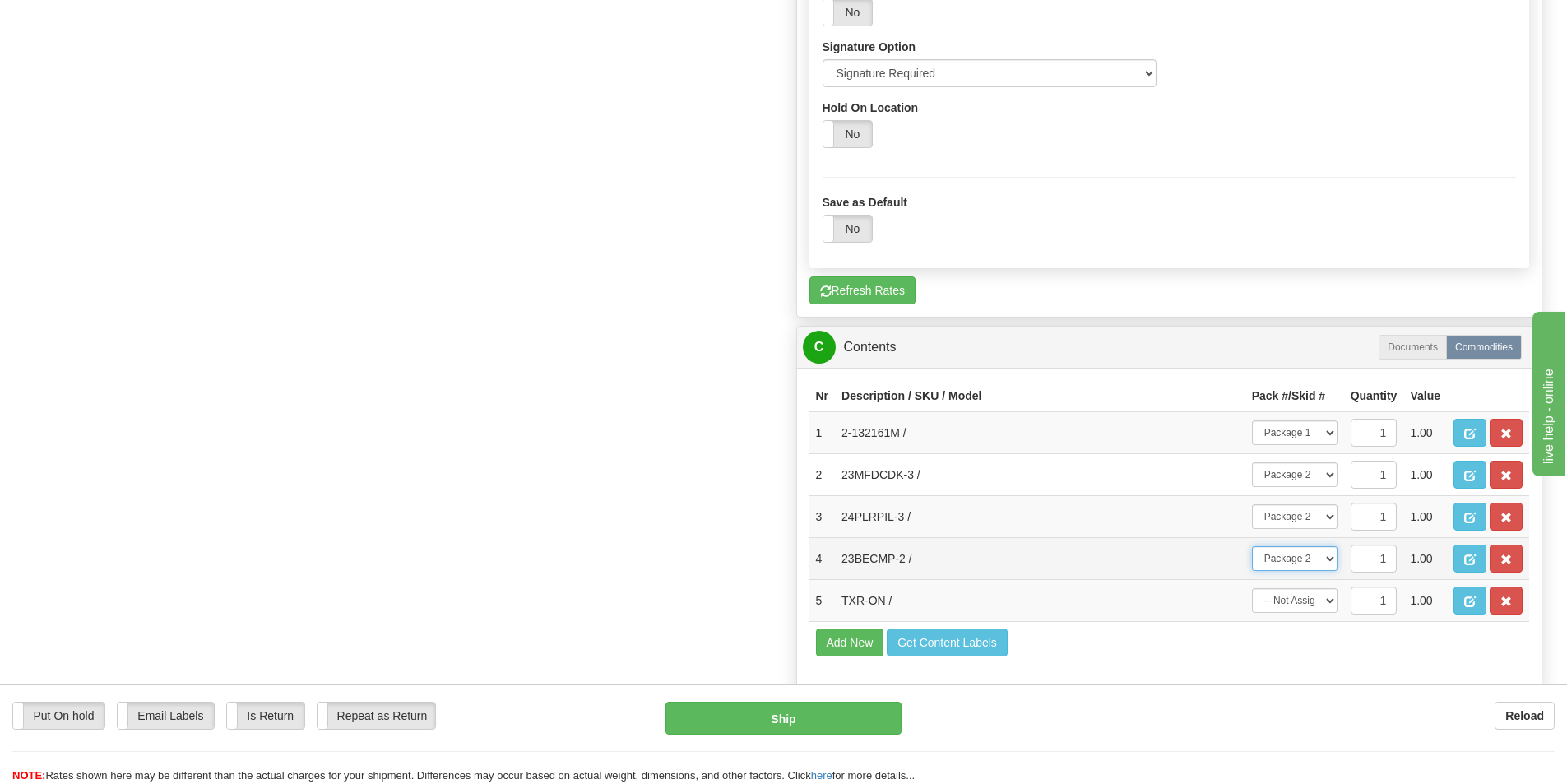
click at [1253, 546] on select "-- Not Assigned -- Package 1 Package 2" at bounding box center [1295, 558] width 85 height 25
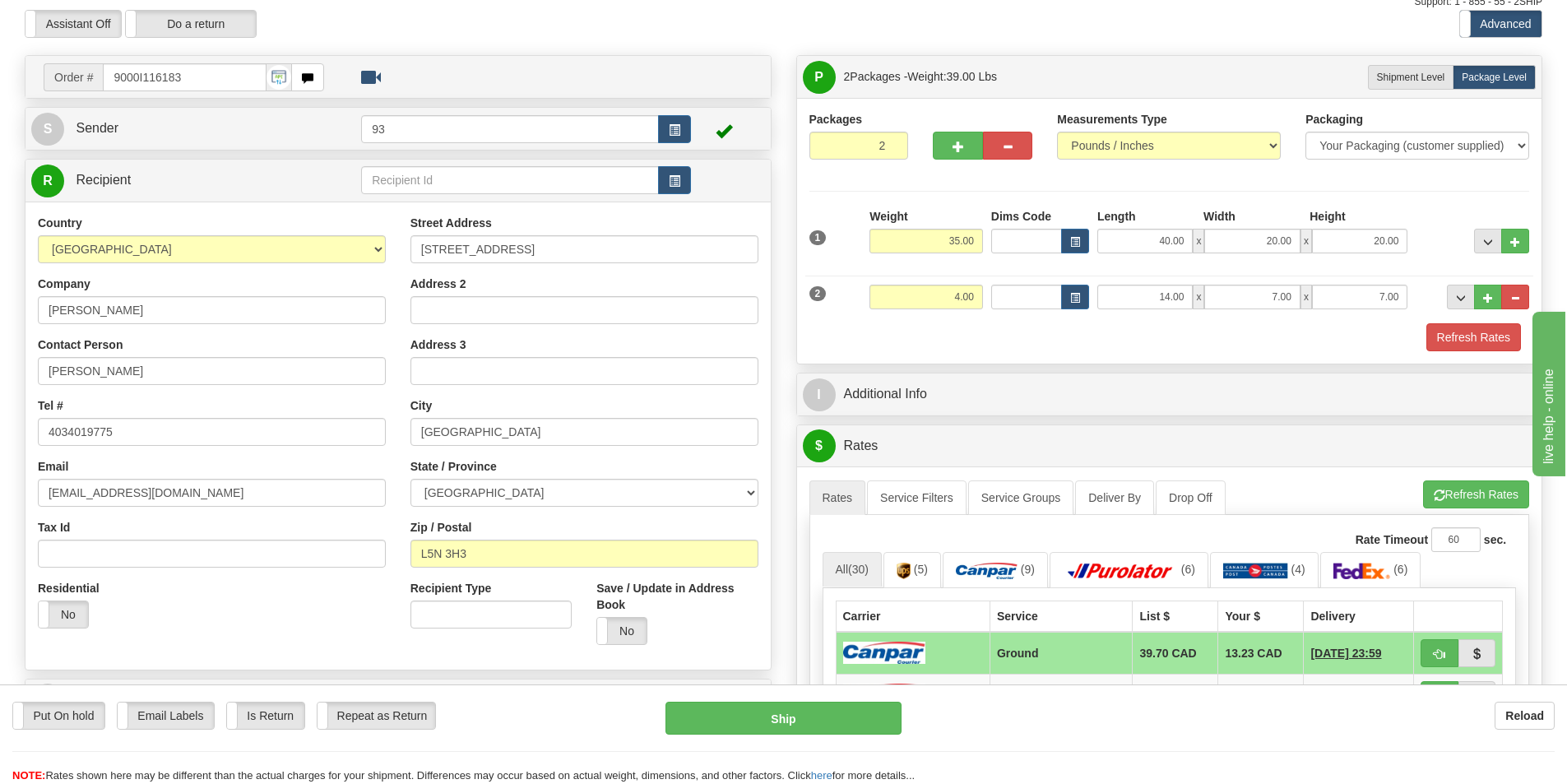
scroll to position [0, 0]
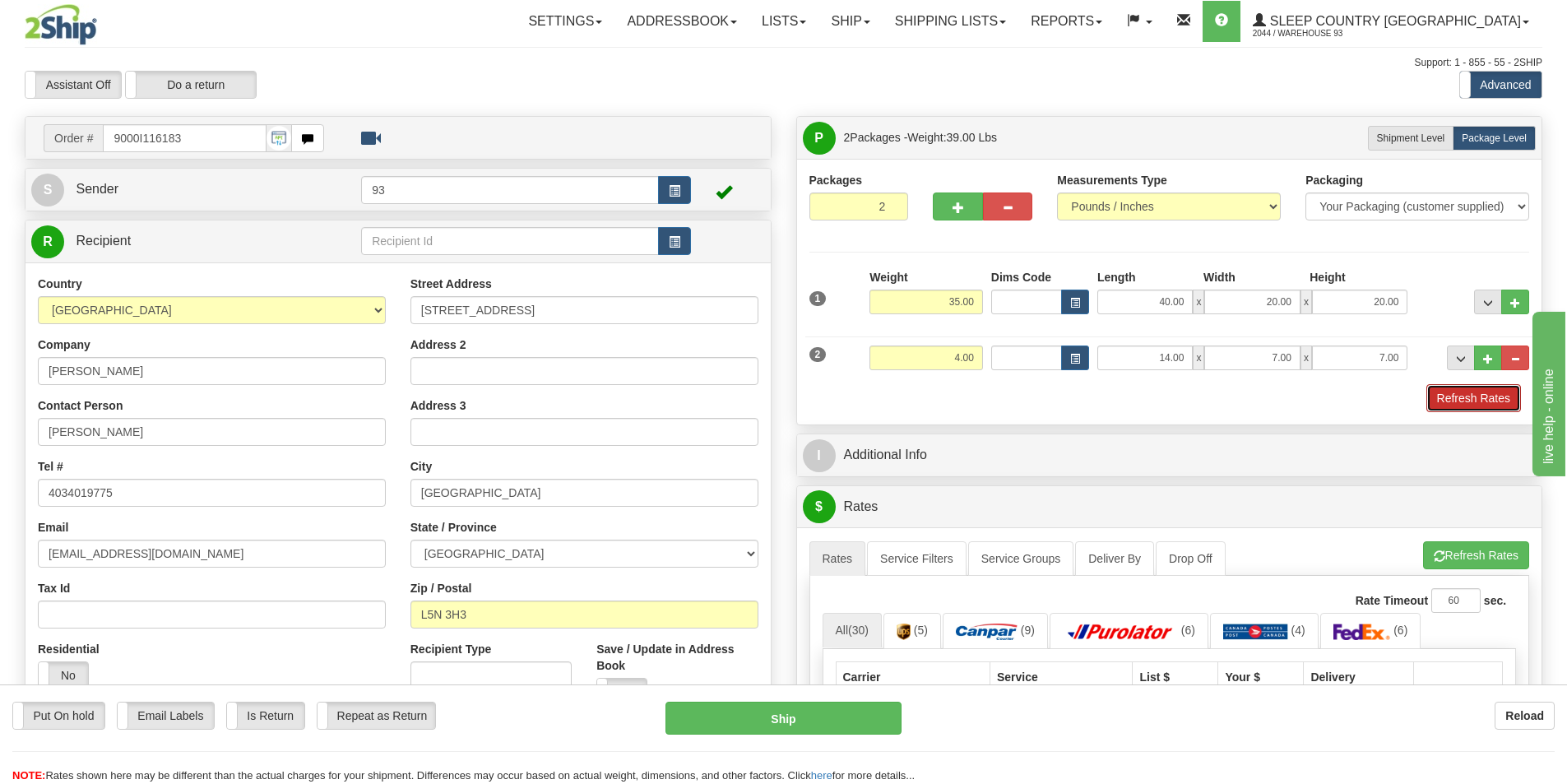
click at [1463, 398] on button "Refresh Rates" at bounding box center [1474, 397] width 94 height 28
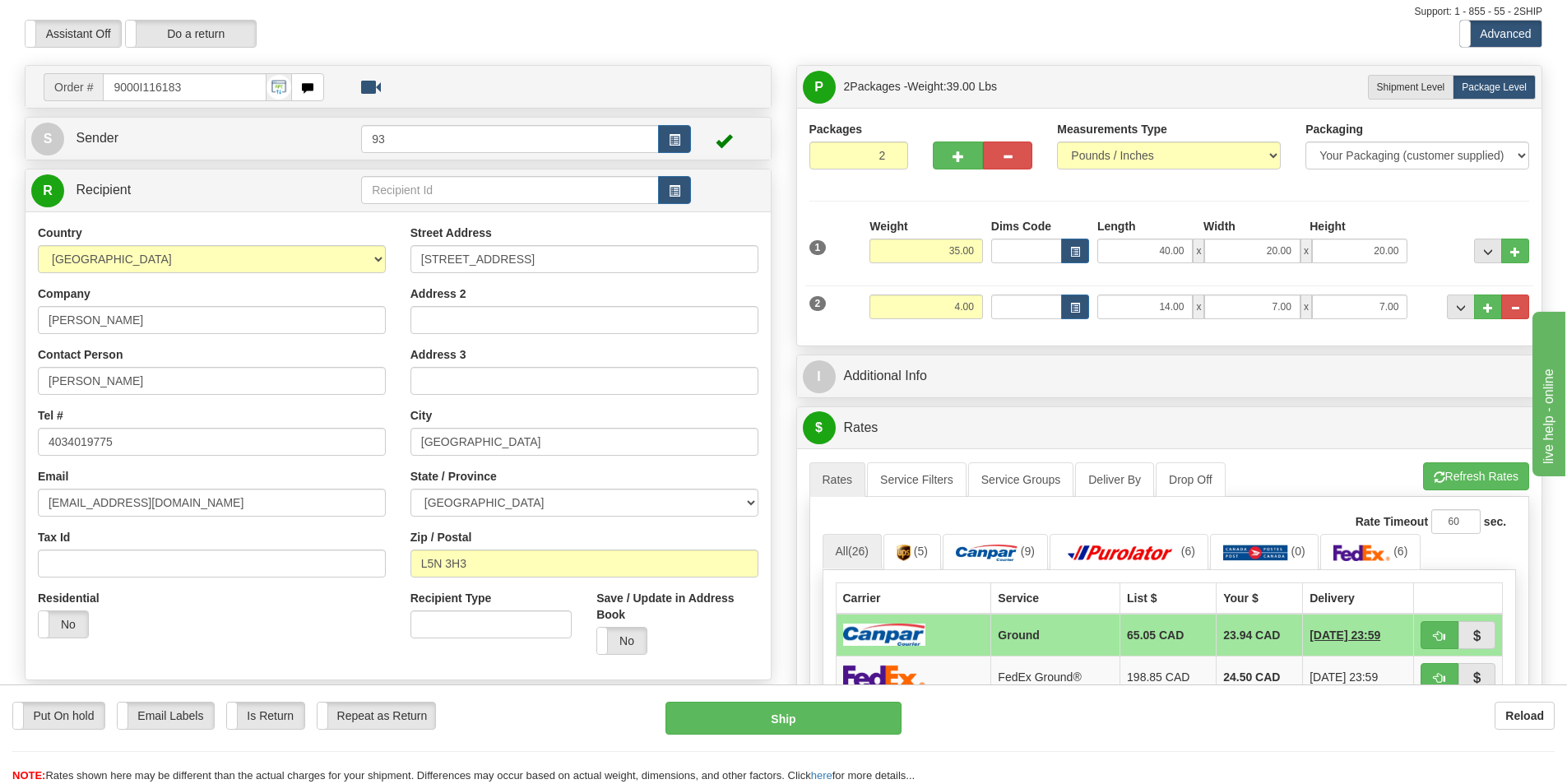
scroll to position [247, 0]
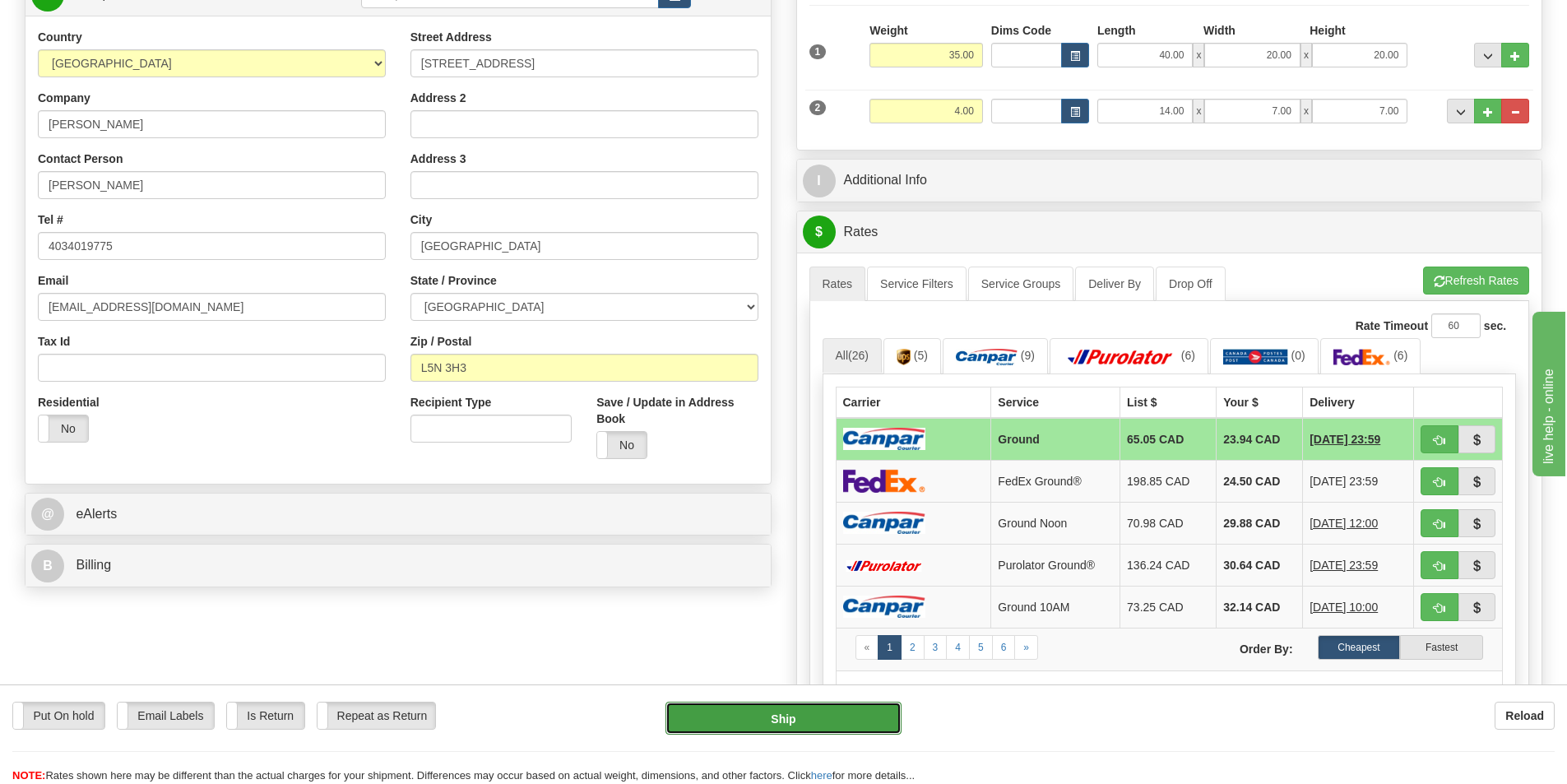
click at [804, 717] on button "Ship" at bounding box center [784, 718] width 236 height 33
type input "1"
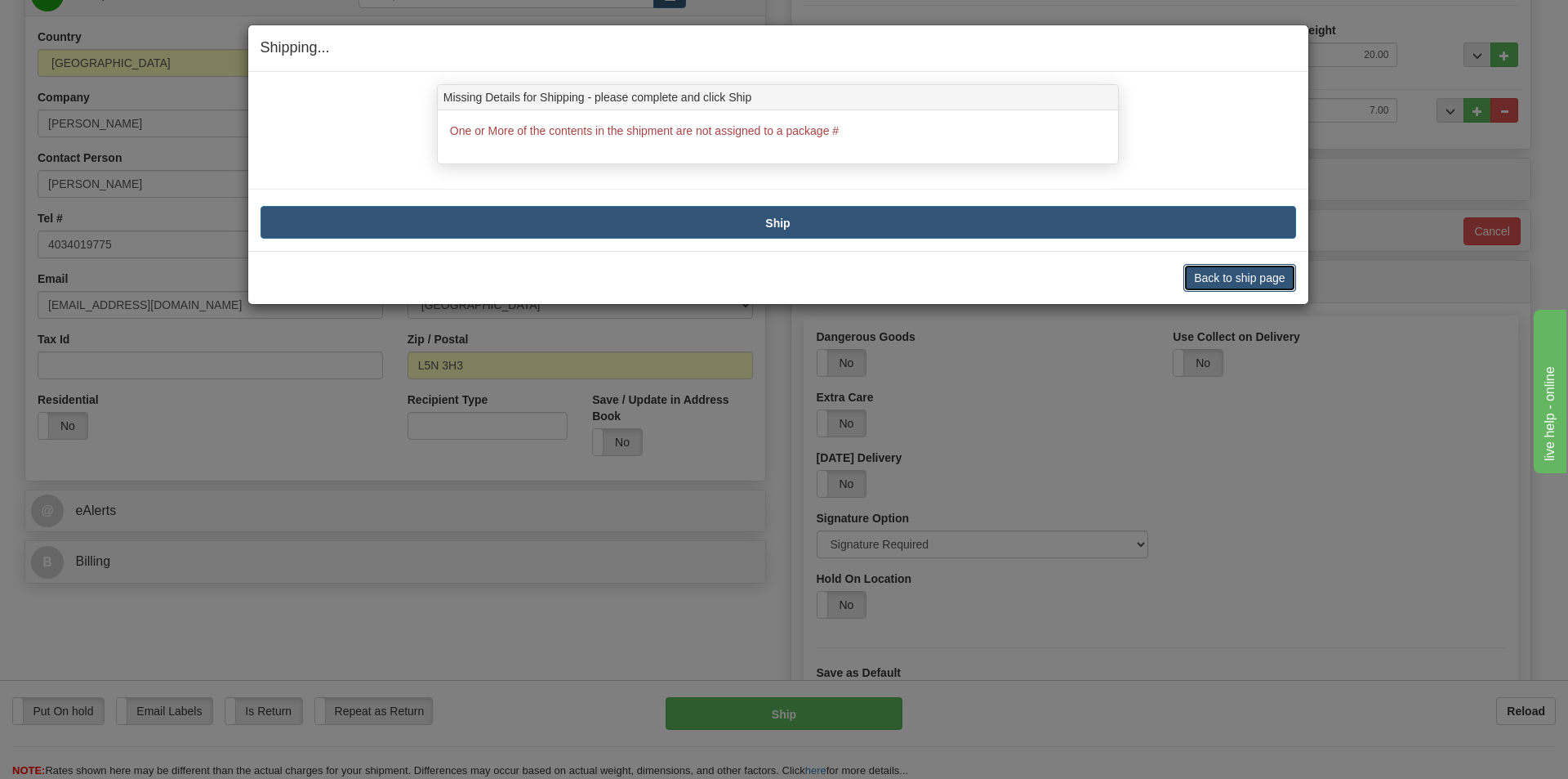
click at [1206, 274] on button "Back to ship page" at bounding box center [1239, 278] width 112 height 28
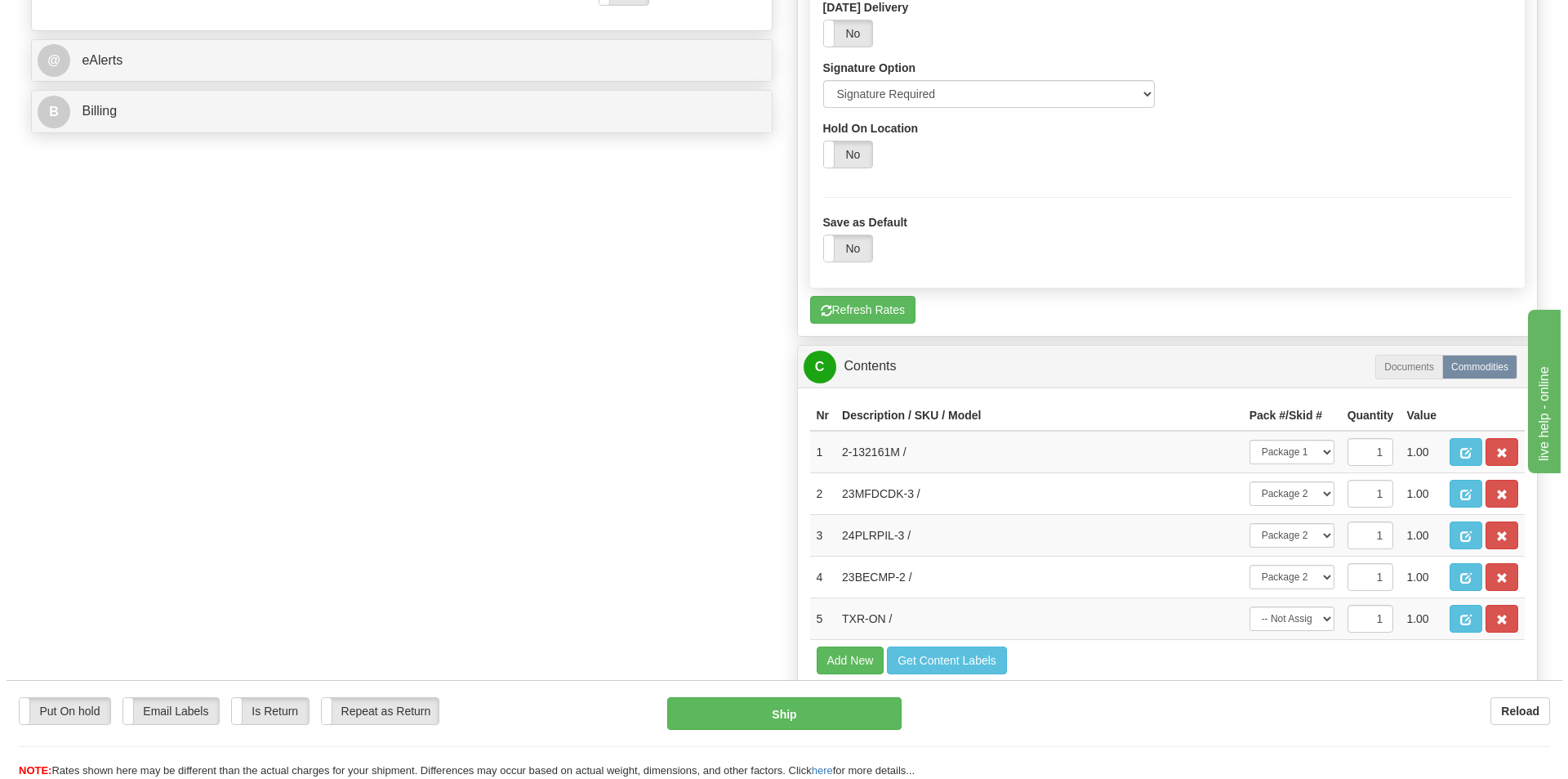
scroll to position [736, 0]
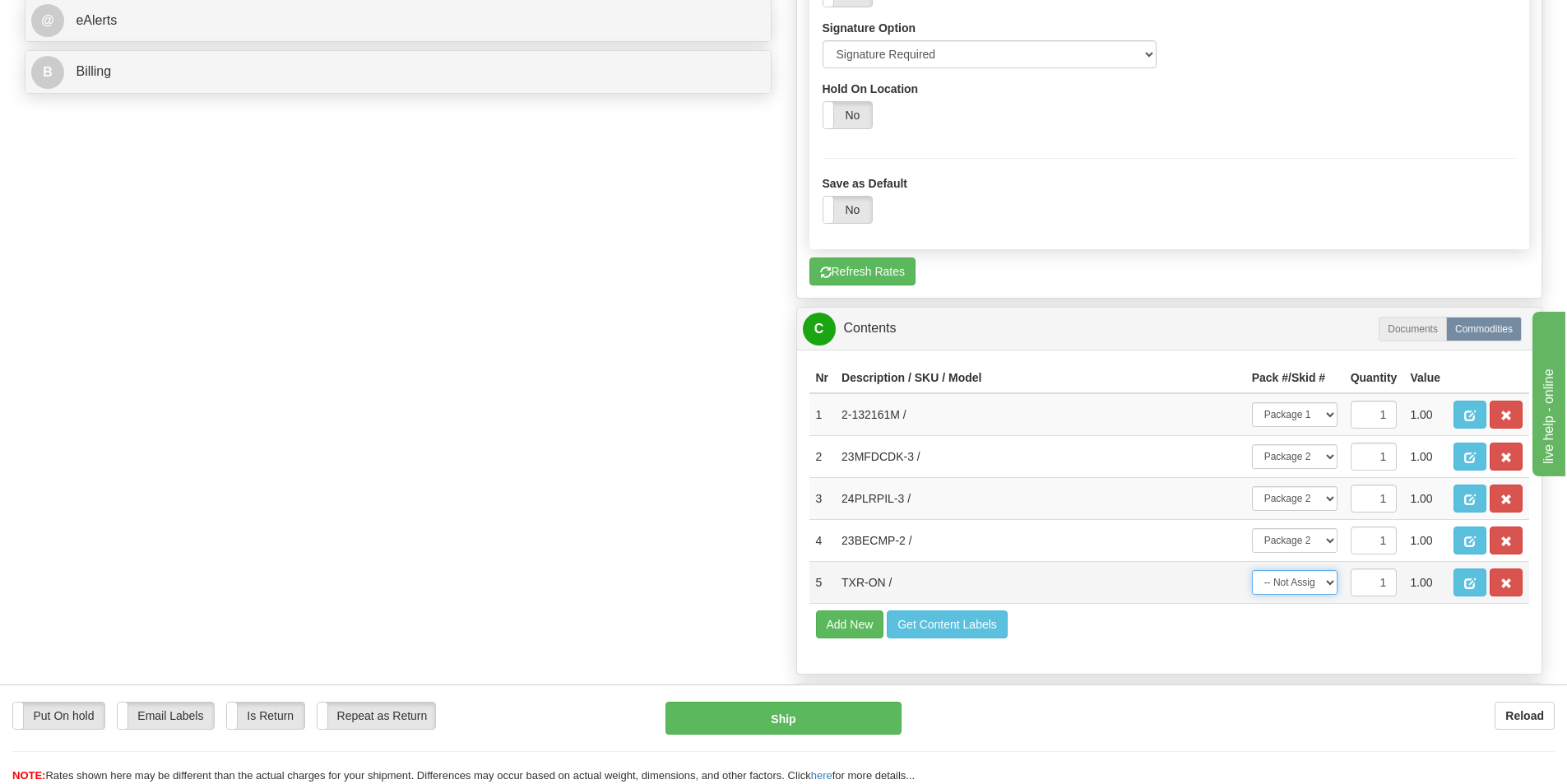
drag, startPoint x: 1329, startPoint y: 576, endPoint x: 1324, endPoint y: 591, distance: 15.8
click at [1329, 576] on select "-- Not Assigned -- Package 1 Package 2" at bounding box center [1295, 582] width 85 height 25
select select "1"
click at [1253, 570] on select "-- Not Assigned -- Package 1 Package 2" at bounding box center [1295, 582] width 85 height 25
click at [746, 719] on button "Ship" at bounding box center [784, 718] width 236 height 33
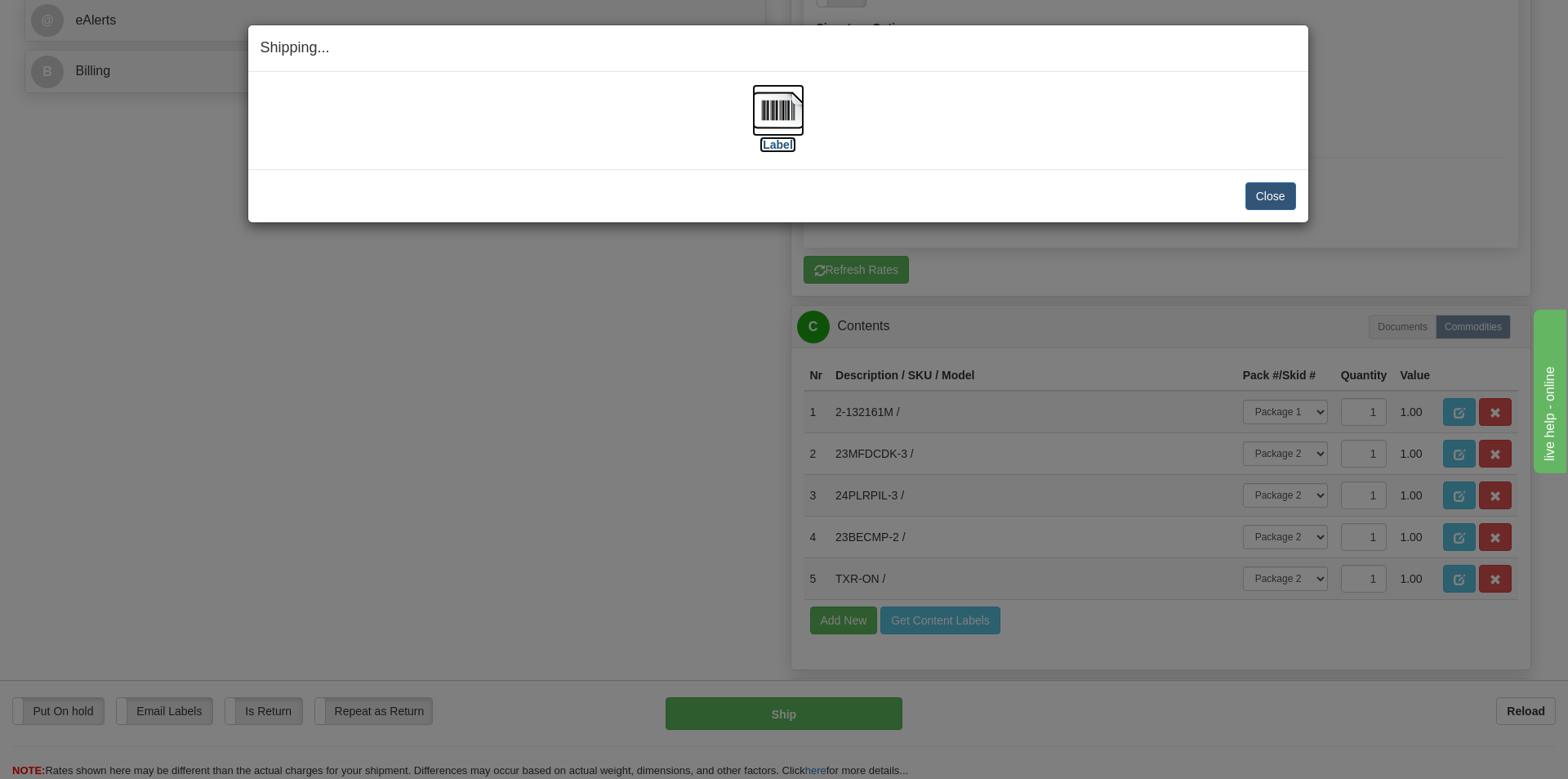
click at [784, 108] on img at bounding box center [778, 109] width 52 height 52
click at [1278, 192] on button "Close" at bounding box center [1270, 196] width 50 height 28
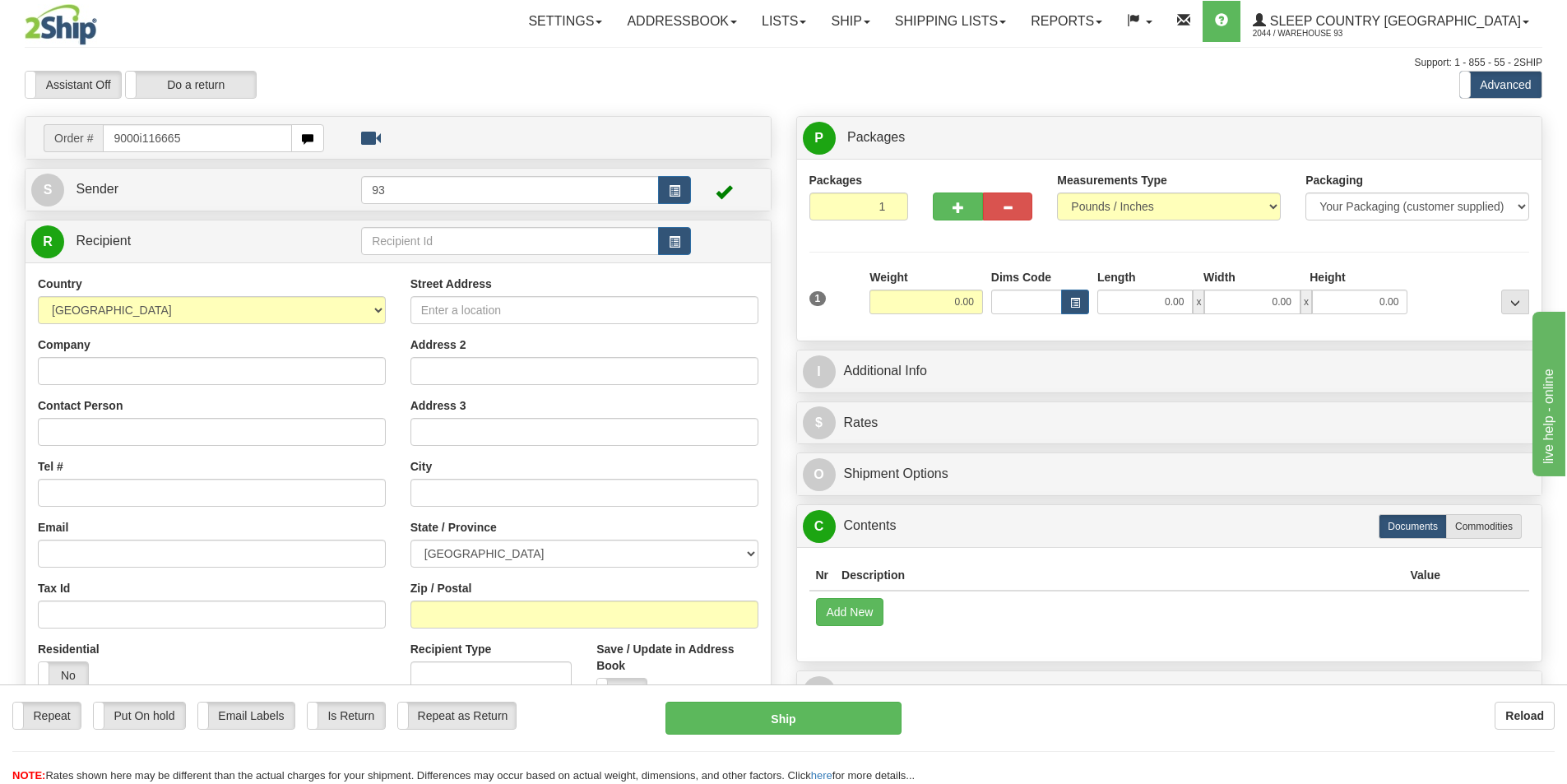
type input "9000i116665"
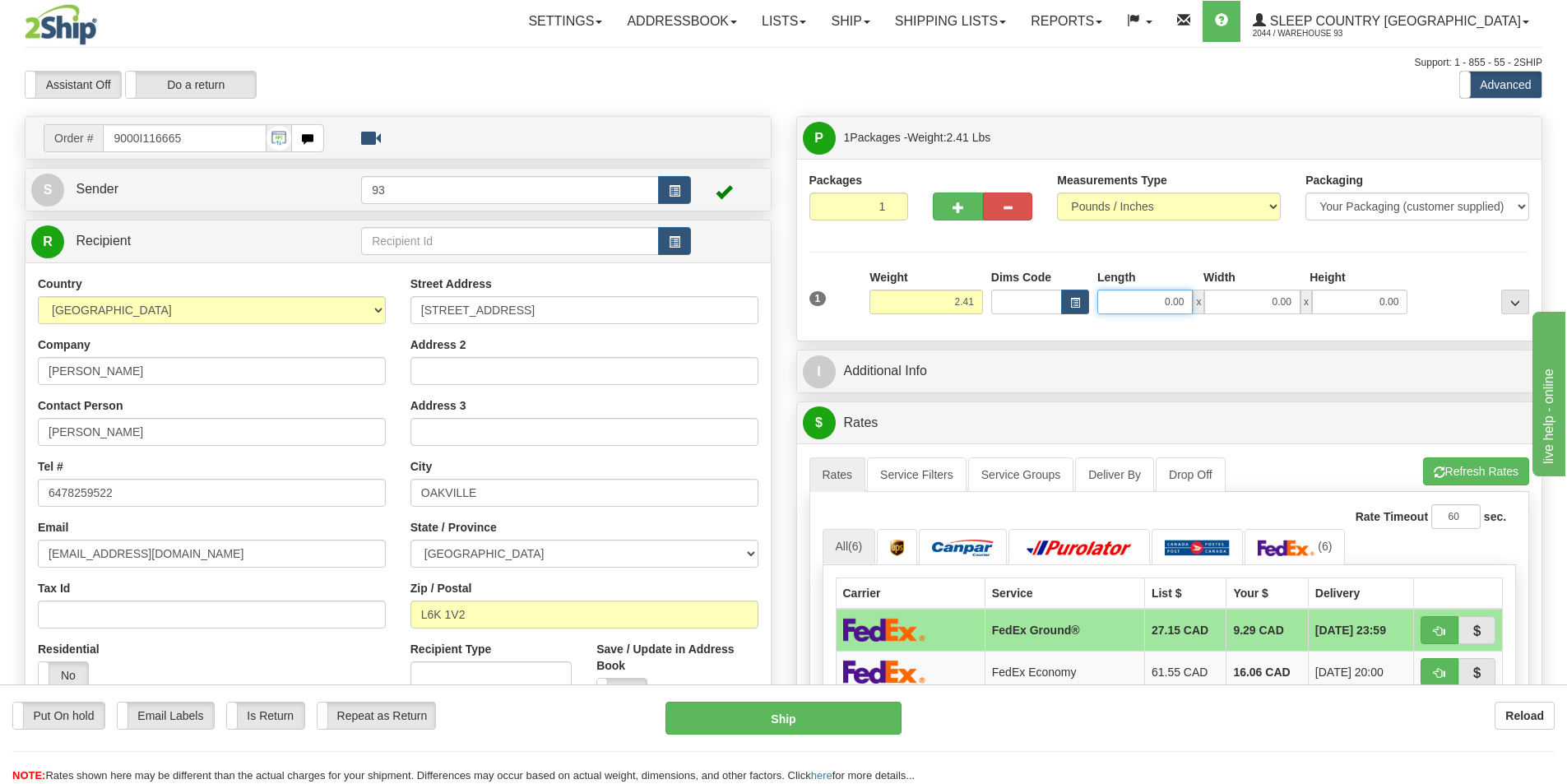
click at [1151, 297] on input "0.00" at bounding box center [1145, 301] width 95 height 25
type input "4.00"
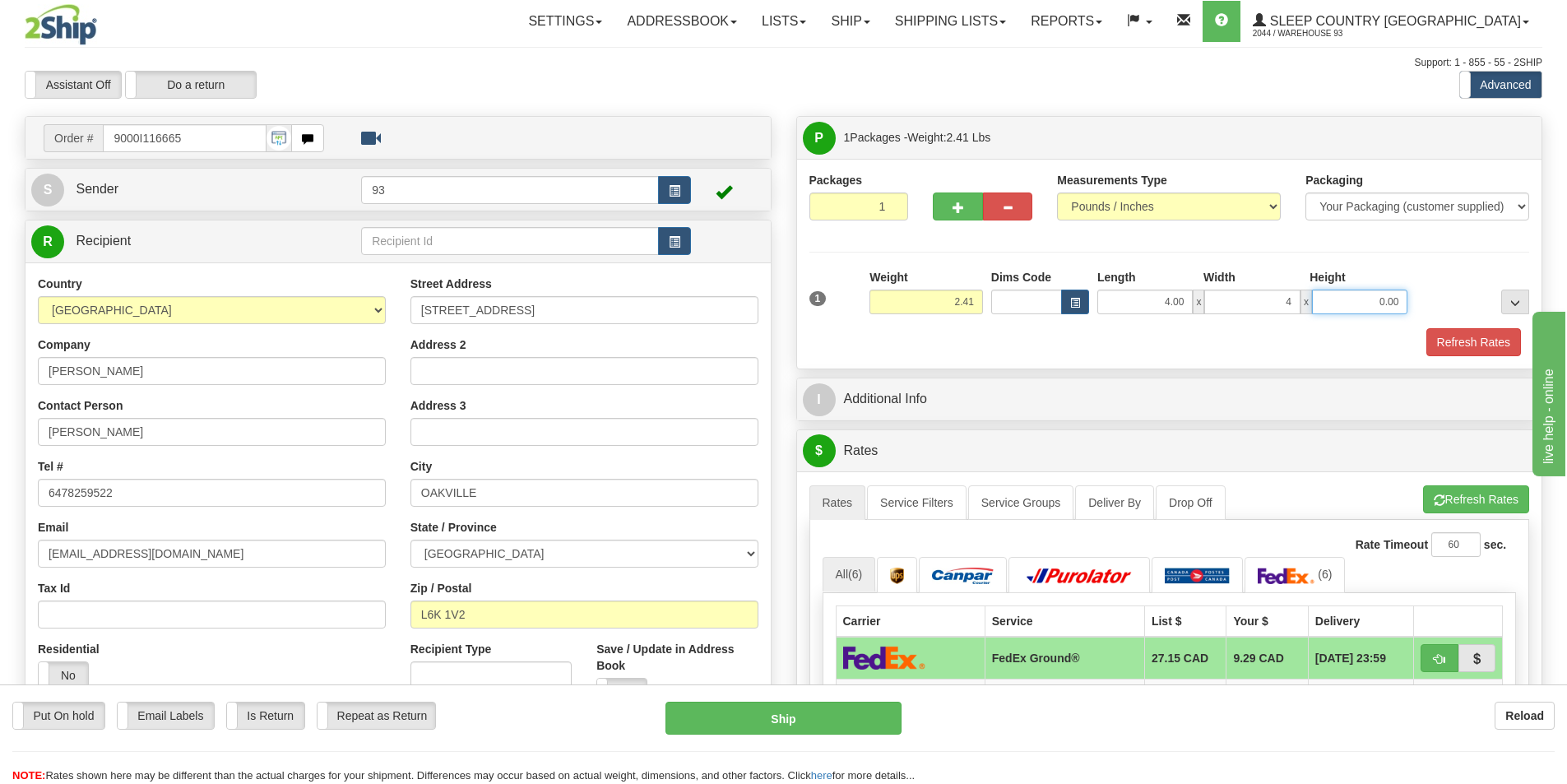
type input "4.00"
type input "2.00"
click at [1490, 329] on button "Refresh Rates" at bounding box center [1474, 342] width 94 height 28
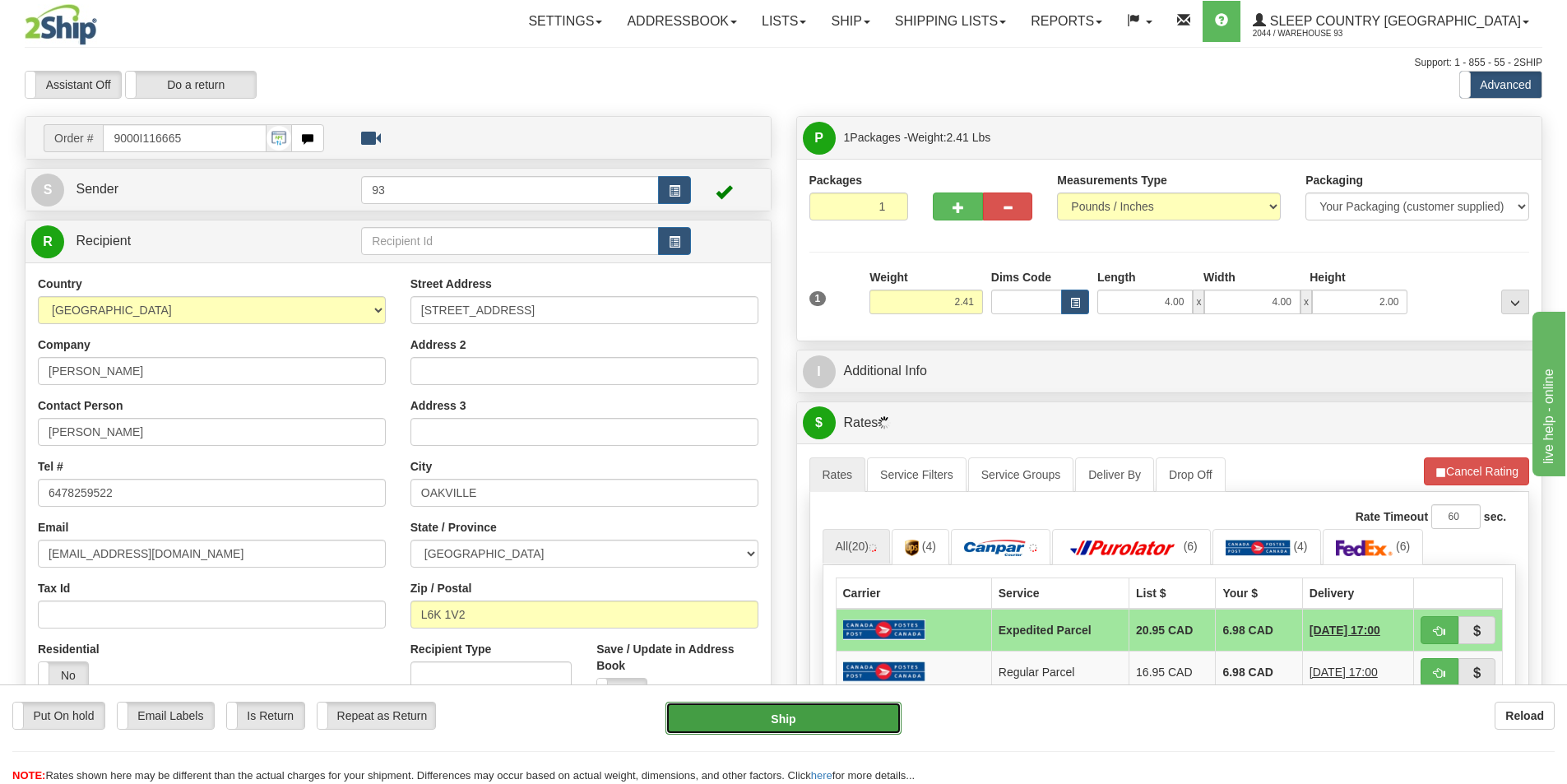
click at [749, 711] on button "Ship" at bounding box center [784, 718] width 236 height 33
type input "DOM.EP"
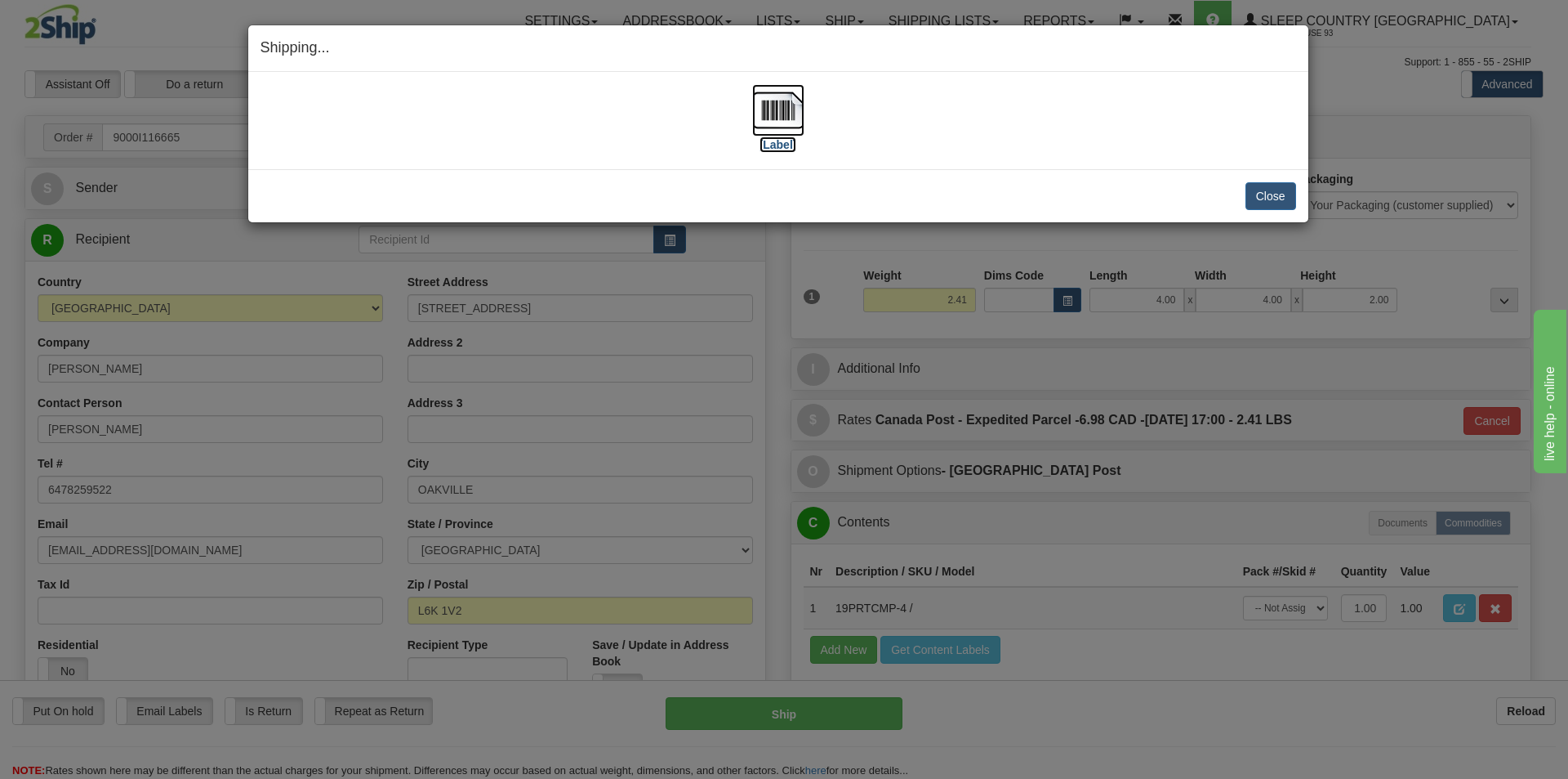
click at [765, 111] on img at bounding box center [778, 109] width 52 height 52
click at [1276, 196] on button "Close" at bounding box center [1270, 196] width 50 height 28
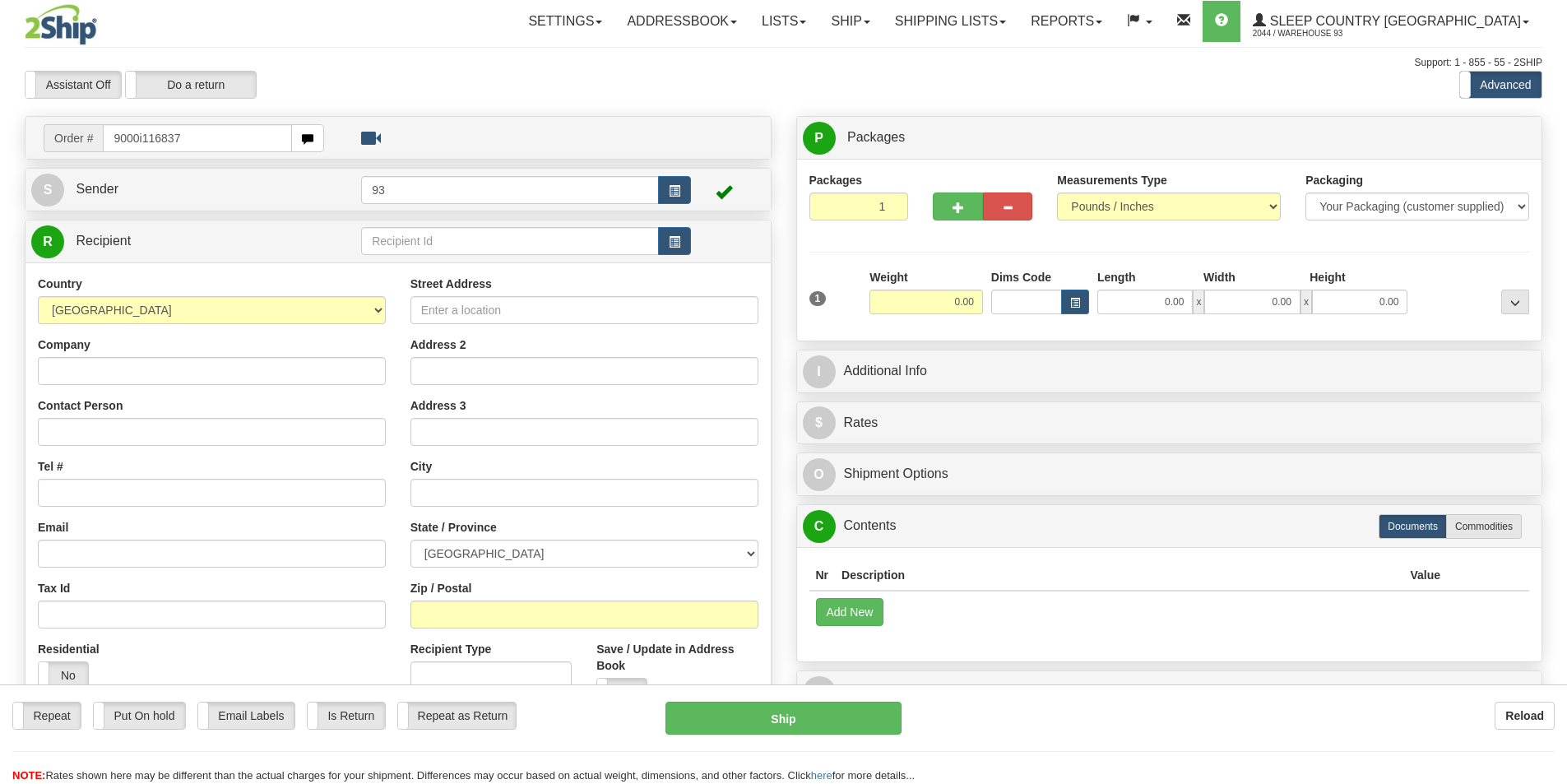
type input "9000i116837"
click at [1141, 292] on body "Training Course Close Toggle navigation Settings Shipping Preferences New Recip…" at bounding box center [784, 392] width 1567 height 784
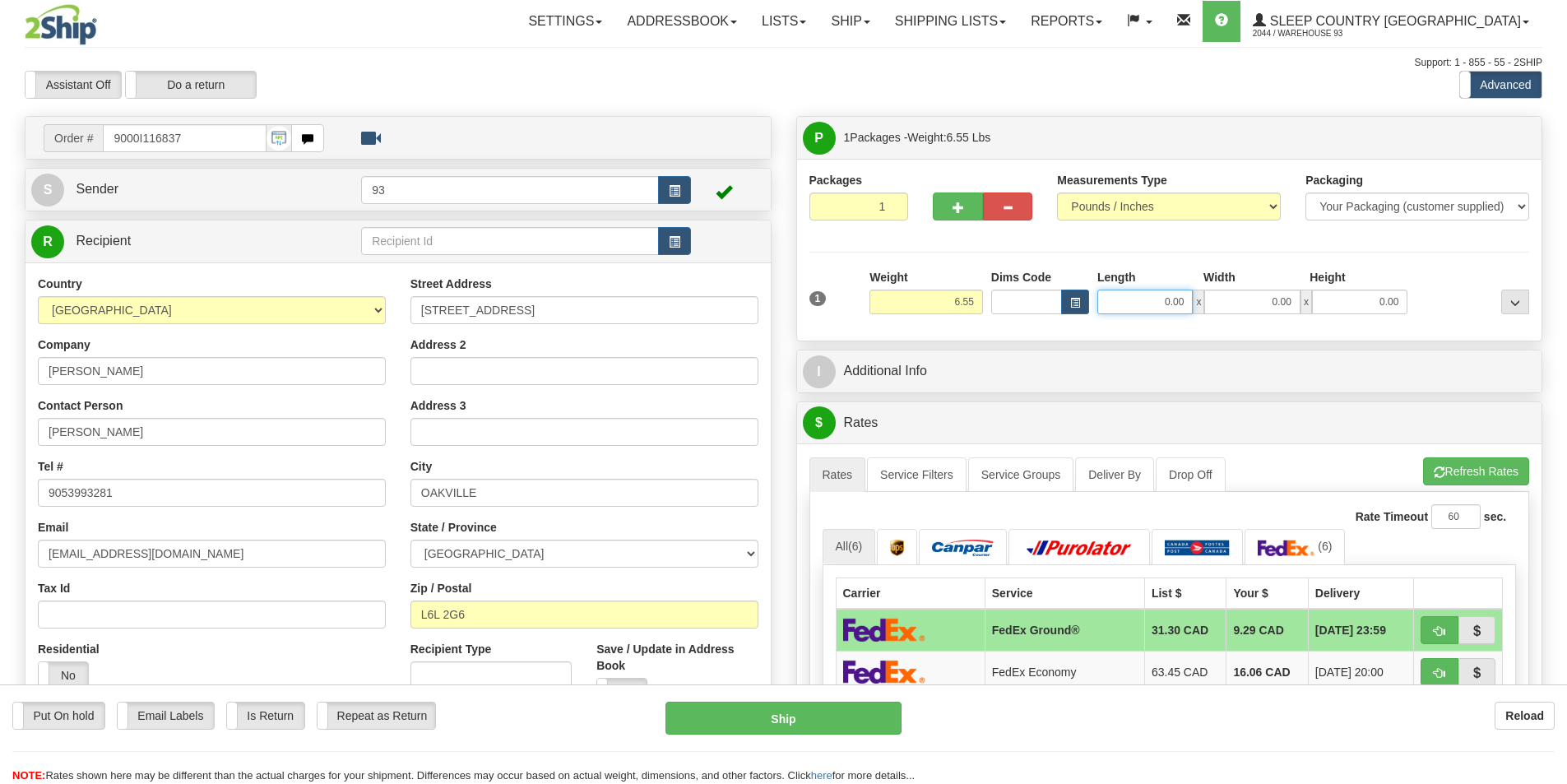
click at [1134, 306] on input "0.00" at bounding box center [1145, 301] width 95 height 25
type input "11.00"
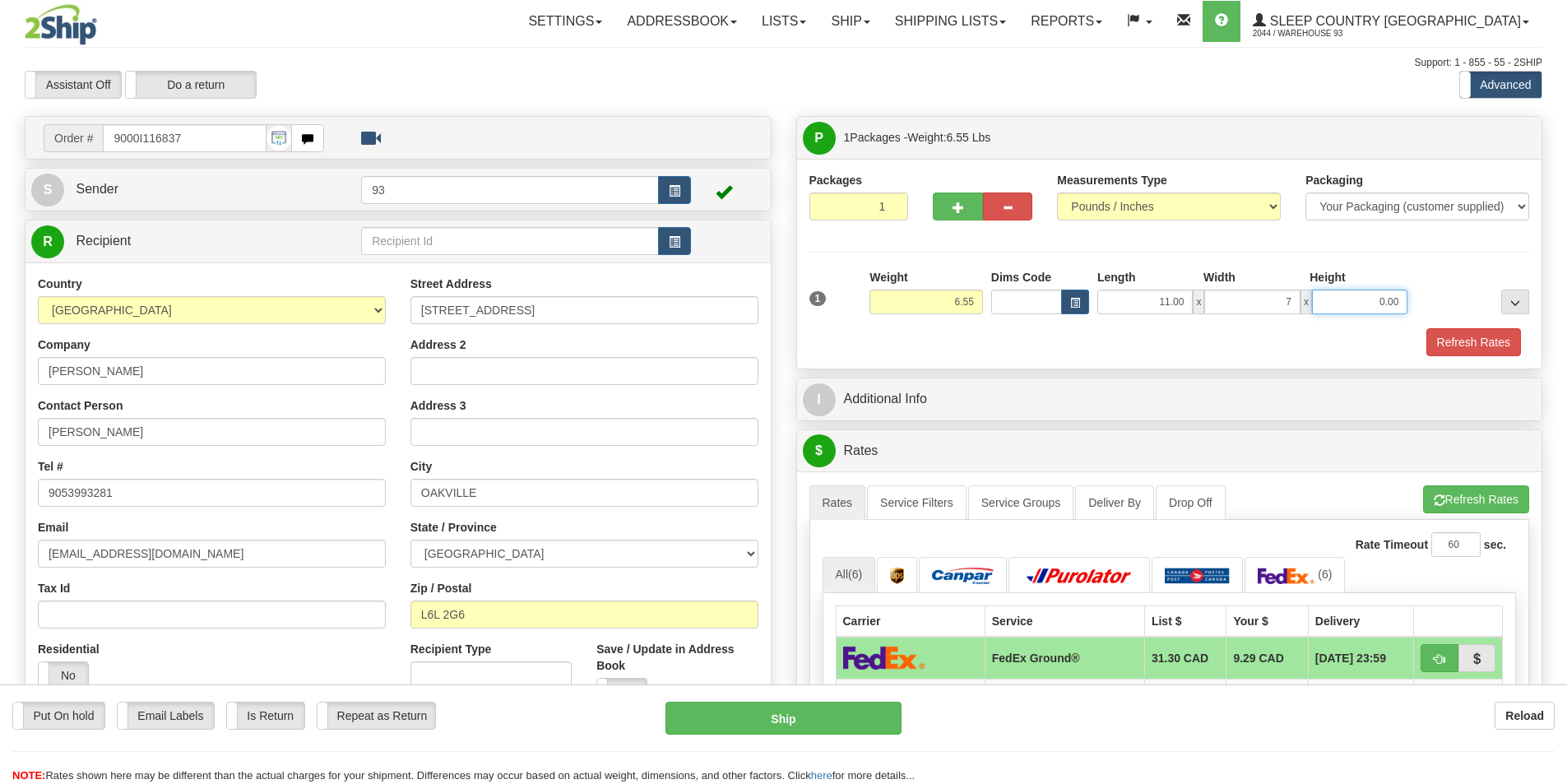
type input "7.00"
type input "4.00"
click at [1458, 344] on button "Refresh Rates" at bounding box center [1474, 342] width 94 height 28
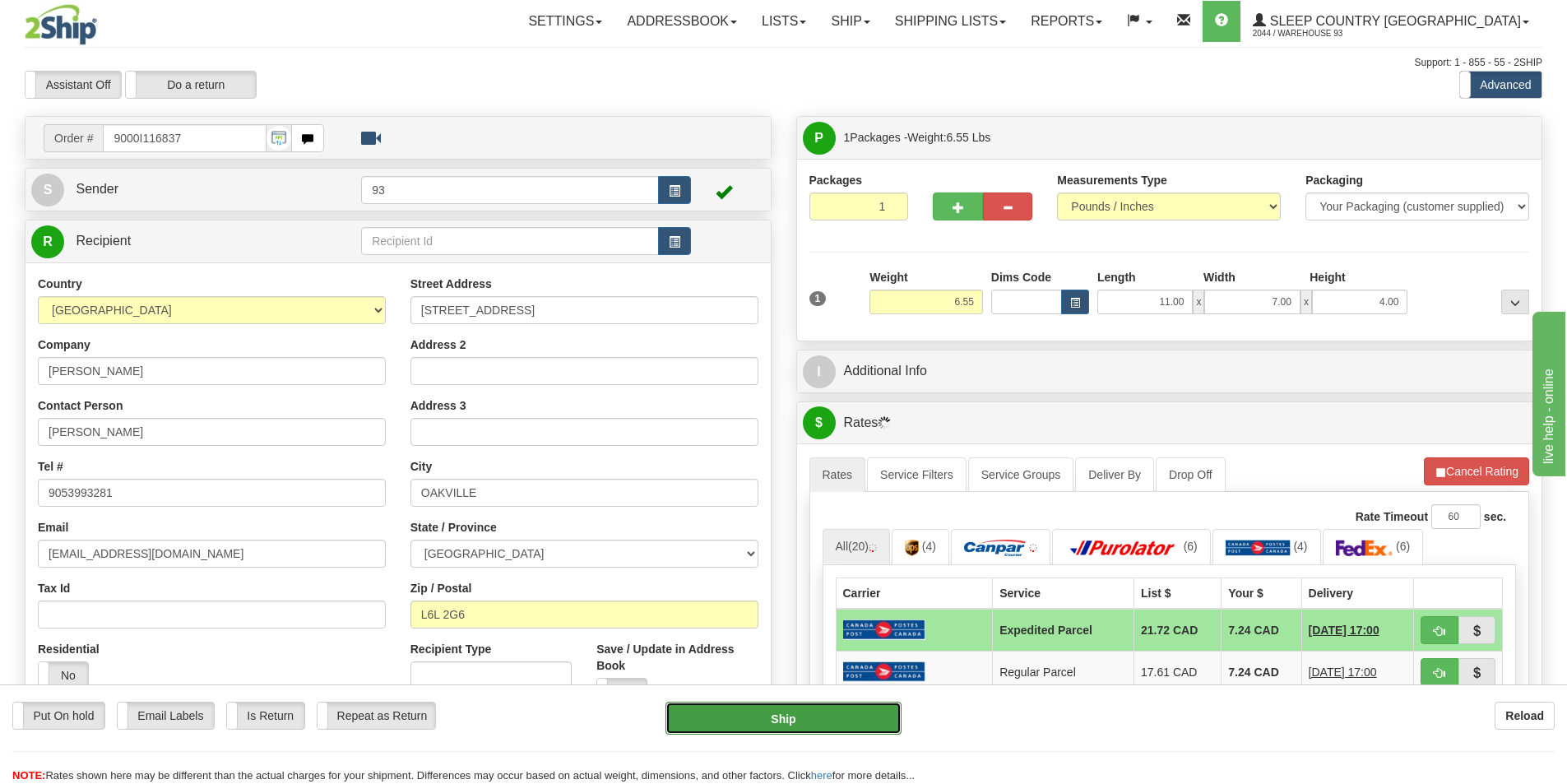
click at [811, 714] on button "Ship" at bounding box center [784, 718] width 236 height 33
type input "DOM.EP"
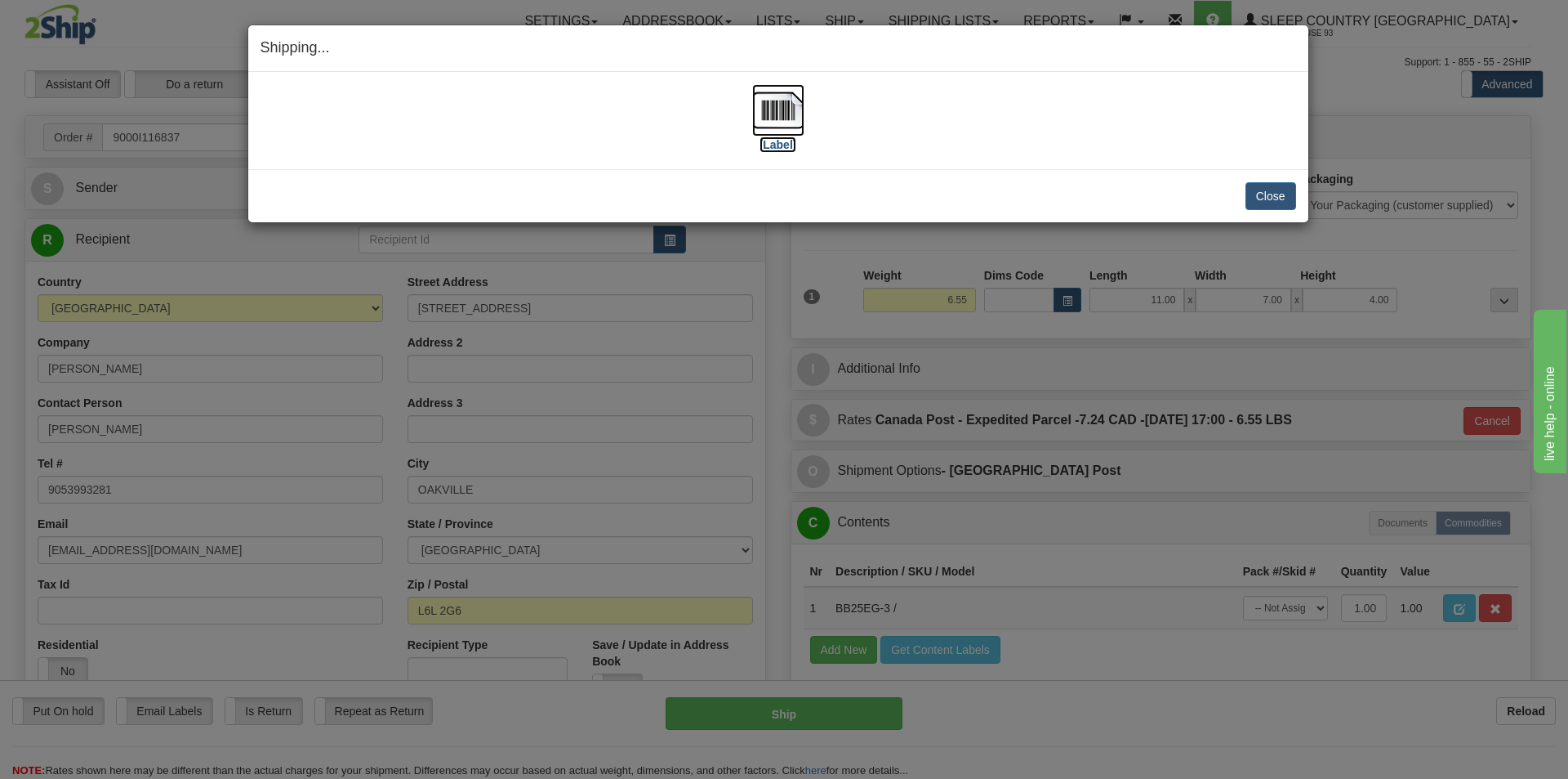
click at [766, 99] on img at bounding box center [778, 109] width 52 height 52
click at [1277, 193] on button "Close" at bounding box center [1270, 196] width 50 height 28
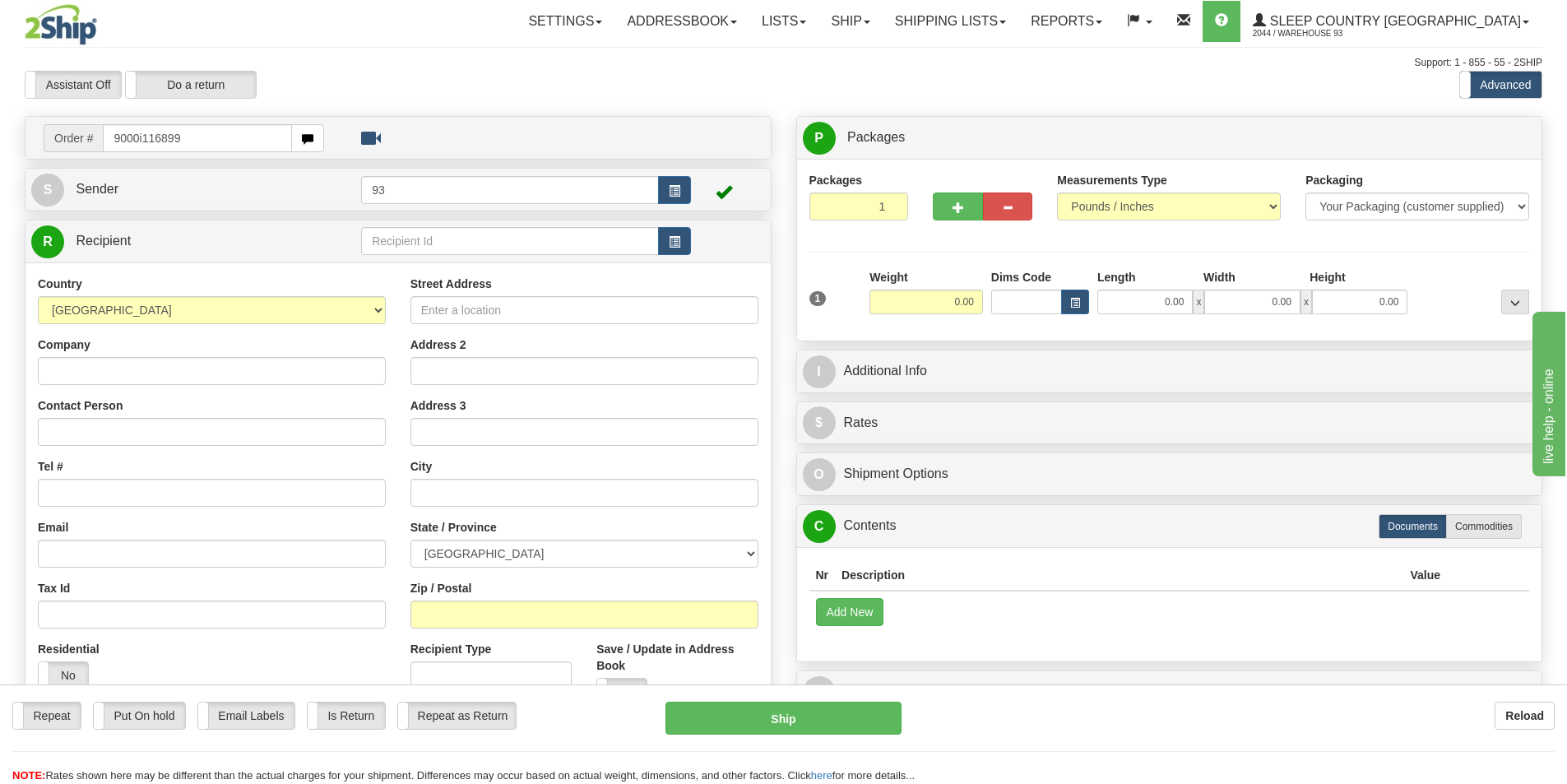
type input "9000i116899"
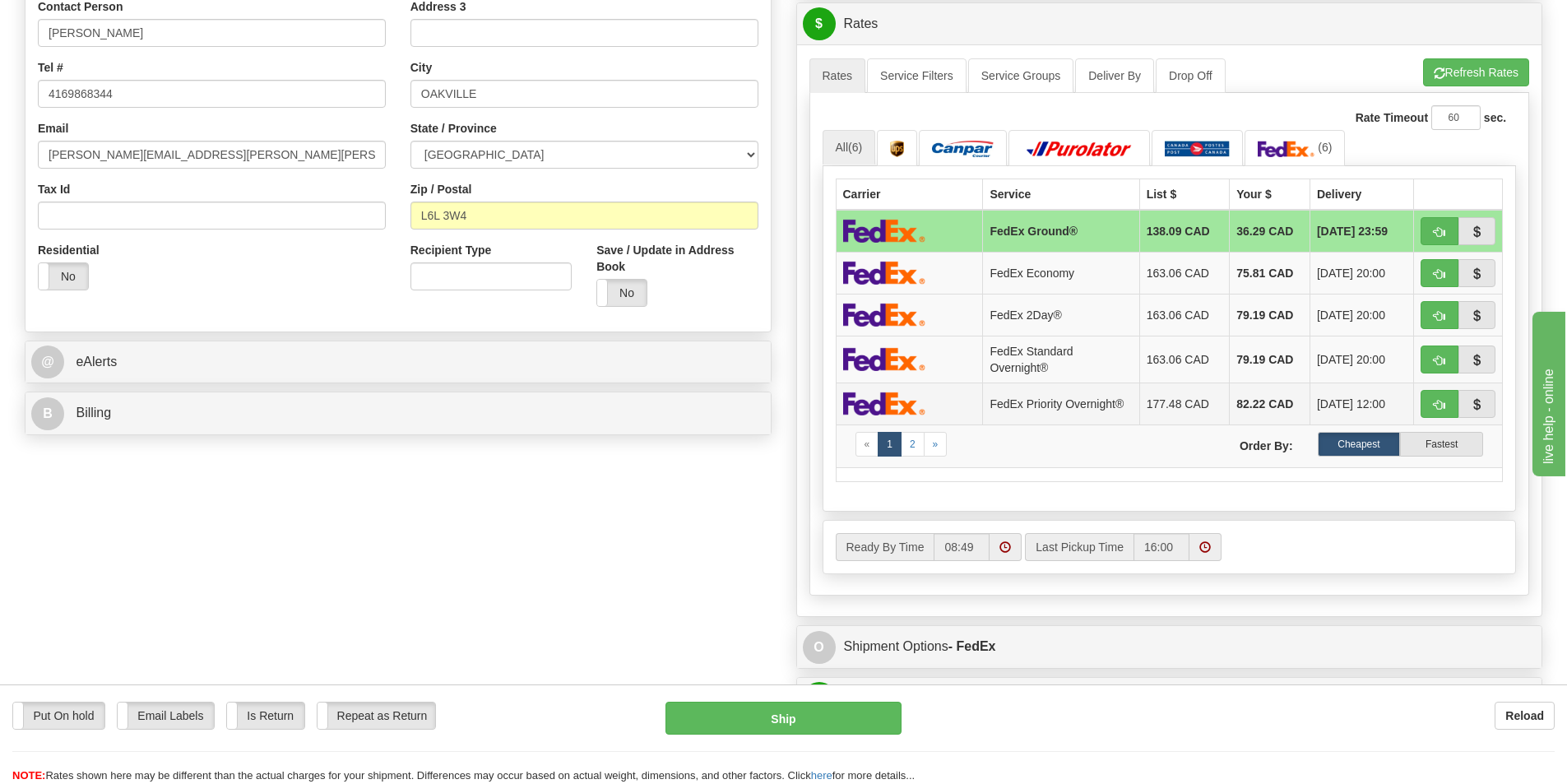
scroll to position [494, 0]
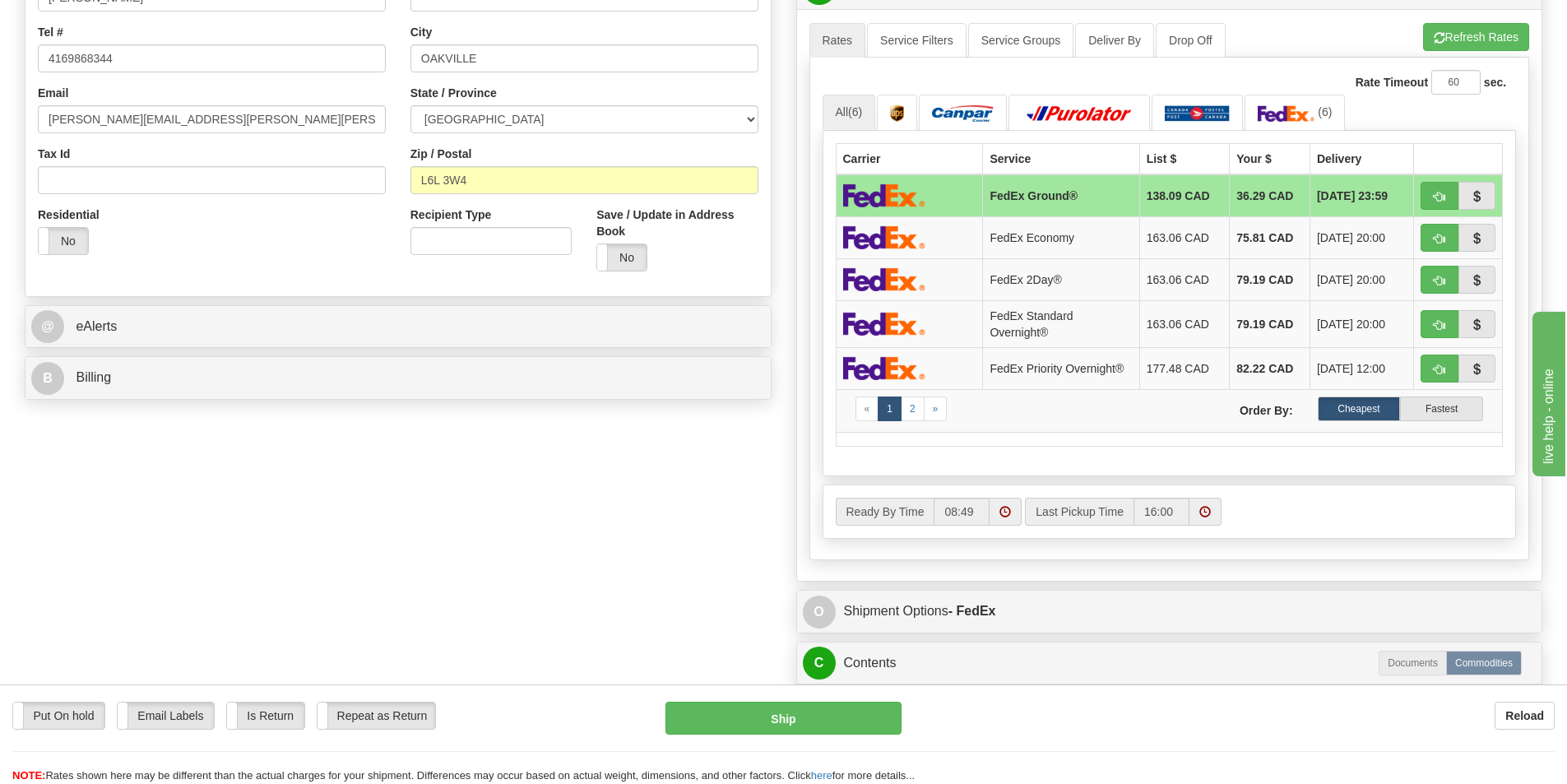
drag, startPoint x: 985, startPoint y: 475, endPoint x: 995, endPoint y: 459, distance: 18.9
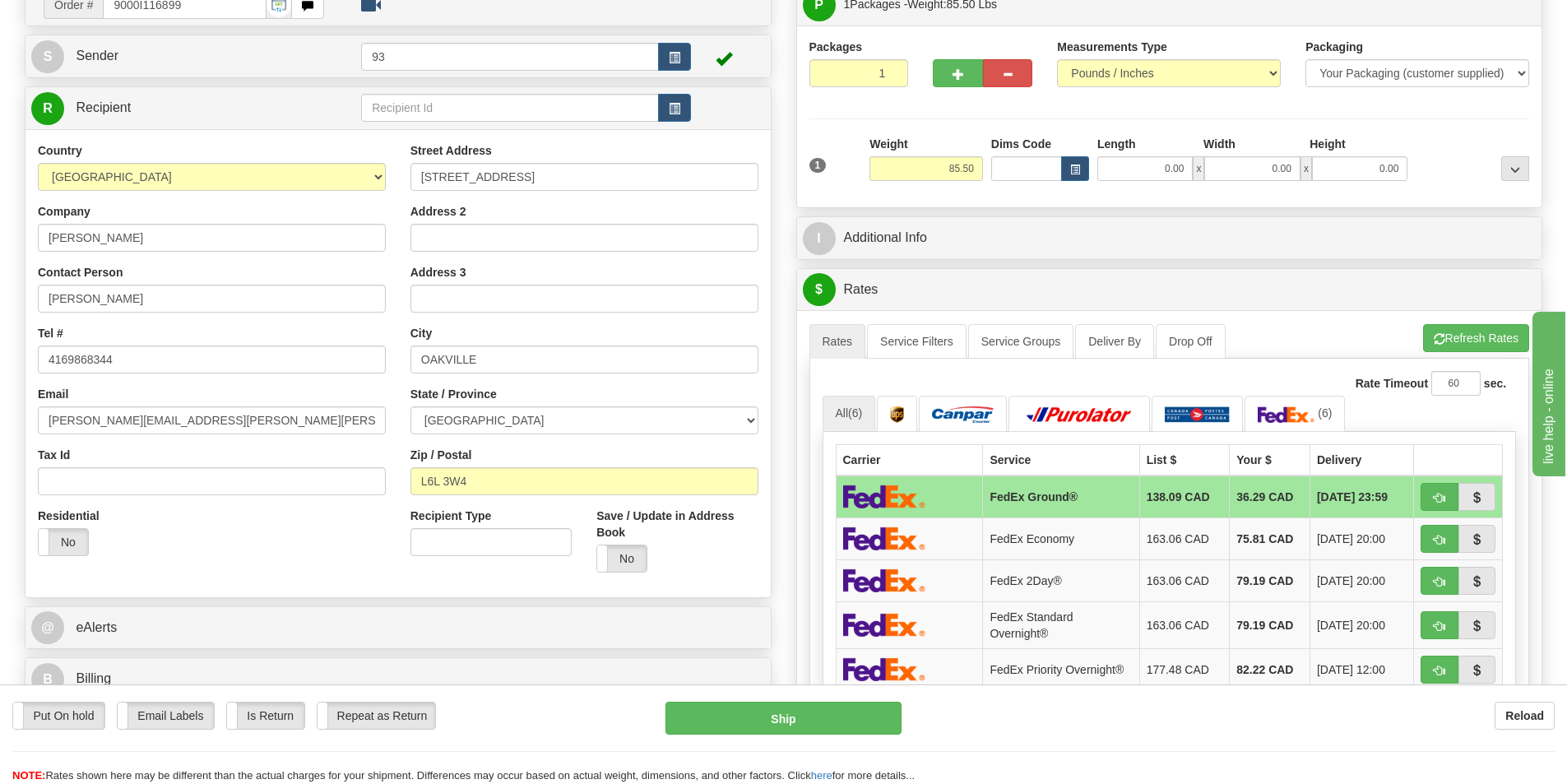
scroll to position [0, 0]
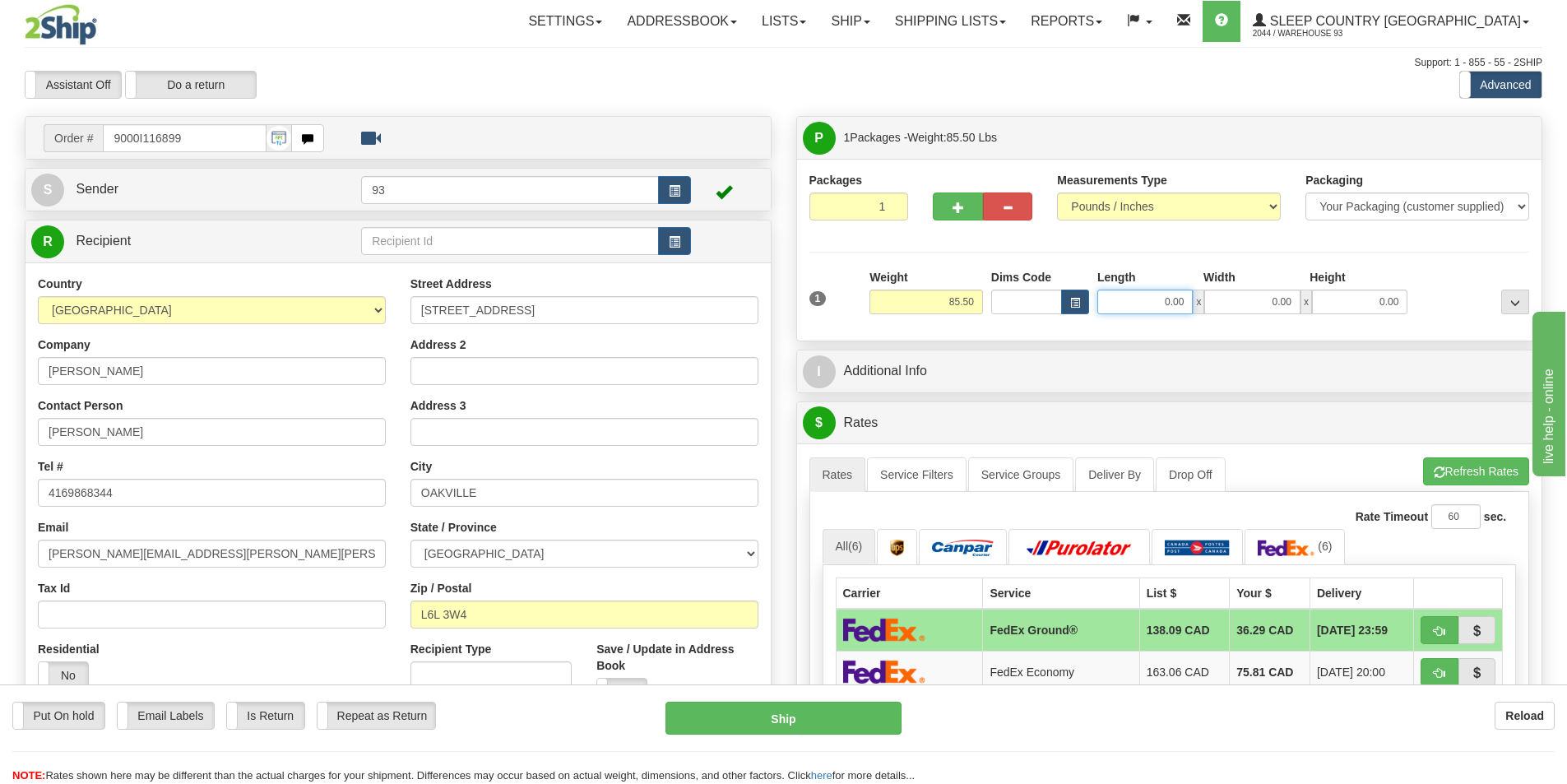
click at [1129, 294] on input "0.00" at bounding box center [1145, 301] width 95 height 25
type input "50.00"
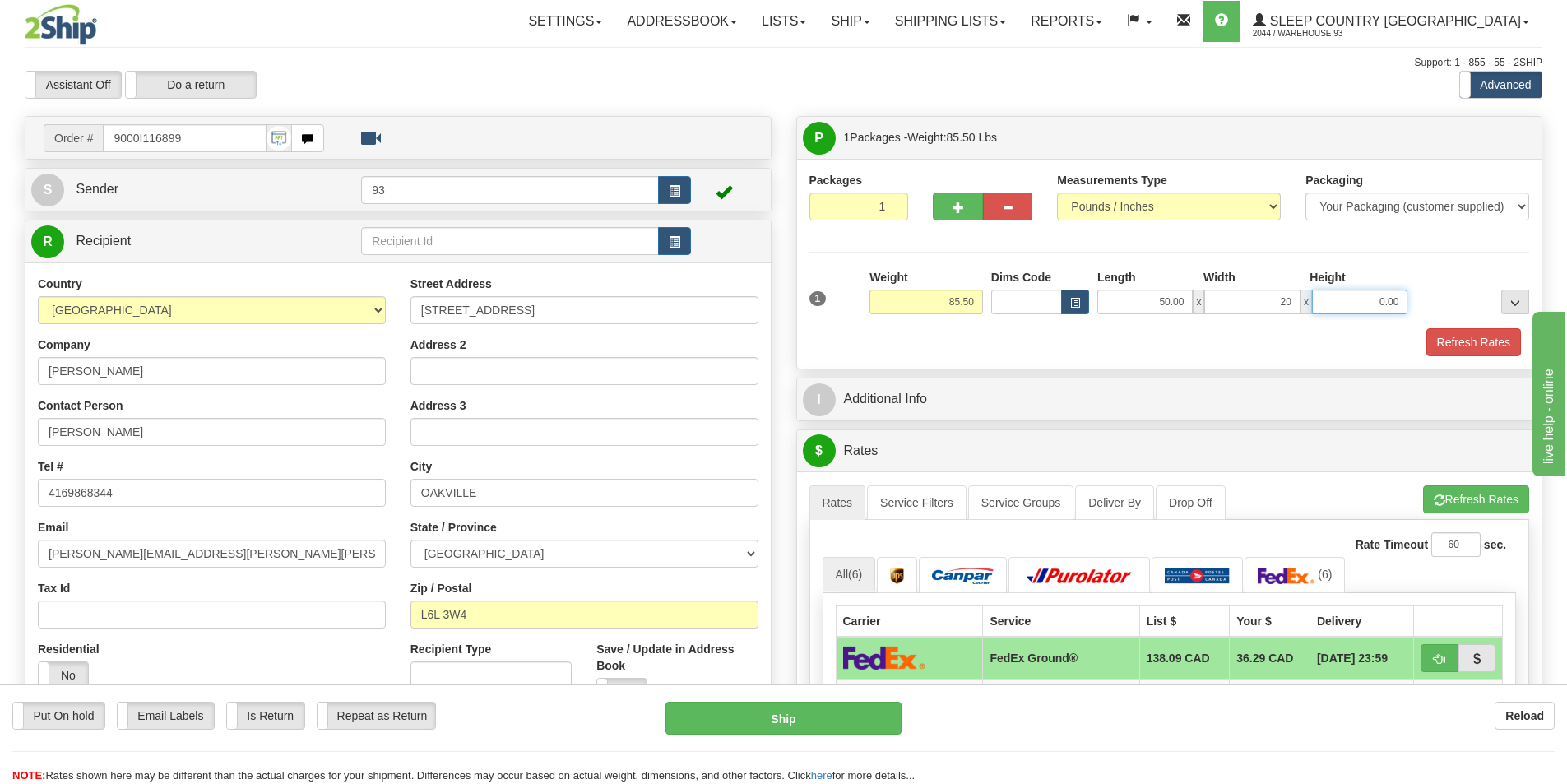
type input "20.00"
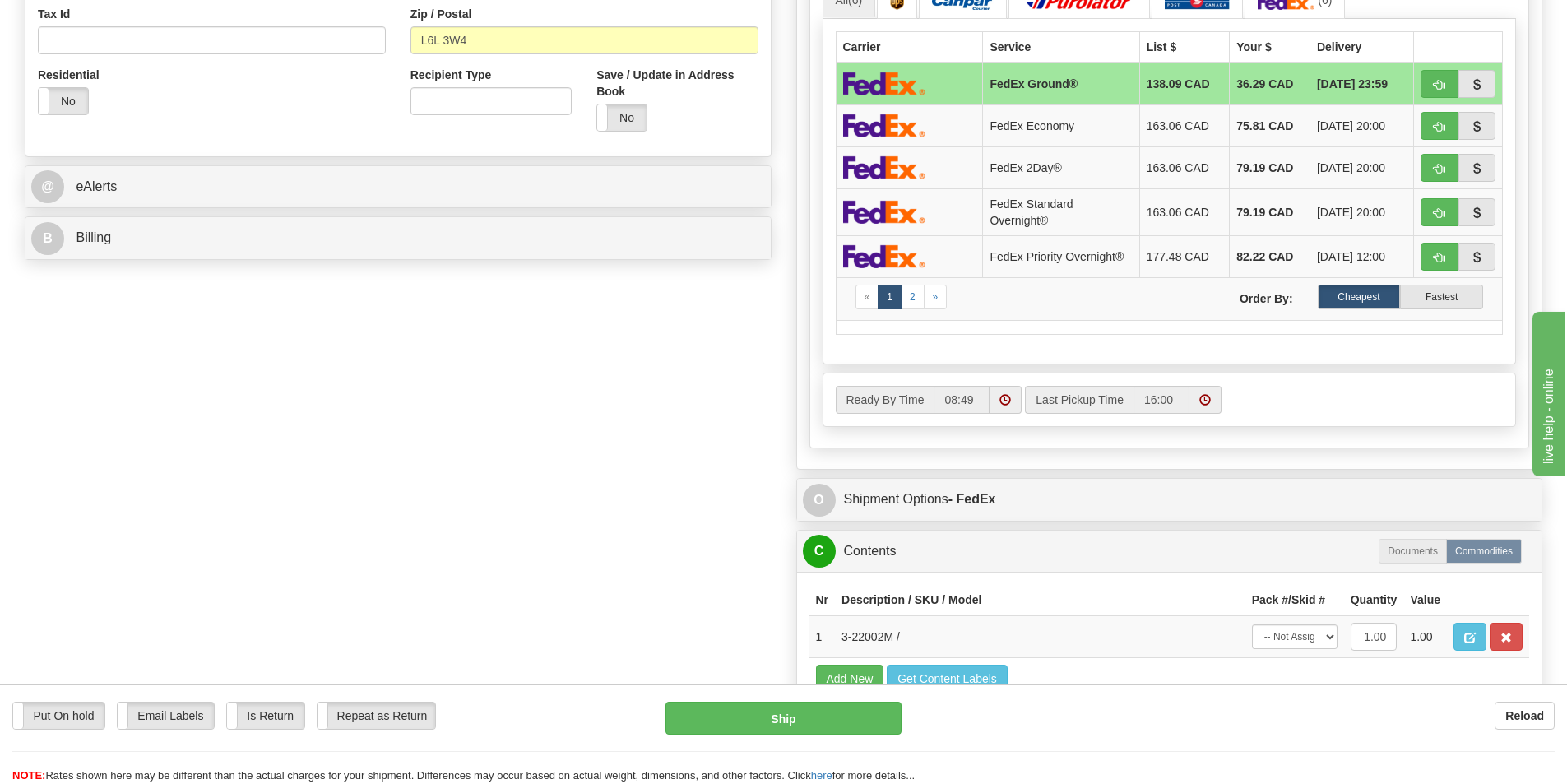
scroll to position [576, 0]
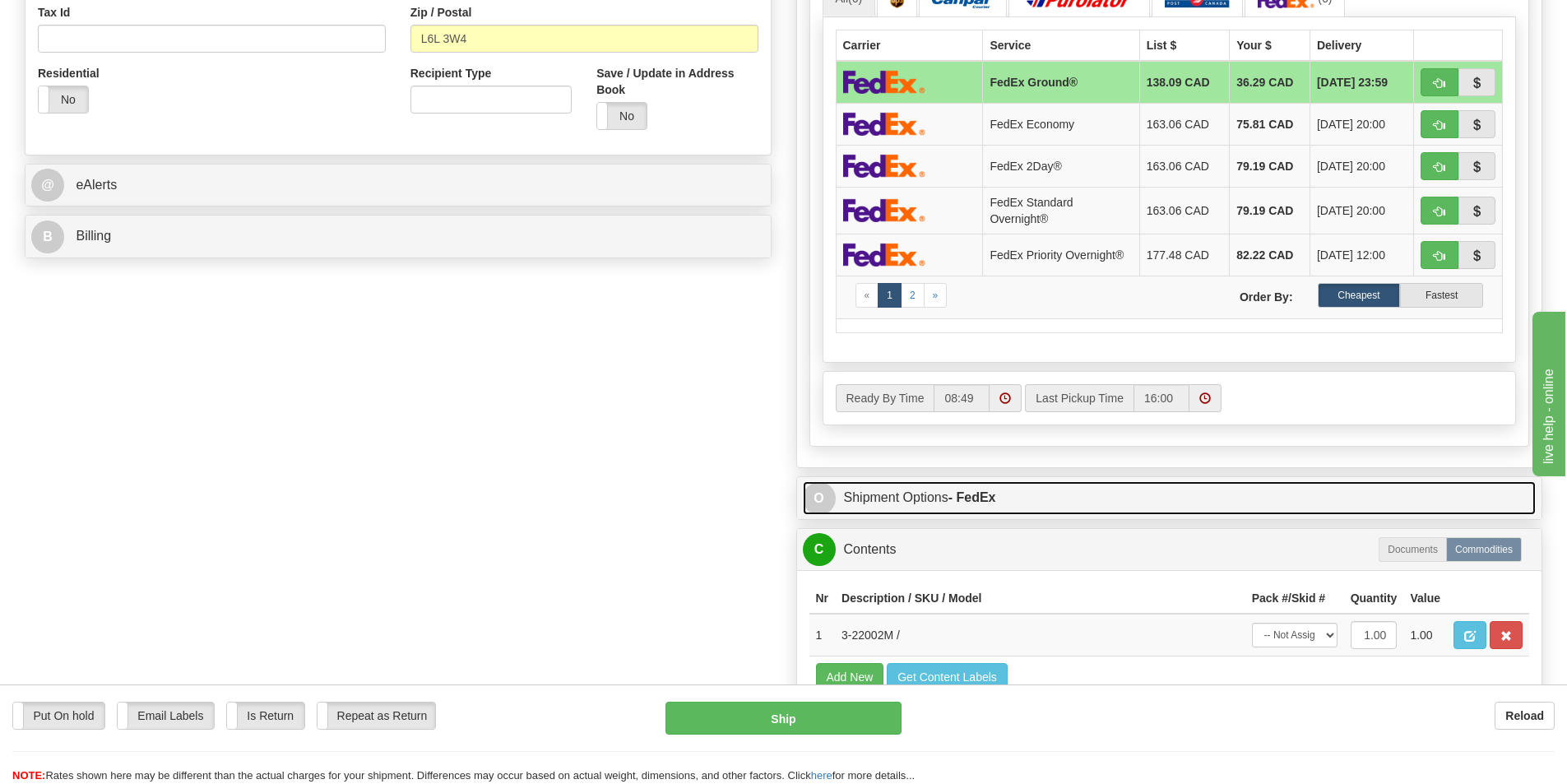
type input "20.00"
click at [896, 493] on link "O Shipment Options - FedEx" at bounding box center [1170, 498] width 734 height 34
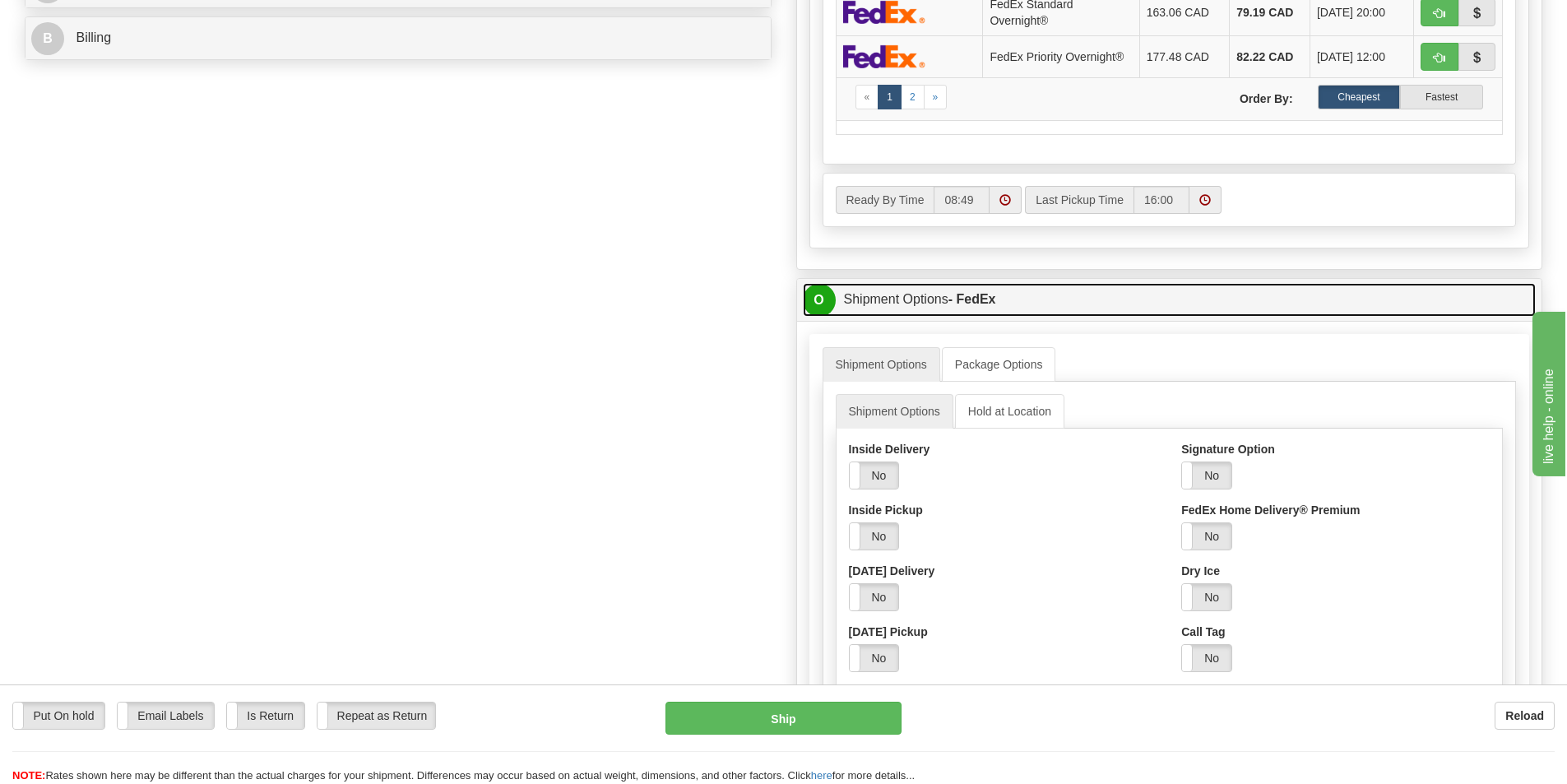
scroll to position [823, 0]
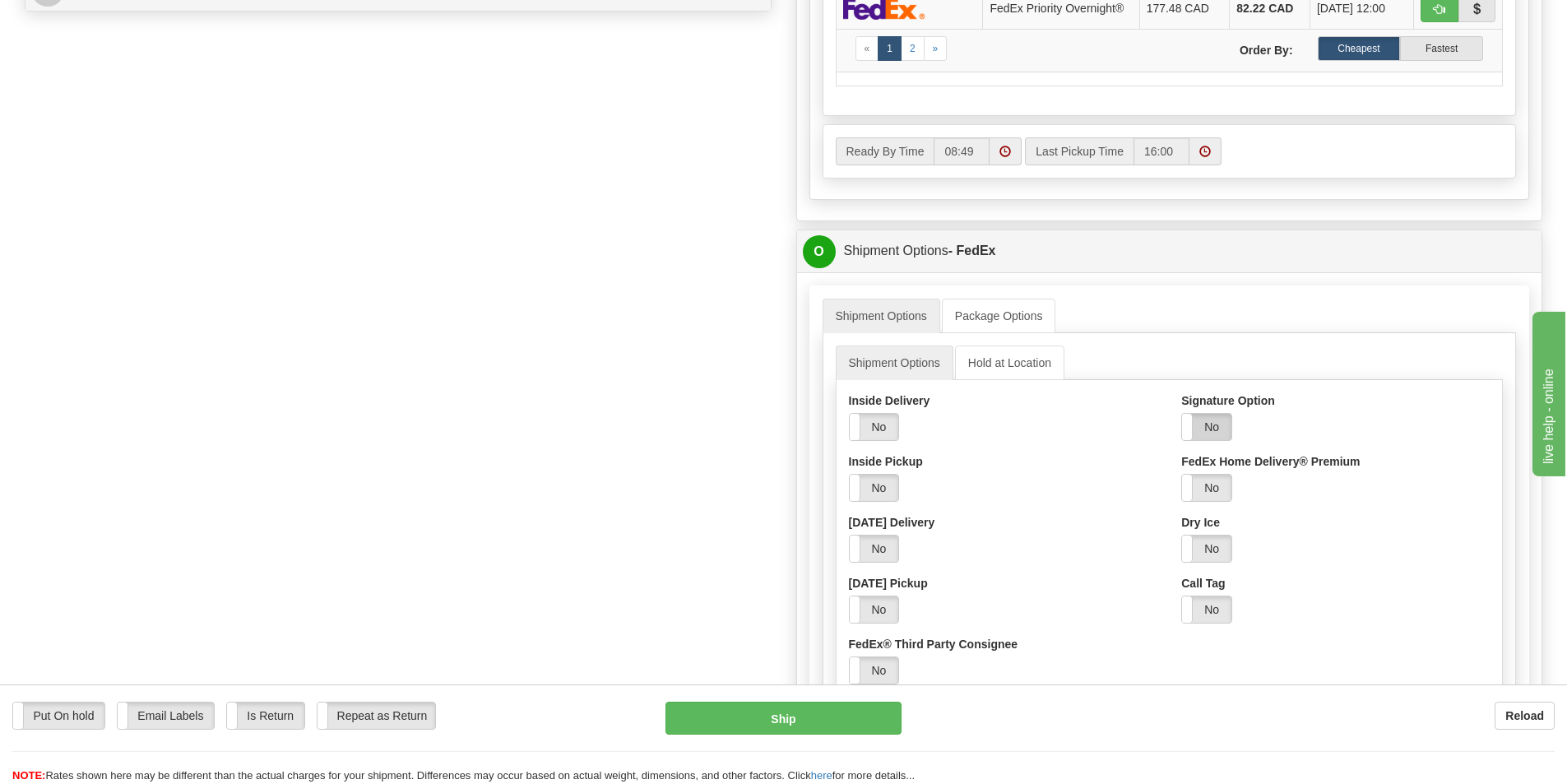
click at [1212, 416] on label "No" at bounding box center [1207, 426] width 50 height 27
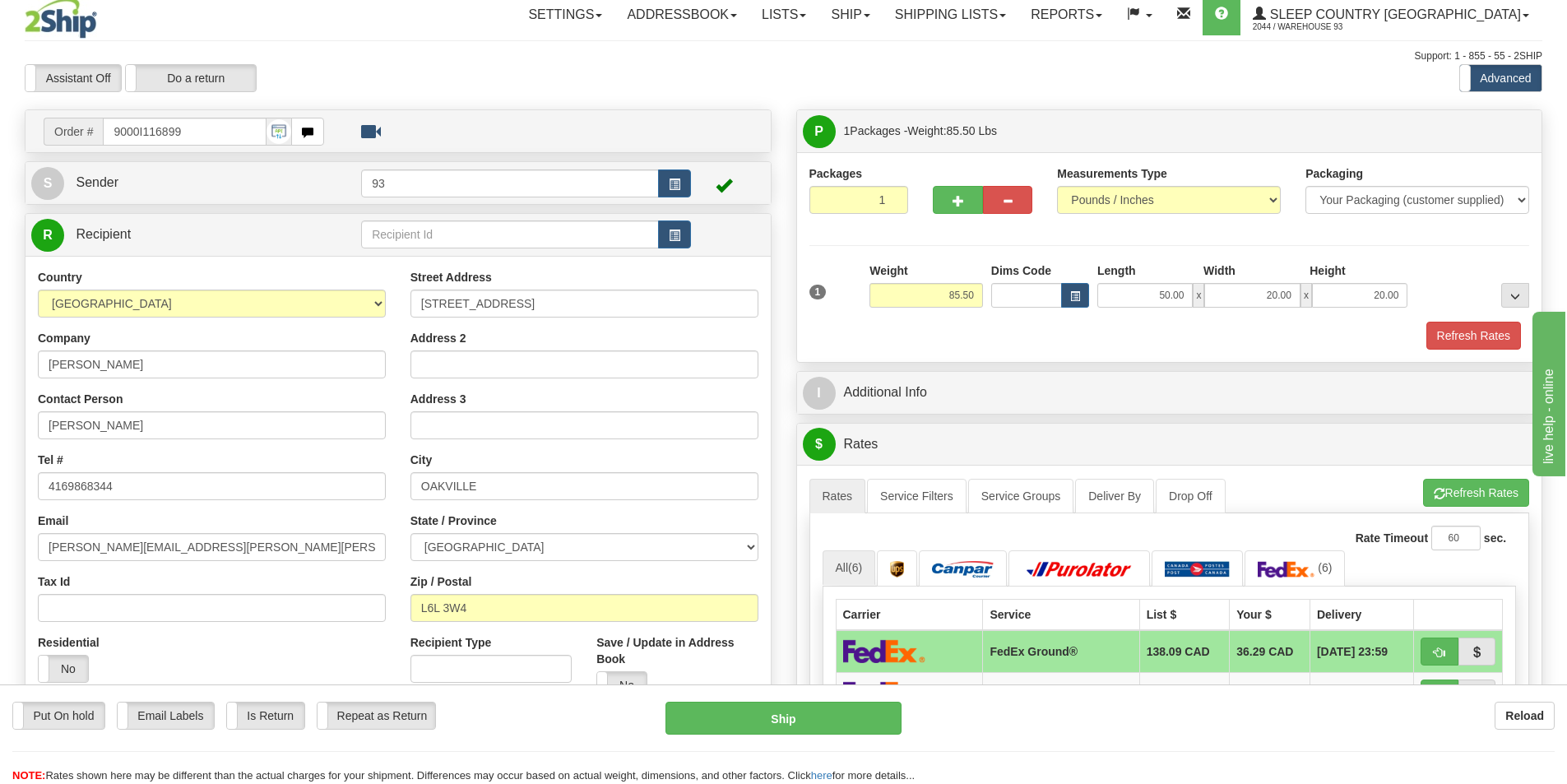
scroll to position [0, 0]
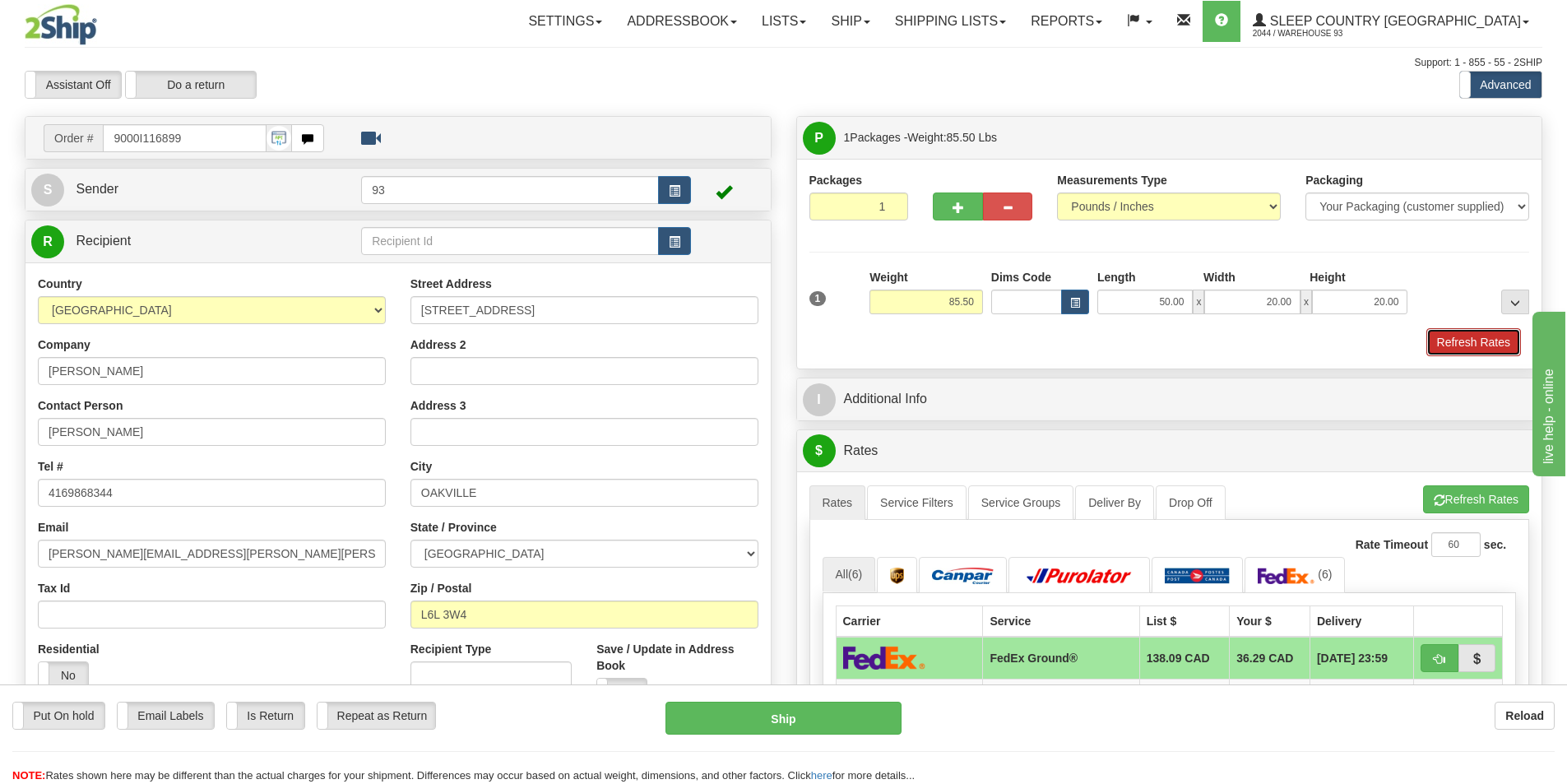
click at [1493, 337] on button "Refresh Rates" at bounding box center [1474, 342] width 94 height 28
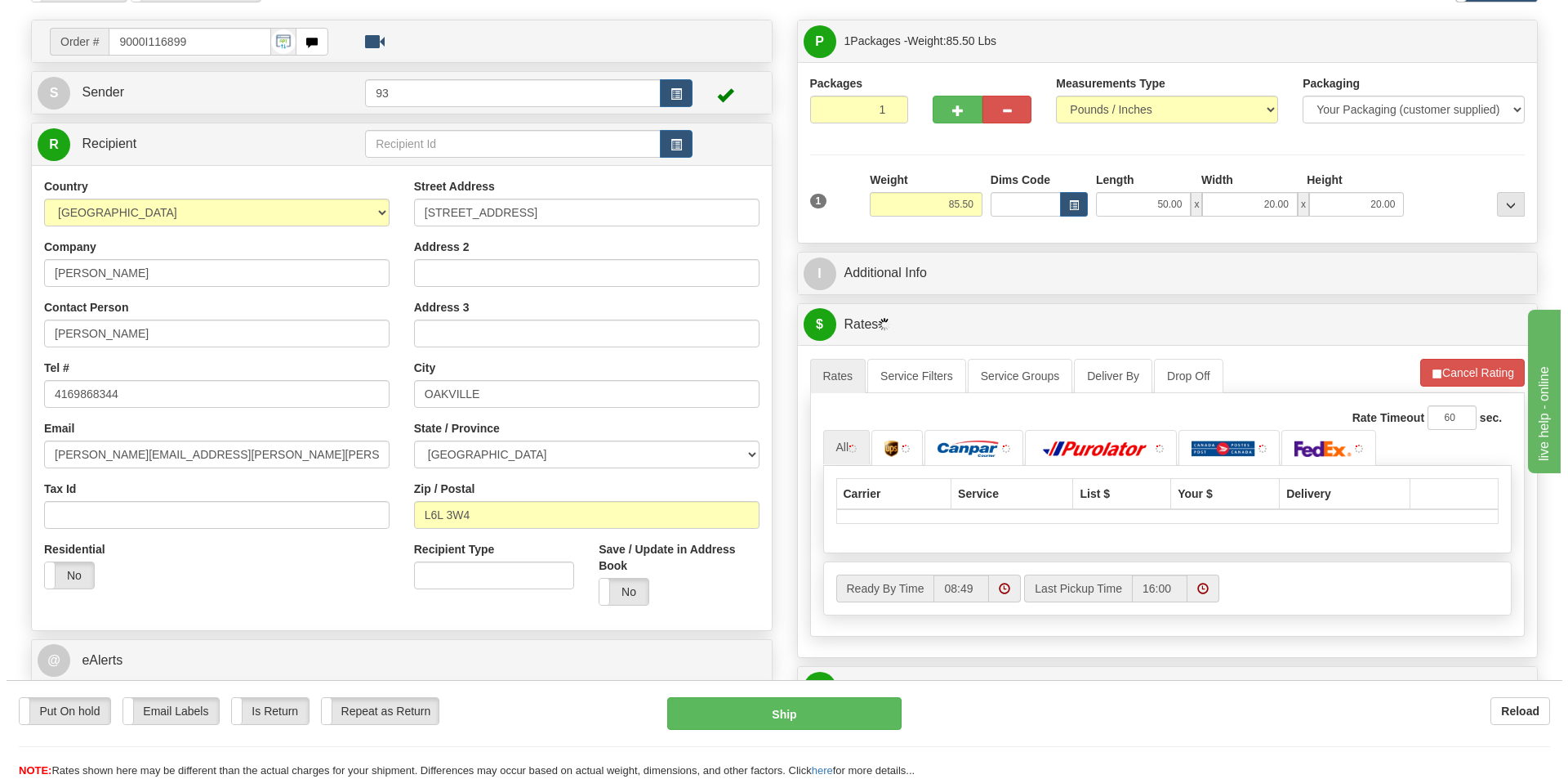
scroll to position [245, 0]
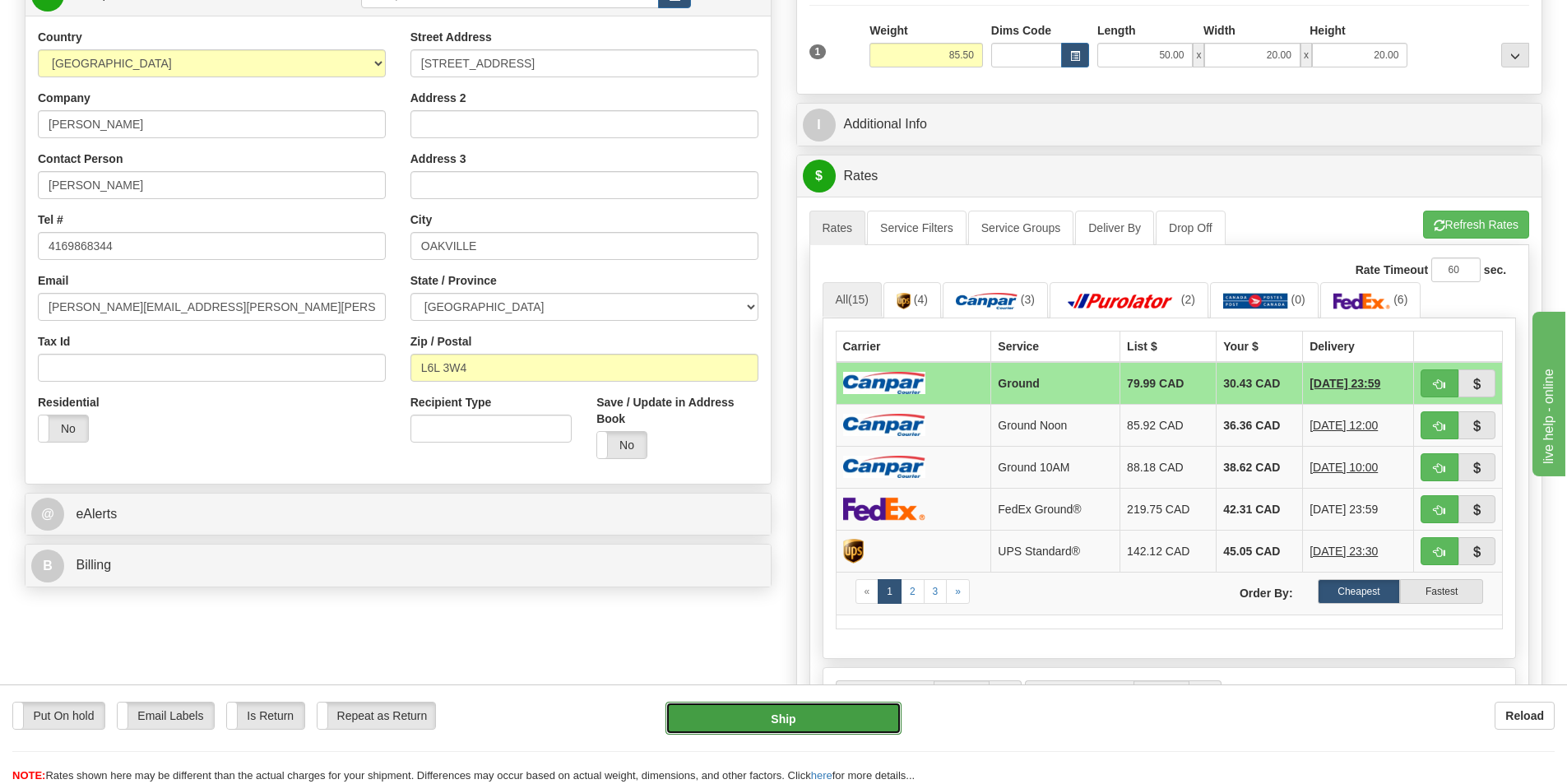
click at [764, 717] on button "Ship" at bounding box center [784, 718] width 236 height 33
type input "1"
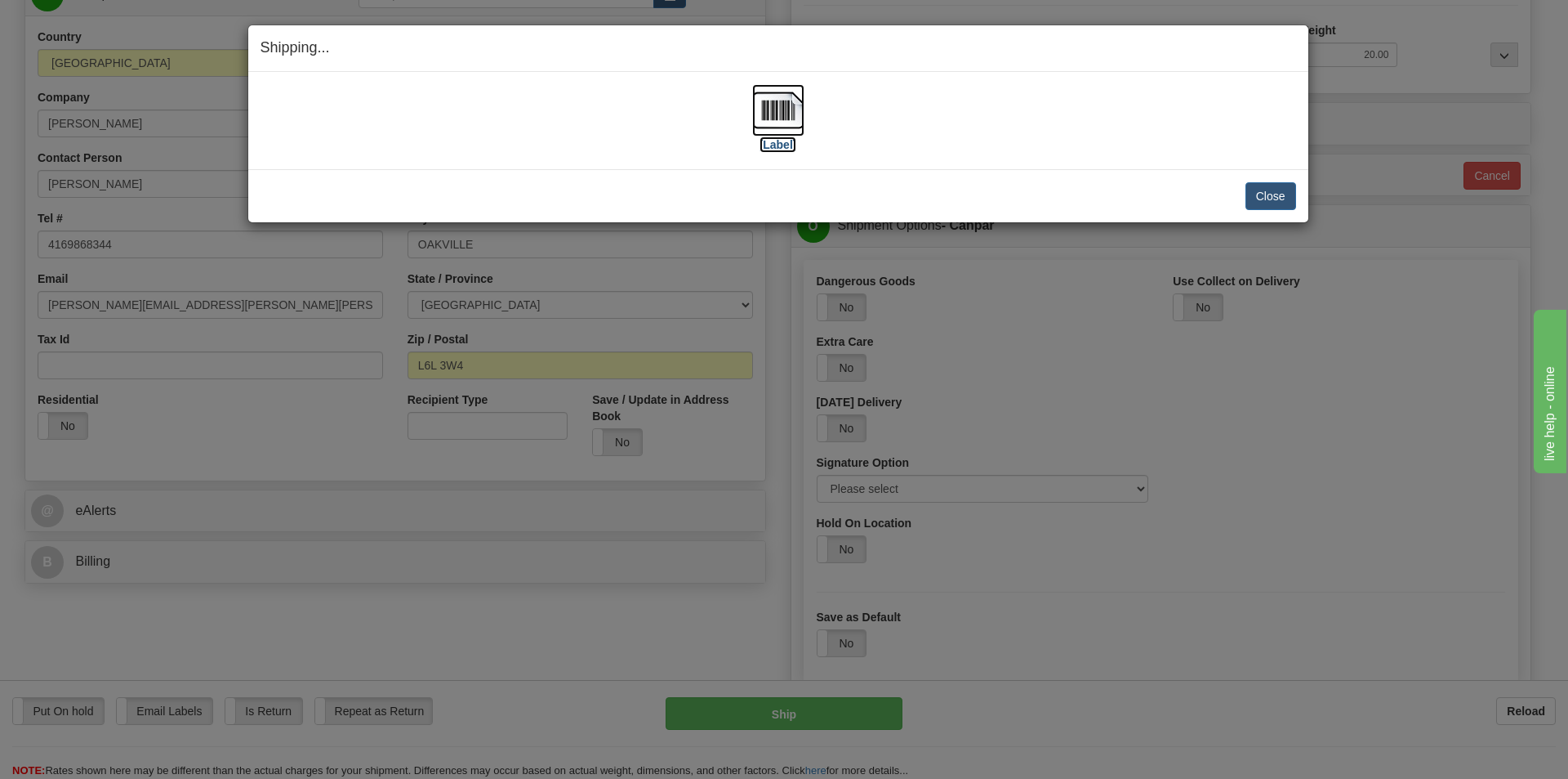
click at [781, 114] on img at bounding box center [778, 109] width 52 height 52
click at [1265, 194] on button "Close" at bounding box center [1270, 196] width 50 height 28
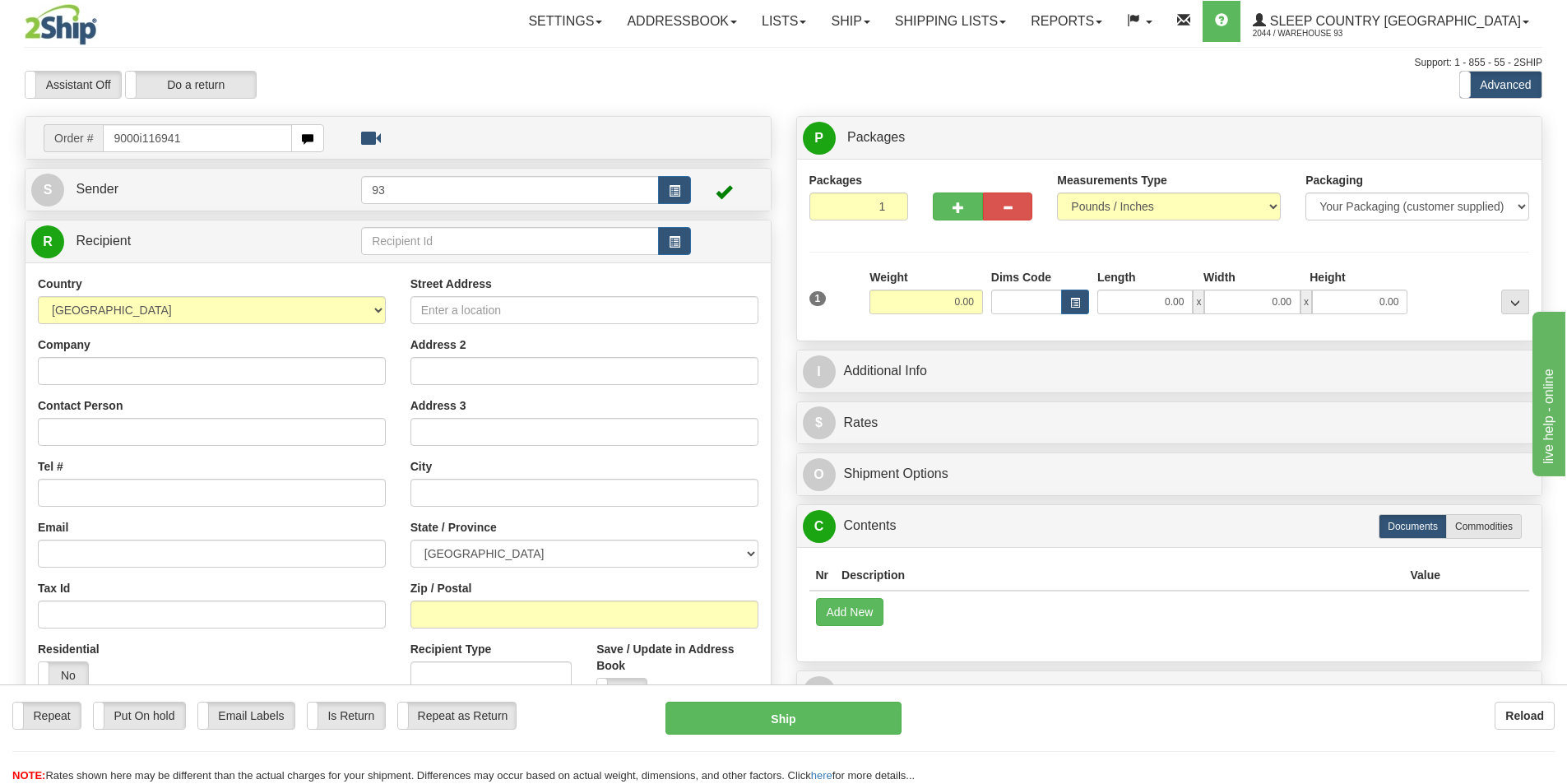
type input "9000i116941"
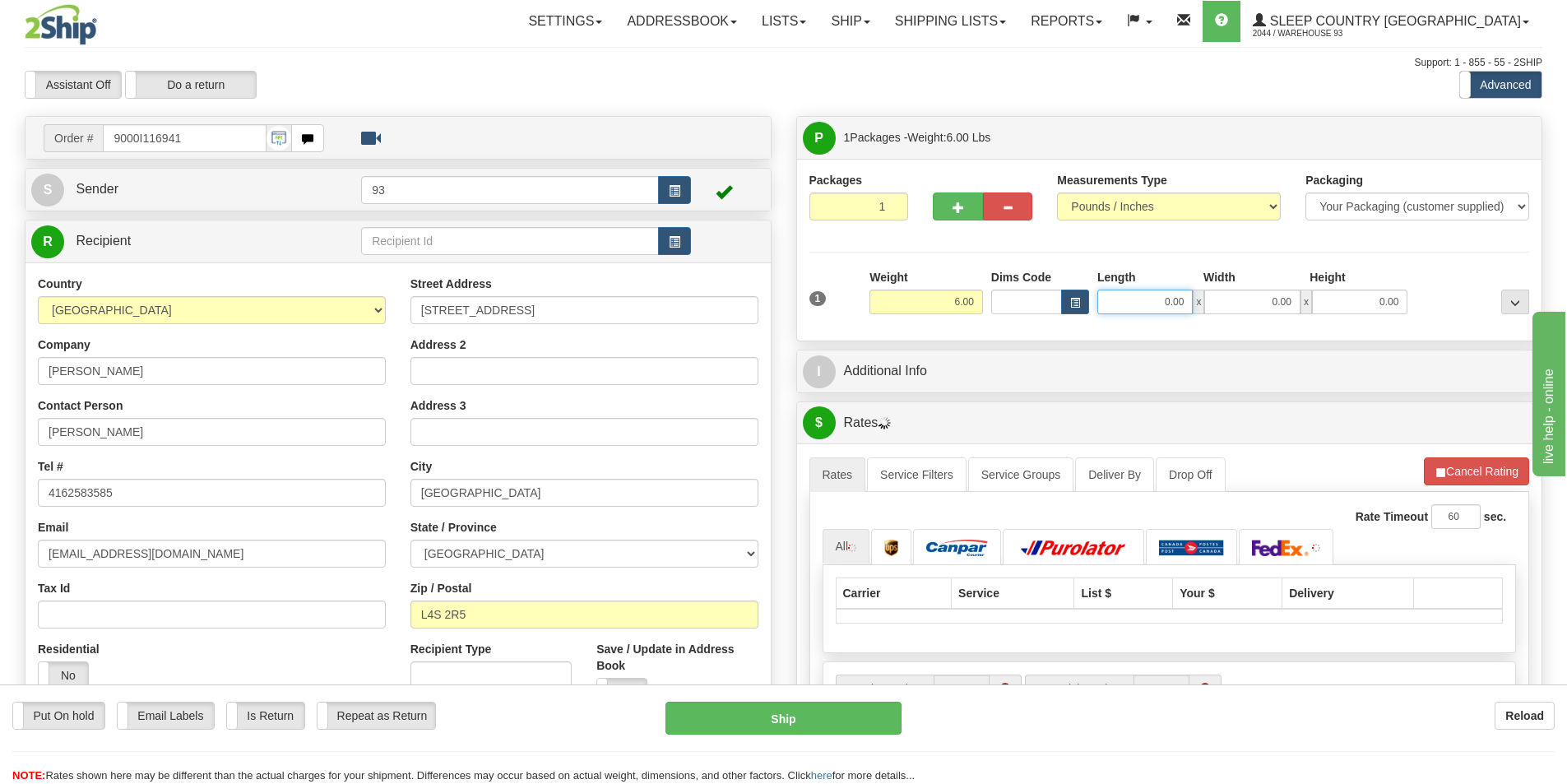
drag, startPoint x: 1146, startPoint y: 295, endPoint x: 1091, endPoint y: 257, distance: 66.9
click at [1142, 294] on input "0.00" at bounding box center [1145, 301] width 95 height 25
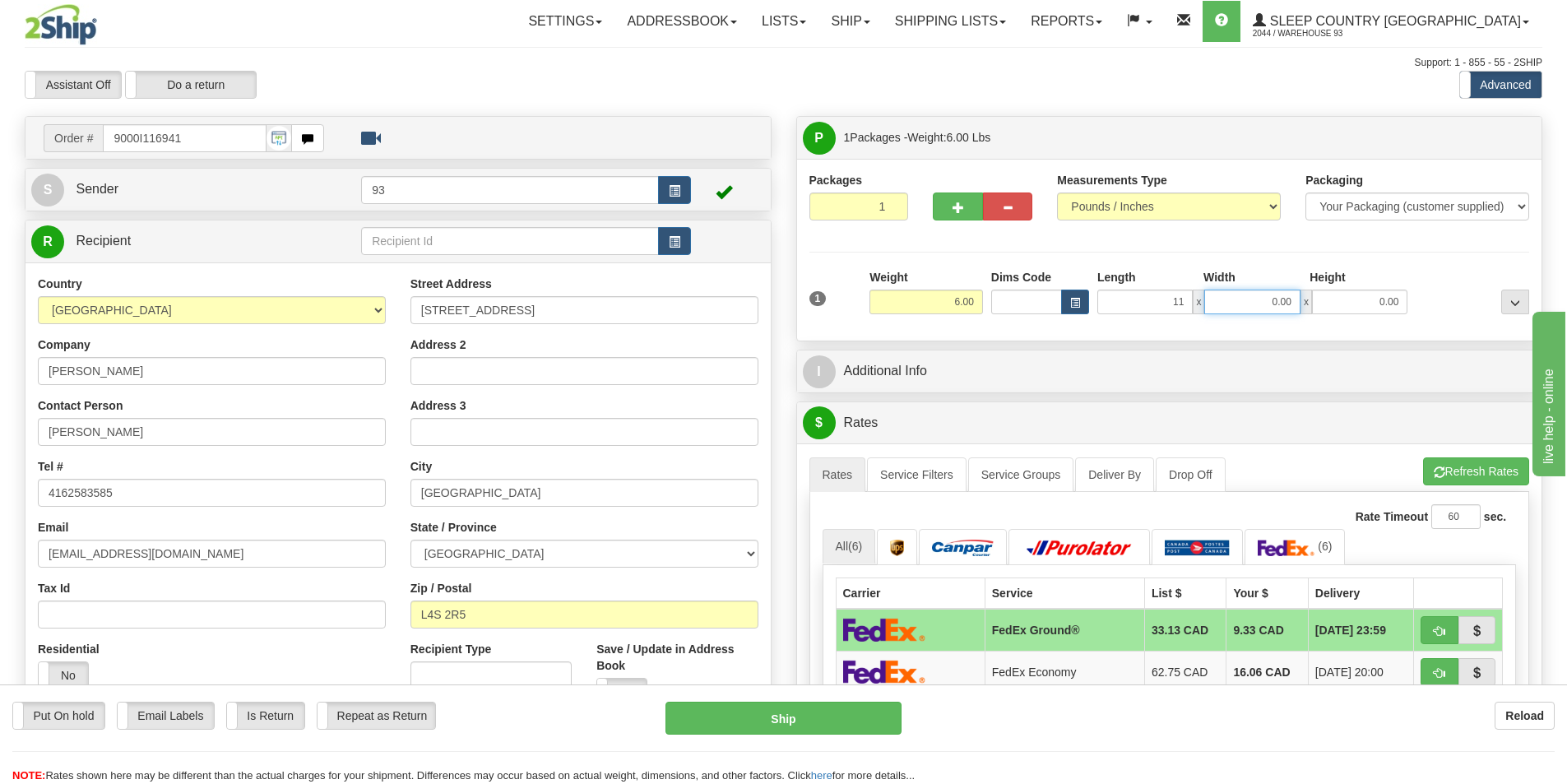
type input "11.00"
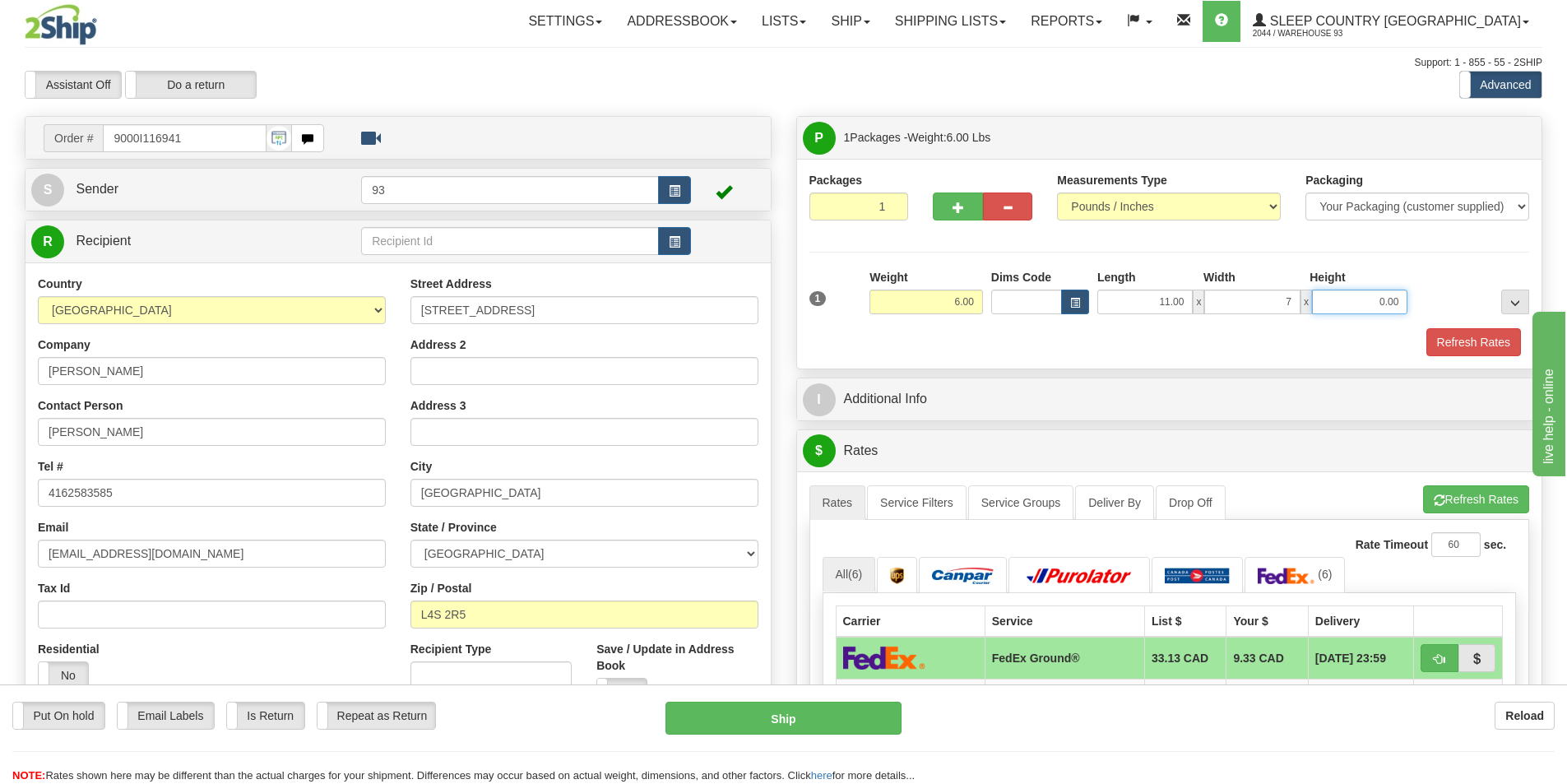
type input "7.00"
type input "4.00"
click at [1455, 342] on button "Refresh Rates" at bounding box center [1474, 342] width 94 height 28
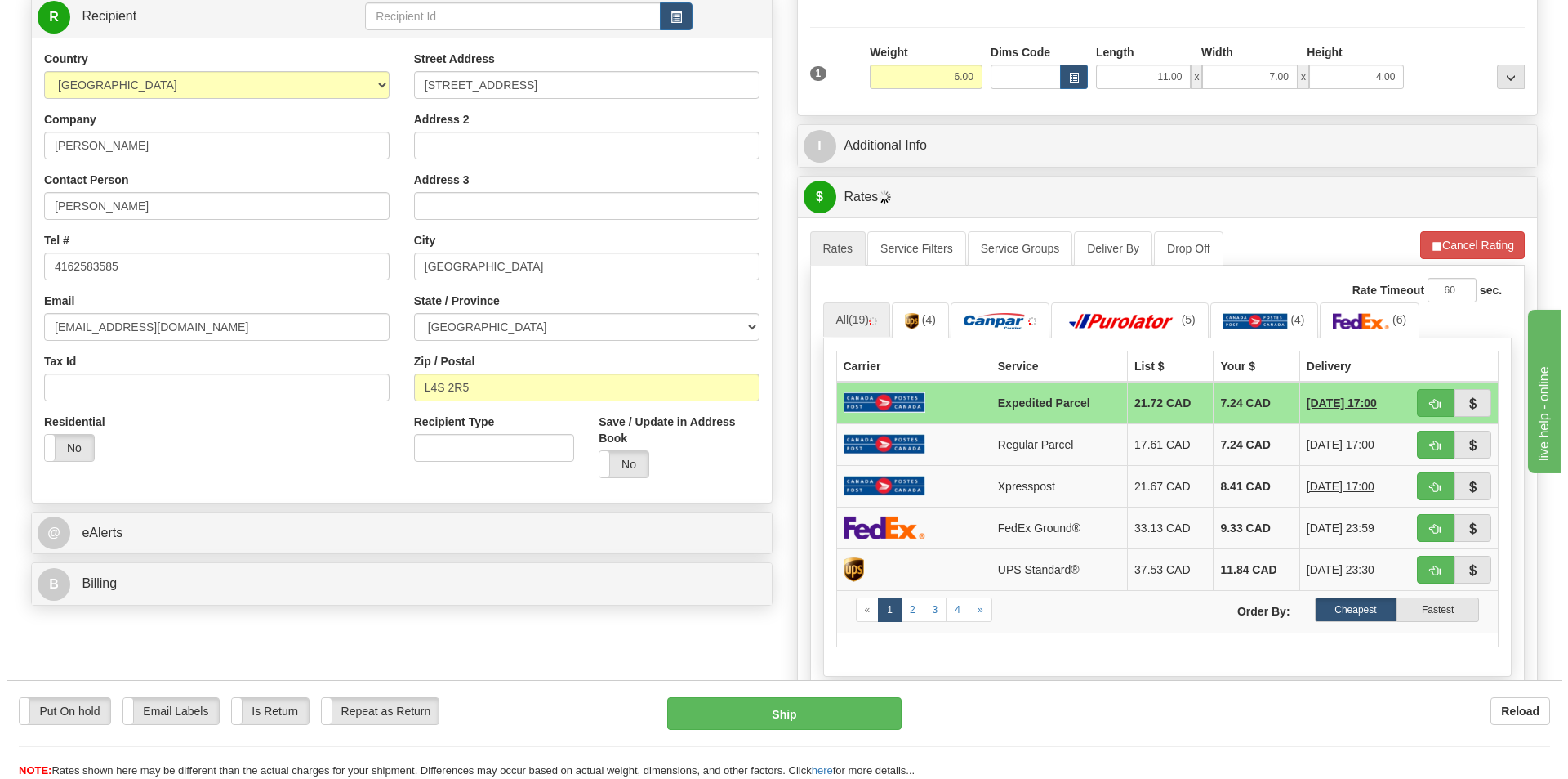
scroll to position [245, 0]
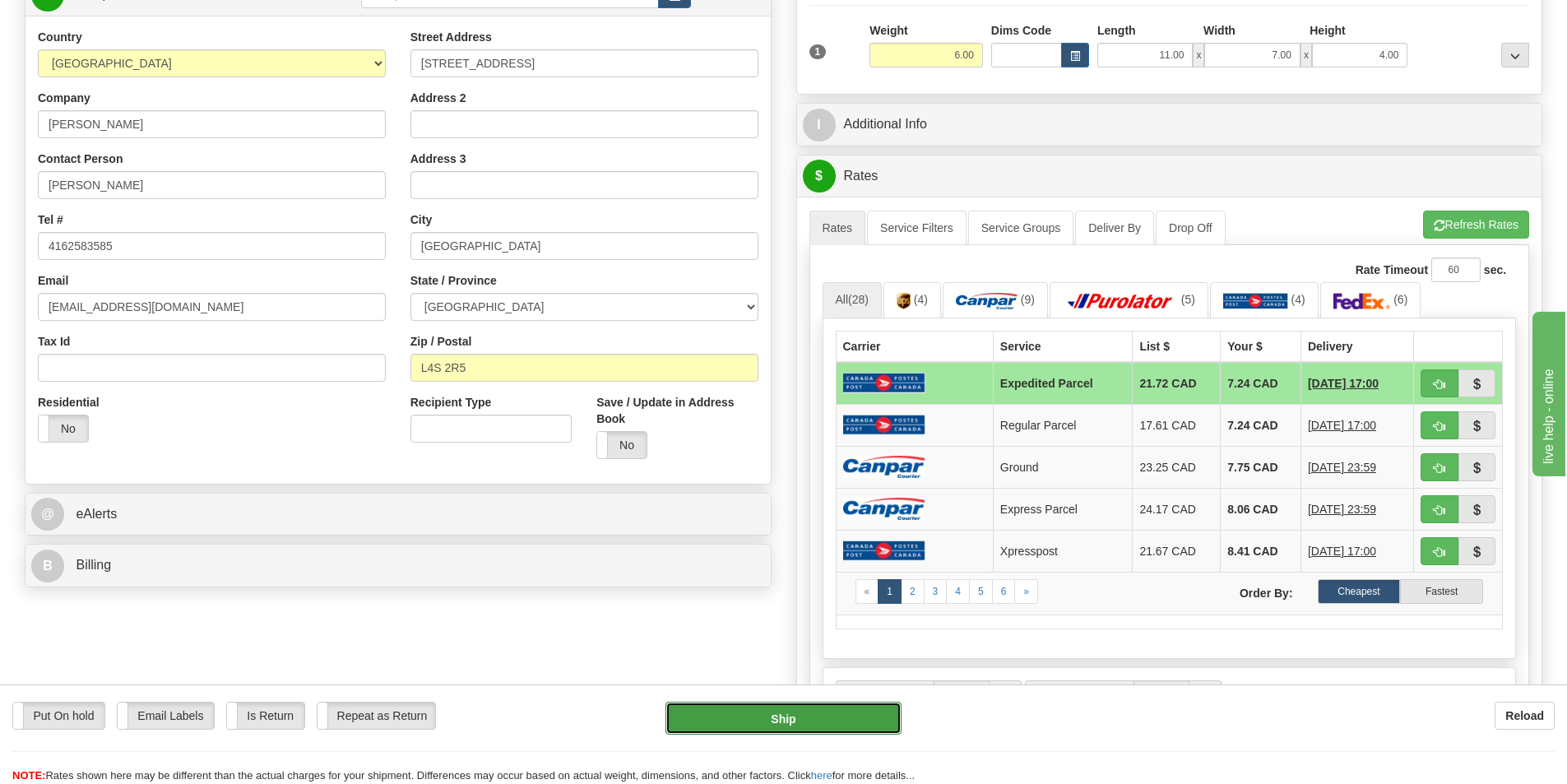
click at [789, 717] on button "Ship" at bounding box center [784, 718] width 236 height 33
type input "DOM.EP"
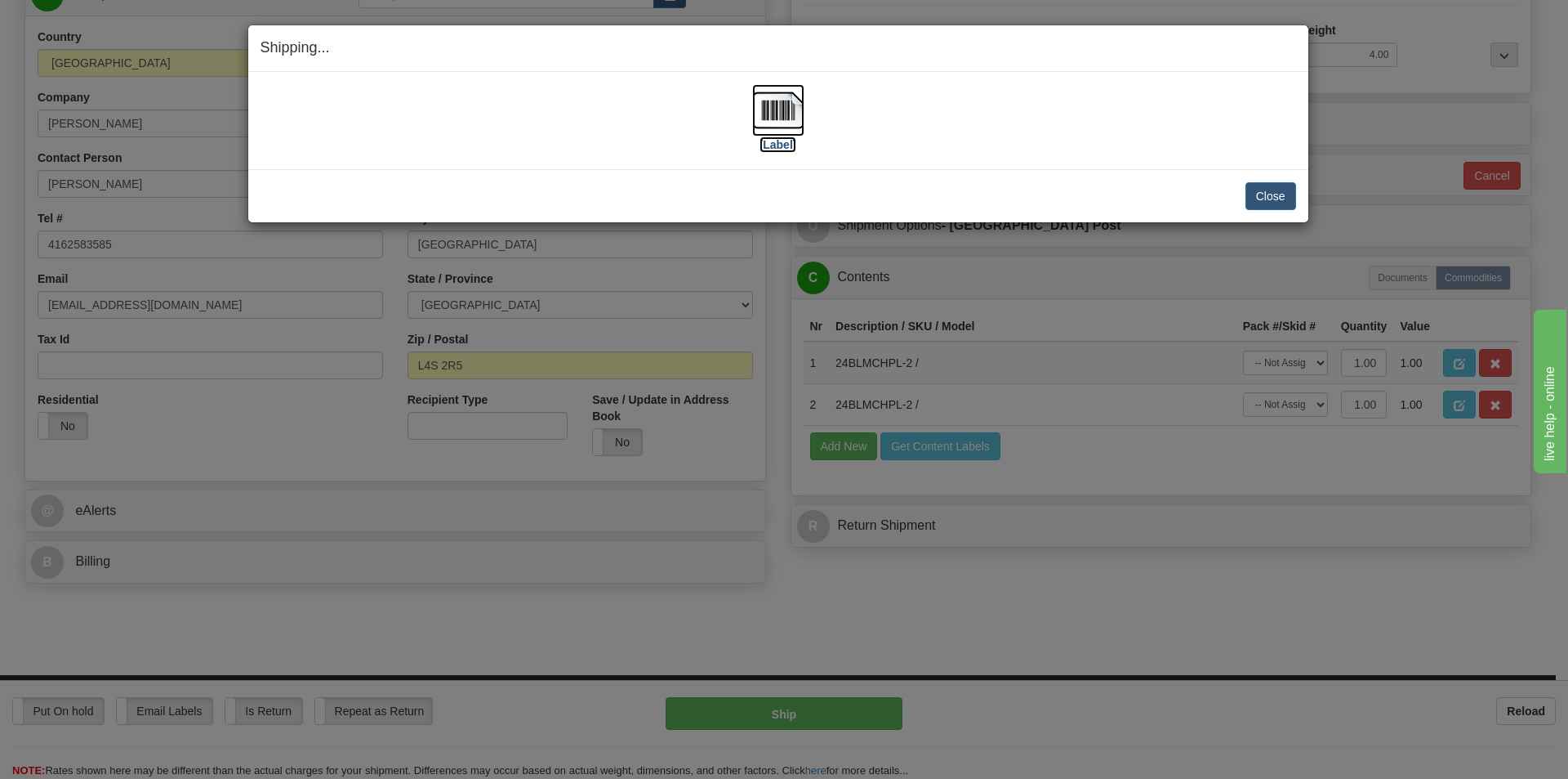
click at [784, 98] on img at bounding box center [778, 109] width 52 height 52
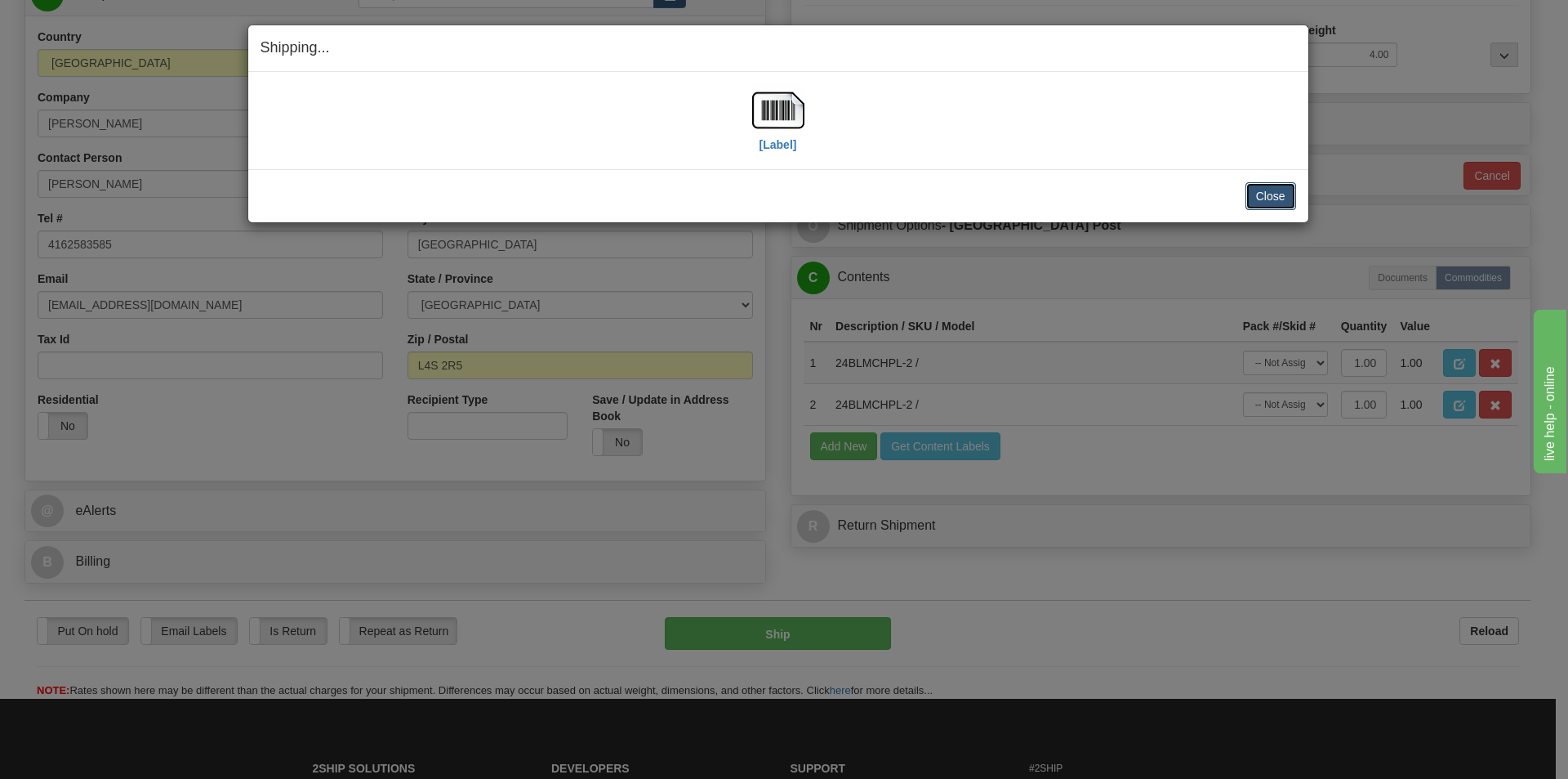
click at [1276, 184] on button "Close" at bounding box center [1270, 196] width 50 height 28
click at [1268, 201] on button "Close" at bounding box center [1270, 196] width 50 height 28
click at [1270, 187] on button "Close" at bounding box center [1270, 196] width 50 height 28
click at [1268, 192] on button "Close" at bounding box center [1270, 196] width 50 height 28
drag, startPoint x: 1262, startPoint y: 219, endPoint x: 1269, endPoint y: 191, distance: 28.9
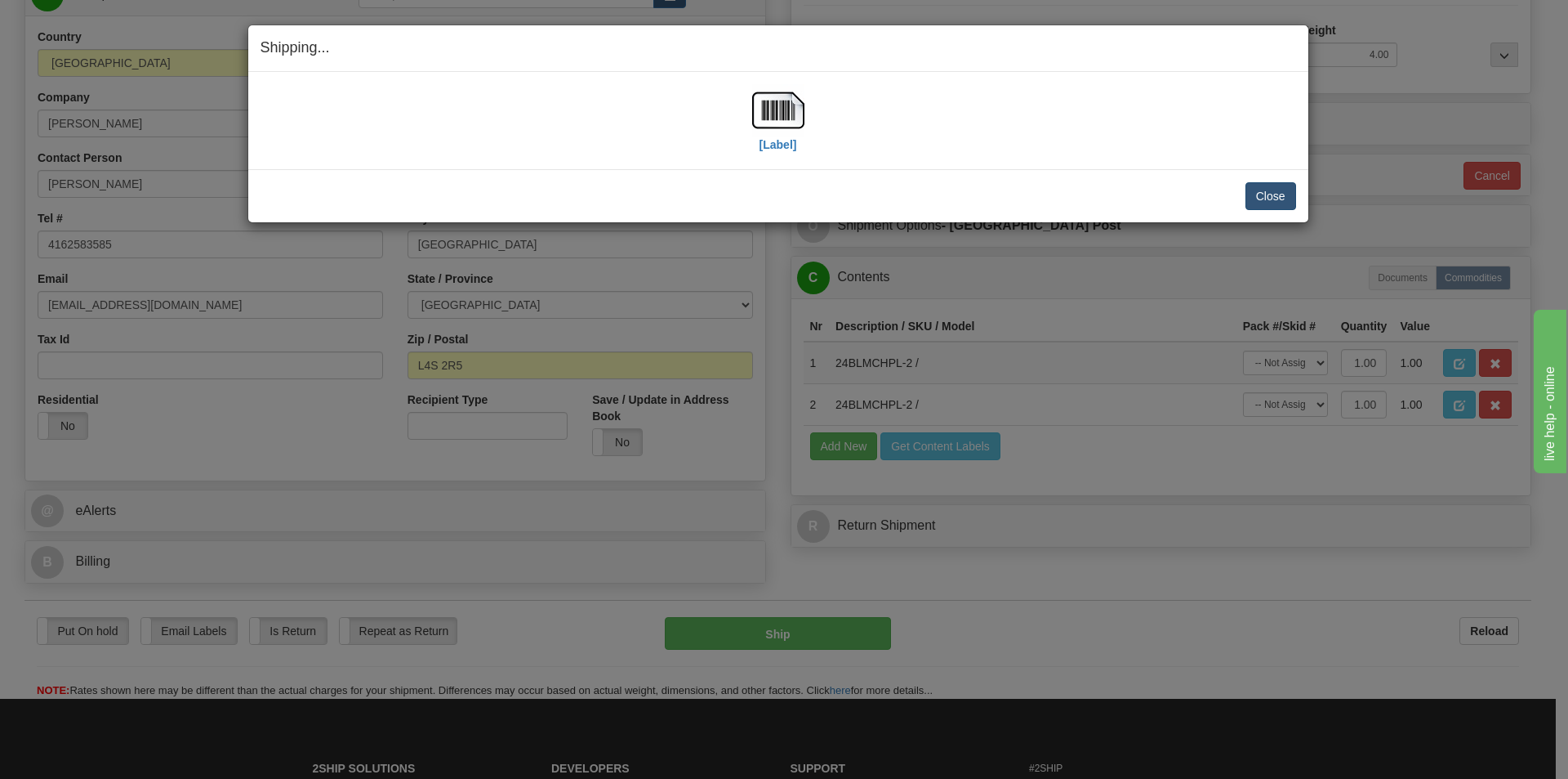
click at [1269, 191] on div "Close [PERSON_NAME] Shipment and Quit Pickup Quit Pickup ONLY" at bounding box center [778, 196] width 1060 height 53
click at [1267, 199] on button "Close" at bounding box center [1270, 196] width 50 height 28
click at [1267, 198] on button "Close" at bounding box center [1270, 196] width 50 height 28
click at [1269, 194] on button "Close" at bounding box center [1270, 196] width 50 height 28
drag, startPoint x: 1266, startPoint y: 192, endPoint x: 1255, endPoint y: 192, distance: 11.0
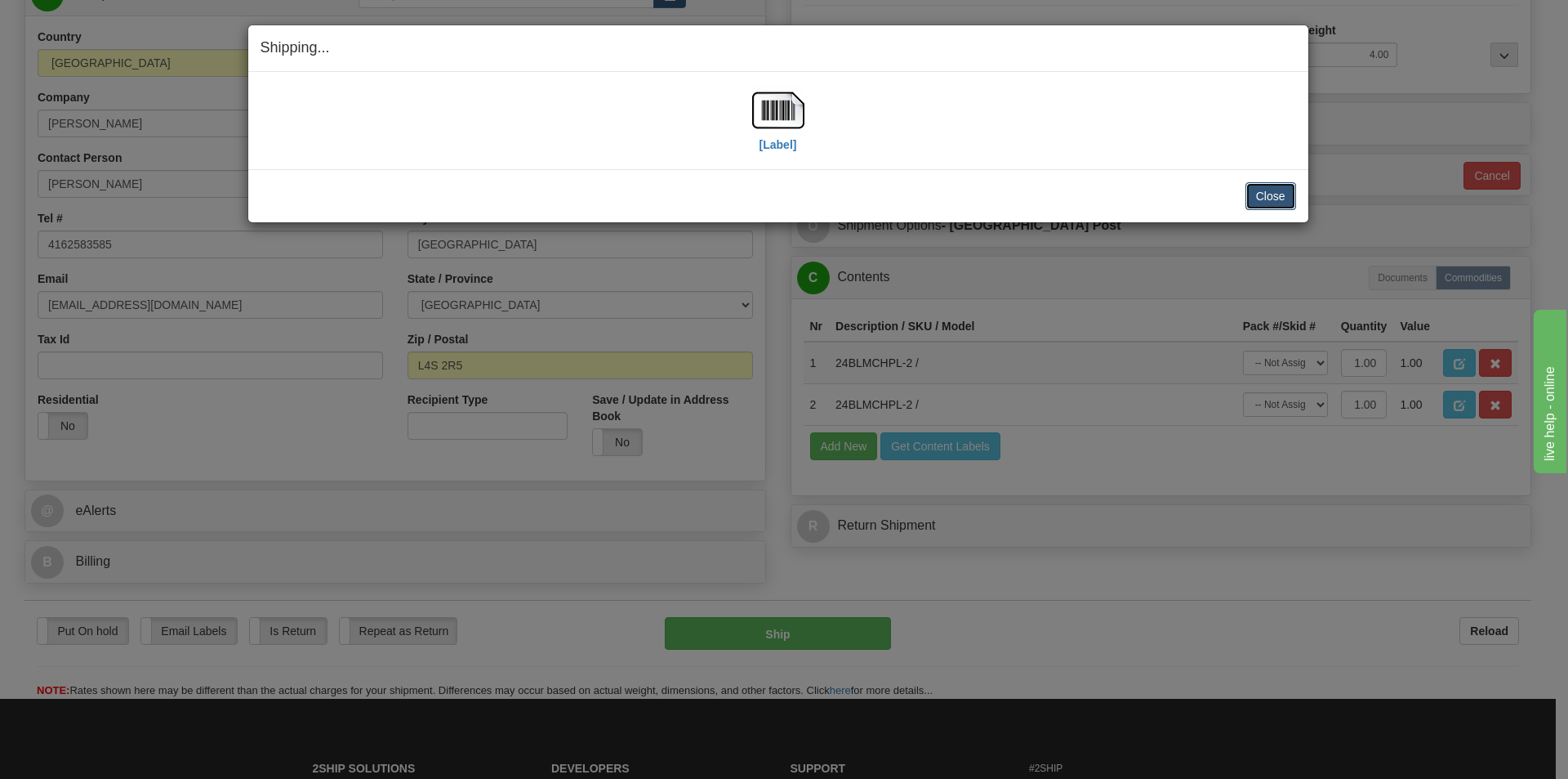
click at [1265, 192] on button "Close" at bounding box center [1270, 196] width 50 height 28
drag, startPoint x: 1255, startPoint y: 192, endPoint x: 1244, endPoint y: 190, distance: 11.2
click at [1251, 192] on button "Close" at bounding box center [1270, 196] width 50 height 28
click at [1242, 190] on div "Close Cancel" at bounding box center [779, 196] width 1035 height 28
click at [1262, 223] on div "Shipping... Your SHIPMENT will EXPIRE in [Label] IMPORTANT NOTICE Embassy / Con…" at bounding box center [784, 389] width 1568 height 779
